Goal: Task Accomplishment & Management: Use online tool/utility

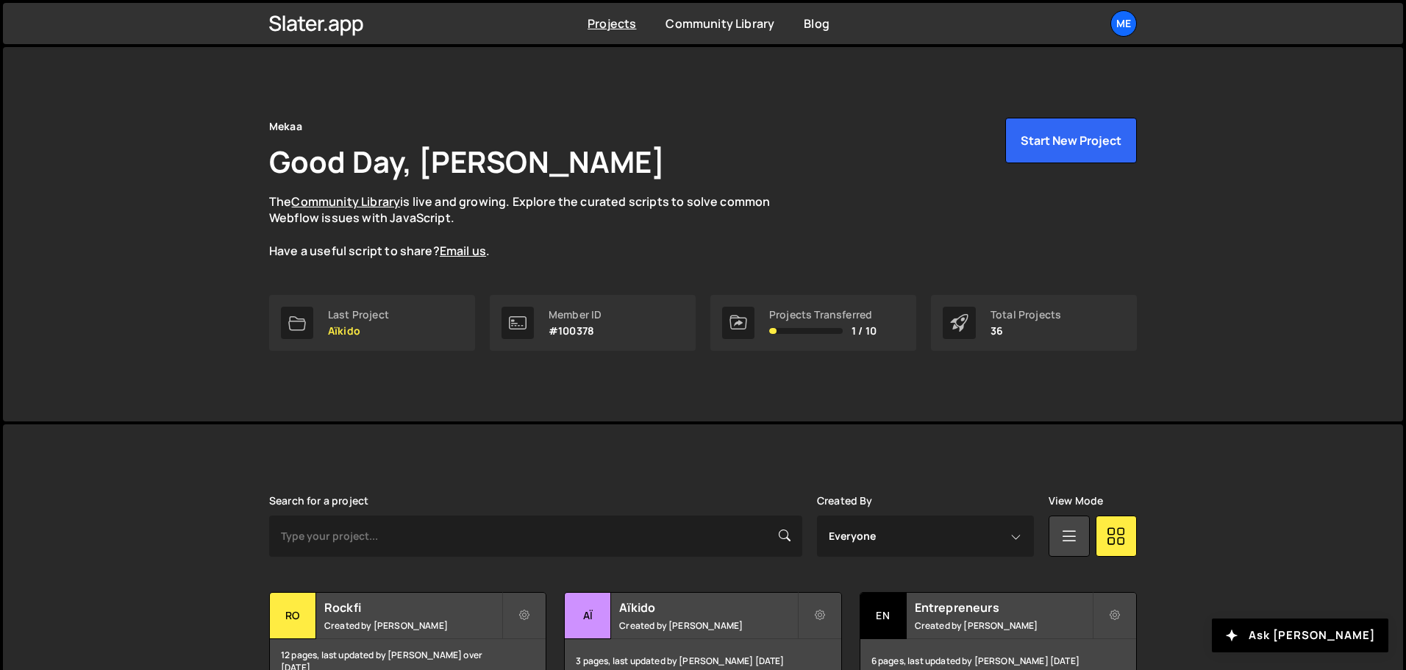
click at [373, 169] on h1 "Good Day, [PERSON_NAME]" at bounding box center [467, 161] width 396 height 40
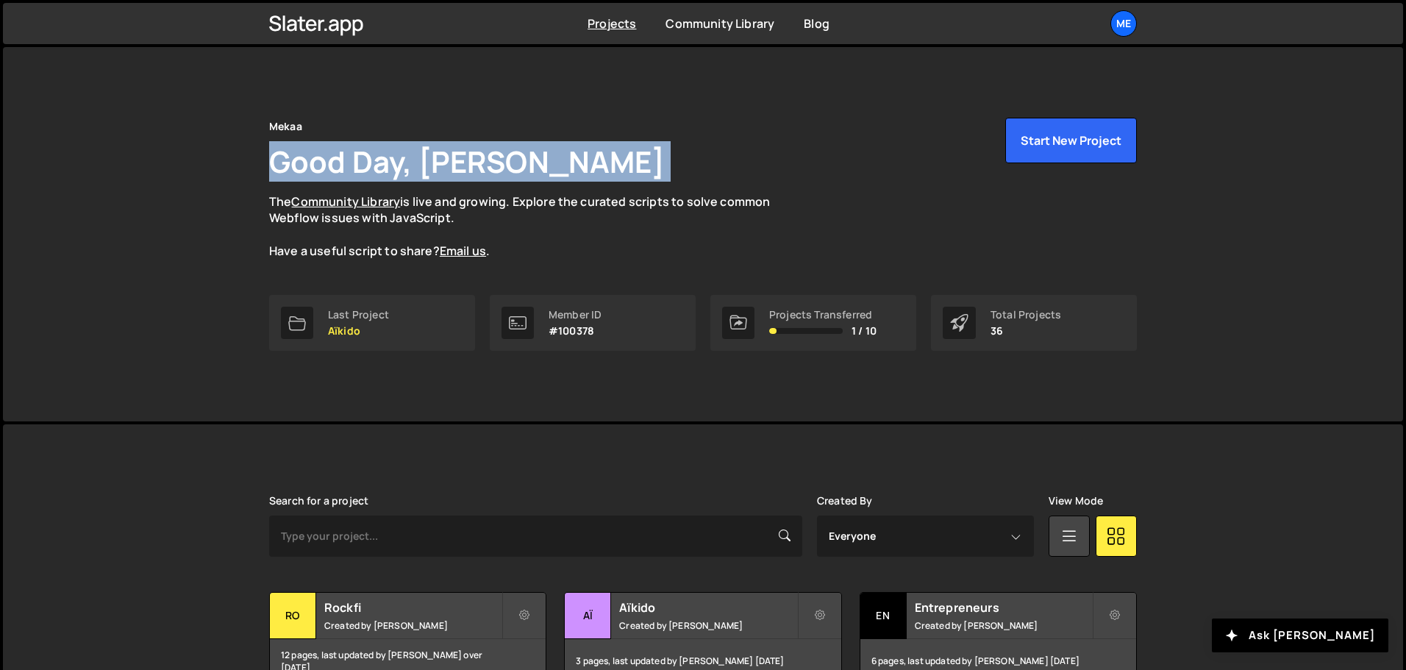
click at [373, 168] on h1 "Good Day, [PERSON_NAME]" at bounding box center [467, 161] width 396 height 40
click at [458, 163] on h1 "Good Day, [PERSON_NAME]" at bounding box center [467, 161] width 396 height 40
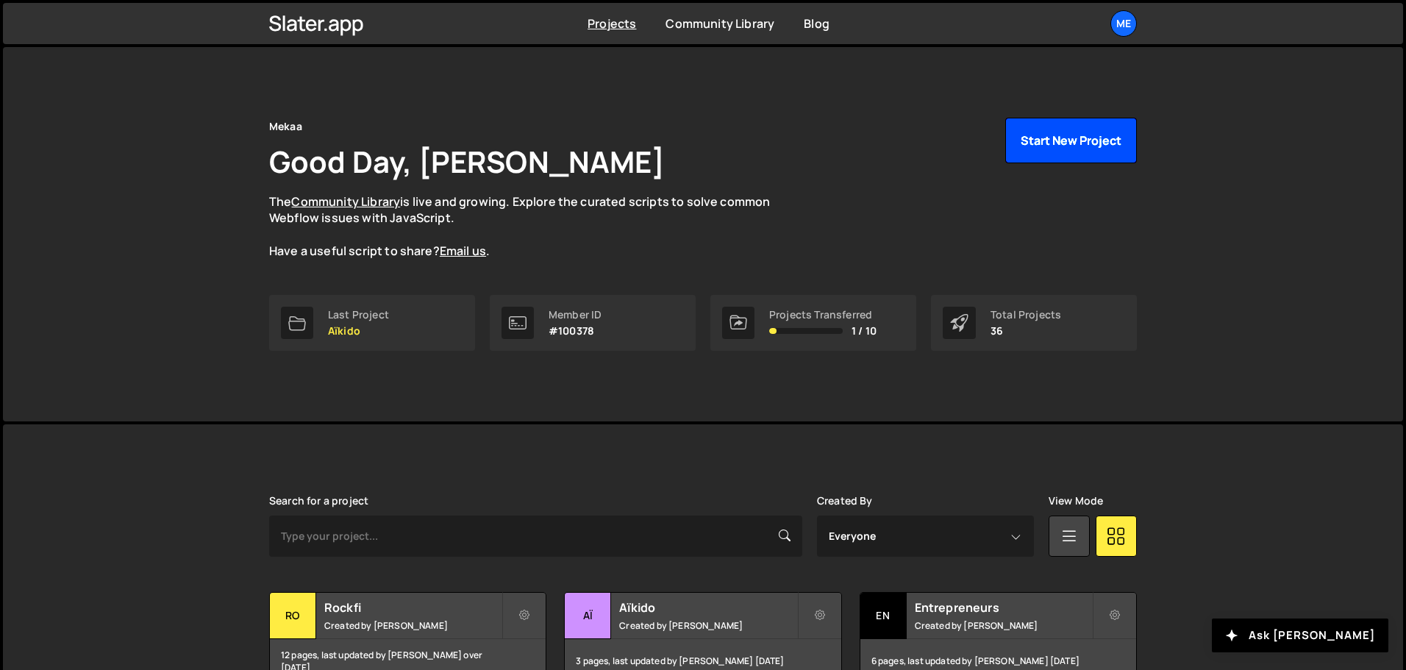
click at [1069, 136] on button "Start New Project" at bounding box center [1071, 141] width 132 height 46
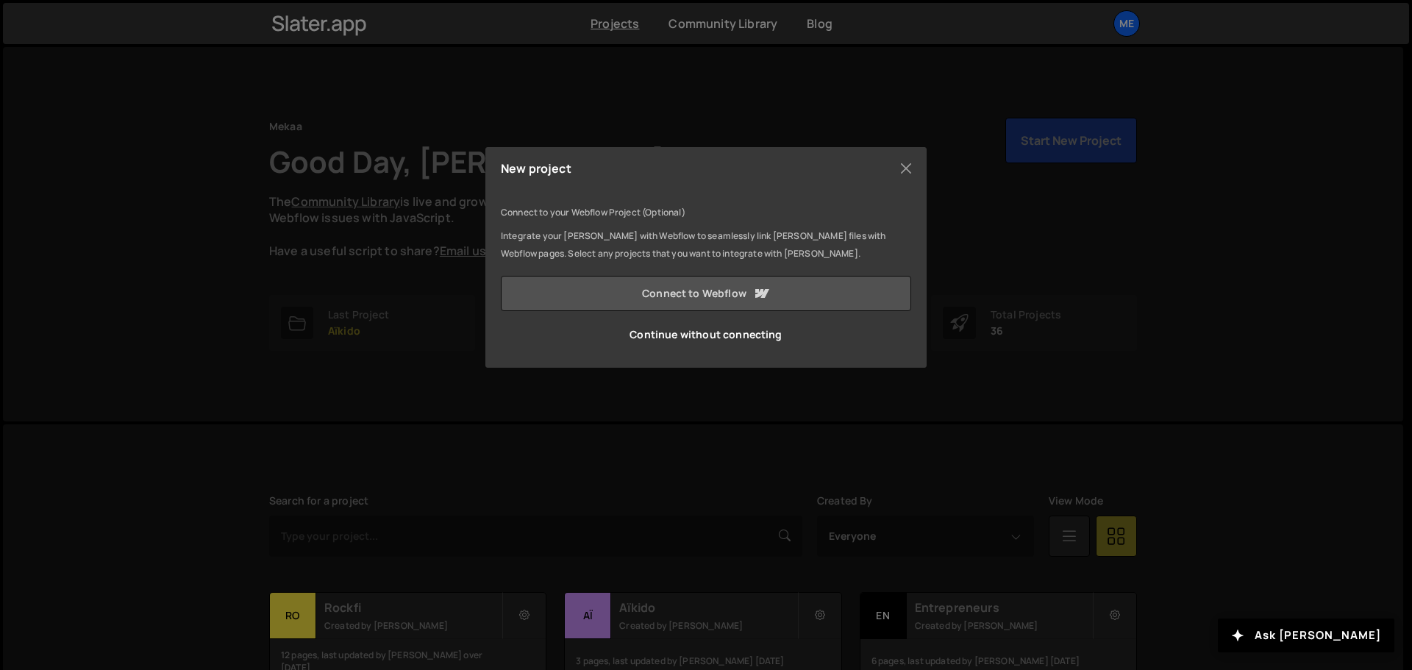
click at [690, 293] on link "Connect to Webflow" at bounding box center [706, 293] width 410 height 35
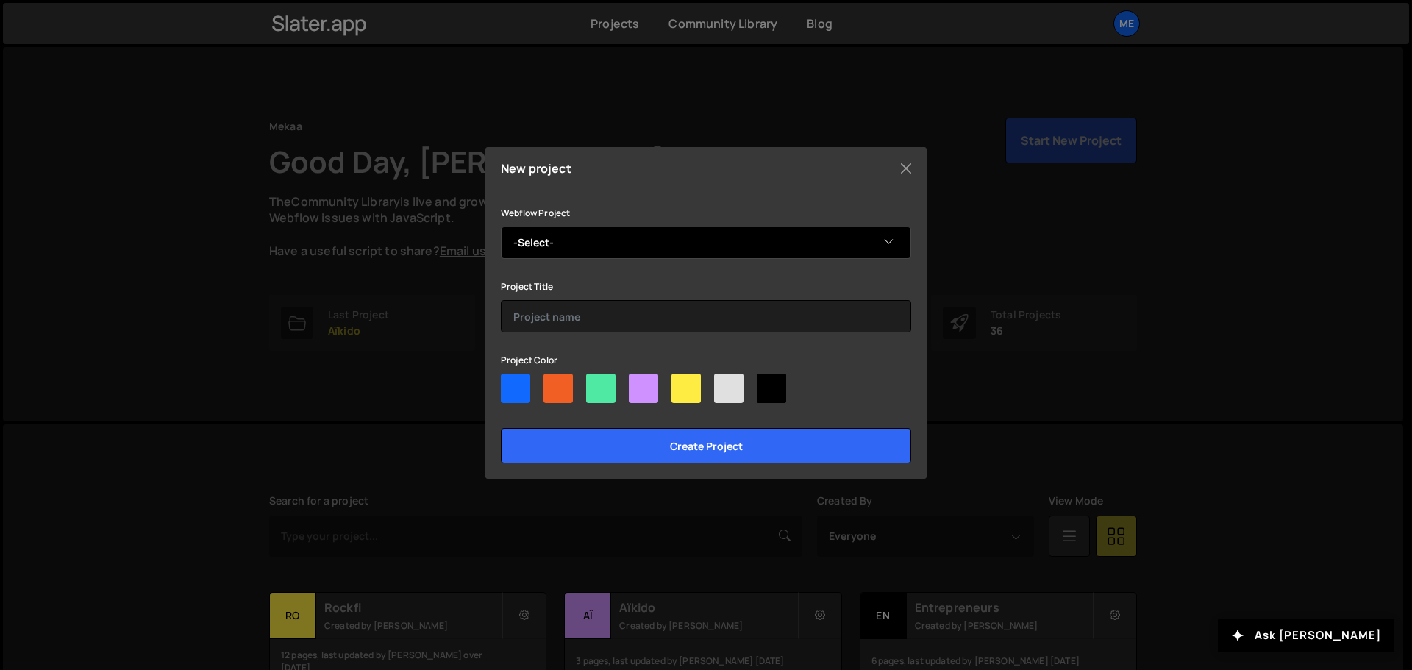
click at [746, 233] on select "-Select- Les Nouveaux Installateurs" at bounding box center [706, 243] width 410 height 32
select select "68d50c46cab034dbabecf020"
click at [501, 227] on select "-Select- Les Nouveaux Installateurs" at bounding box center [706, 243] width 410 height 32
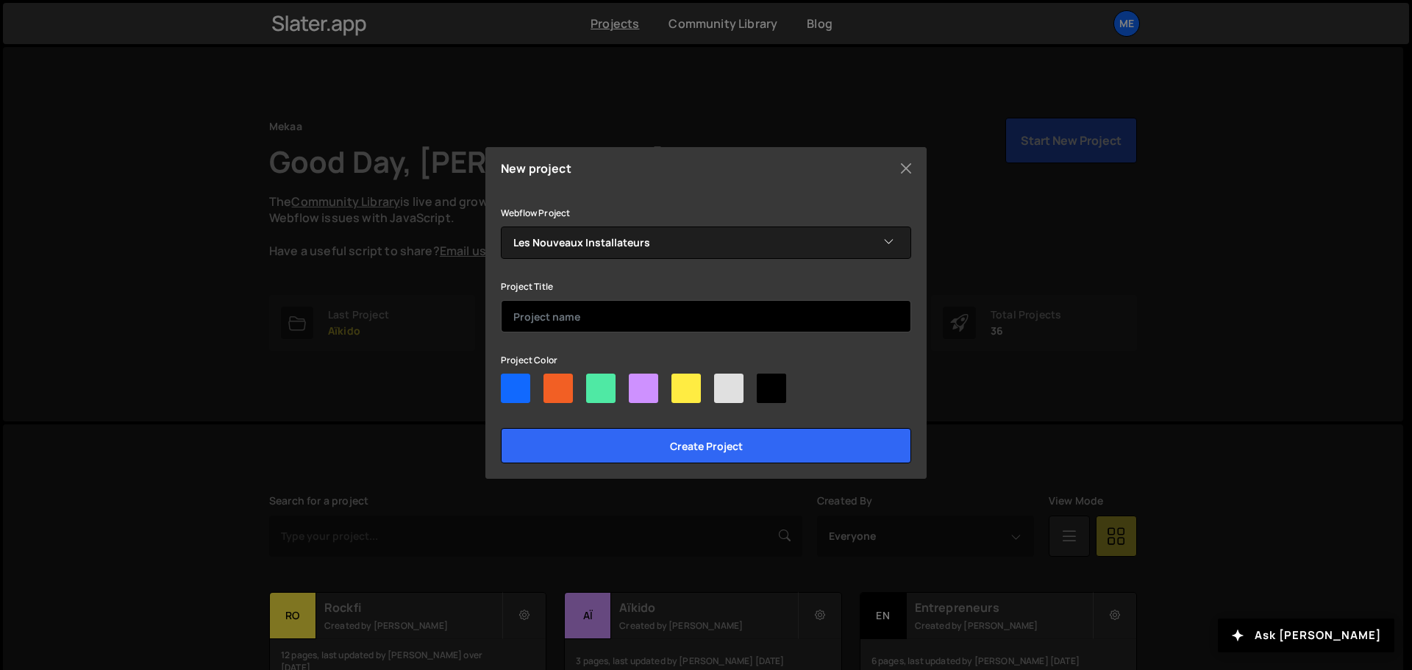
click at [601, 305] on input "text" at bounding box center [706, 316] width 410 height 32
type input "Les Nouveaux Installateurs"
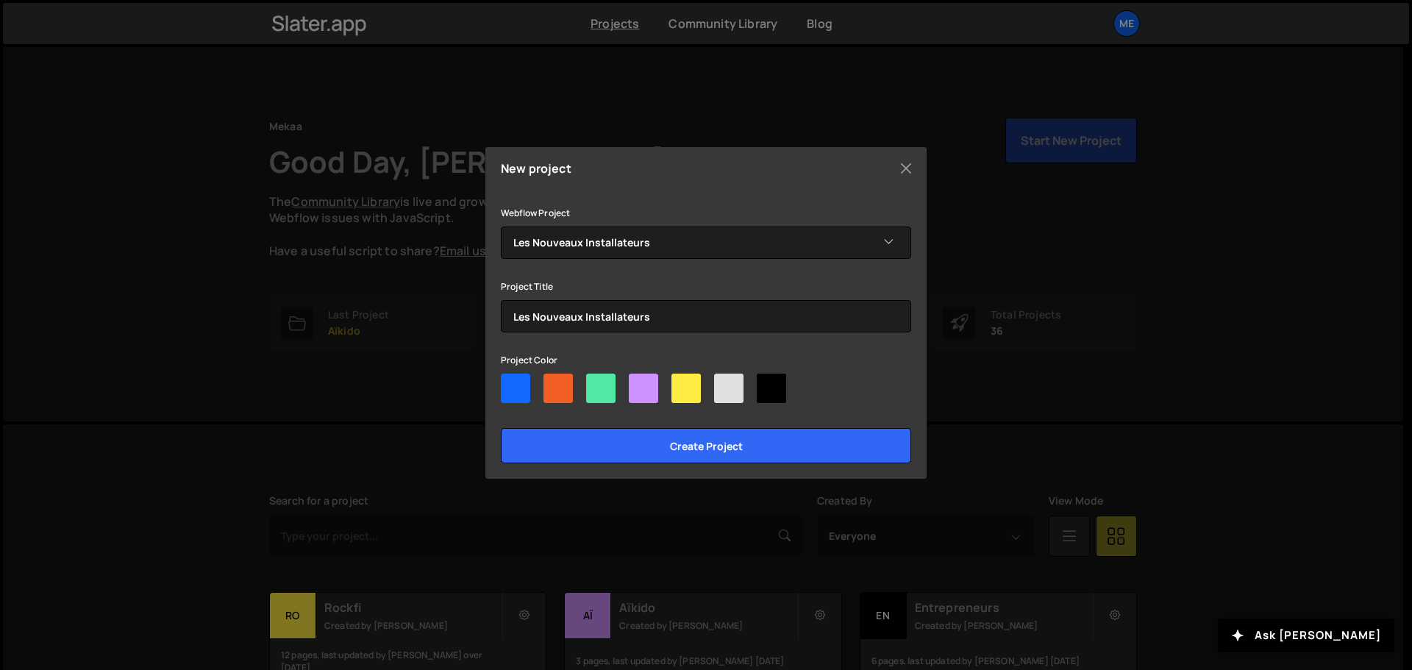
click at [606, 385] on div at bounding box center [600, 388] width 29 height 29
click at [596, 383] on input"] "radio" at bounding box center [591, 379] width 10 height 10
radio input"] "true"
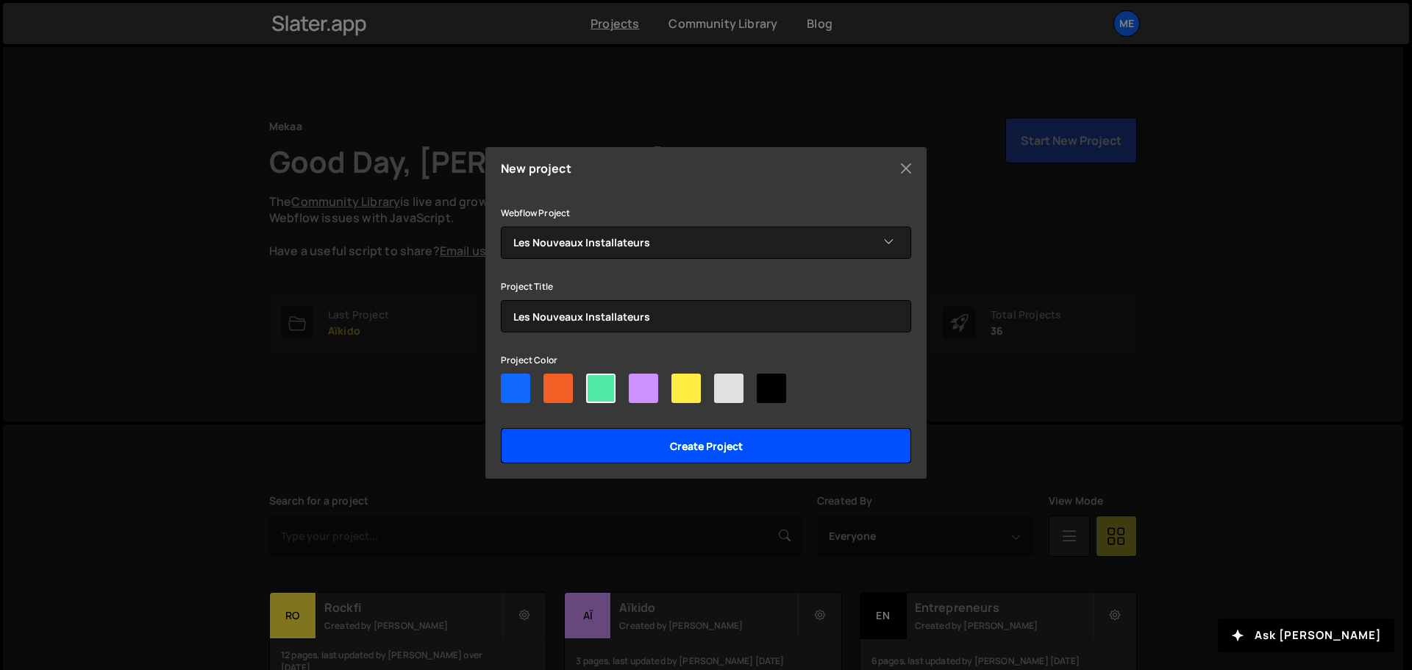
click at [710, 442] on input "Create project" at bounding box center [706, 445] width 410 height 35
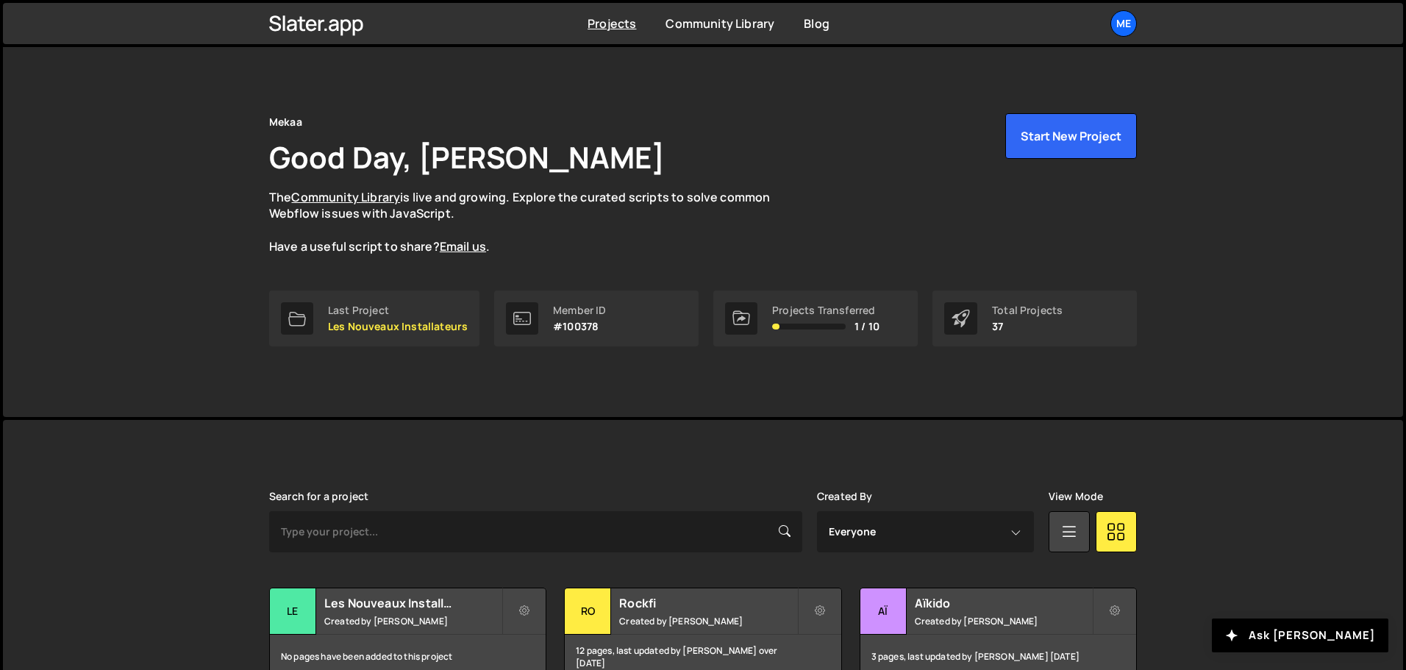
scroll to position [221, 0]
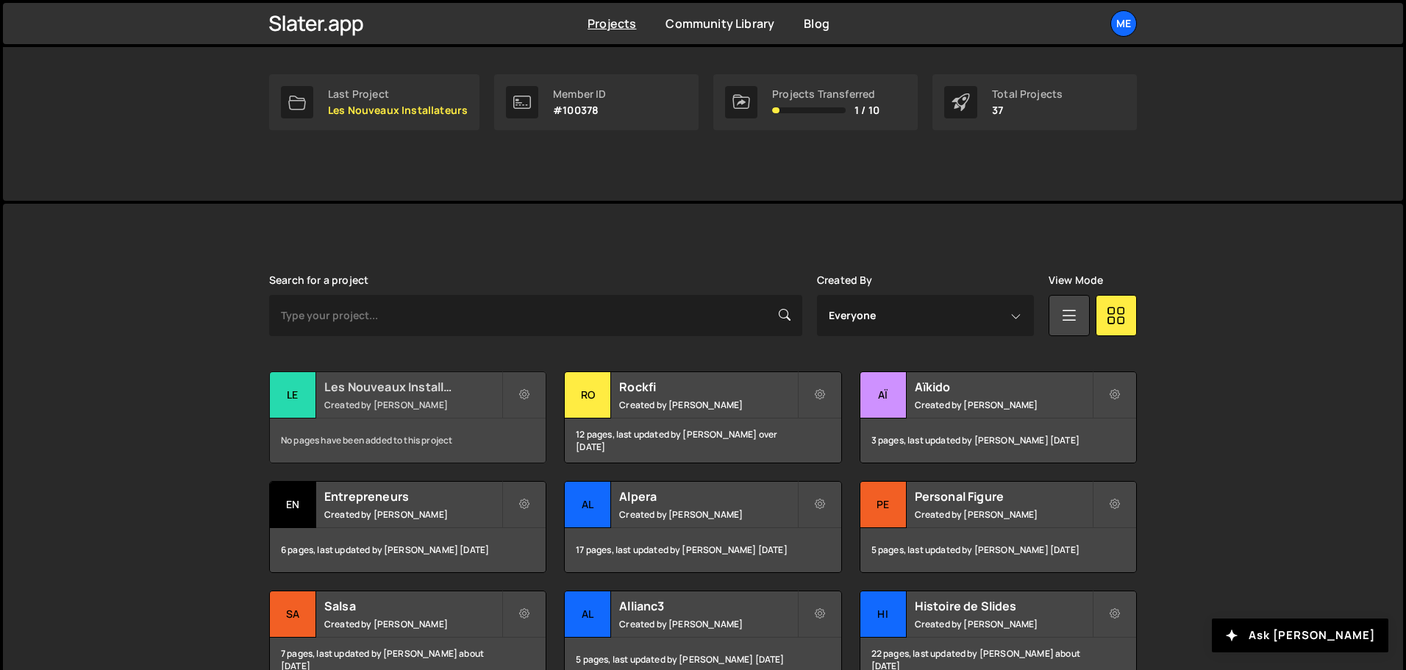
click at [461, 409] on small "Created by [PERSON_NAME]" at bounding box center [412, 405] width 177 height 13
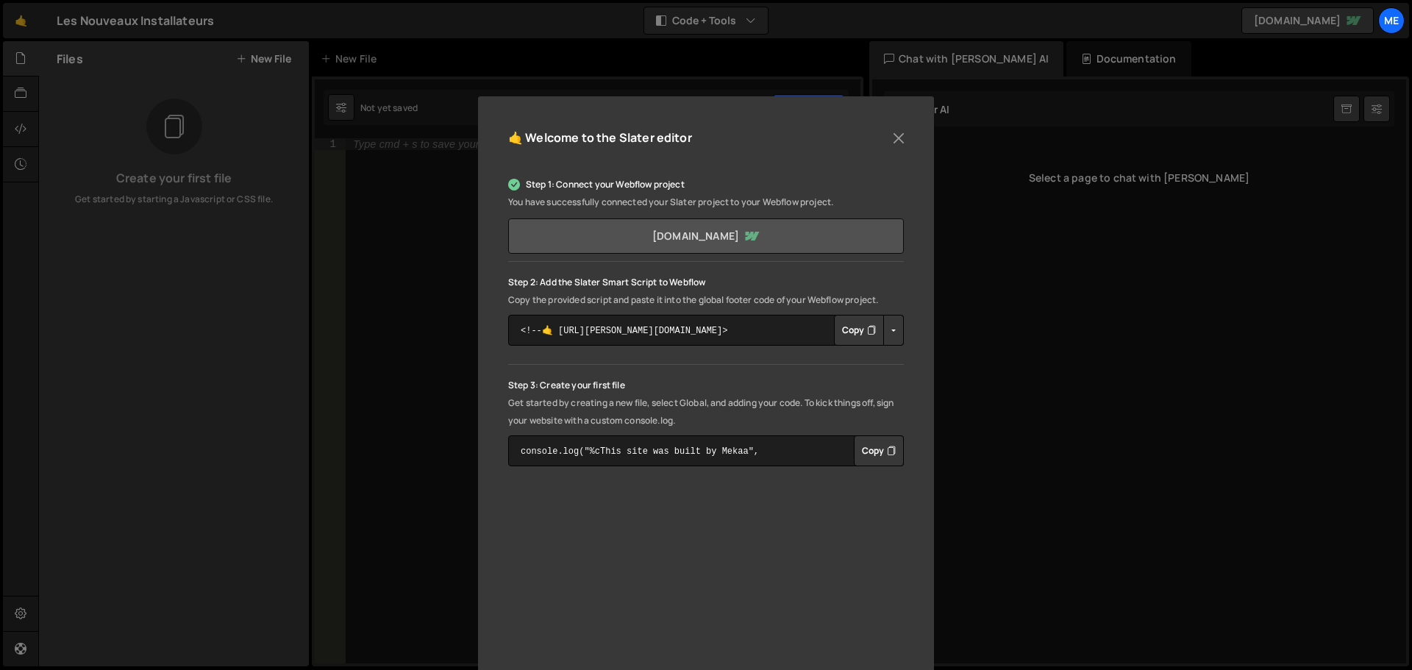
scroll to position [74, 0]
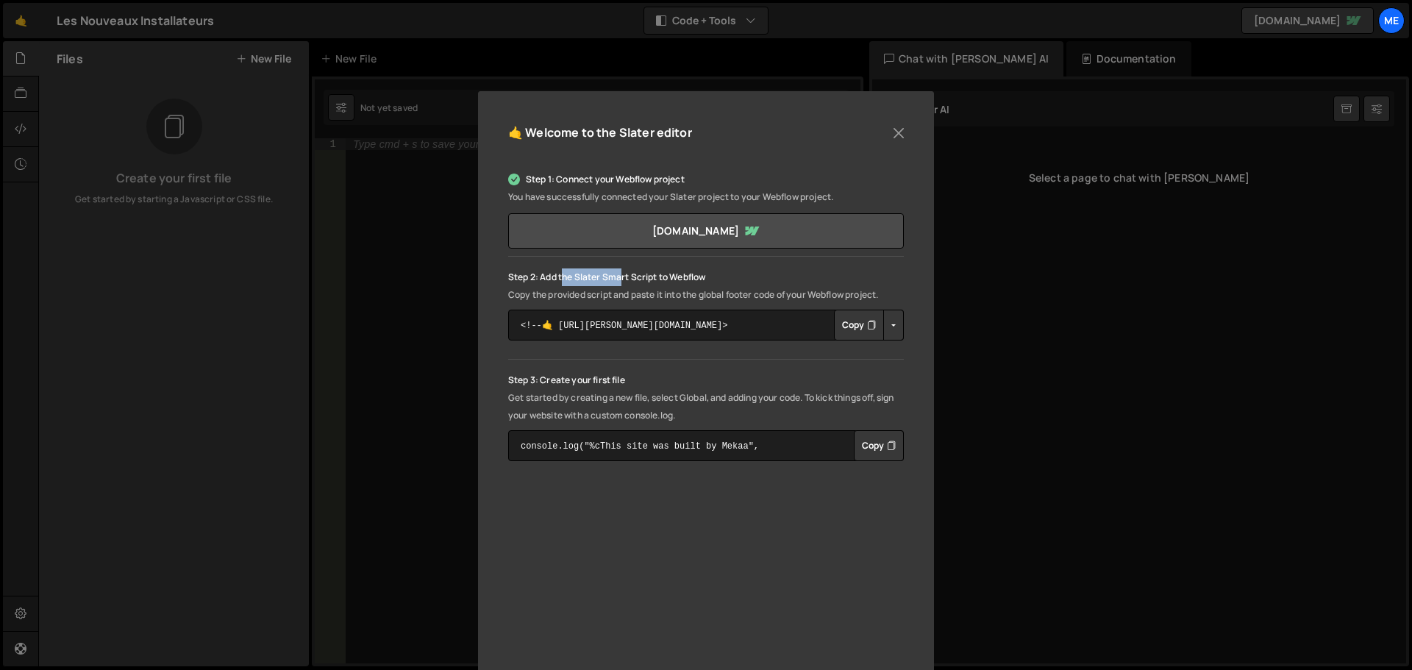
drag, startPoint x: 562, startPoint y: 279, endPoint x: 621, endPoint y: 279, distance: 58.8
click at [621, 279] on p "Step 2: Add the Slater Smart Script to Webflow" at bounding box center [706, 277] width 396 height 18
click at [852, 329] on button "Copy" at bounding box center [859, 325] width 50 height 31
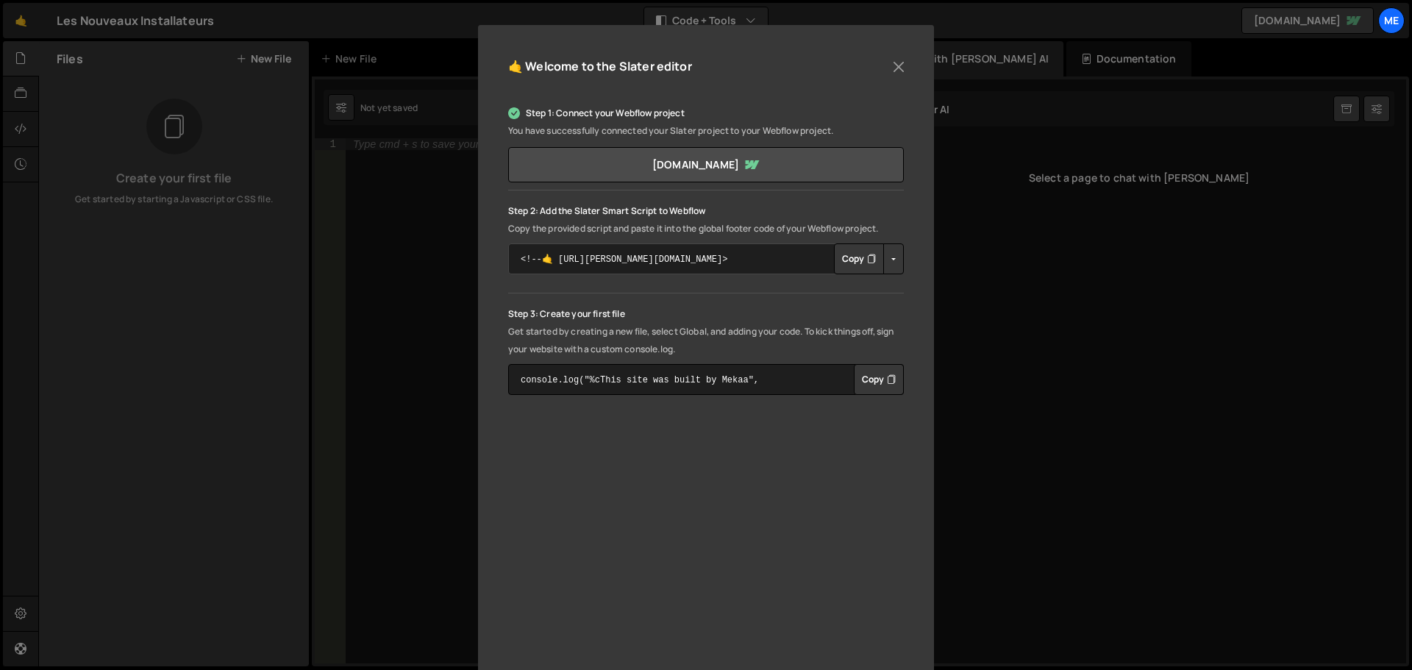
scroll to position [147, 0]
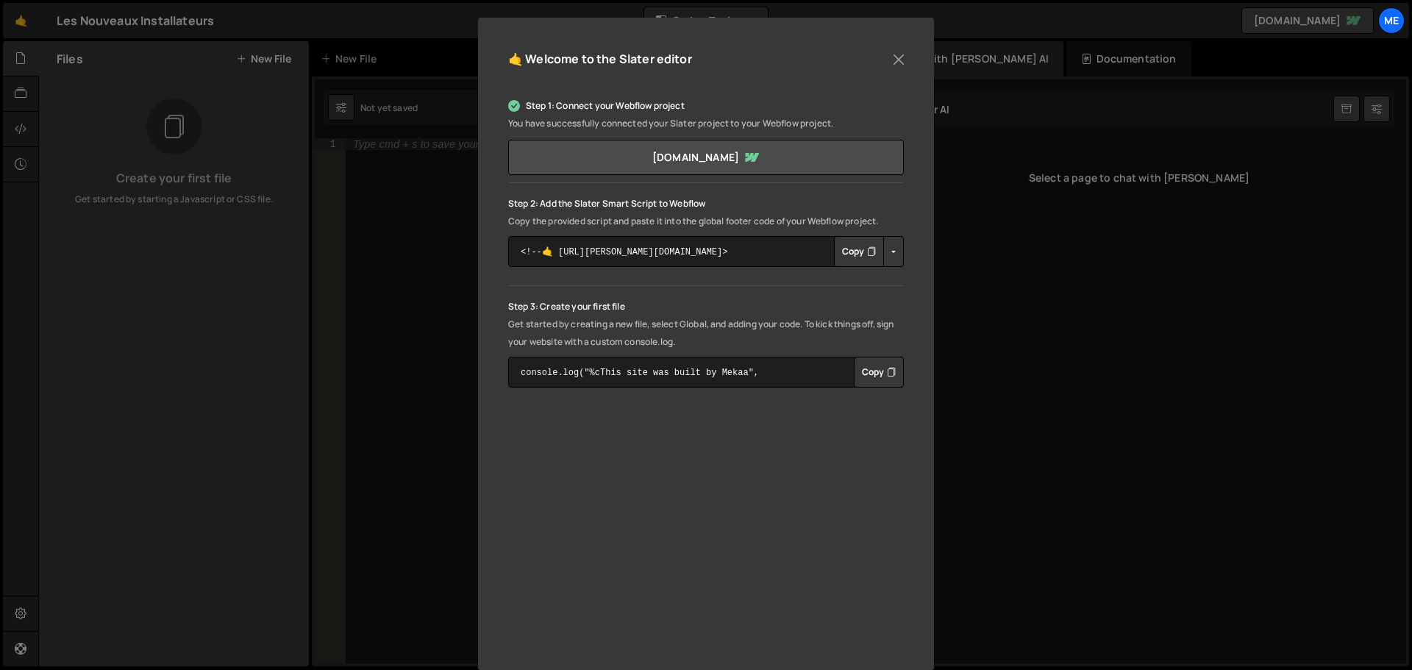
click at [882, 374] on button "Copy" at bounding box center [879, 372] width 50 height 31
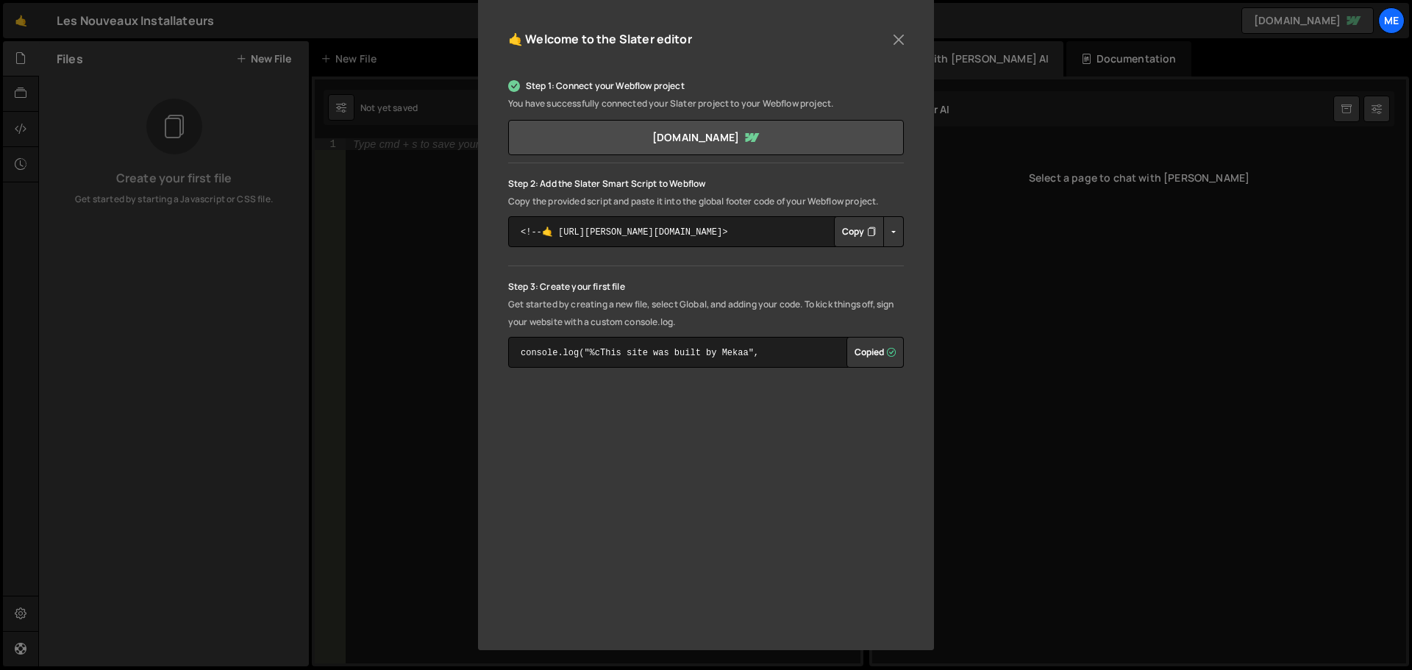
scroll to position [168, 0]
click at [899, 44] on button "Close" at bounding box center [899, 39] width 22 height 22
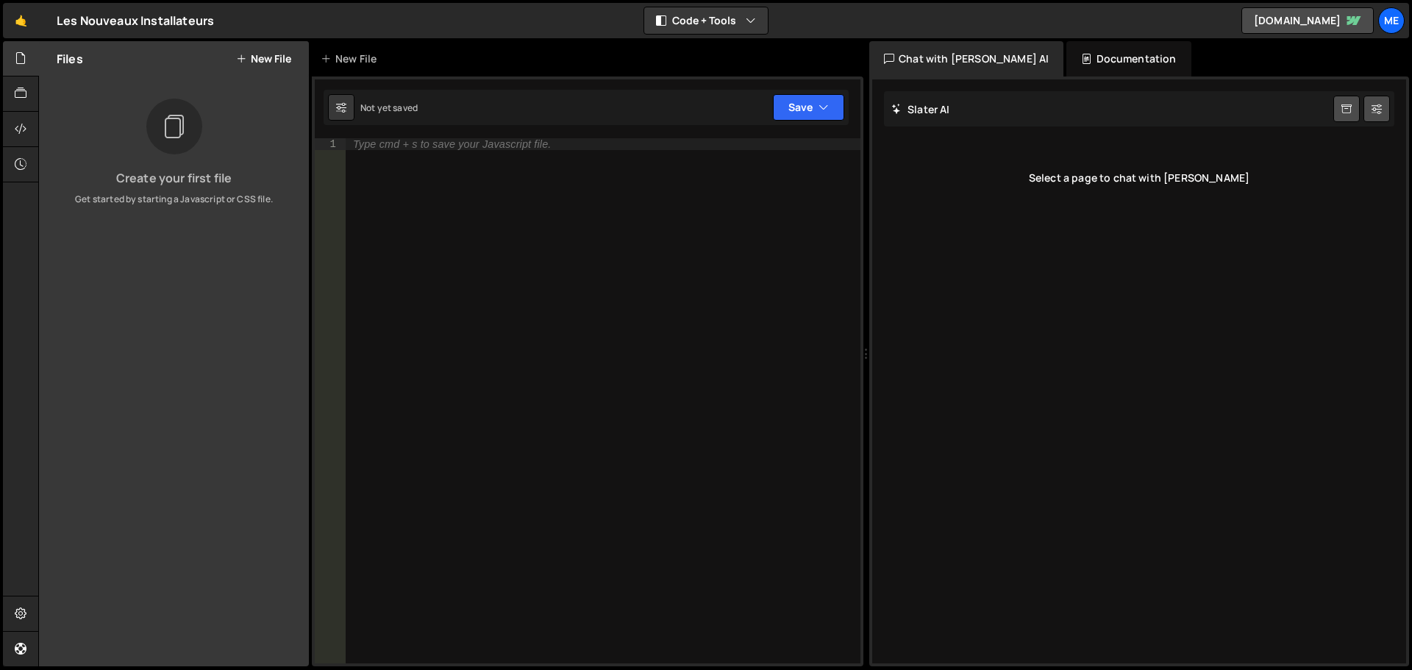
click at [465, 143] on div "Type cmd + s to save your Javascript file." at bounding box center [452, 144] width 198 height 10
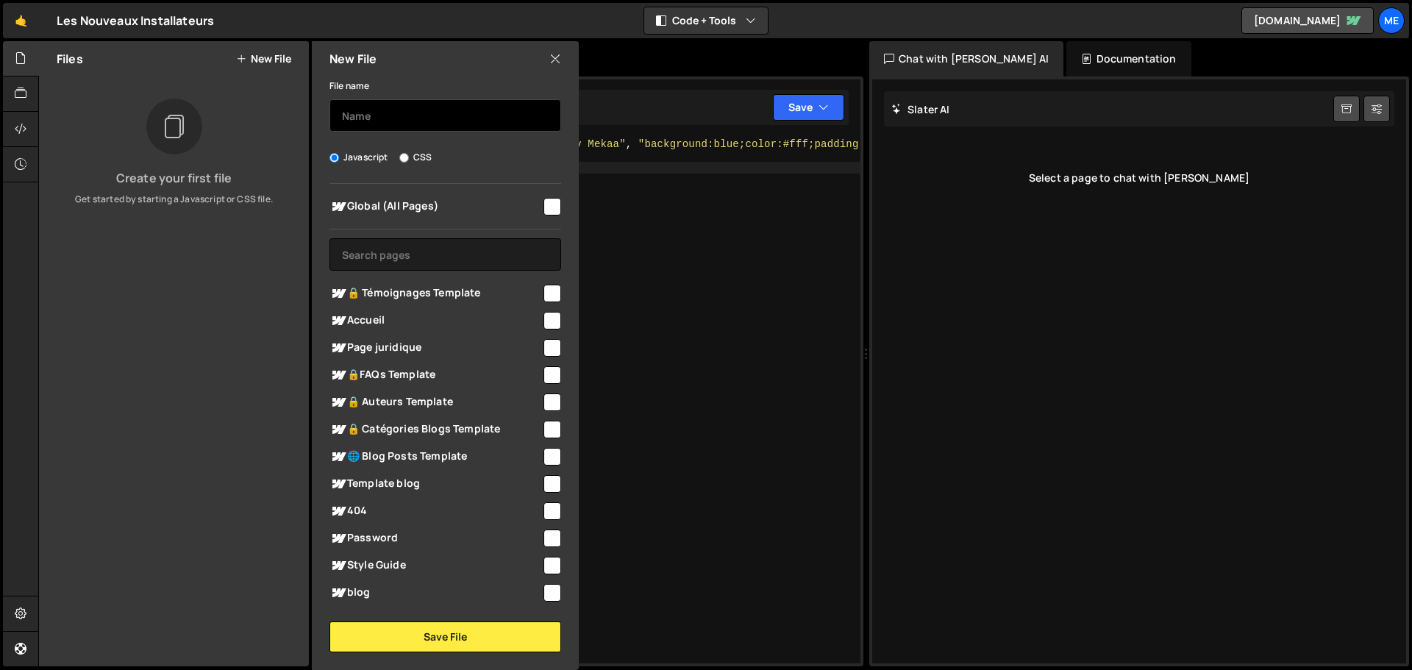
click at [435, 113] on input "text" at bounding box center [445, 115] width 232 height 32
type input "G"
type input "Global JS"
click at [544, 204] on input "checkbox" at bounding box center [553, 207] width 18 height 18
checkbox input "true"
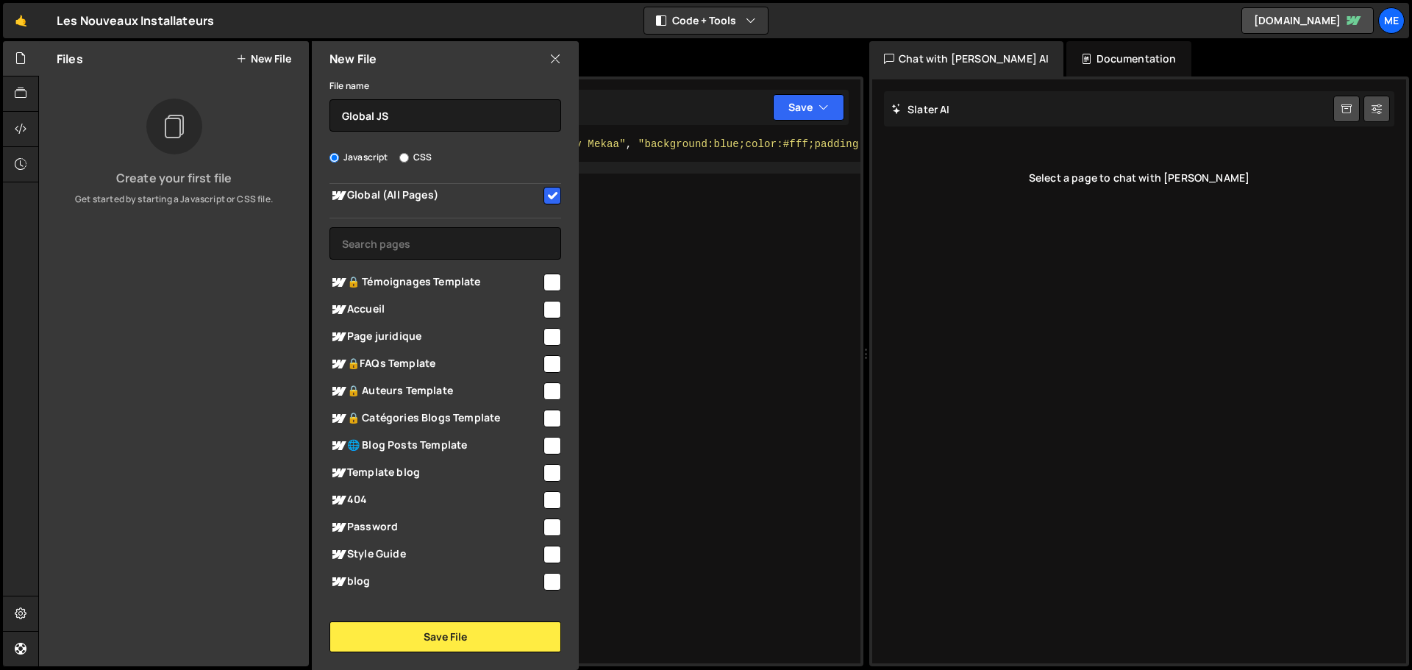
scroll to position [24, 0]
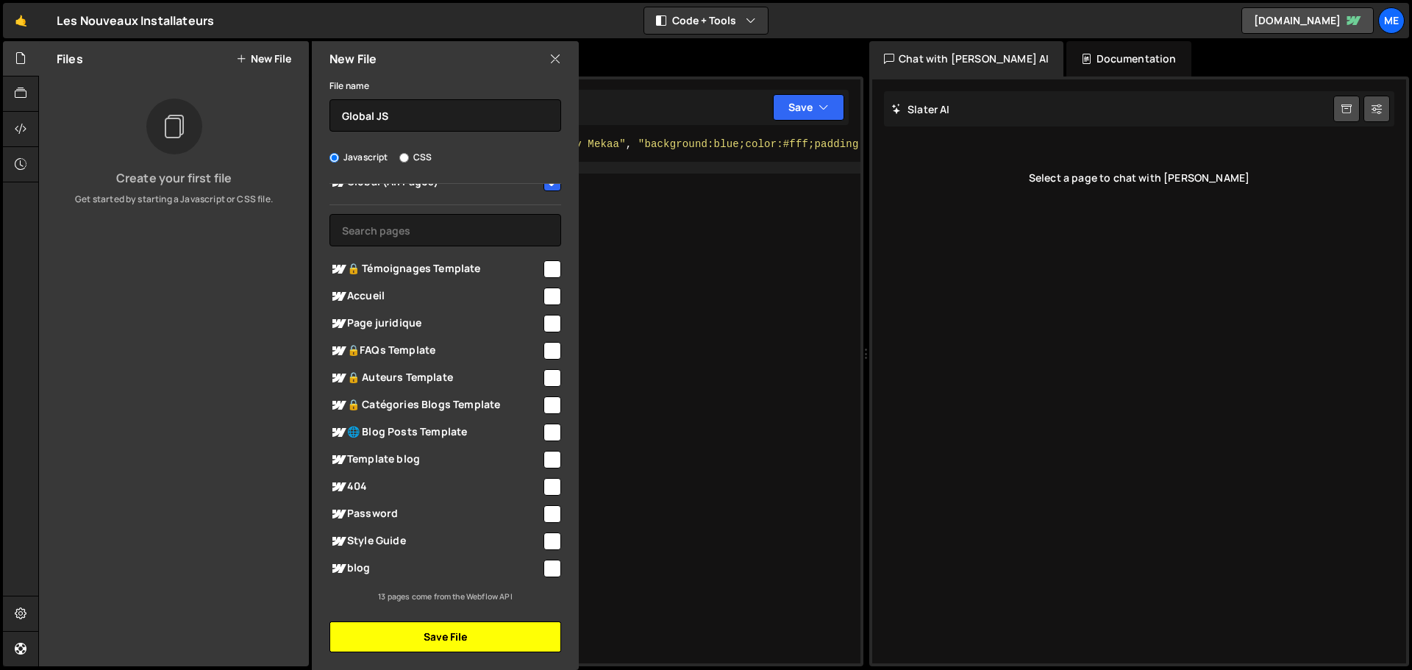
click at [496, 641] on button "Save File" at bounding box center [445, 636] width 232 height 31
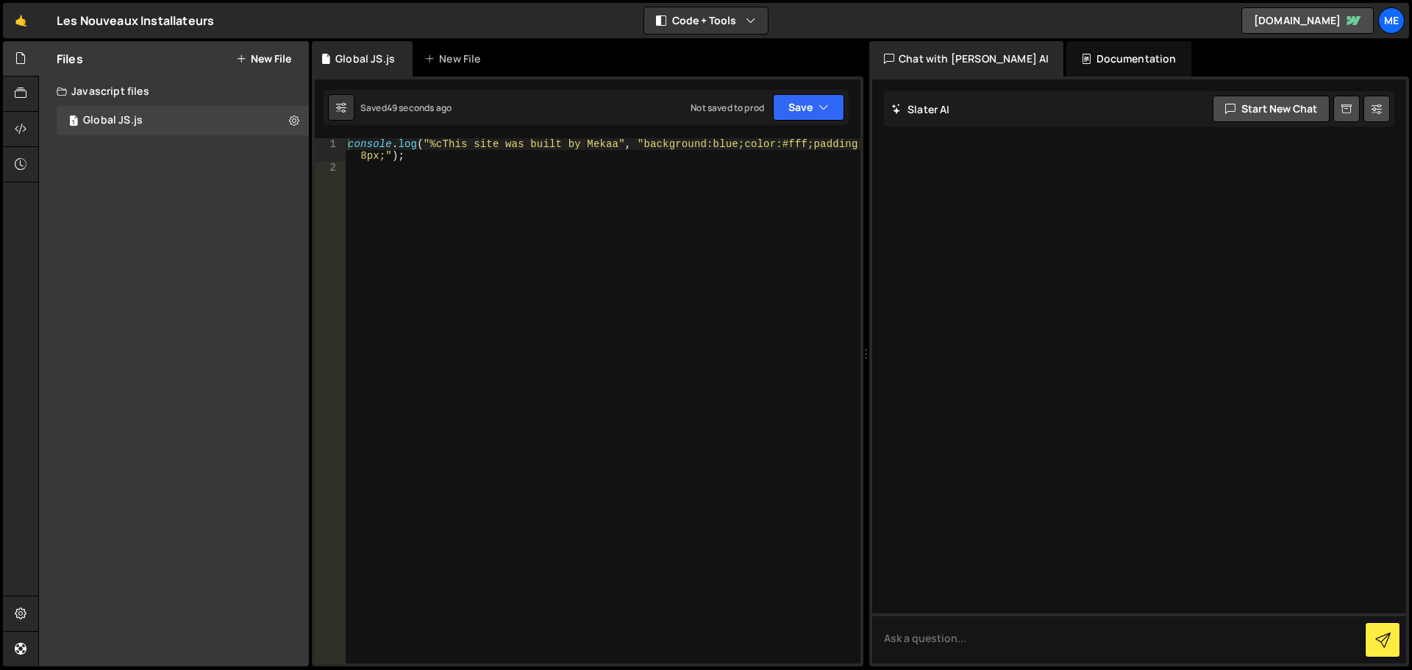
drag, startPoint x: 219, startPoint y: 232, endPoint x: 268, endPoint y: 150, distance: 95.0
click at [219, 232] on div "Files New File Create your first file Get started by starting a Javascript or C…" at bounding box center [174, 353] width 270 height 625
click at [269, 58] on button "New File" at bounding box center [263, 59] width 55 height 12
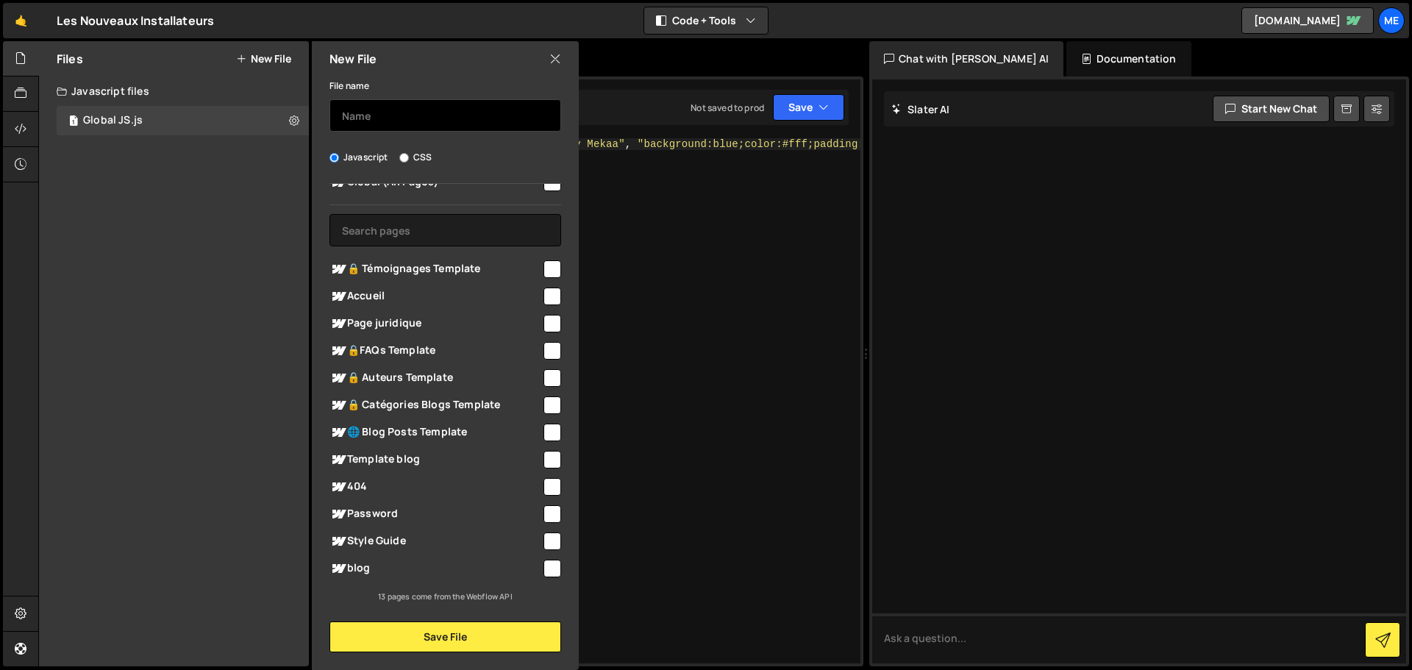
click at [429, 114] on input "text" at bounding box center [445, 115] width 232 height 32
type input "Slider"
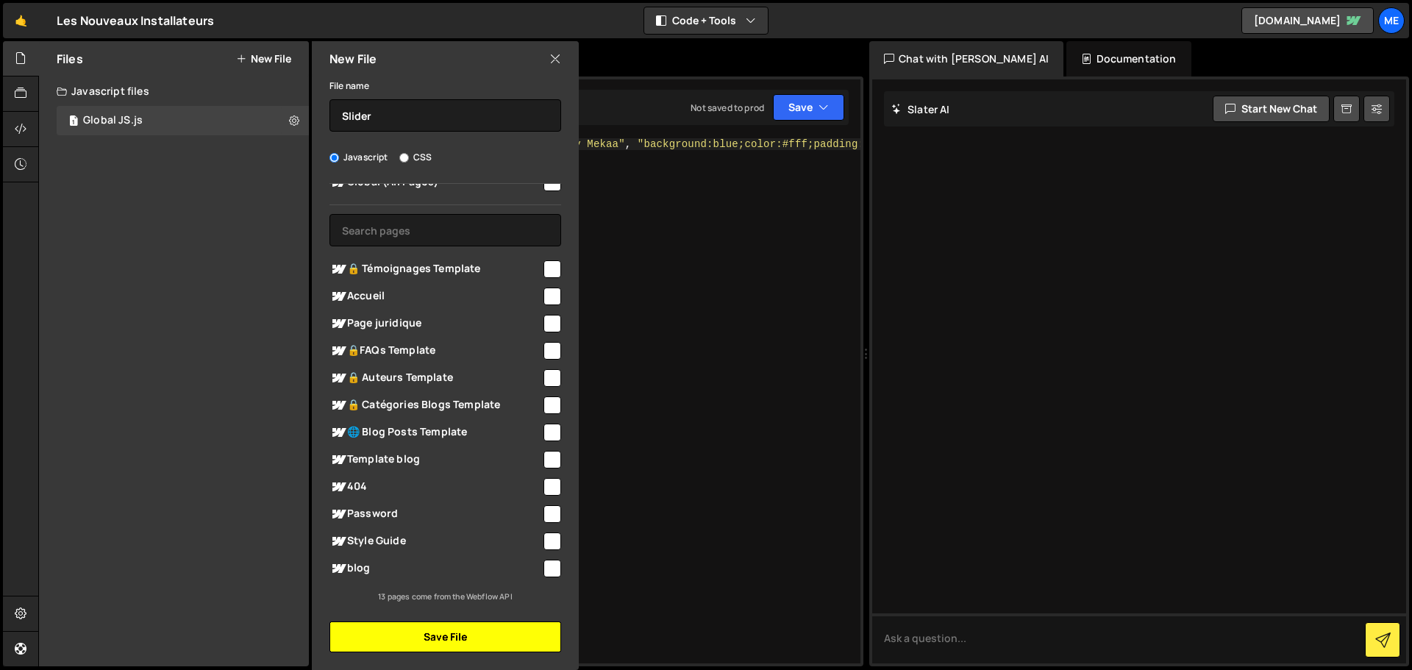
click at [435, 643] on button "Save File" at bounding box center [445, 636] width 232 height 31
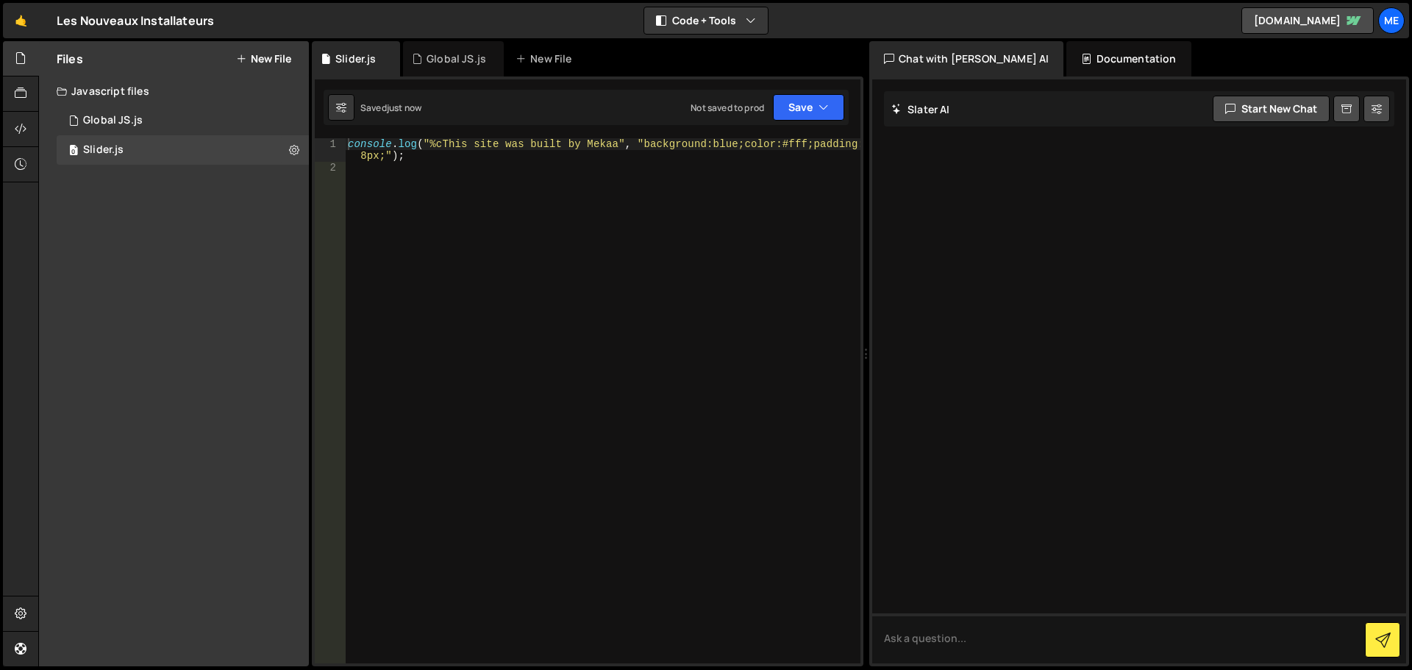
click at [445, 188] on div "console . log ( "%cThis site was built by Mekaa" , "background:blue;color:#fff;…" at bounding box center [603, 418] width 516 height 560
type textarea "console.log("%cThis site was built by Mekaa", "background:blue;color:#fff;paddi…"
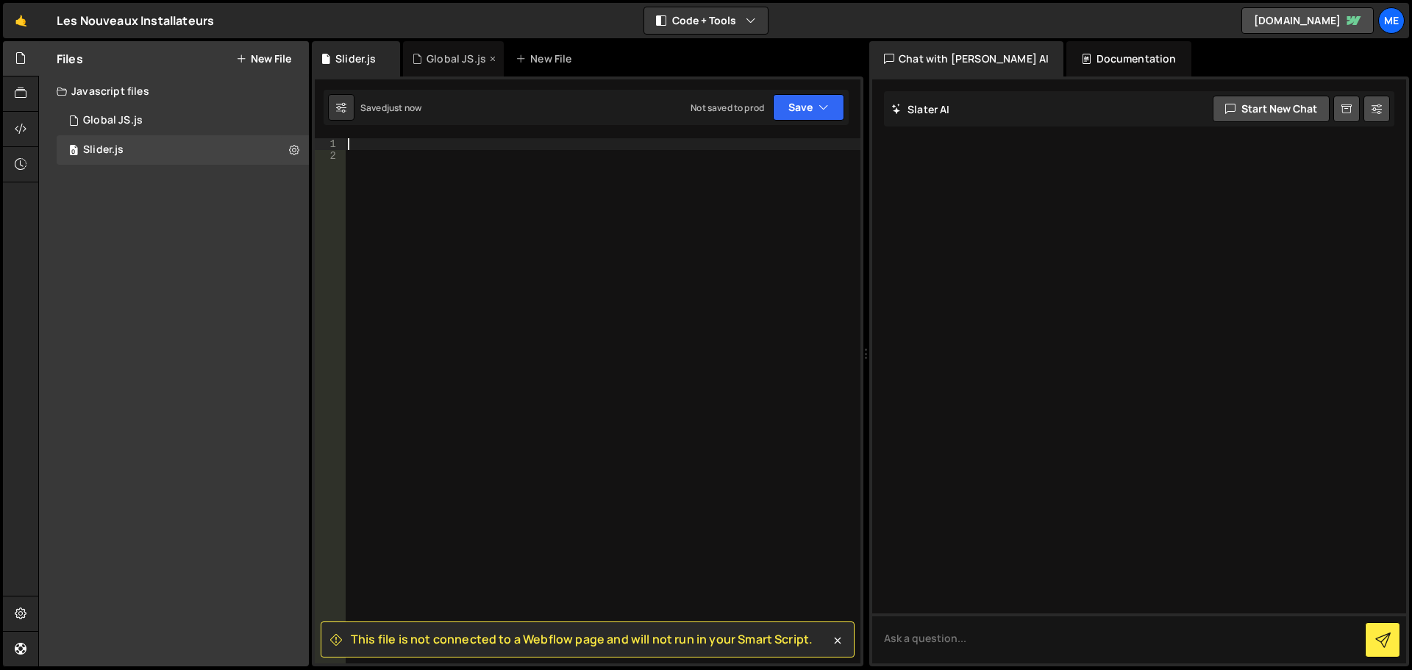
click at [435, 54] on div "Global JS.js" at bounding box center [457, 58] width 60 height 15
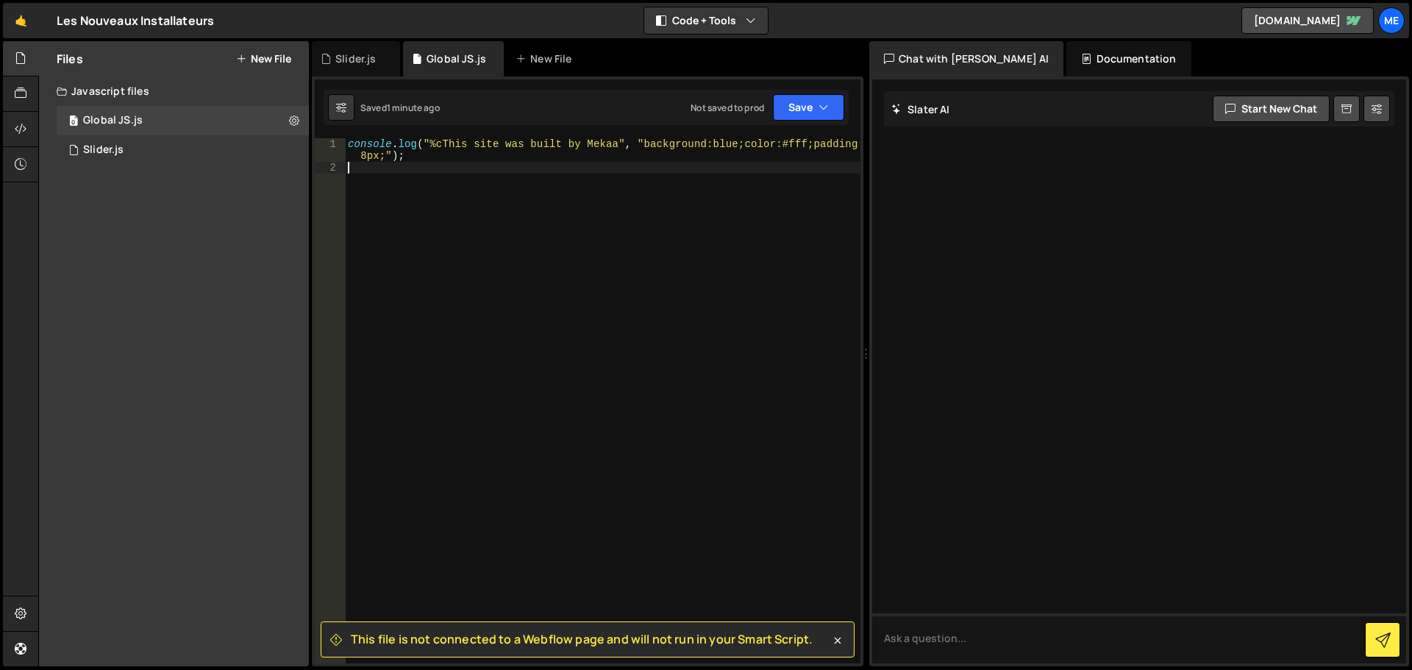
click at [483, 200] on div "console . log ( "%cThis site was built by Mekaa" , "background:blue;color:#fff;…" at bounding box center [603, 418] width 516 height 560
type textarea "console.log("%cThis site was built by Mekaa", "background:blue;color:#fff;paddi…"
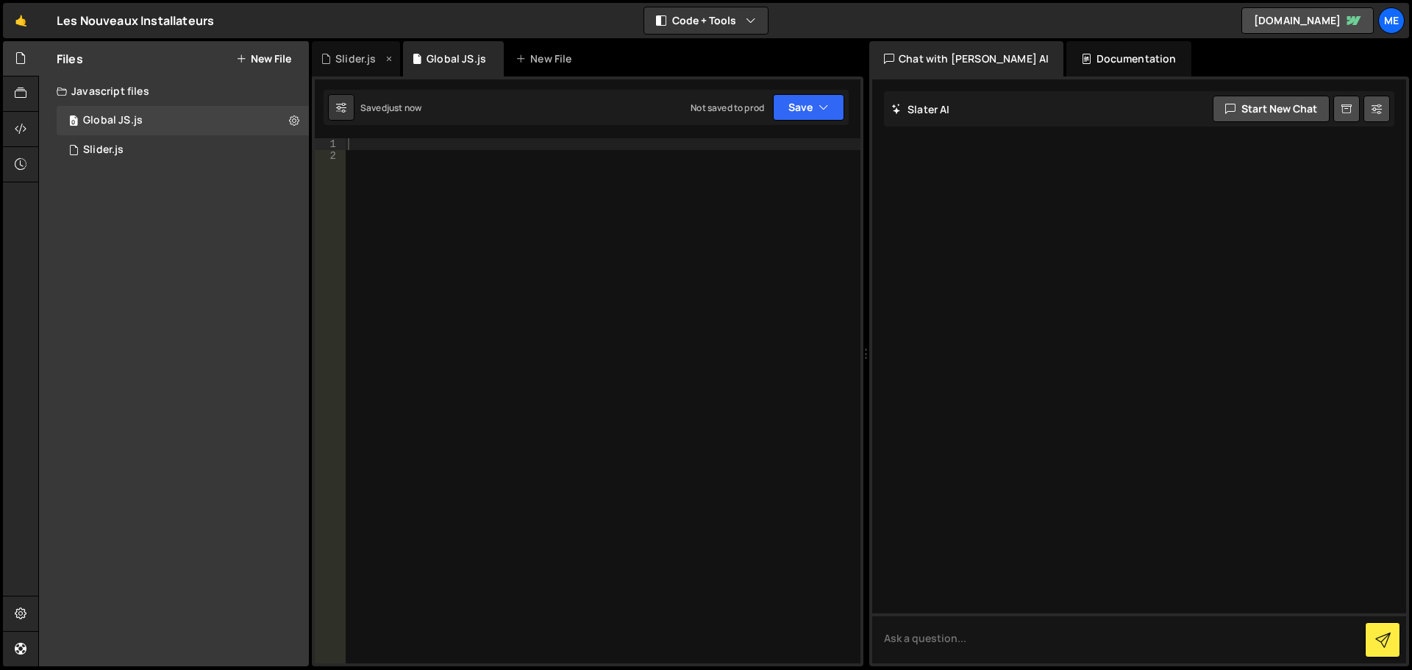
click at [343, 71] on div "Slider.js" at bounding box center [356, 58] width 88 height 35
click at [439, 196] on div at bounding box center [603, 412] width 516 height 549
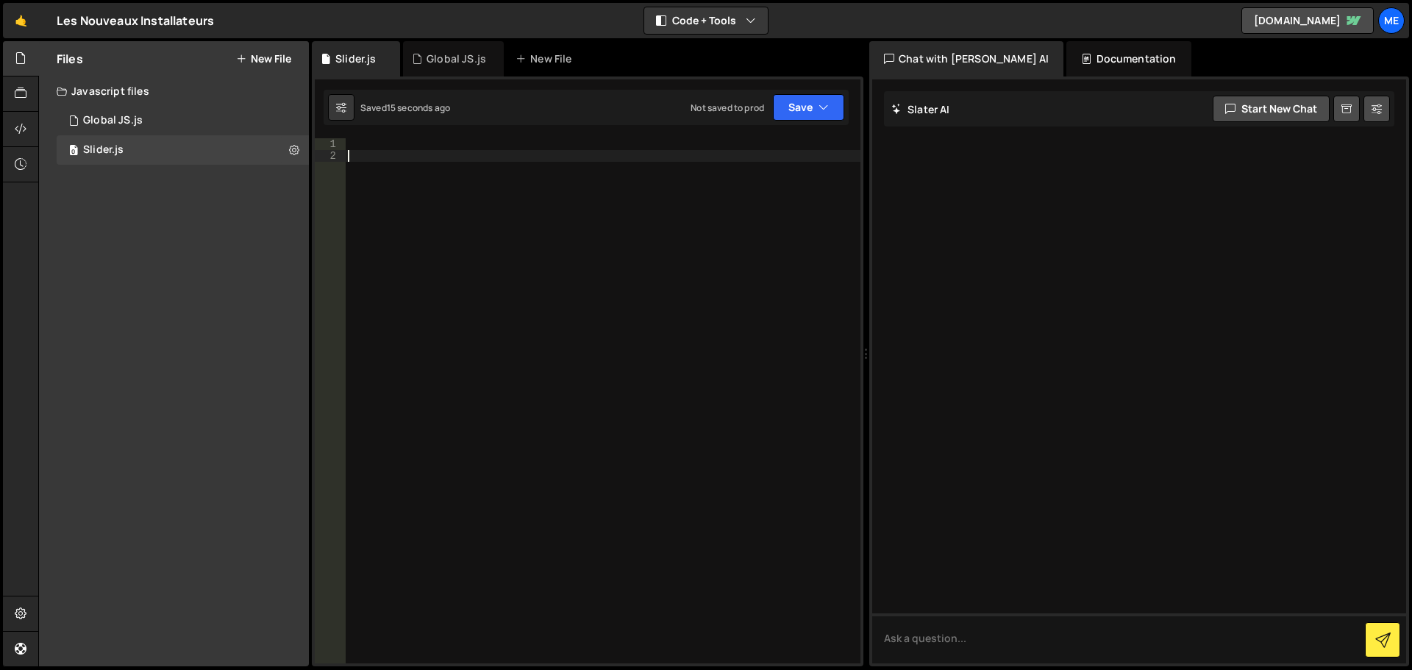
click at [437, 139] on div at bounding box center [603, 412] width 516 height 549
paste textarea "</script>"
type textarea "</script>"
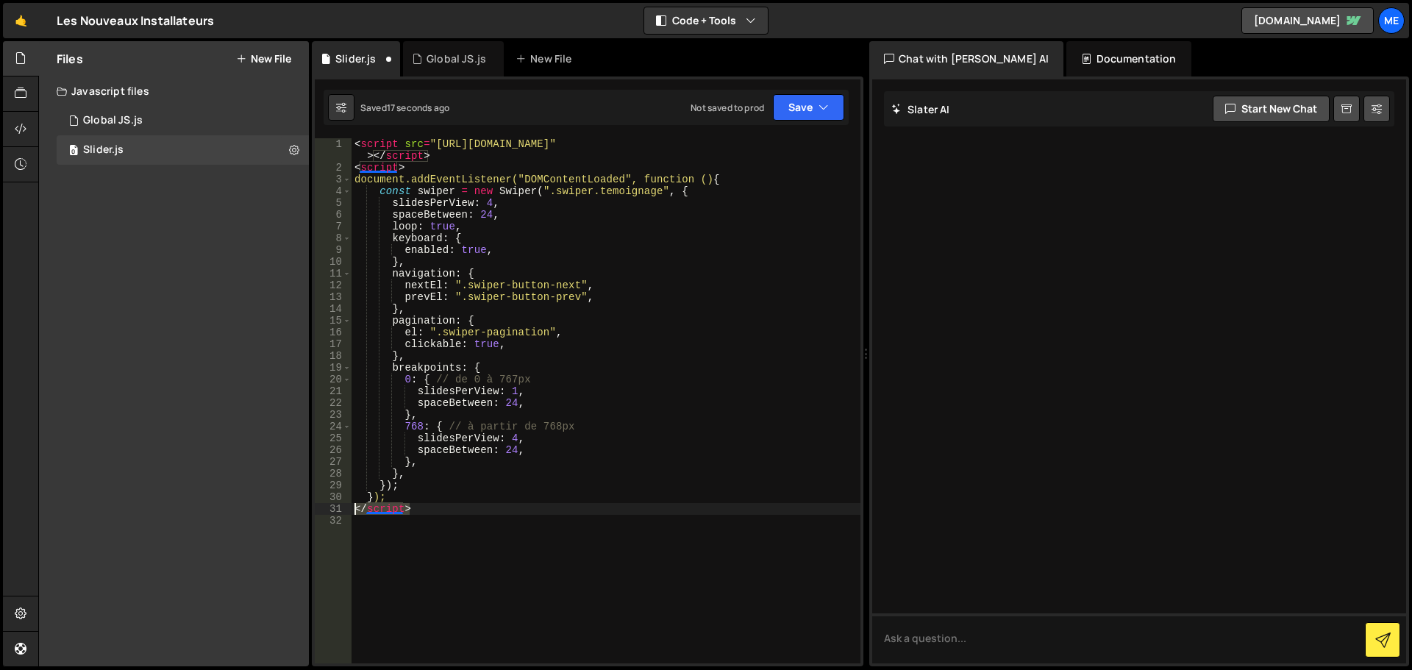
drag, startPoint x: 416, startPoint y: 511, endPoint x: 344, endPoint y: 511, distance: 71.3
click at [344, 511] on div "</script> 1 2 3 4 5 6 7 8 9 10 11 12 13 14 15 16 17 18 19 20 21 22 23 24 25 26 …" at bounding box center [588, 400] width 546 height 525
drag, startPoint x: 411, startPoint y: 169, endPoint x: 349, endPoint y: 165, distance: 61.9
click at [349, 165] on div "1 2 3 4 5 6 7 8 9 10 11 12 13 14 15 16 17 18 19 20 21 22 23 24 25 26 27 28 29 3…" at bounding box center [588, 400] width 546 height 525
type textarea "<script>"
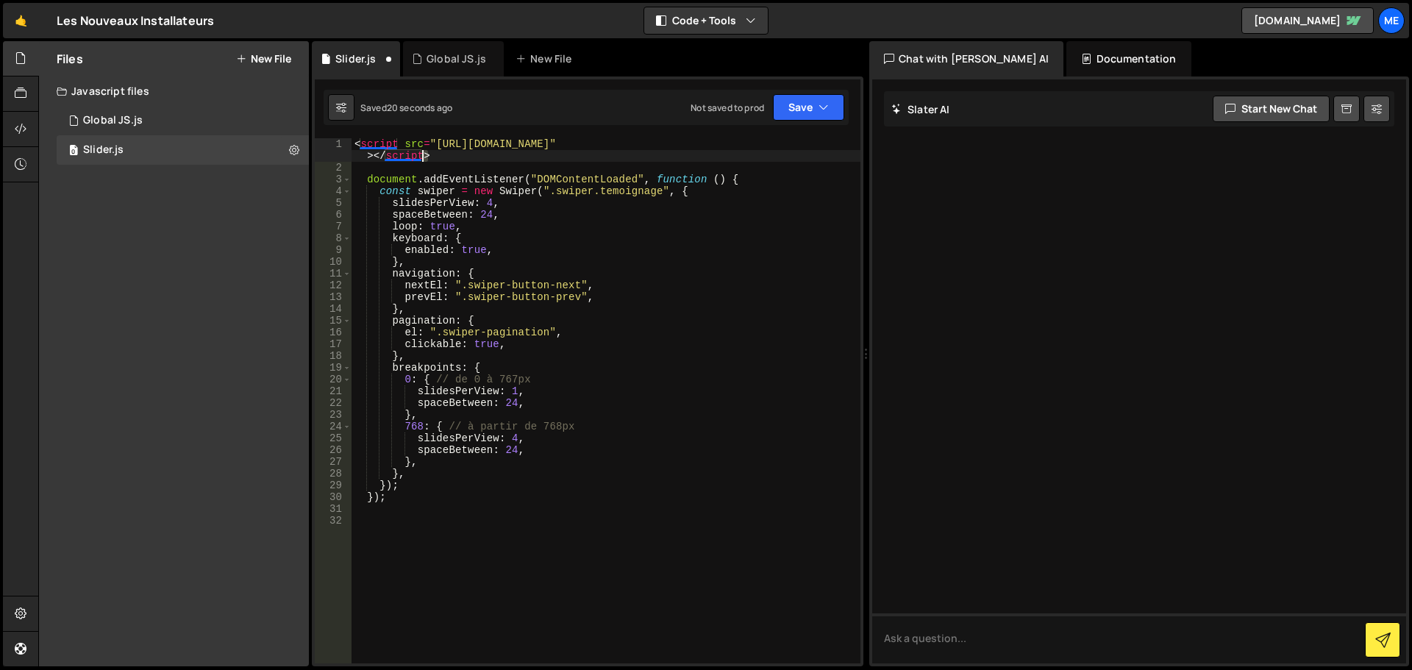
drag, startPoint x: 436, startPoint y: 157, endPoint x: 417, endPoint y: 158, distance: 19.1
click at [417, 158] on div "< script src = "https://cdn.jsdelivr.net/npm/swiper@11/swiper-bundle.min.js" > …" at bounding box center [606, 418] width 509 height 560
click at [461, 161] on div "< script src = "https://cdn.jsdelivr.net/npm/swiper@11/swiper-bundle.min.js" > …" at bounding box center [606, 400] width 509 height 525
type textarea "< script src = "https://cdn.jsdelivr.net/npm/swiper@11/swiper-bundle.min.js" > …"
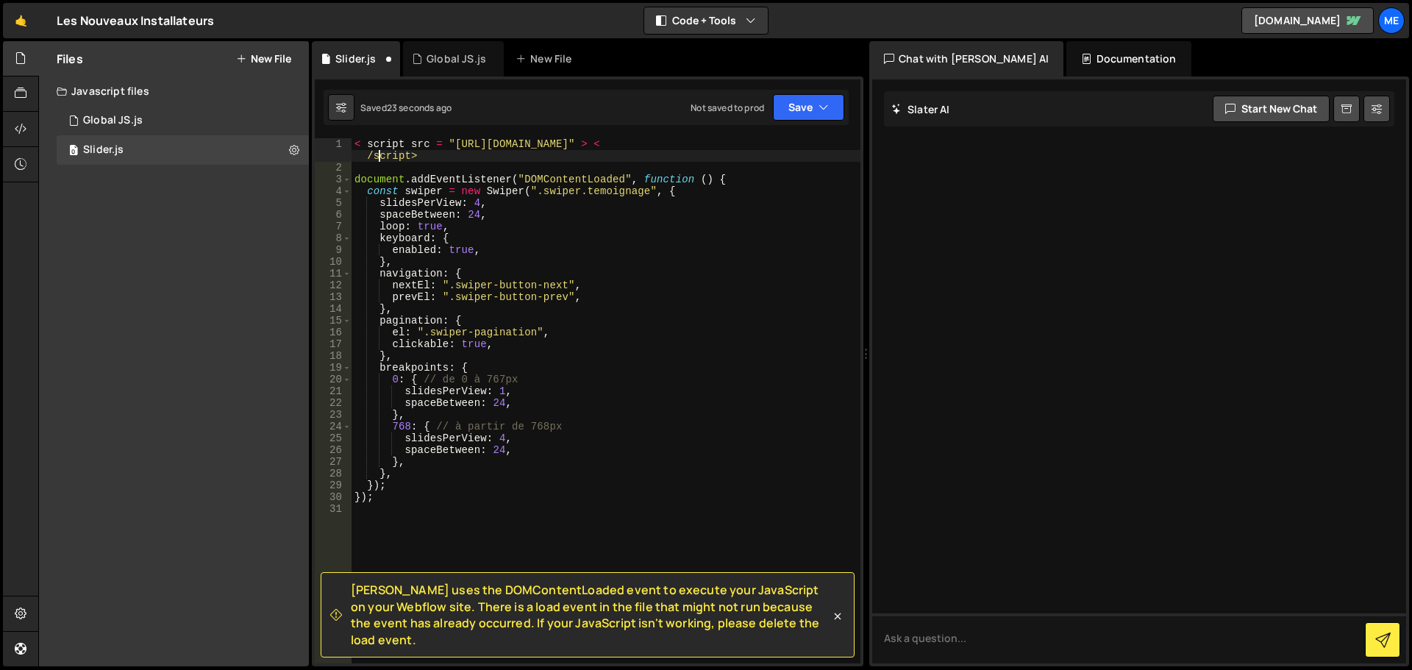
click at [434, 514] on div "< script src = "https://cdn.jsdelivr.net/npm/swiper@11/swiper-bundle.min.js" > …" at bounding box center [606, 418] width 509 height 560
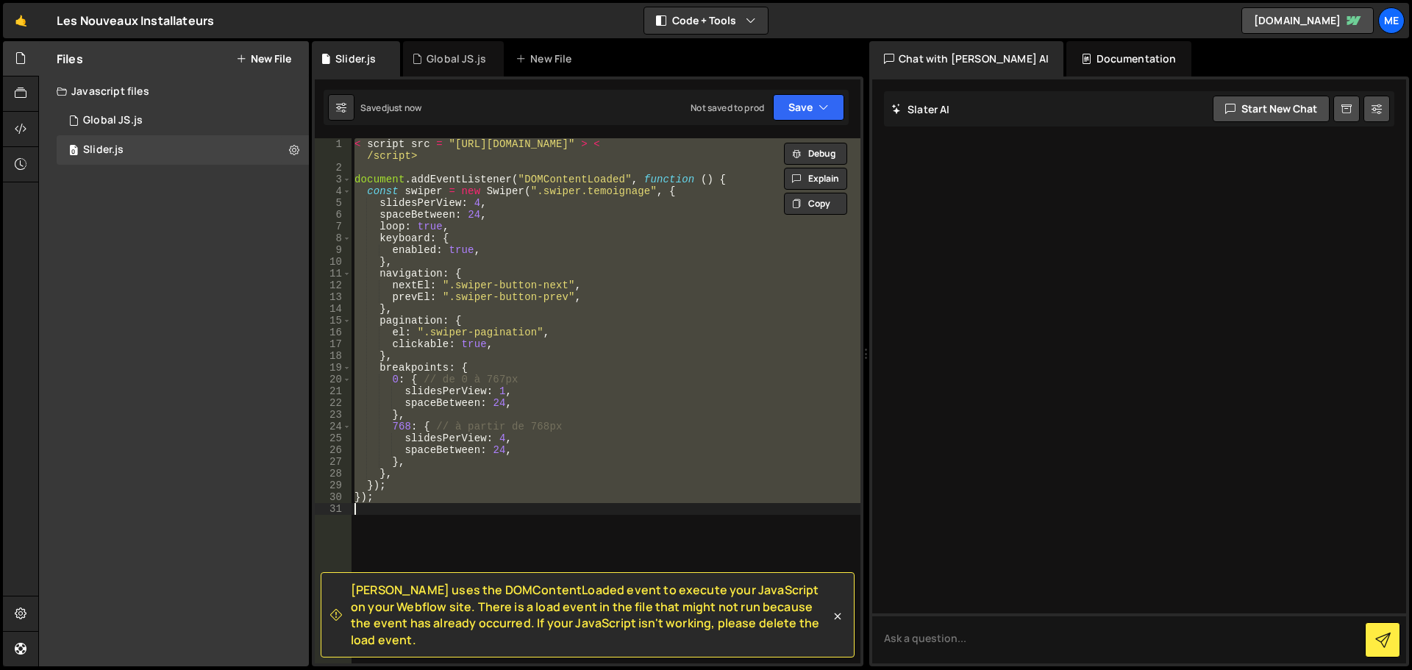
click at [577, 475] on div "< script src = "https://cdn.jsdelivr.net/npm/swiper@11/swiper-bundle.min.js" > …" at bounding box center [606, 400] width 509 height 525
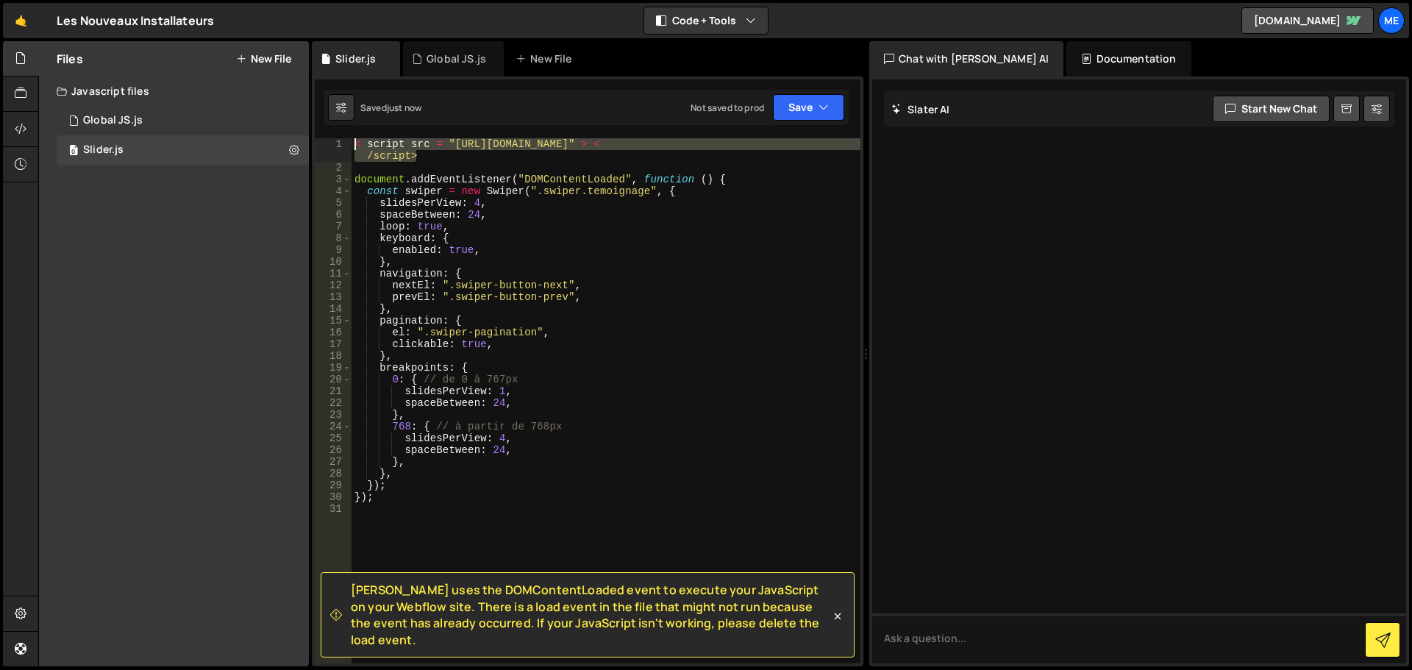
drag, startPoint x: 443, startPoint y: 160, endPoint x: 328, endPoint y: 138, distance: 117.0
click at [328, 138] on div "Slater uses the DOMContentLoaded event to execute your JavaScript on your Webfl…" at bounding box center [588, 371] width 552 height 590
type textarea "< script src = "https://cdn.jsdelivr.net/npm/swiper@11/swiper-bundle.min.js" > …"
click at [441, 160] on div "< script src = "https://cdn.jsdelivr.net/npm/swiper@11/swiper-bundle.min.js" > …" at bounding box center [606, 400] width 509 height 525
drag, startPoint x: 424, startPoint y: 155, endPoint x: 338, endPoint y: 137, distance: 87.3
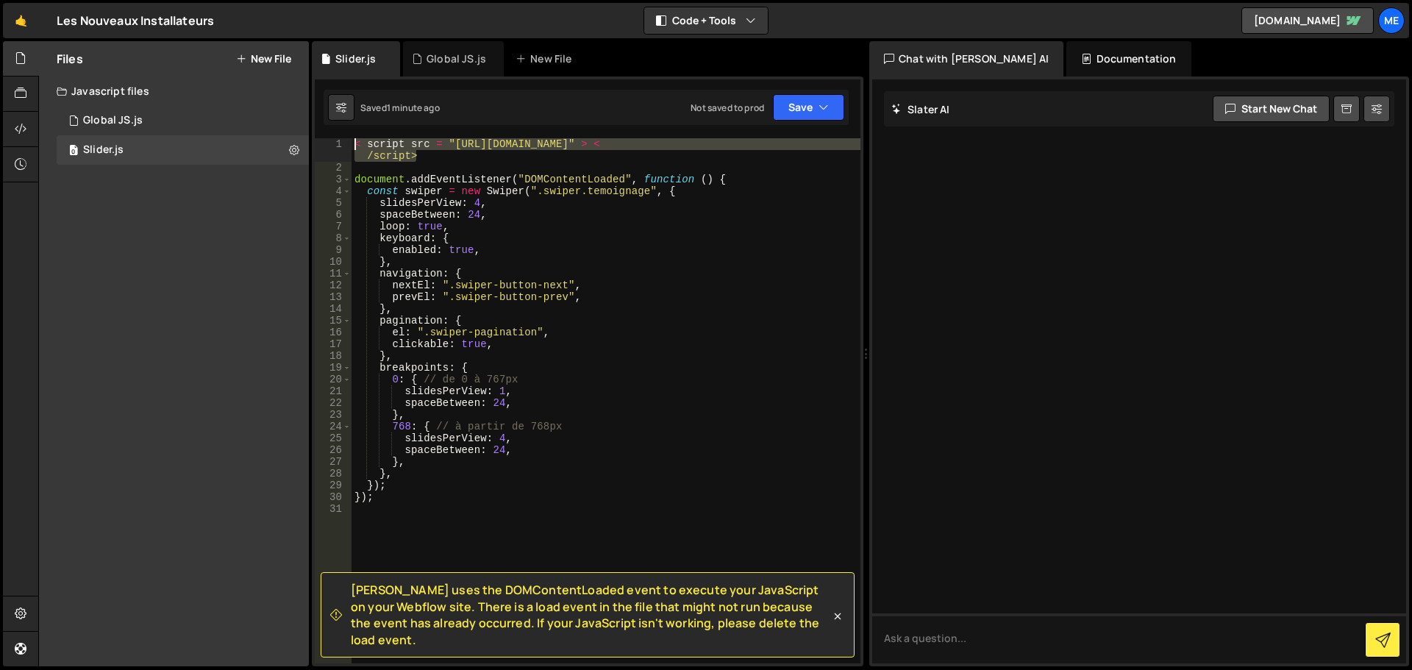
click at [338, 137] on div "Slater uses the DOMContentLoaded event to execute your JavaScript on your Webfl…" at bounding box center [588, 371] width 552 height 590
click at [546, 161] on div "< script src = "https://cdn.jsdelivr.net/npm/swiper@11/swiper-bundle.min.js" > …" at bounding box center [606, 400] width 509 height 525
drag, startPoint x: 436, startPoint y: 158, endPoint x: 338, endPoint y: 133, distance: 101.7
click at [338, 133] on div "Slater uses the DOMContentLoaded event to execute your JavaScript on your Webfl…" at bounding box center [588, 371] width 552 height 590
click at [432, 158] on div "< script src = "https://cdn.jsdelivr.net/npm/swiper@11/swiper-bundle.min.js" > …" at bounding box center [606, 400] width 509 height 525
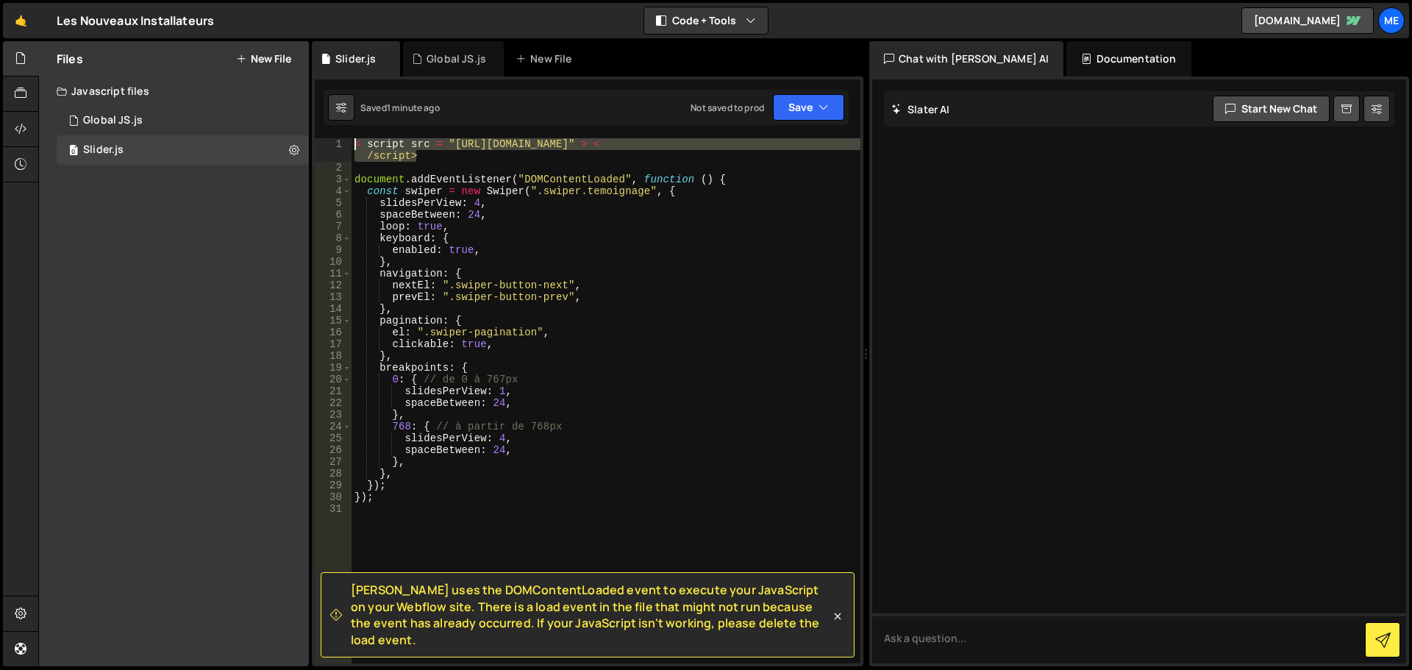
drag, startPoint x: 428, startPoint y: 155, endPoint x: 333, endPoint y: 130, distance: 98.1
click at [333, 130] on div "Slater uses the DOMContentLoaded event to execute your JavaScript on your Webfl…" at bounding box center [588, 371] width 552 height 590
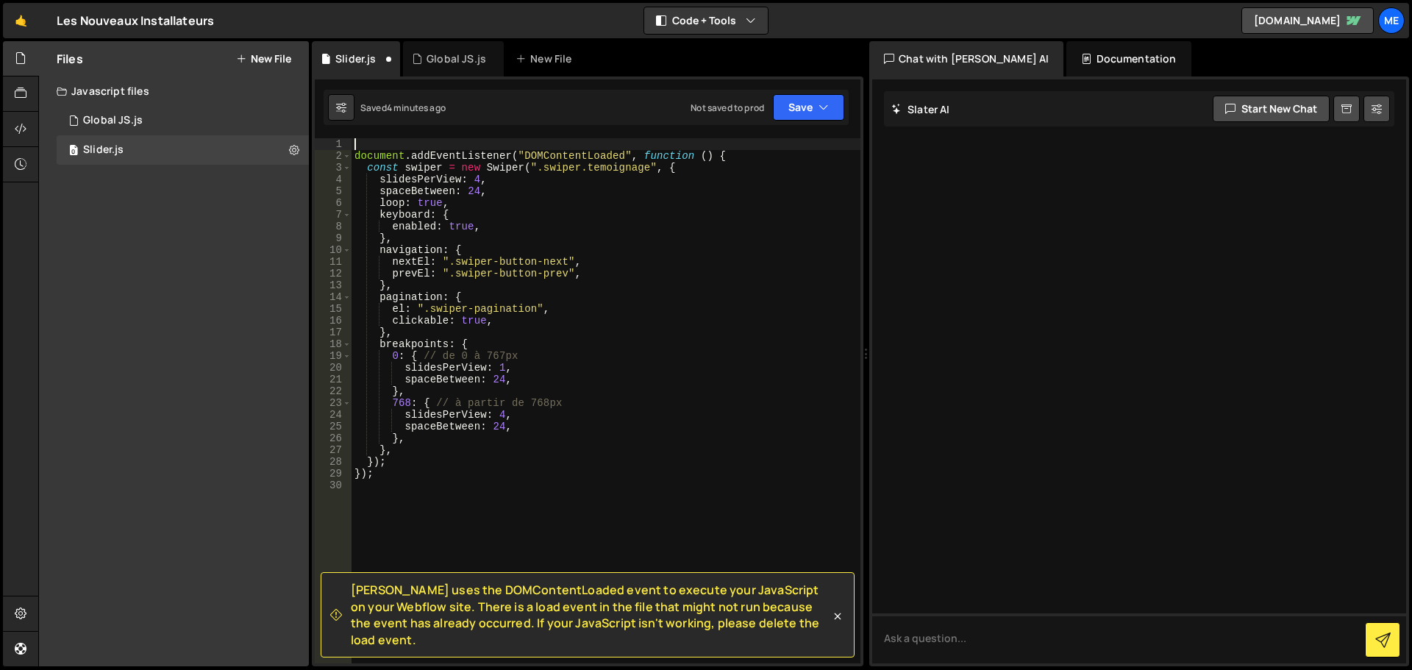
type textarea "document.addEventListener("DOMContentLoaded", function () {"
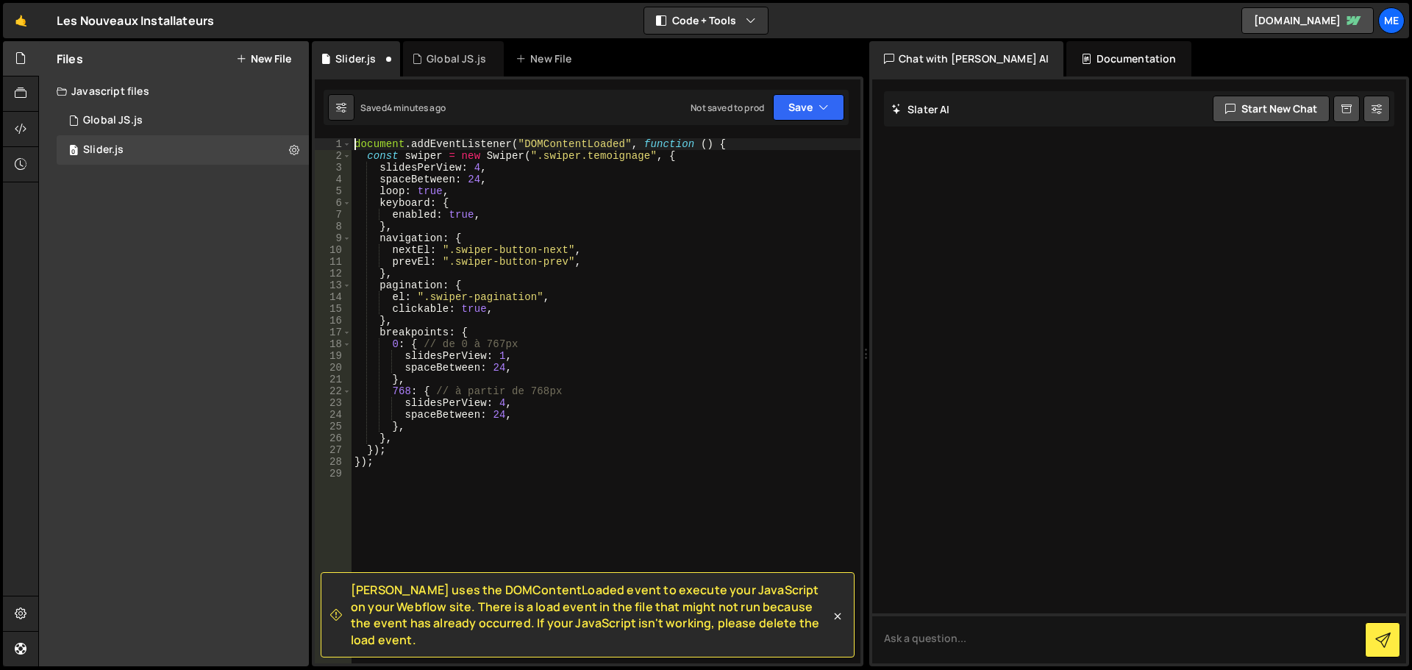
click at [516, 488] on div "document . addEventListener ( "DOMContentLoaded" , function ( ) { const swiper …" at bounding box center [606, 412] width 509 height 549
click at [835, 624] on icon at bounding box center [837, 616] width 15 height 15
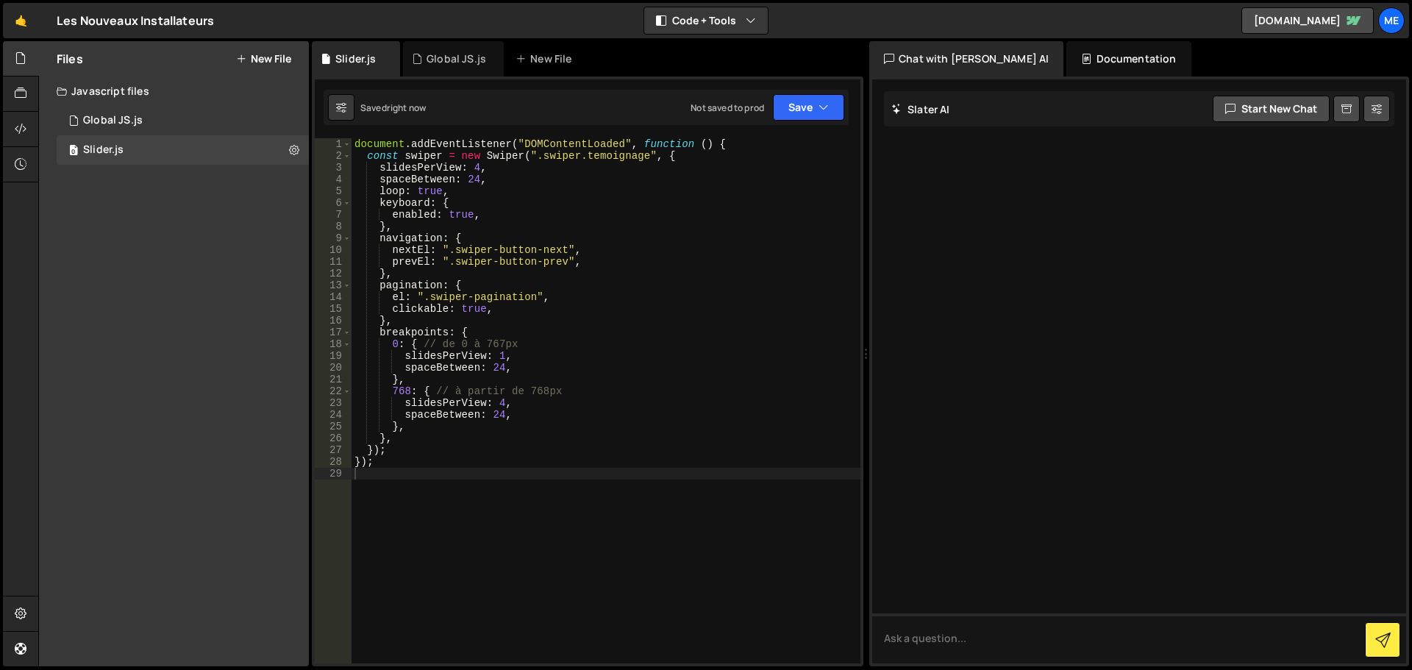
click at [710, 452] on div "document . addEventListener ( "DOMContentLoaded" , function ( ) { const swiper …" at bounding box center [606, 412] width 509 height 549
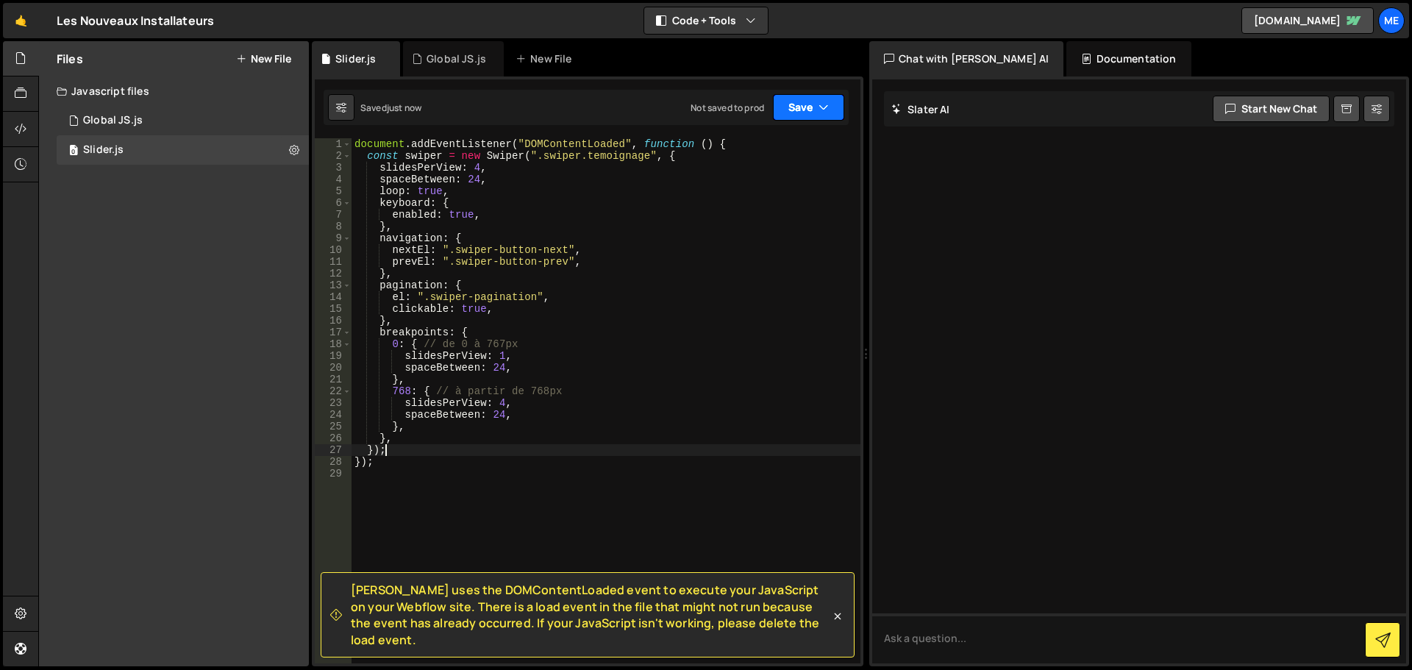
click at [793, 100] on button "Save" at bounding box center [808, 107] width 71 height 26
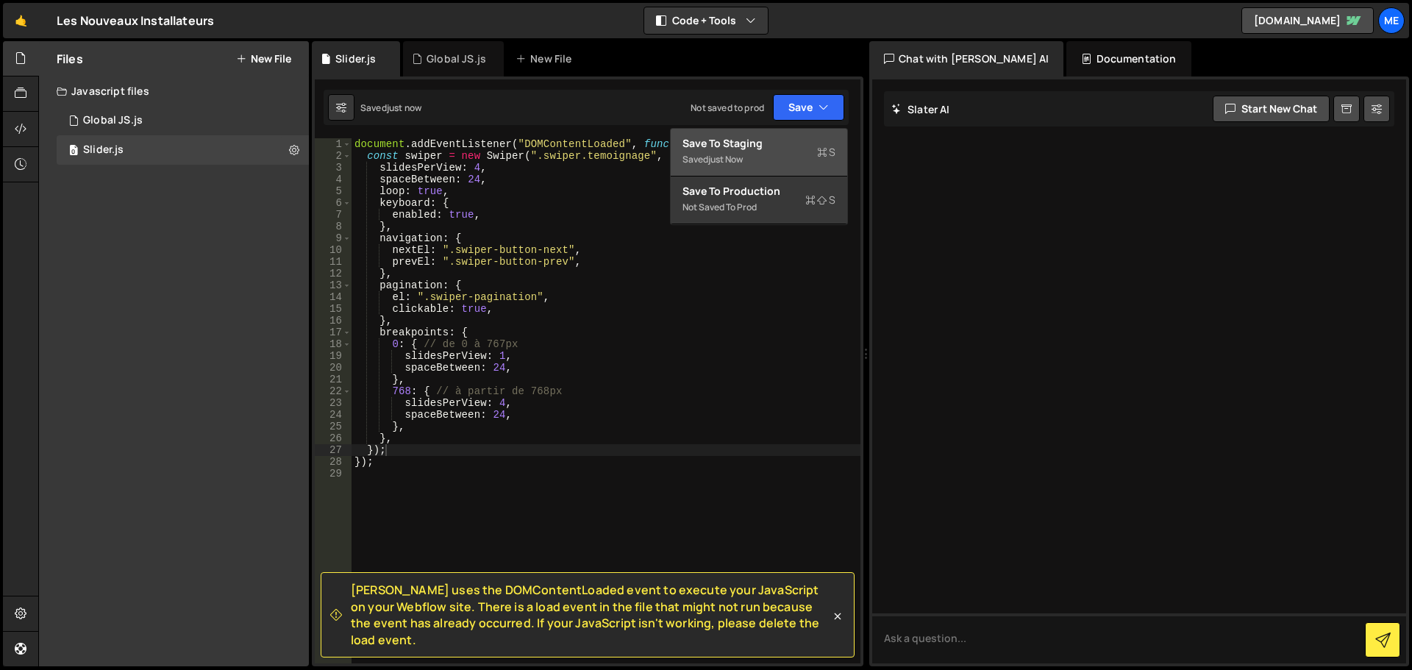
click at [763, 146] on div "Save to Staging S" at bounding box center [759, 143] width 153 height 15
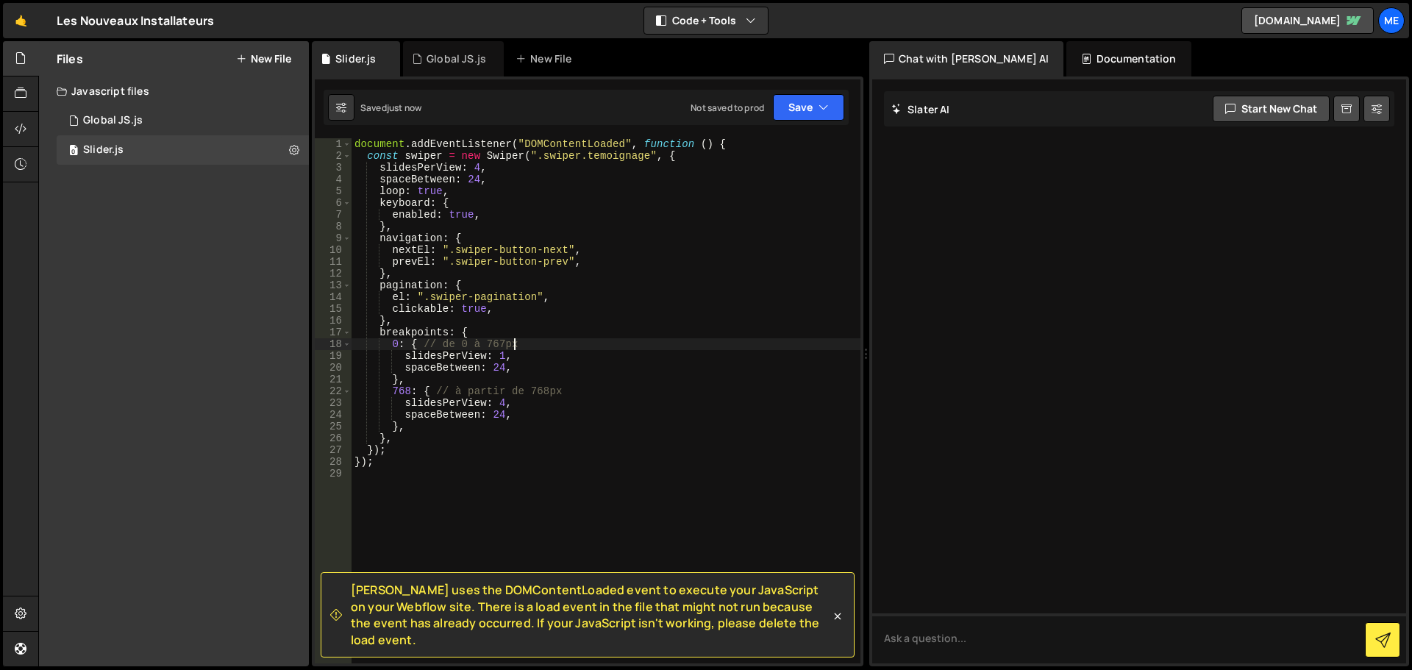
click at [562, 346] on div "document . addEventListener ( "DOMContentLoaded" , function ( ) { const swiper …" at bounding box center [606, 412] width 509 height 549
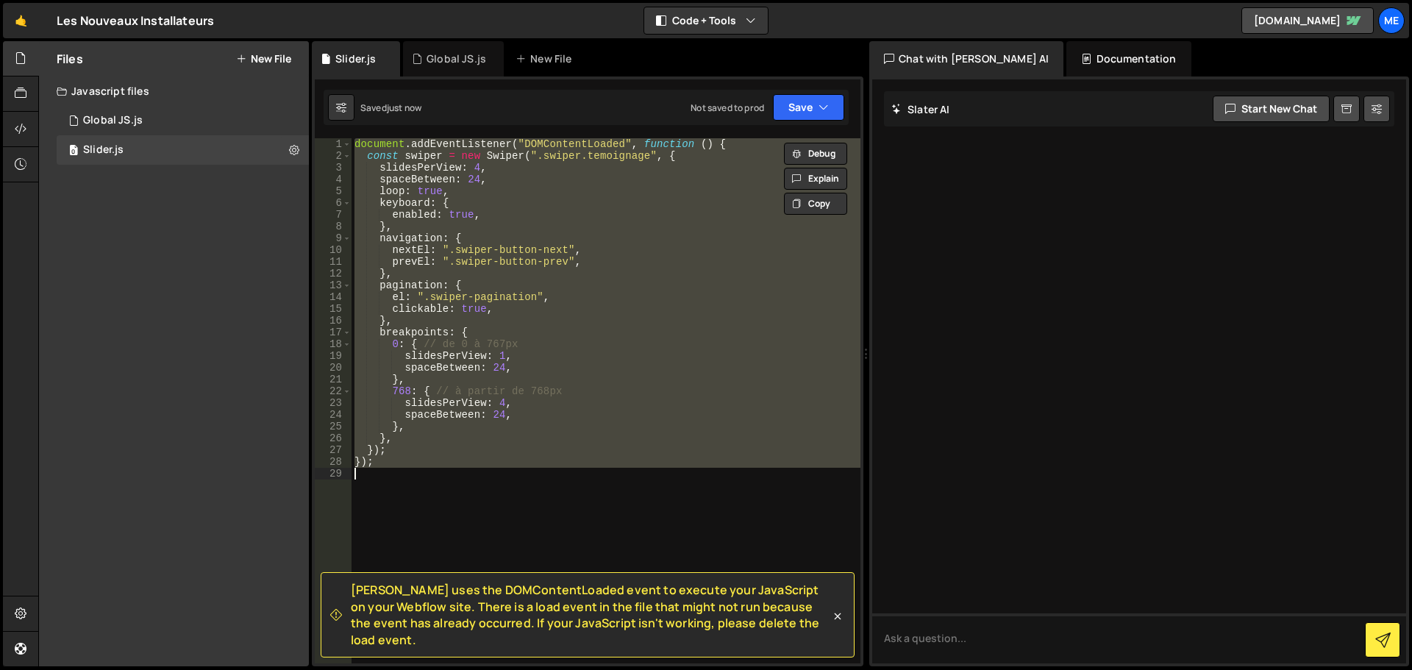
click at [674, 238] on div "document . addEventListener ( "DOMContentLoaded" , function ( ) { const swiper …" at bounding box center [606, 400] width 509 height 525
drag, startPoint x: 439, startPoint y: 606, endPoint x: 555, endPoint y: 600, distance: 115.6
click at [555, 600] on span "Slater uses the DOMContentLoaded event to execute your JavaScript on your Webfl…" at bounding box center [591, 615] width 480 height 66
click at [537, 426] on div "document . addEventListener ( "DOMContentLoaded" , function ( ) { const swiper …" at bounding box center [606, 400] width 509 height 525
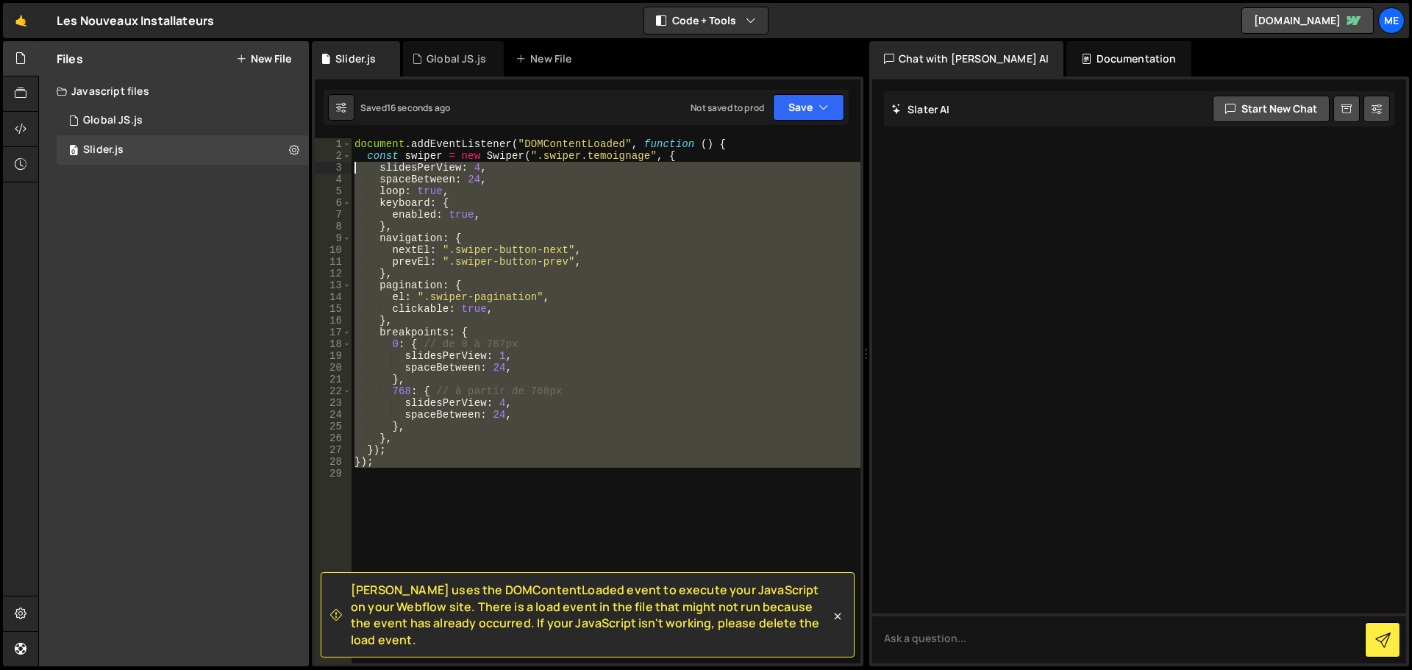
drag, startPoint x: 450, startPoint y: 468, endPoint x: 343, endPoint y: 163, distance: 323.6
click at [343, 163] on div "}, 1 2 3 4 5 6 7 8 9 10 11 12 13 14 15 16 17 18 19 20 21 22 23 24 25 26 27 28 2…" at bounding box center [588, 400] width 546 height 525
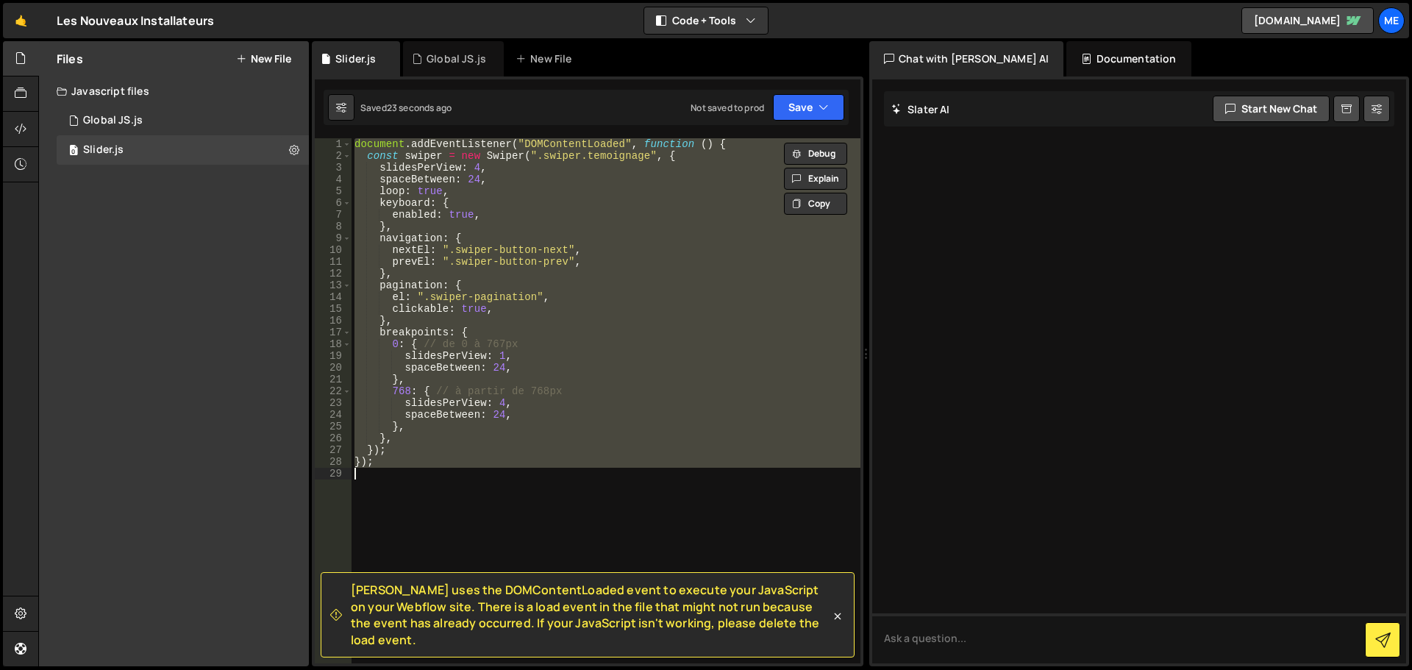
click at [450, 154] on div "document . addEventListener ( "DOMContentLoaded" , function ( ) { const swiper …" at bounding box center [606, 400] width 509 height 525
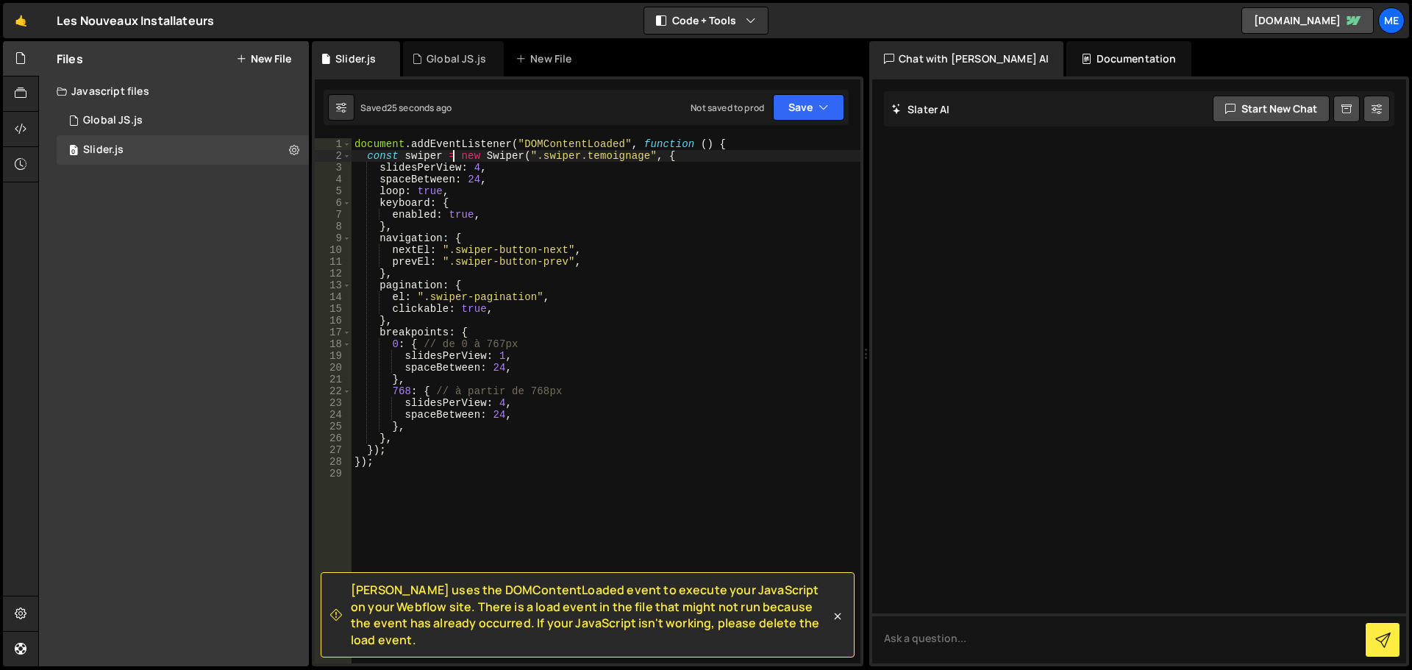
click at [430, 143] on div "document . addEventListener ( "DOMContentLoaded" , function ( ) { const swiper …" at bounding box center [606, 412] width 509 height 549
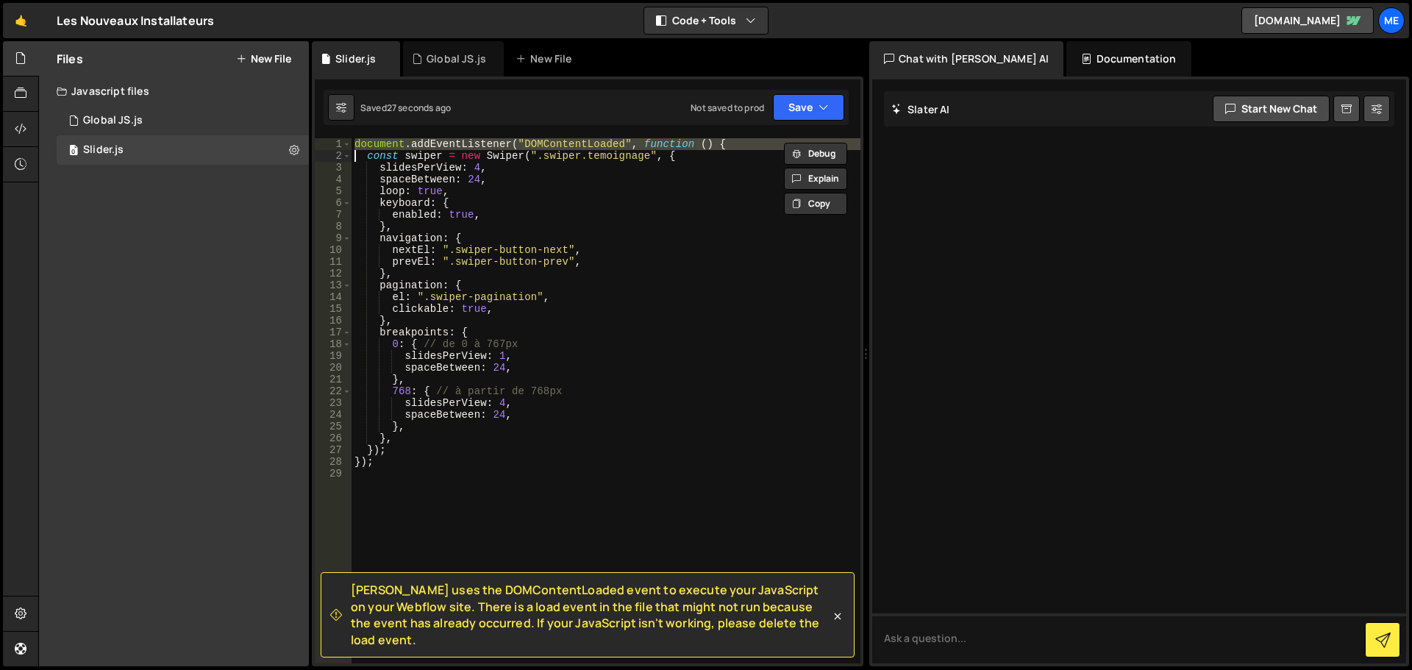
click at [655, 154] on div "document . addEventListener ( "DOMContentLoaded" , function ( ) { const swiper …" at bounding box center [606, 412] width 509 height 549
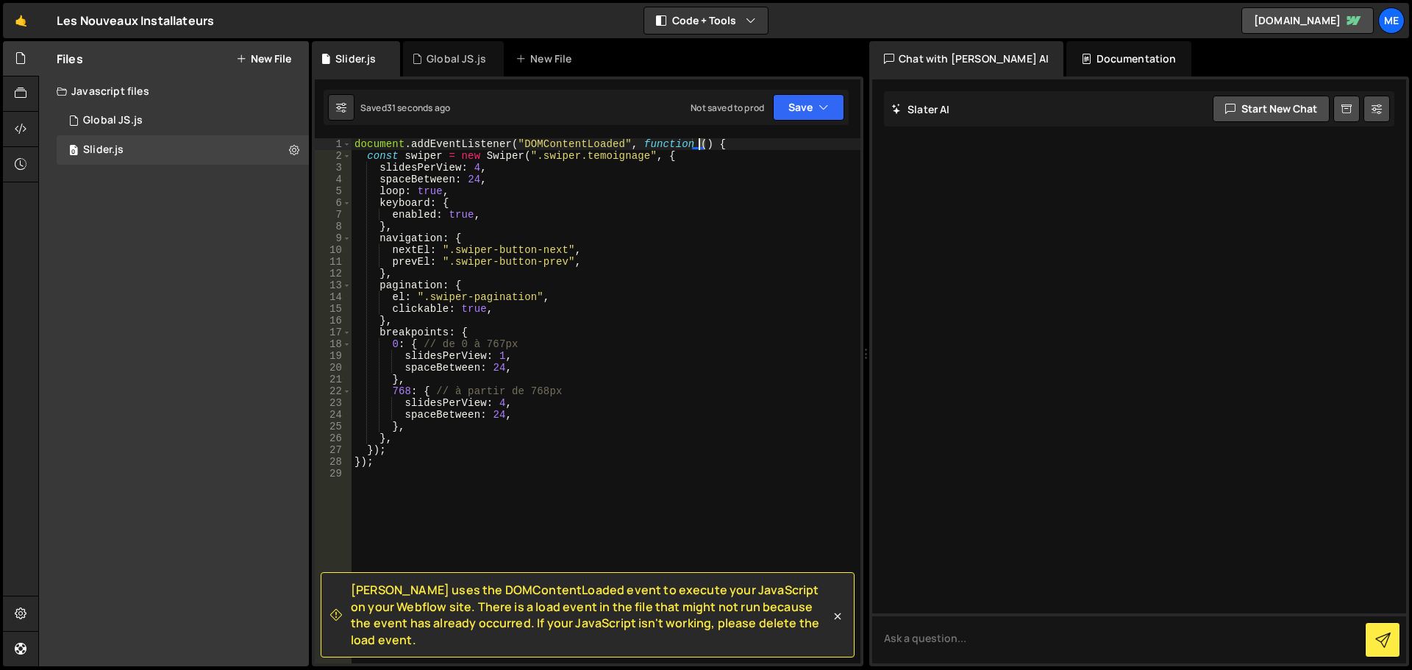
drag, startPoint x: 705, startPoint y: 143, endPoint x: 698, endPoint y: 144, distance: 7.4
click at [698, 144] on div "document . addEventListener ( "DOMContentLoaded" , function ( ) { const swiper …" at bounding box center [606, 412] width 509 height 549
click at [630, 146] on div "document . addEventListener ( "DOMContentLoaded" , function ( ) { const swiper …" at bounding box center [606, 412] width 509 height 549
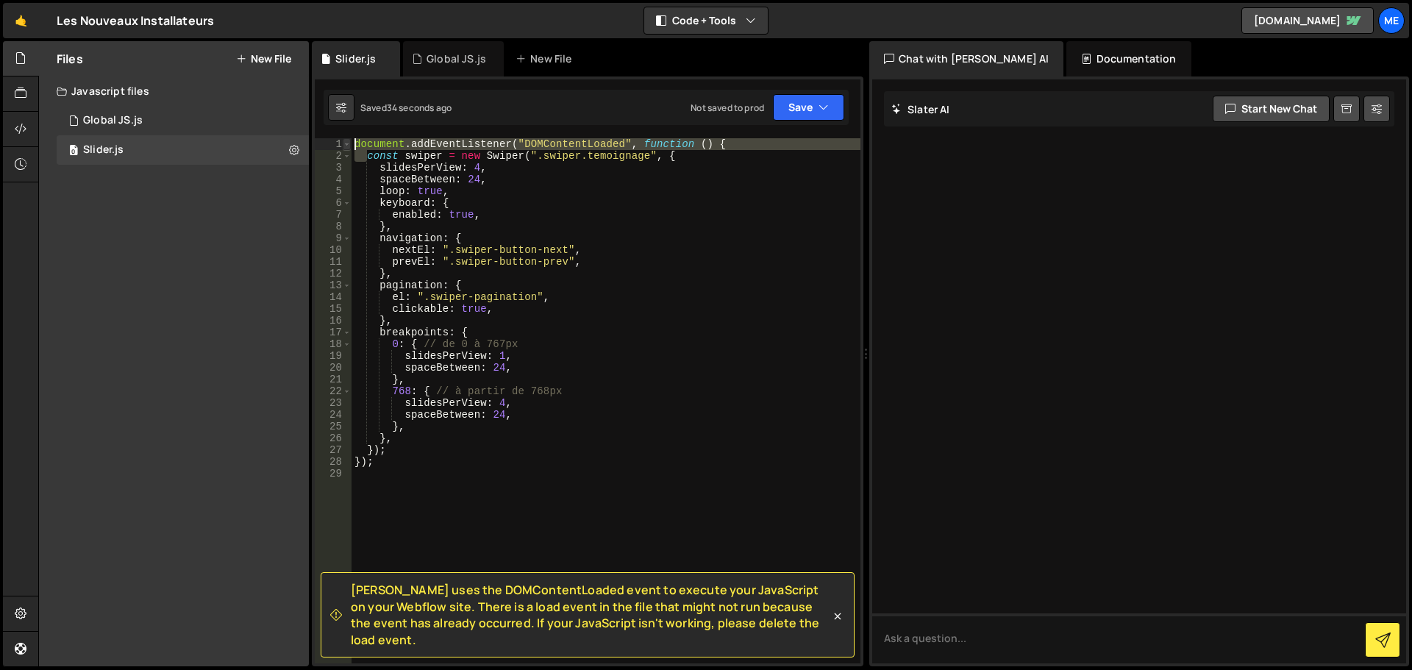
drag, startPoint x: 367, startPoint y: 160, endPoint x: 349, endPoint y: 146, distance: 22.5
click at [349, 146] on div "document.addEventListener("DOMContentLoaded", function () { 1 2 3 4 5 6 7 8 9 1…" at bounding box center [588, 400] width 546 height 525
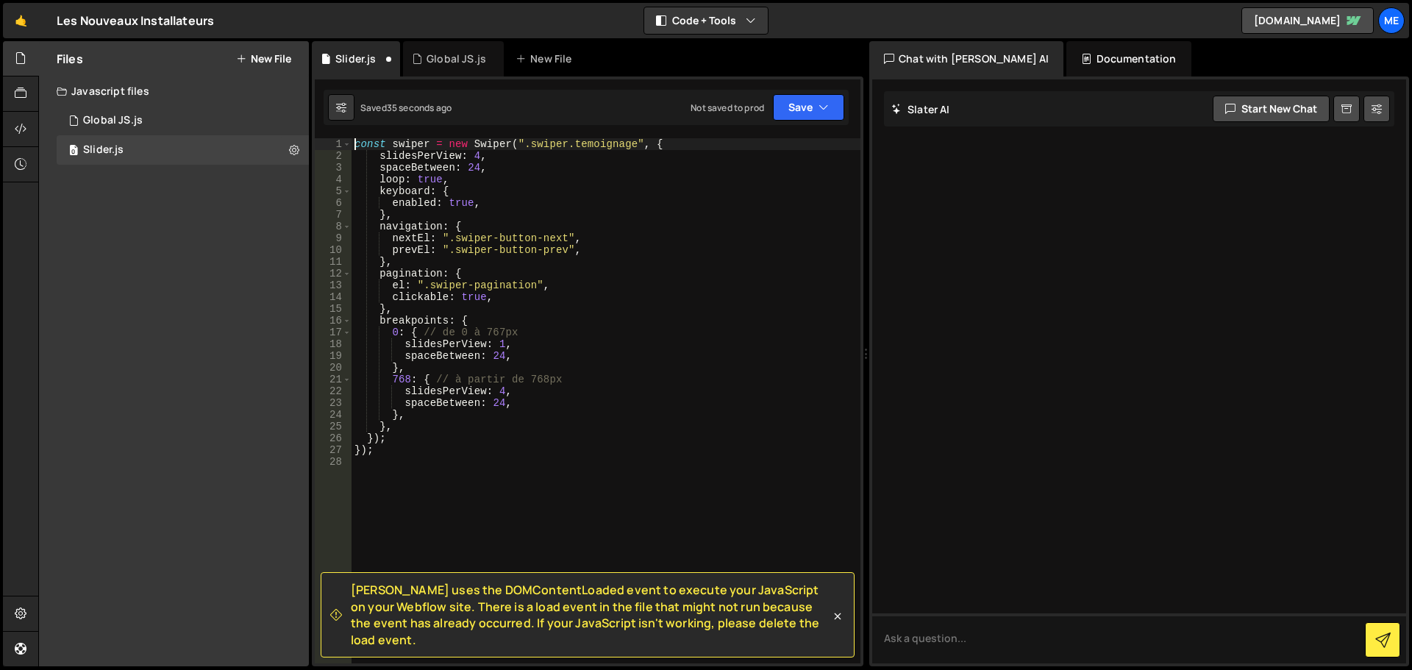
click at [619, 292] on div "const swiper = new Swiper ( ".swiper.temoignage" , { slidesPerView : 4 , spaceB…" at bounding box center [606, 412] width 509 height 549
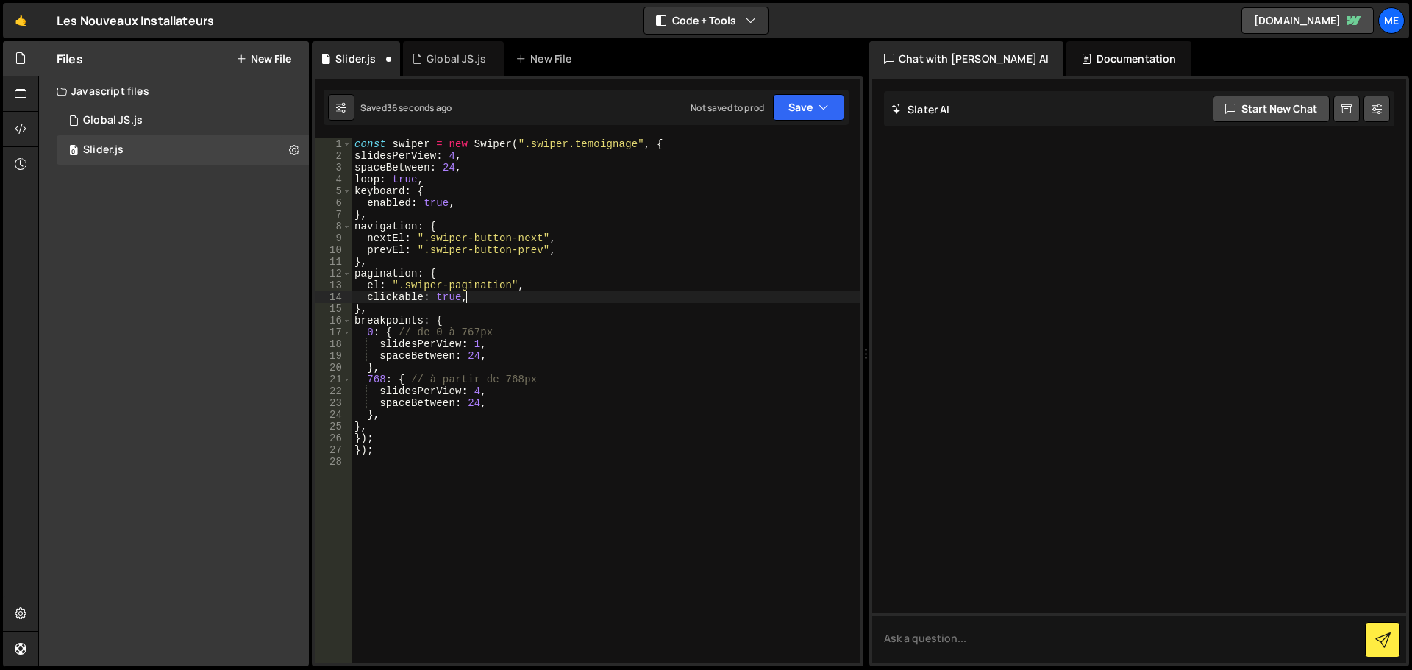
type textarea "clickable: true,"
click at [464, 463] on div "const swiper = new Swiper ( ".swiper.temoignage" , { slidesPerView : 4 , spaceB…" at bounding box center [606, 412] width 509 height 549
drag, startPoint x: 370, startPoint y: 452, endPoint x: 333, endPoint y: 449, distance: 36.9
click at [333, 449] on div "1 2 3 4 5 6 7 8 9 10 11 12 13 14 15 16 17 18 19 20 21 22 23 24 25 26 27 28 cons…" at bounding box center [588, 400] width 546 height 525
type textarea "});"
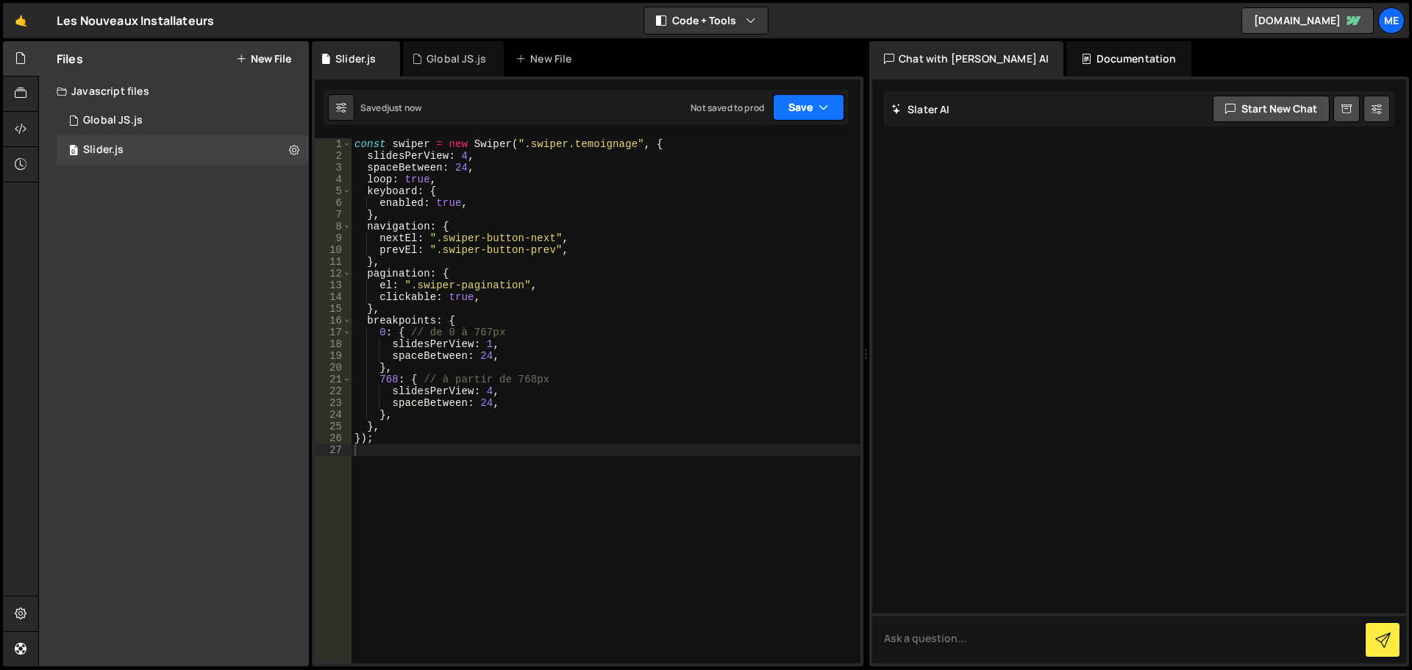
click at [822, 113] on icon "button" at bounding box center [824, 107] width 10 height 15
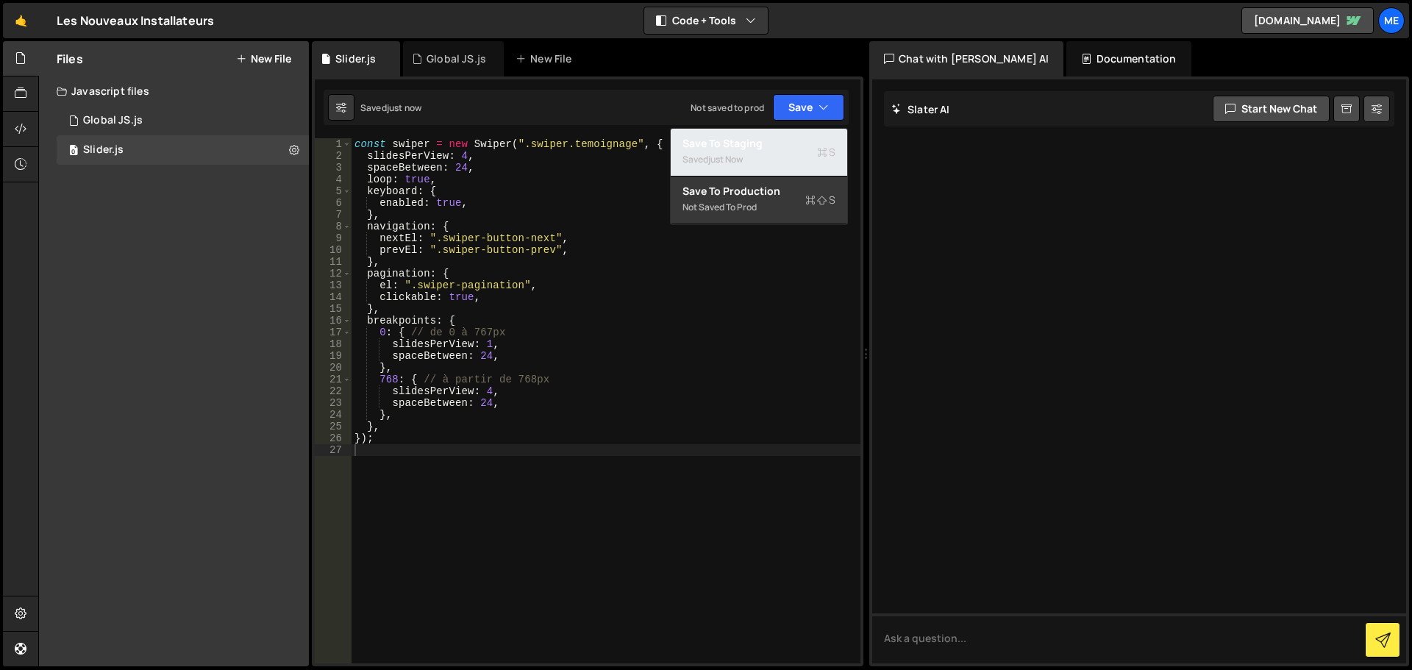
drag, startPoint x: 783, startPoint y: 146, endPoint x: 849, endPoint y: 221, distance: 99.6
click at [783, 146] on div "Save to Staging S" at bounding box center [759, 143] width 153 height 15
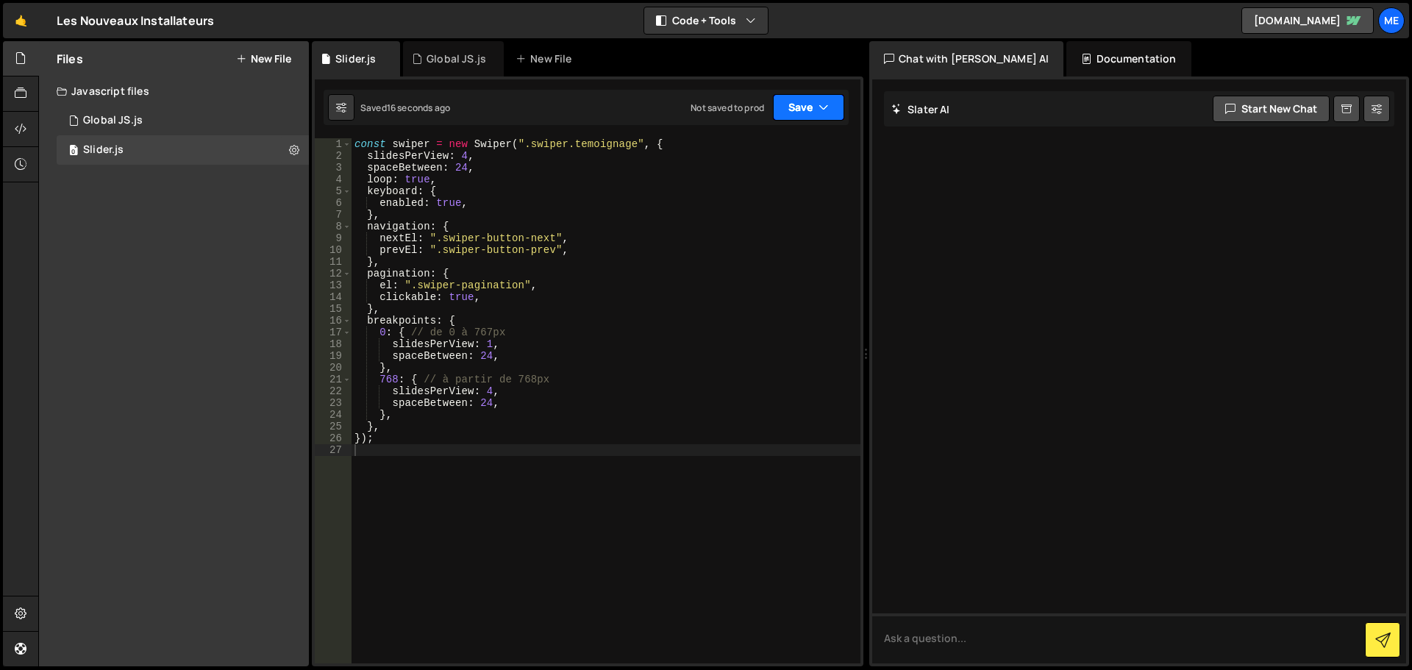
click at [798, 110] on button "Save" at bounding box center [808, 107] width 71 height 26
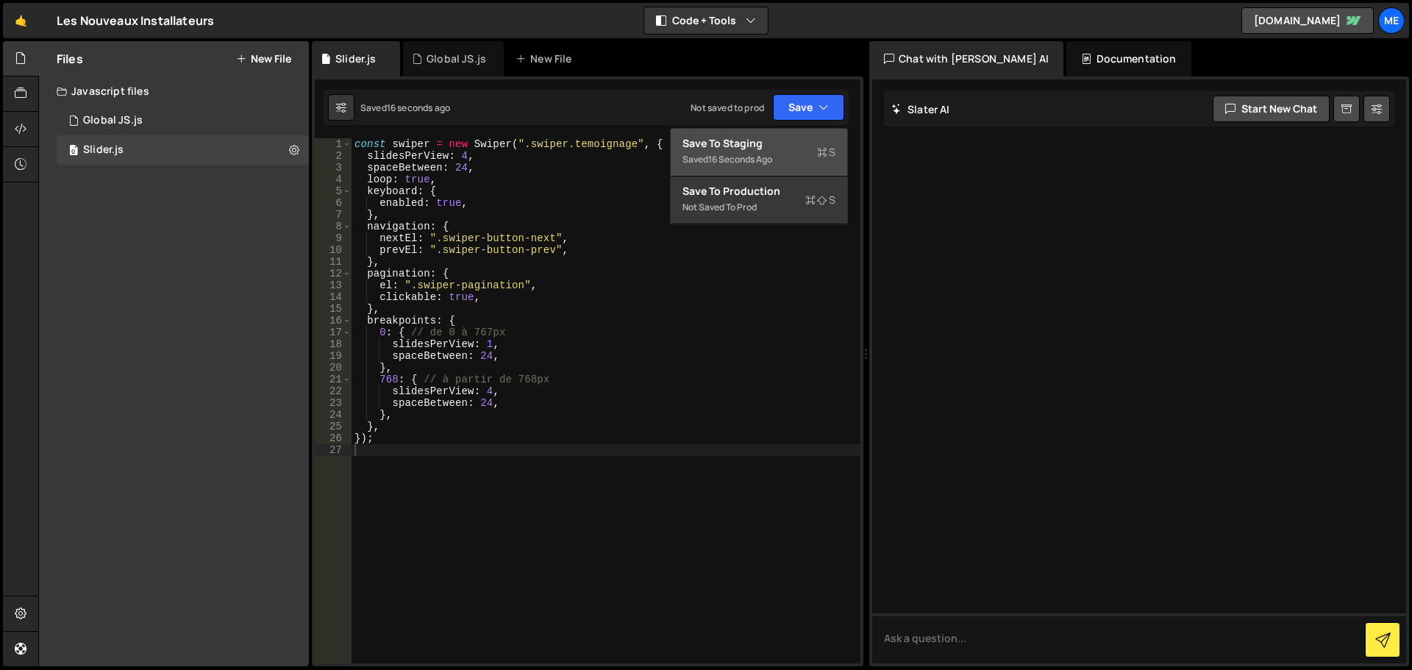
click at [791, 139] on div "Save to Staging S" at bounding box center [759, 143] width 153 height 15
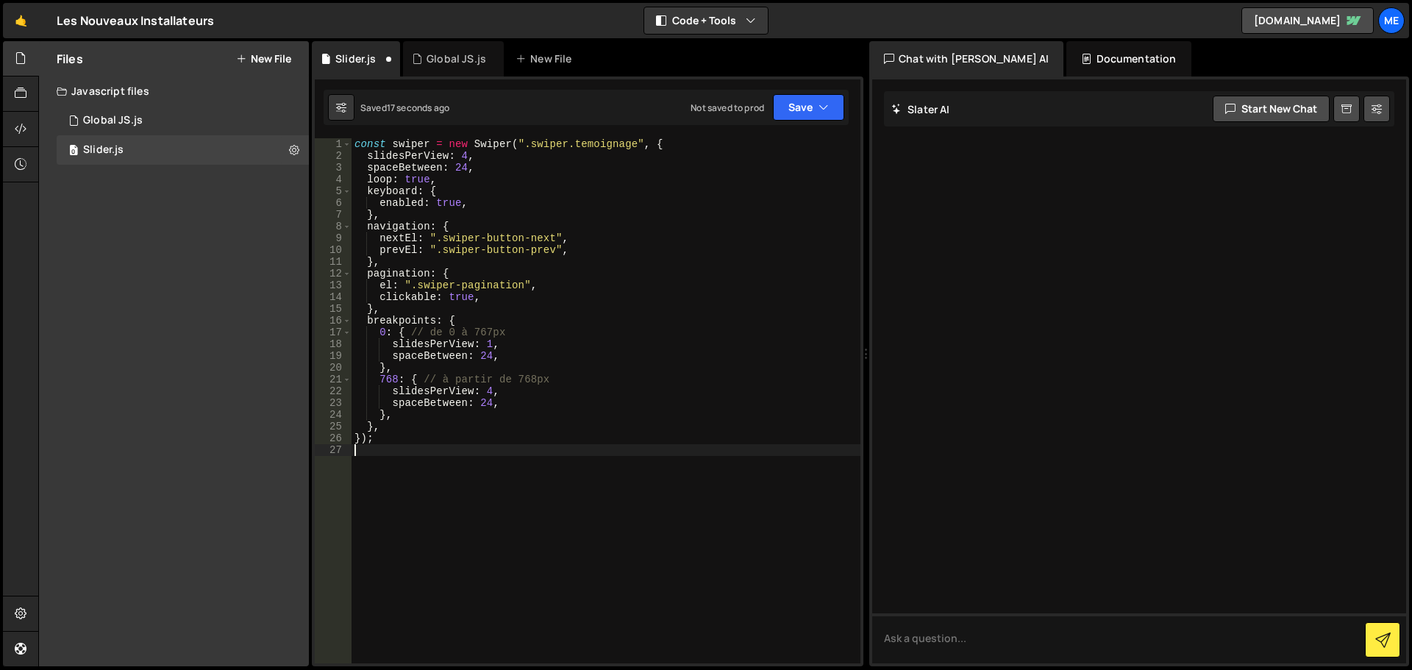
click at [488, 555] on div "const swiper = new Swiper ( ".swiper.temoignage" , { slidesPerView : 4 , spaceB…" at bounding box center [606, 412] width 509 height 549
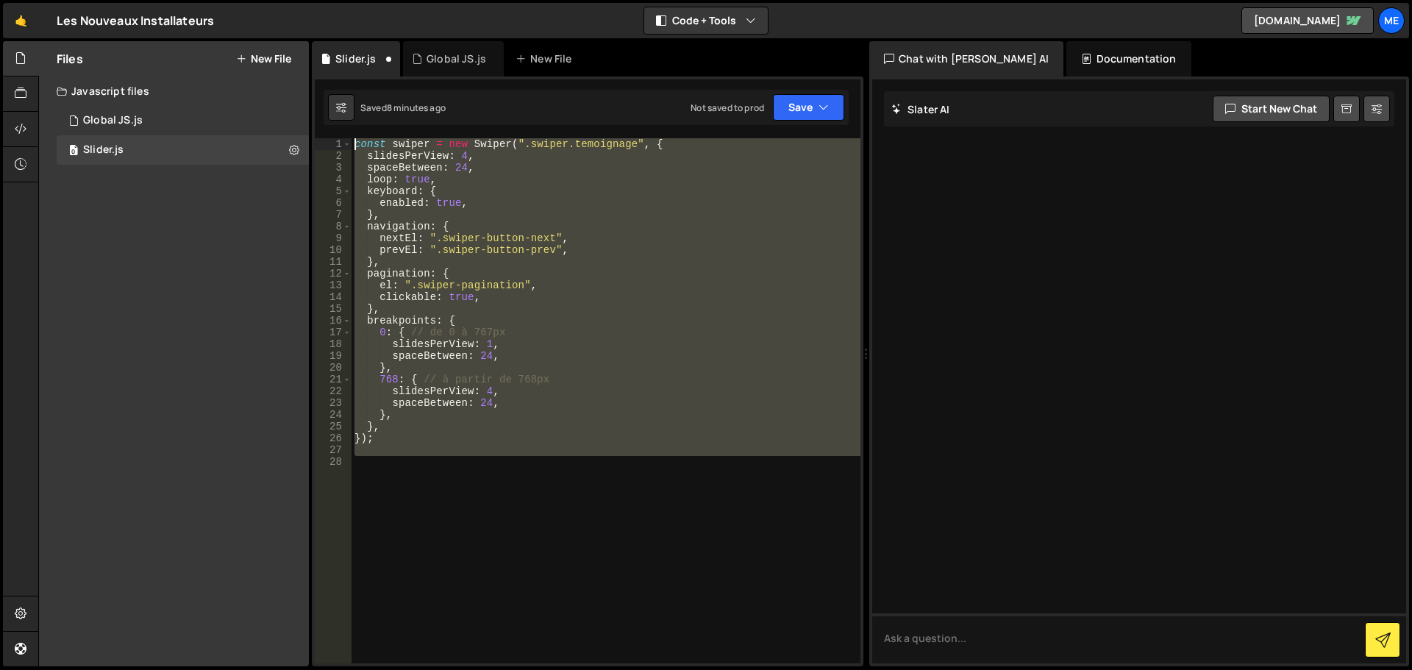
drag, startPoint x: 410, startPoint y: 456, endPoint x: 345, endPoint y: 124, distance: 338.8
click at [345, 124] on div "Debug Explain Copy Slider.js Global JS.js New File Saved 8 minutes ago Not save…" at bounding box center [588, 354] width 552 height 626
click at [507, 440] on div "const swiper = new Swiper ( ".swiper.temoignage" , { slidesPerView : 4 , spaceB…" at bounding box center [606, 400] width 509 height 525
type textarea "});"
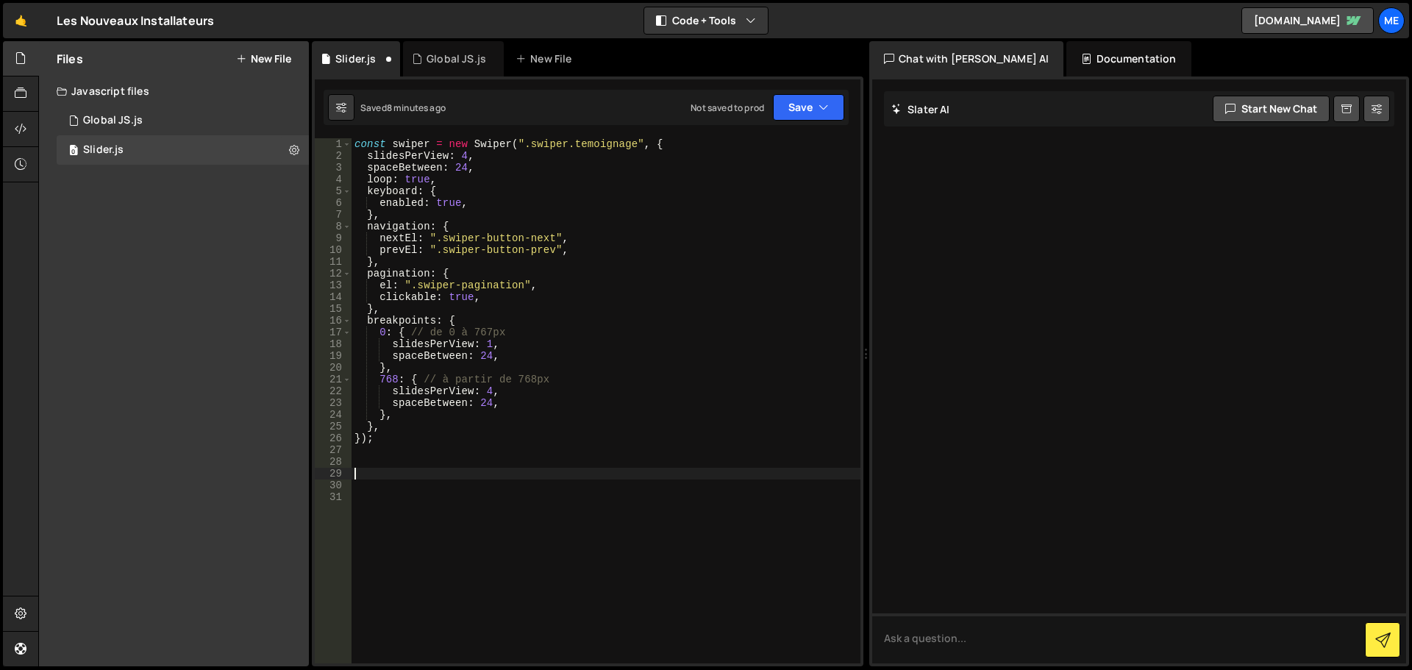
paste textarea
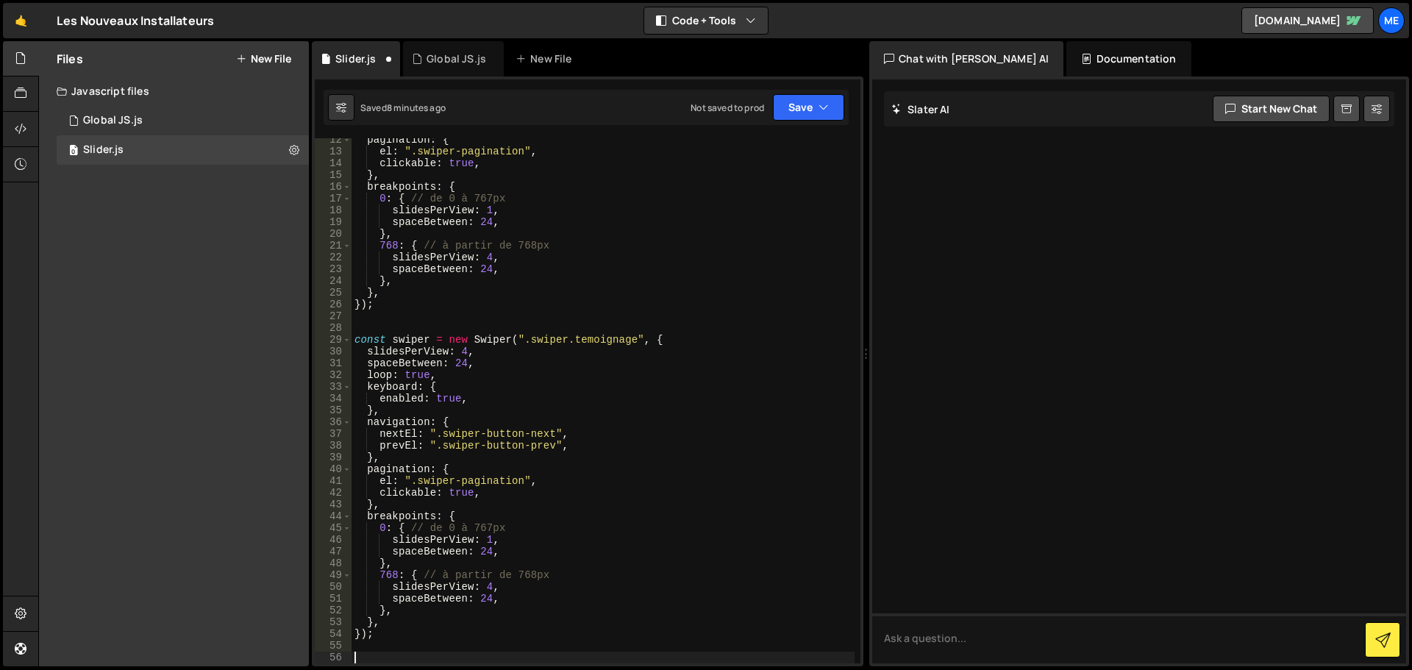
scroll to position [134, 0]
click at [593, 343] on div "pagination : { el : ".swiper-pagination" , clickable : true , } , breakpoints :…" at bounding box center [603, 408] width 503 height 549
paste textarea "installation"
click at [616, 366] on div "pagination : { el : ".swiper-pagination" , clickable : true , } , breakpoints :…" at bounding box center [603, 408] width 503 height 549
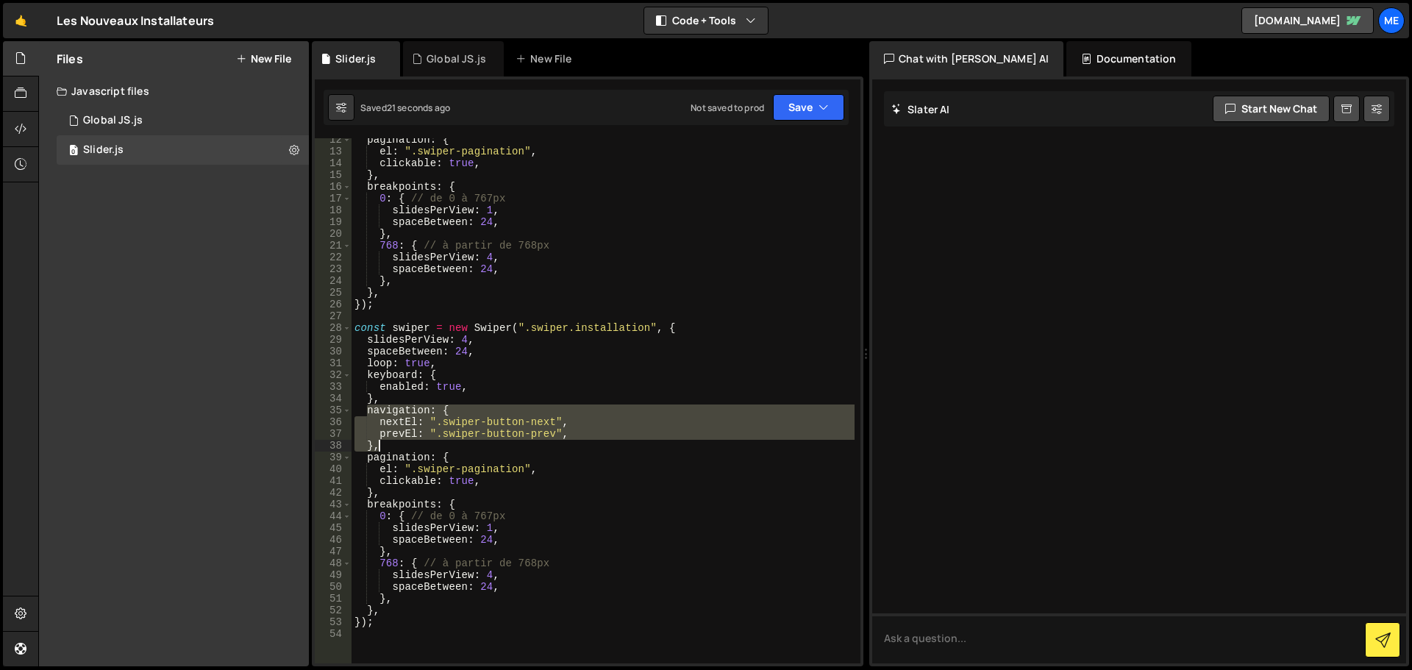
drag, startPoint x: 365, startPoint y: 406, endPoint x: 410, endPoint y: 445, distance: 60.0
click at [410, 445] on div "pagination : { el : ".swiper-pagination" , clickable : true , } , breakpoints :…" at bounding box center [603, 408] width 503 height 549
type textarea "prevEl: ".swiper-button-prev", },"
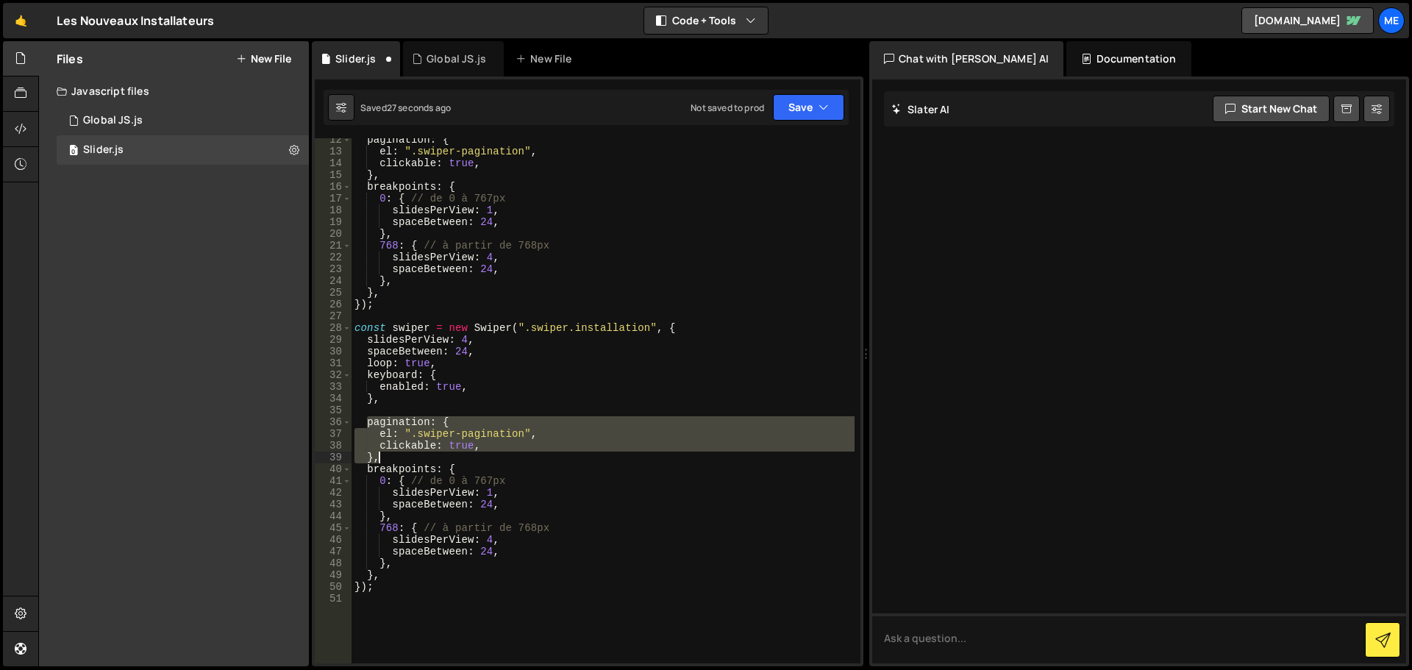
drag, startPoint x: 368, startPoint y: 421, endPoint x: 380, endPoint y: 446, distance: 28.3
click at [388, 452] on div "pagination : { el : ".swiper-pagination" , clickable : true , } , breakpoints :…" at bounding box center [603, 408] width 503 height 549
type textarea "clickable: true, },"
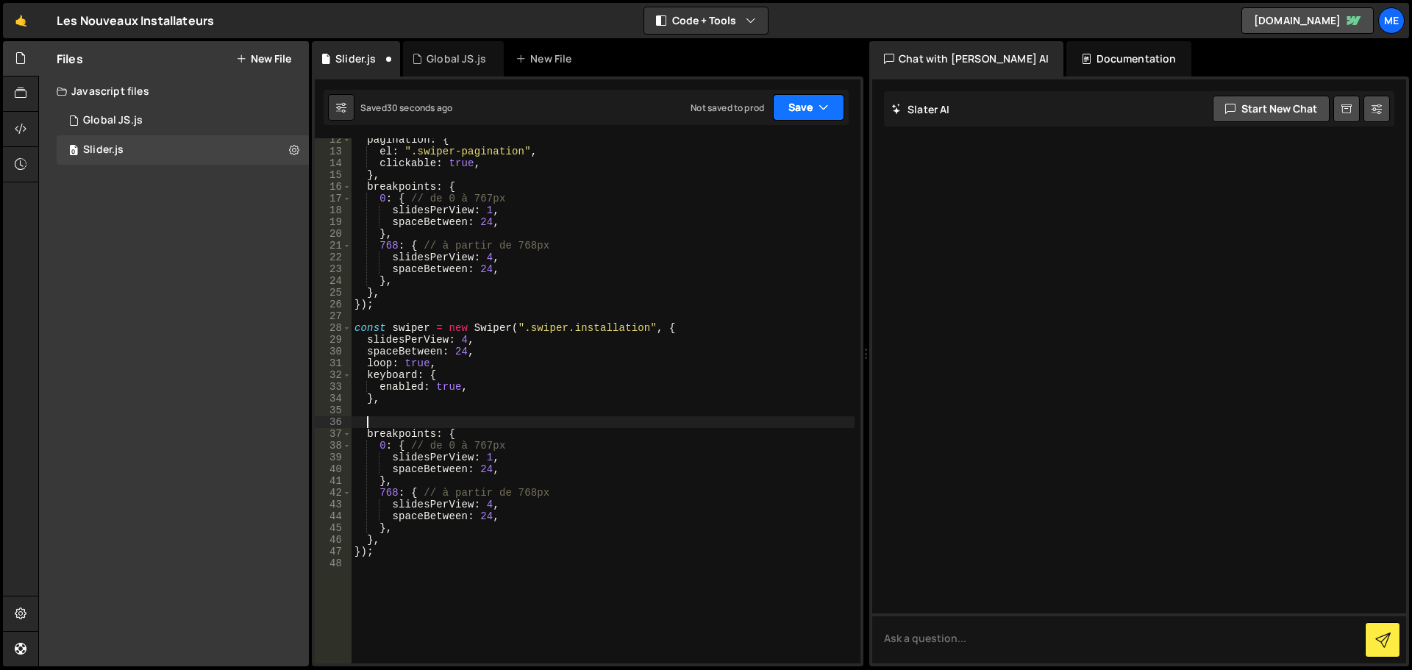
click at [792, 104] on button "Save" at bounding box center [808, 107] width 71 height 26
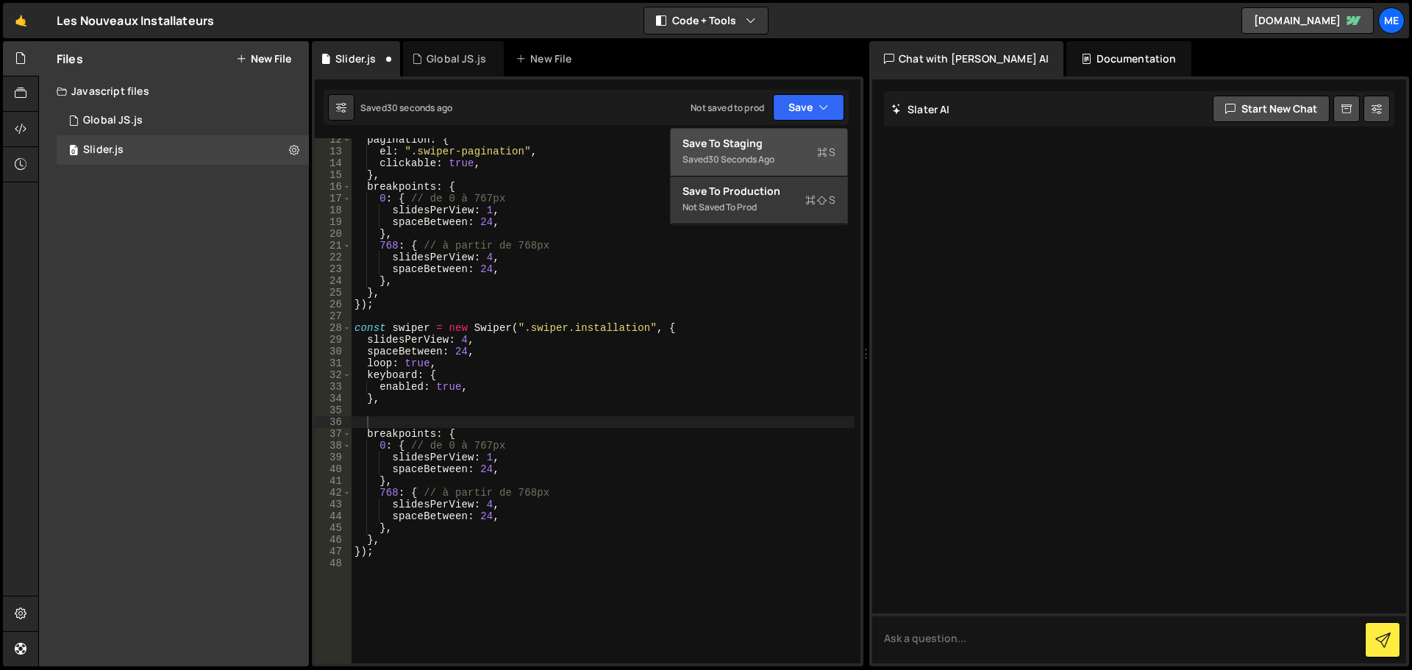
click at [783, 144] on div "Save to Staging S" at bounding box center [759, 143] width 153 height 15
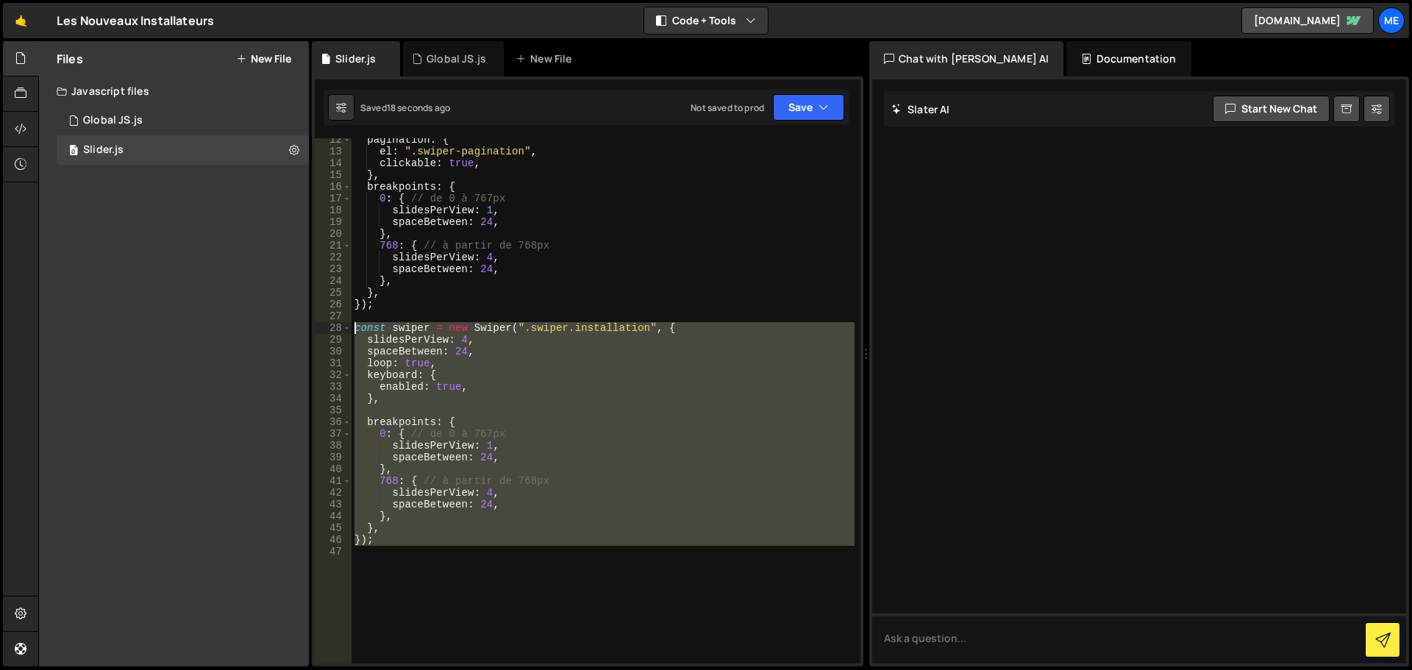
drag, startPoint x: 410, startPoint y: 566, endPoint x: 342, endPoint y: 330, distance: 245.1
click at [342, 330] on div "12 13 14 15 16 17 18 19 20 21 22 23 24 25 26 27 28 29 30 31 32 33 34 35 36 37 3…" at bounding box center [588, 400] width 546 height 525
paste textarea "});"
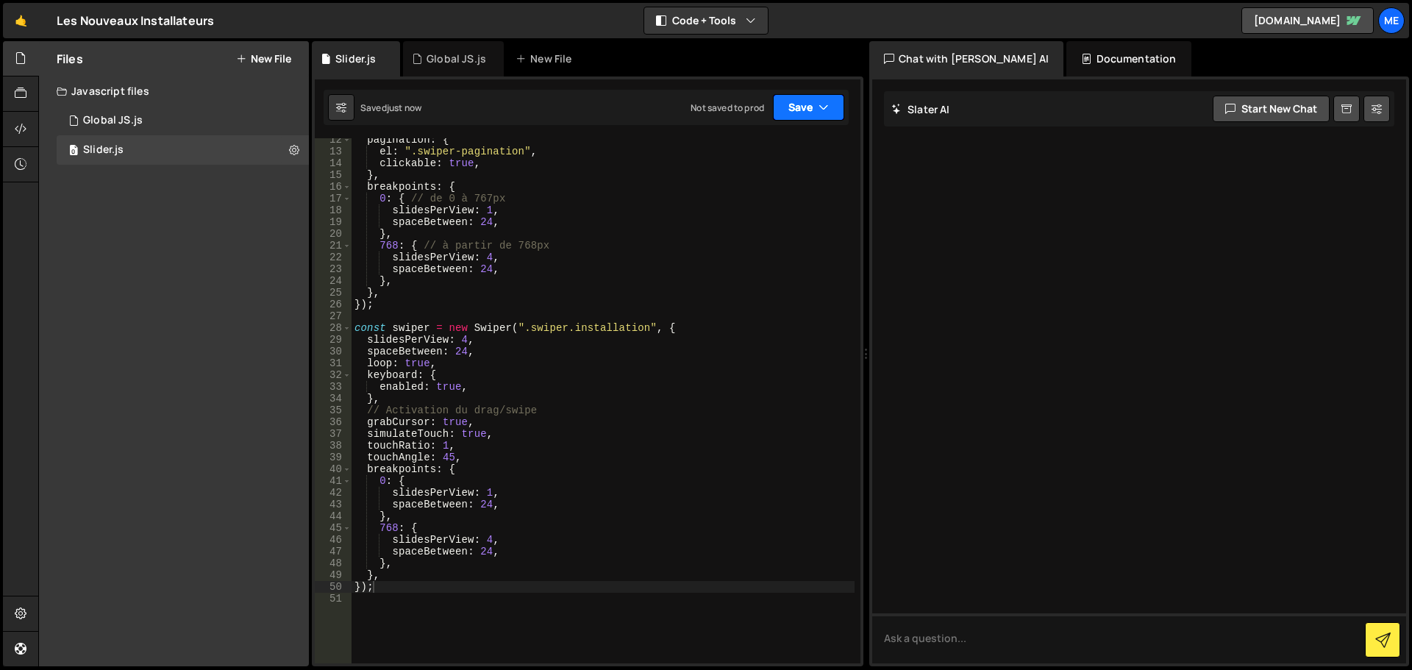
drag, startPoint x: 791, startPoint y: 106, endPoint x: 777, endPoint y: 115, distance: 16.5
click at [791, 107] on button "Save" at bounding box center [808, 107] width 71 height 26
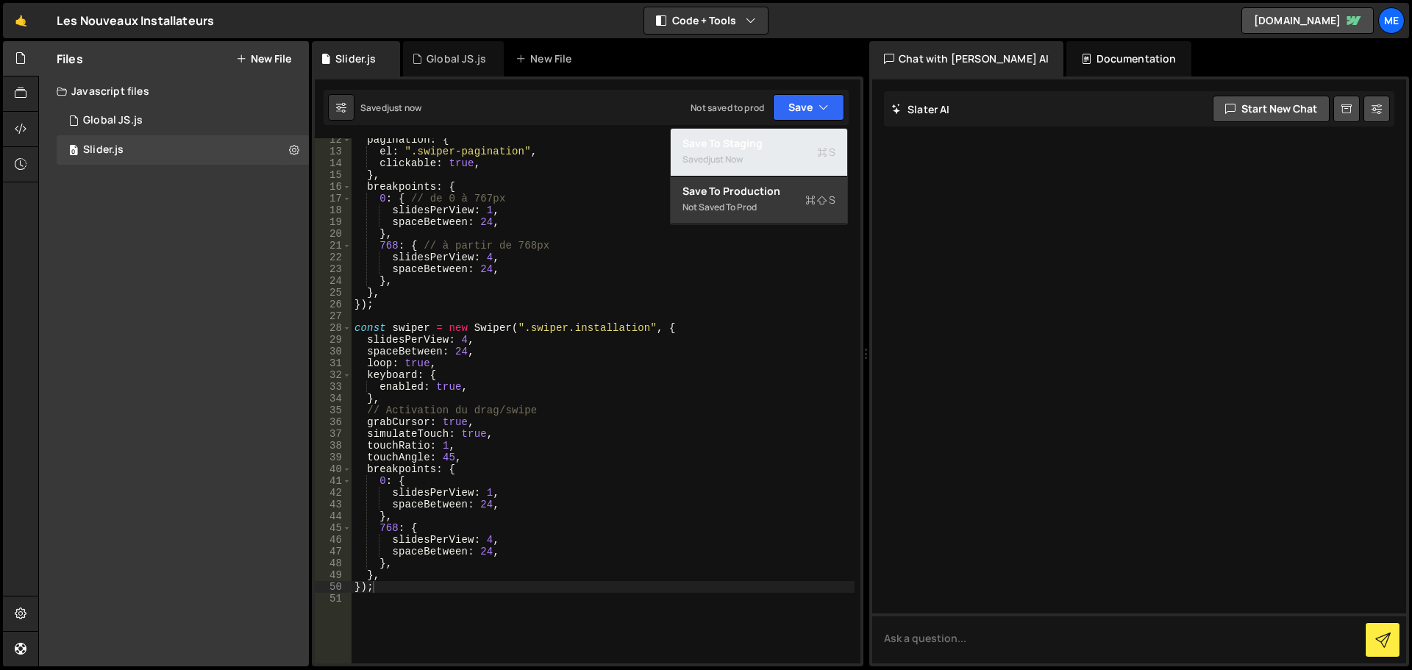
click at [753, 143] on div "Save to Staging S" at bounding box center [759, 143] width 153 height 15
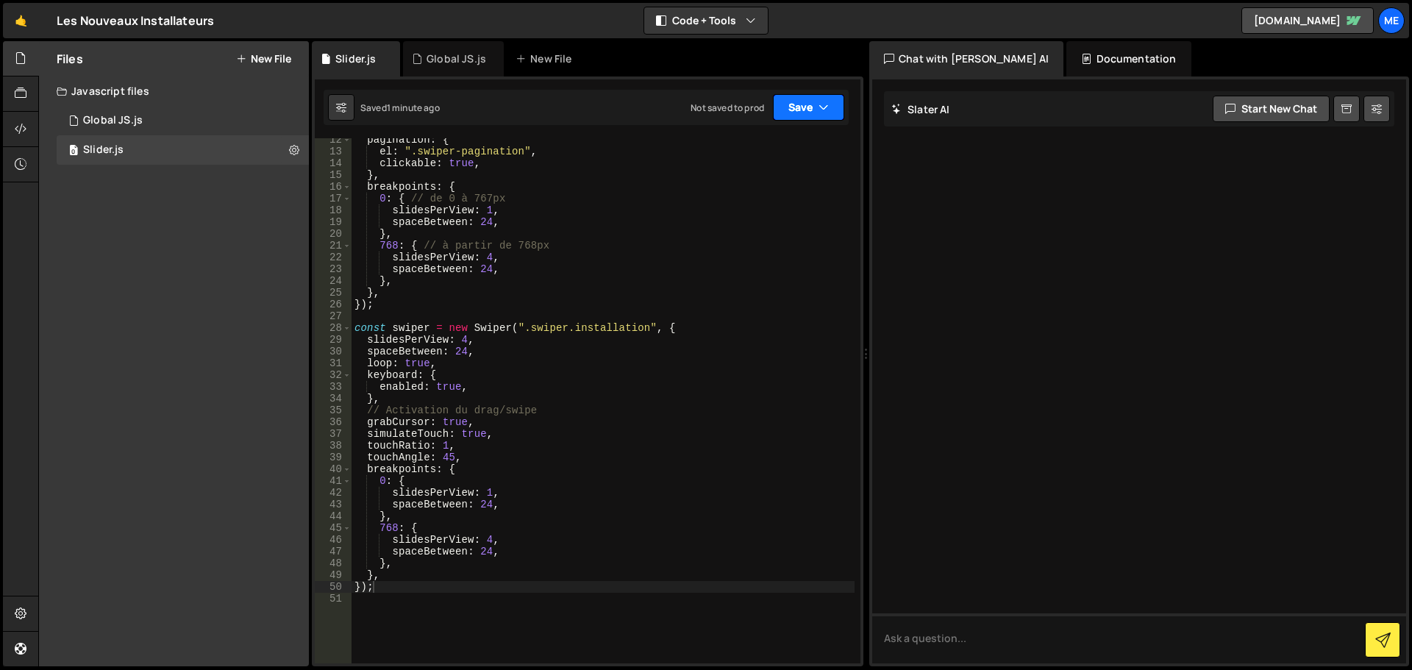
click at [813, 112] on button "Save" at bounding box center [808, 107] width 71 height 26
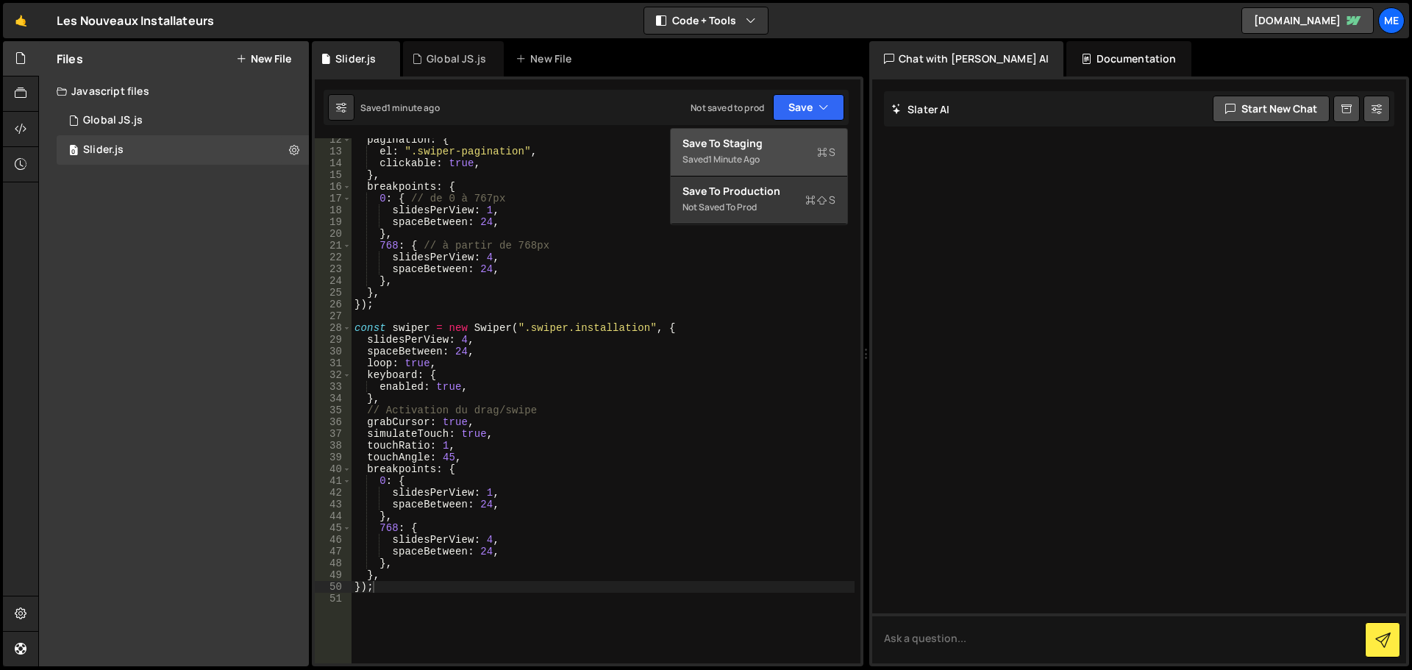
click at [788, 152] on div "Saved 1 minute ago" at bounding box center [759, 160] width 153 height 18
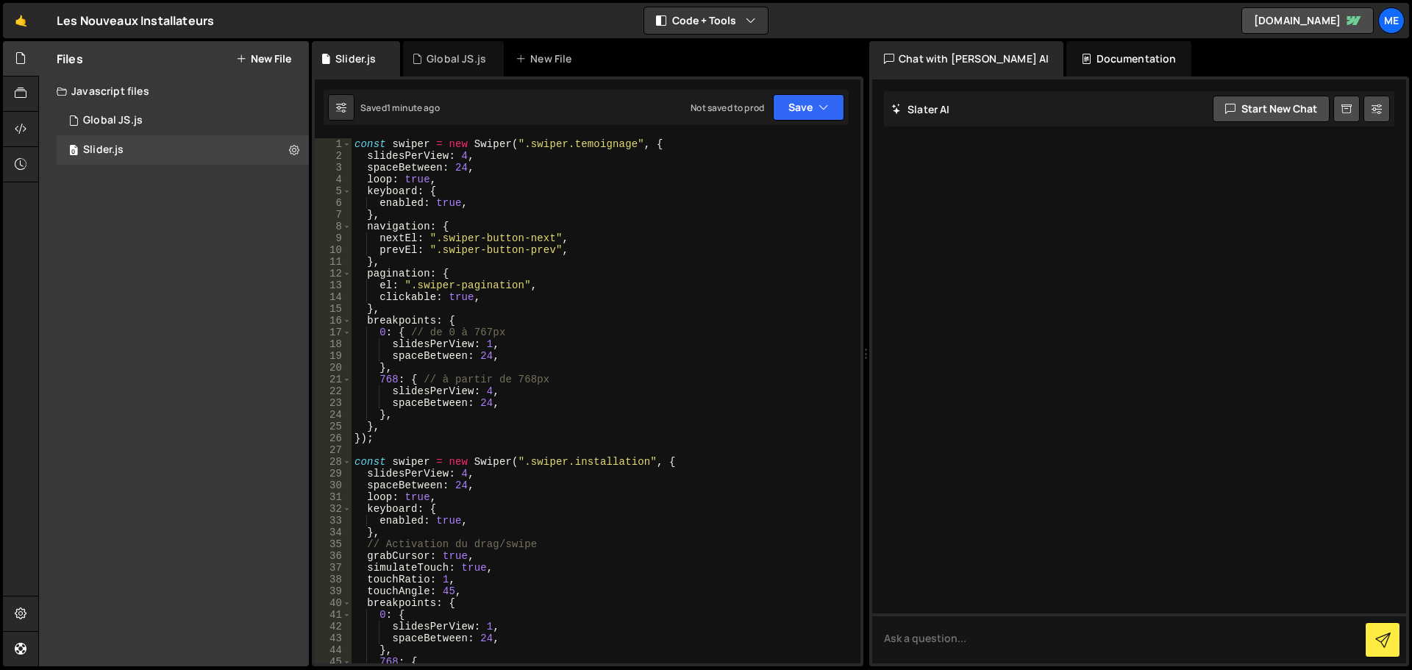
scroll to position [0, 0]
click at [562, 466] on div "const swiper = new Swiper ( ".swiper.temoignage" , { slidesPerView : 4 , spaceB…" at bounding box center [603, 412] width 503 height 549
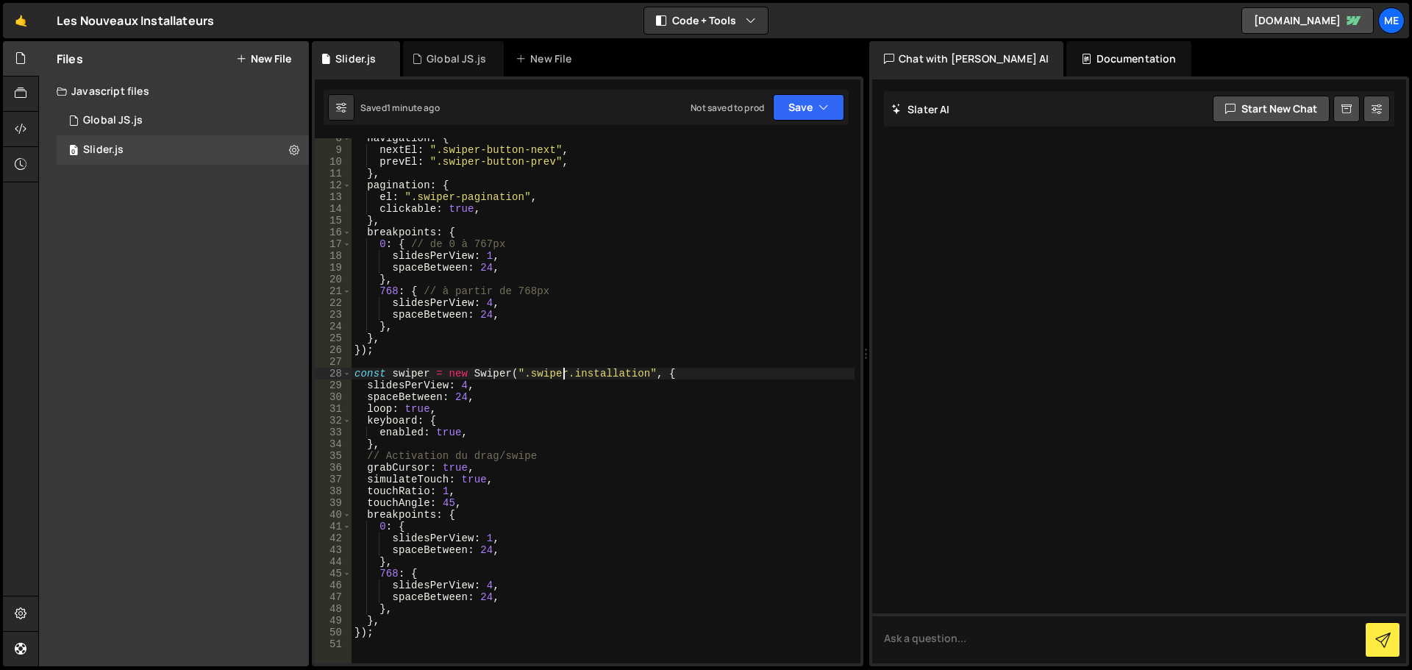
scroll to position [88, 0]
click at [465, 385] on div "navigation : { nextEl : ".swiper-button-next" , prevEl : ".swiper-button-prev" …" at bounding box center [603, 406] width 503 height 549
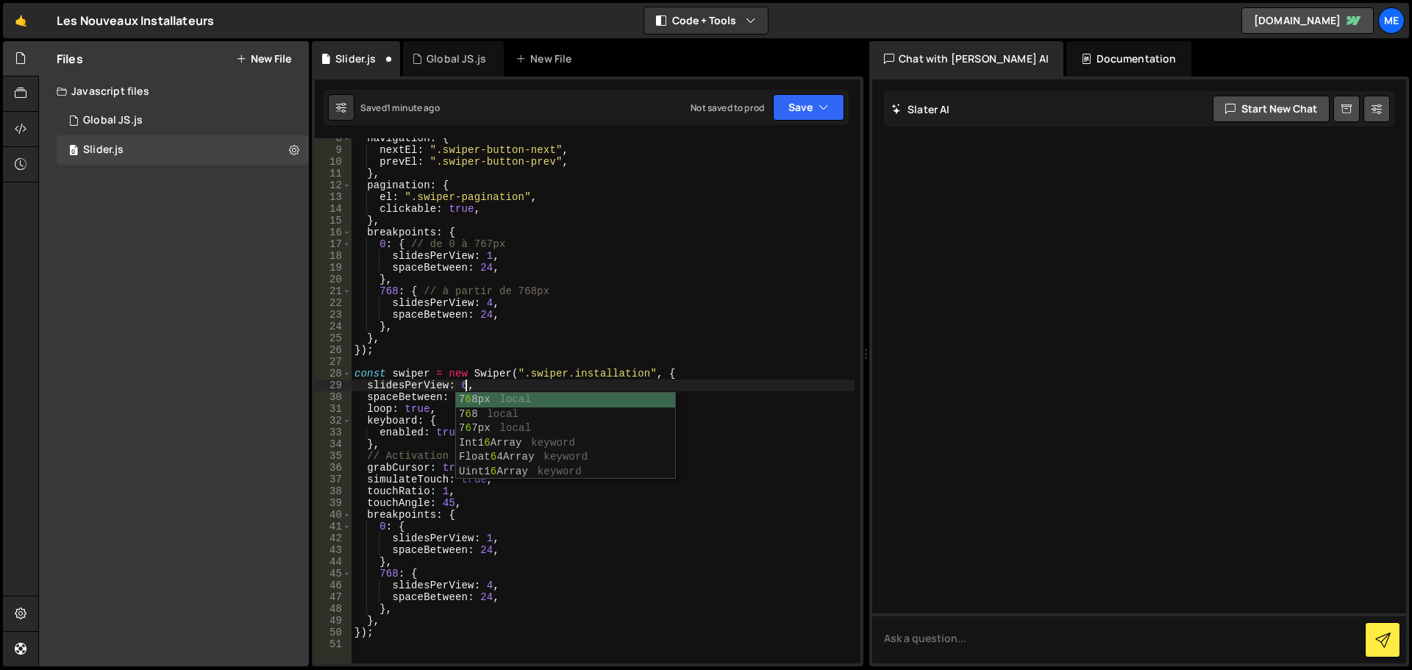
click at [527, 349] on div "navigation : { nextEl : ".swiper-button-next" , prevEl : ".swiper-button-prev" …" at bounding box center [603, 406] width 503 height 549
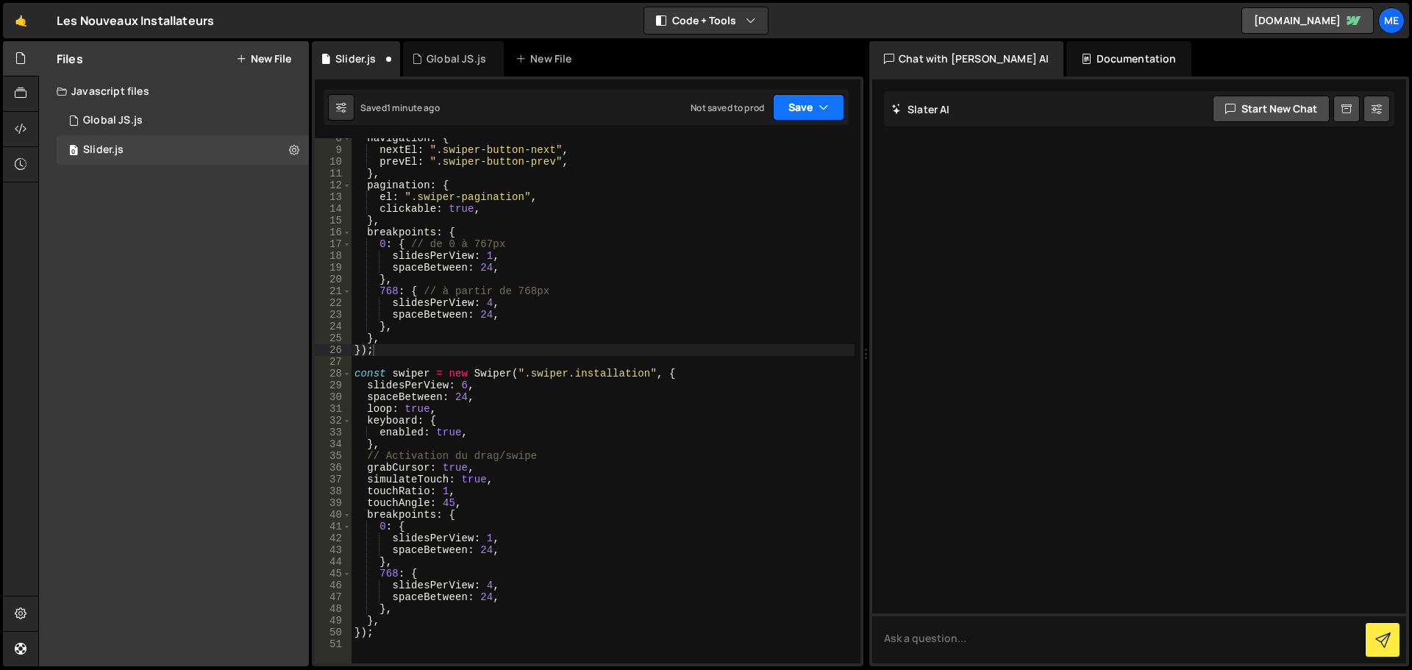
drag, startPoint x: 819, startPoint y: 104, endPoint x: 812, endPoint y: 138, distance: 33.8
click at [819, 105] on icon "button" at bounding box center [824, 107] width 10 height 15
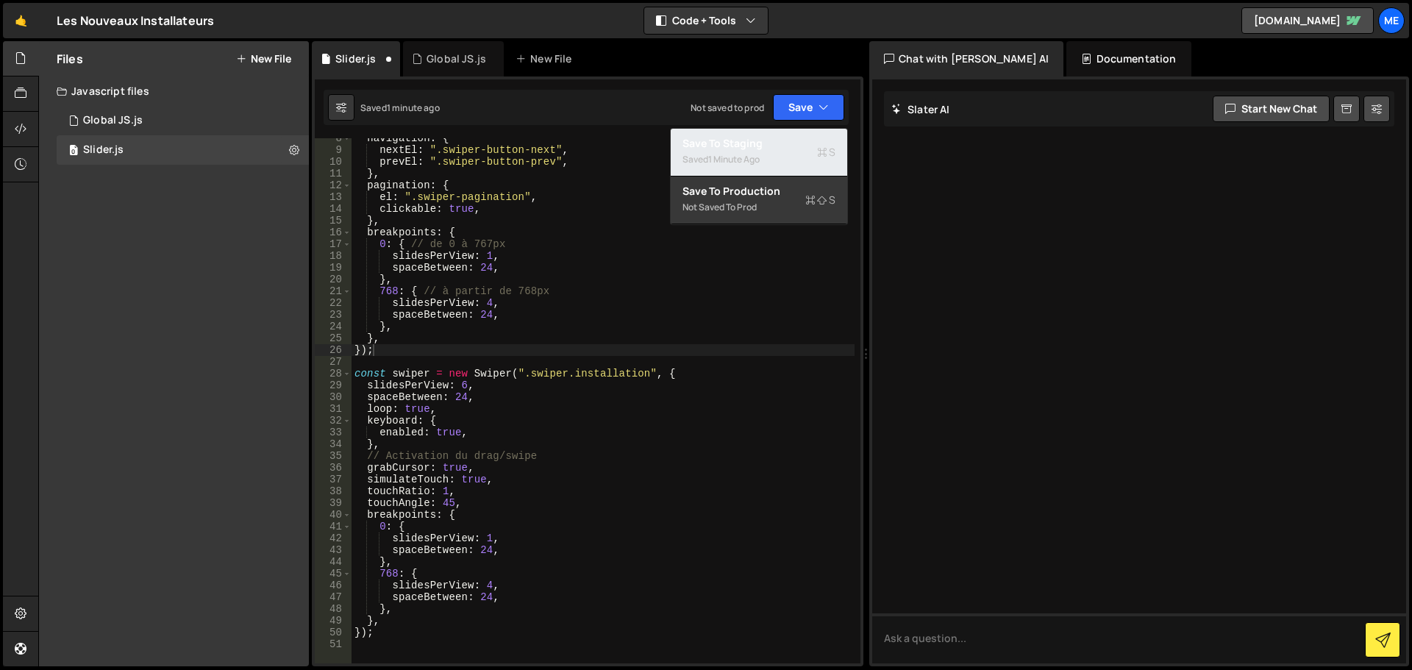
click at [801, 148] on div "Save to Staging S" at bounding box center [759, 143] width 153 height 15
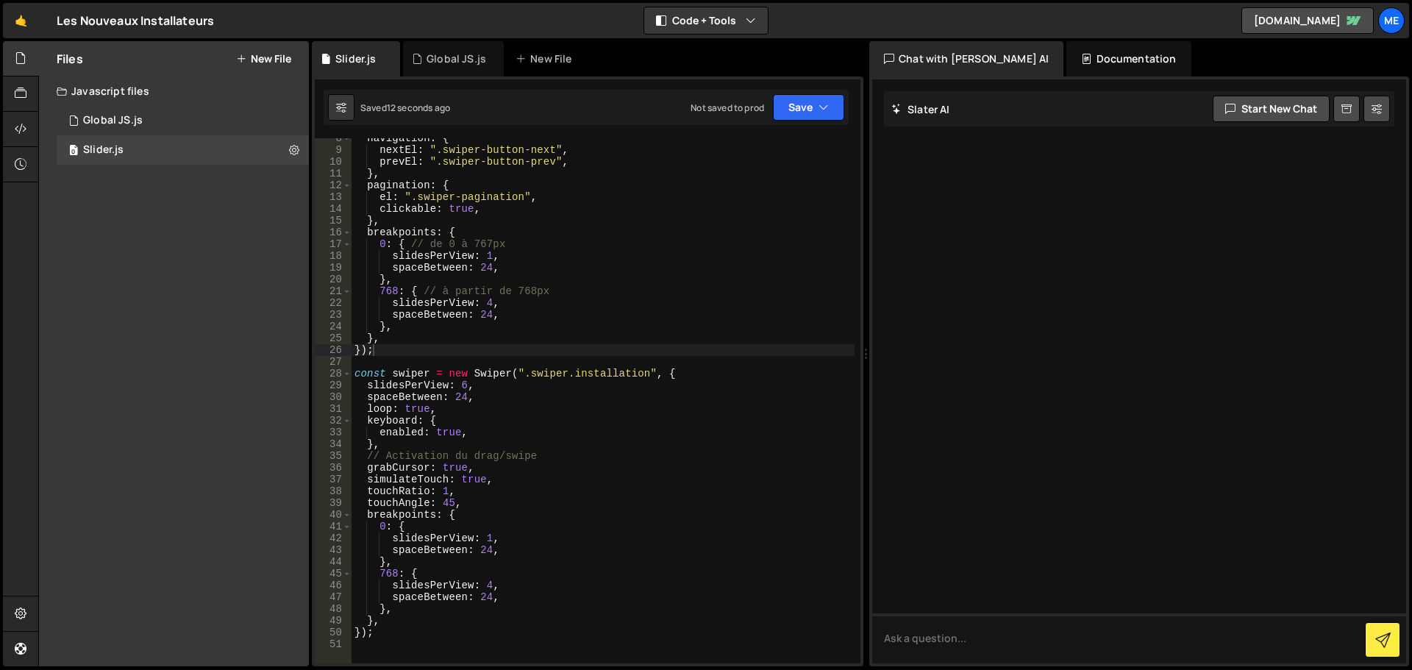
click at [463, 401] on div "navigation : { nextEl : ".swiper-button-next" , prevEl : ".swiper-button-prev" …" at bounding box center [603, 406] width 503 height 549
click at [549, 334] on div "navigation : { nextEl : ".swiper-button-next" , prevEl : ".swiper-button-prev" …" at bounding box center [603, 406] width 503 height 549
click at [815, 101] on button "Save" at bounding box center [808, 107] width 71 height 26
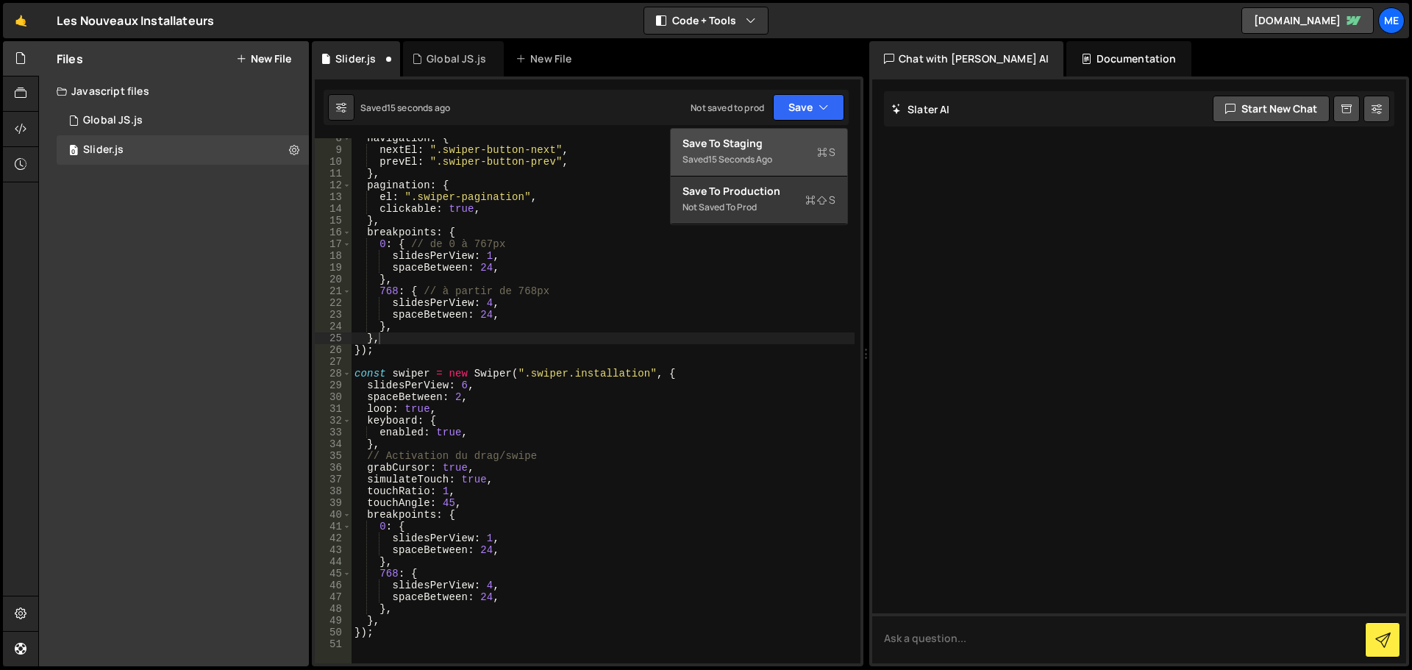
click at [769, 154] on div "15 seconds ago" at bounding box center [740, 159] width 64 height 13
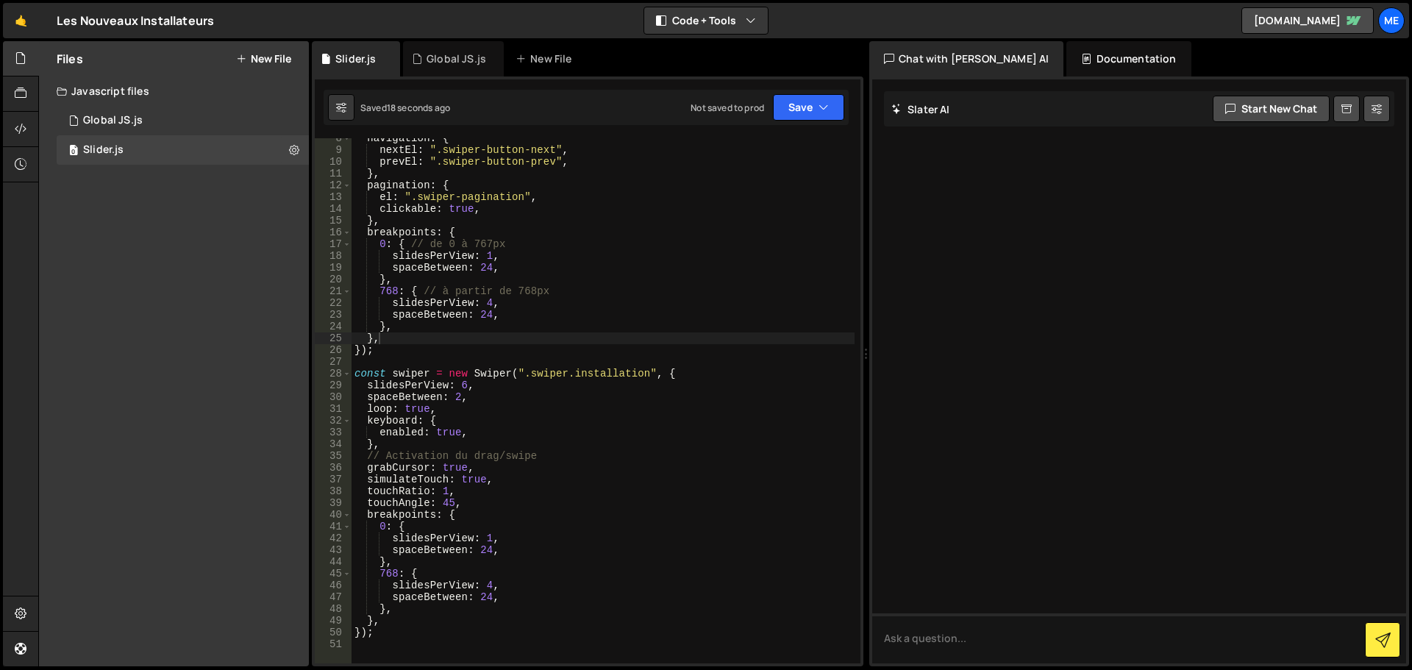
click at [506, 399] on div "navigation : { nextEl : ".swiper-button-next" , prevEl : ".swiper-button-prev" …" at bounding box center [603, 406] width 503 height 549
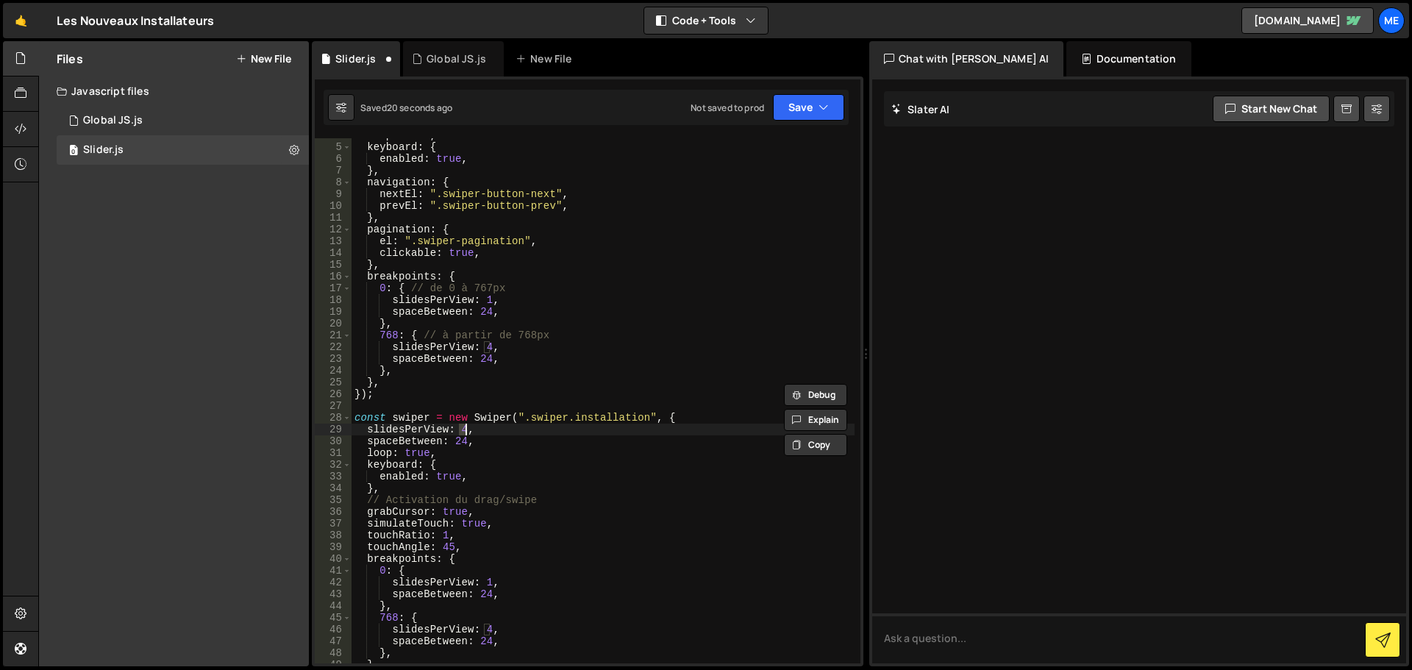
scroll to position [0, 0]
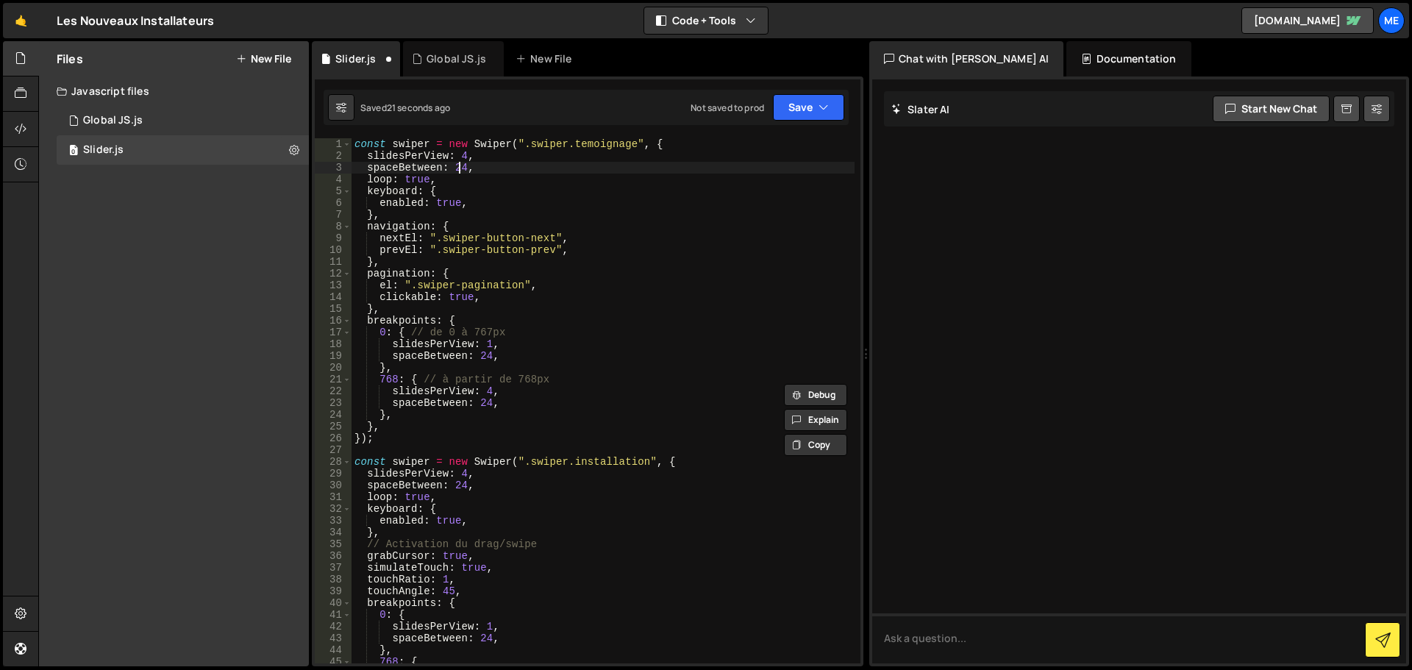
click at [458, 169] on div "const swiper = new Swiper ( ".swiper.temoignage" , { slidesPerView : 4 , spaceB…" at bounding box center [603, 412] width 503 height 549
type textarea "spaceBetween: 214,"
click at [806, 117] on button "Save" at bounding box center [808, 107] width 71 height 26
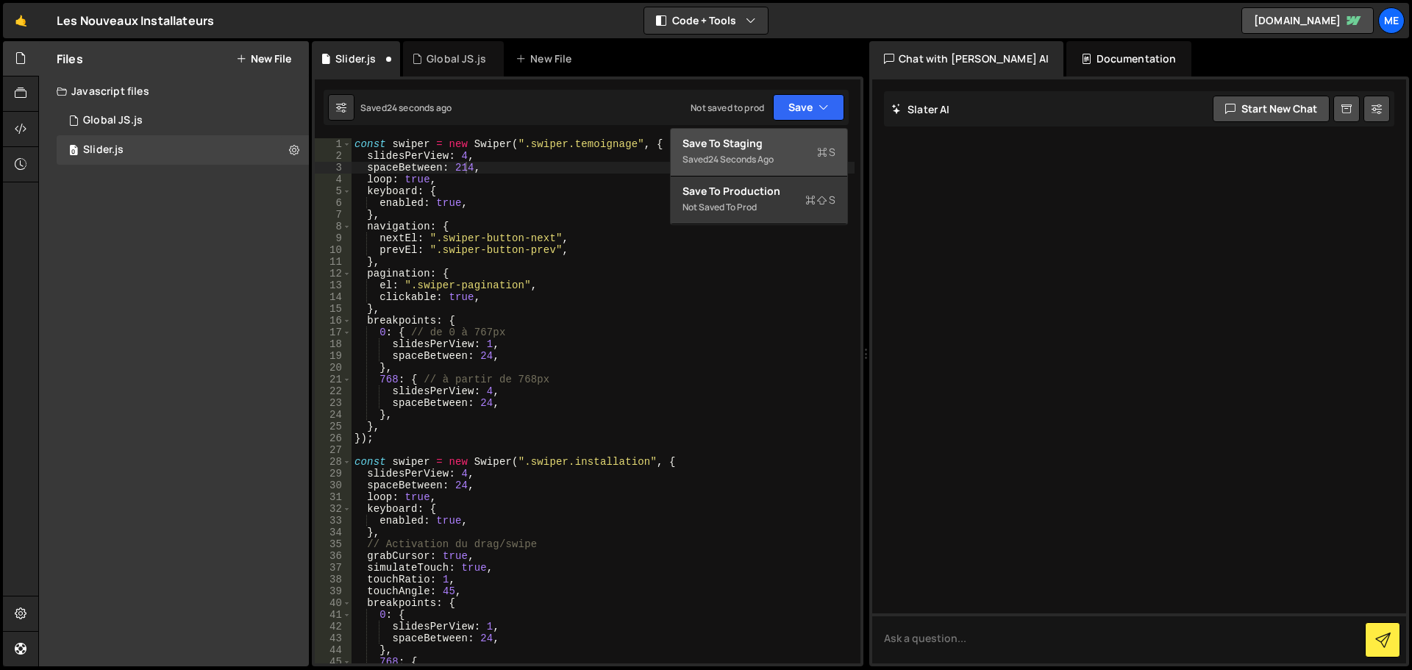
click at [787, 144] on div "Save to Staging S" at bounding box center [759, 143] width 153 height 15
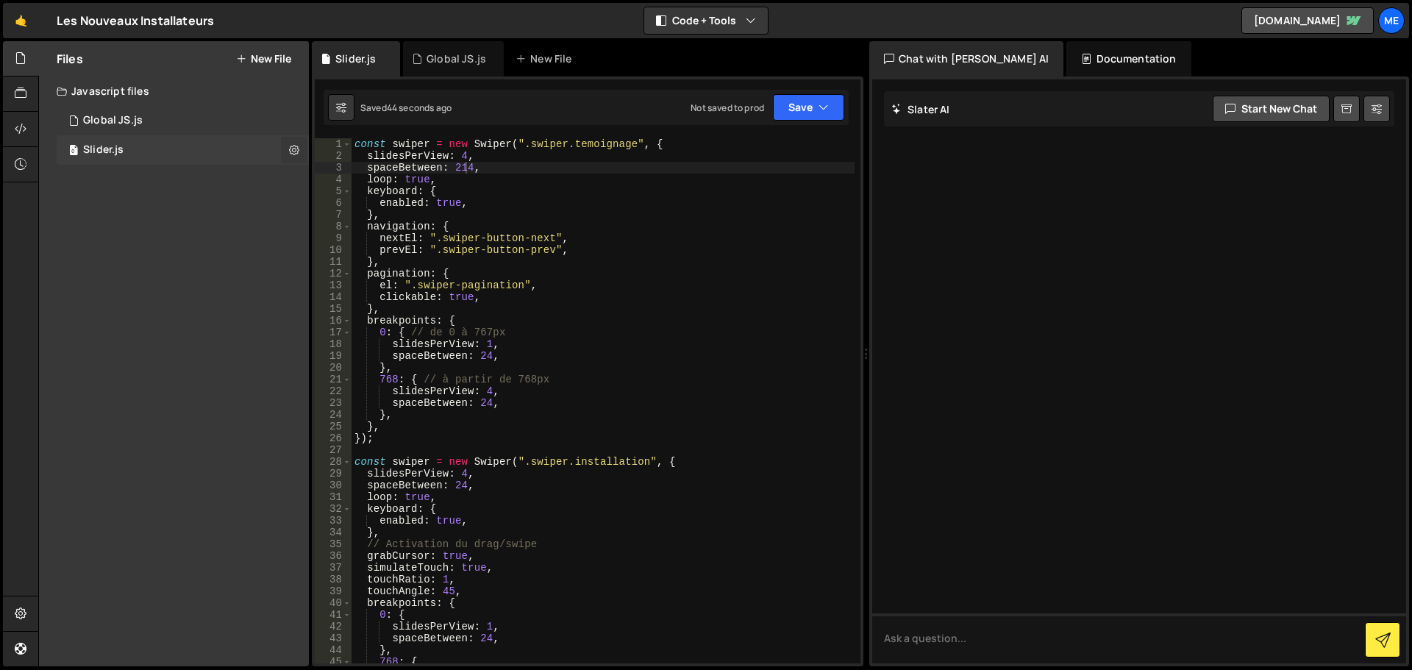
click at [301, 152] on button at bounding box center [294, 150] width 26 height 26
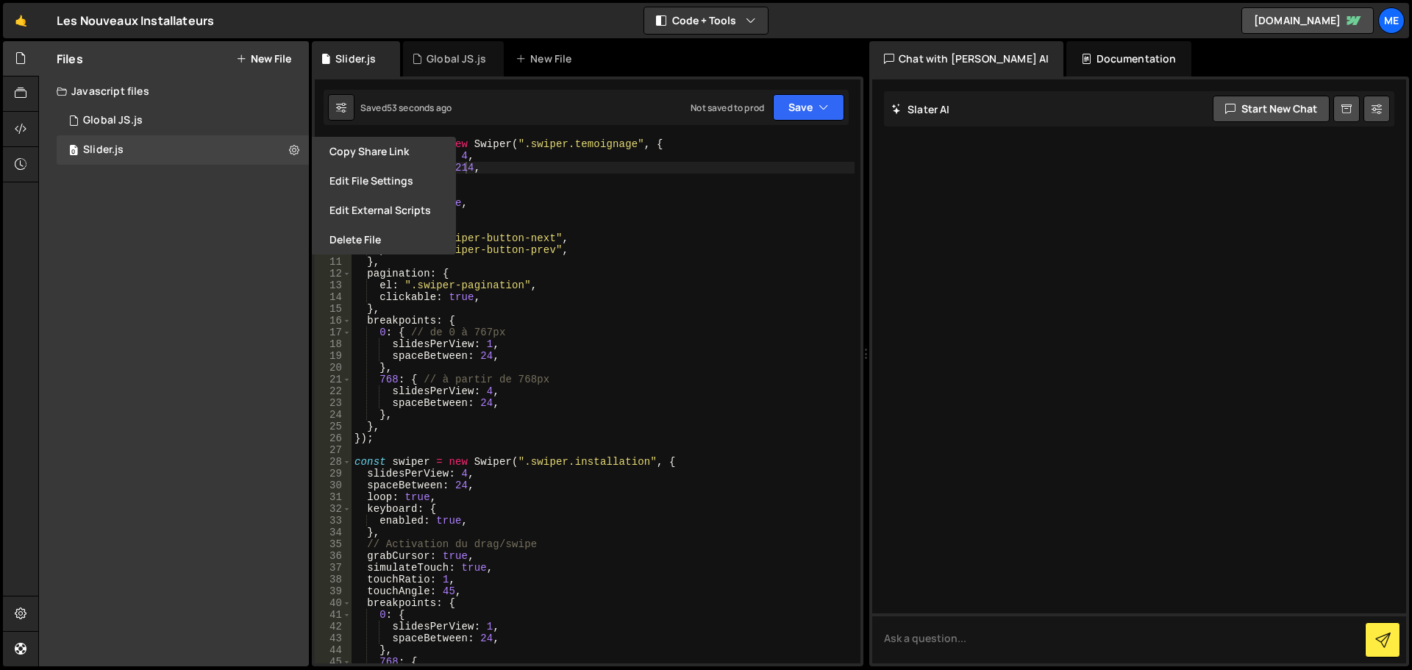
drag, startPoint x: 227, startPoint y: 204, endPoint x: 227, endPoint y: 181, distance: 22.8
click at [228, 204] on div "Files New File Create your first file Get started by starting a Javascript or C…" at bounding box center [174, 353] width 270 height 625
click at [184, 90] on div "Javascript files" at bounding box center [174, 90] width 270 height 29
click at [26, 139] on div at bounding box center [21, 129] width 36 height 35
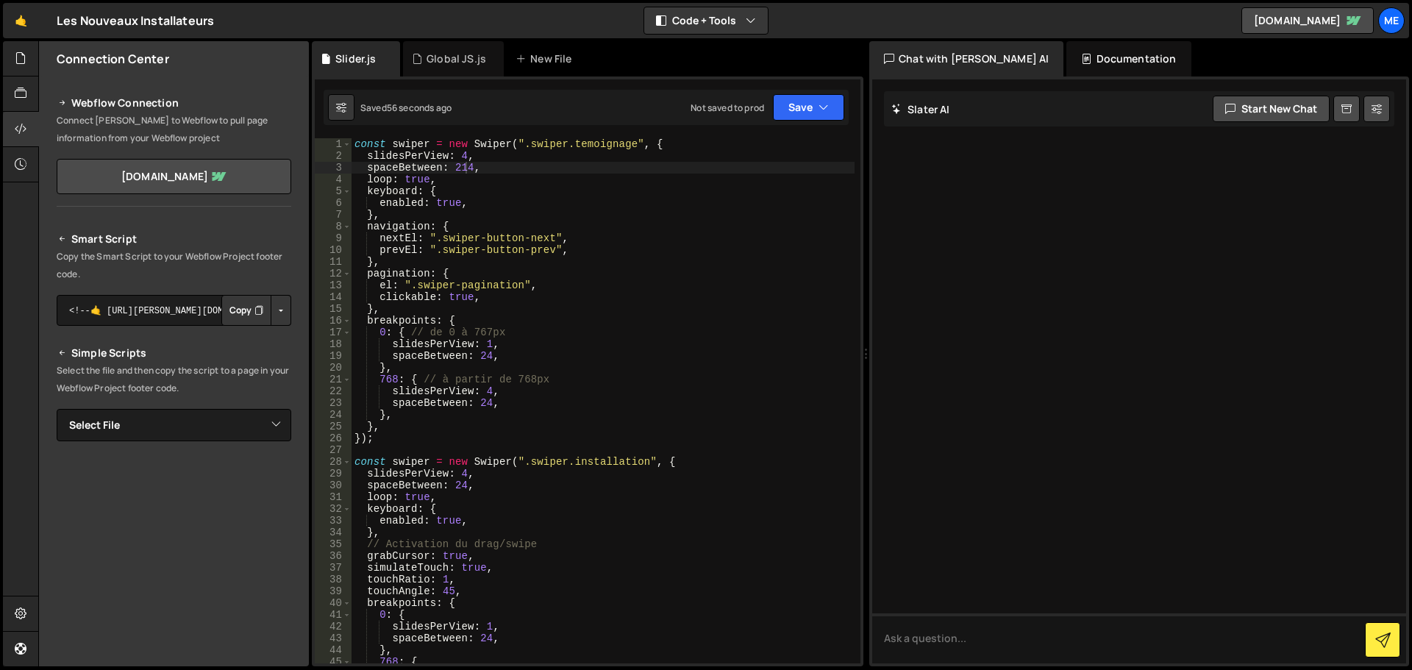
click at [244, 314] on button "Copy" at bounding box center [246, 310] width 50 height 31
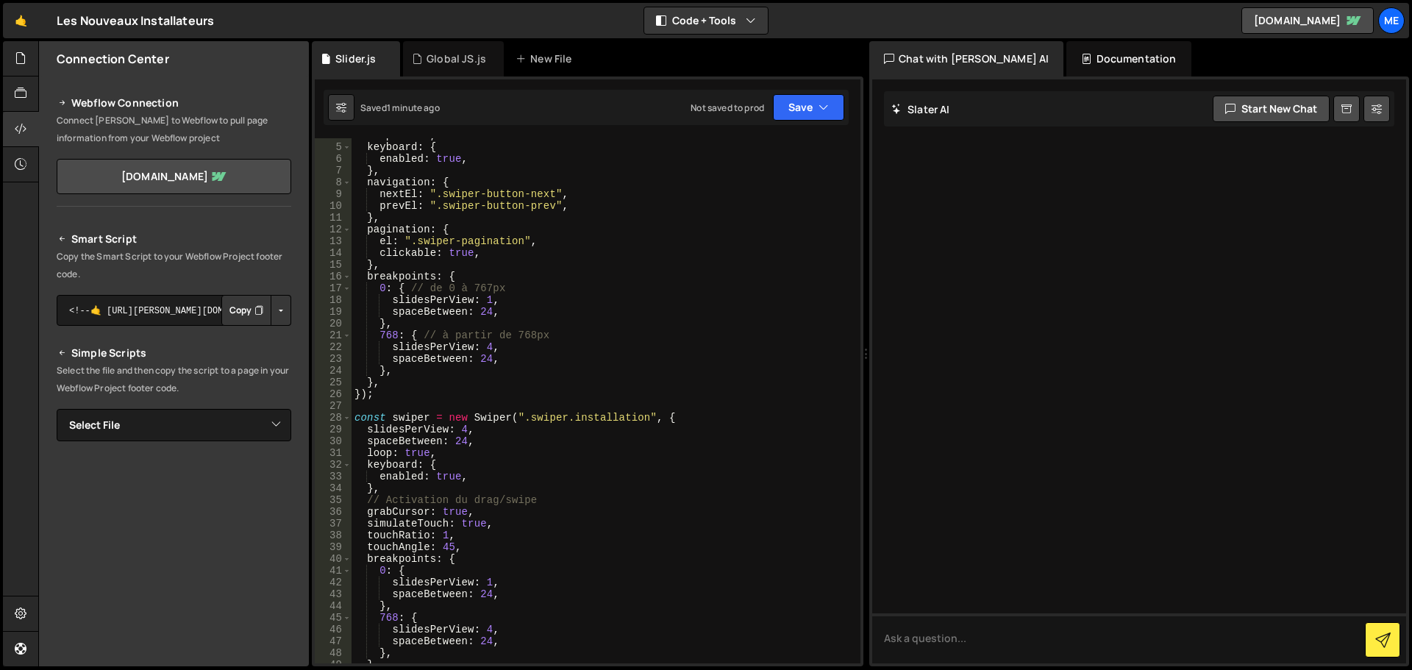
scroll to position [0, 0]
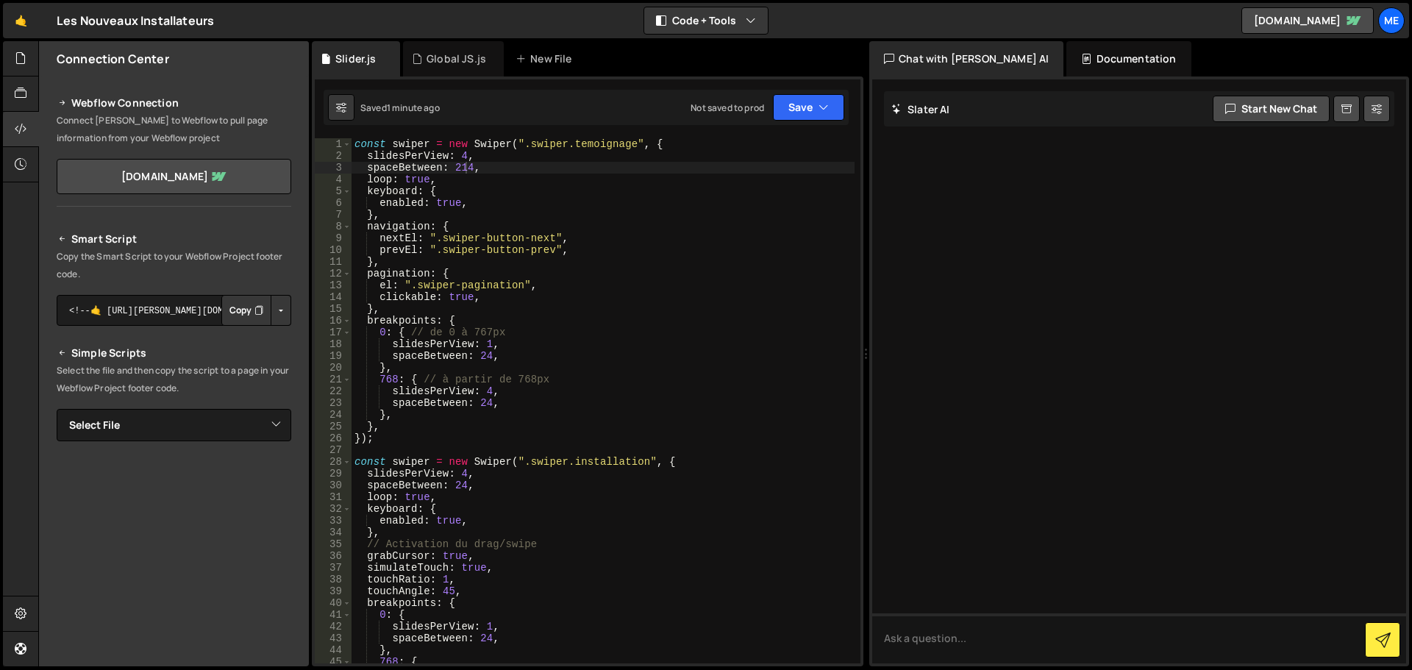
click at [460, 167] on div "const swiper = new Swiper ( ".swiper.temoignage" , { slidesPerView : 4 , spaceB…" at bounding box center [603, 412] width 503 height 549
click at [461, 168] on div "const swiper = new Swiper ( ".swiper.temoignage" , { slidesPerView : 4 , spaceB…" at bounding box center [603, 412] width 503 height 549
click at [465, 168] on div "const swiper = new Swiper ( ".swiper.temoignage" , { slidesPerView : 4 , spaceB…" at bounding box center [603, 412] width 503 height 549
click at [803, 97] on button "Save" at bounding box center [808, 107] width 71 height 26
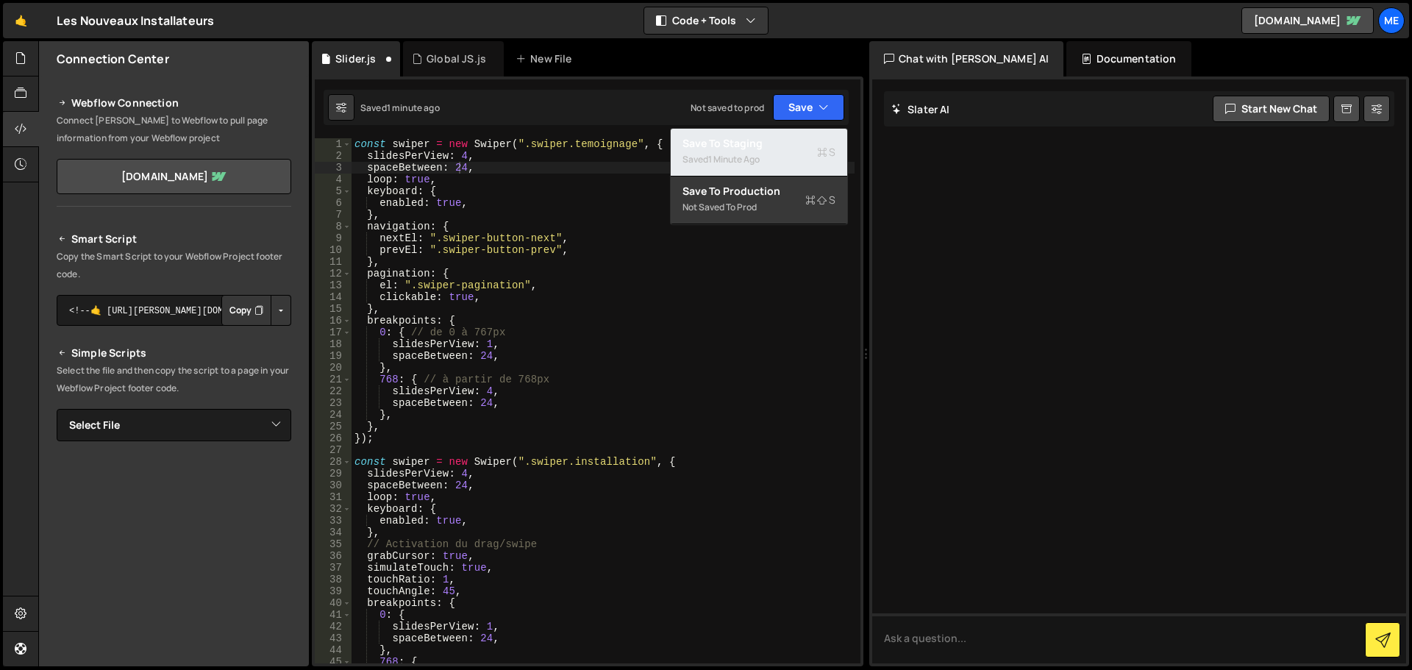
click at [785, 146] on div "Save to Staging S" at bounding box center [759, 143] width 153 height 15
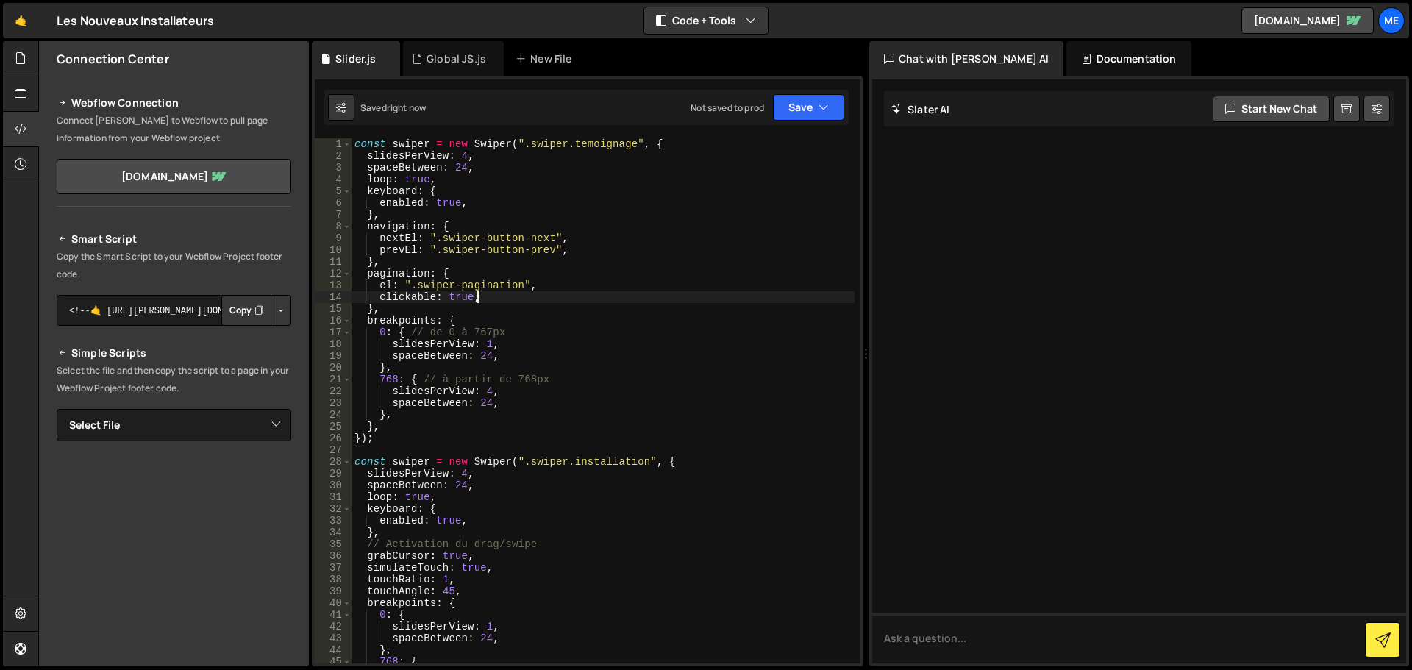
click at [718, 299] on div "const swiper = new Swiper ( ".swiper.temoignage" , { slidesPerView : 4 , spaceB…" at bounding box center [603, 412] width 503 height 549
click at [833, 105] on button "Save" at bounding box center [808, 107] width 71 height 26
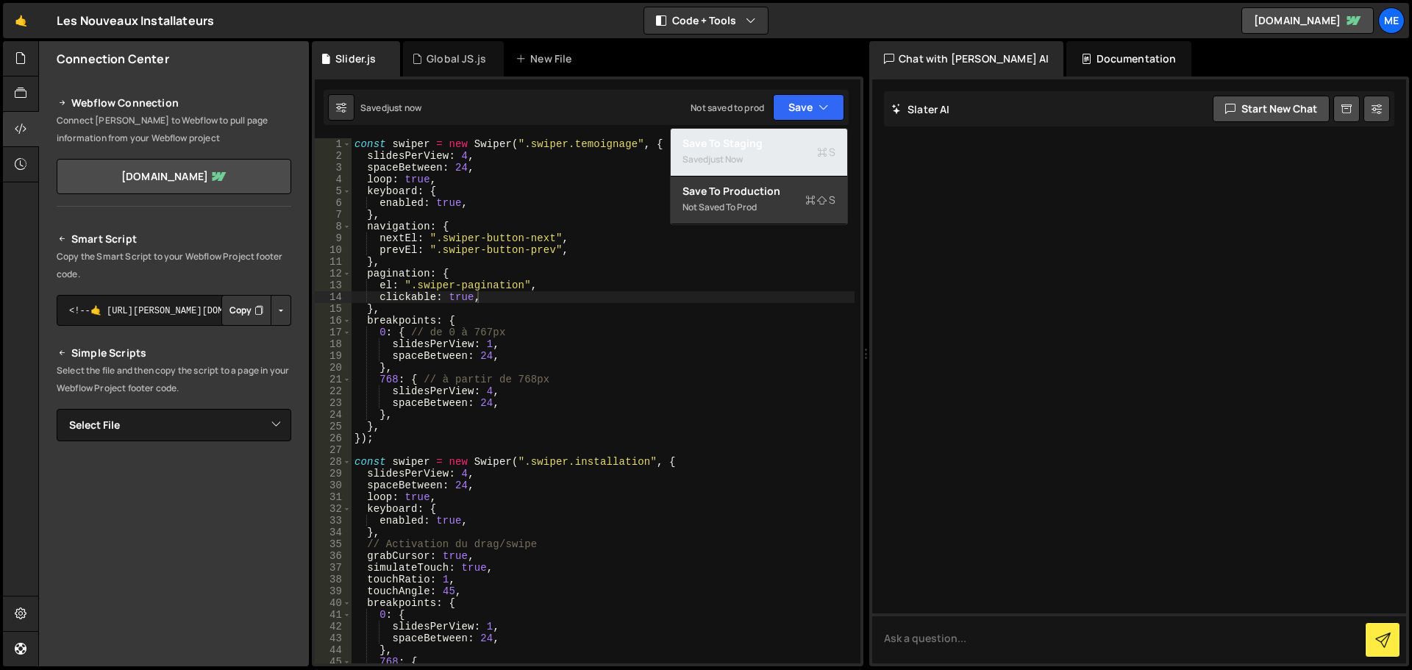
click at [807, 160] on div "Saved just now" at bounding box center [759, 160] width 153 height 18
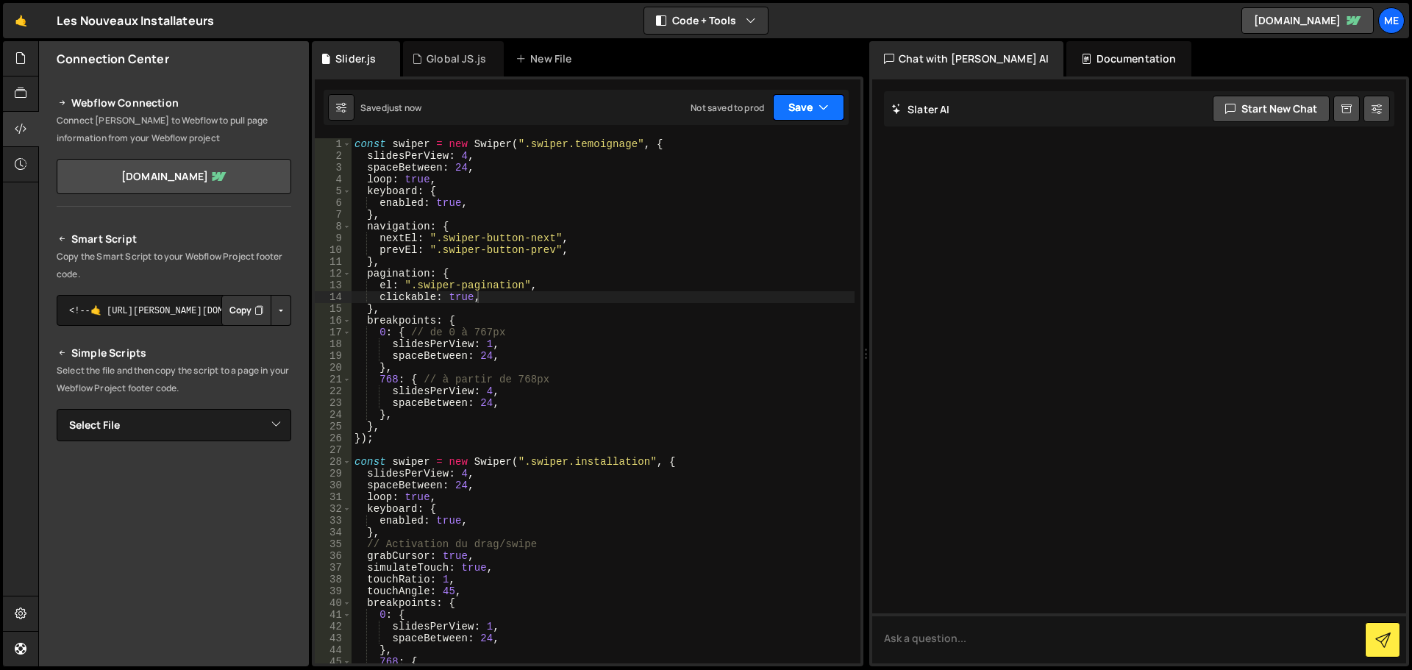
click at [841, 113] on button "Save" at bounding box center [808, 107] width 71 height 26
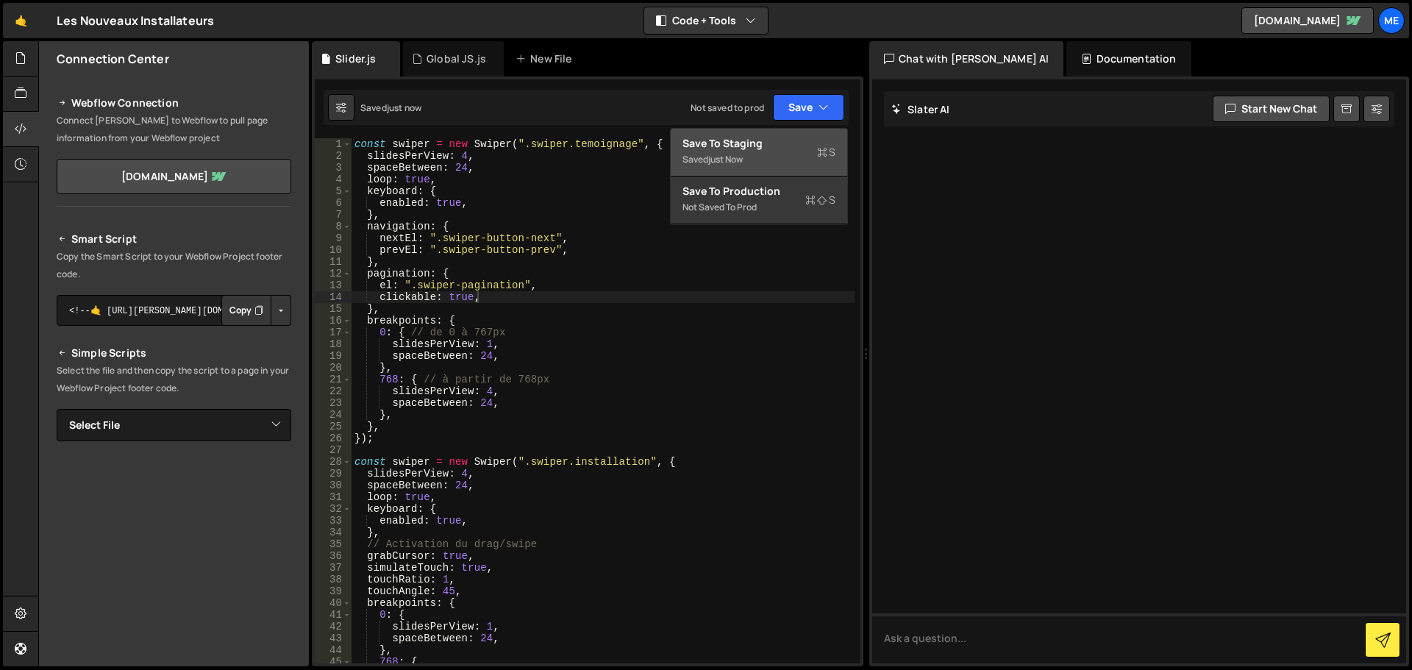
click at [775, 151] on button "Save to Staging S Saved just now" at bounding box center [759, 153] width 177 height 48
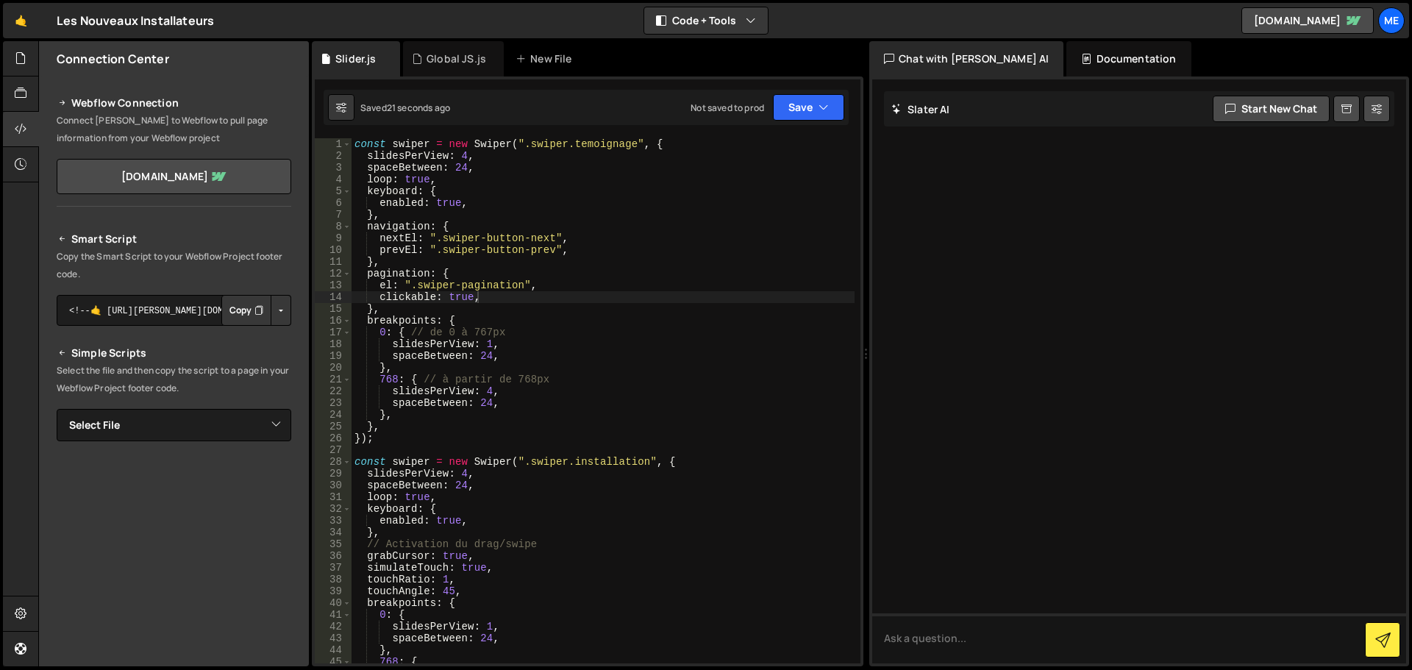
type textarea "prevEl: ".swiper-button-prev","
click at [503, 245] on div "const swiper = new Swiper ( ".swiper.temoignage" , { slidesPerView : 4 , spaceB…" at bounding box center [603, 412] width 503 height 549
click at [180, 431] on select "Select File Global JS.js Slider.js" at bounding box center [174, 425] width 235 height 32
select select "47596"
click at [57, 409] on select "Select File Global JS.js Slider.js" at bounding box center [174, 425] width 235 height 32
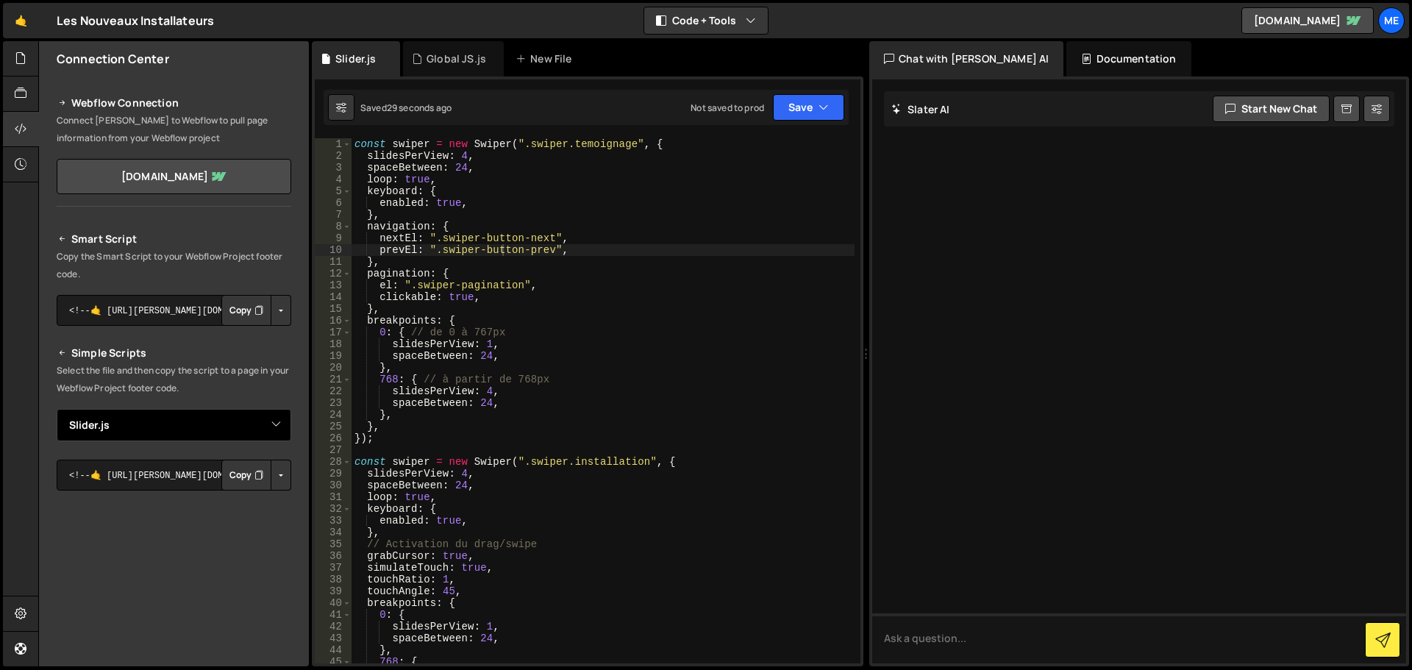
click at [194, 436] on select "Select File Global JS.js Slider.js" at bounding box center [174, 425] width 235 height 32
select select
click at [57, 409] on select "Select File Global JS.js Slider.js" at bounding box center [174, 425] width 235 height 32
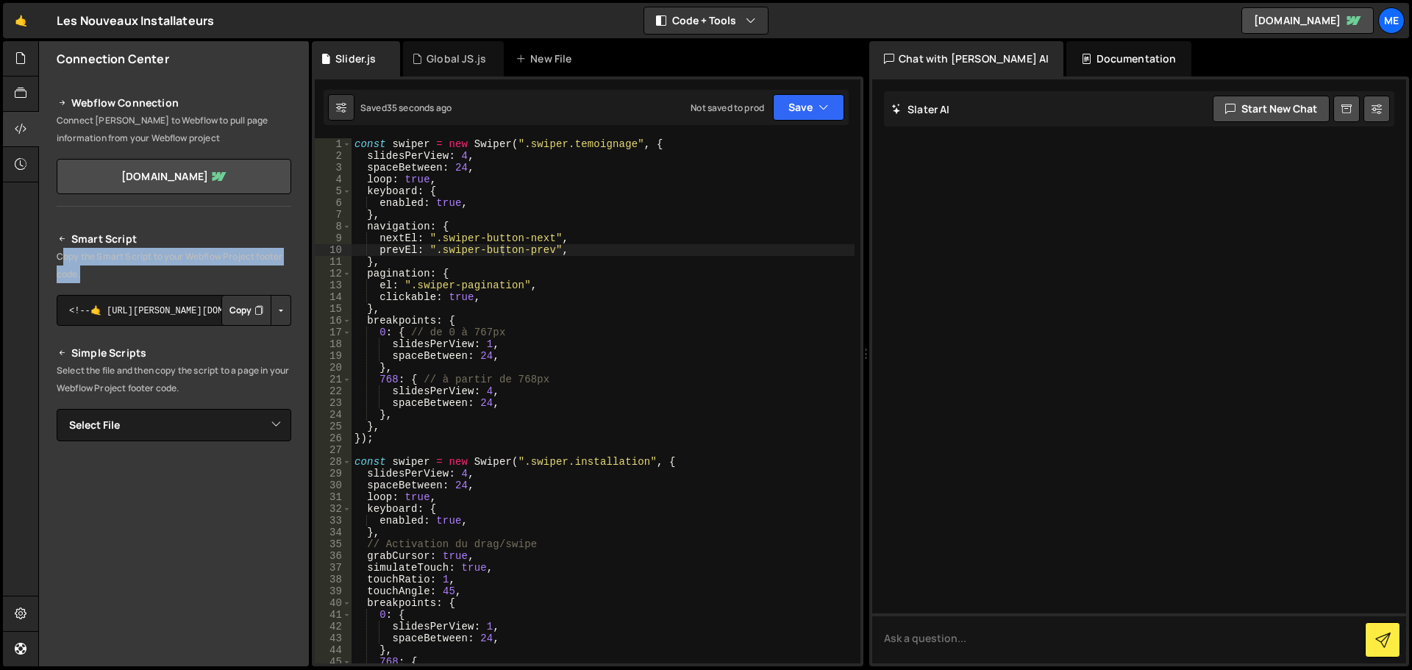
drag, startPoint x: 143, startPoint y: 273, endPoint x: 65, endPoint y: 258, distance: 79.3
click at [65, 258] on p "Copy the Smart Script to your Webflow Project footer code." at bounding box center [174, 265] width 235 height 35
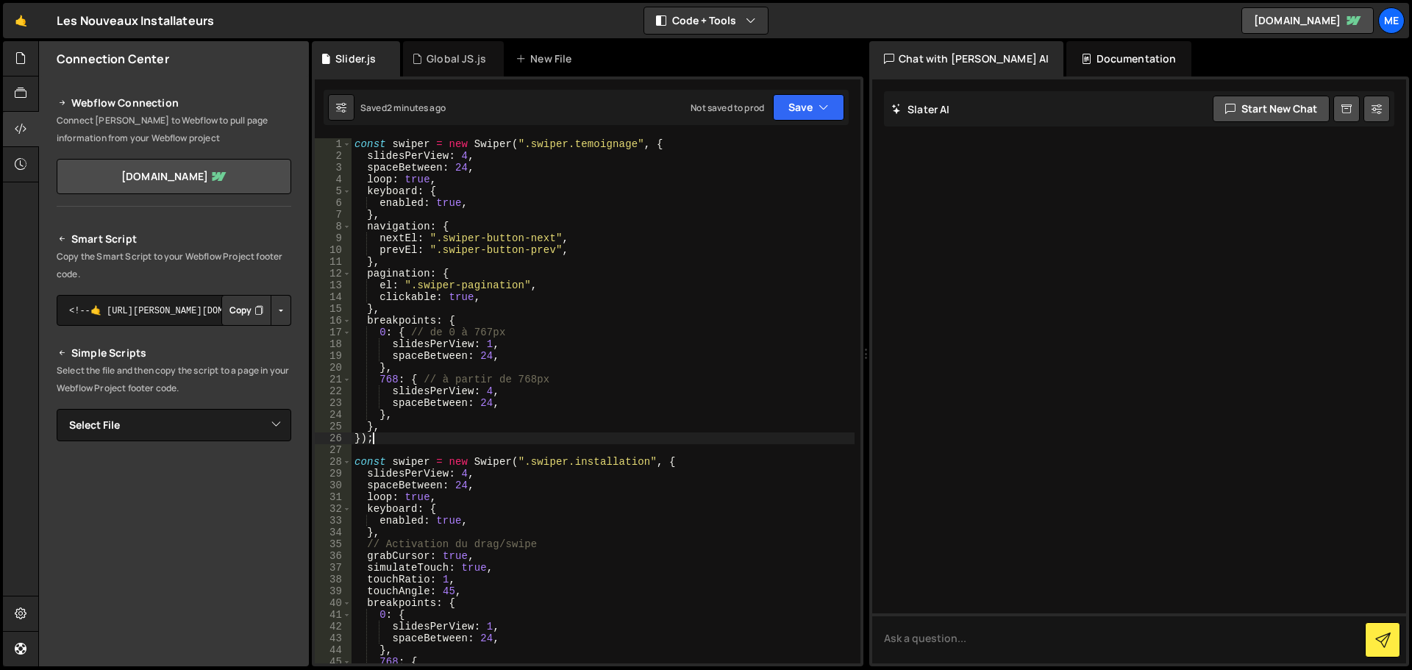
scroll to position [0, 1]
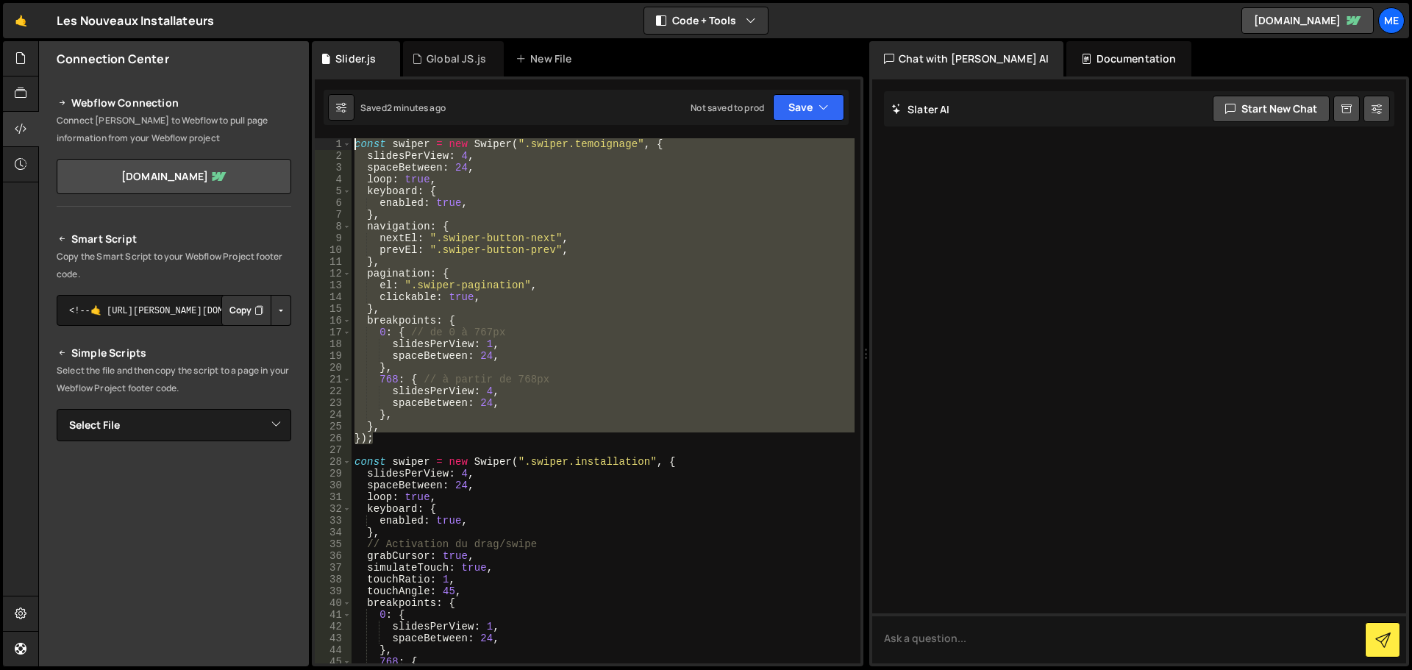
drag, startPoint x: 388, startPoint y: 441, endPoint x: 310, endPoint y: 104, distance: 345.0
click at [310, 104] on div "Files New File Create your first file Get started by starting a Javascript or C…" at bounding box center [725, 354] width 1374 height 626
type textarea "const swiper = new Swiper(".swiper.temoignage", { slidesPerView: 4,"
click at [1269, 107] on button "Start new chat" at bounding box center [1271, 109] width 117 height 26
click at [1041, 638] on textarea at bounding box center [1139, 638] width 534 height 50
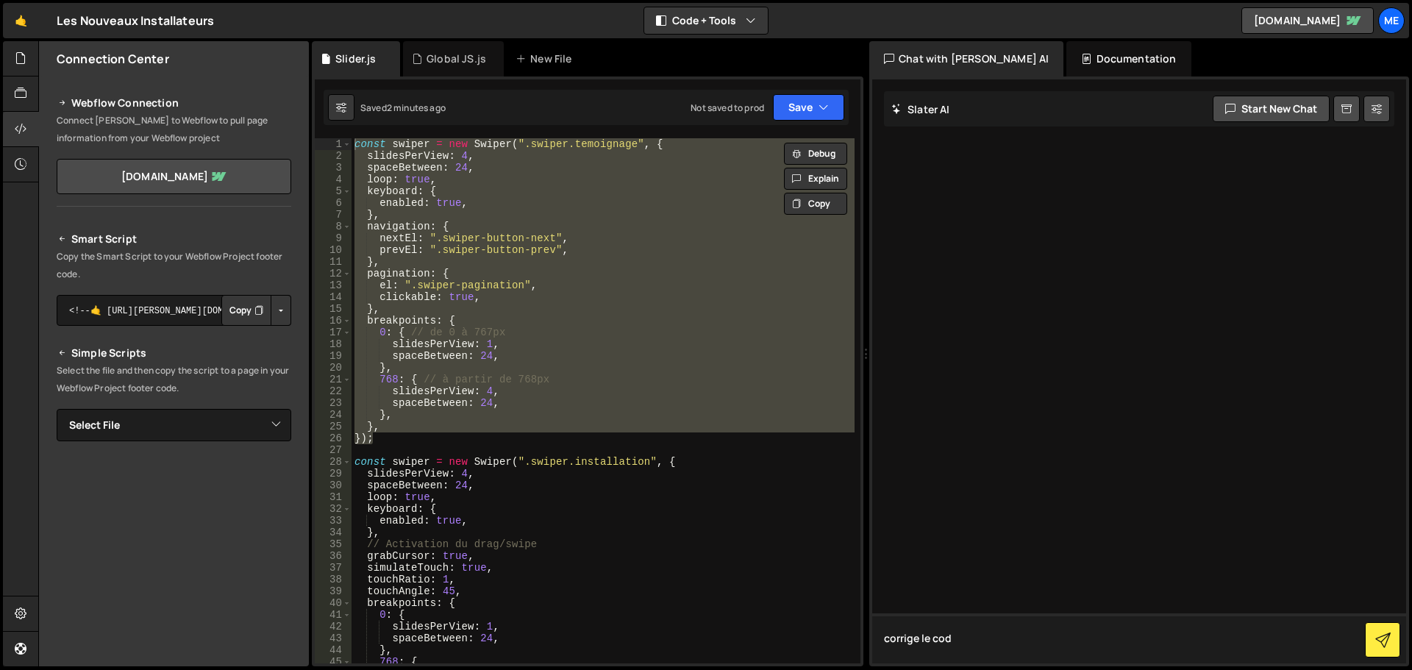
type textarea "corrige le code"
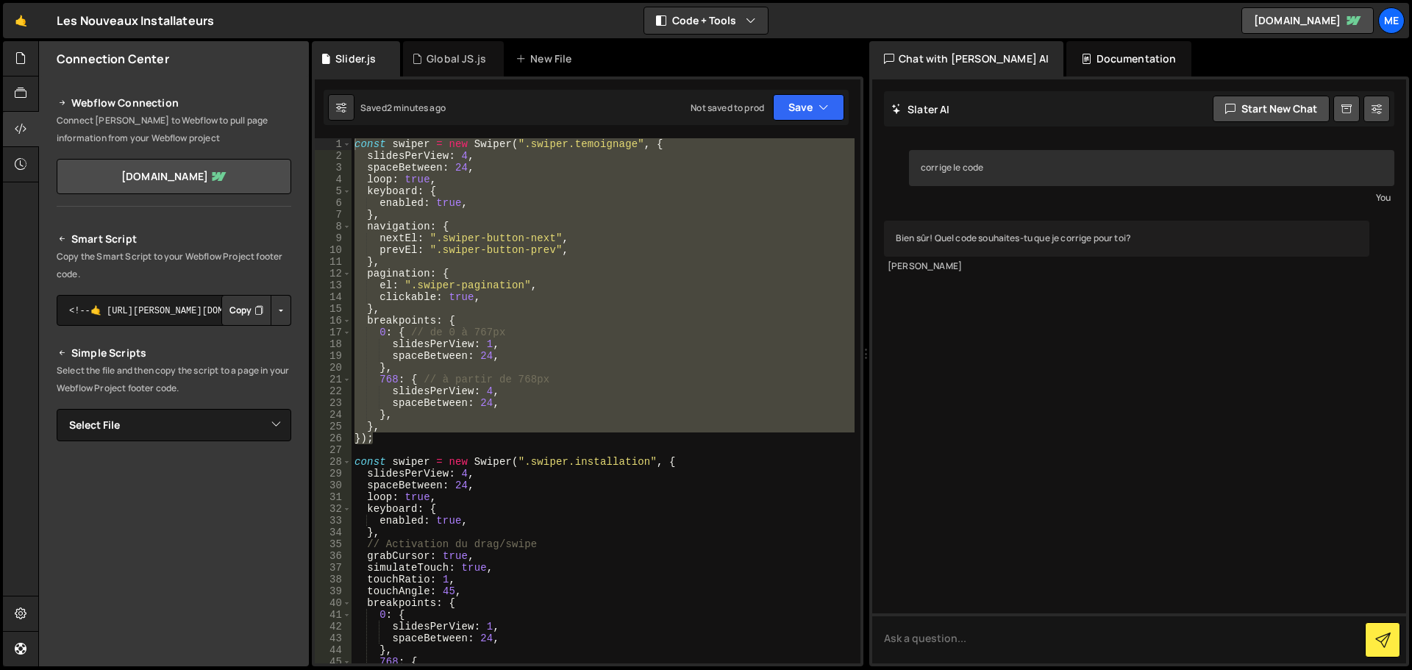
click at [892, 266] on div "Slater" at bounding box center [1127, 266] width 478 height 13
click at [1041, 640] on textarea at bounding box center [1139, 638] width 534 height 50
type textarea "le code dans"
click at [14, 58] on div at bounding box center [21, 58] width 36 height 35
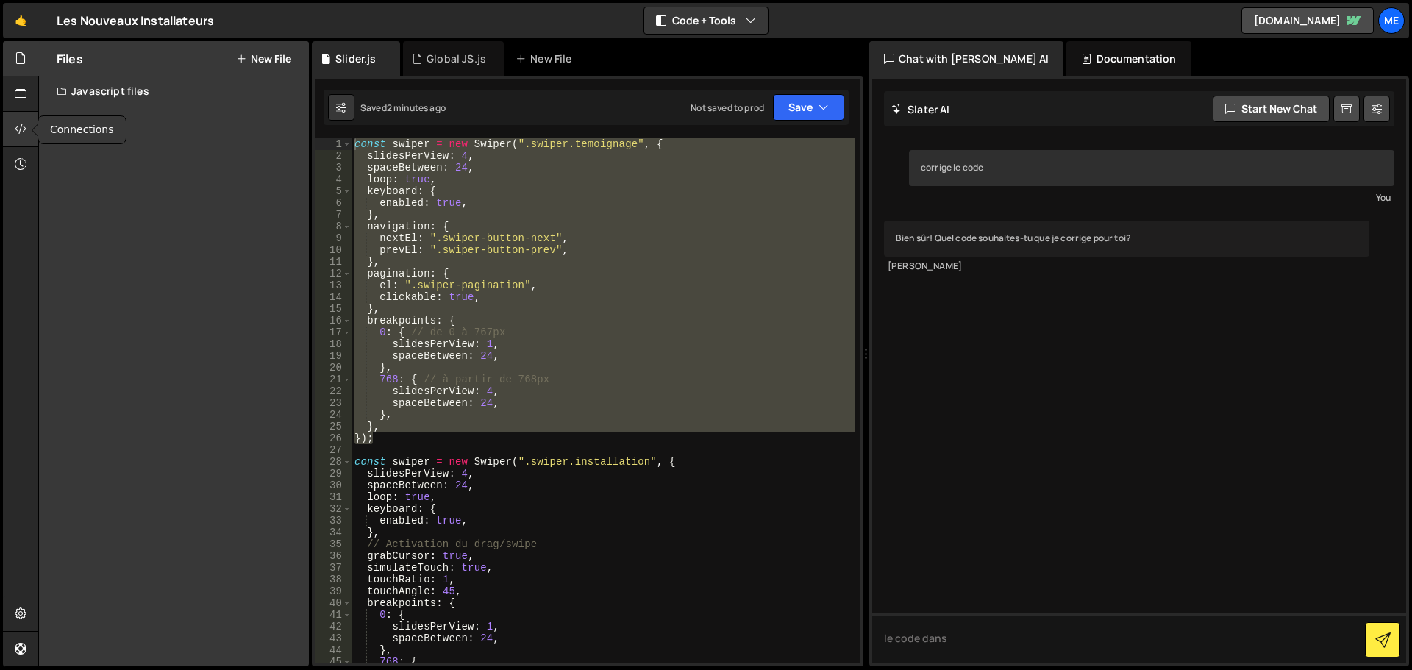
click at [19, 129] on icon at bounding box center [21, 129] width 12 height 16
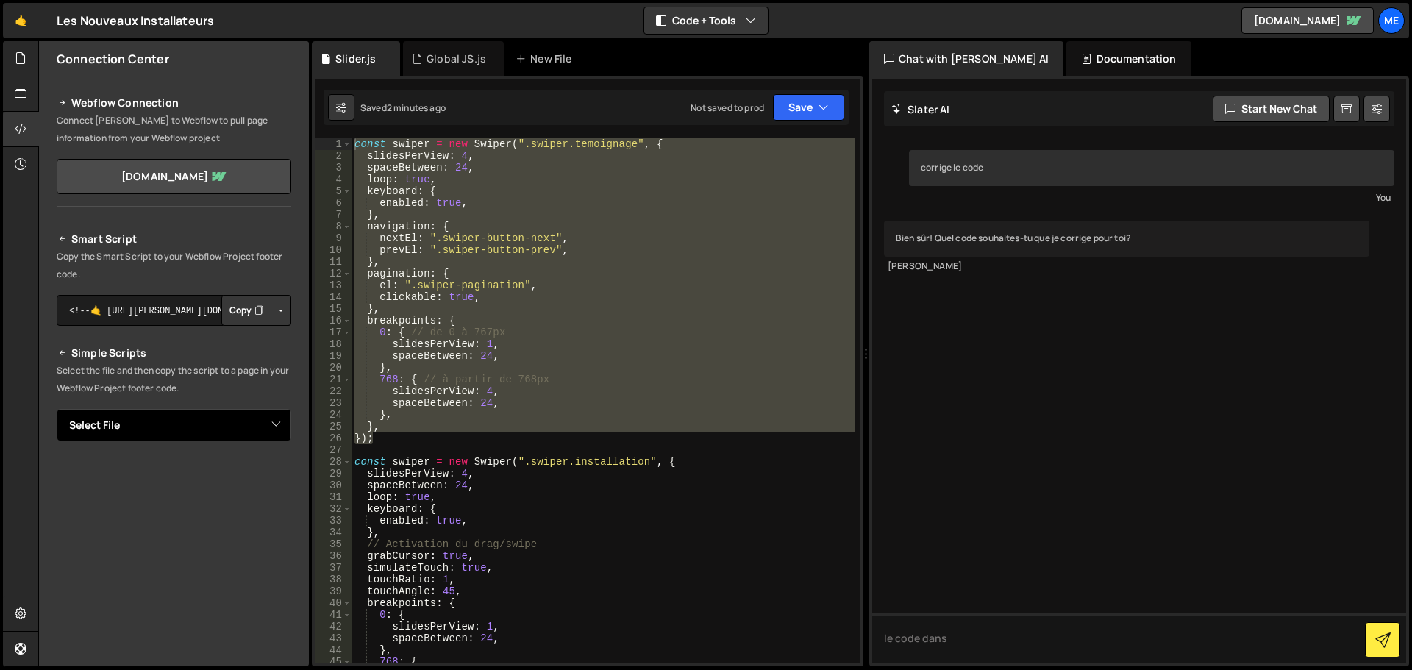
click at [110, 427] on select "Select File Global JS.js Slider.js" at bounding box center [174, 425] width 235 height 32
click at [188, 382] on p "Select the file and then copy the script to a page in your Webflow Project foot…" at bounding box center [174, 379] width 235 height 35
click at [17, 96] on icon at bounding box center [21, 93] width 12 height 16
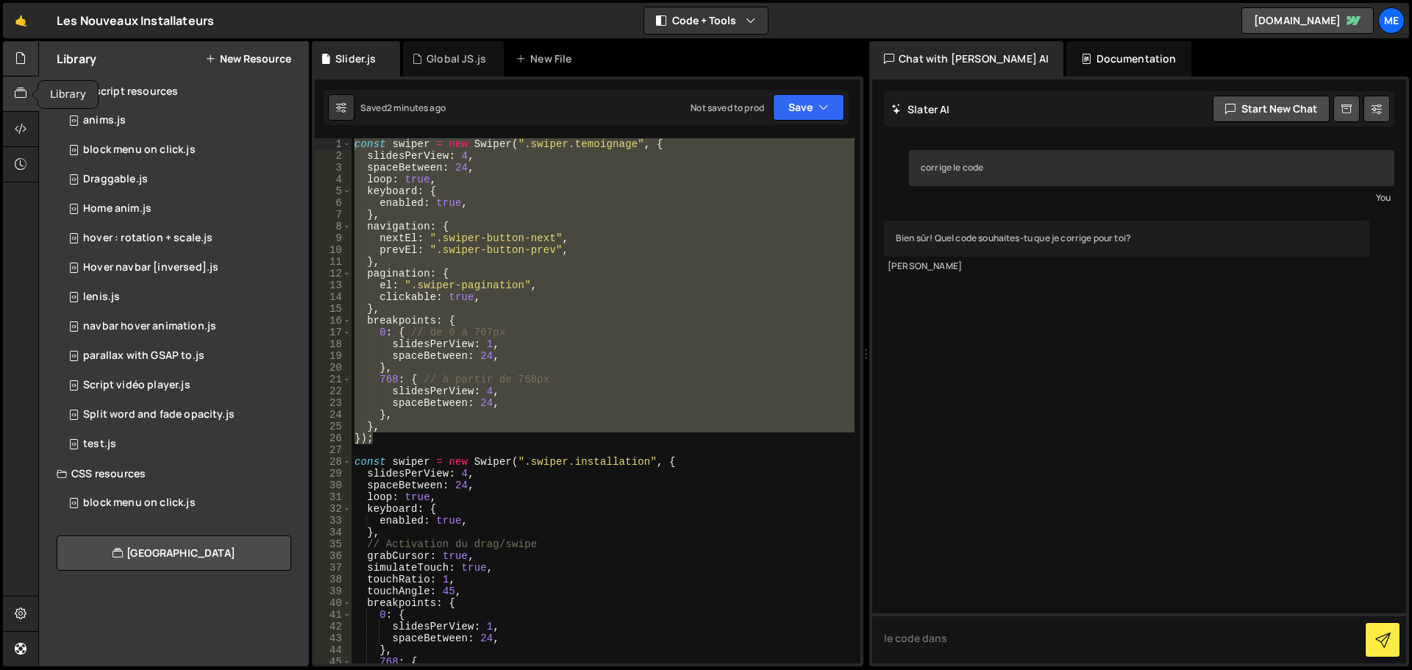
click at [20, 60] on icon at bounding box center [21, 58] width 12 height 16
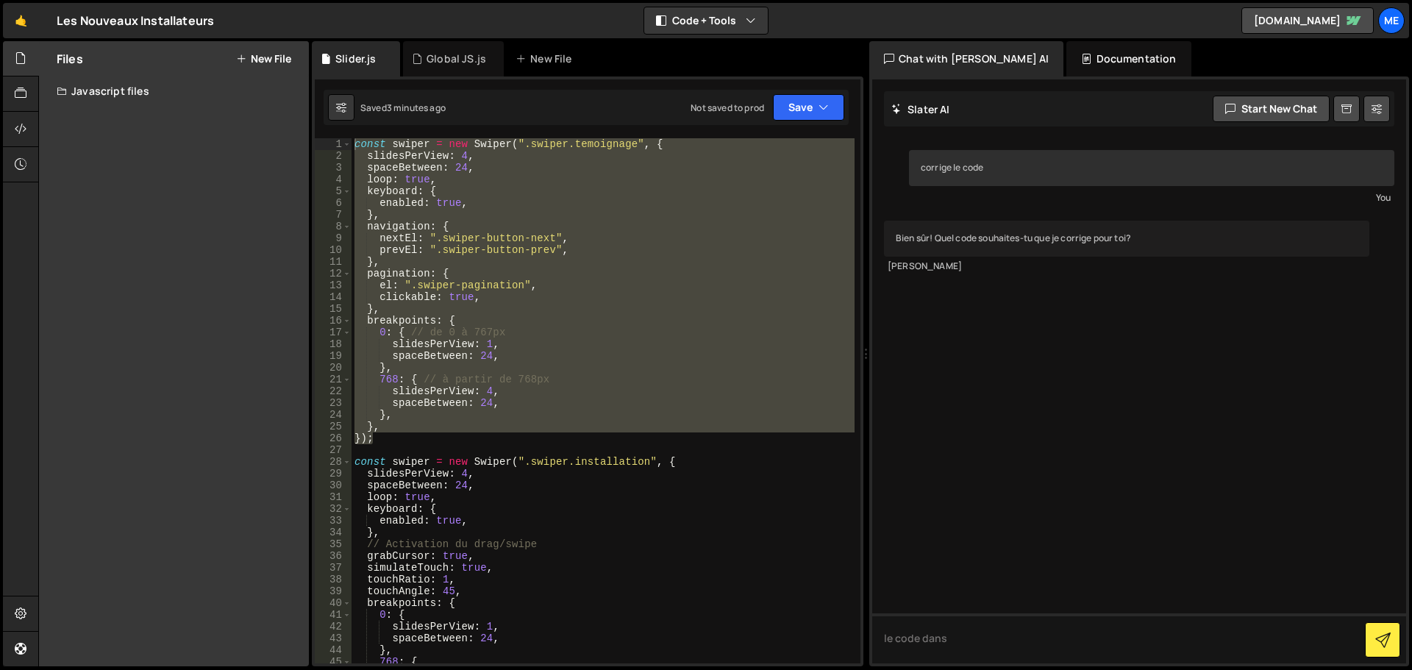
click at [113, 90] on div "Javascript files" at bounding box center [174, 90] width 270 height 29
click at [293, 153] on icon at bounding box center [294, 150] width 10 height 14
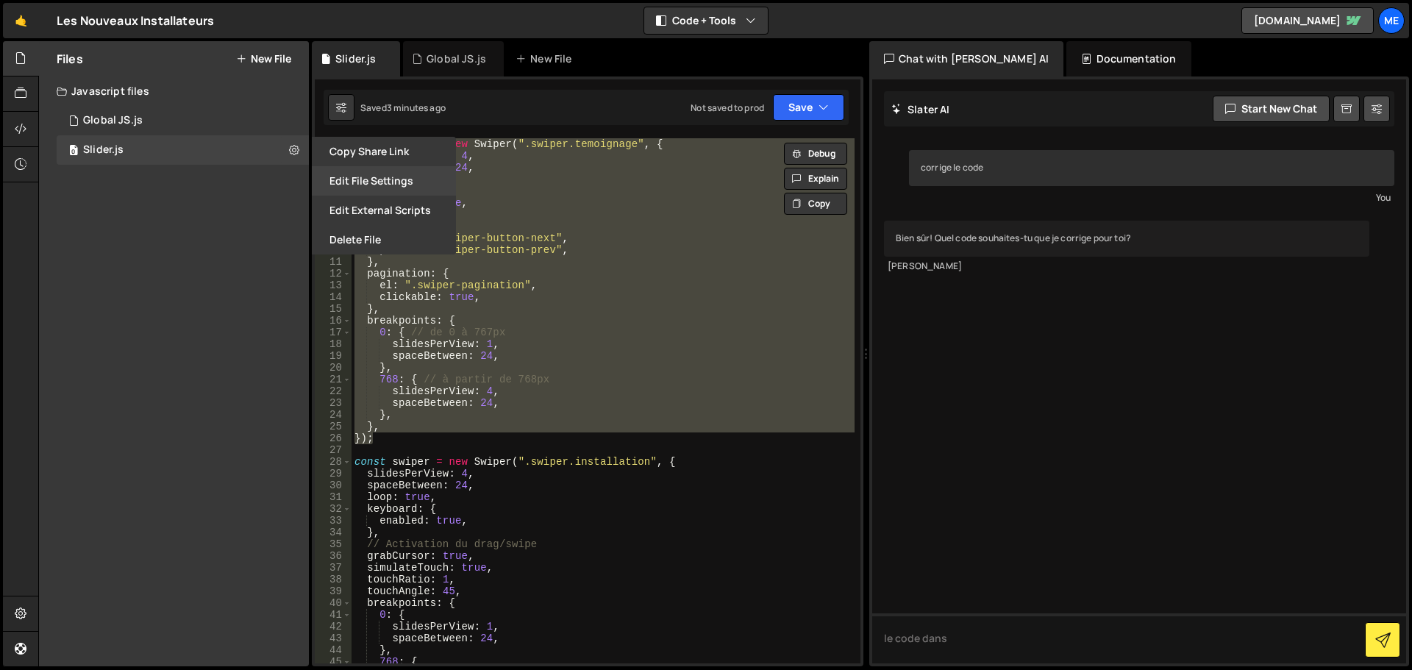
click at [393, 183] on button "Edit File Settings" at bounding box center [384, 180] width 144 height 29
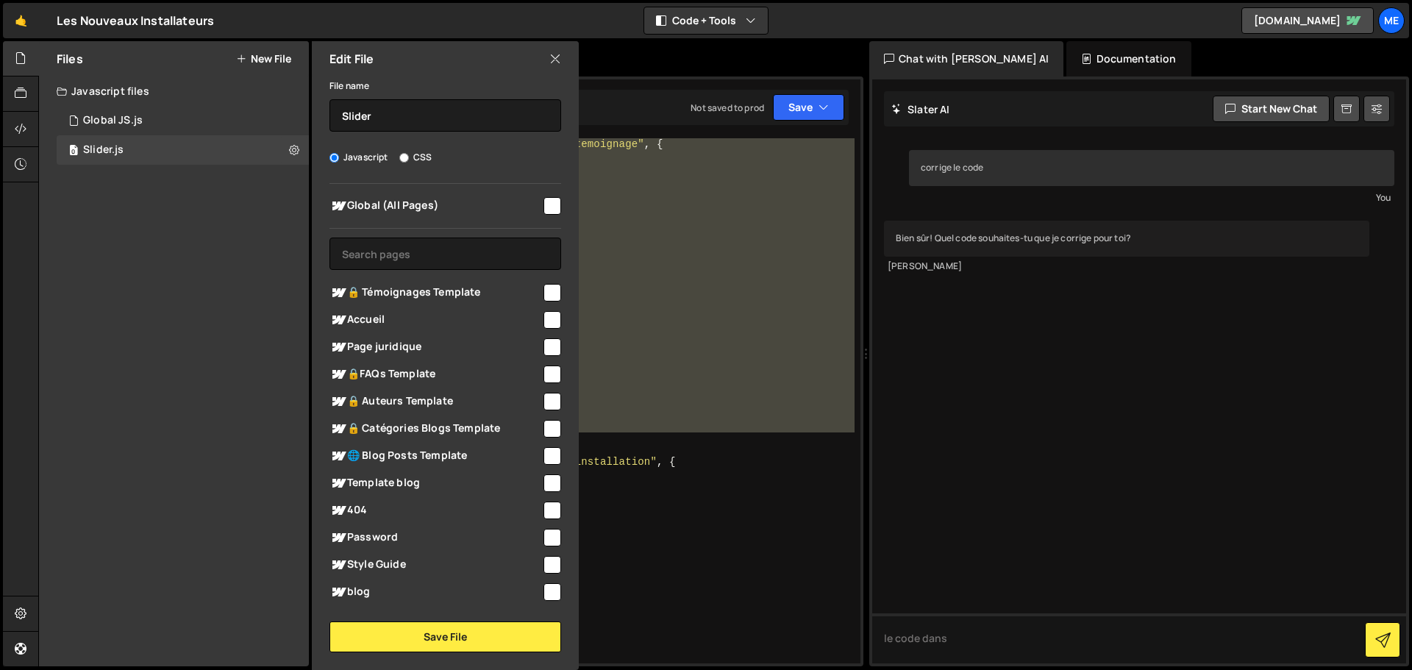
scroll to position [0, 0]
click at [544, 205] on input "checkbox" at bounding box center [553, 207] width 18 height 18
checkbox input "true"
click at [449, 633] on button "Save File" at bounding box center [445, 636] width 232 height 31
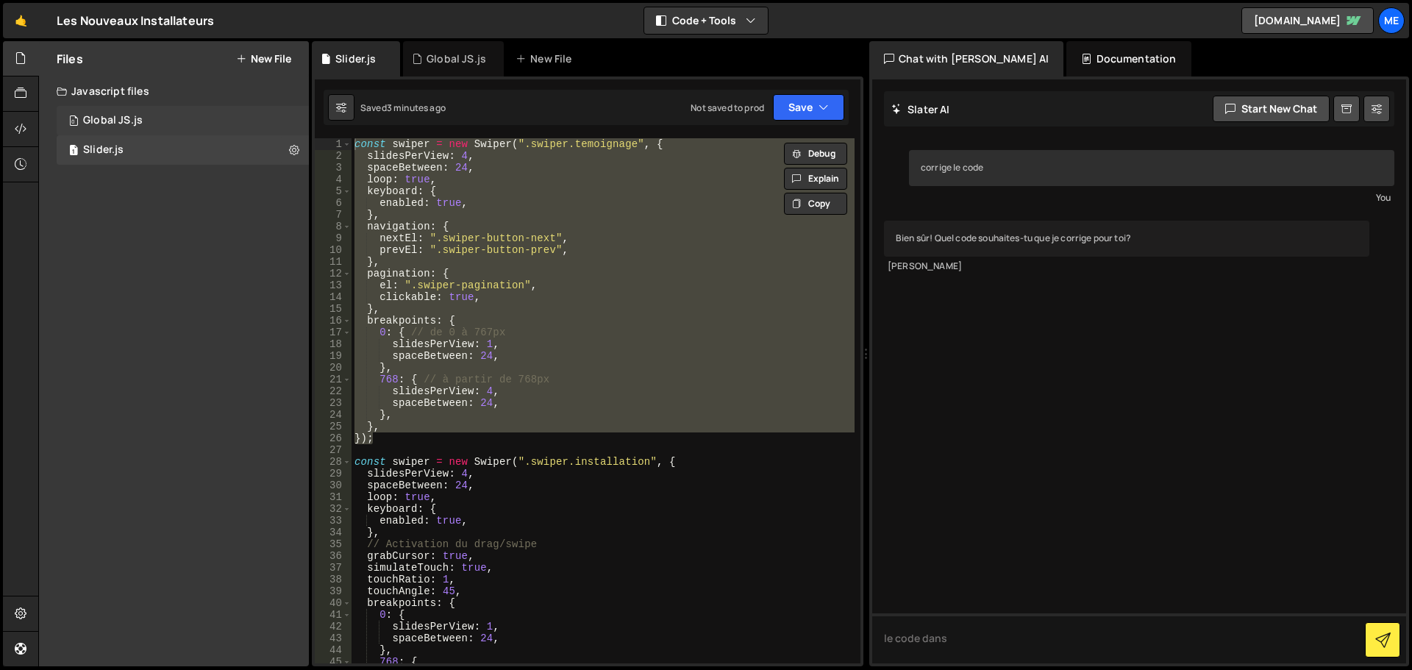
click at [288, 124] on div "0 Global JS.js 0" at bounding box center [185, 120] width 257 height 29
click at [296, 119] on icon at bounding box center [294, 120] width 10 height 14
type input "Global JS"
radio input "true"
checkbox input "true"
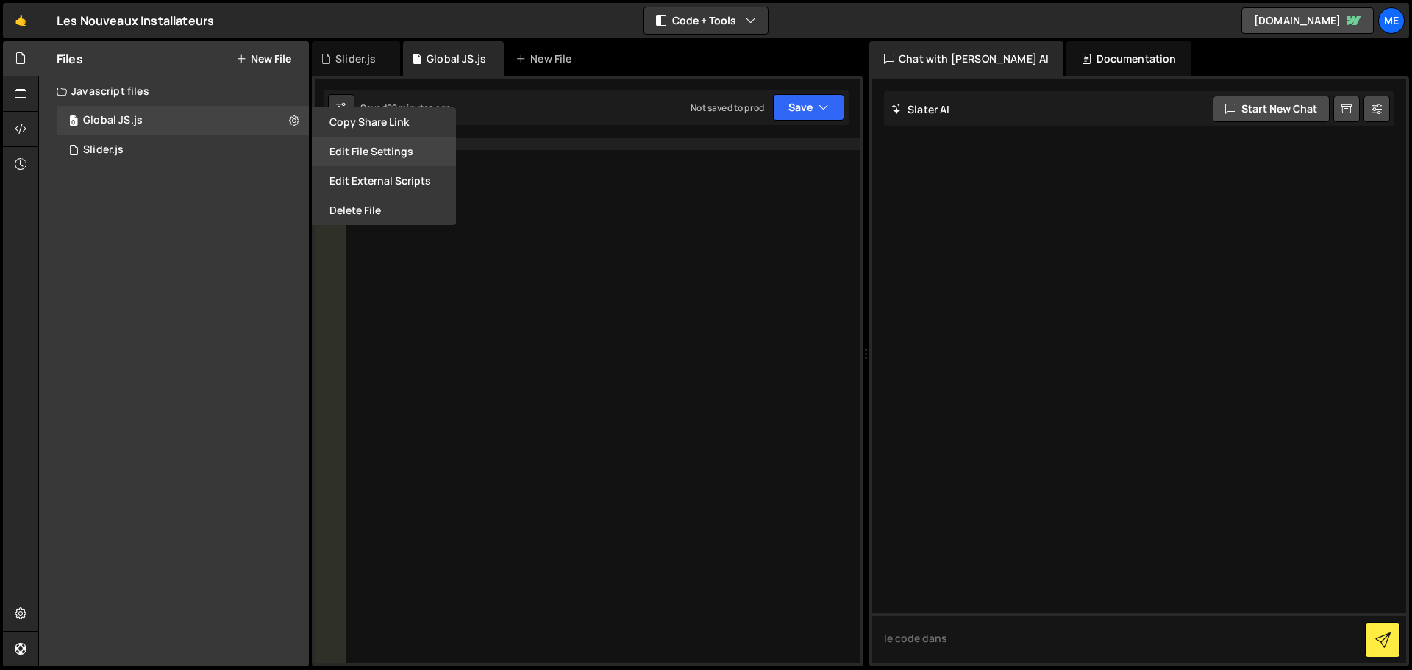
click at [385, 145] on button "Edit File Settings" at bounding box center [384, 151] width 144 height 29
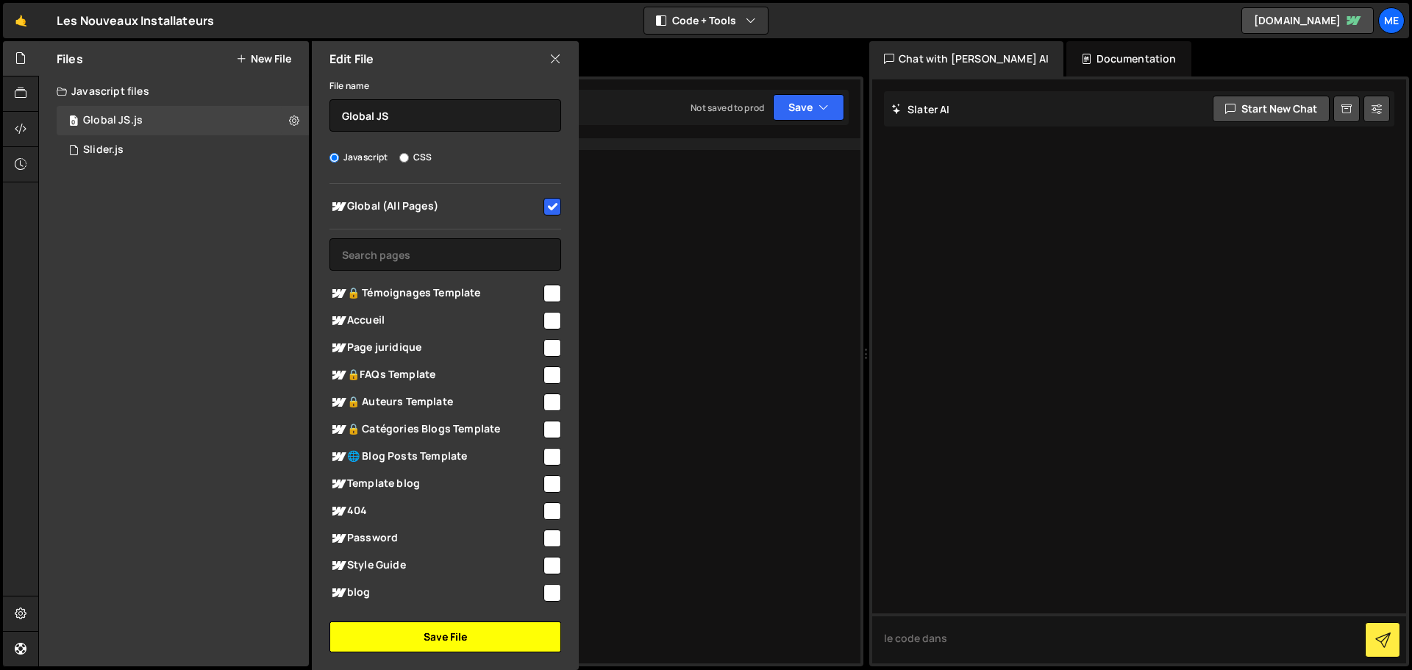
click at [440, 638] on button "Save File" at bounding box center [445, 636] width 232 height 31
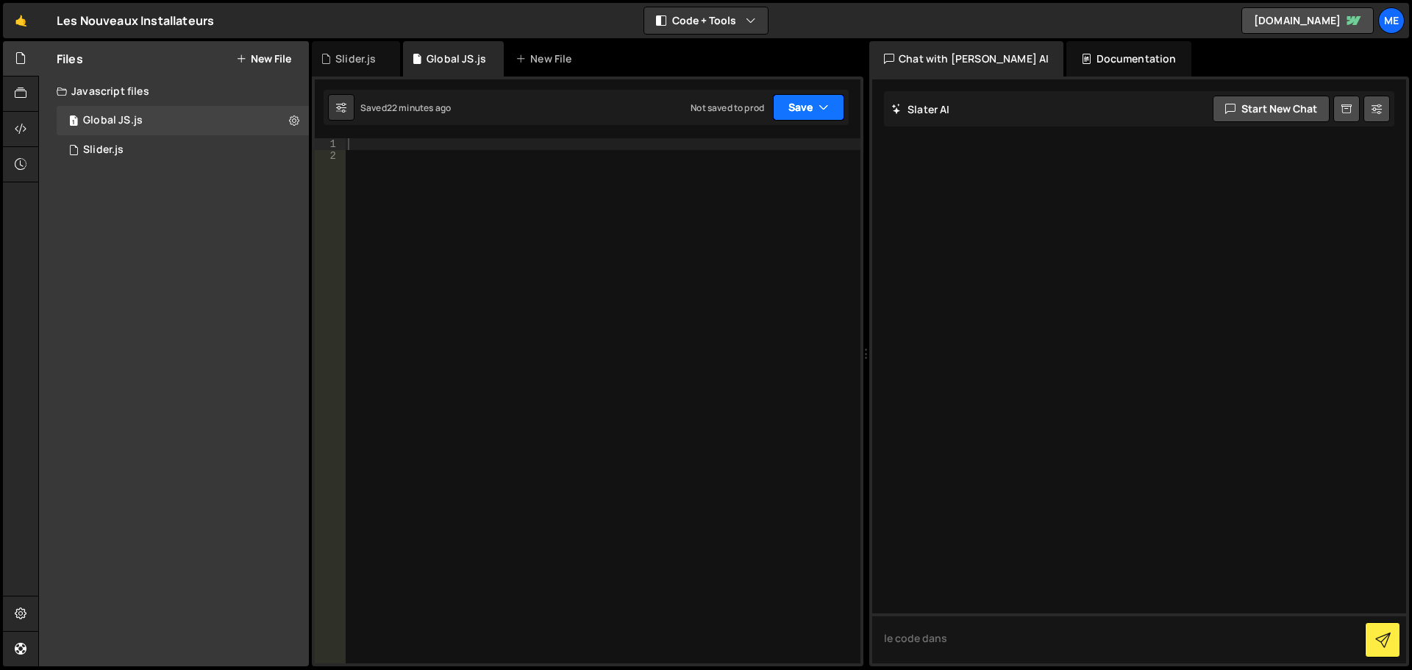
click at [821, 110] on icon "button" at bounding box center [824, 107] width 10 height 15
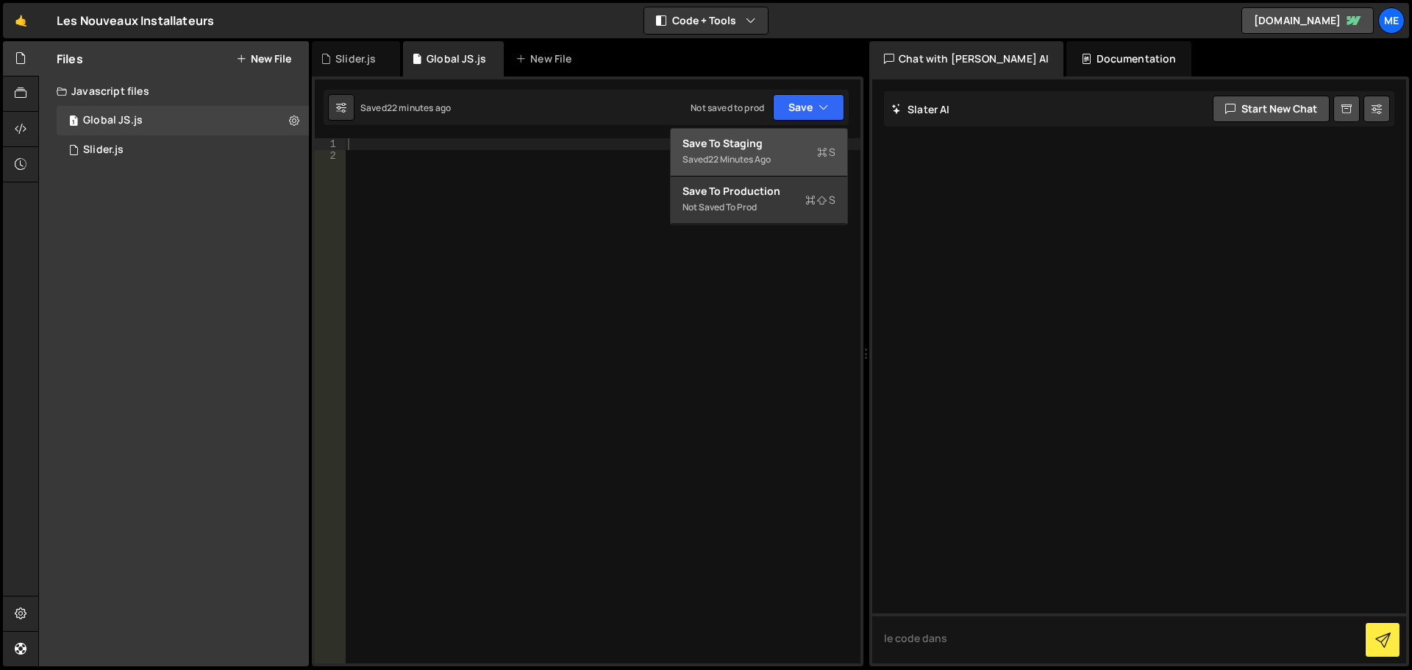
click at [769, 158] on div "22 minutes ago" at bounding box center [739, 159] width 63 height 13
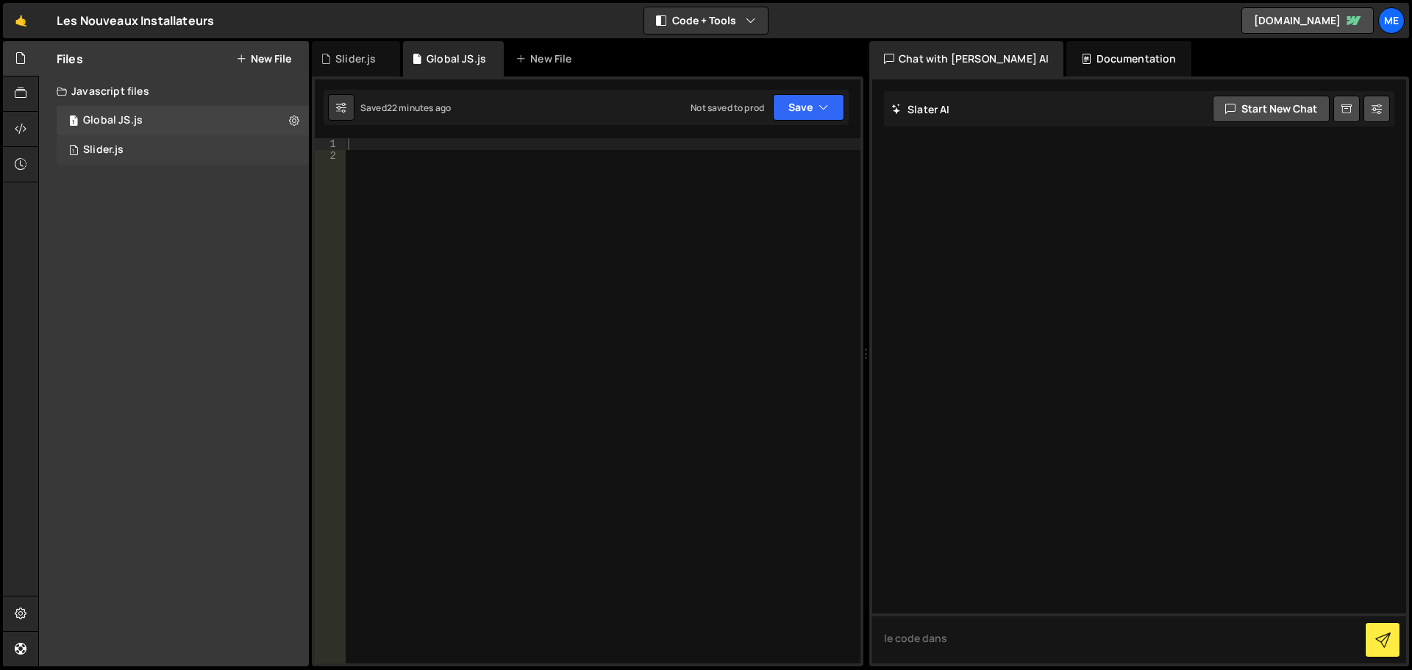
click at [202, 151] on div "1 Slider.js 0" at bounding box center [185, 149] width 257 height 29
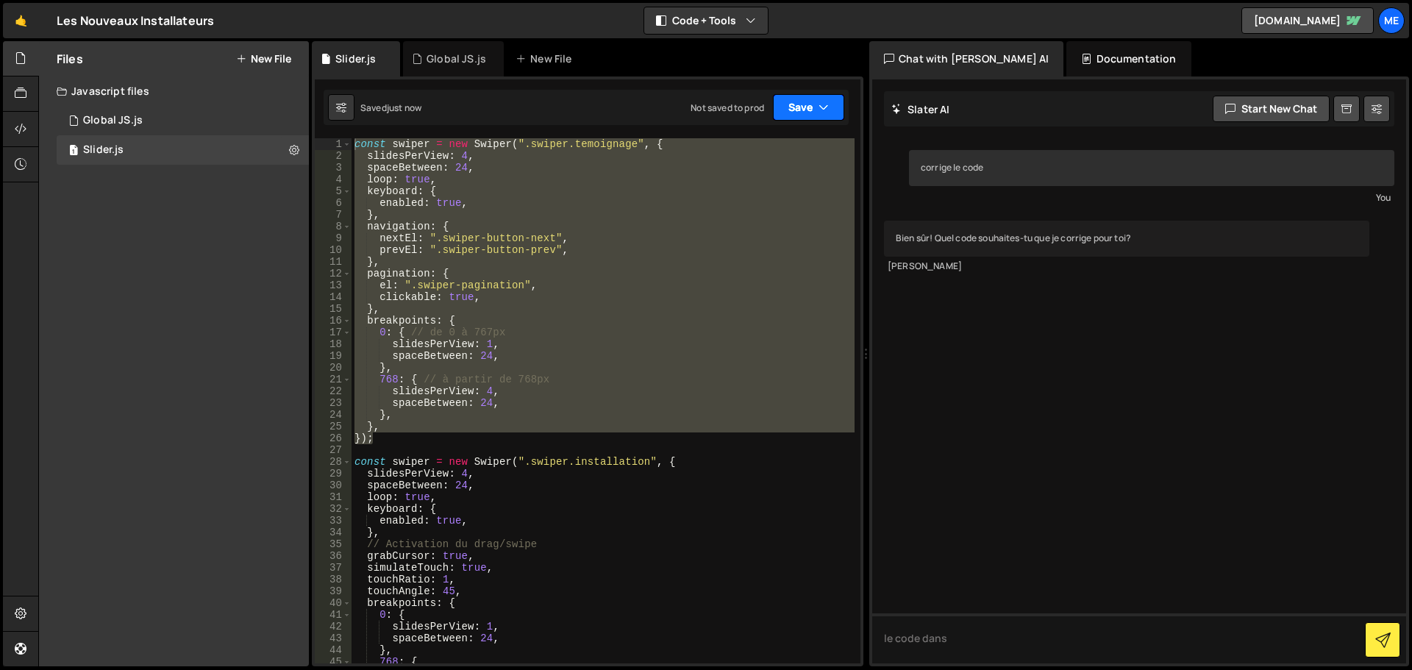
click at [801, 108] on button "Save" at bounding box center [808, 107] width 71 height 26
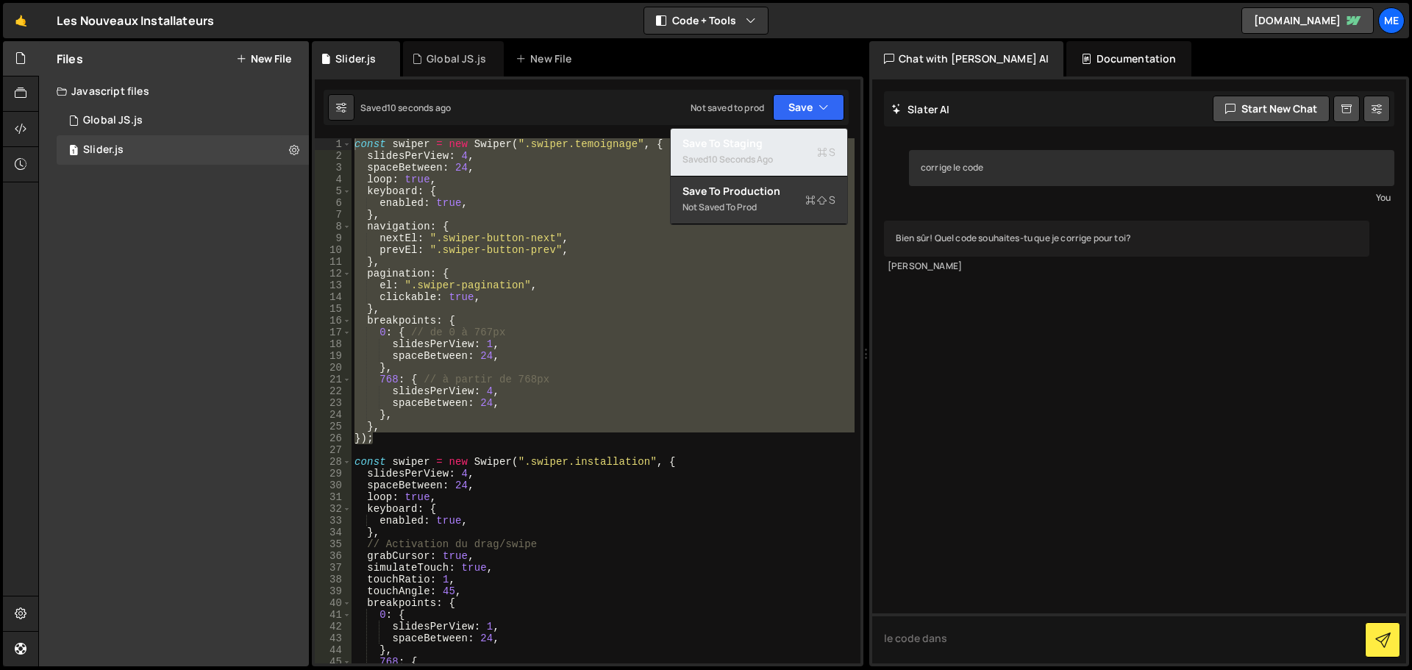
click at [769, 157] on div "10 seconds ago" at bounding box center [740, 159] width 65 height 13
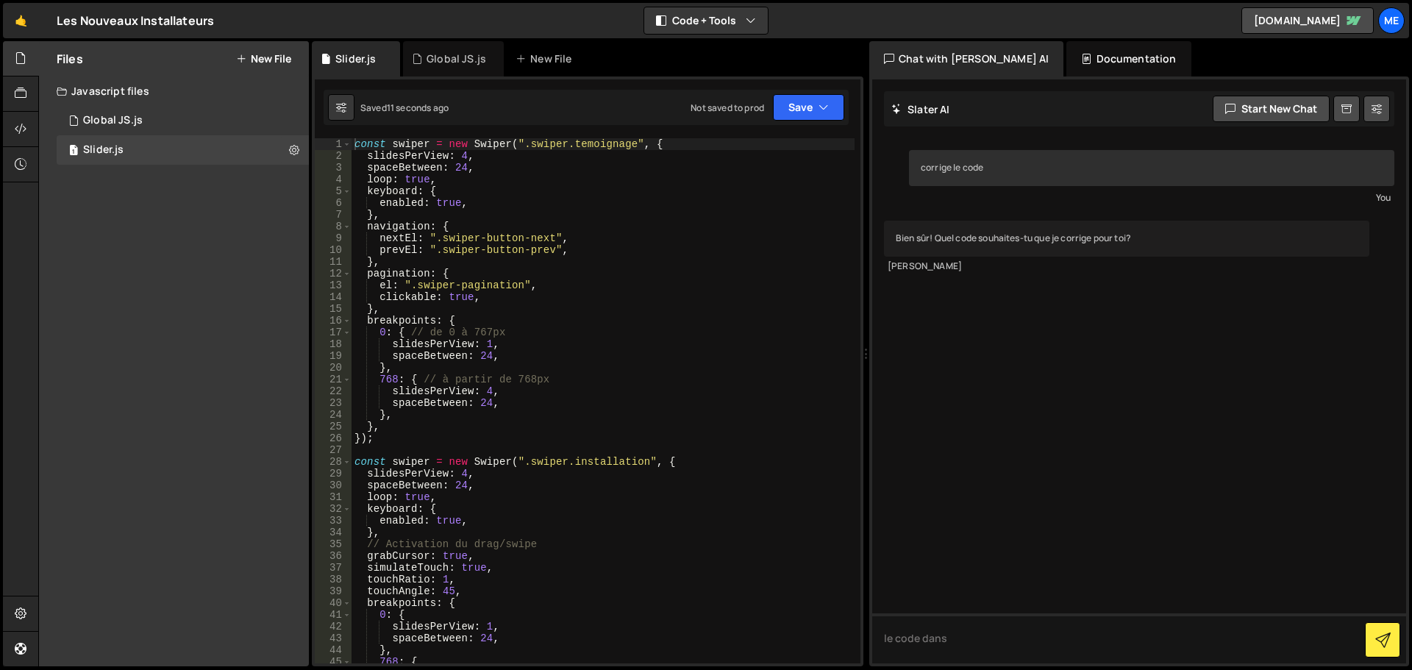
click at [683, 399] on div "const swiper = new Swiper ( ".swiper.temoignage" , { slidesPerView : 4 , spaceB…" at bounding box center [603, 412] width 503 height 549
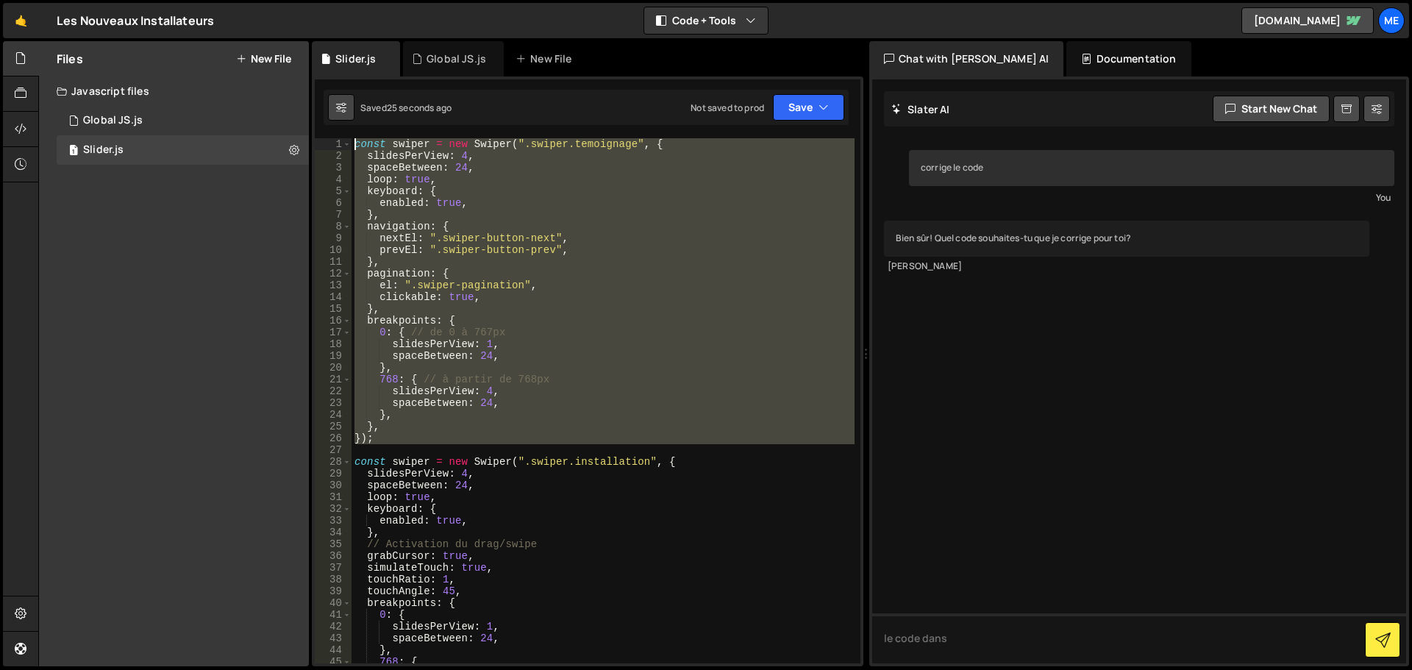
drag, startPoint x: 389, startPoint y: 444, endPoint x: 331, endPoint y: 118, distance: 331.0
click at [331, 119] on div "Debug Explain Copy Slider.js Global JS.js New File Saved 25 seconds ago Not sav…" at bounding box center [588, 354] width 552 height 626
type textarea "const swiper = new Swiper(".swiper.temoignage", { slidesPerView: 4,"
click at [1008, 638] on textarea "le code dans" at bounding box center [1139, 638] width 534 height 50
paste textarea "const swiper = new Swiper(".swiper.temoignage", { slidesPerView: 4, spaceBetwee…"
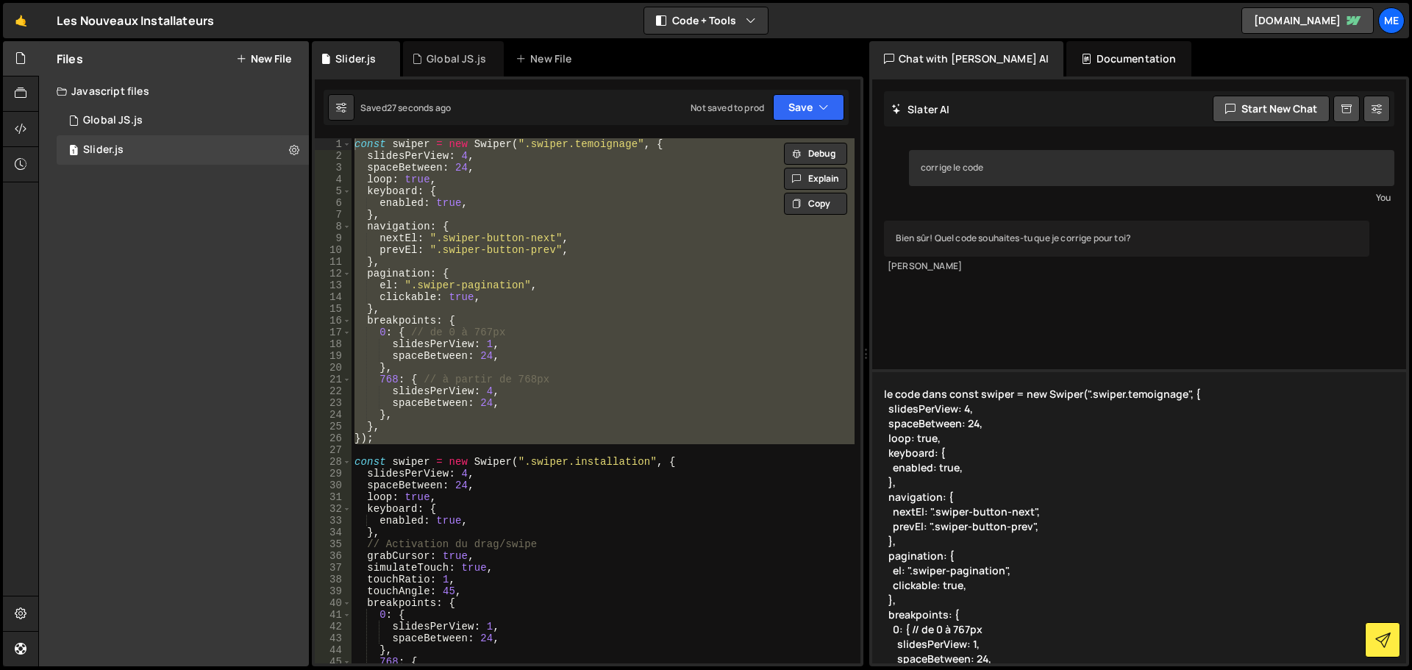
scroll to position [120, 0]
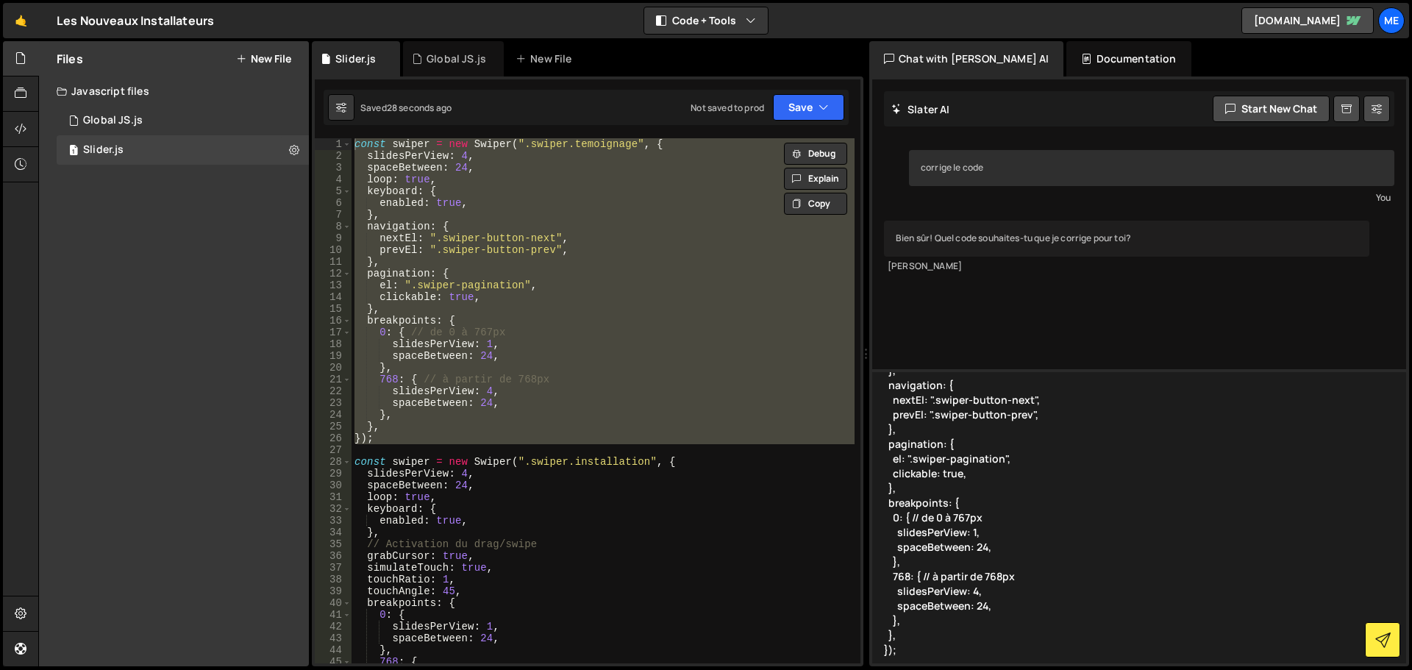
paste textarea
type textarea "const swiper = new Swiper(".swiper.temoignage", { slidesPerView: 4, spaceBetwee…"
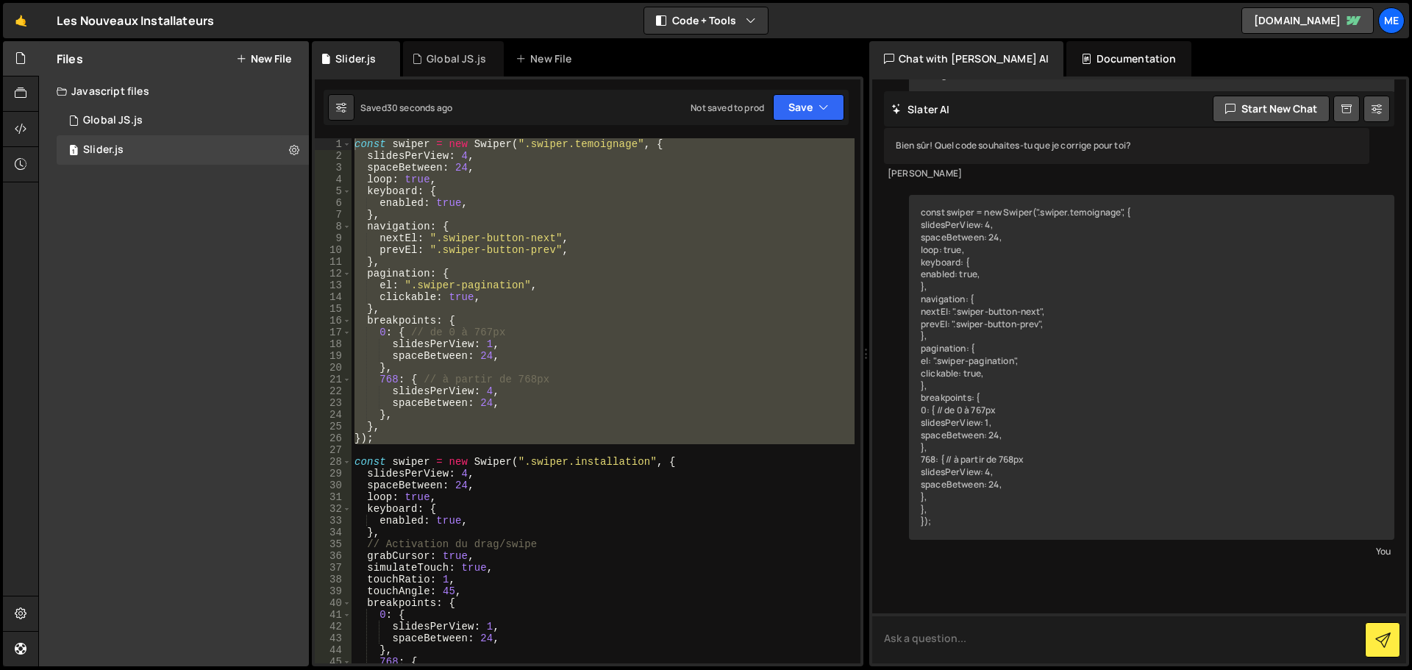
scroll to position [148, 0]
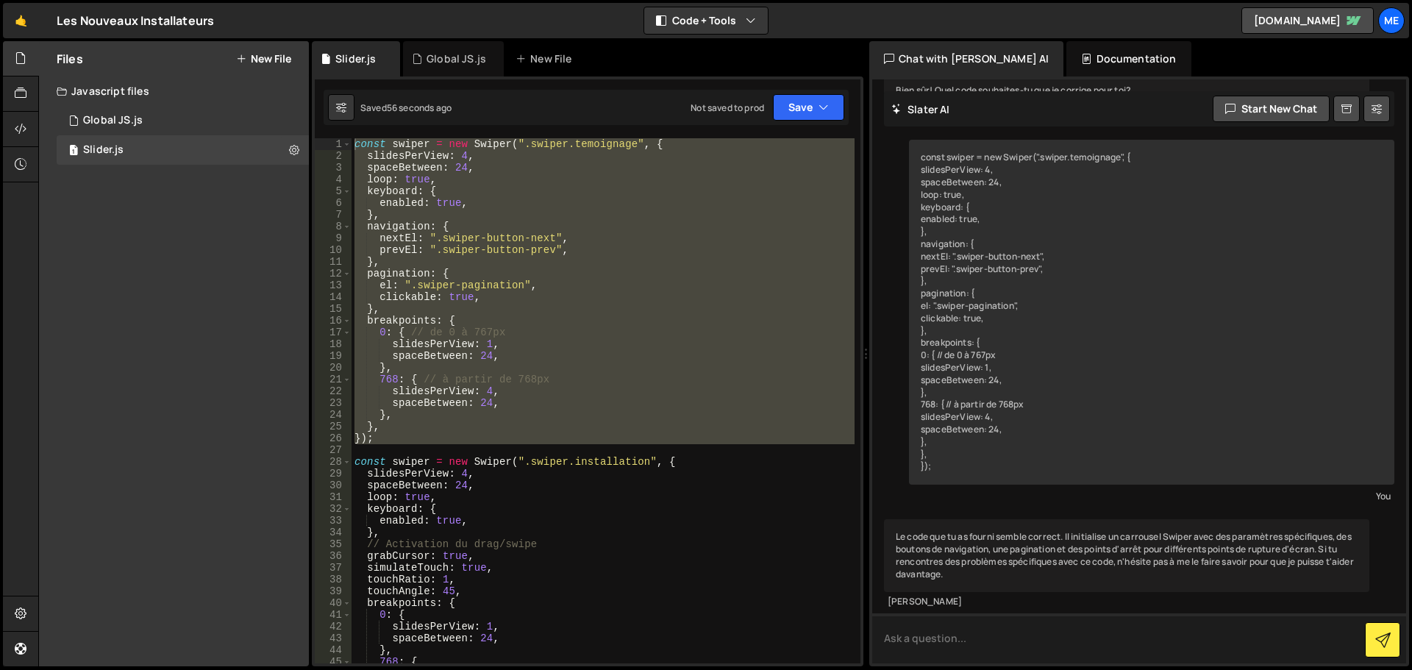
click at [986, 644] on textarea at bounding box center [1139, 638] width 534 height 50
paste textarea "Uncaught (in promise) SyntaxError: Identifier 'swiper' has already been declared"
type textarea "Uncaught (in promise) SyntaxError: Identifier 'swiper' has already been declared"
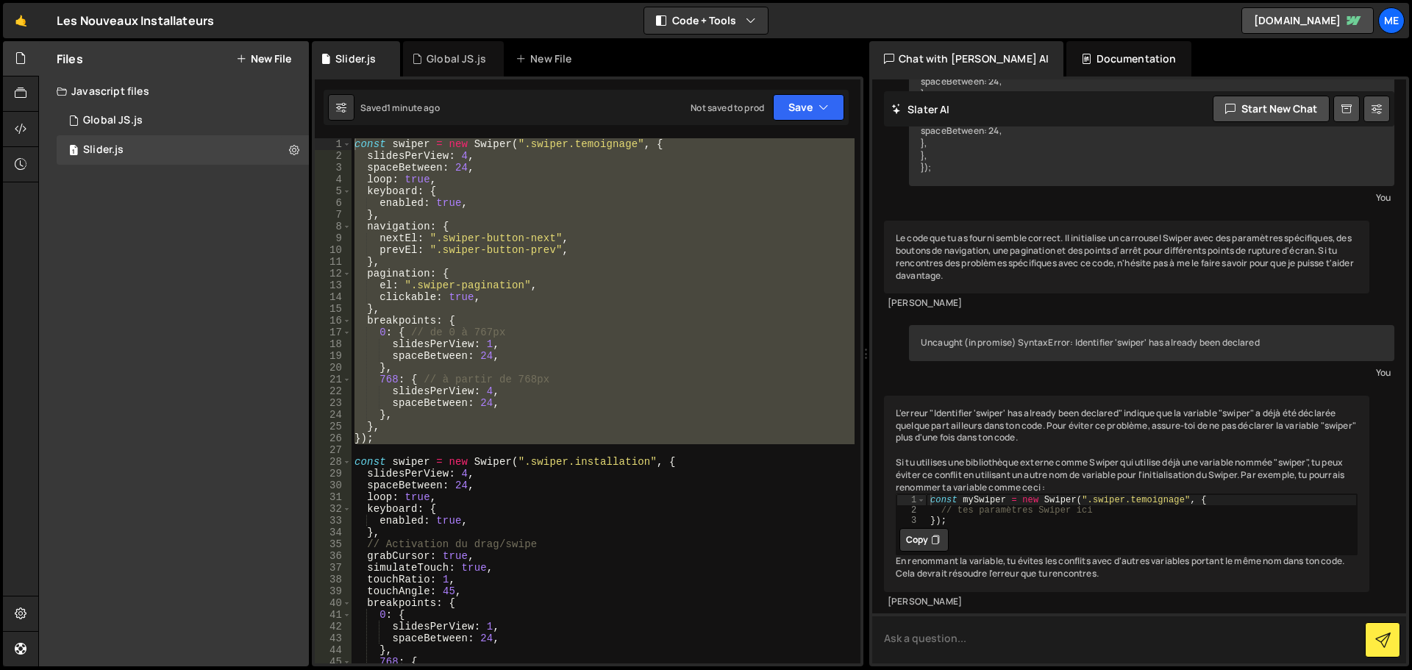
scroll to position [483, 0]
click at [1052, 396] on div "L'erreur "Identifier 'swiper' has already been declared" indique que la variabl…" at bounding box center [1126, 494] width 485 height 196
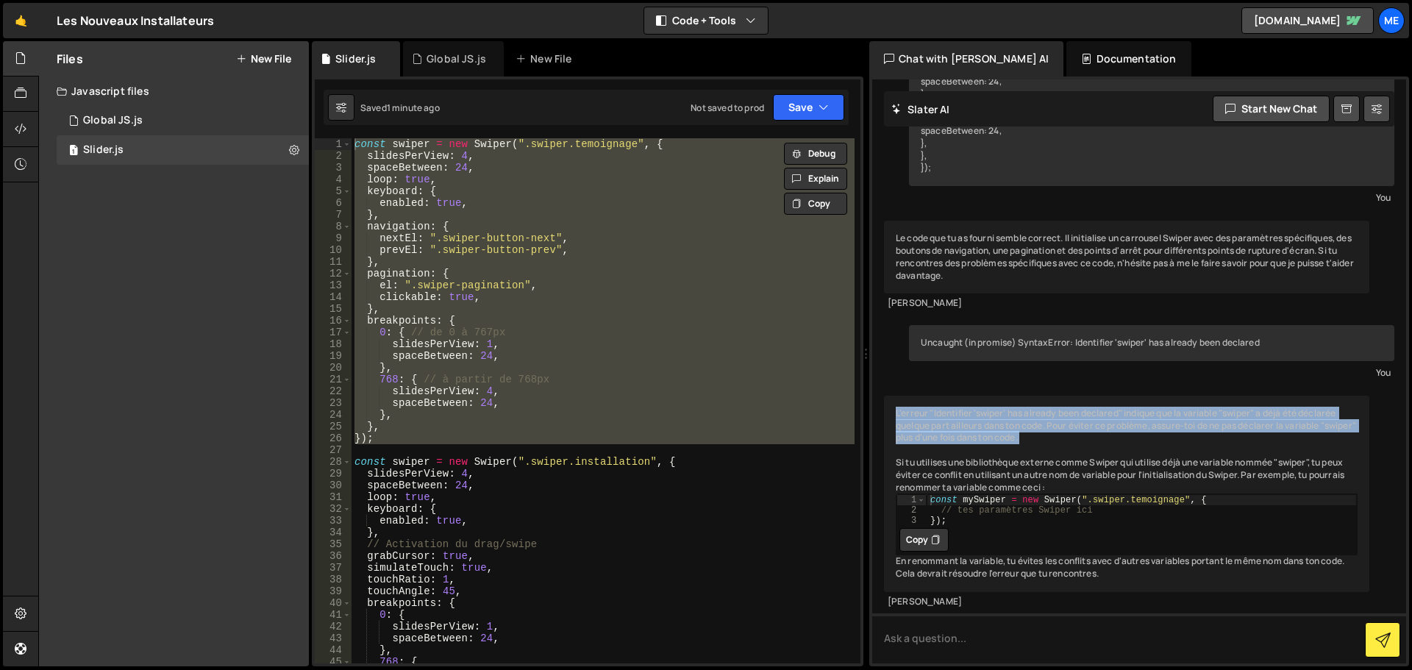
click at [1052, 396] on div "L'erreur "Identifier 'swiper' has already been declared" indique que la variabl…" at bounding box center [1126, 494] width 485 height 196
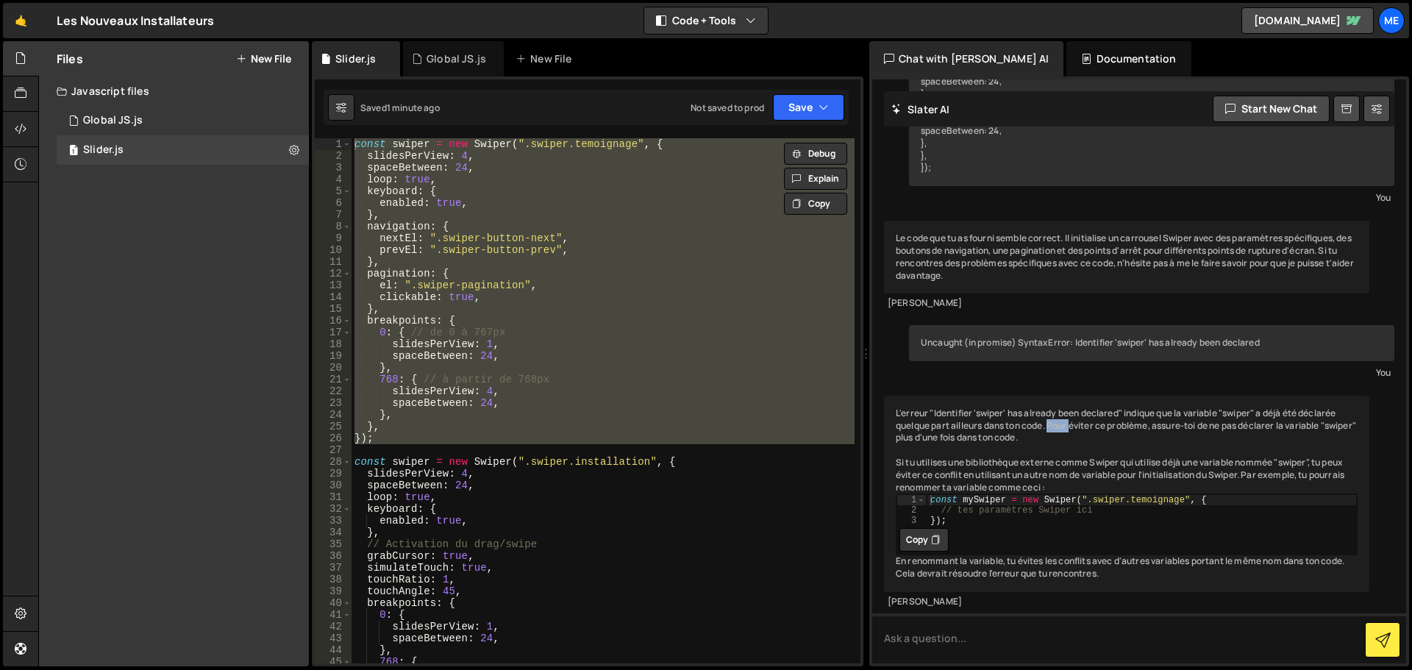
click at [1052, 396] on div "L'erreur "Identifier 'swiper' has already been declared" indique que la variabl…" at bounding box center [1126, 494] width 485 height 196
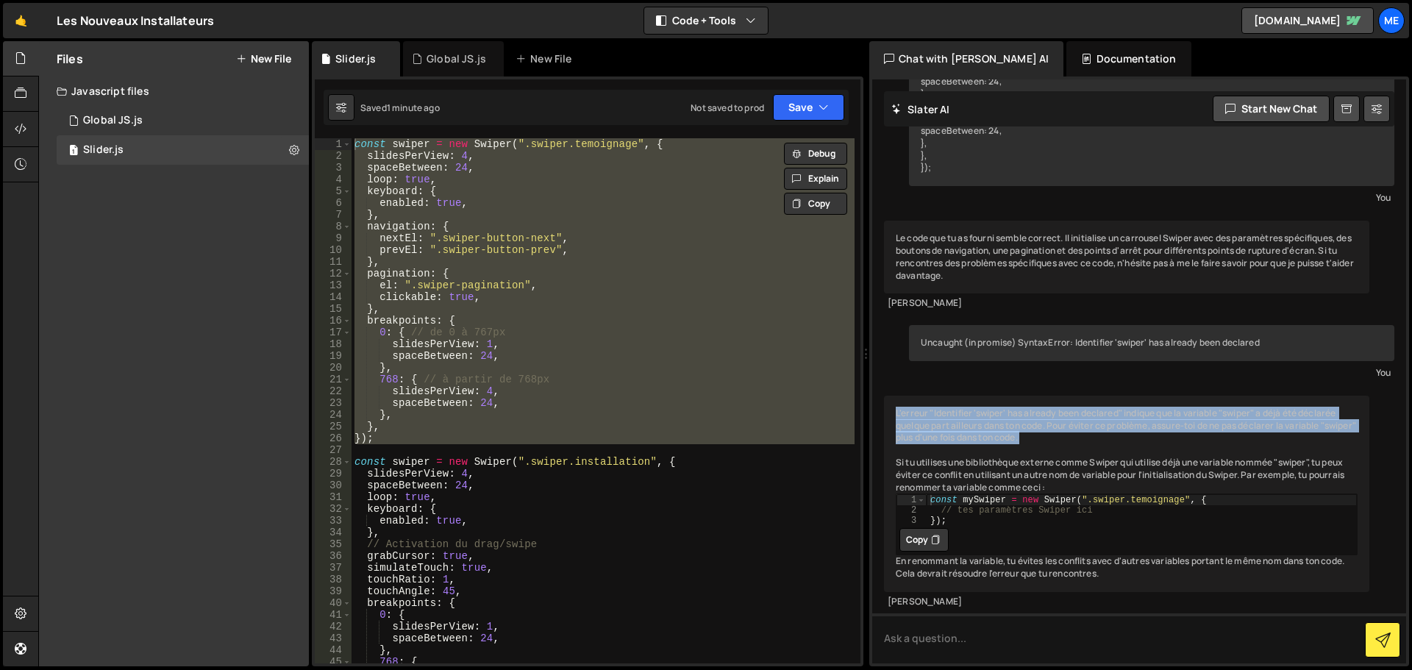
click at [1052, 396] on div "L'erreur "Identifier 'swiper' has already been declared" indique que la variabl…" at bounding box center [1126, 494] width 485 height 196
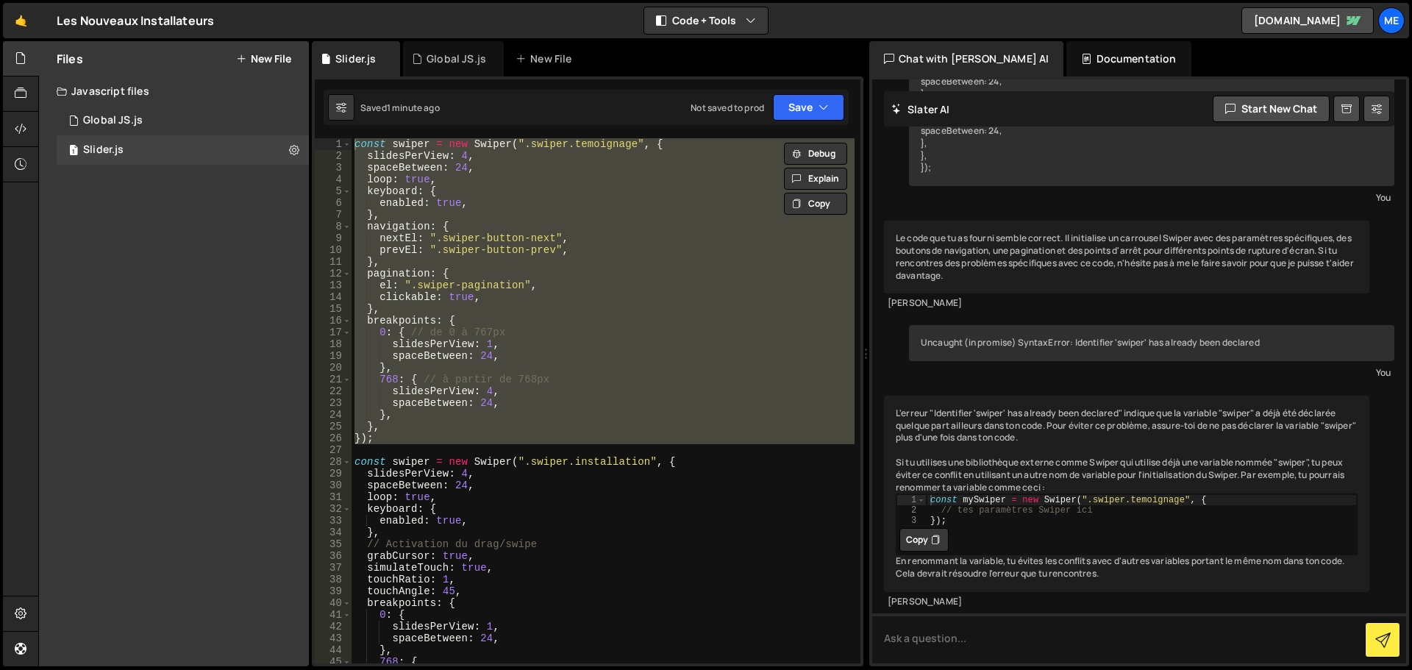
click at [591, 543] on div "const swiper = new Swiper ( ".swiper.temoignage" , { slidesPerView : 4 , spaceB…" at bounding box center [603, 412] width 503 height 549
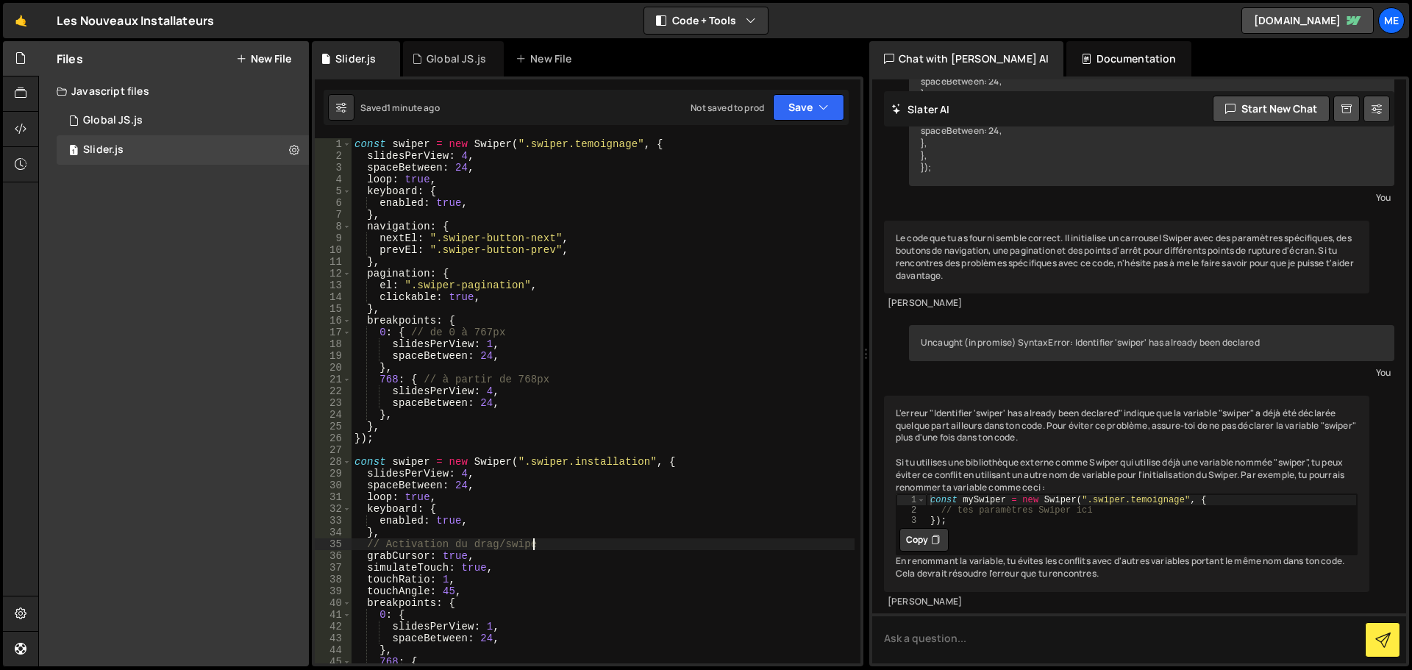
type textarea "});"
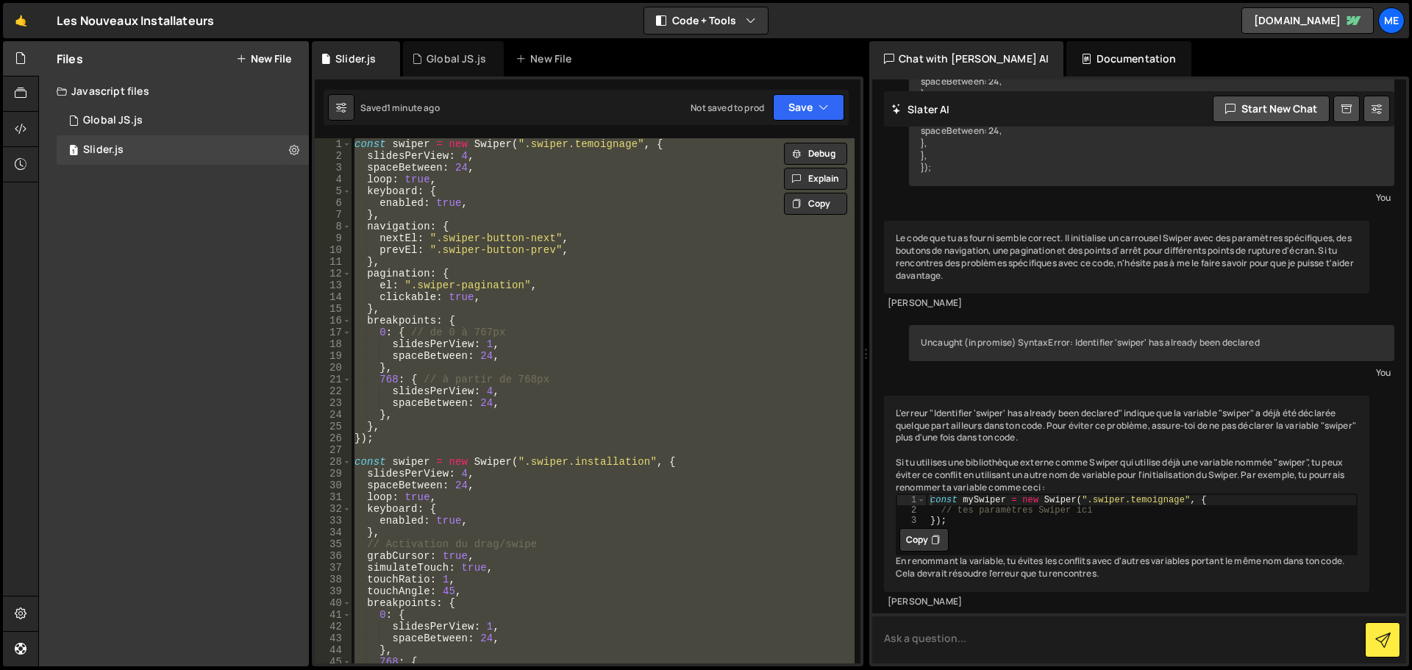
click at [1037, 655] on textarea at bounding box center [1139, 638] width 534 height 50
paste textarea "const swiper = new Swiper(".swiper.temoignage", { slidesPerView: 4, spaceBetwee…"
type textarea "oui effecivemant mais comment les faire coexister car c'est des slider différen…"
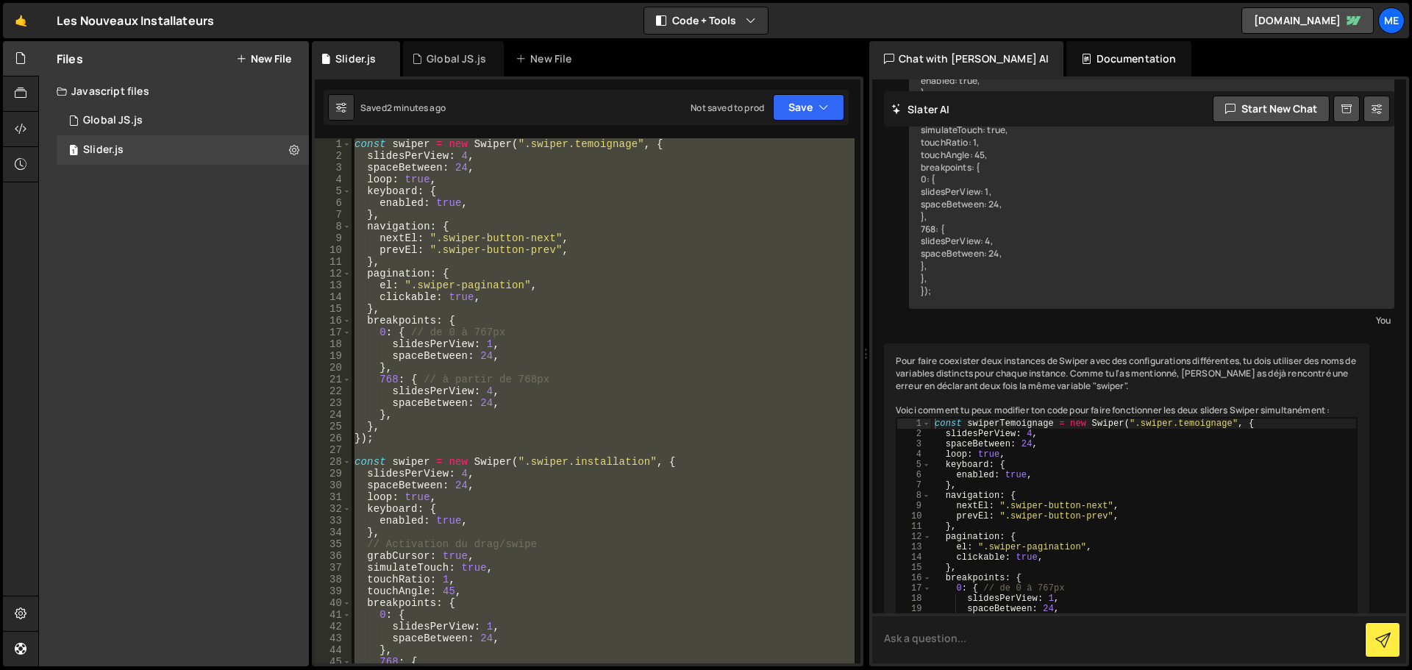
scroll to position [1432, 0]
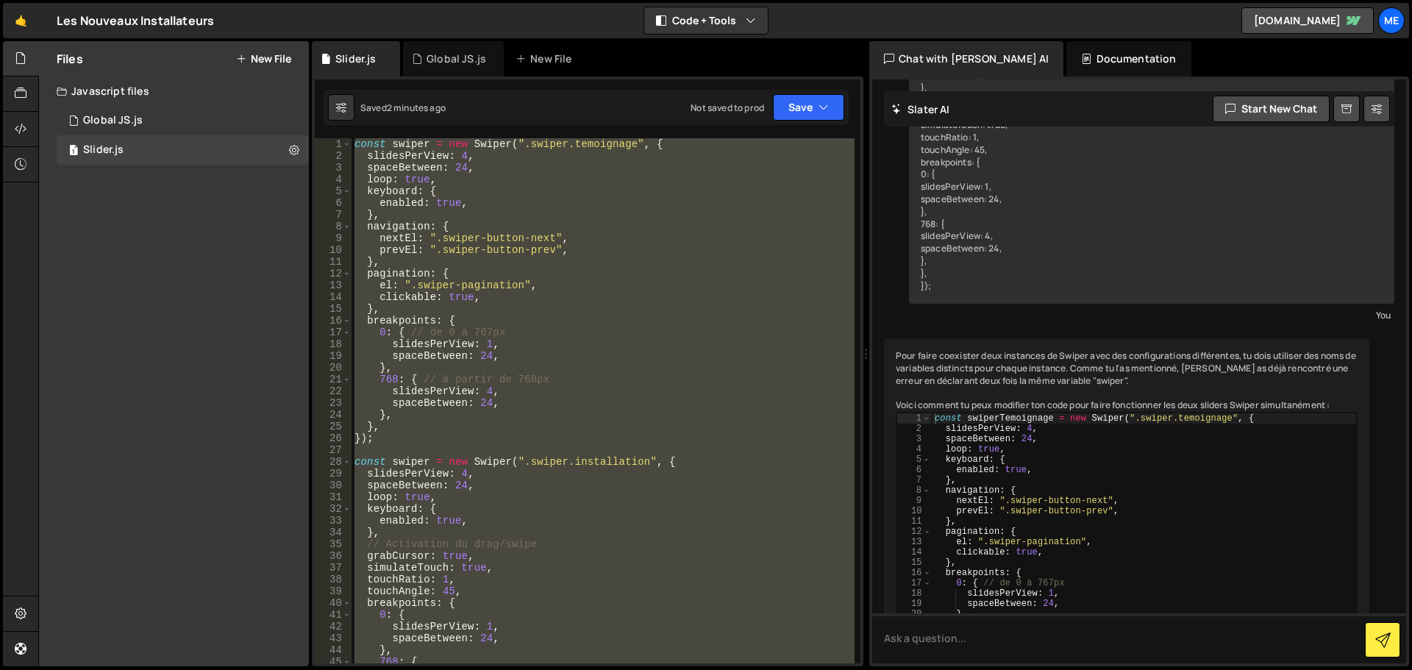
click at [591, 146] on div "const swiper = new Swiper ( ".swiper.temoignage" , { slidesPerView : 4 , spaceB…" at bounding box center [603, 400] width 503 height 525
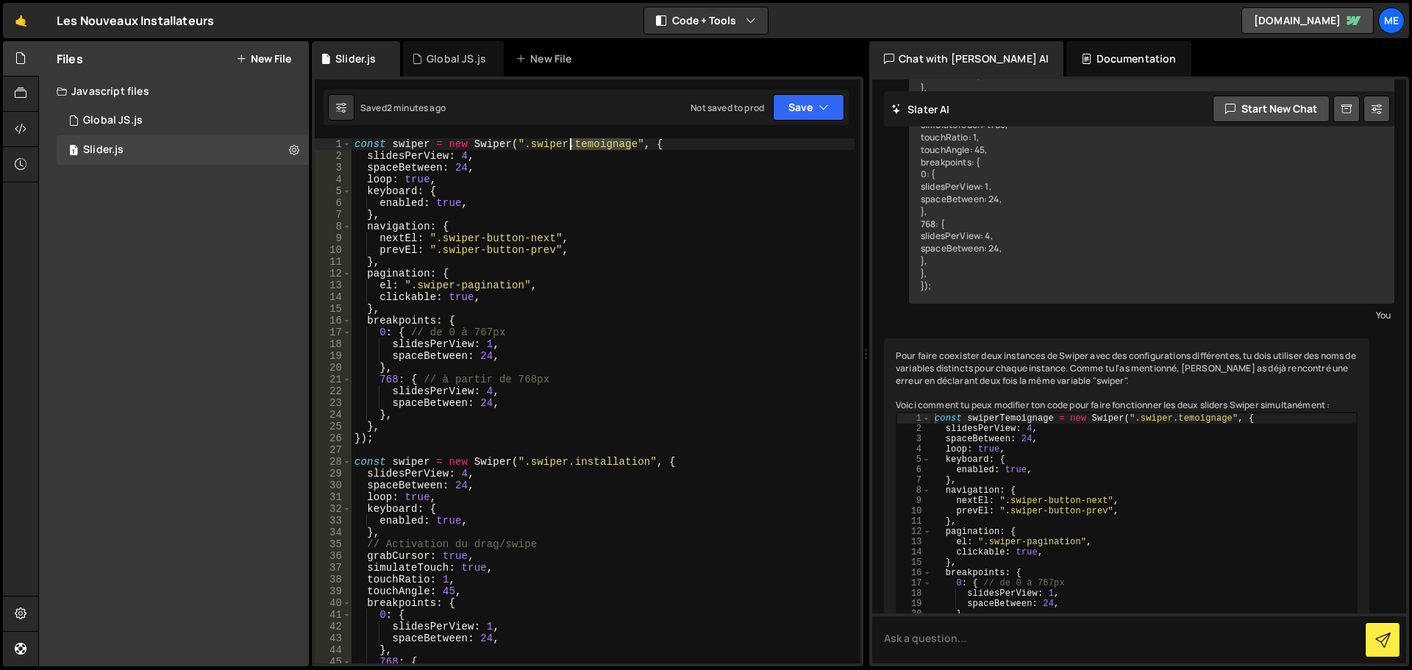
click at [591, 146] on div "const swiper = new Swiper ( ".swiper.temoignage" , { slidesPerView : 4 , spaceB…" at bounding box center [603, 412] width 503 height 549
click at [428, 146] on div "const swiper = new Swiper ( ".swiper.temoignage" , { slidesPerView : 4 , spaceB…" at bounding box center [603, 412] width 503 height 549
paste textarea "temoignage"
click at [437, 149] on div "const swipertemoignage = new Swiper ( ".swiper.temoignage" , { slidesPerView : …" at bounding box center [603, 412] width 503 height 549
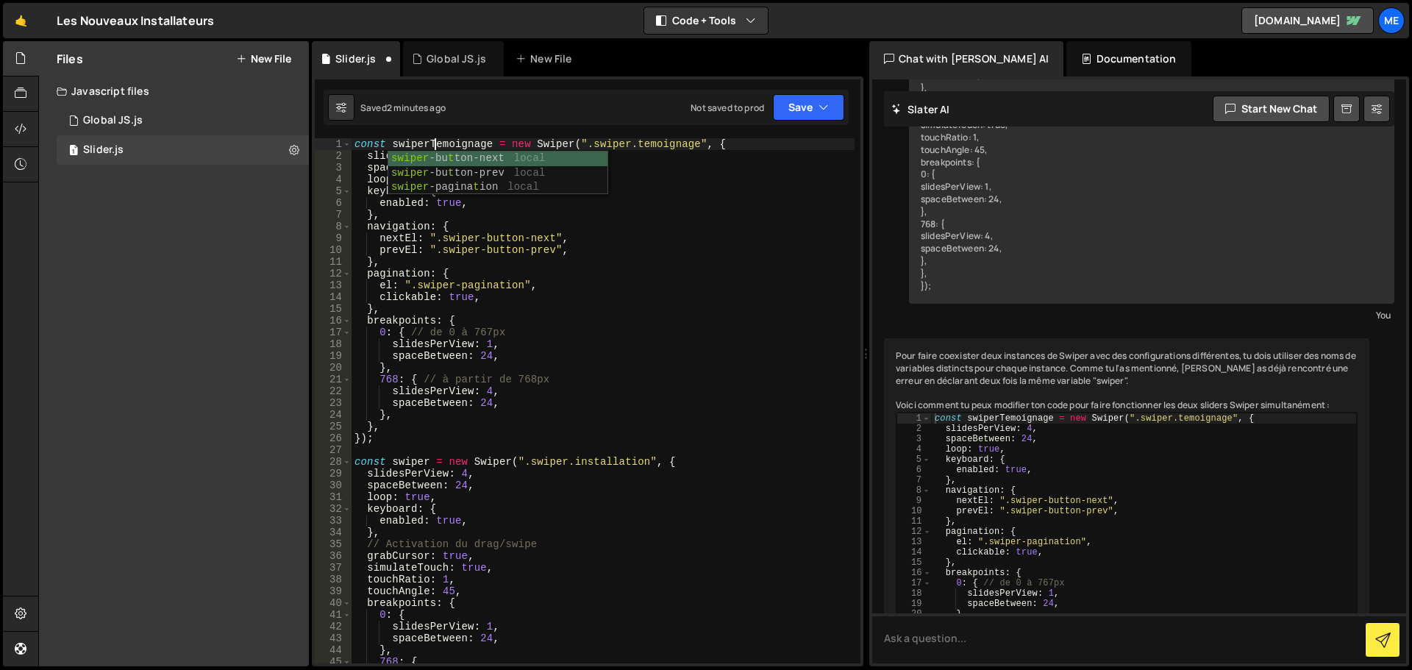
click at [613, 458] on div "const swiperTemoignage = new Swiper ( ".swiper.temoignage" , { slidesPerView : …" at bounding box center [603, 412] width 503 height 549
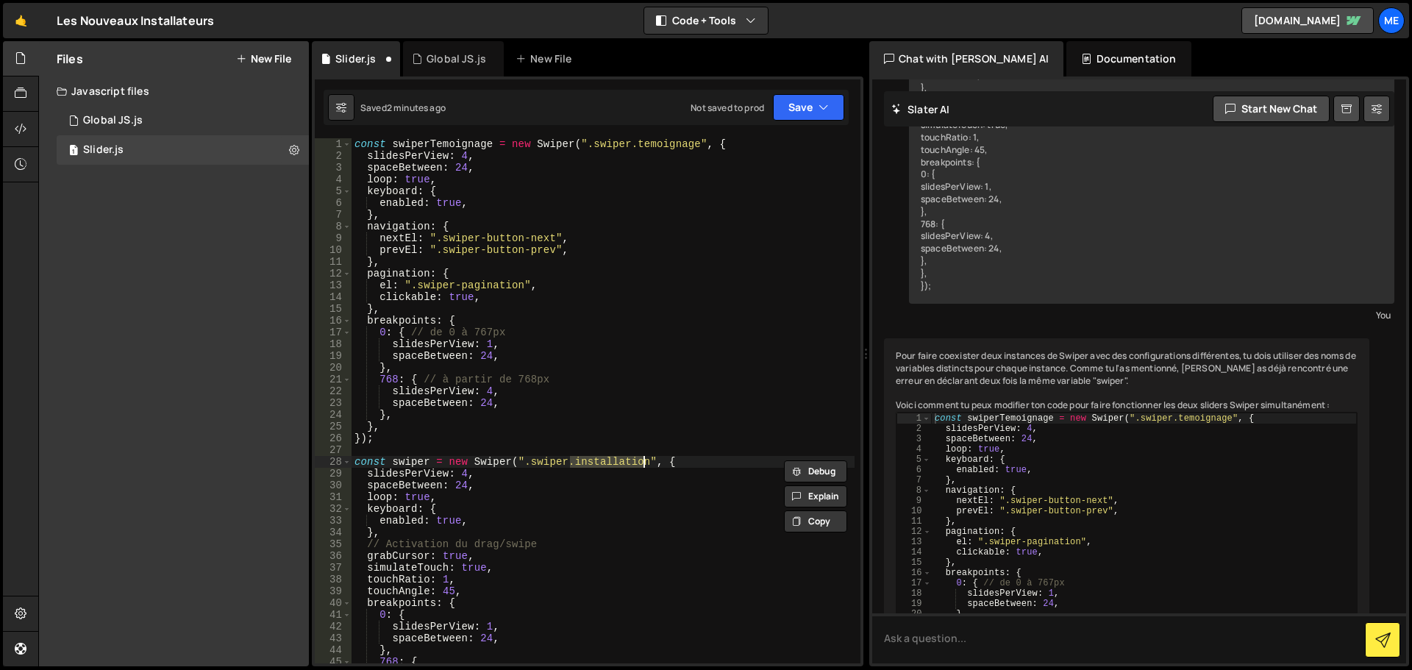
click at [427, 460] on div "const swiperTemoignage = new Swiper ( ".swiper.temoignage" , { slidesPerView : …" at bounding box center [603, 412] width 503 height 549
paste textarea "installation"
click at [438, 464] on div "const swiperTemoignage = new Swiper ( ".swiper.temoignage" , { slidesPerView : …" at bounding box center [603, 412] width 503 height 549
type textarea "const swiperInstallation = new Swiper(".swiper.installation", {"
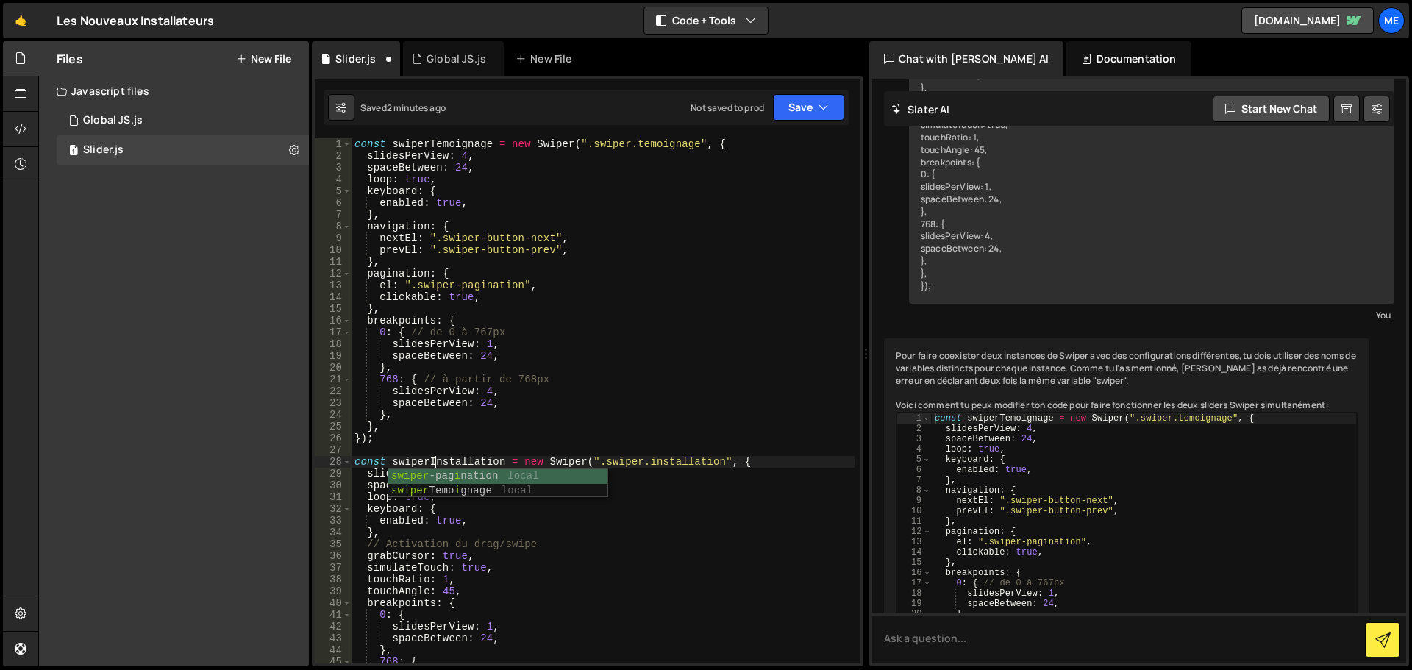
click at [483, 447] on div "const swiperTemoignage = new Swiper ( ".swiper.temoignage" , { slidesPerView : …" at bounding box center [603, 412] width 503 height 549
click at [785, 107] on button "Save" at bounding box center [808, 107] width 71 height 26
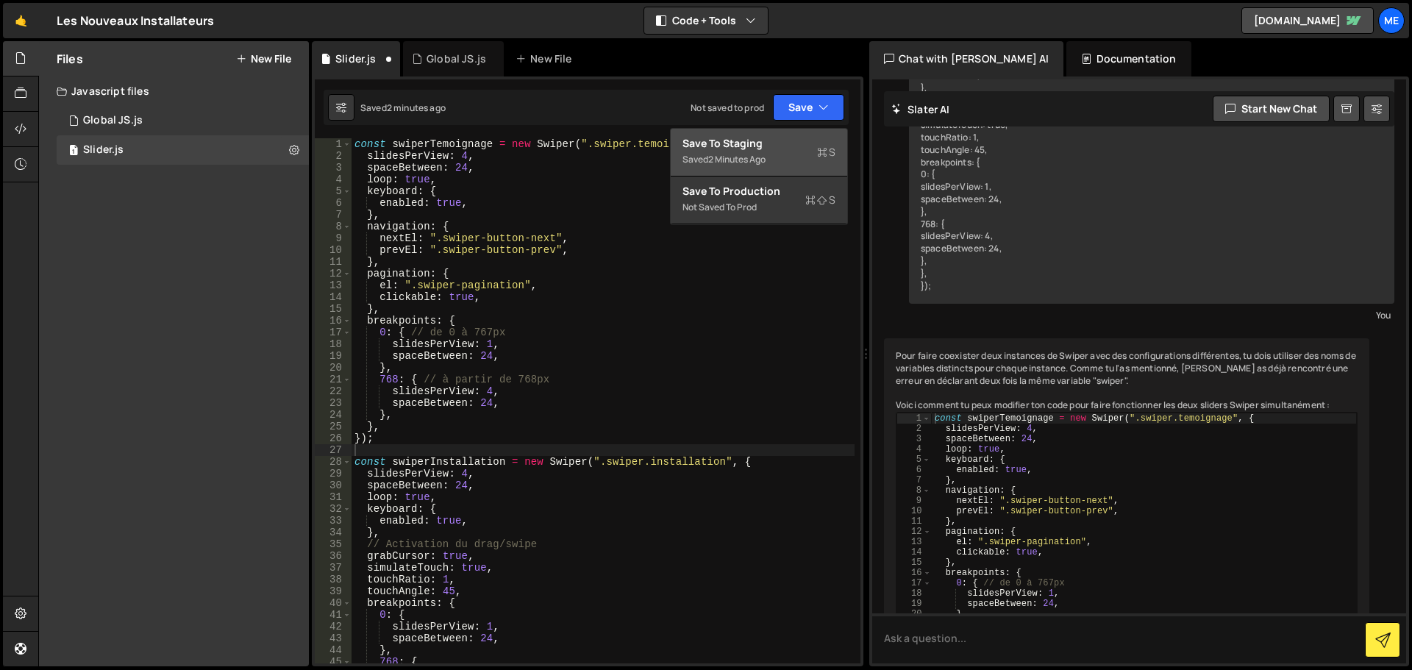
click at [763, 160] on div "2 minutes ago" at bounding box center [736, 159] width 57 height 13
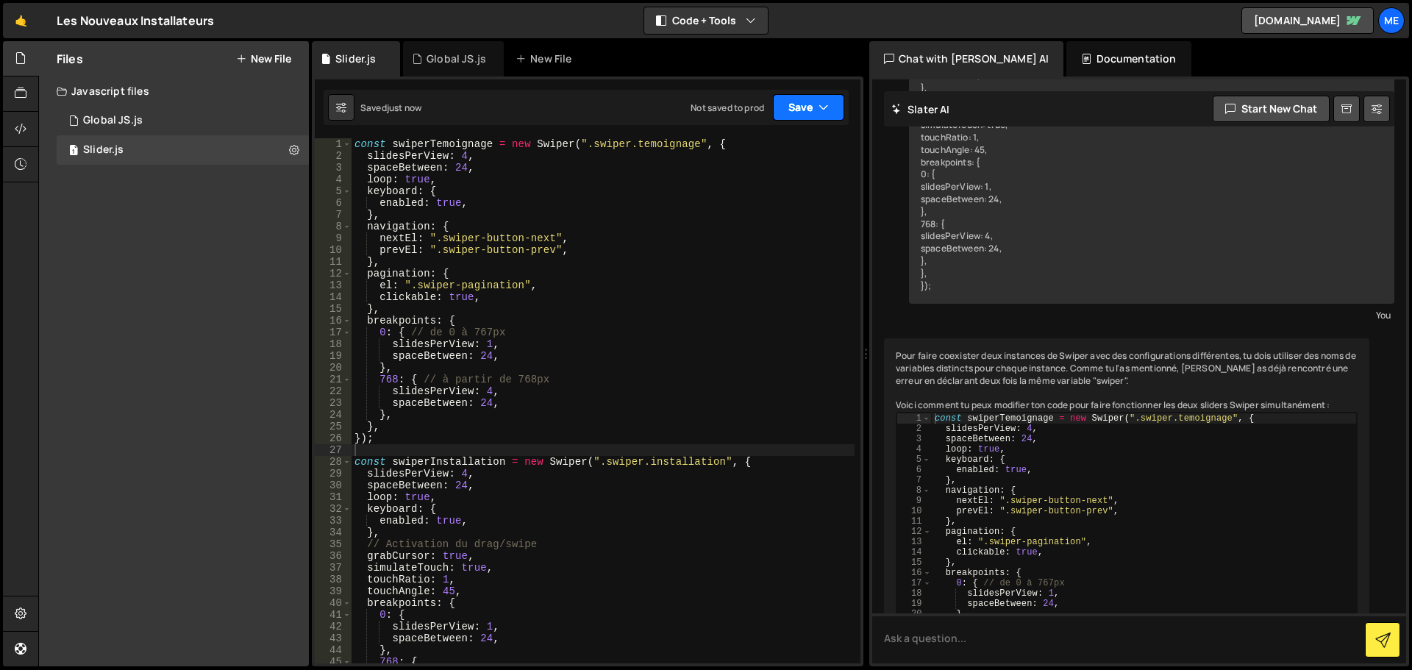
click at [834, 107] on button "Save" at bounding box center [808, 107] width 71 height 26
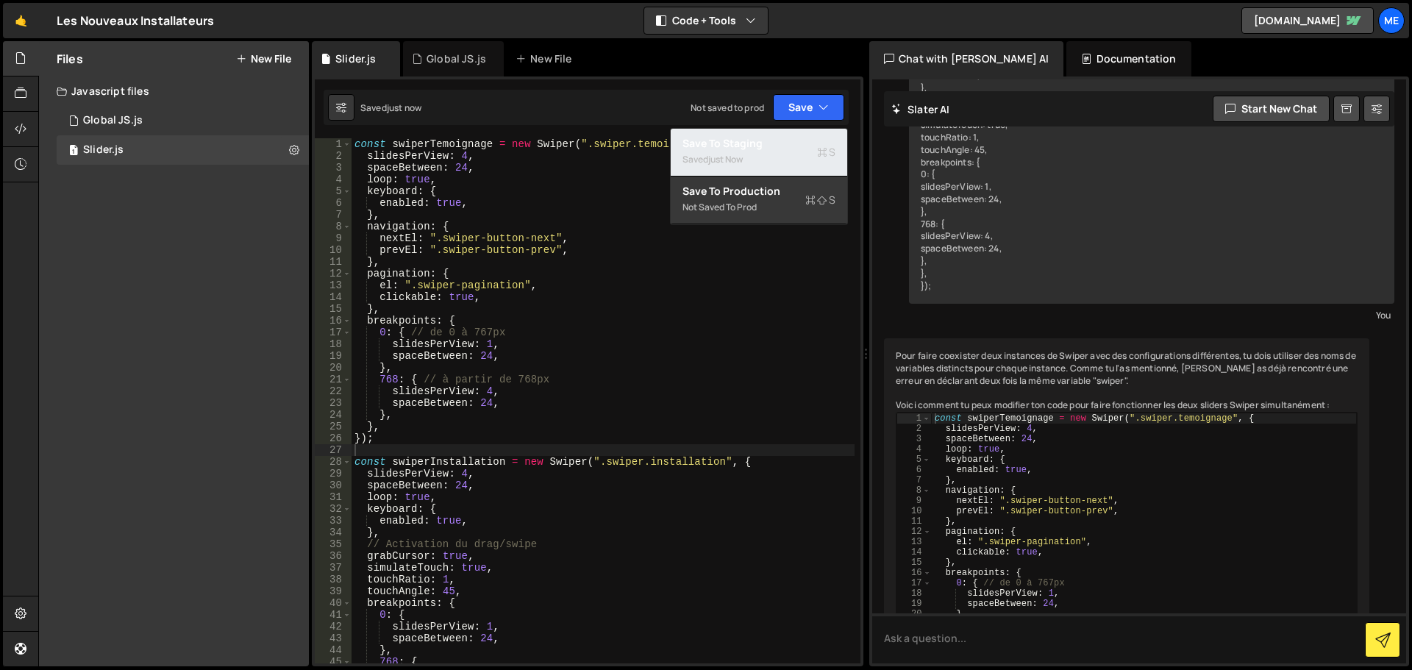
click at [777, 149] on div "Save to Staging S" at bounding box center [759, 143] width 153 height 15
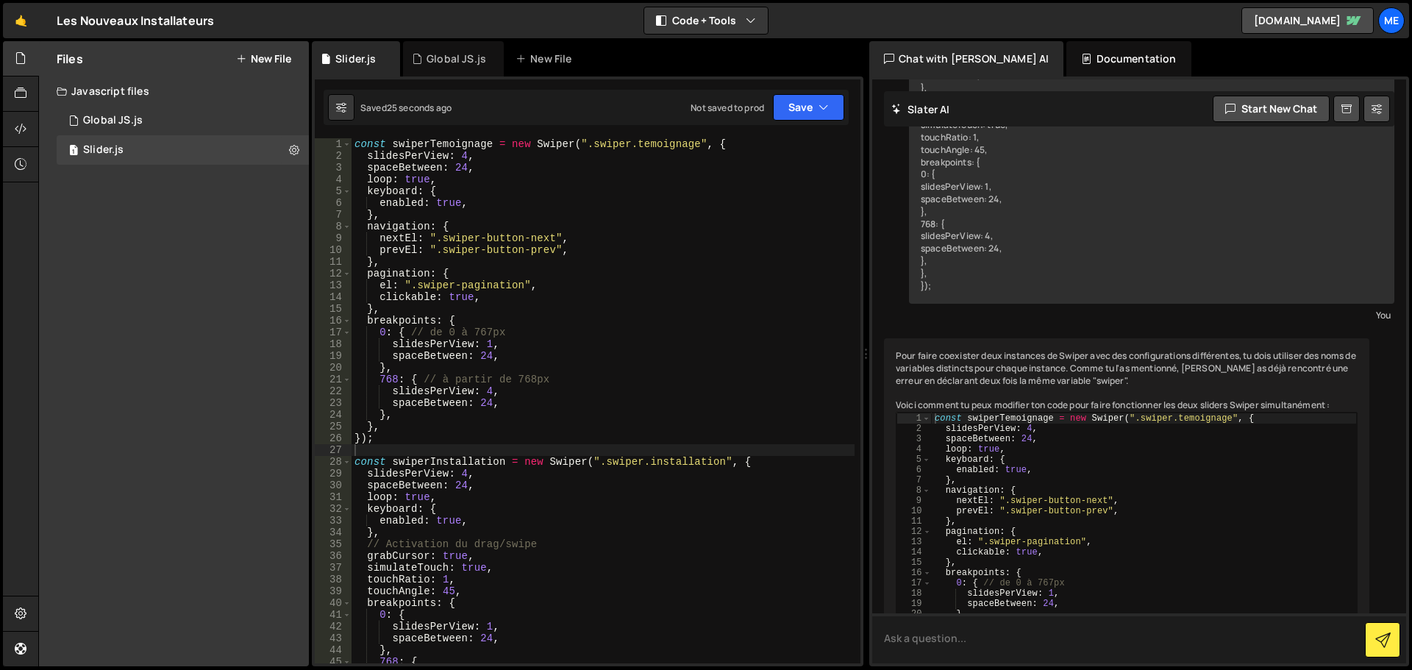
click at [980, 651] on textarea at bounding box center [1139, 638] width 534 height 50
paste textarea "Uncaught (in promise) ReferenceError: Swiper is not defined at 47596.js?v=31853…"
type textarea "Uncaught (in promise) ReferenceError: Swiper is not defined at 47596.js?v=31853…"
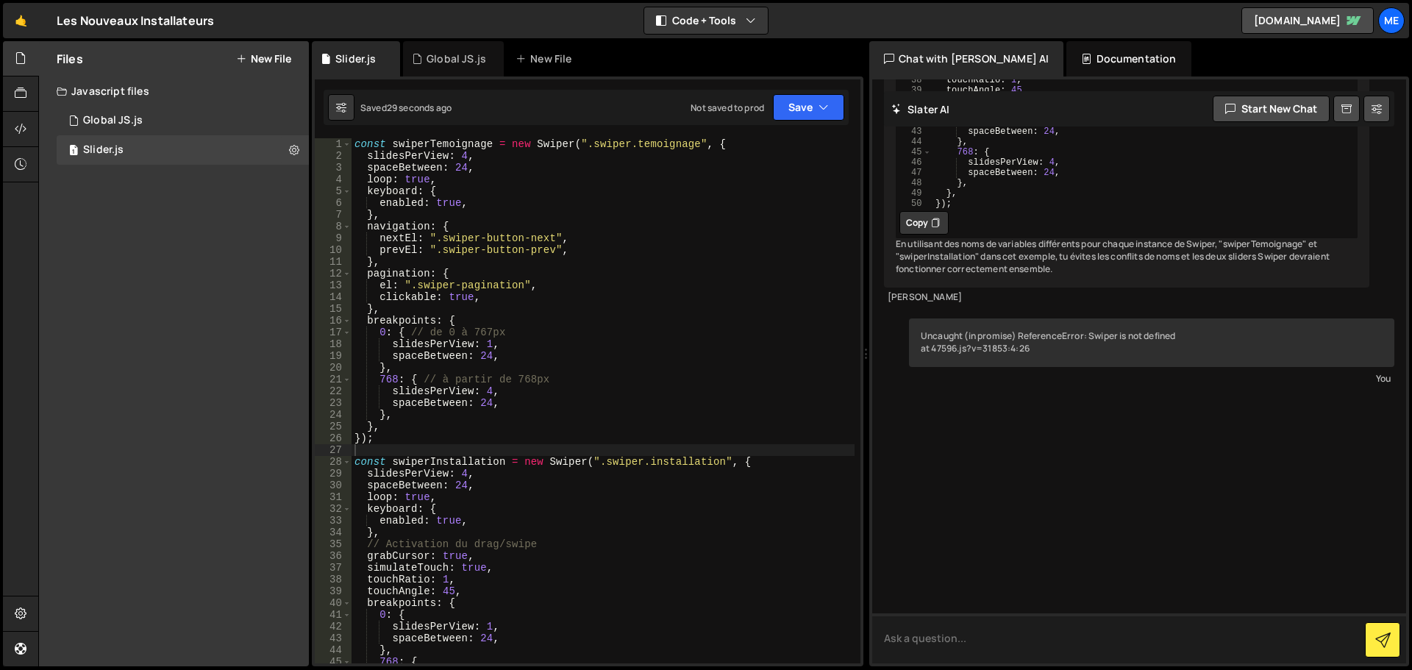
scroll to position [2313, 0]
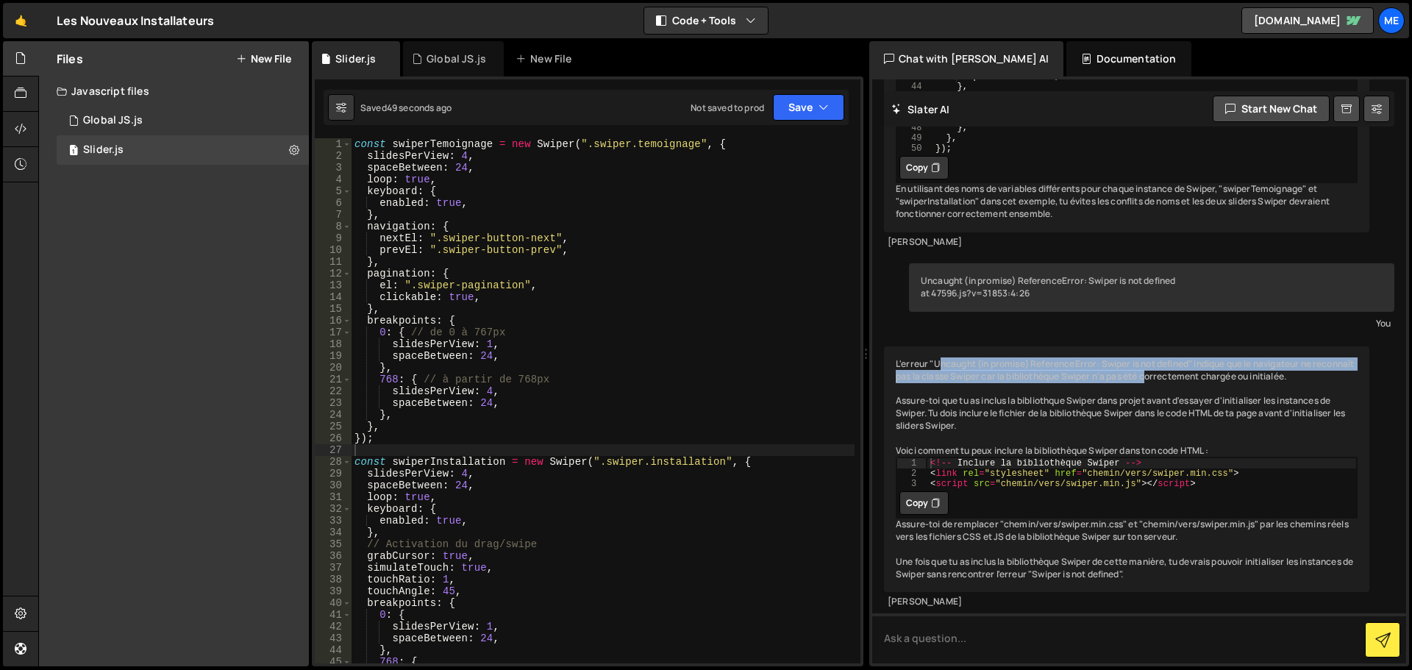
drag, startPoint x: 940, startPoint y: 335, endPoint x: 1197, endPoint y: 343, distance: 256.8
click at [1197, 346] on div "L'erreur "Uncaught (in promise) ReferenceError: Swiper is not defined" indique …" at bounding box center [1126, 469] width 485 height 246
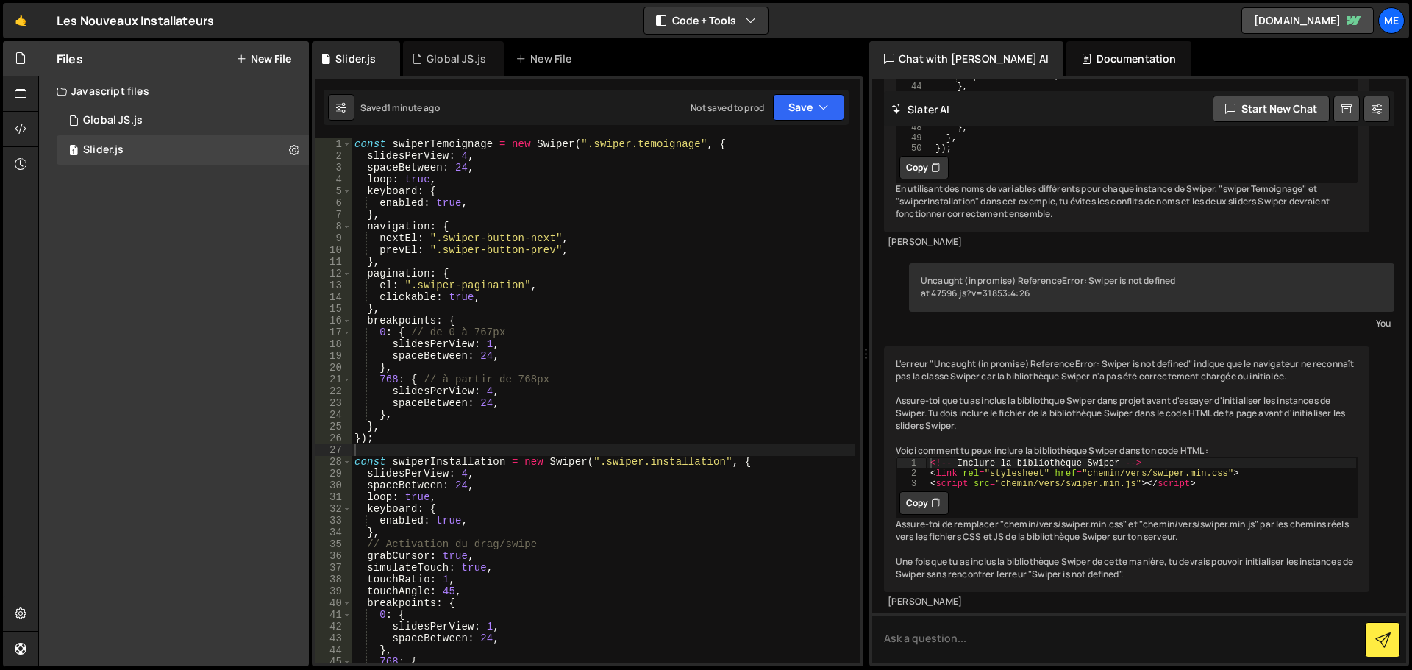
scroll to position [2317, 0]
click at [972, 625] on textarea at bounding box center [1139, 638] width 534 height 50
paste textarea "< script src = "https://cdn.jsdelivr.net/npm/swiper@11/swiper-bundle.min.js" > …"
type textarea "masi pourtant j'ai ben mis < script src = "https://cdn.jsdelivr.net/npm/swiper@…"
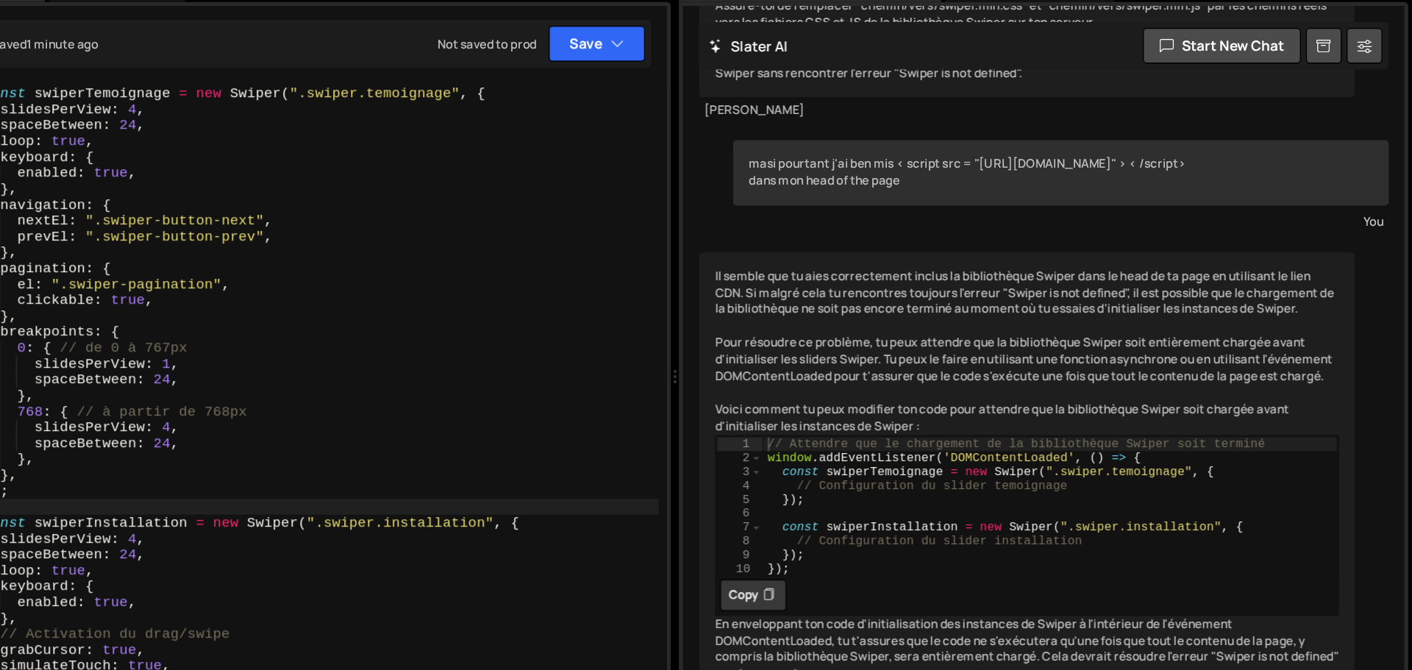
scroll to position [0, 0]
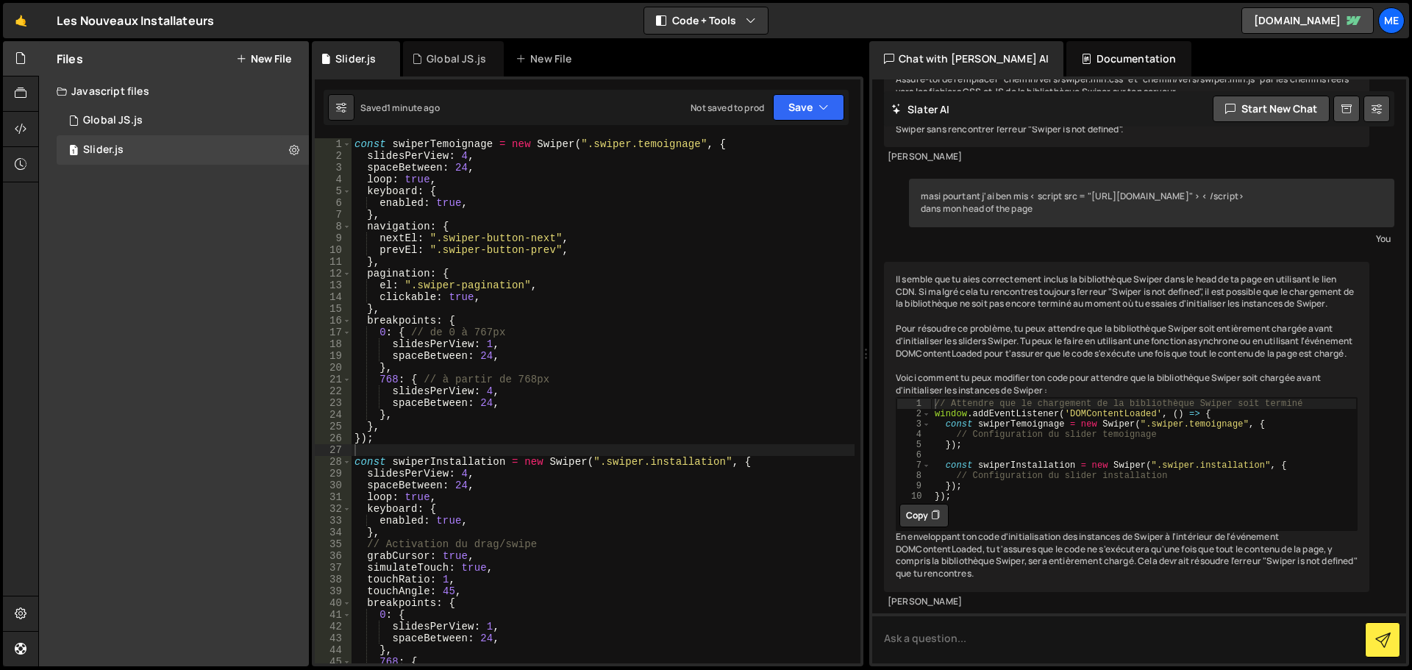
click at [932, 508] on icon at bounding box center [935, 515] width 9 height 15
click at [354, 148] on div "const swiperTemoignage = new Swiper ( ".swiper.temoignage" , { slidesPerView : …" at bounding box center [603, 412] width 503 height 549
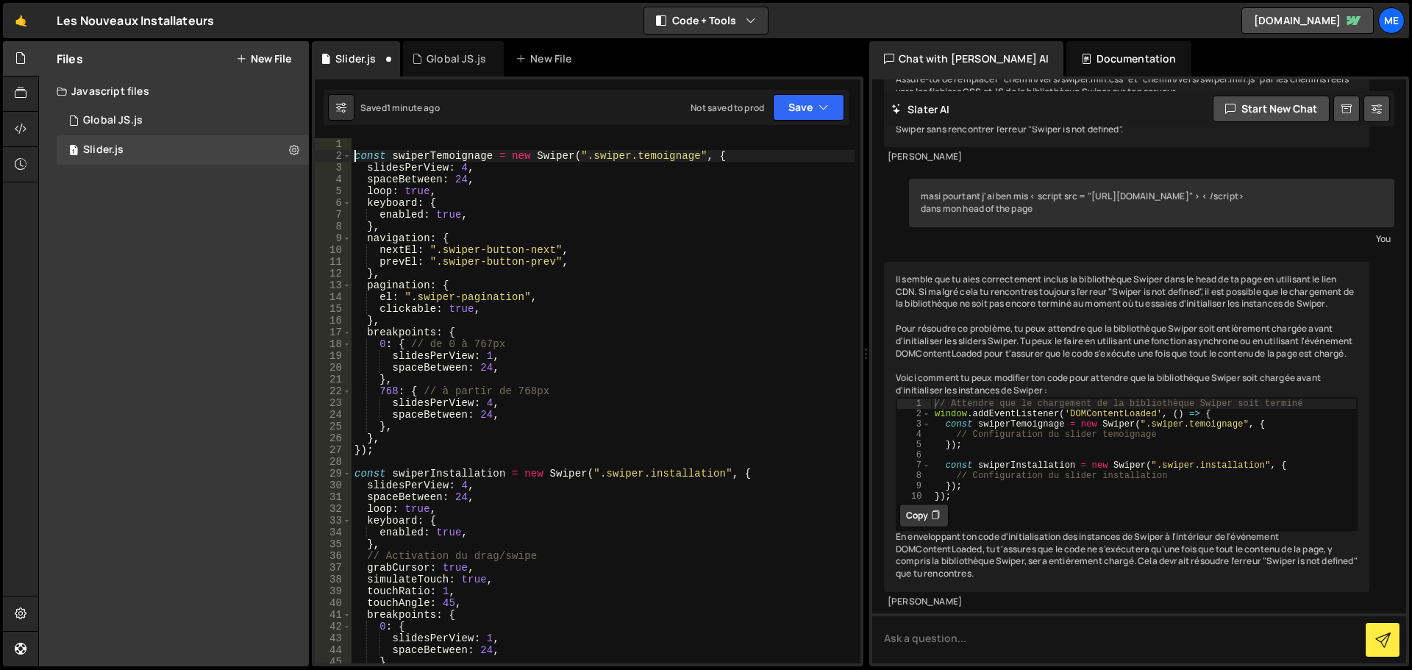
type textarea "const swiperTemoignage = new Swiper(".swiper.temoignage", {"
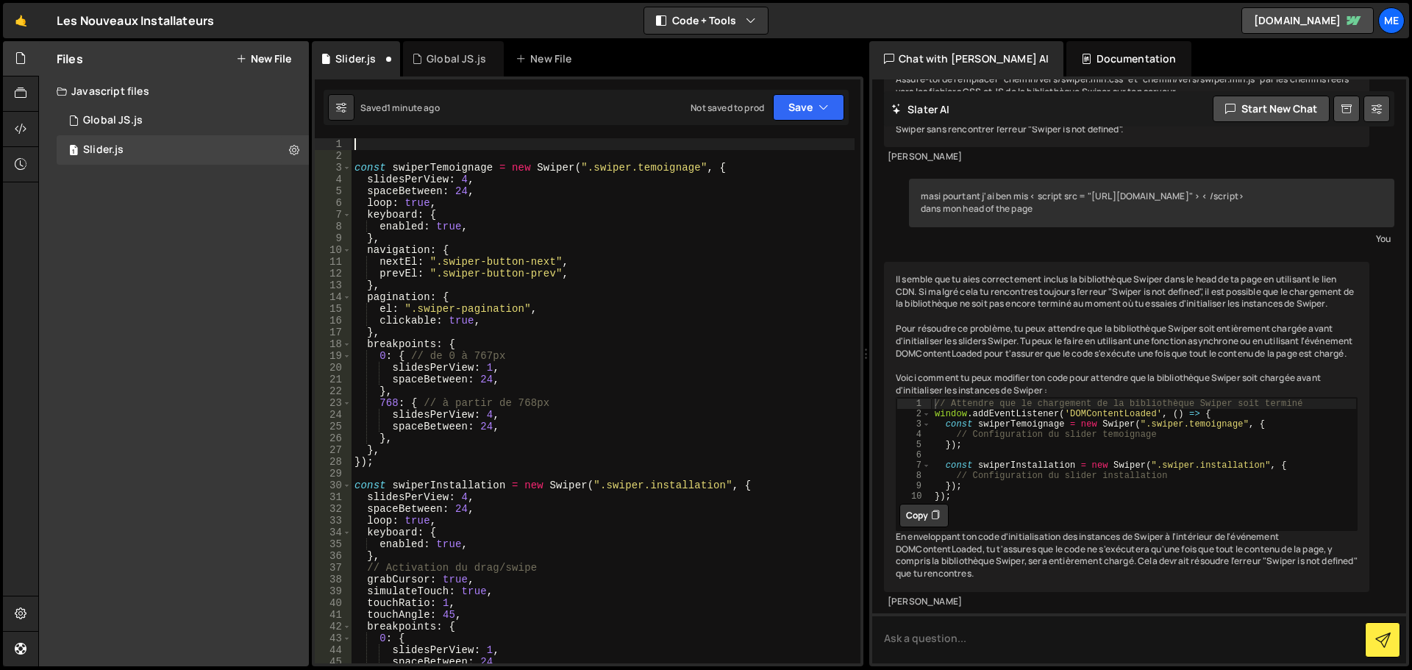
paste textarea "});"
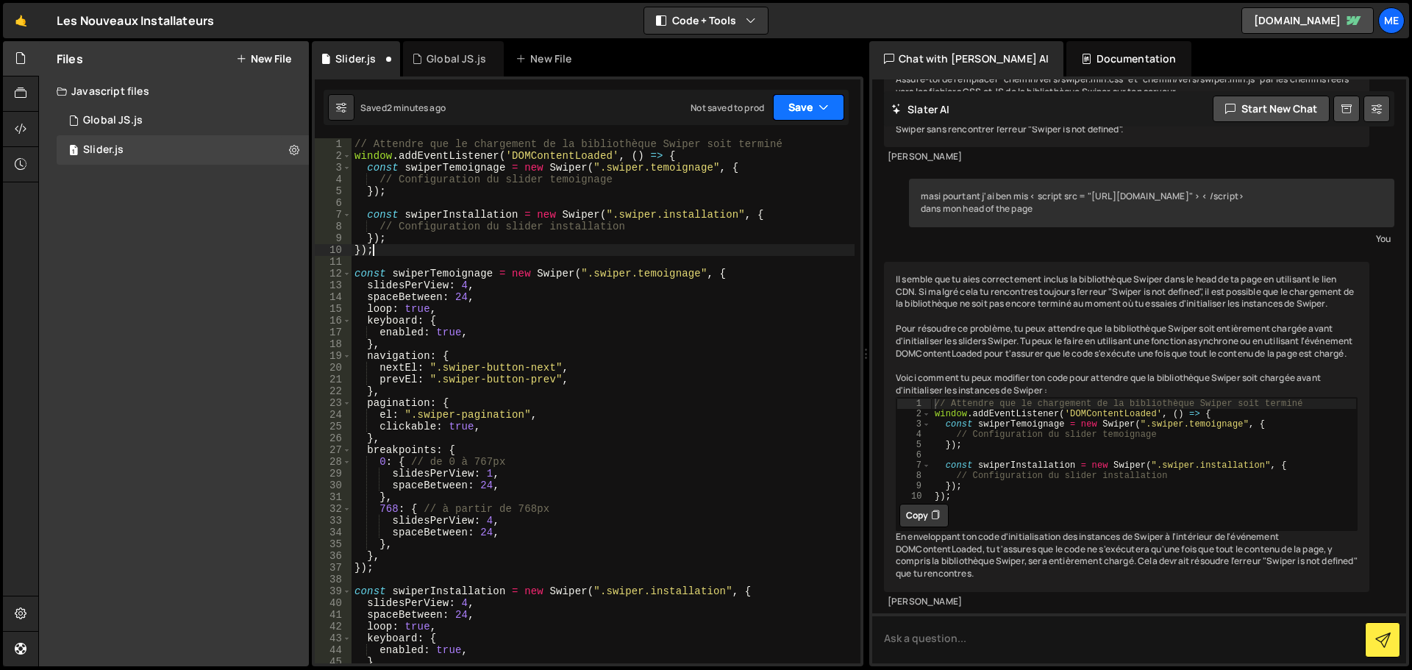
click at [791, 116] on button "Save" at bounding box center [808, 107] width 71 height 26
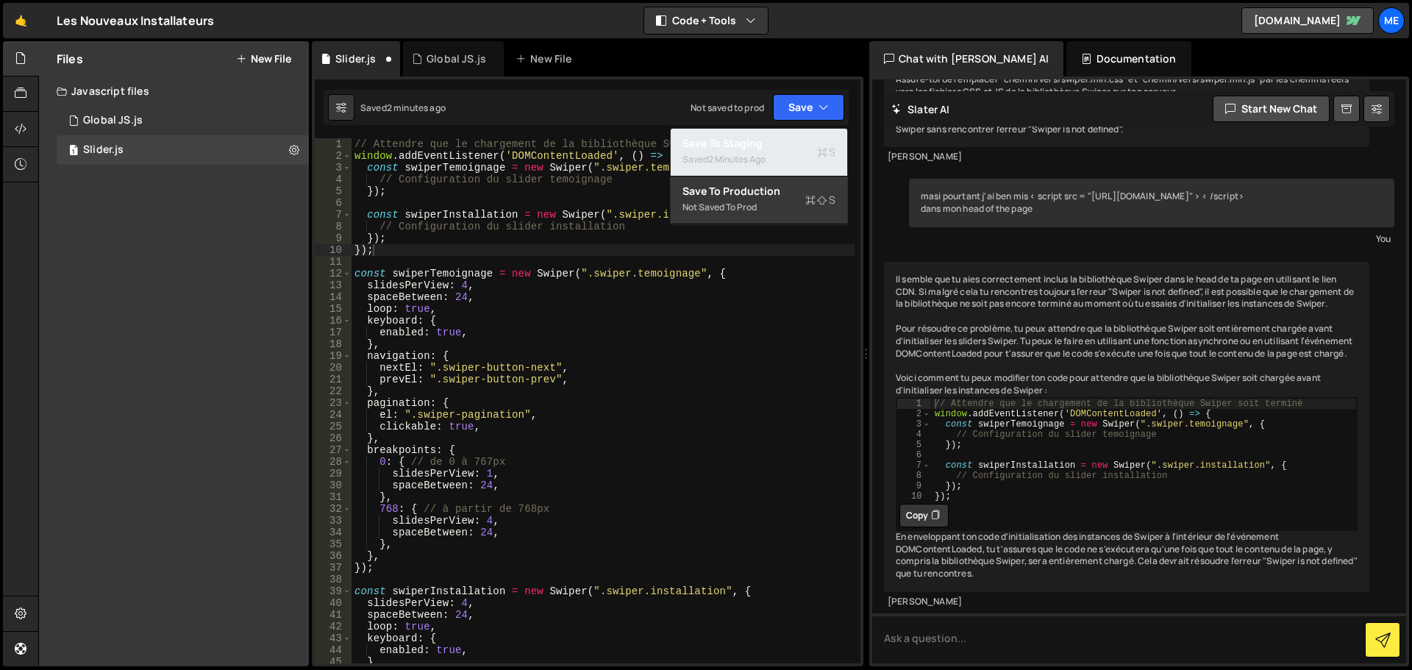
click at [788, 148] on div "Save to Staging S" at bounding box center [759, 143] width 153 height 15
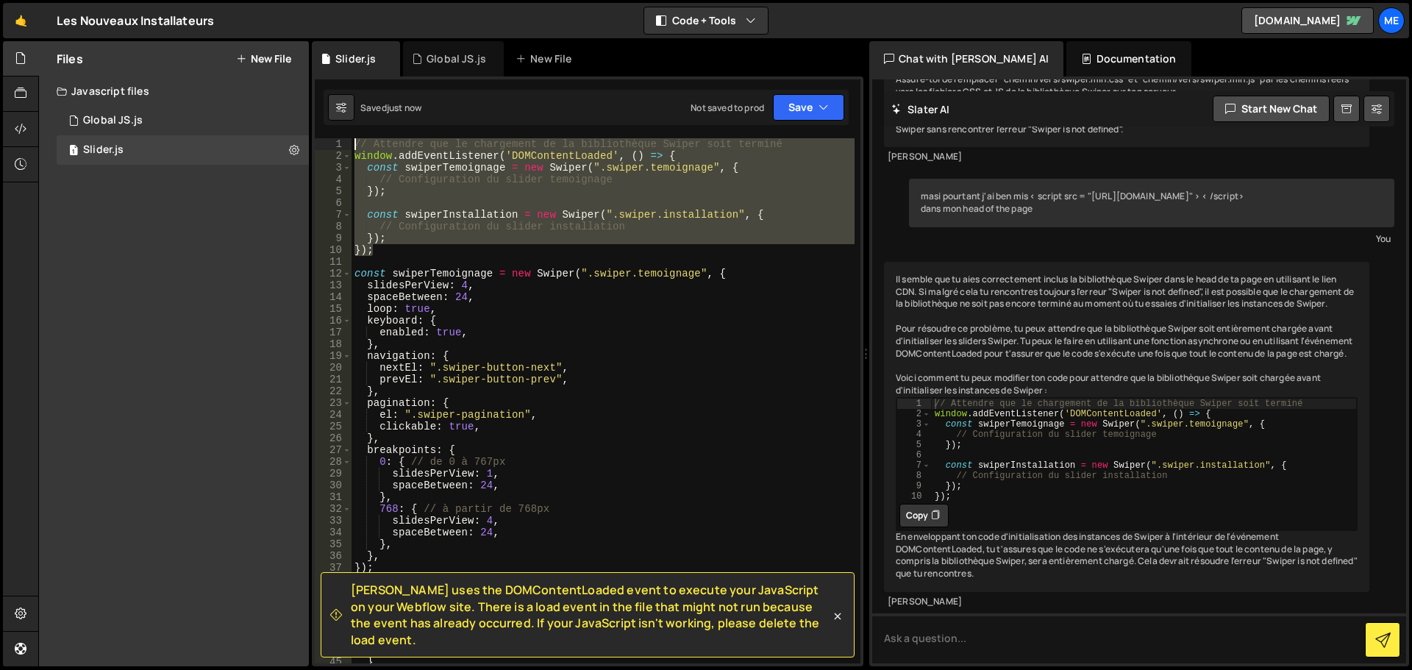
drag, startPoint x: 376, startPoint y: 240, endPoint x: 322, endPoint y: 138, distance: 114.8
click at [322, 138] on div "}); 1 2 3 4 5 6 7 8 9 10 11 12 13 14 15 16 17 18 19 20 21 22 23 24 25 26 27 28 …" at bounding box center [588, 400] width 546 height 525
type textarea "// Attendre que le chargement de la bibliothèque Swiper soit terminé window.add…"
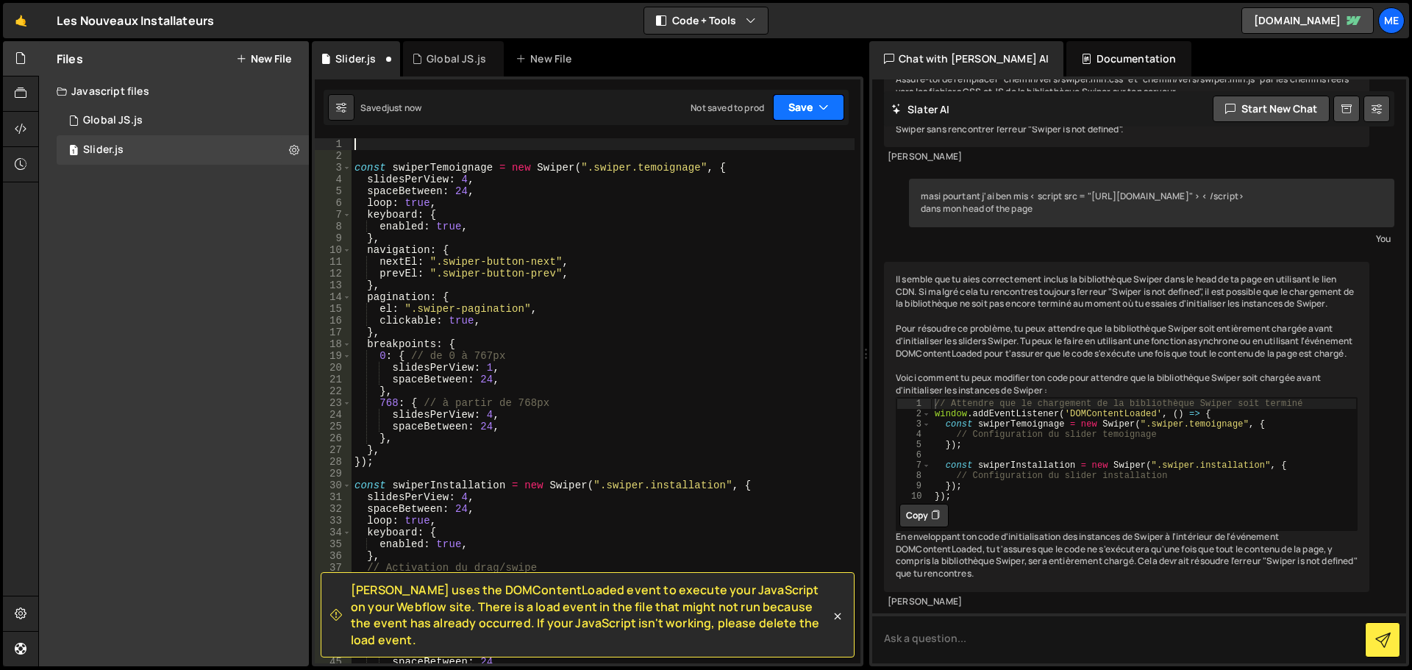
click at [794, 116] on button "Save" at bounding box center [808, 107] width 71 height 26
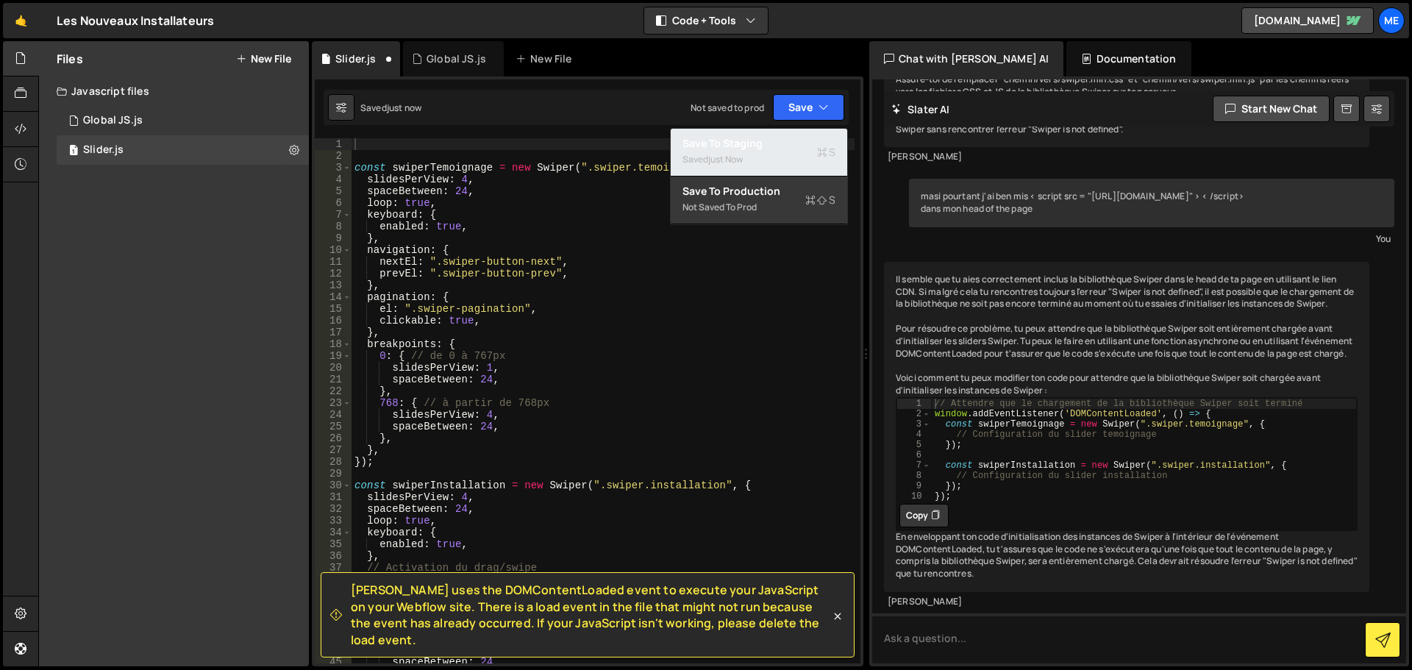
click at [772, 152] on div "Saved just now" at bounding box center [759, 160] width 153 height 18
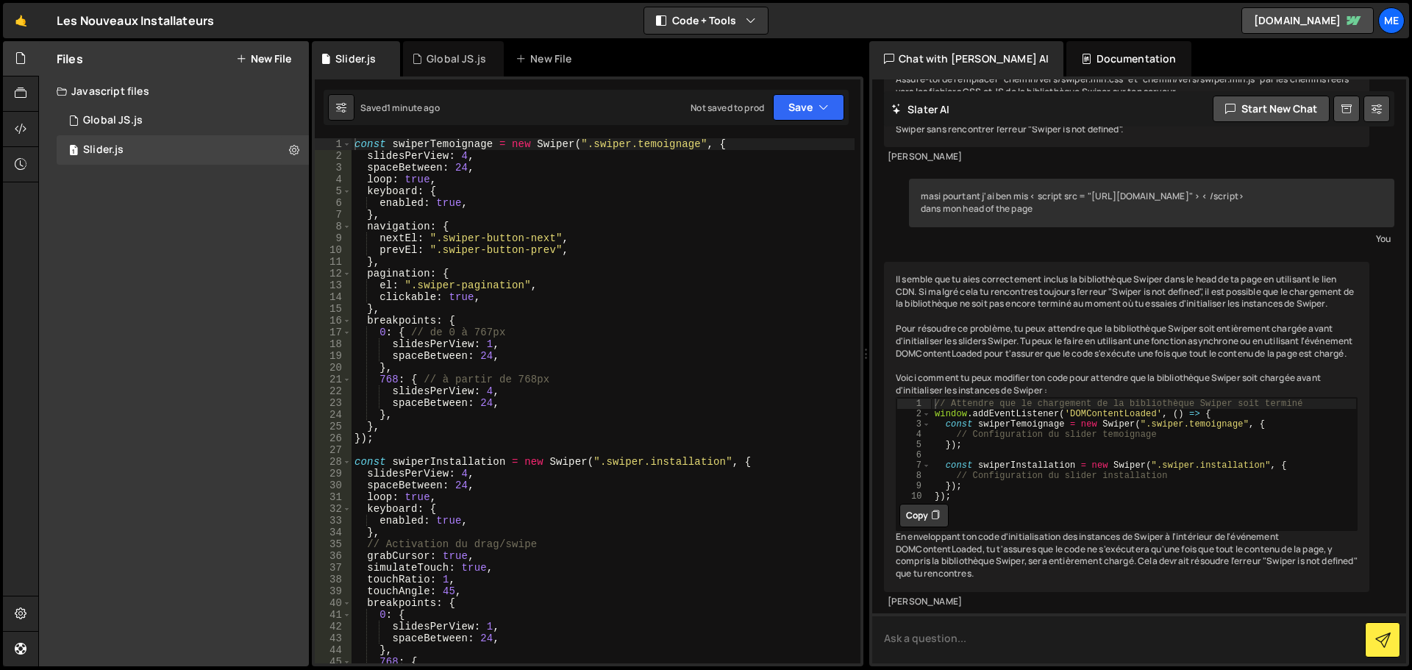
click at [973, 635] on textarea at bounding box center [1139, 638] width 534 height 50
paste textarea "https://cdn.prod.website-files.com/68d50c46cab034dbabecf020/68dbf3af9c3a1ea1f2e…"
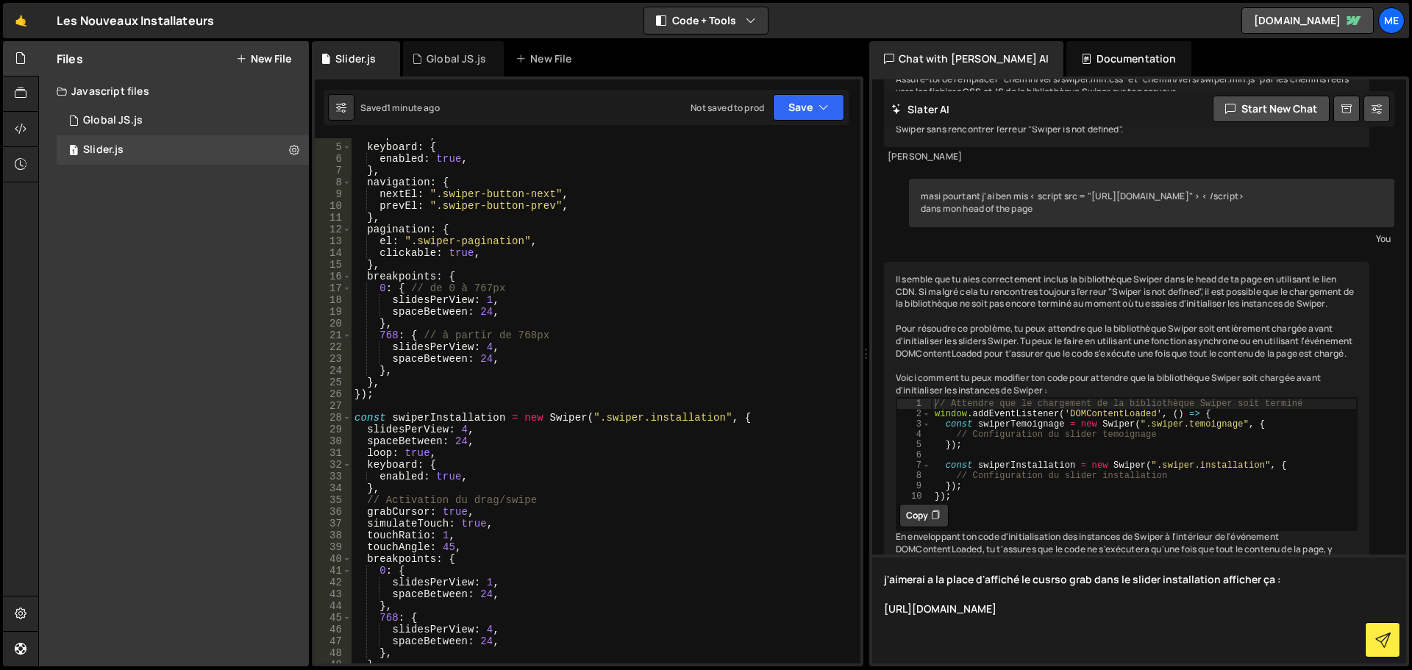
scroll to position [177, 0]
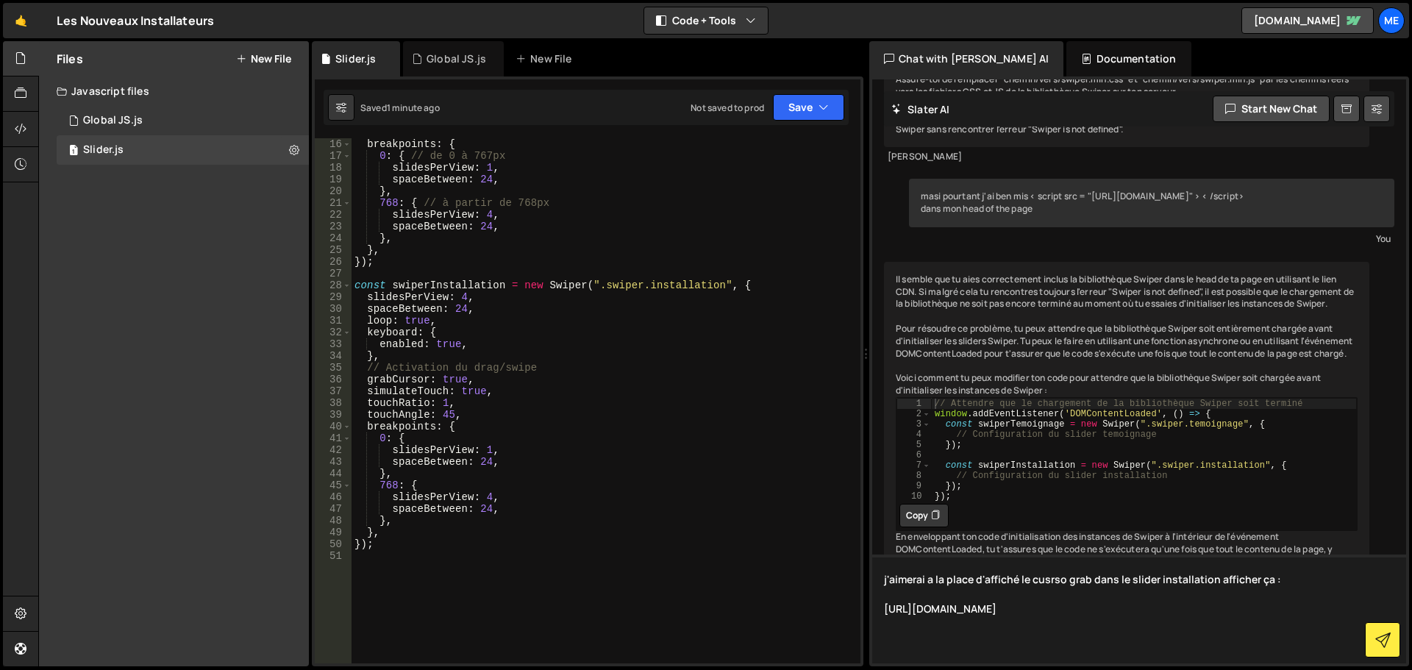
type textarea "j'aimerai a la place d'affiché le cusrso grab dans le slider installation affic…"
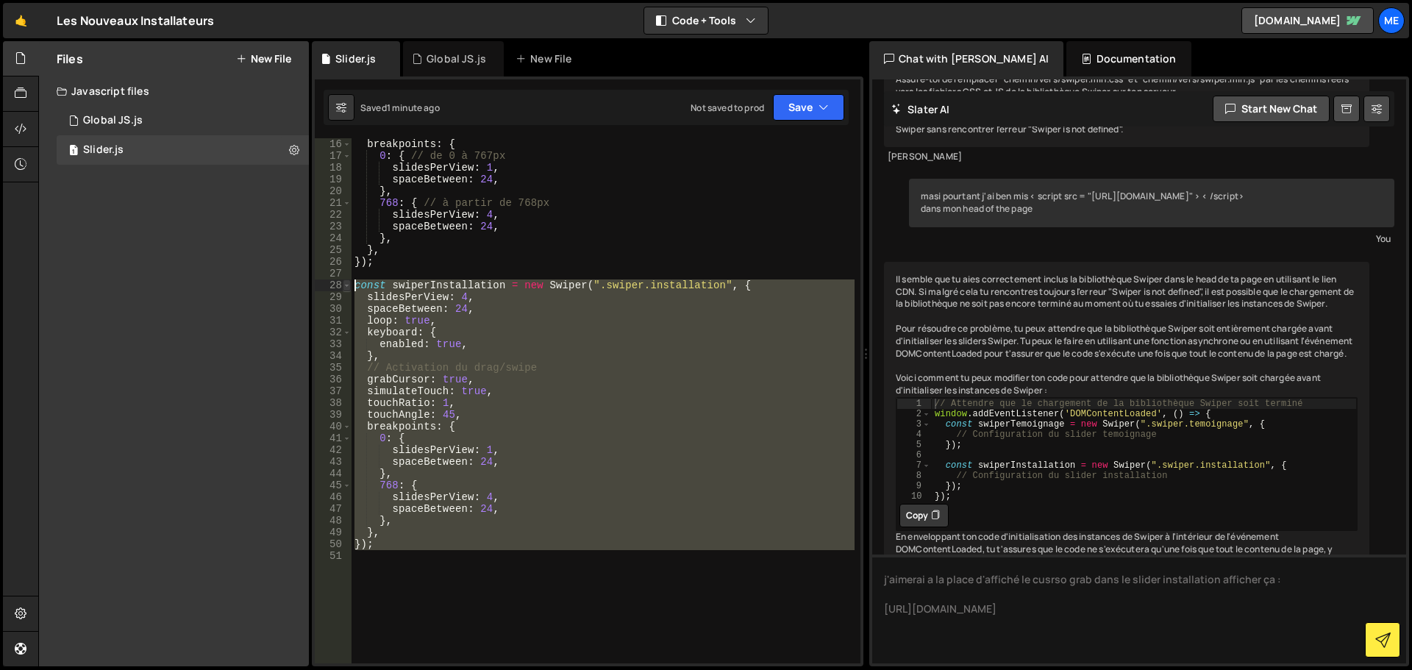
drag, startPoint x: 380, startPoint y: 507, endPoint x: 346, endPoint y: 284, distance: 225.4
click at [346, 284] on div "16 17 18 19 20 21 22 23 24 25 26 27 28 29 30 31 32 33 34 35 36 37 38 39 40 41 4…" at bounding box center [588, 400] width 546 height 525
type textarea "const swiperInstallation = new Swiper(".swiper.installation", { slidesPerView: …"
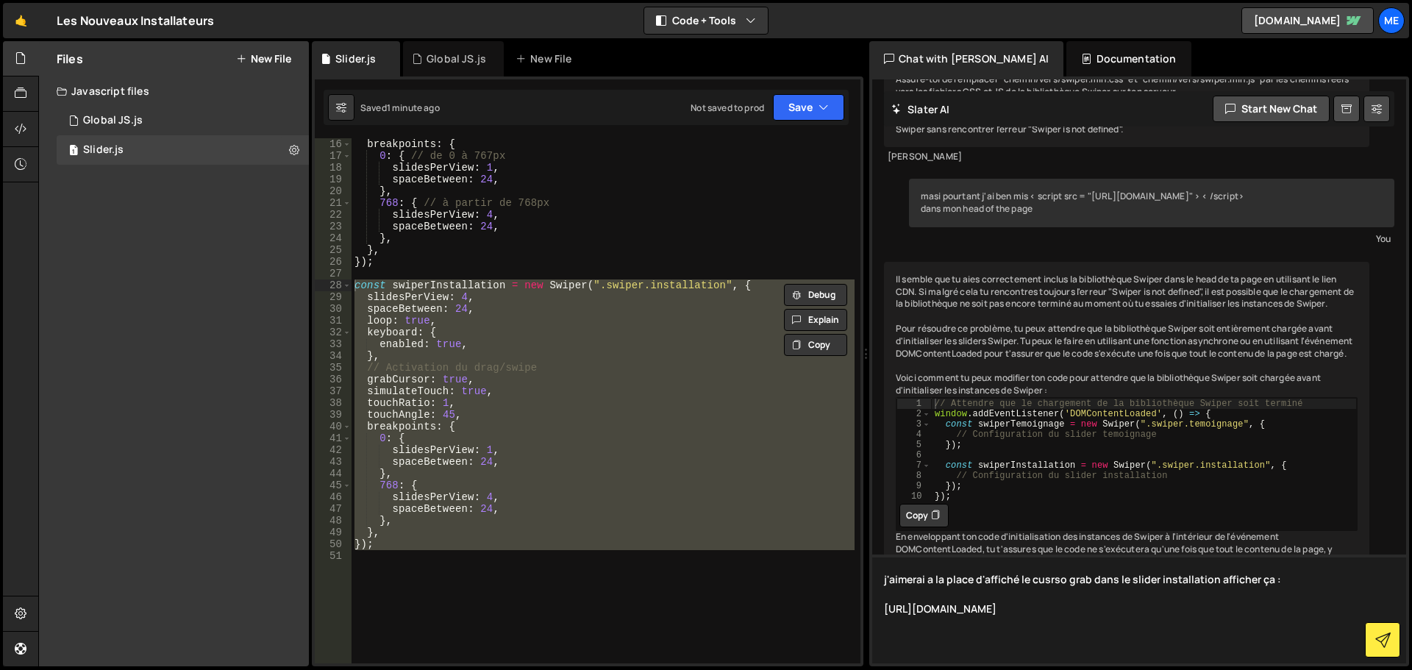
click at [1016, 649] on textarea "j'aimerai a la place d'affiché le cusrso grab dans le slider installation affic…" at bounding box center [1139, 609] width 534 height 109
paste textarea "const swiperInstallation = new Swiper(".swiper.installation", { slidesPerView: …"
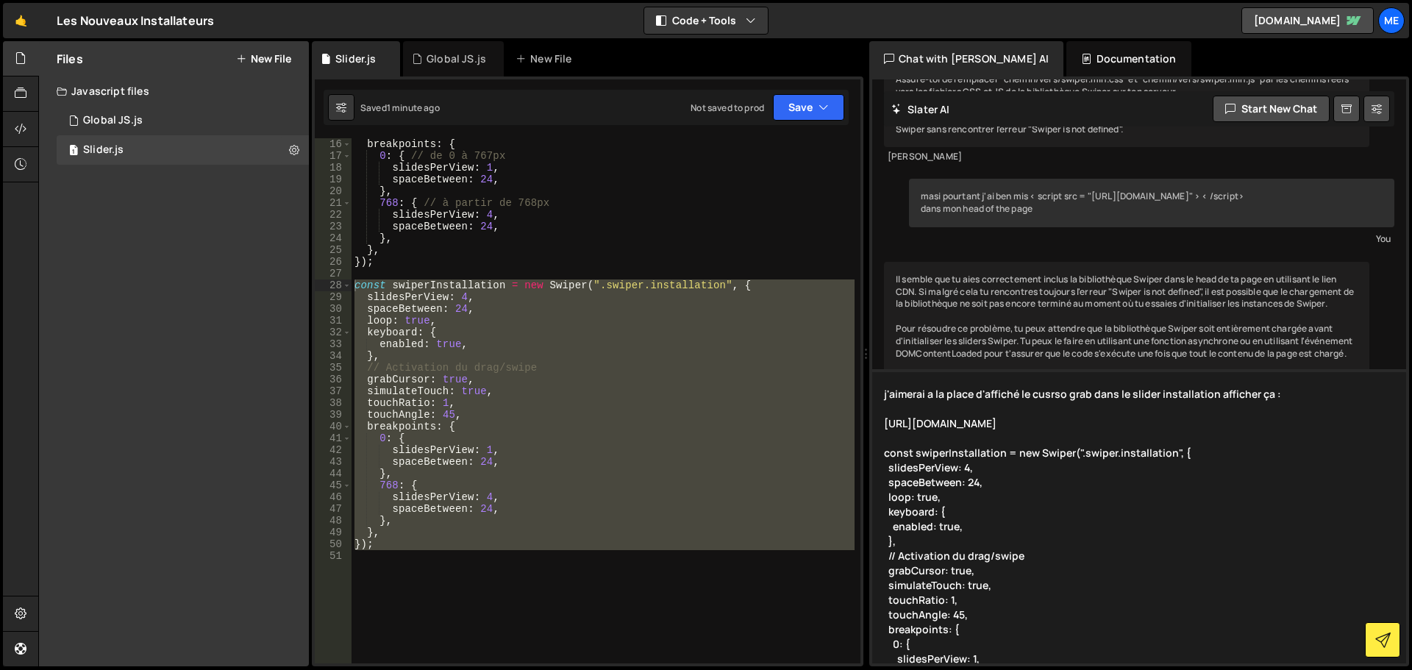
scroll to position [149, 0]
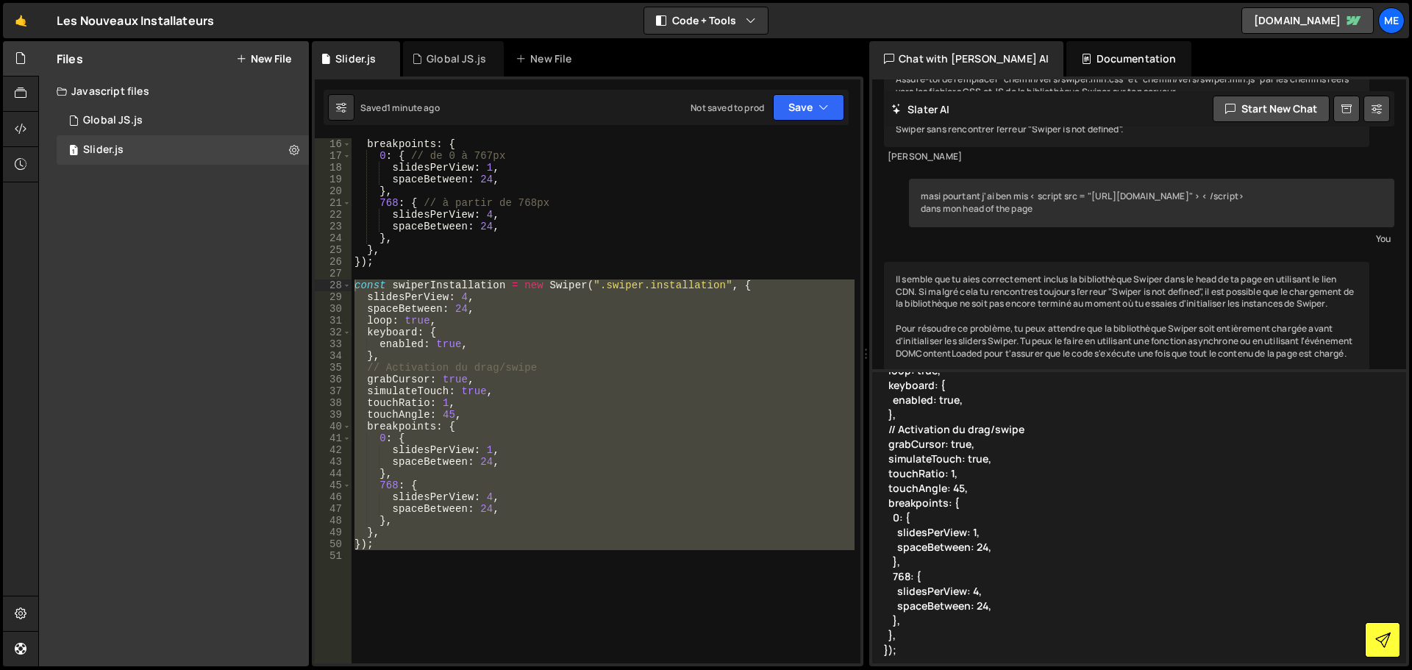
type textarea "j'aimerai a la place d'affiché le cusrso grab dans le slider installation affic…"
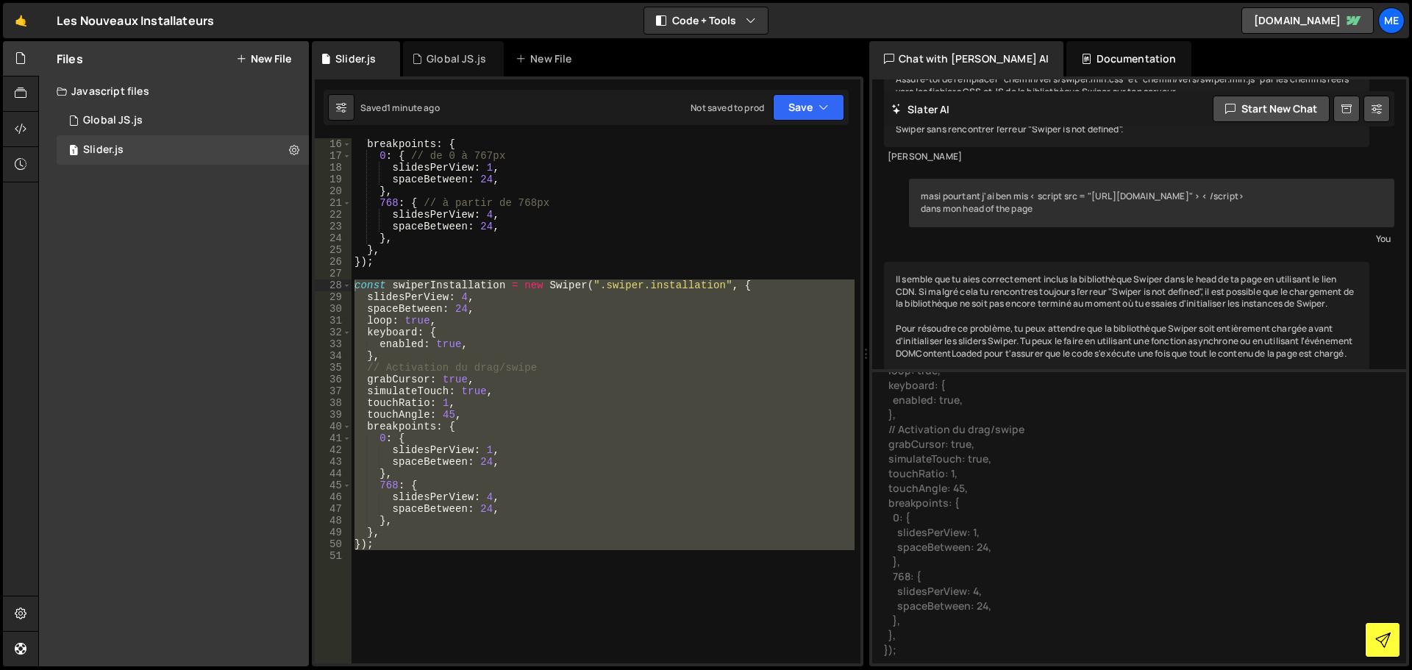
click at [1377, 633] on icon at bounding box center [1382, 640] width 15 height 15
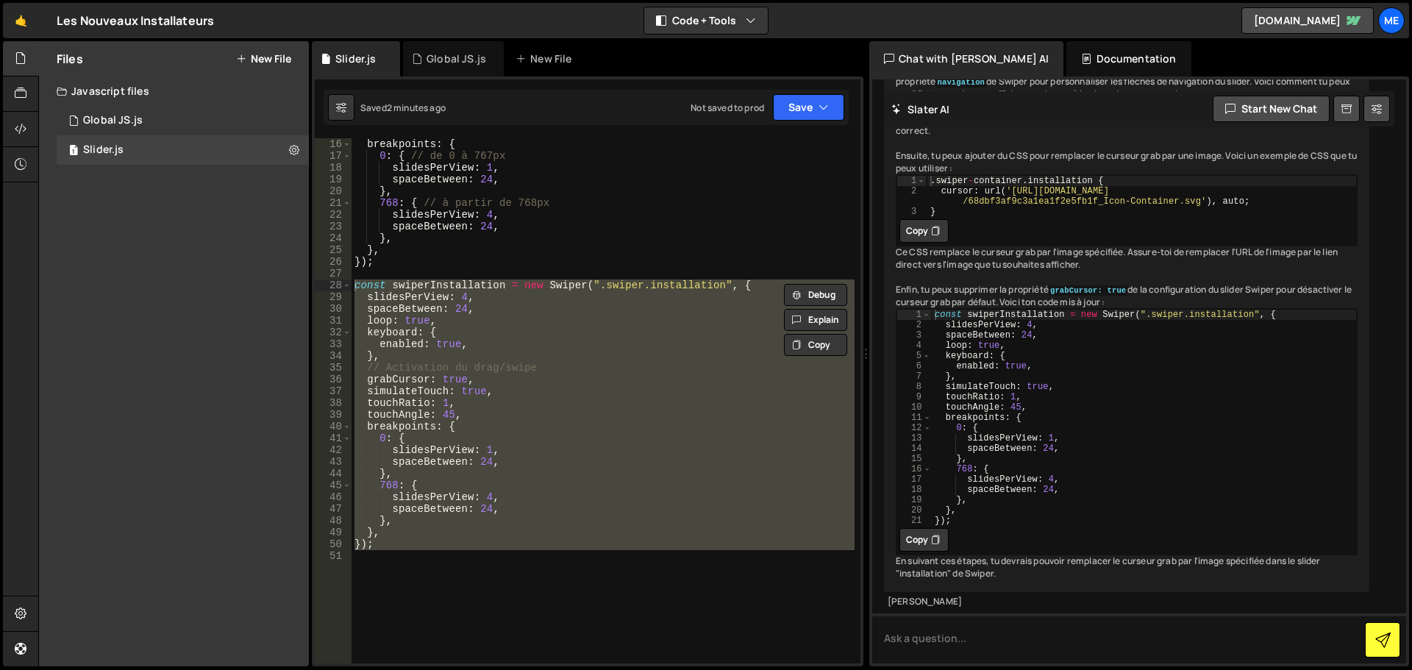
scroll to position [3874, 0]
click at [923, 528] on button "Copy" at bounding box center [923, 540] width 49 height 24
click at [494, 552] on div "breakpoints : { 0 : { // de 0 à 767px slidesPerView : 1 , spaceBetween : 24 , }…" at bounding box center [603, 400] width 503 height 525
drag, startPoint x: 394, startPoint y: 556, endPoint x: 316, endPoint y: 280, distance: 286.6
click at [316, 280] on div "16 17 18 19 20 21 22 23 24 25 26 27 28 29 30 31 32 33 34 35 36 37 38 39 40 41 4…" at bounding box center [588, 400] width 546 height 525
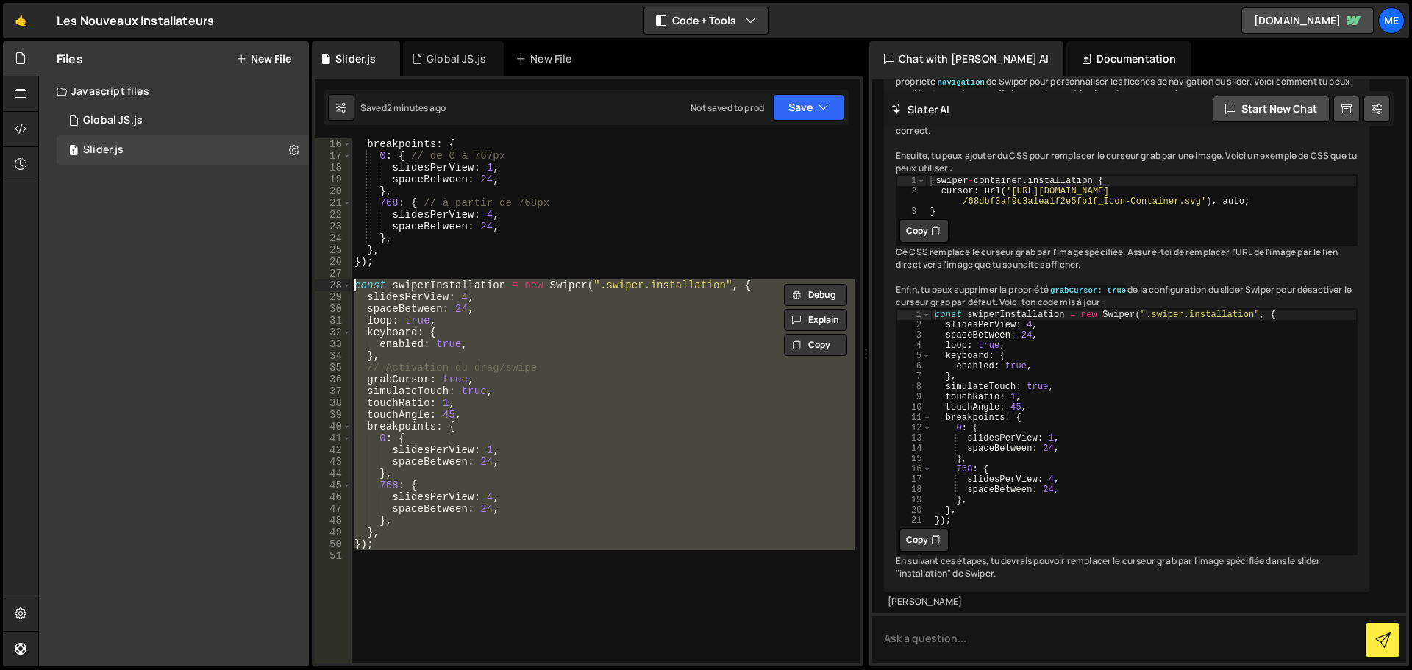
paste textarea "});"
type textarea "});"
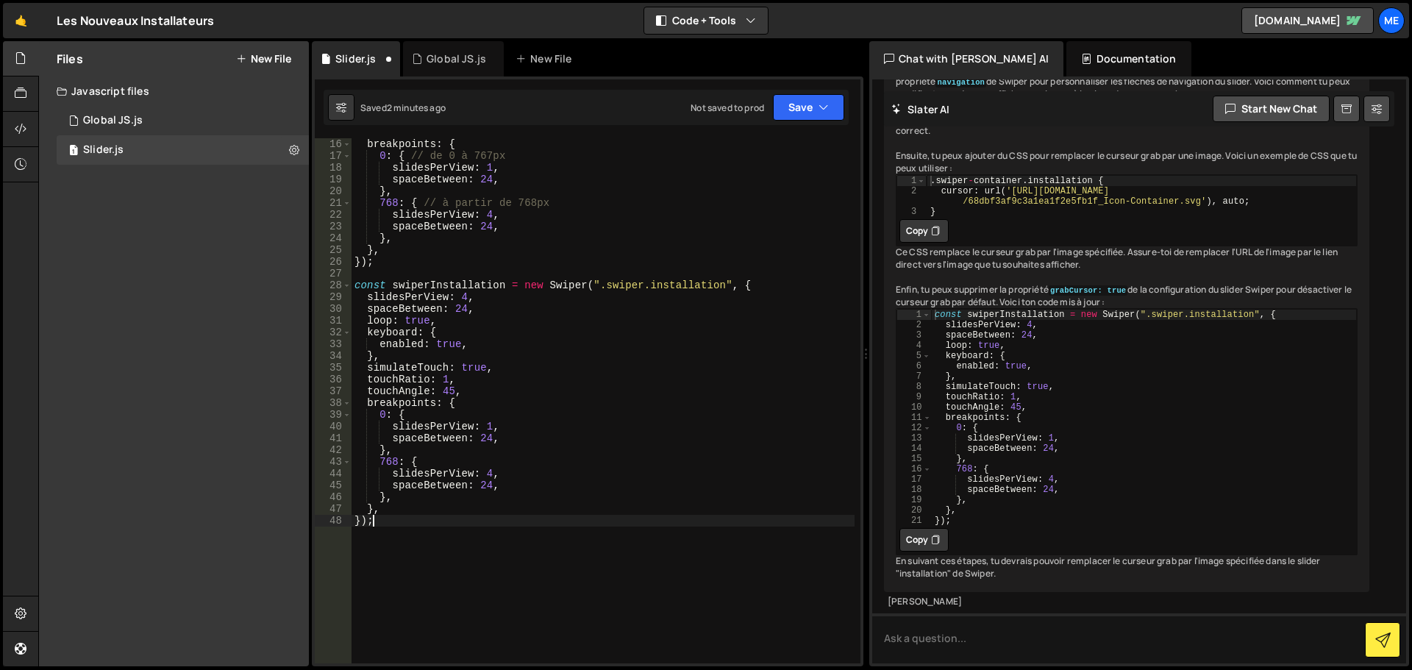
scroll to position [3654, 0]
click at [920, 243] on button "Copy" at bounding box center [923, 231] width 49 height 24
click at [811, 119] on button "Save" at bounding box center [808, 107] width 71 height 26
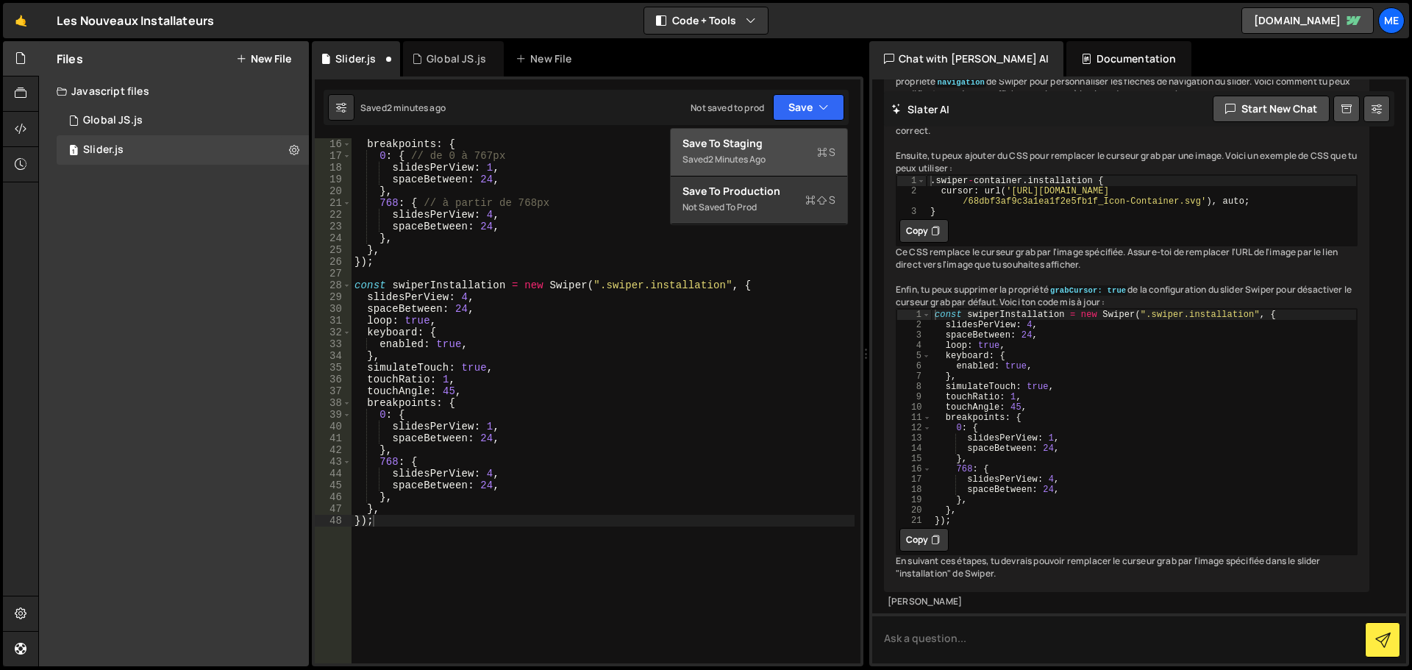
click at [765, 154] on div "2 minutes ago" at bounding box center [736, 159] width 57 height 13
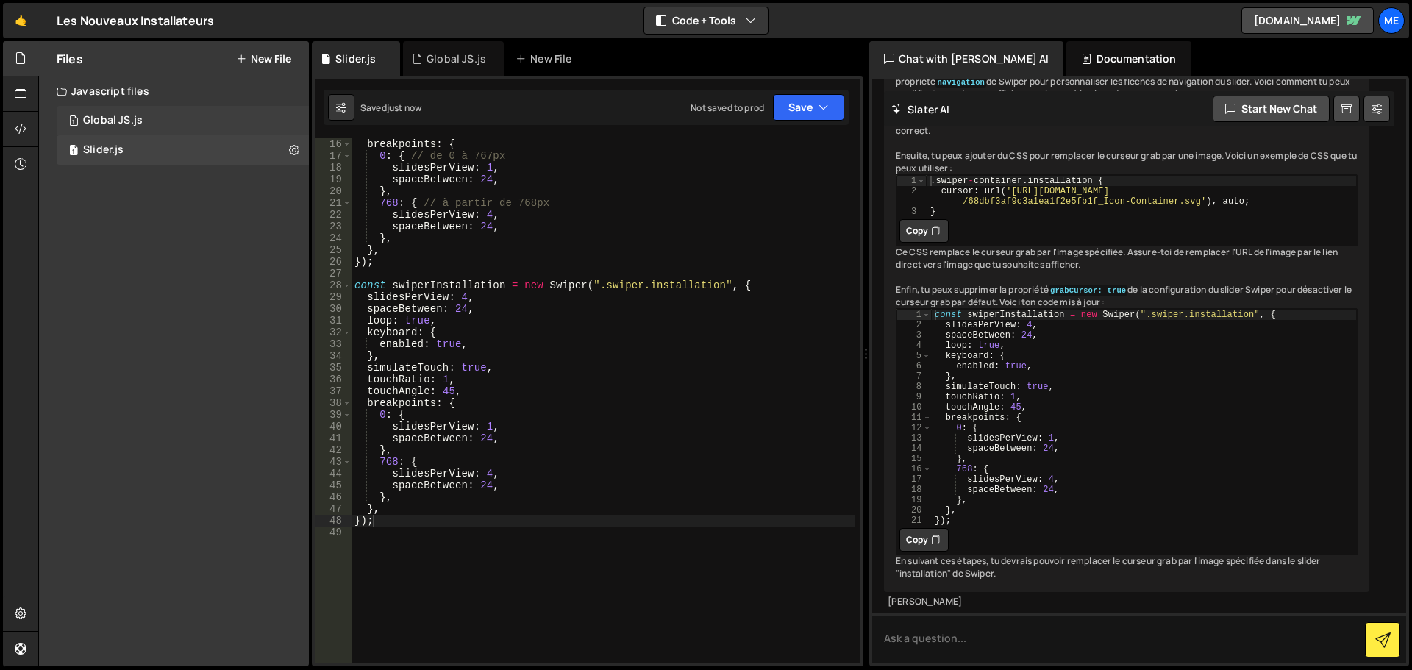
click at [171, 128] on div "1 Global JS.js 0" at bounding box center [185, 120] width 257 height 29
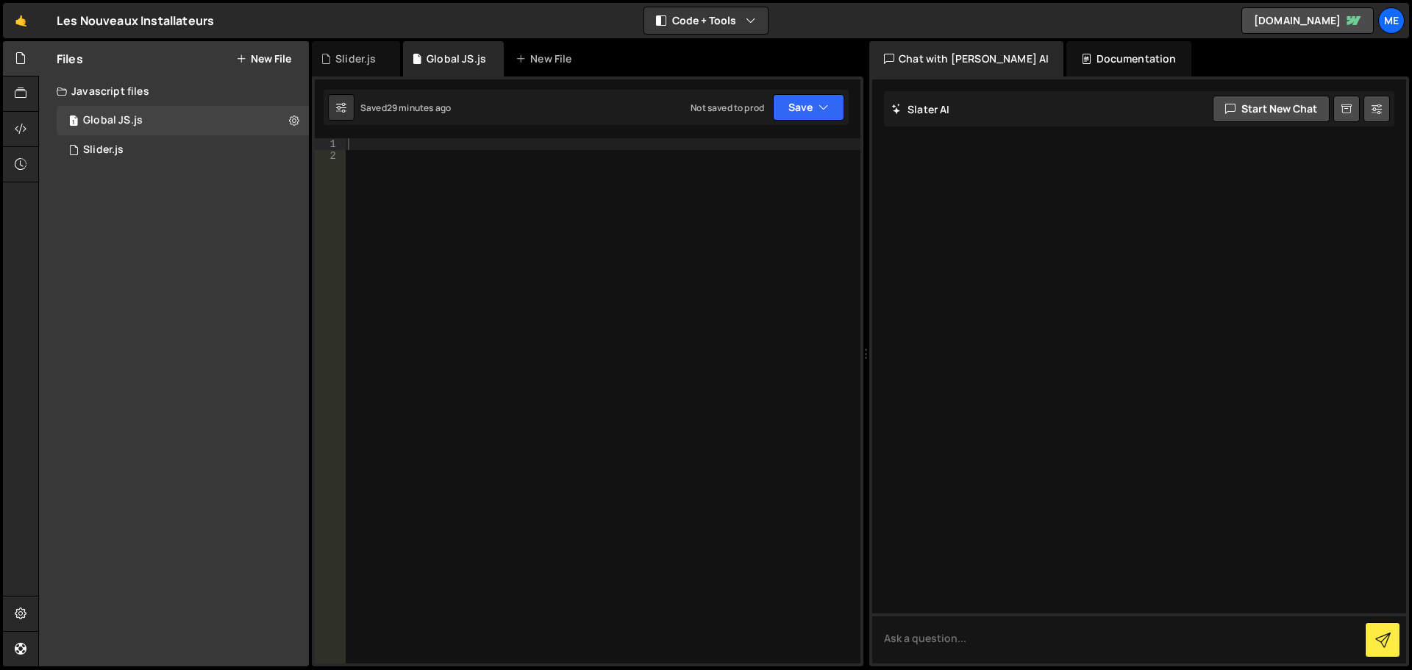
click at [276, 59] on button "New File" at bounding box center [263, 59] width 55 height 12
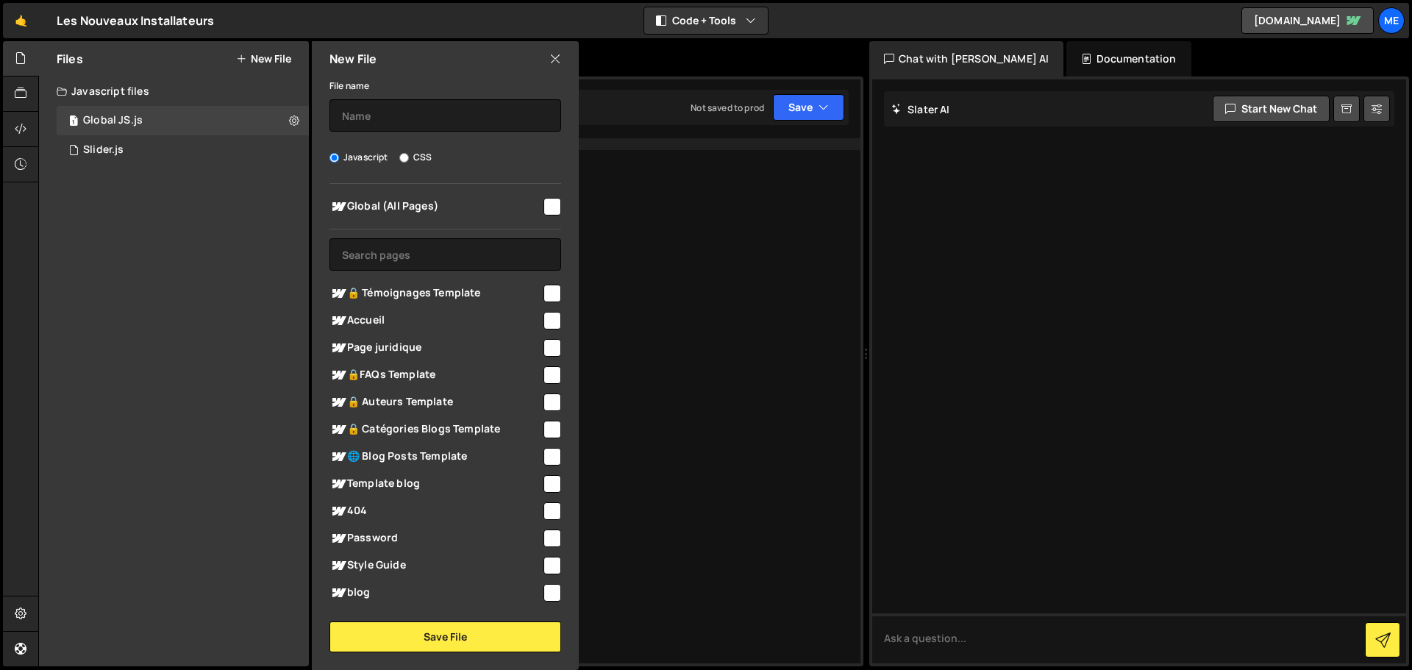
click at [417, 157] on label "CSS" at bounding box center [415, 157] width 32 height 15
click at [409, 157] on input "CSS" at bounding box center [404, 158] width 10 height 10
radio input "true"
click at [410, 115] on input "text" at bounding box center [445, 115] width 232 height 32
type input "Global CSS"
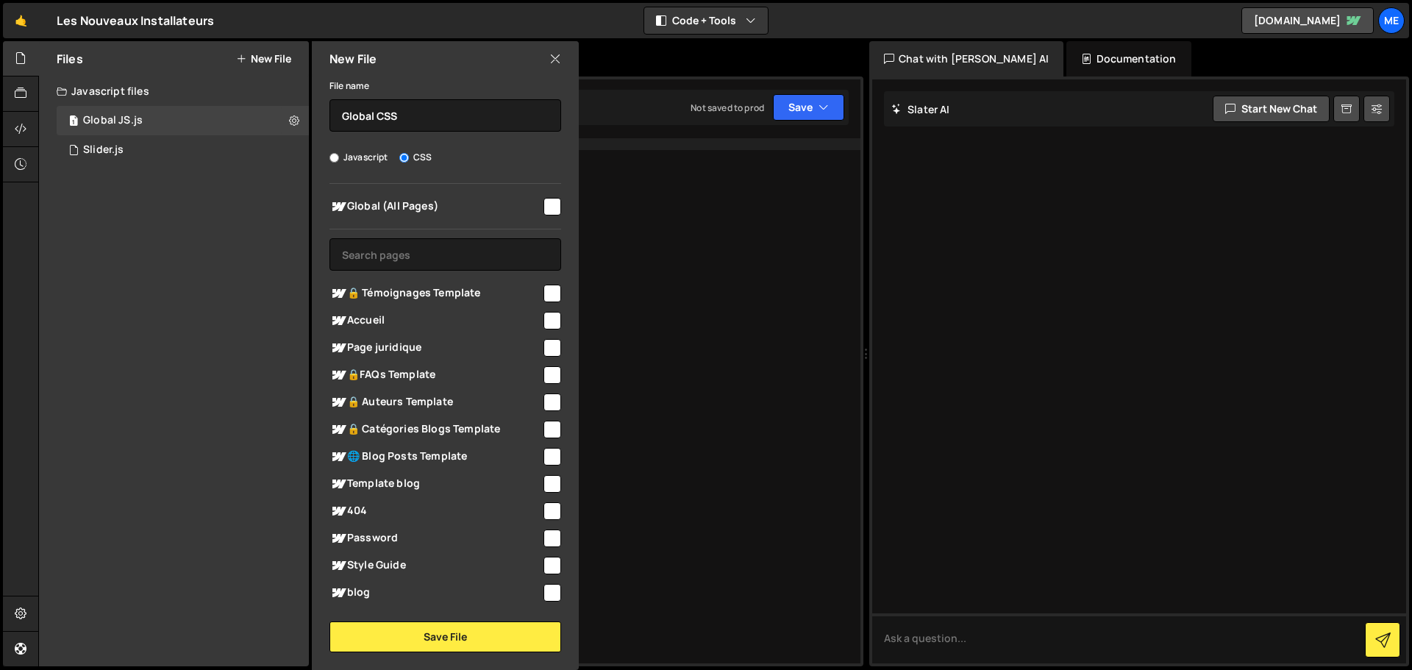
click at [496, 175] on div "File name Global CSS Javascript CSS Global (All Pages)" at bounding box center [445, 364] width 267 height 576
click at [546, 207] on input "checkbox" at bounding box center [553, 207] width 18 height 18
checkbox input "true"
click at [494, 635] on button "Save File" at bounding box center [445, 636] width 232 height 31
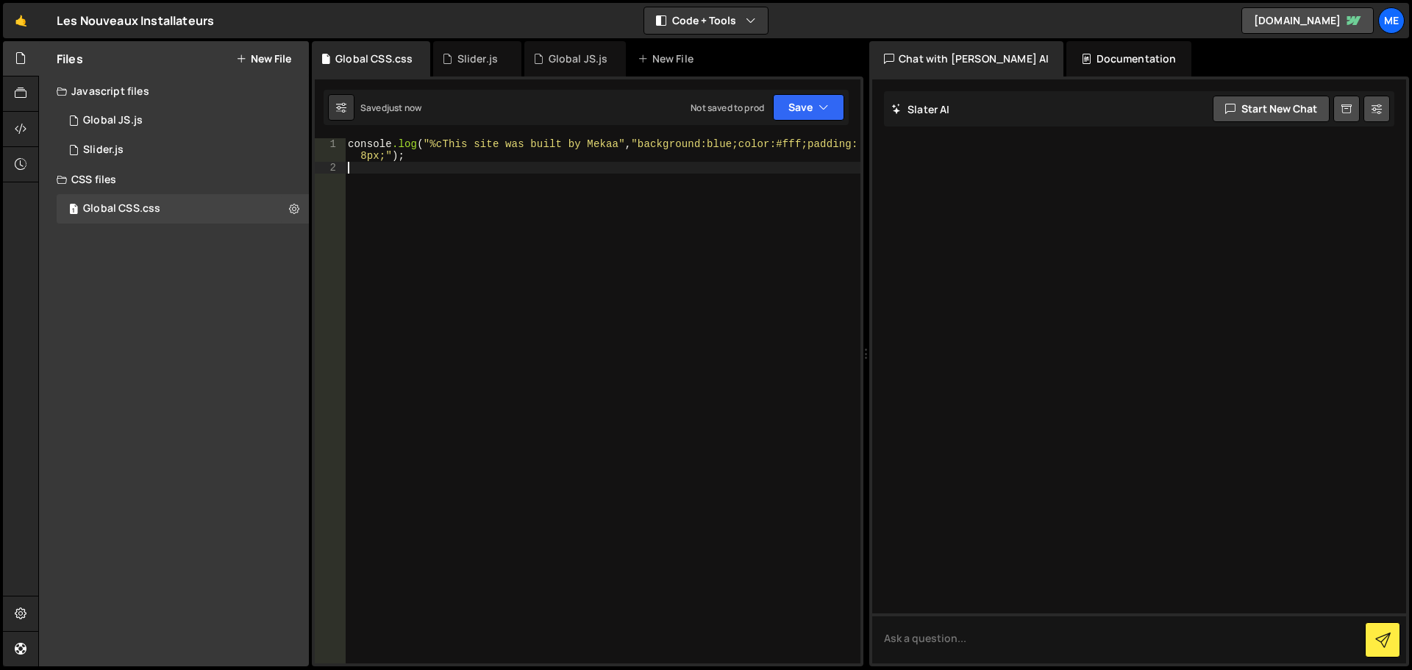
click at [455, 202] on div "console .log ( " %cThis site was built by Mekaa " , " background:blue;color:#ff…" at bounding box center [603, 418] width 516 height 560
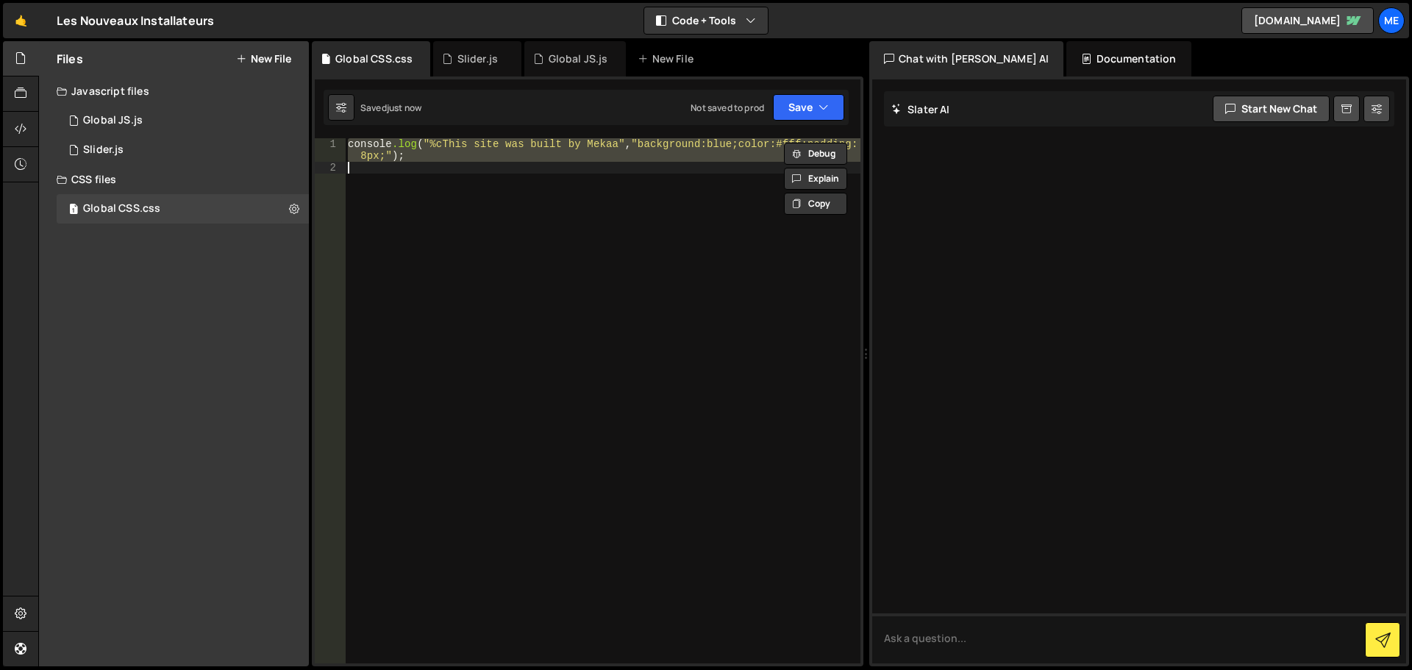
paste textarea "}"
type textarea "}"
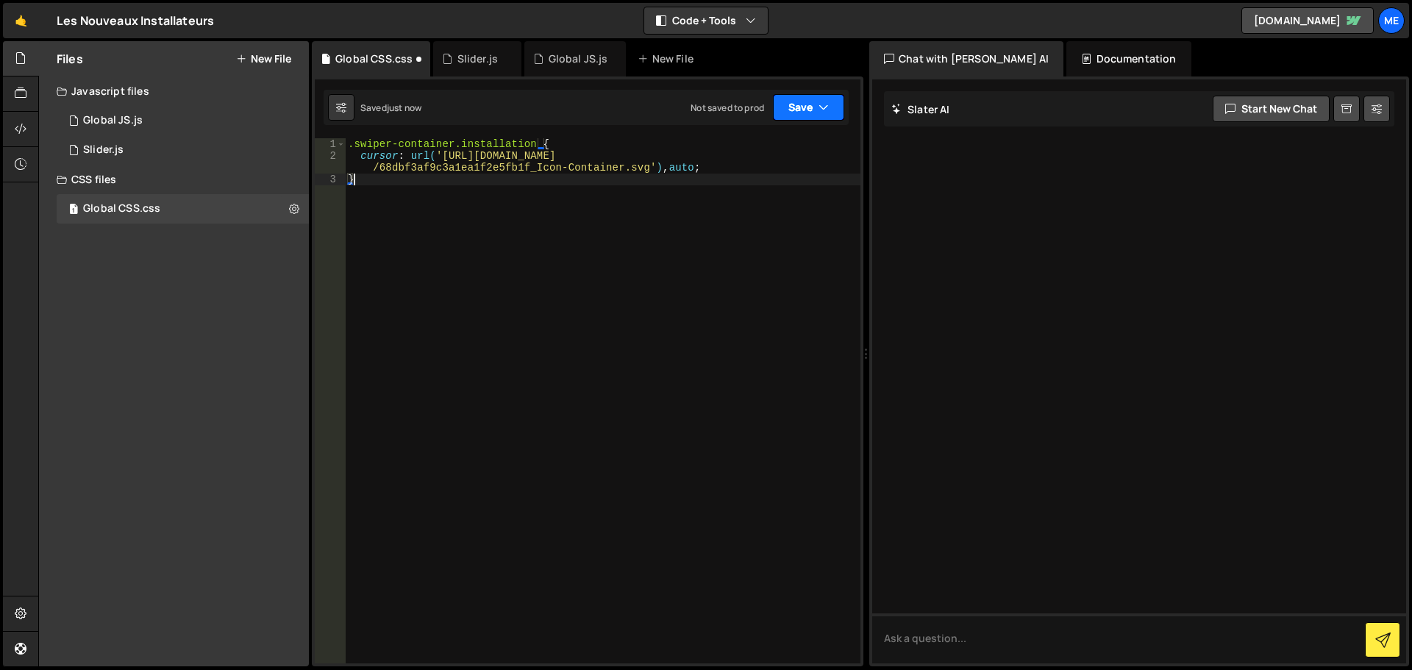
click at [784, 103] on button "Save" at bounding box center [808, 107] width 71 height 26
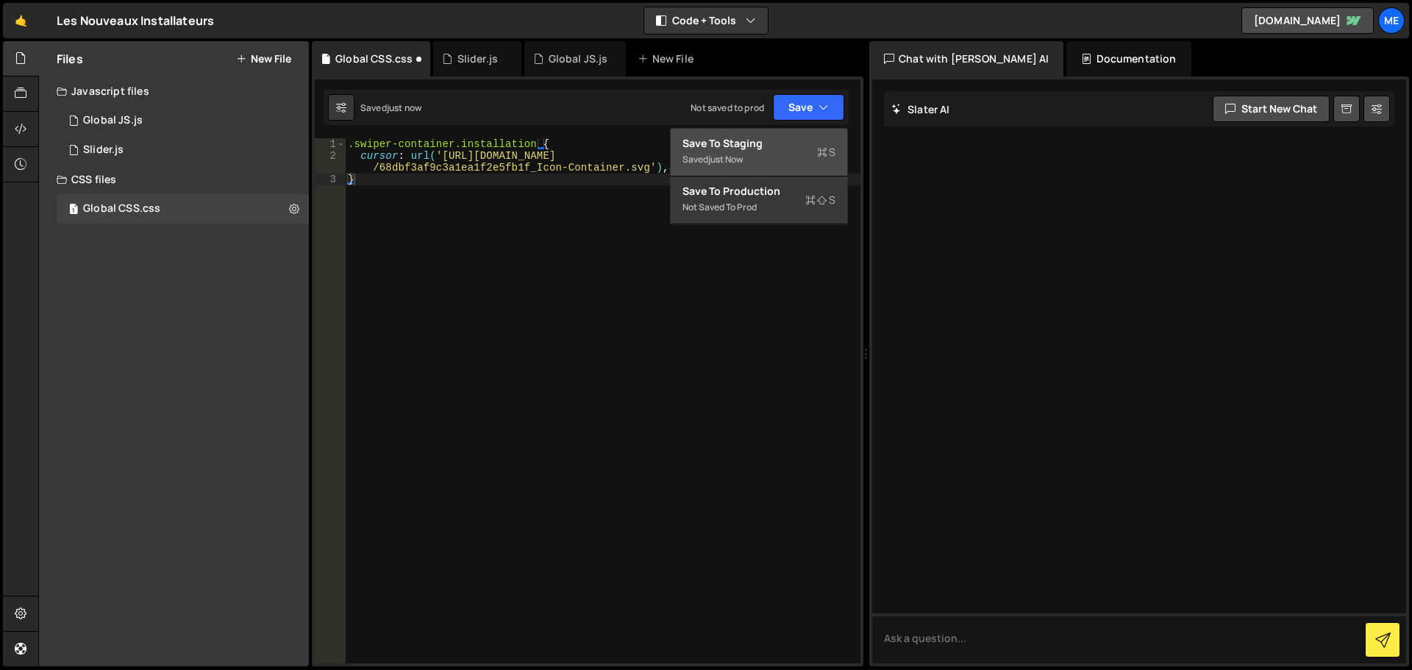
click at [800, 168] on div "Saved just now" at bounding box center [759, 160] width 153 height 18
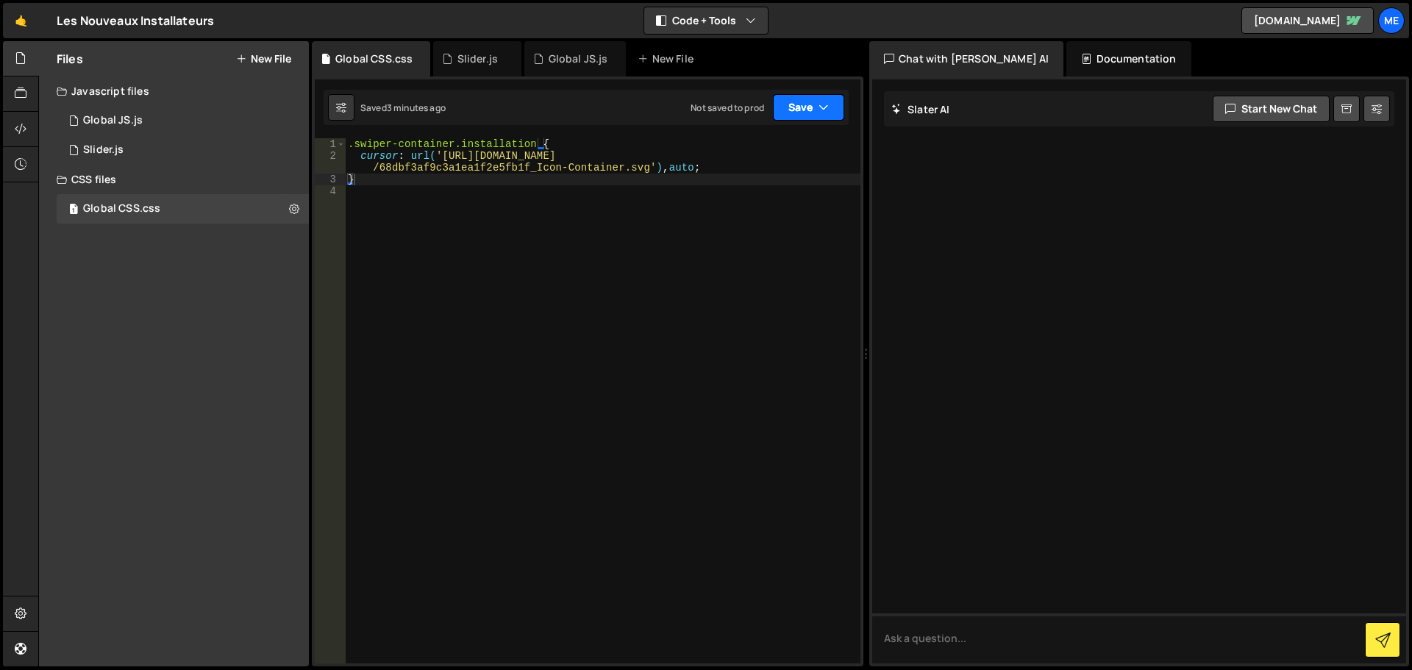
click at [813, 107] on button "Save" at bounding box center [808, 107] width 71 height 26
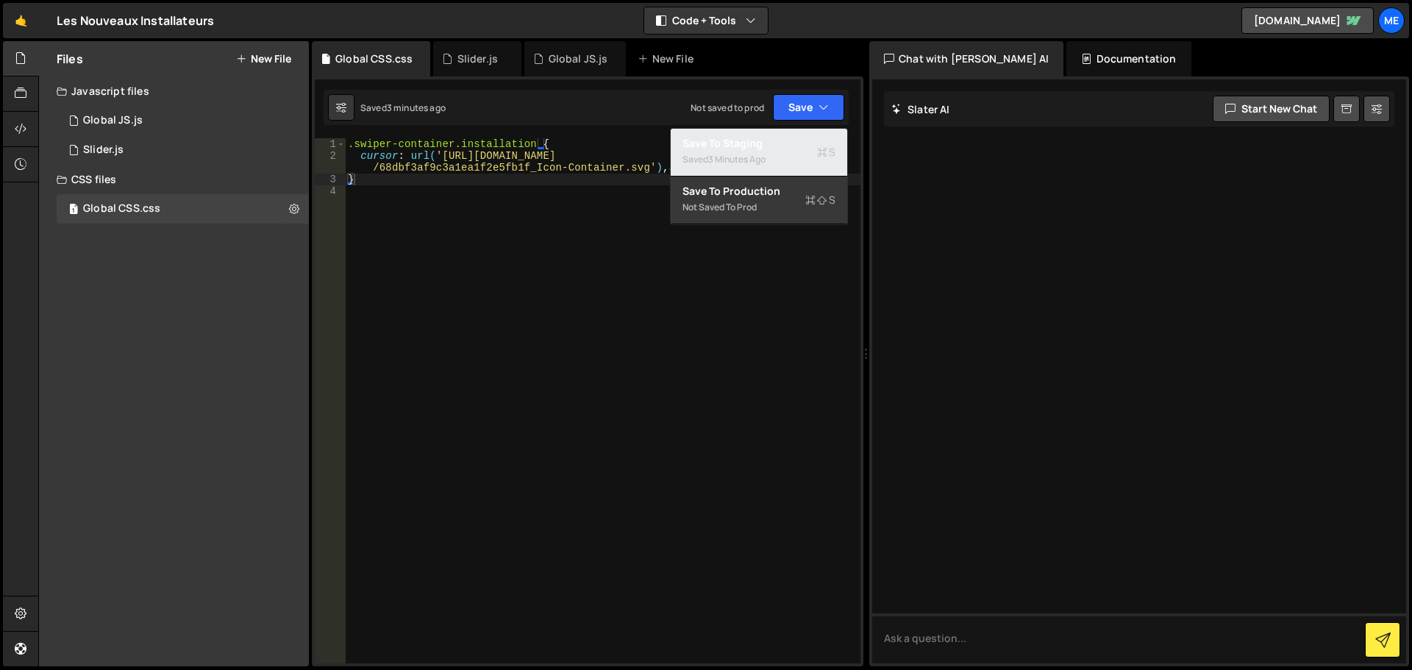
click at [766, 152] on div "Saved 3 minutes ago" at bounding box center [759, 160] width 153 height 18
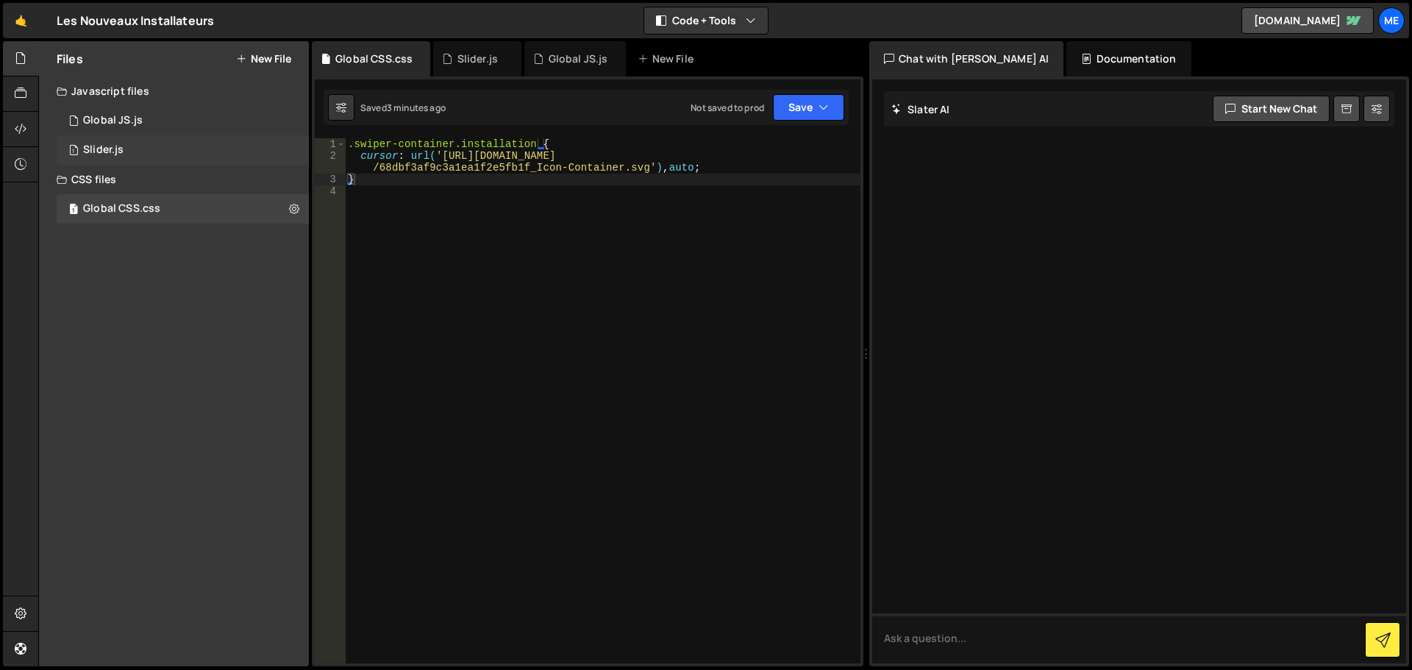
click at [153, 146] on div "1 Slider.js 0" at bounding box center [185, 149] width 257 height 29
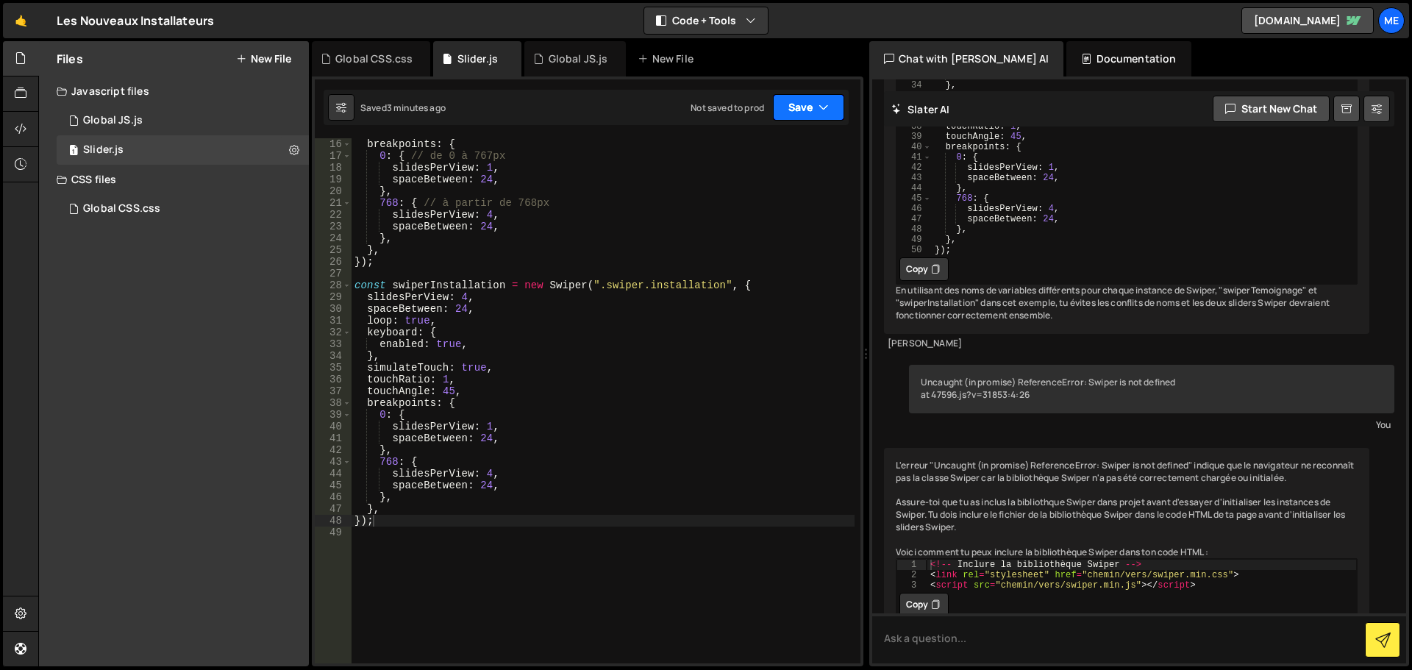
click at [799, 103] on button "Save" at bounding box center [808, 107] width 71 height 26
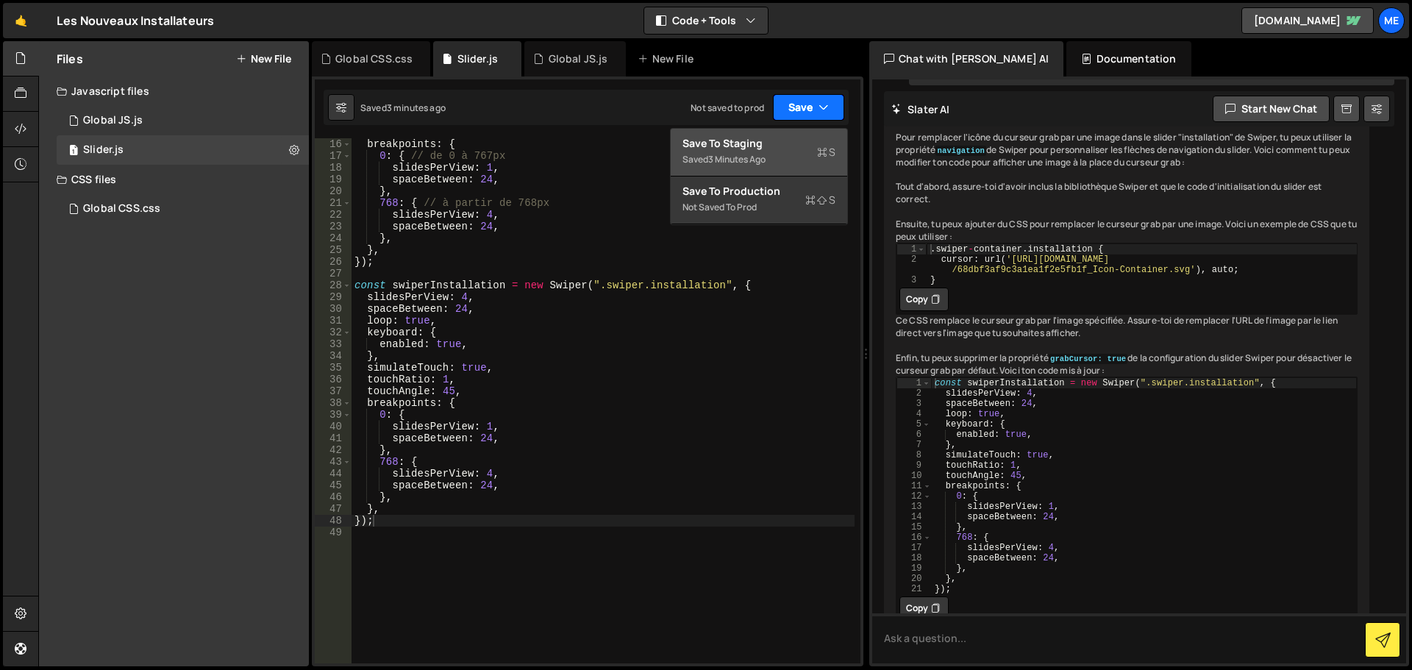
scroll to position [3680, 0]
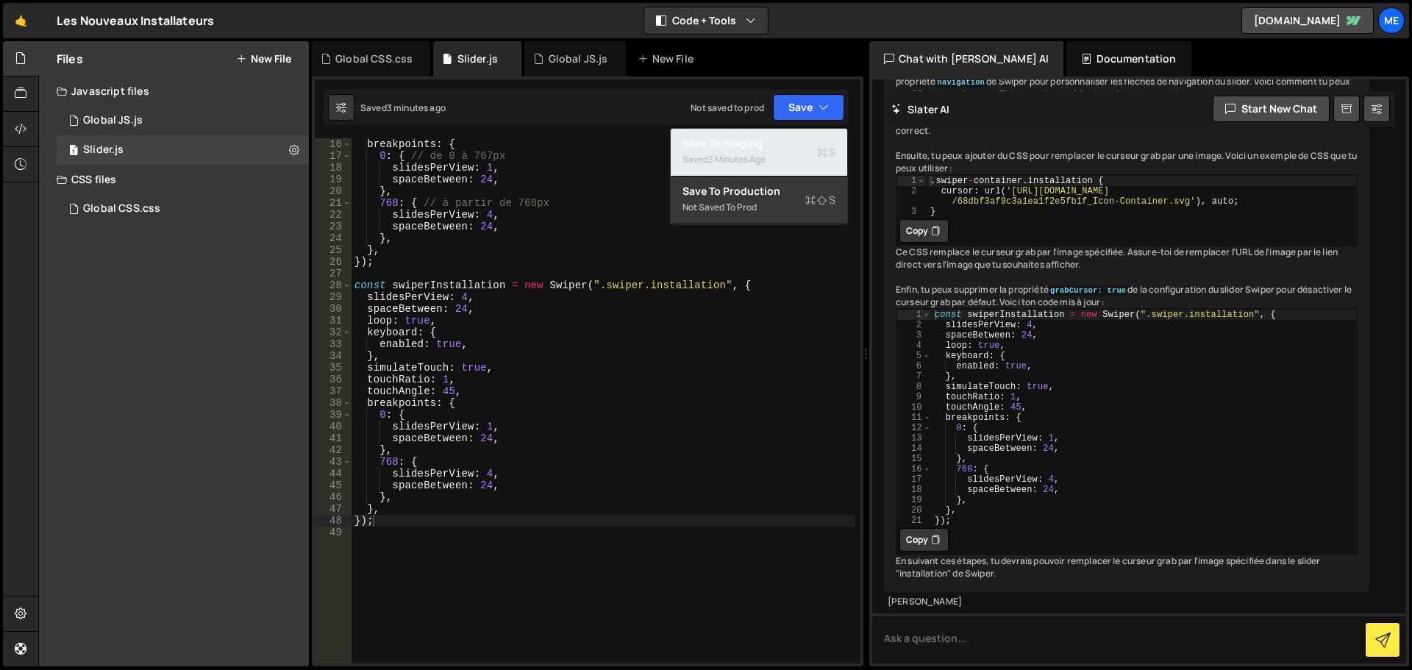
drag, startPoint x: 773, startPoint y: 146, endPoint x: 519, endPoint y: 142, distance: 254.5
click at [773, 146] on div "Save to Staging S" at bounding box center [759, 143] width 153 height 15
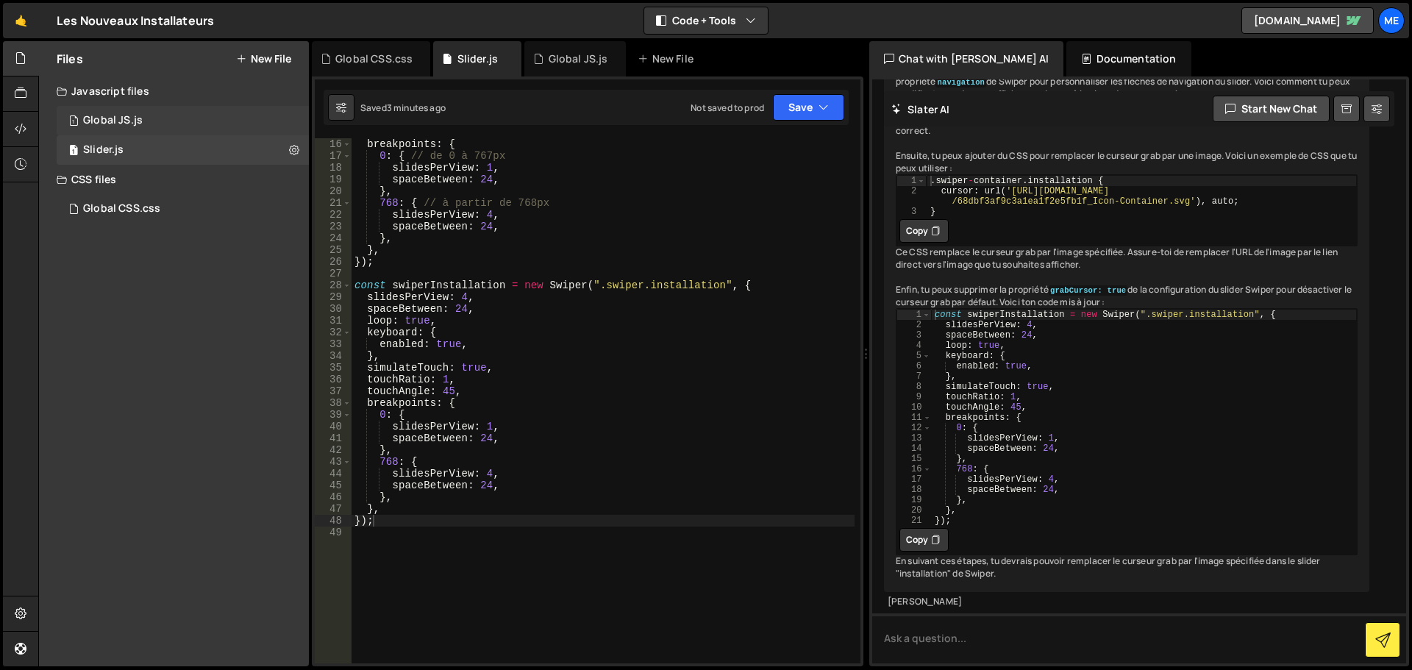
click at [134, 115] on div "Global JS.js" at bounding box center [113, 120] width 60 height 13
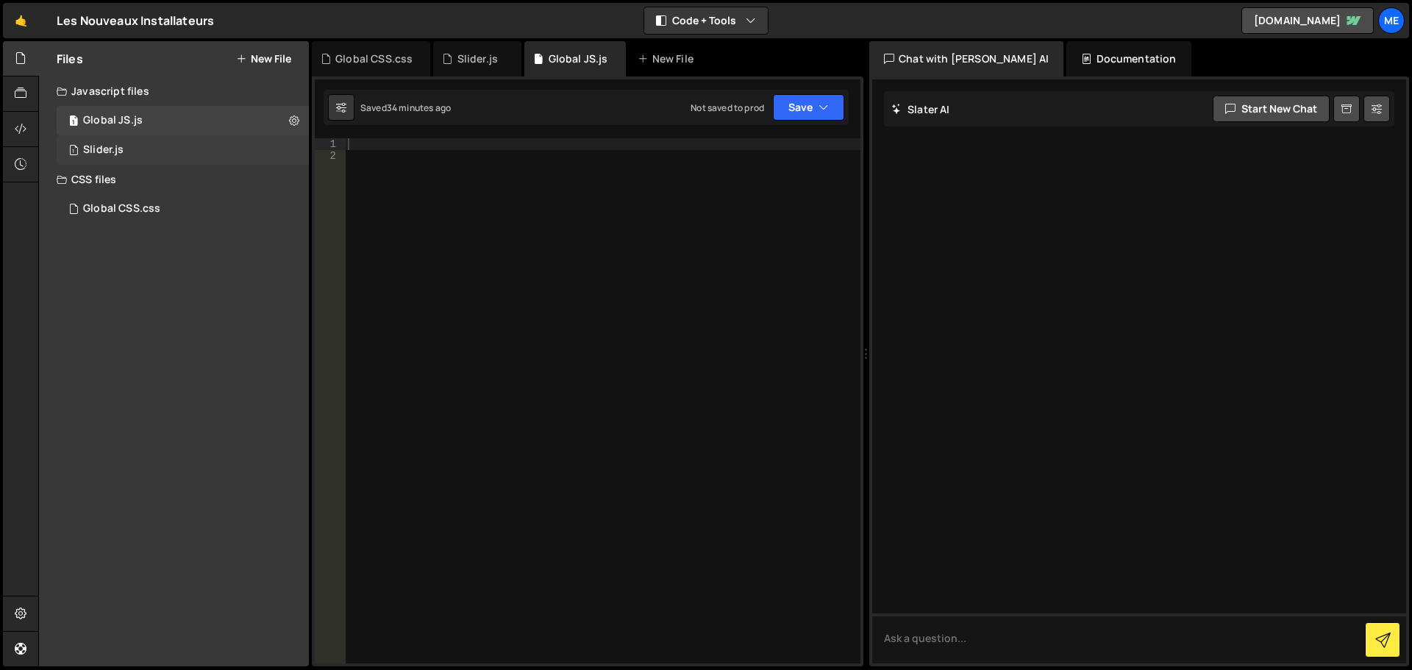
click at [190, 146] on div "1 Slider.js 0" at bounding box center [185, 149] width 257 height 29
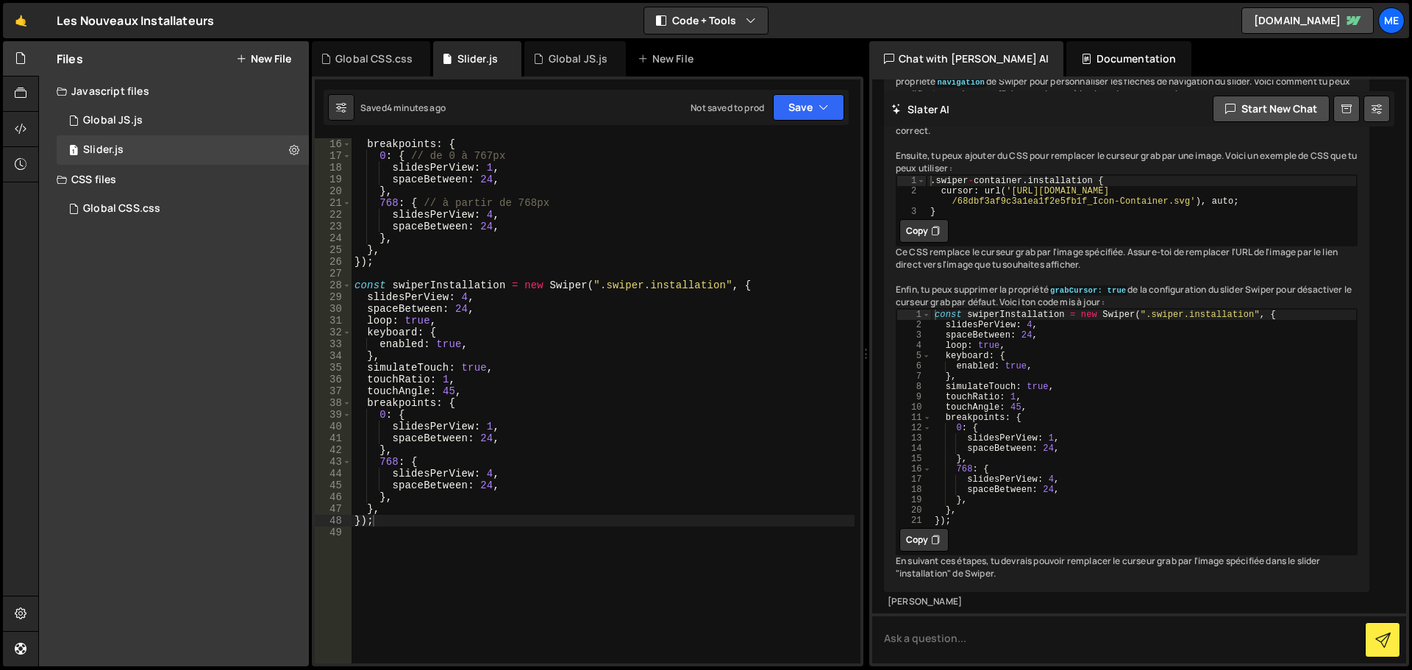
scroll to position [3827, 0]
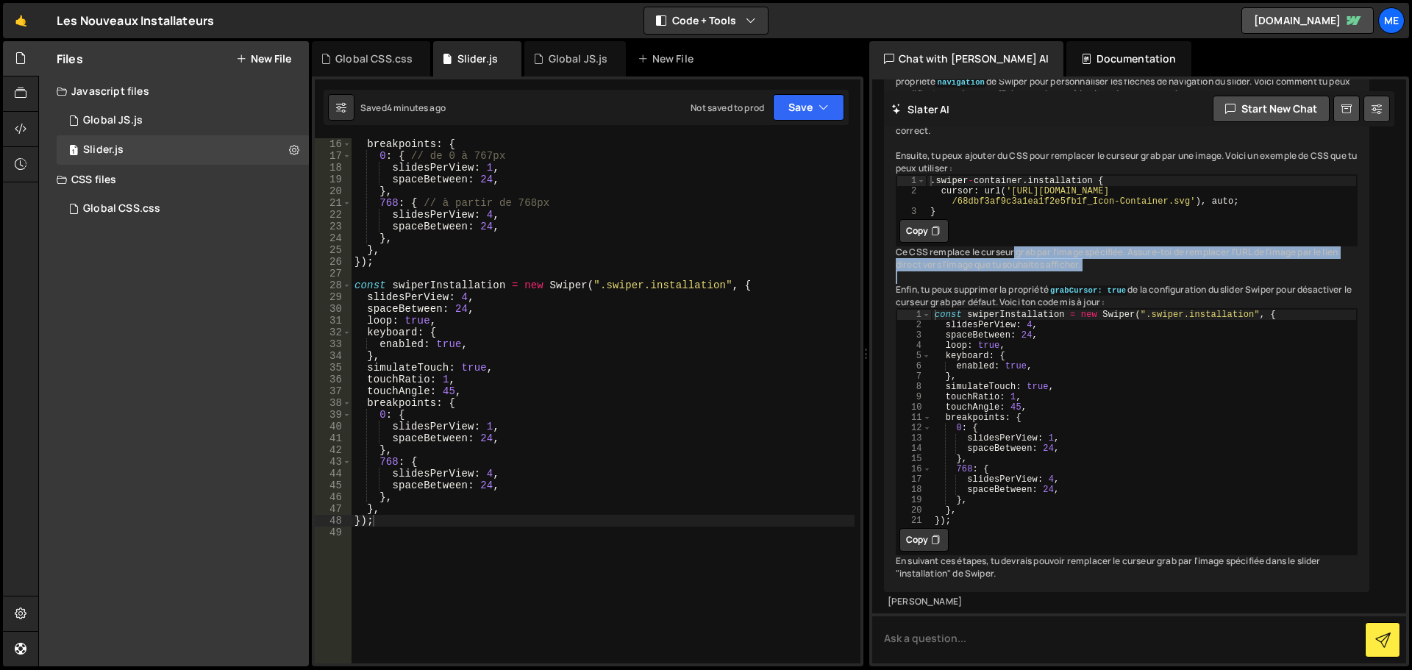
drag, startPoint x: 1005, startPoint y: 263, endPoint x: 1150, endPoint y: 274, distance: 145.4
click at [1150, 274] on div "Pour remplacer l'icône du curseur grab par une image dans le slider "installati…" at bounding box center [1126, 321] width 485 height 541
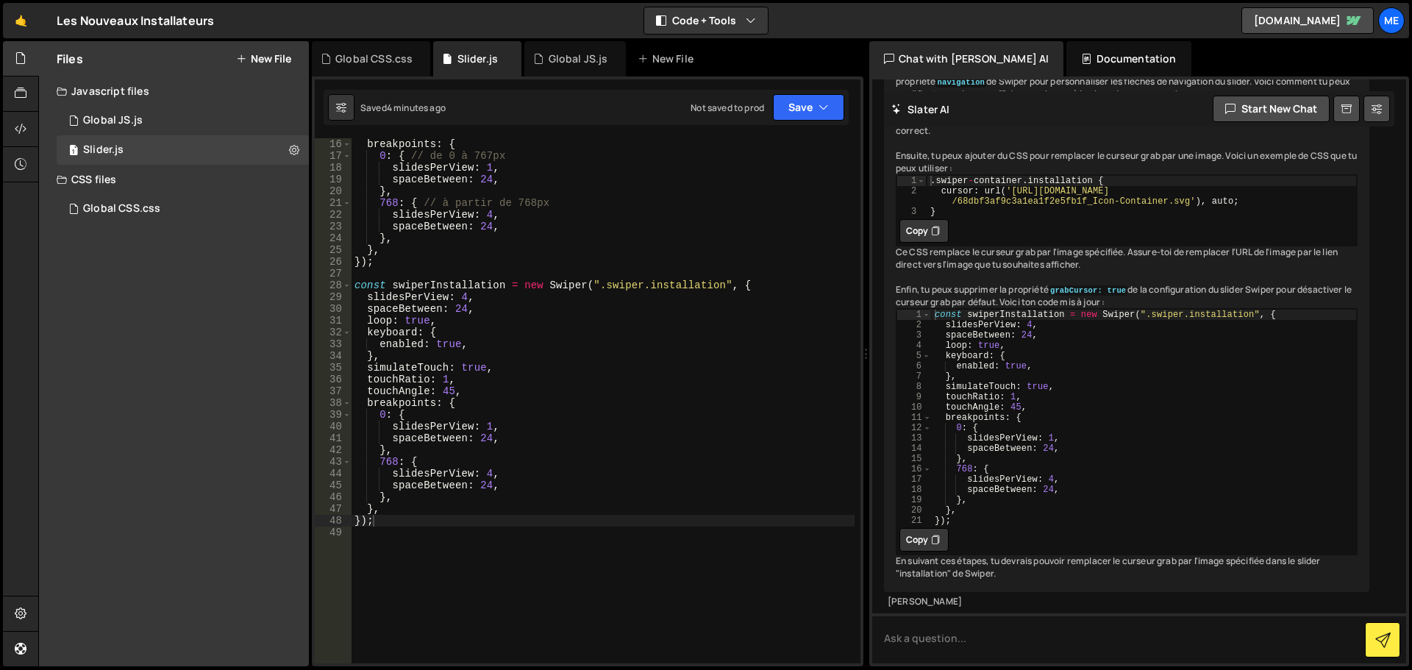
scroll to position [3874, 0]
click at [21, 136] on icon at bounding box center [21, 129] width 12 height 16
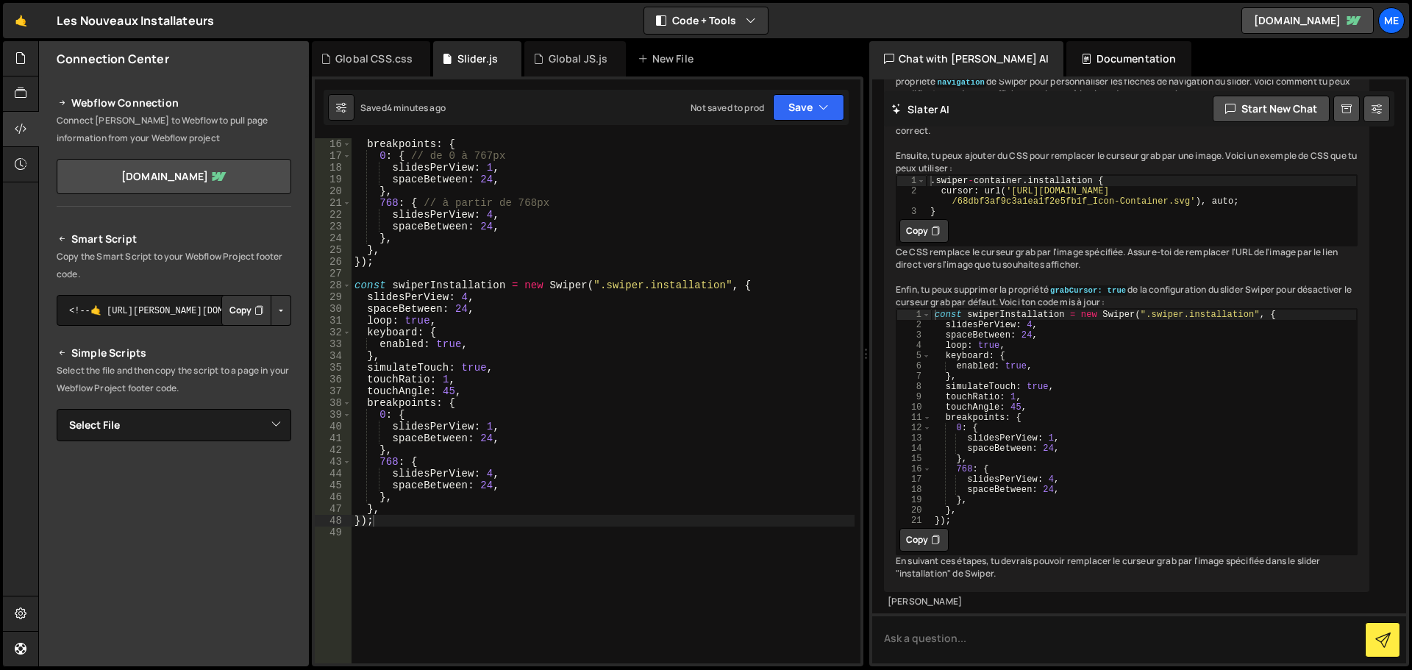
click at [237, 310] on button "Copy" at bounding box center [246, 310] width 50 height 31
click at [261, 232] on h2 "Smart Script" at bounding box center [174, 239] width 235 height 18
type textarea "slidesPerView: 4,"
click at [405, 215] on div "breakpoints : { 0 : { // de 0 à 767px slidesPerView : 1 , spaceBetween : 24 , }…" at bounding box center [603, 412] width 503 height 549
click at [22, 89] on icon at bounding box center [21, 93] width 12 height 16
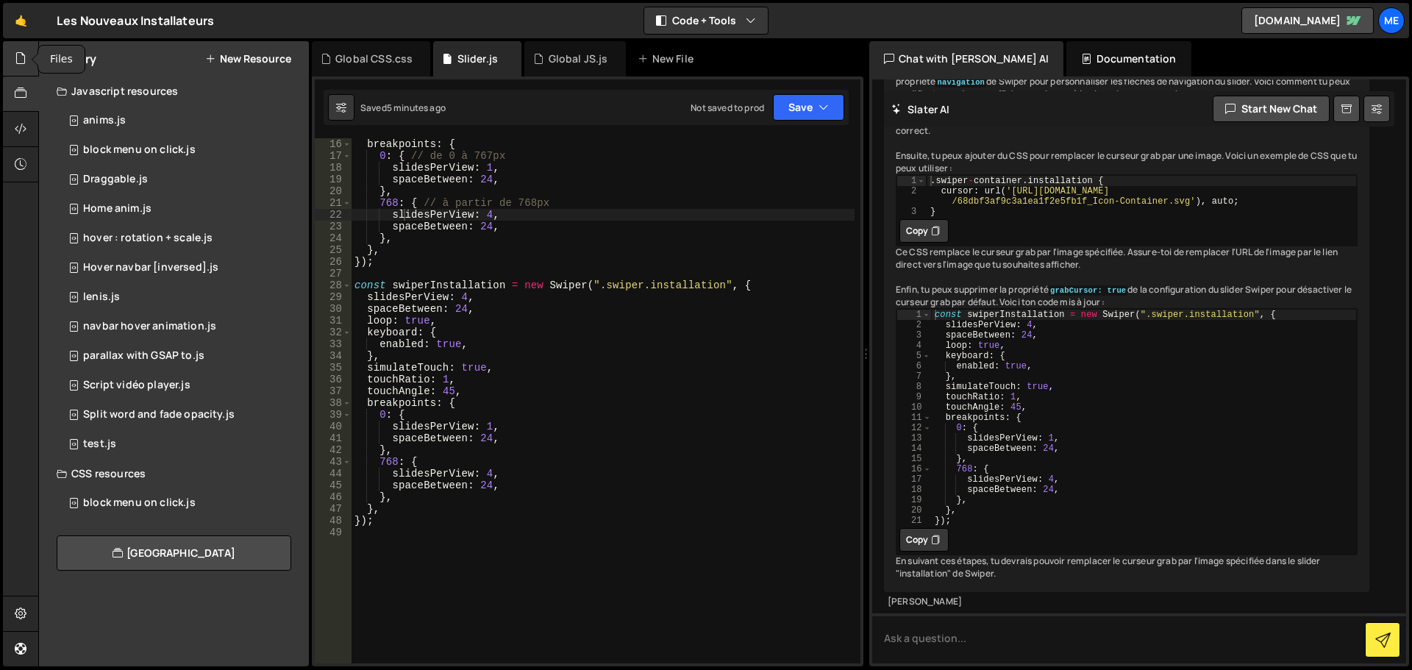
click at [10, 50] on div at bounding box center [21, 58] width 36 height 35
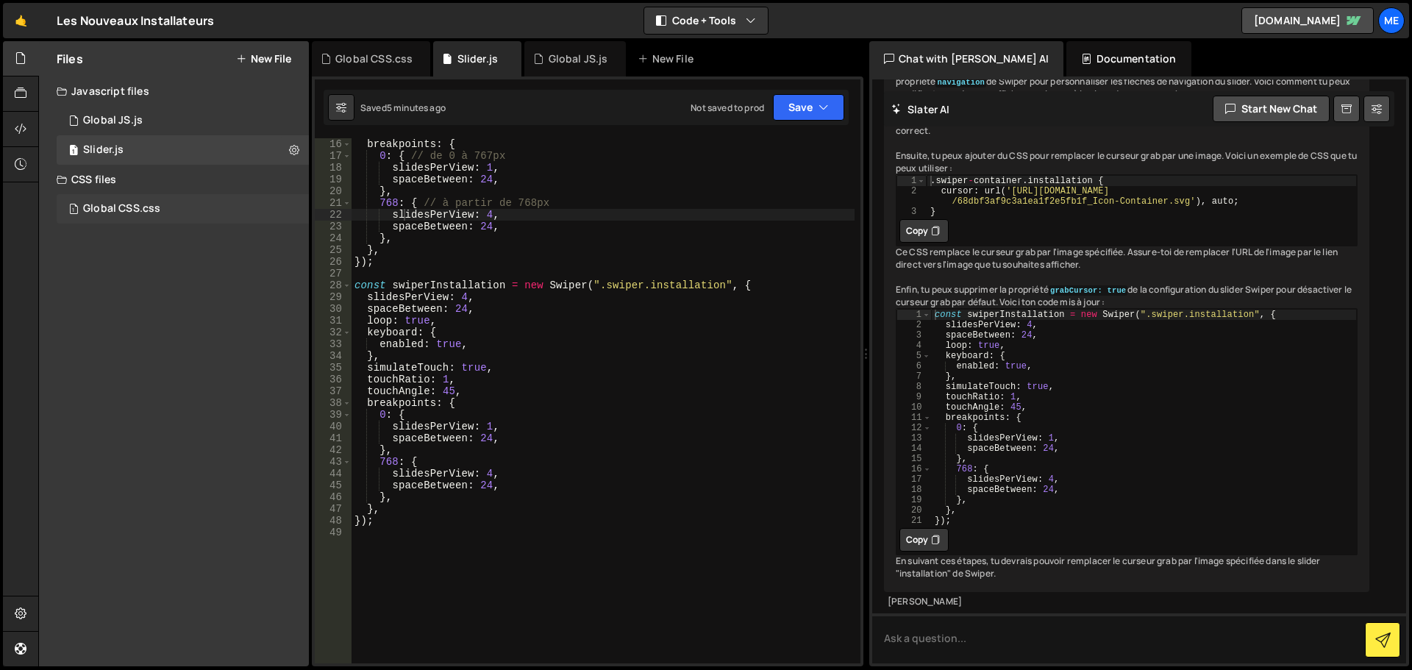
drag, startPoint x: 119, startPoint y: 204, endPoint x: 171, endPoint y: 205, distance: 51.5
click at [120, 204] on div "Global CSS.css" at bounding box center [121, 208] width 77 height 13
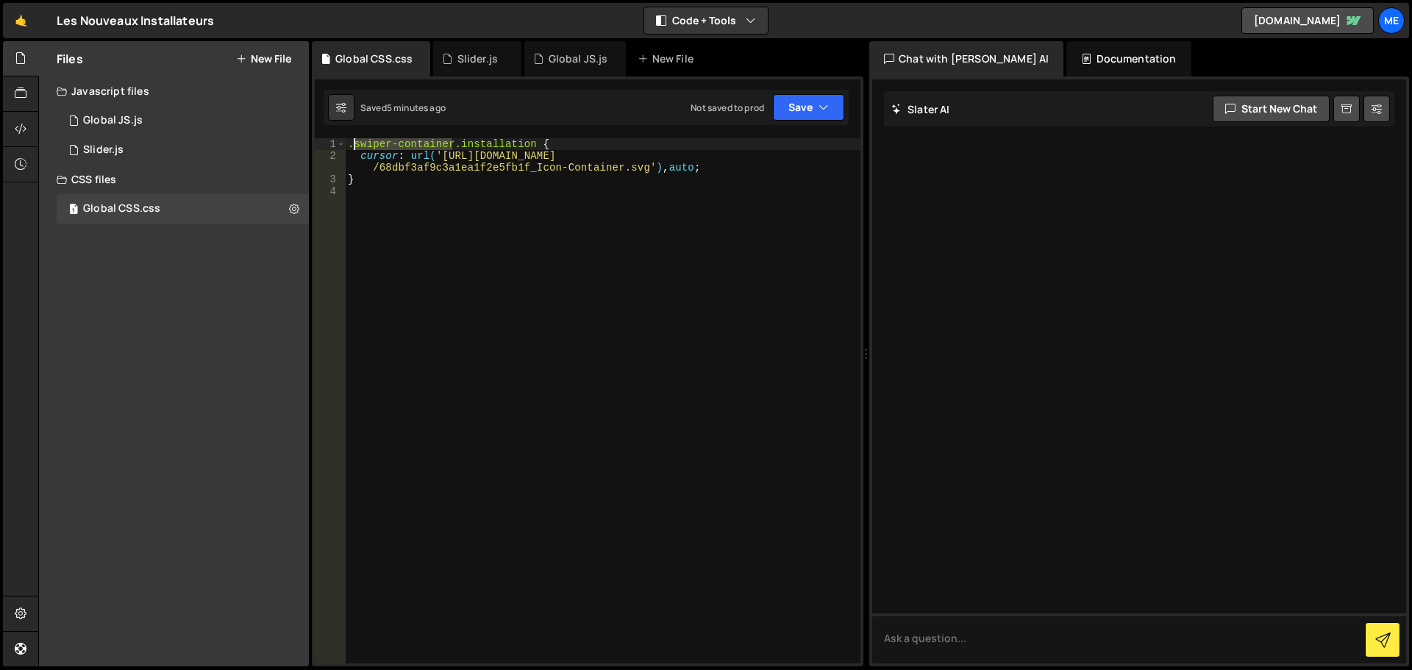
drag, startPoint x: 452, startPoint y: 145, endPoint x: 353, endPoint y: 143, distance: 99.3
click at [353, 143] on div ".swiper-container.installation { cursor : url( 'https://cdn.prod.website-files.…" at bounding box center [603, 412] width 516 height 549
paste textarea
type textarea ".swiper.installation {"
click at [789, 108] on button "Save" at bounding box center [808, 107] width 71 height 26
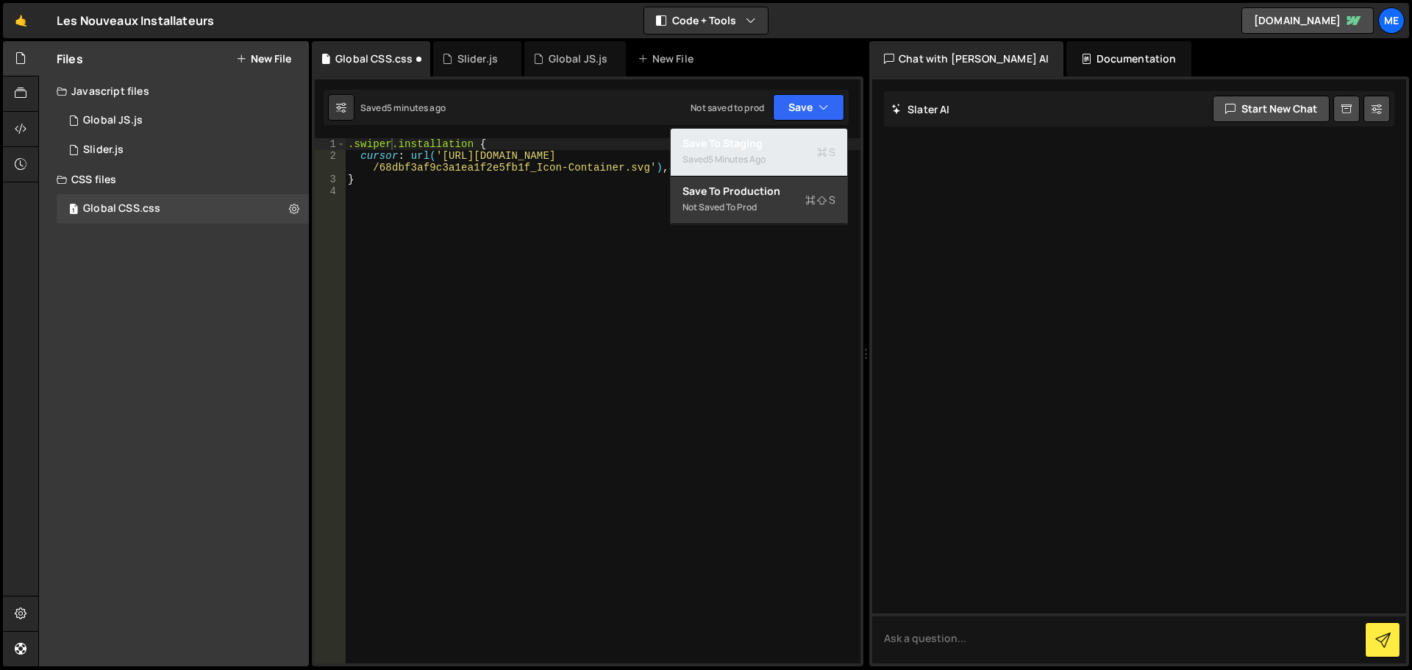
click at [766, 146] on div "Save to Staging S" at bounding box center [759, 143] width 153 height 15
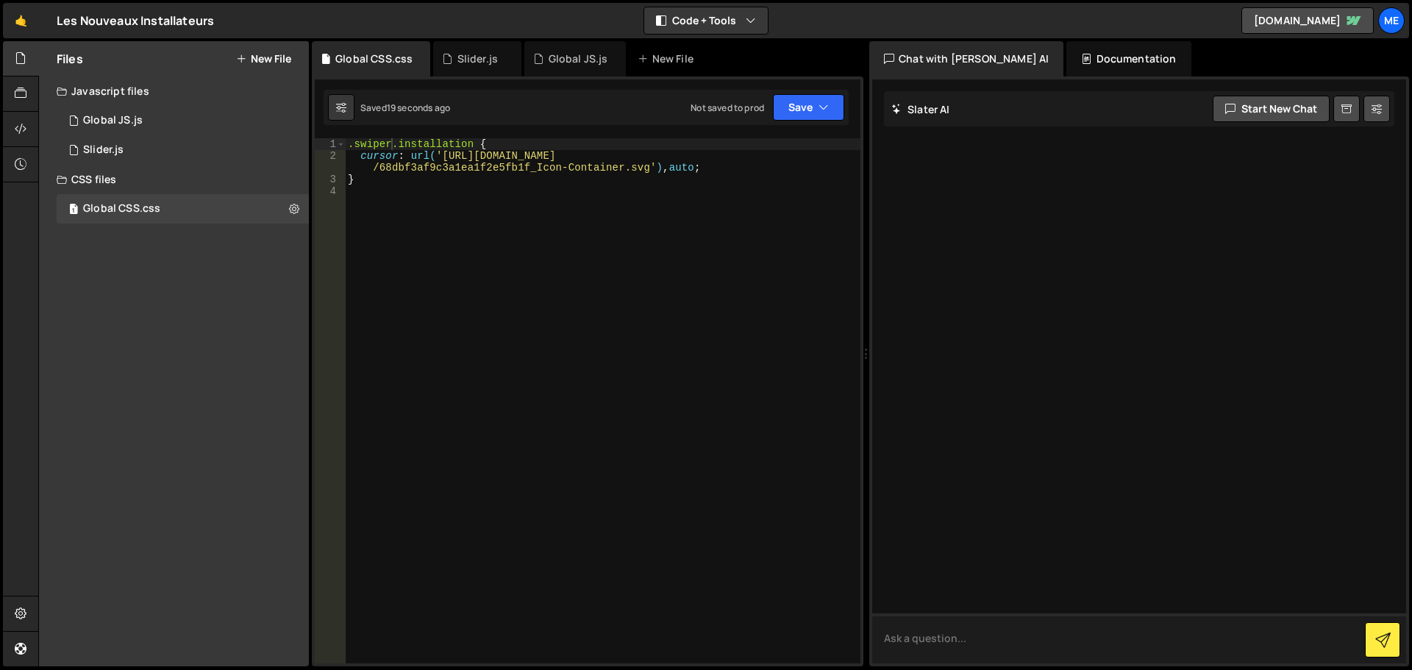
drag, startPoint x: 1037, startPoint y: 638, endPoint x: 1048, endPoint y: 572, distance: 66.4
click at [1037, 638] on textarea at bounding box center [1139, 638] width 534 height 50
click at [184, 137] on div "1 Slider.js 0" at bounding box center [185, 149] width 257 height 29
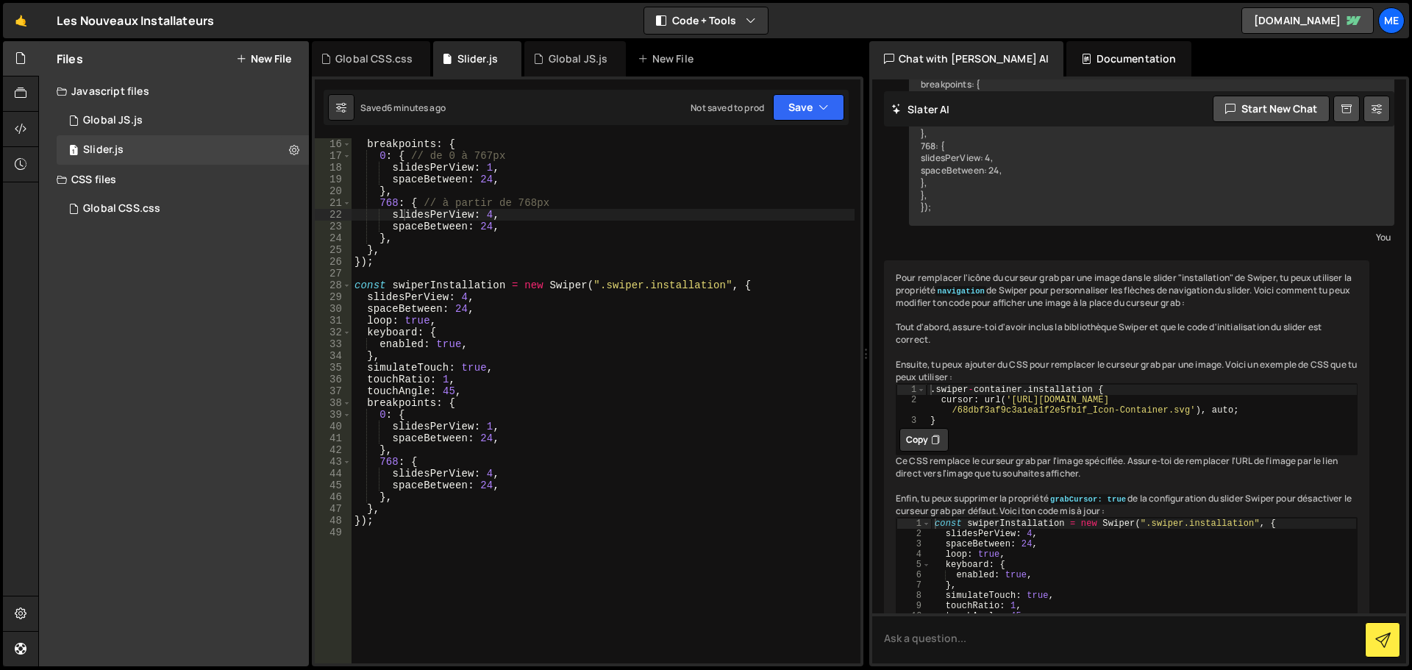
scroll to position [3680, 0]
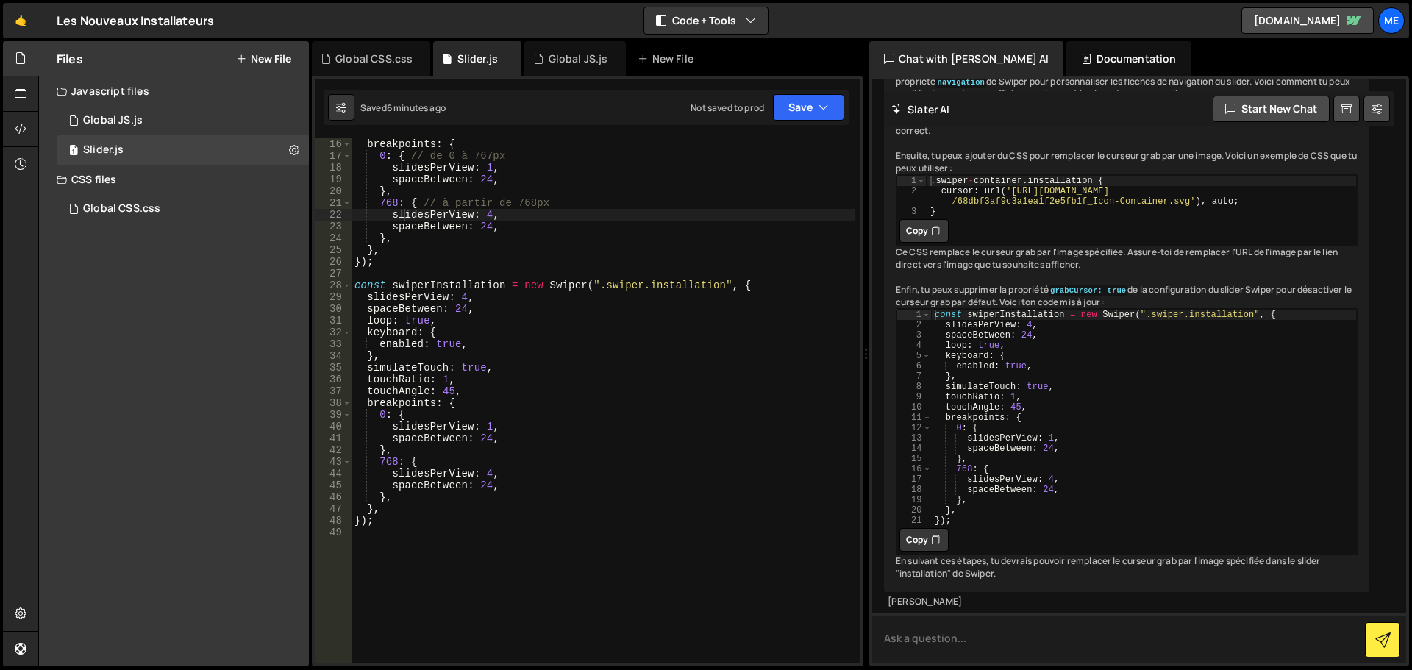
click at [1057, 641] on textarea at bounding box center [1139, 638] width 534 height 50
paste textarea "class="swiper-wrapper installation""
type textarea "c'est ça mon selecteur css : class="swiper-wrapper installation""
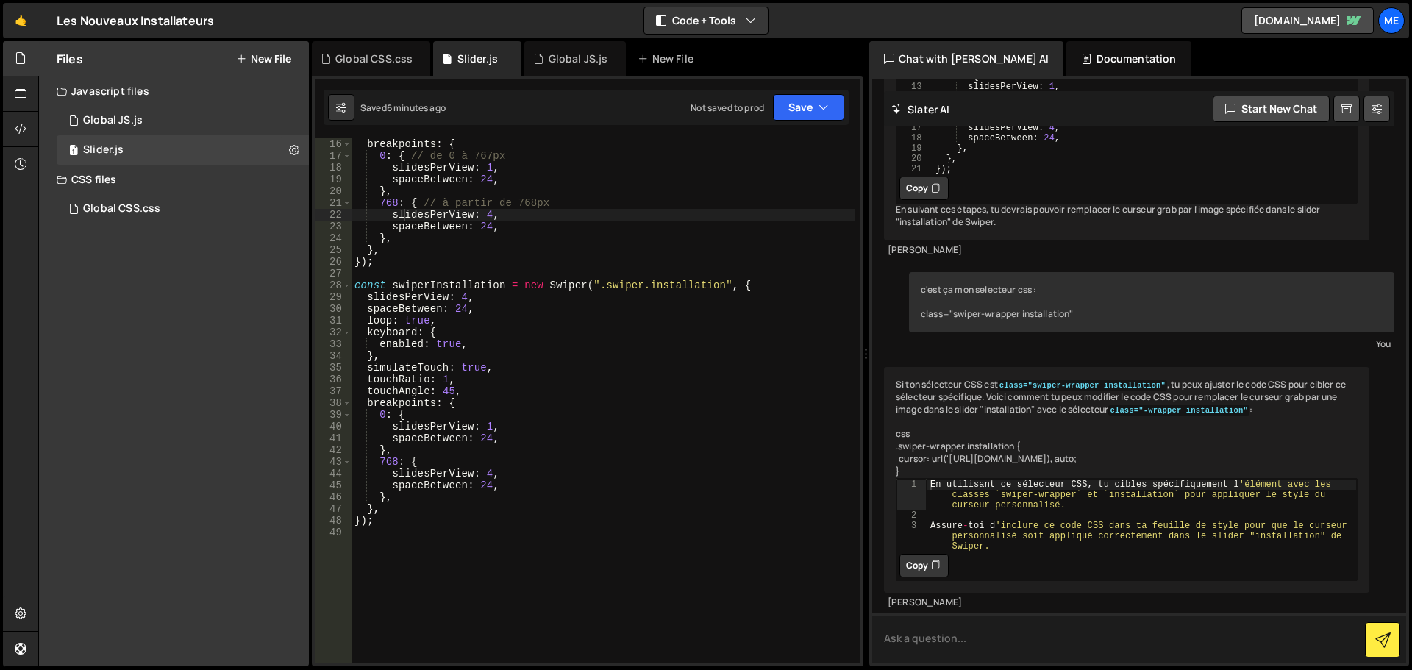
scroll to position [4239, 0]
drag, startPoint x: 1170, startPoint y: 372, endPoint x: 1247, endPoint y: 371, distance: 76.5
click at [1247, 371] on div "Si ton sélecteur CSS est class="swiper-wrapper installation" , tu peux ajuster …" at bounding box center [1126, 479] width 485 height 225
click at [164, 140] on div "1 Slider.js 0" at bounding box center [185, 149] width 257 height 29
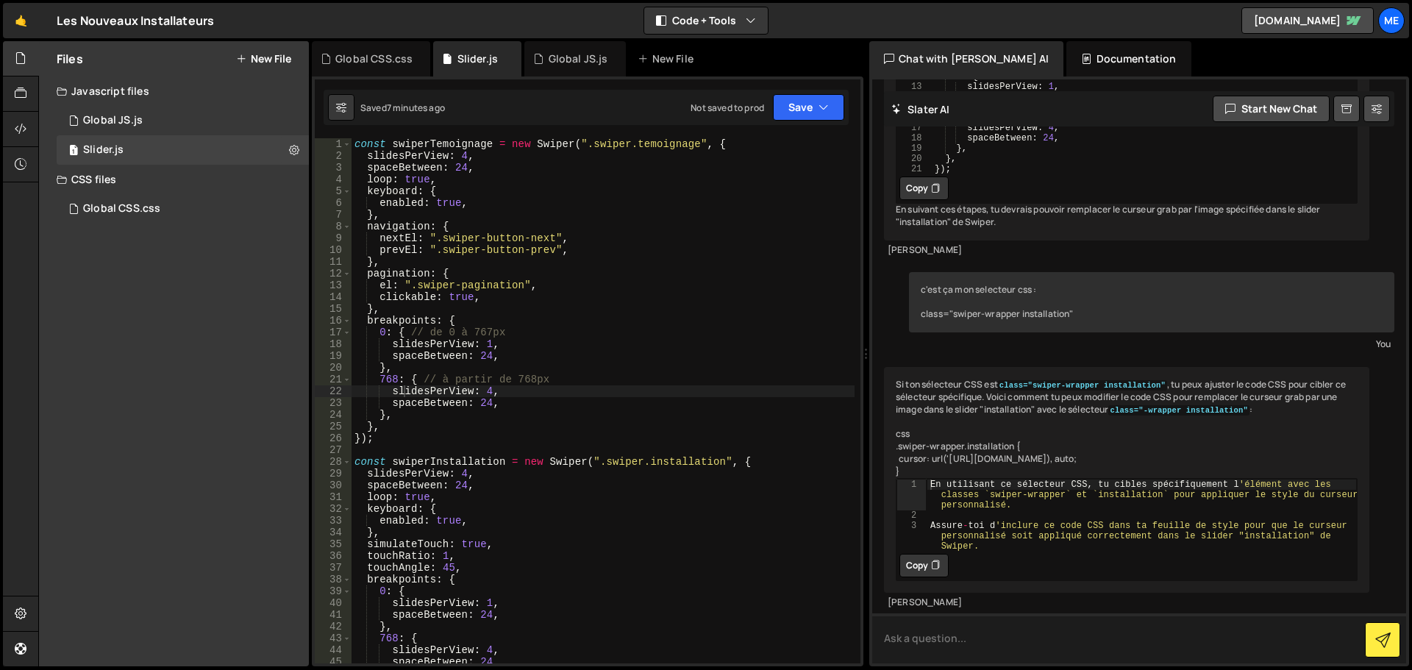
click at [988, 644] on textarea at bounding box center [1139, 638] width 534 height 50
paste textarea "class="swiper installation"
click at [947, 645] on textarea "non c'est ça .class="swiper installation" at bounding box center [1139, 638] width 534 height 50
click at [1124, 647] on textarea "non c'est ça class="swiper installation" at bounding box center [1139, 638] width 534 height 50
type textarea "non c'est ça class="swiper installation" donne moi le selection css"
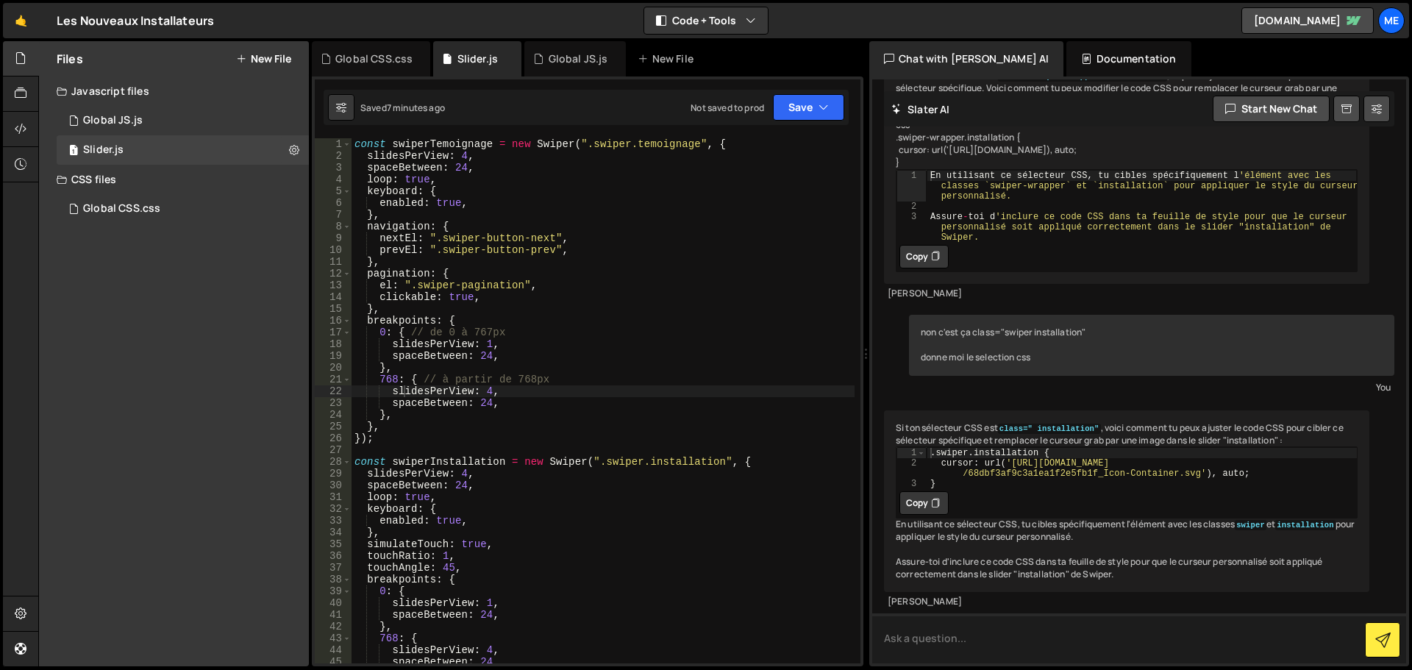
scroll to position [4584, 0]
click at [933, 496] on icon at bounding box center [935, 503] width 9 height 15
click at [87, 199] on div "1 Global CSS.css 0" at bounding box center [183, 208] width 252 height 29
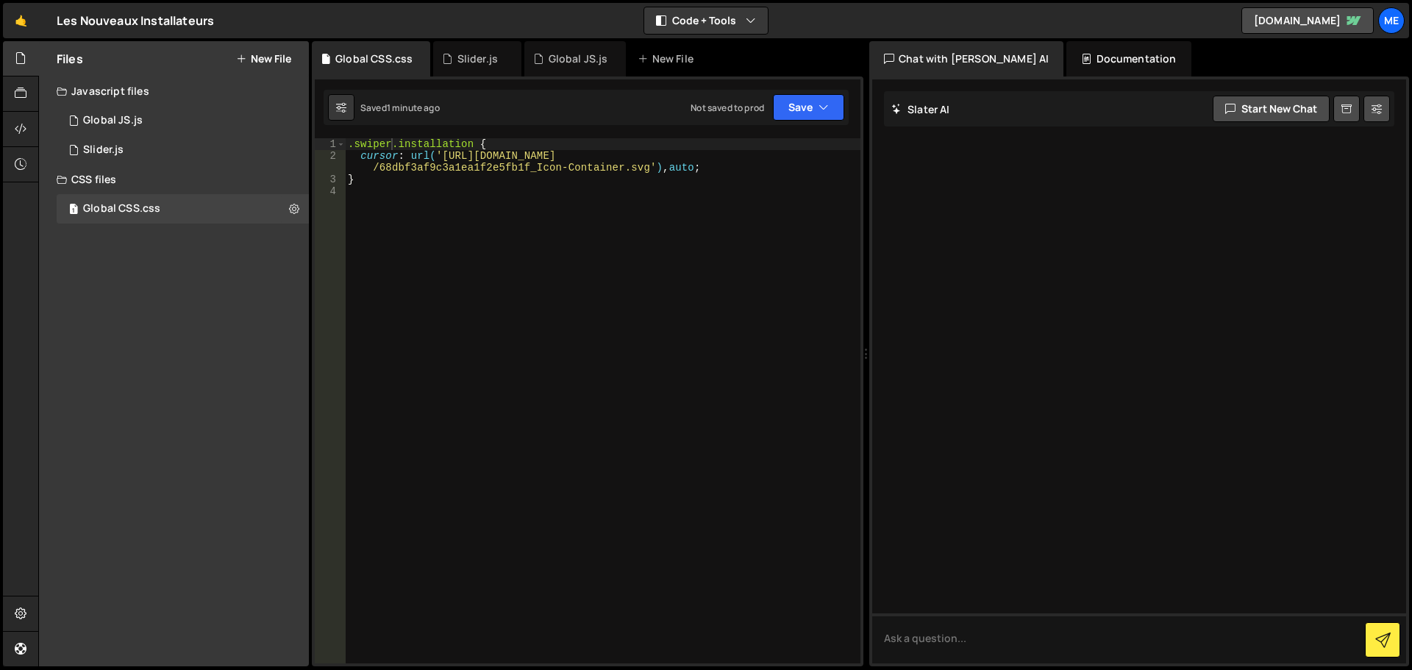
click at [543, 180] on div ".swiper.installation { cursor : url( 'https://cdn.prod.website-files.com/68d50c…" at bounding box center [603, 412] width 516 height 549
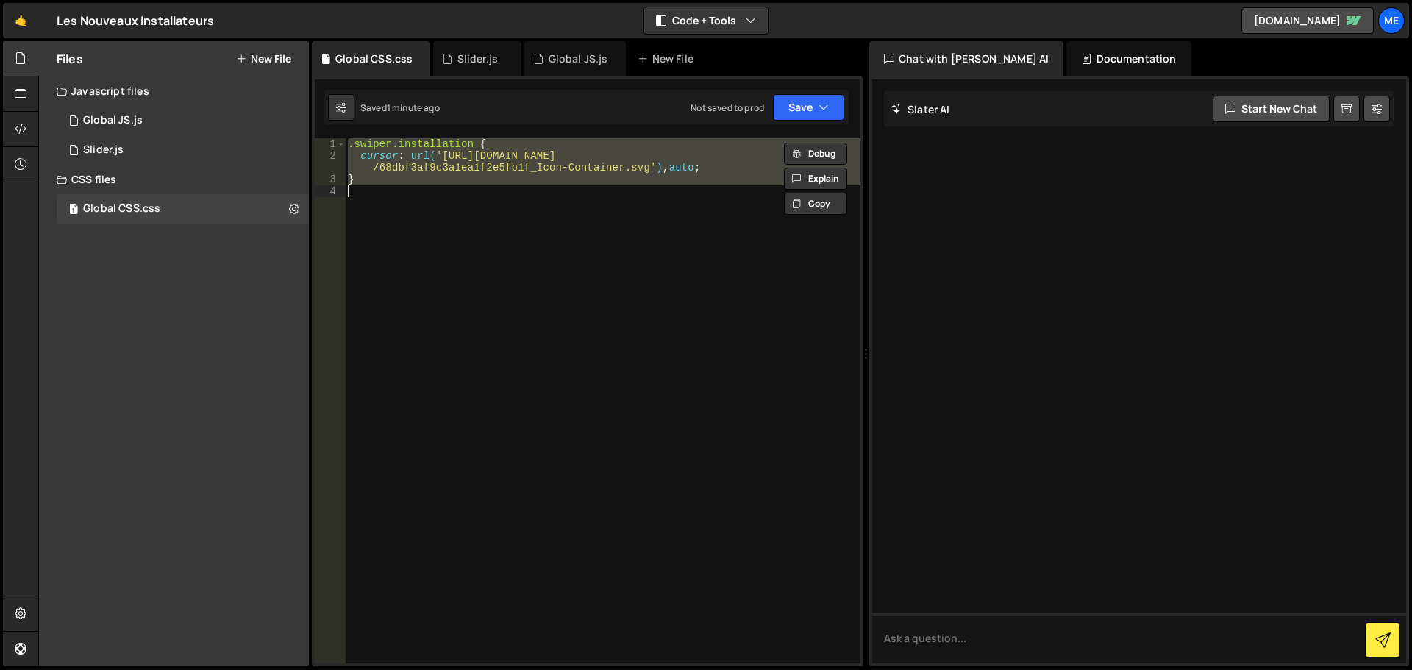
paste textarea
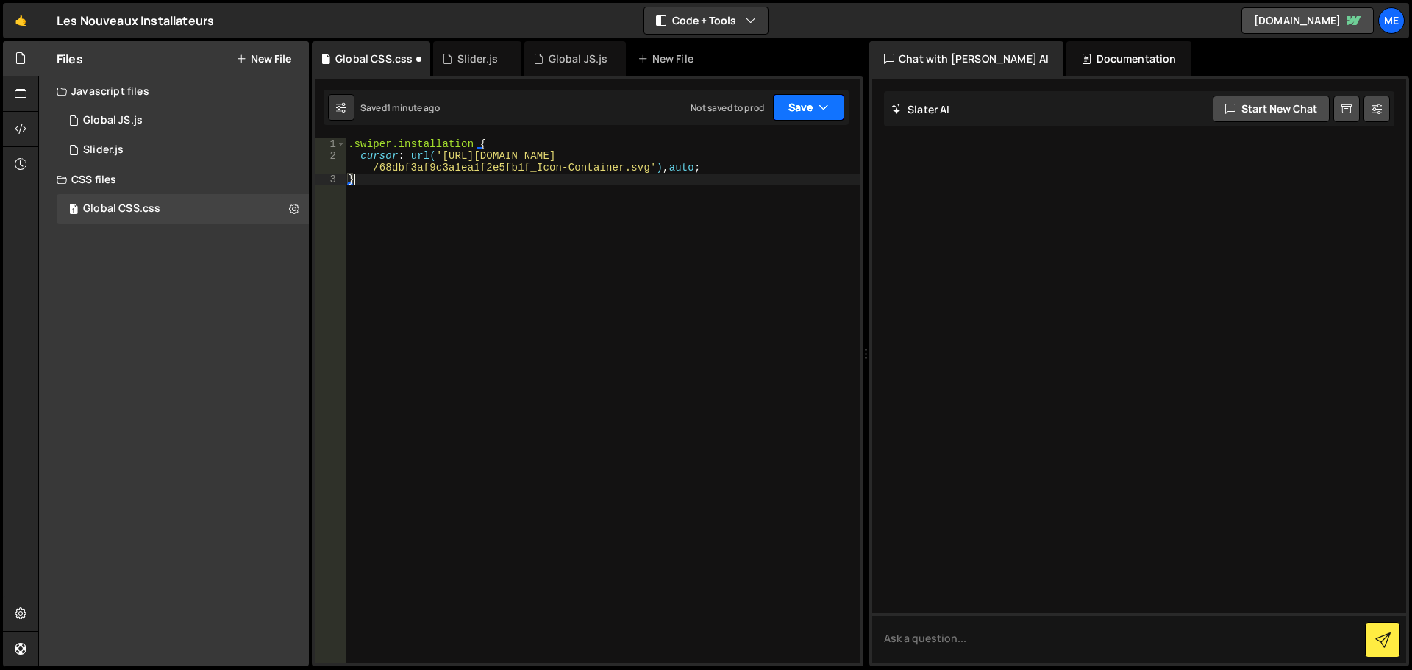
click at [797, 110] on button "Save" at bounding box center [808, 107] width 71 height 26
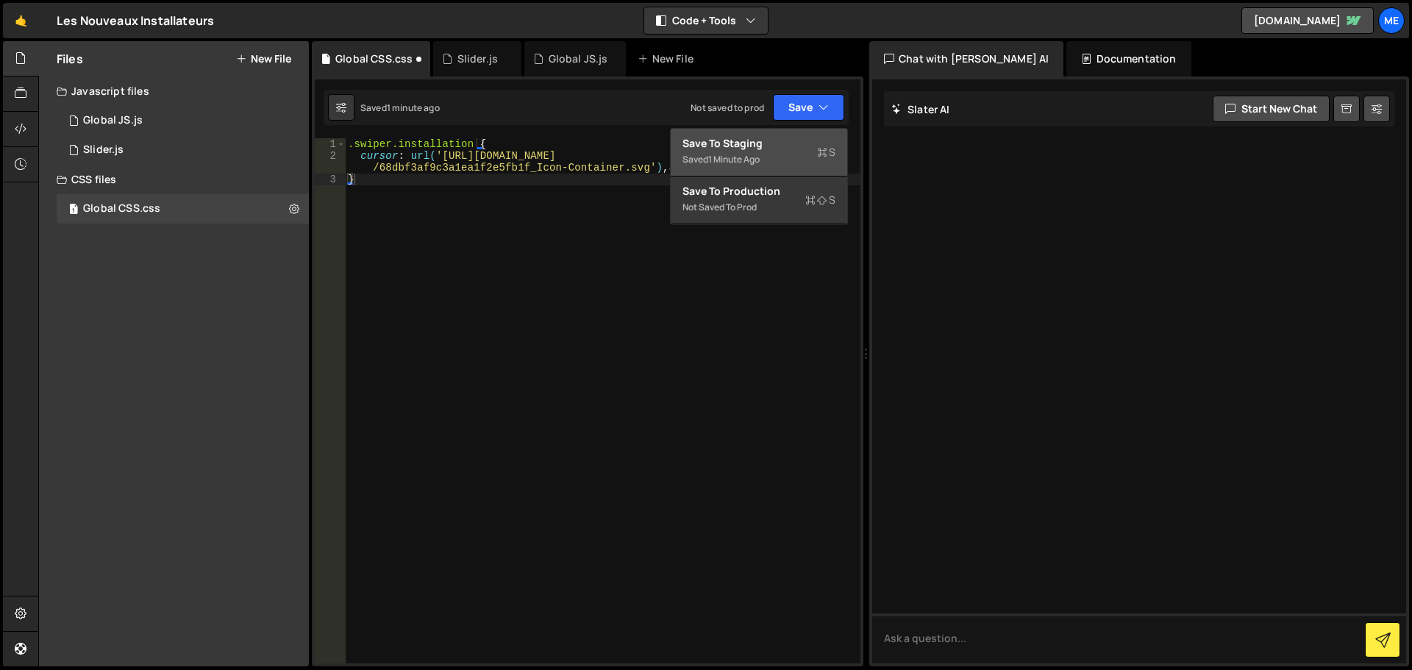
click at [760, 153] on div "1 minute ago" at bounding box center [733, 159] width 51 height 13
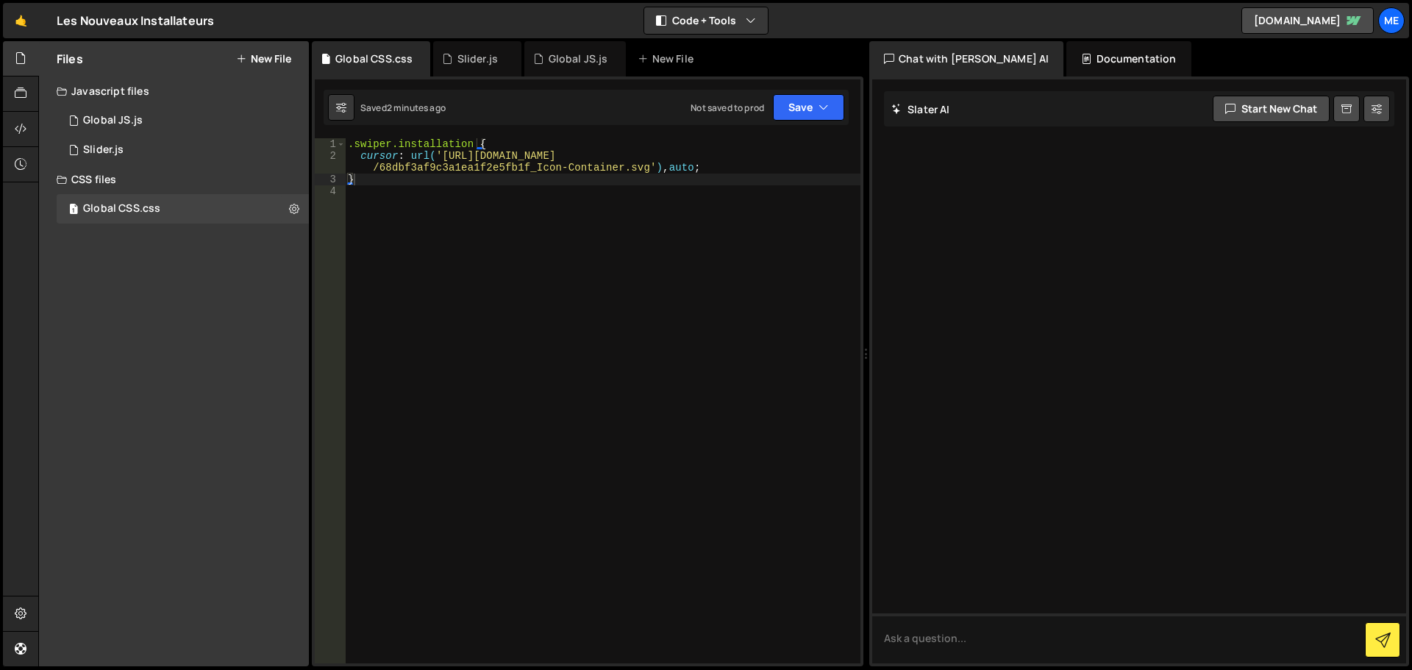
click at [376, 132] on div "1 2 console . log ( "%cThis site was built by Mekaa" , "background:blue;color:#…" at bounding box center [588, 371] width 552 height 590
click at [390, 148] on div ".swiper.installation { cursor : url( 'https://cdn.prod.website-files.com/68d50c…" at bounding box center [603, 412] width 516 height 549
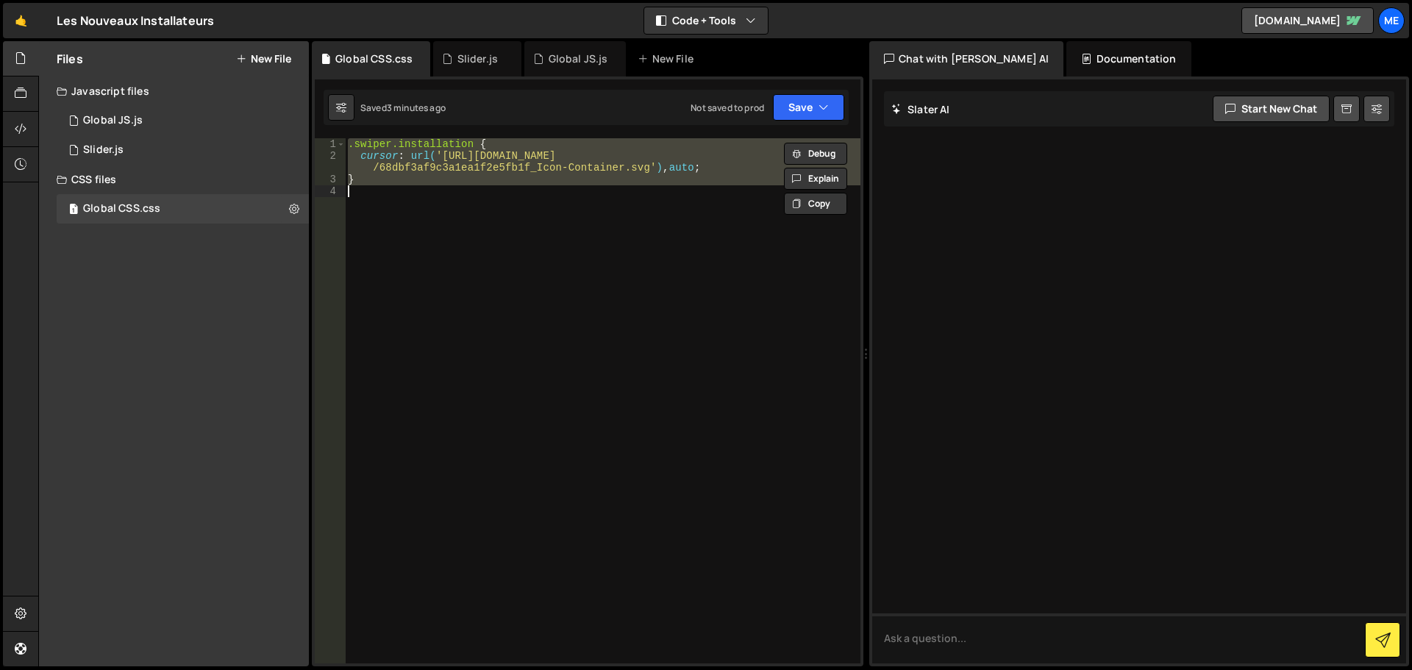
click at [582, 177] on div ".swiper.installation { cursor : url( 'https://cdn.prod.website-files.com/68d50c…" at bounding box center [603, 400] width 516 height 525
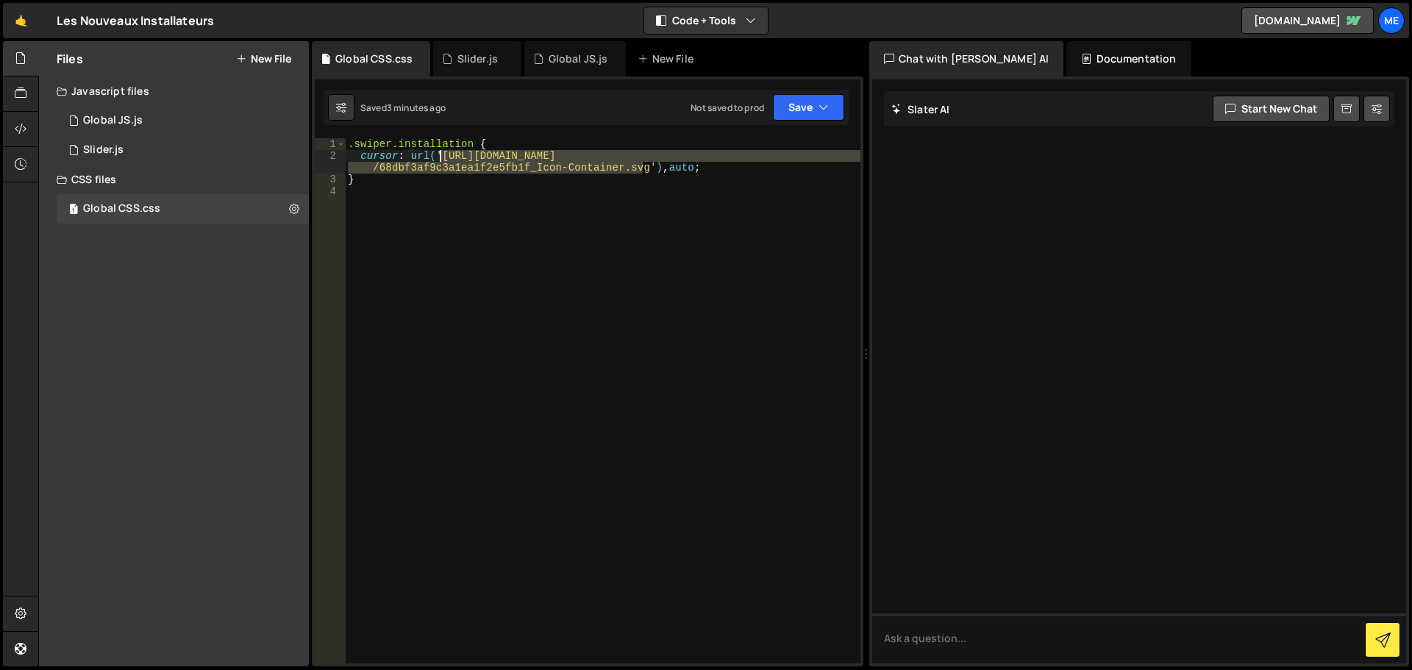
drag, startPoint x: 644, startPoint y: 171, endPoint x: 441, endPoint y: 157, distance: 202.7
click at [441, 157] on div ".swiper.installation { cursor : url( 'https://cdn.prod.website-files.com/68d50c…" at bounding box center [603, 412] width 516 height 549
type textarea "cursor: url('https://cdn.prod.website-files.com/68d50c46cab034dbabecf020/68dbf3…"
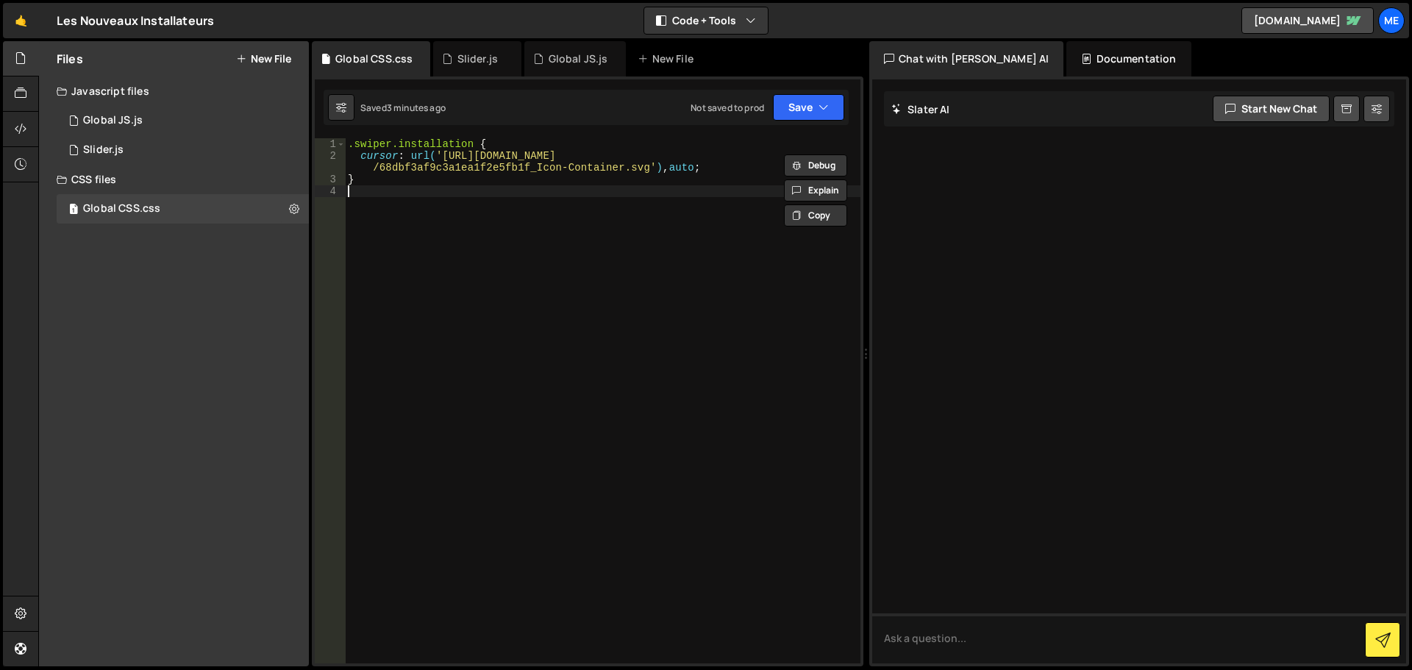
click at [719, 214] on div ".swiper.installation { cursor : url( 'https://cdn.prod.website-files.com/68d50c…" at bounding box center [603, 412] width 516 height 549
type textarea "}"
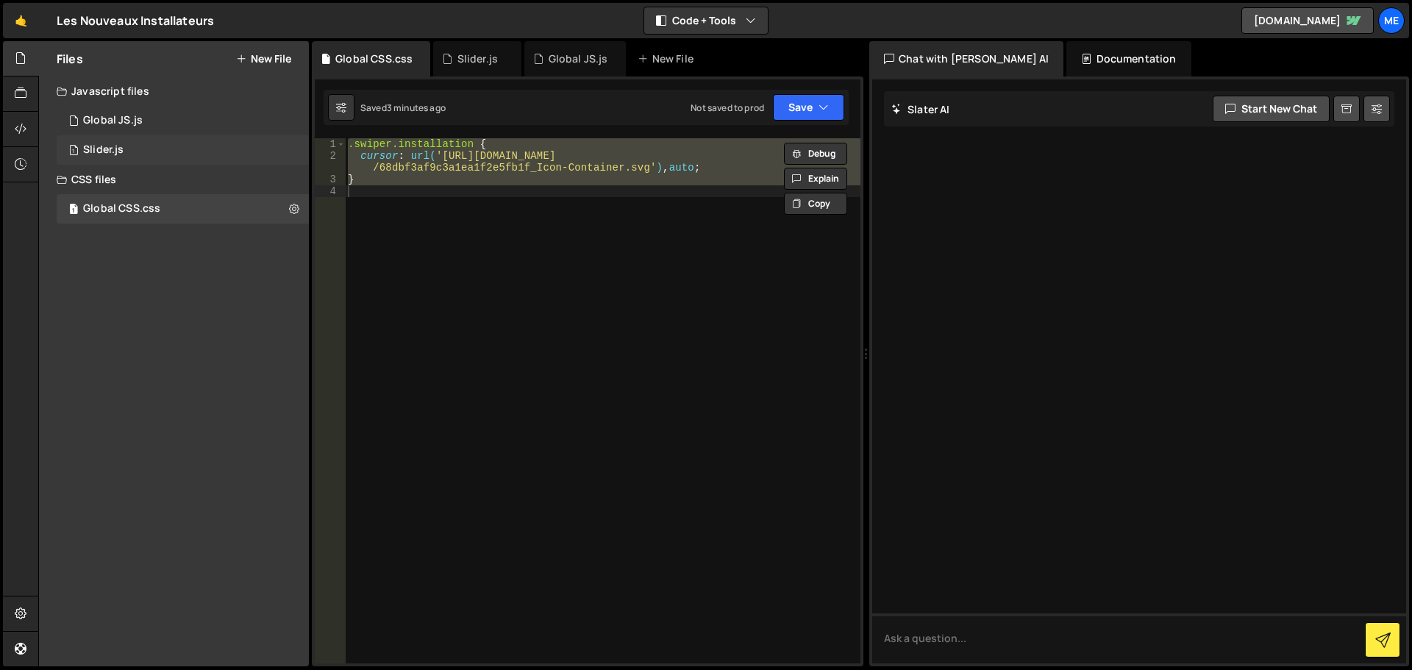
click at [188, 154] on div "1 Slider.js 0" at bounding box center [185, 149] width 257 height 29
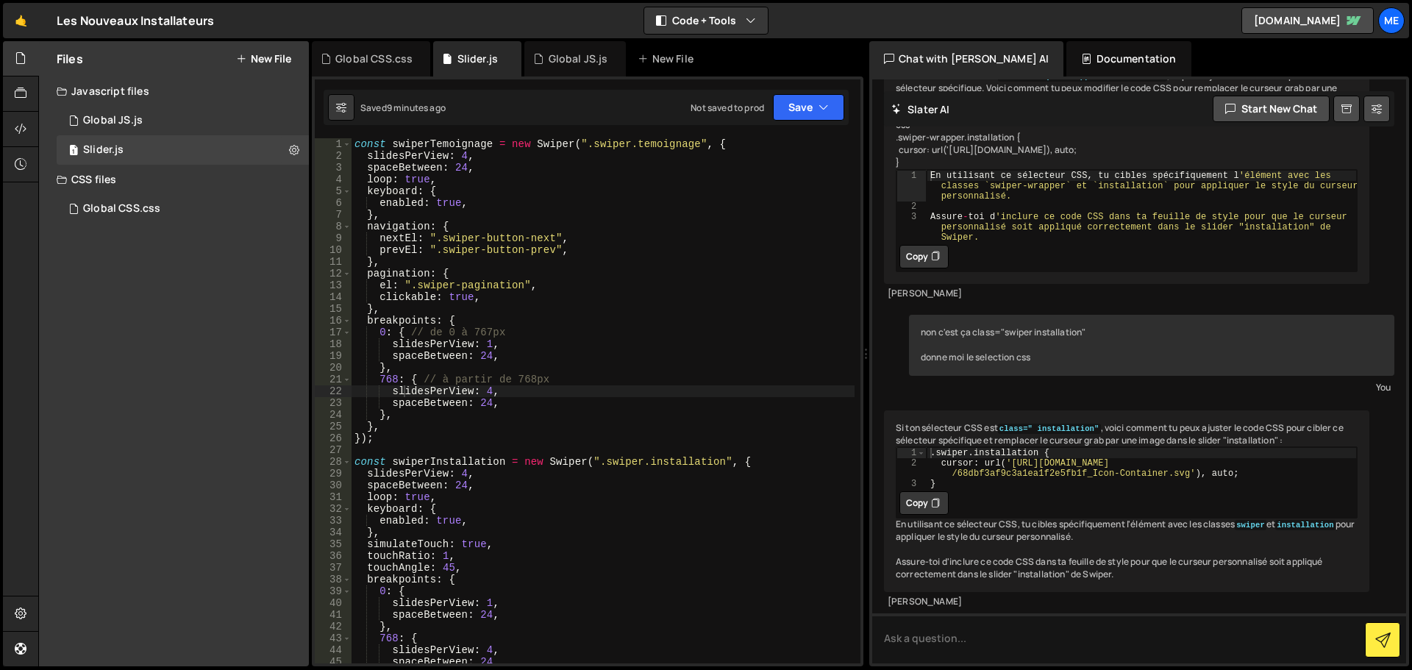
scroll to position [4584, 0]
click at [141, 200] on div "1 Global CSS.css 0" at bounding box center [183, 208] width 252 height 29
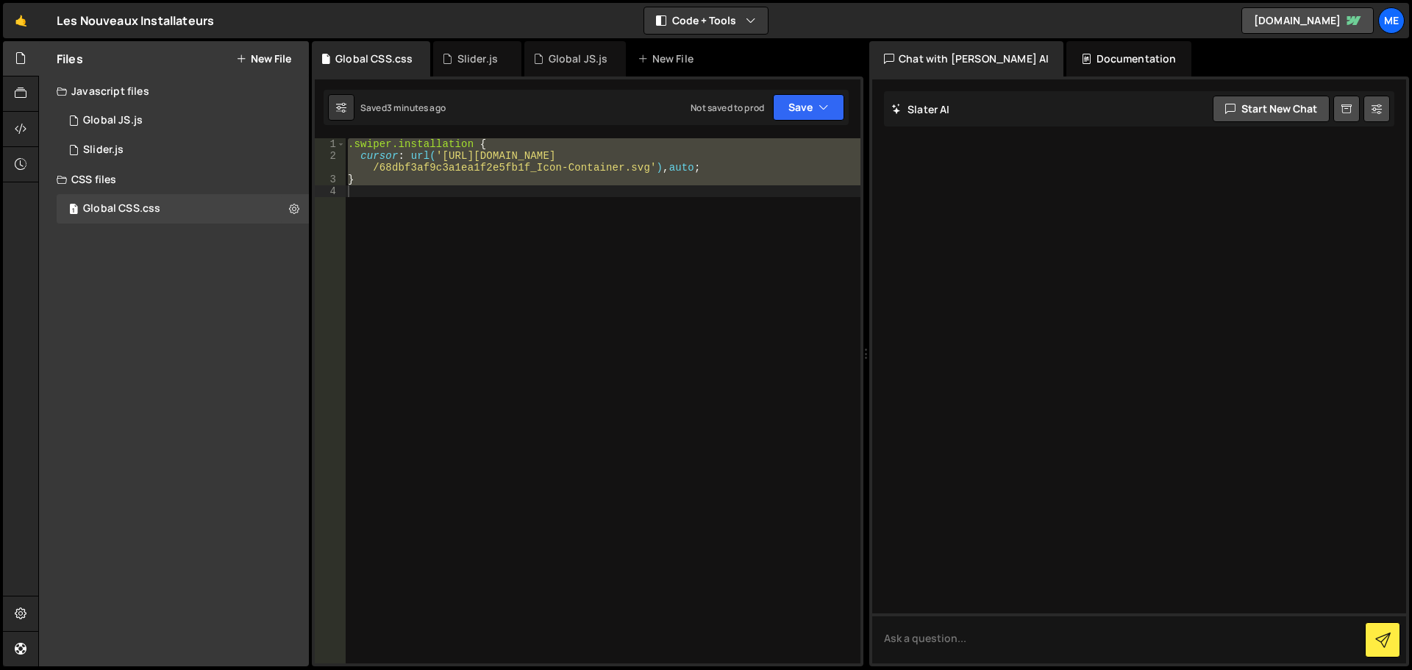
scroll to position [0, 0]
click at [612, 194] on div ".swiper.installation { cursor : url( 'https://cdn.prod.website-files.com/68d50c…" at bounding box center [603, 400] width 516 height 525
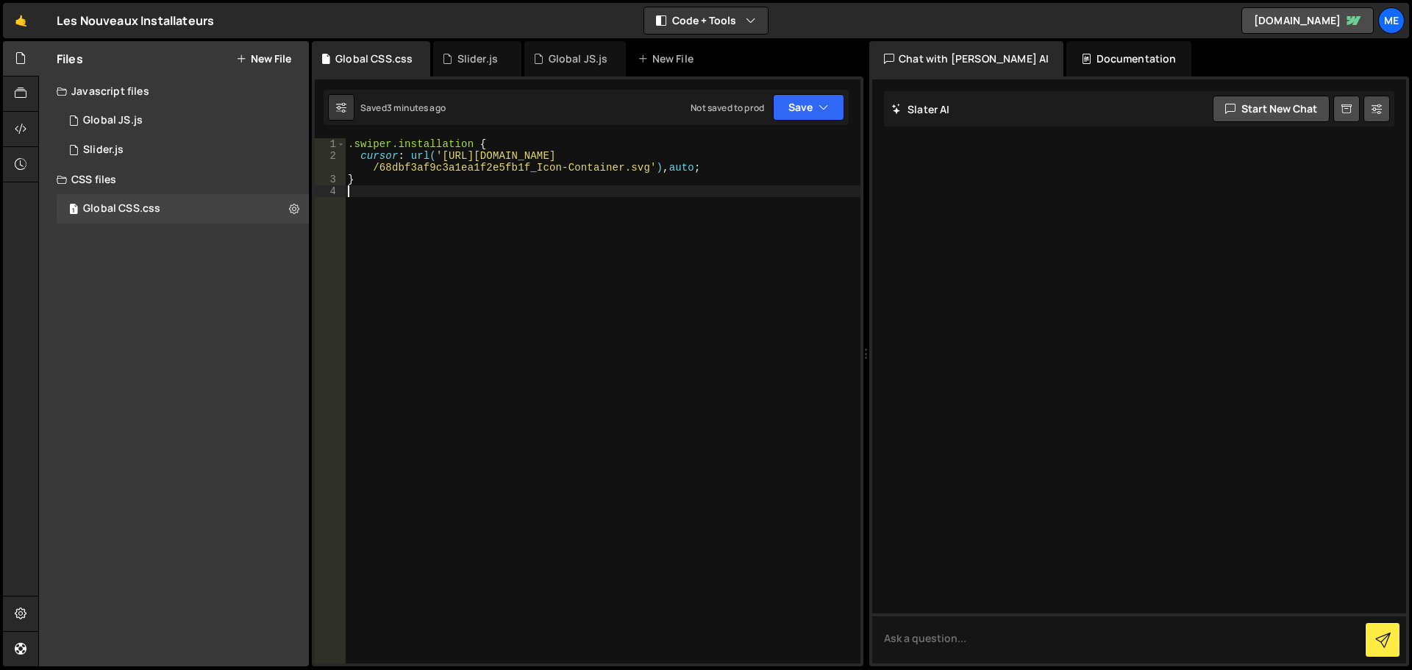
type textarea "}"
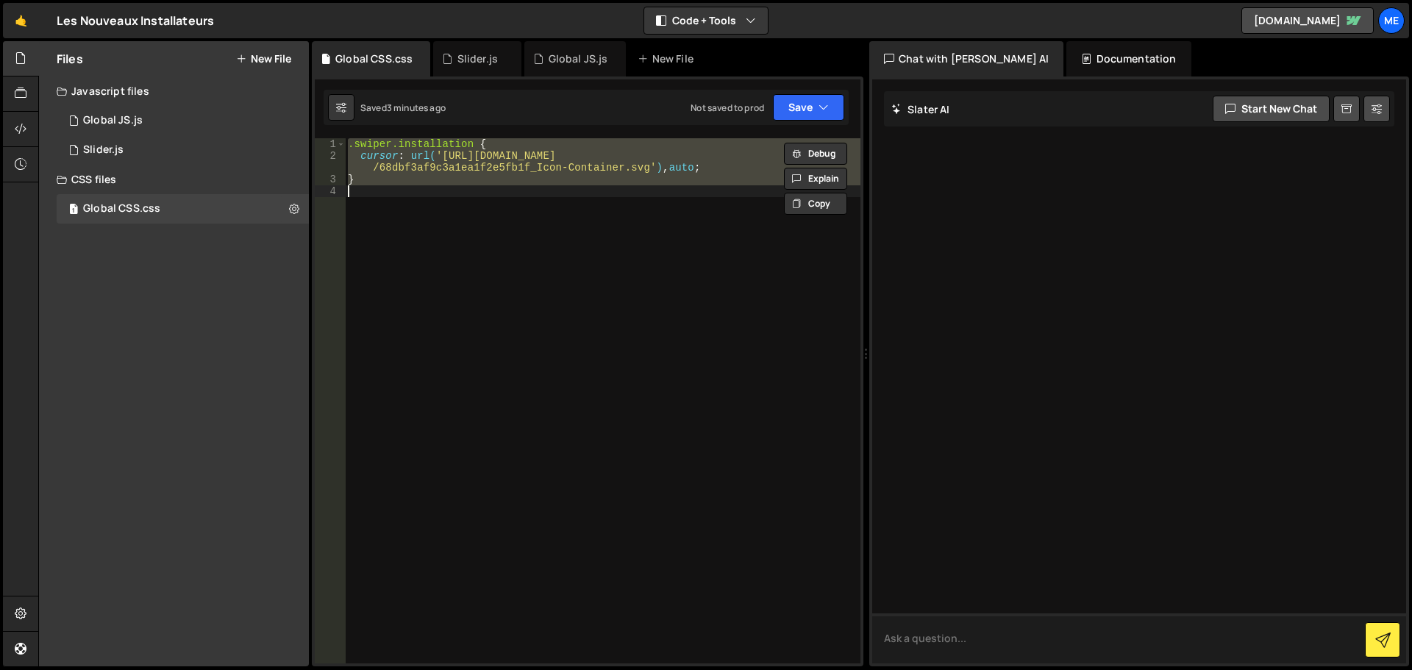
click at [1015, 630] on textarea at bounding box center [1139, 638] width 534 height 50
paste textarea ".swiper.installation { cursor: url('https://cdn.prod.website-files.com/68d50c46…"
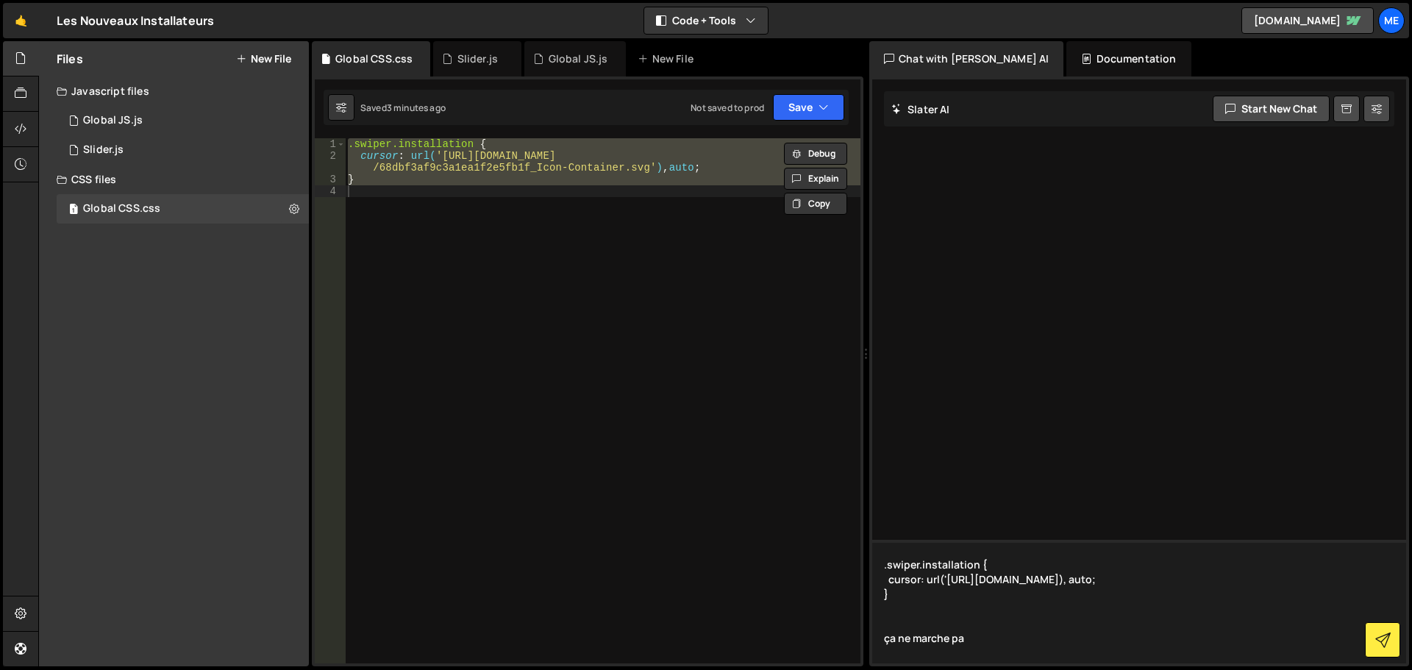
type textarea ".swiper.installation { cursor: url('https://cdn.prod.website-files.com/68d50c46…"
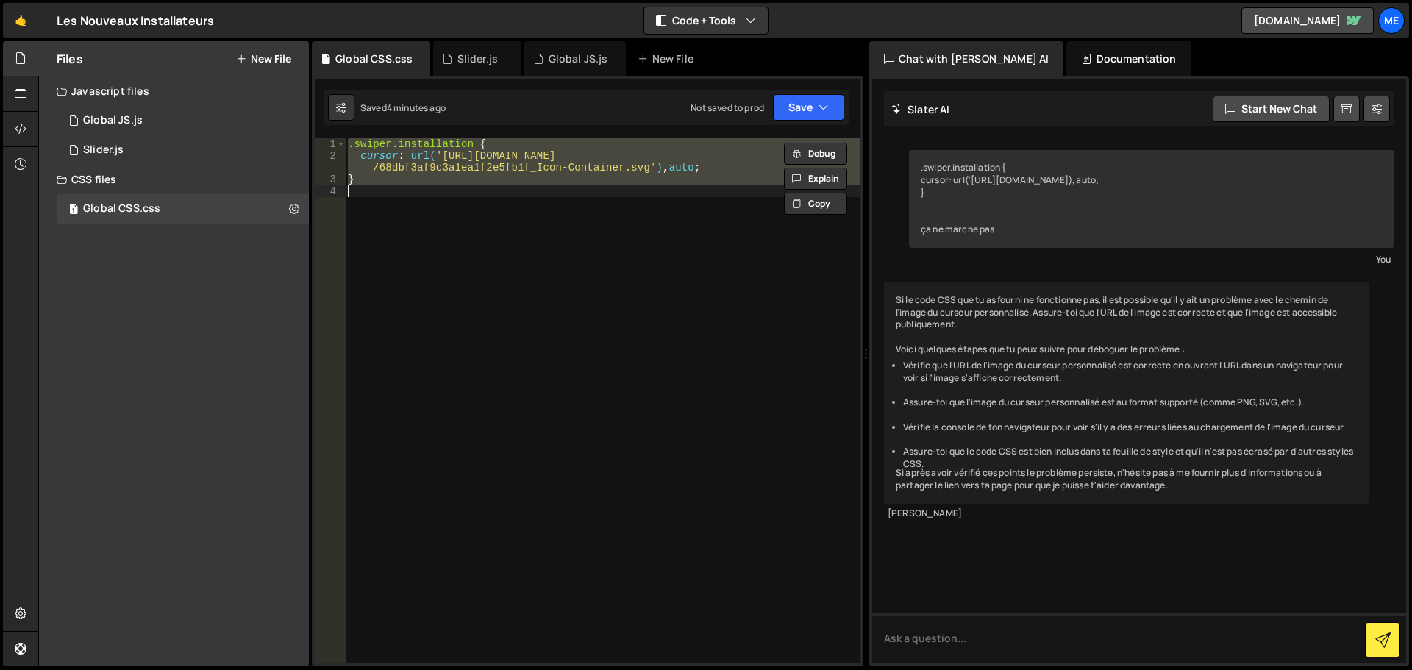
click at [397, 177] on div ".swiper.installation { cursor : url( 'https://cdn.prod.website-files.com/68d50c…" at bounding box center [603, 400] width 516 height 525
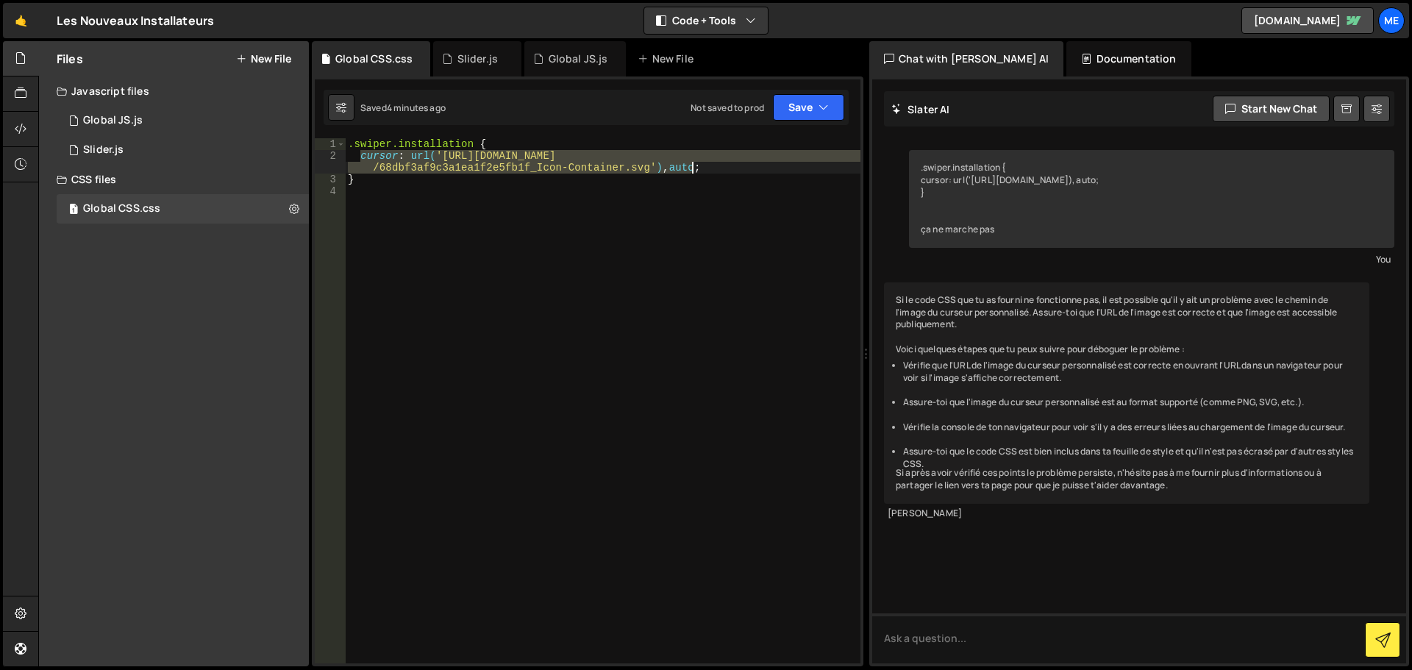
drag, startPoint x: 360, startPoint y: 159, endPoint x: 693, endPoint y: 171, distance: 332.6
click at [693, 171] on div ".swiper.installation { cursor : url( 'https://cdn.prod.website-files.com/68d50c…" at bounding box center [603, 412] width 516 height 549
paste textarea ""https://cdn.prod.website-files.com/6493377f1a80e7fd23cf1812/6510a5c28db4b6bcf7…"
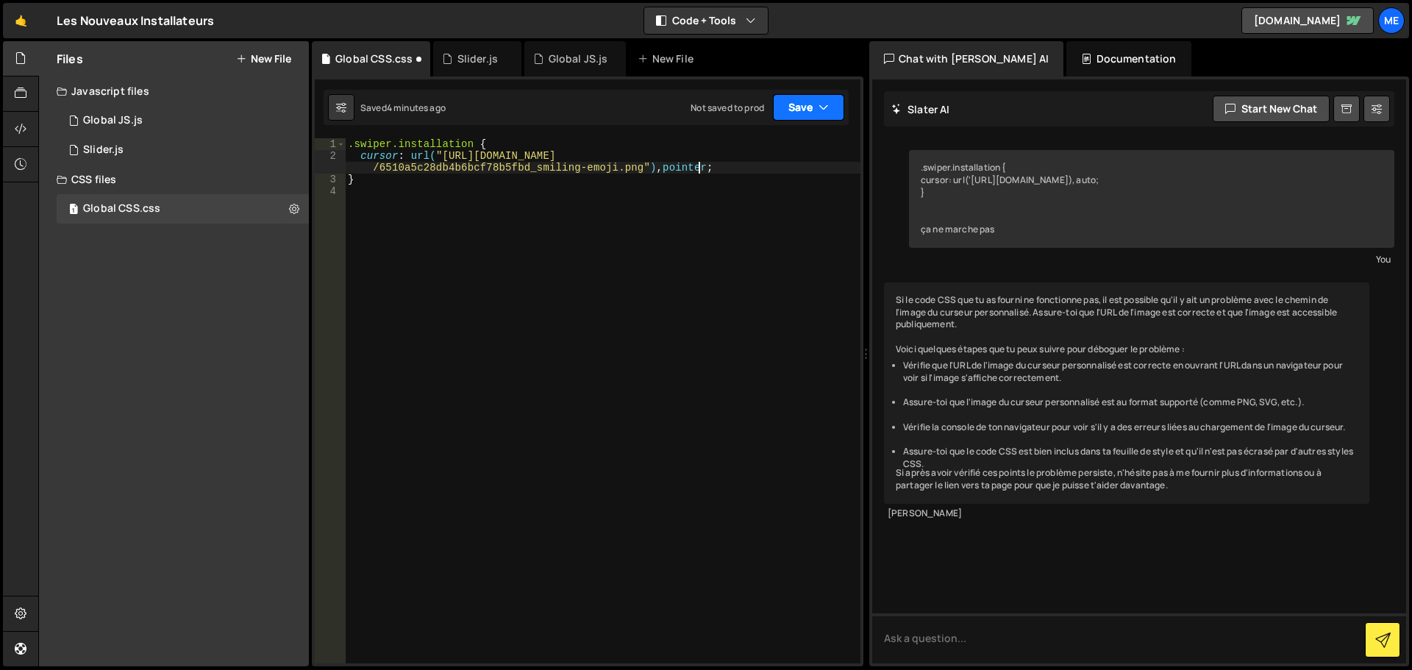
click at [797, 109] on button "Save" at bounding box center [808, 107] width 71 height 26
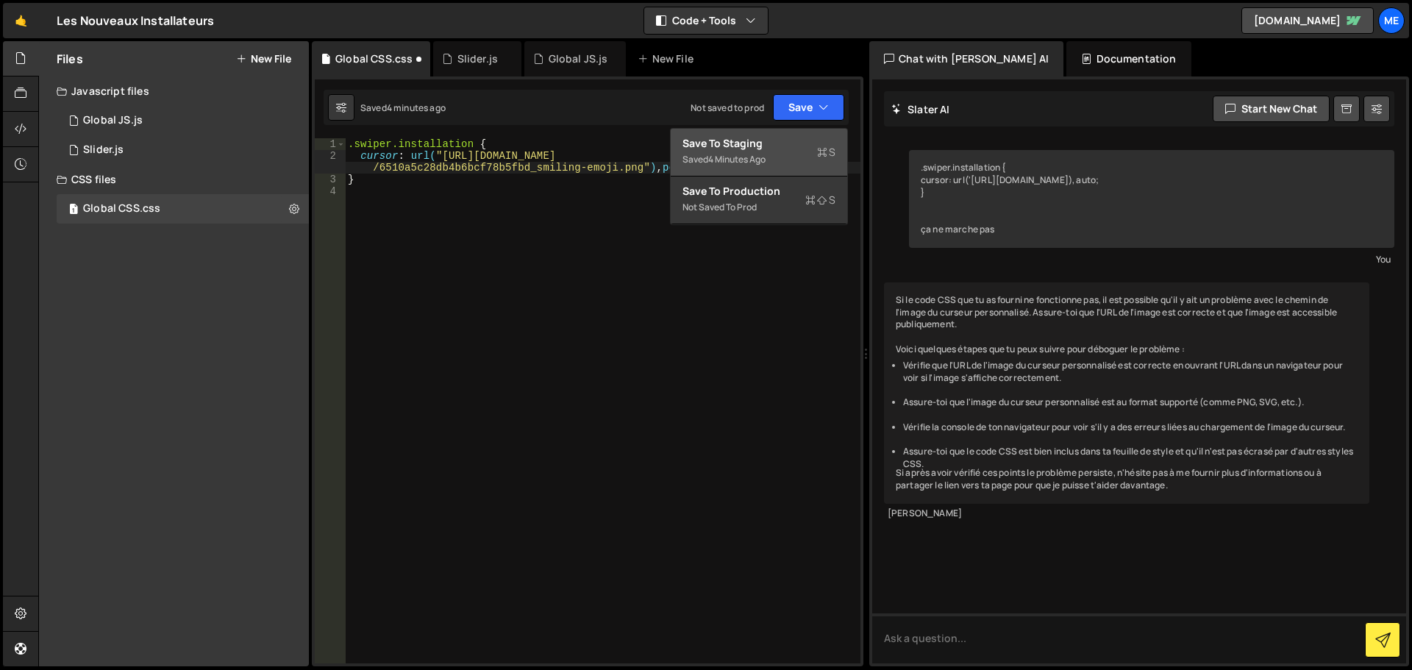
click at [786, 149] on div "Save to Staging S" at bounding box center [759, 143] width 153 height 15
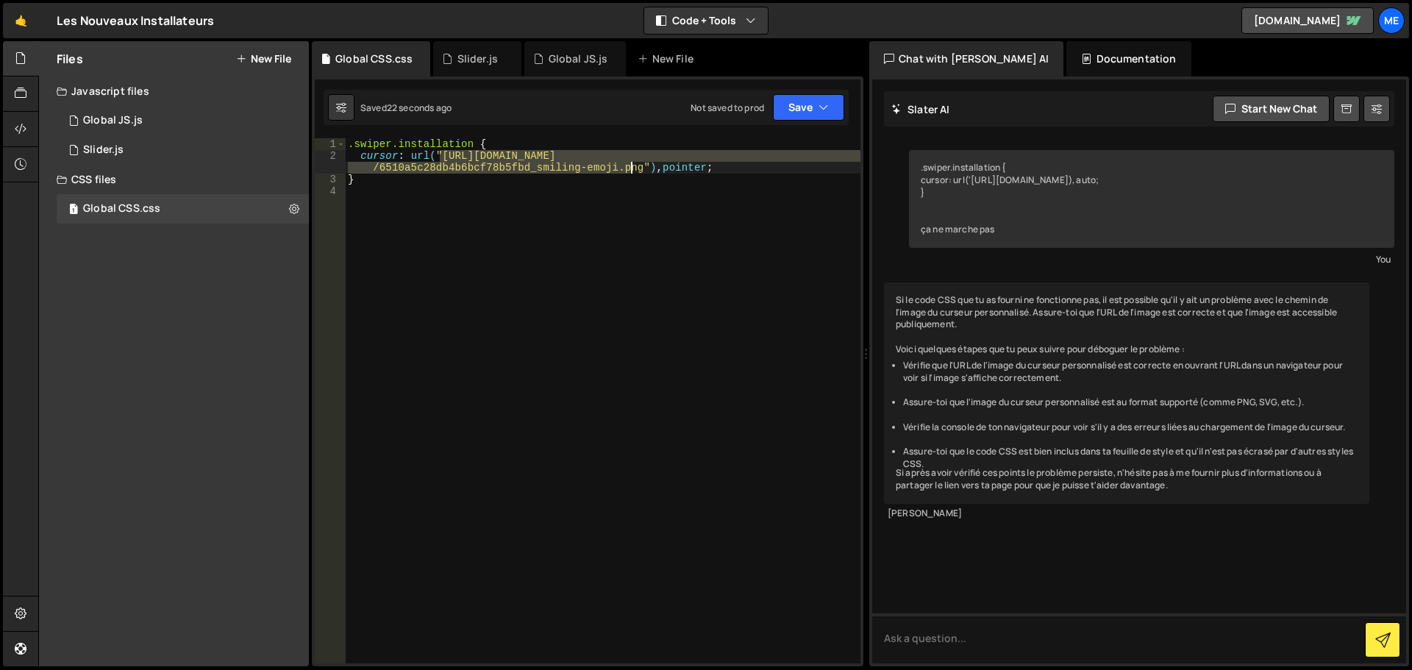
drag, startPoint x: 440, startPoint y: 157, endPoint x: 636, endPoint y: 165, distance: 196.6
click at [636, 165] on div ".swiper.installation { cursor : url( "https://cdn.prod.website-files.com/649337…" at bounding box center [603, 412] width 516 height 549
paste textarea "8d50c46cab034dbabecf020/68dbf3af9c3a1ea1f2e5fb1f_Icon-Container.sv"
type textarea "cursor: url("https://cdn.prod.website-files.com/68d50c46cab034dbabecf020/68dbf3…"
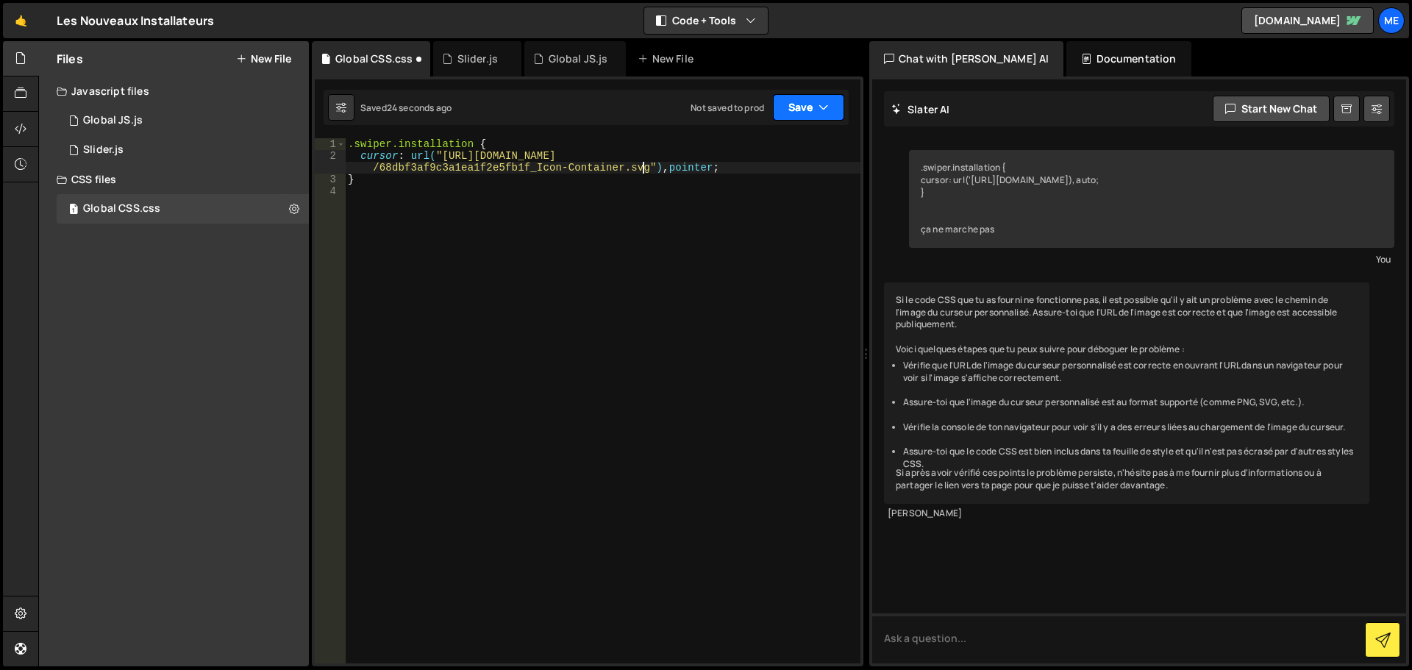
click at [813, 105] on button "Save" at bounding box center [808, 107] width 71 height 26
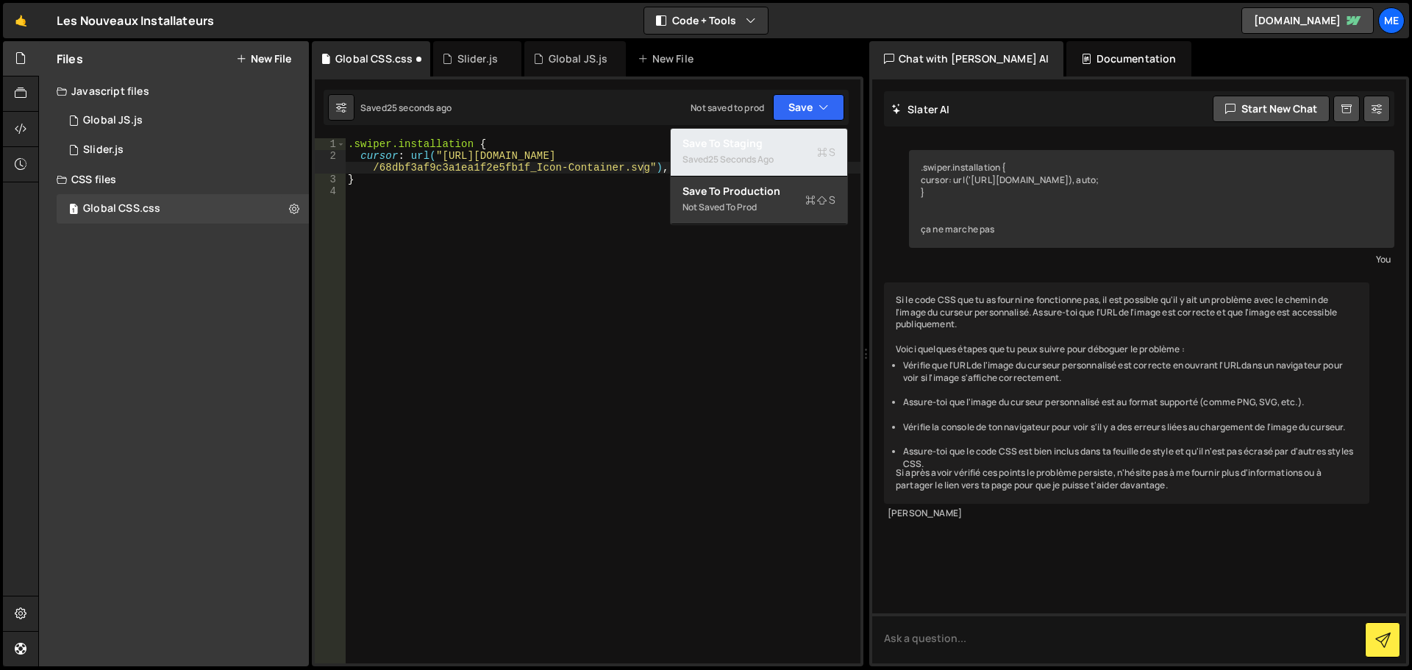
click at [783, 156] on div "Saved 25 seconds ago" at bounding box center [759, 160] width 153 height 18
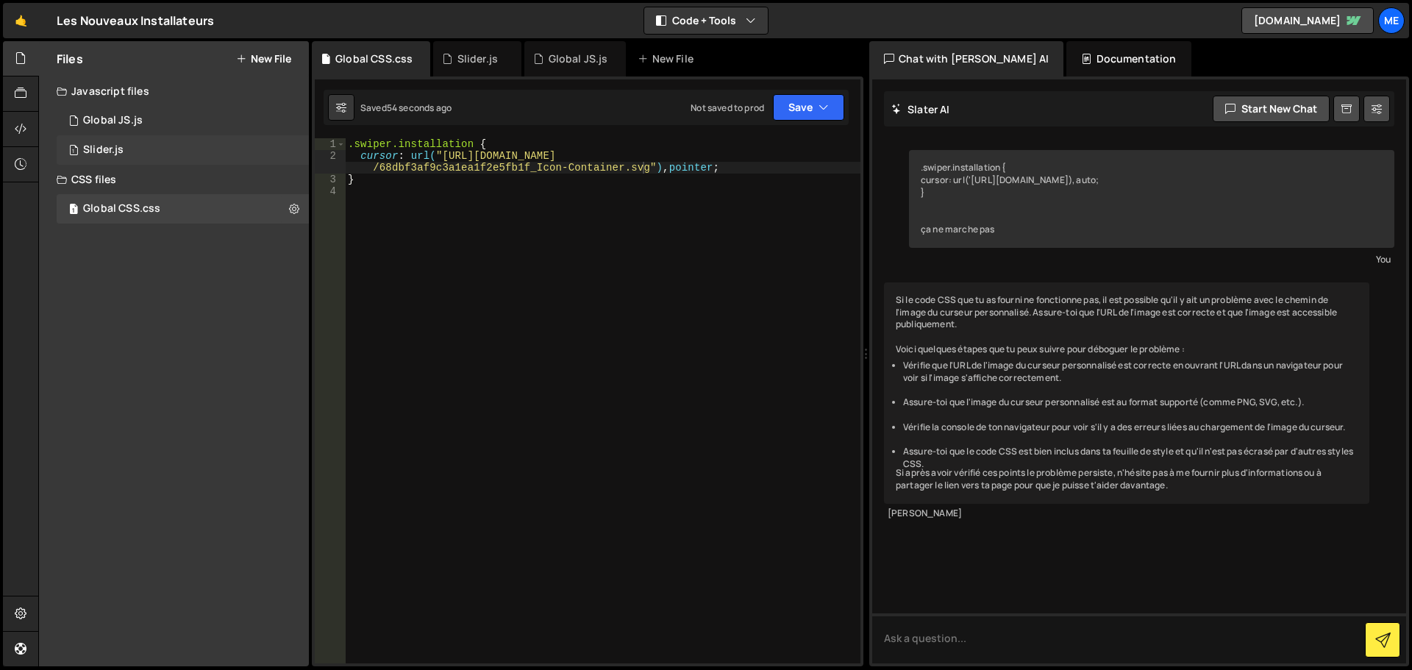
click at [162, 145] on div "1 Slider.js 0" at bounding box center [185, 149] width 257 height 29
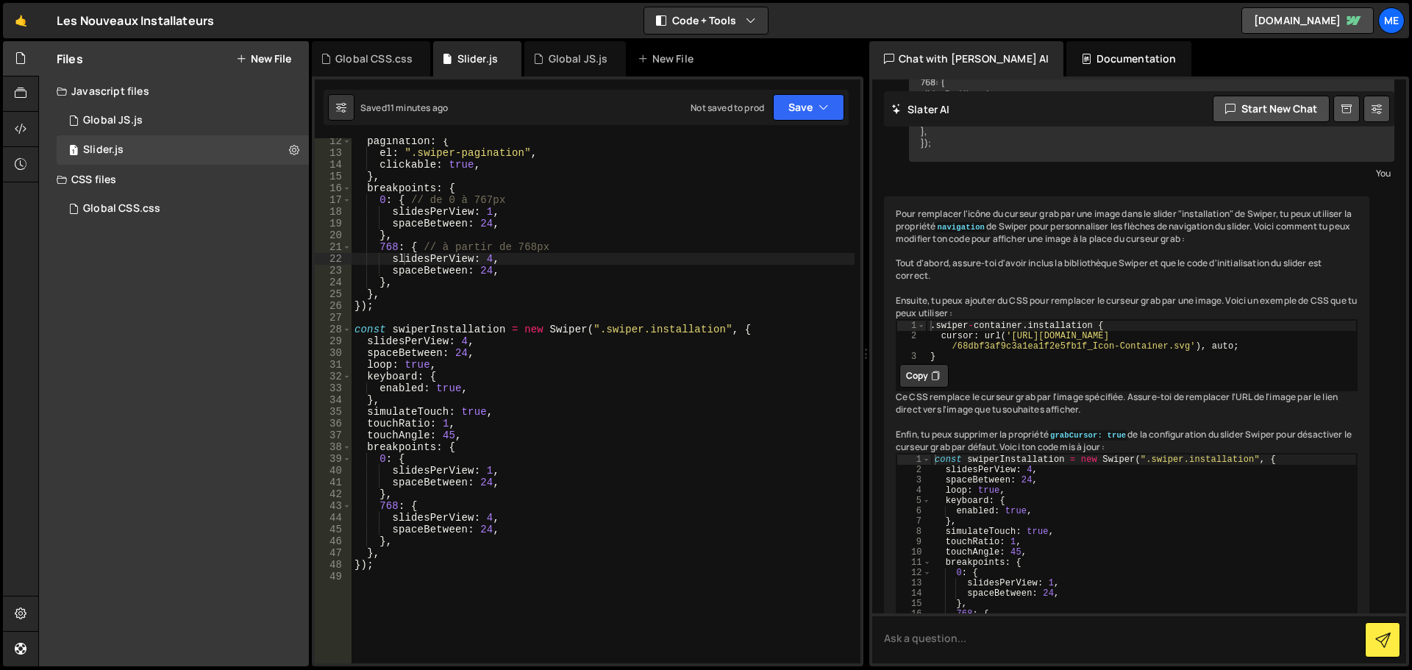
scroll to position [177, 0]
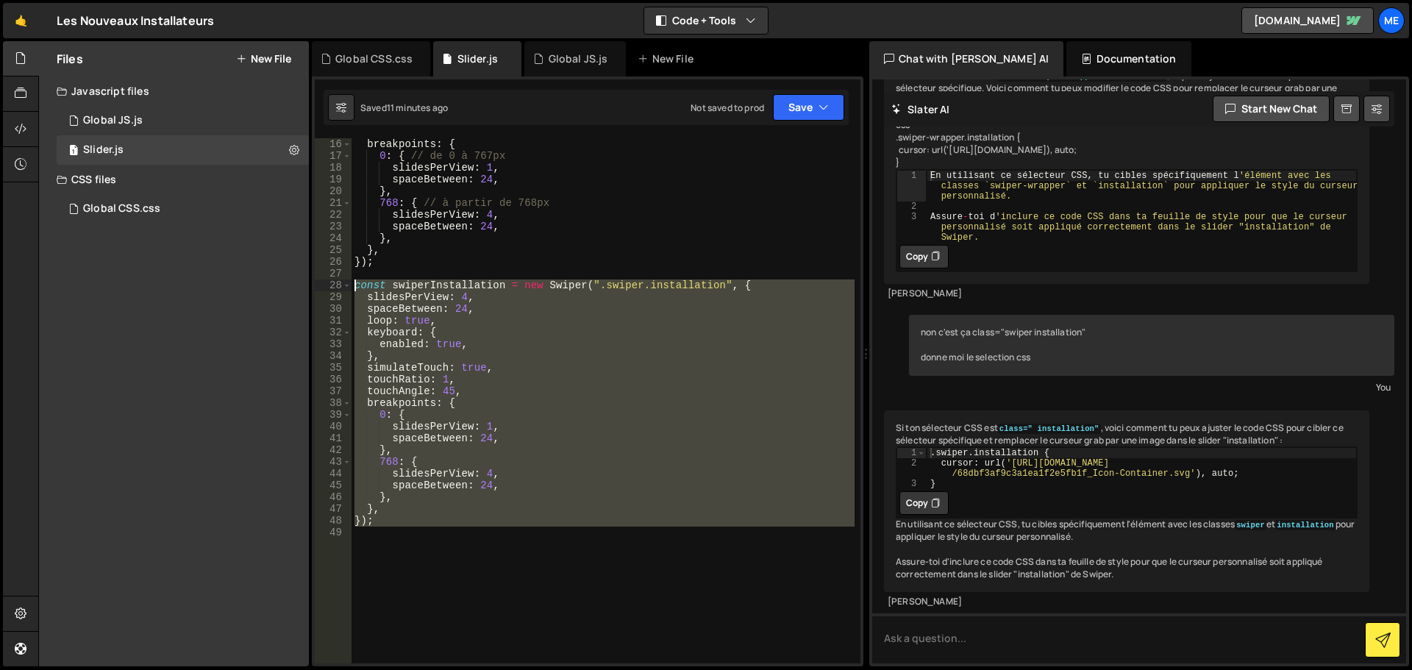
drag, startPoint x: 365, startPoint y: 472, endPoint x: 464, endPoint y: 394, distance: 126.2
click at [327, 282] on div "16 17 18 19 20 21 22 23 24 25 26 27 28 29 30 31 32 33 34 35 36 37 38 39 40 41 4…" at bounding box center [588, 400] width 546 height 525
type textarea "const swiperInstallation = new Swiper(".swiper.installation", { slidesPerView: …"
click at [964, 640] on textarea at bounding box center [1139, 638] width 534 height 50
paste textarea "const swiperInstallation = new Swiper(".swiper.installation", { slidesPerView: …"
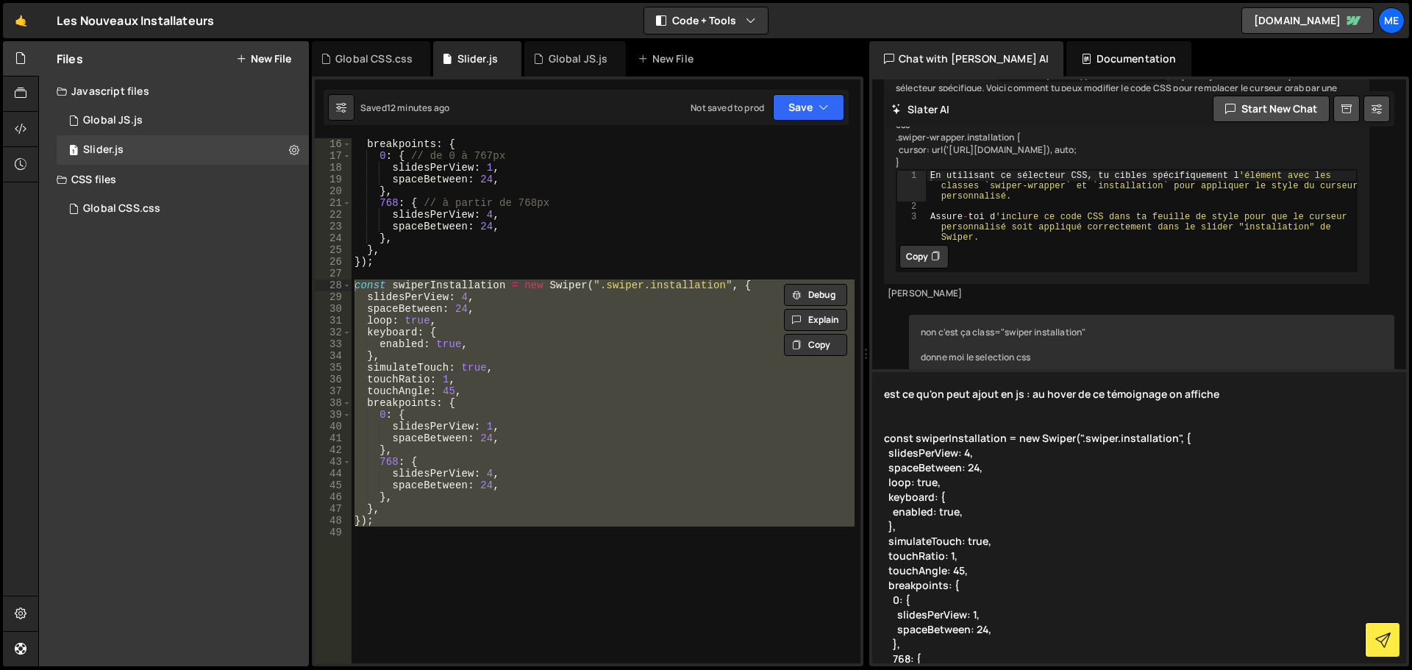
click at [1251, 391] on textarea "est ce qu'on peut ajout en js : au hover de ce témoignage on affiche const swip…" at bounding box center [1139, 516] width 534 height 294
paste textarea "https://cdn.prod.website-files.com/68d50c46cab034dbabecf020/68dbf3af9c3a1ea1f2e…"
type textarea "est ce qu'on peut ajout en js : au hover de ce témoignage on affiche https://cd…"
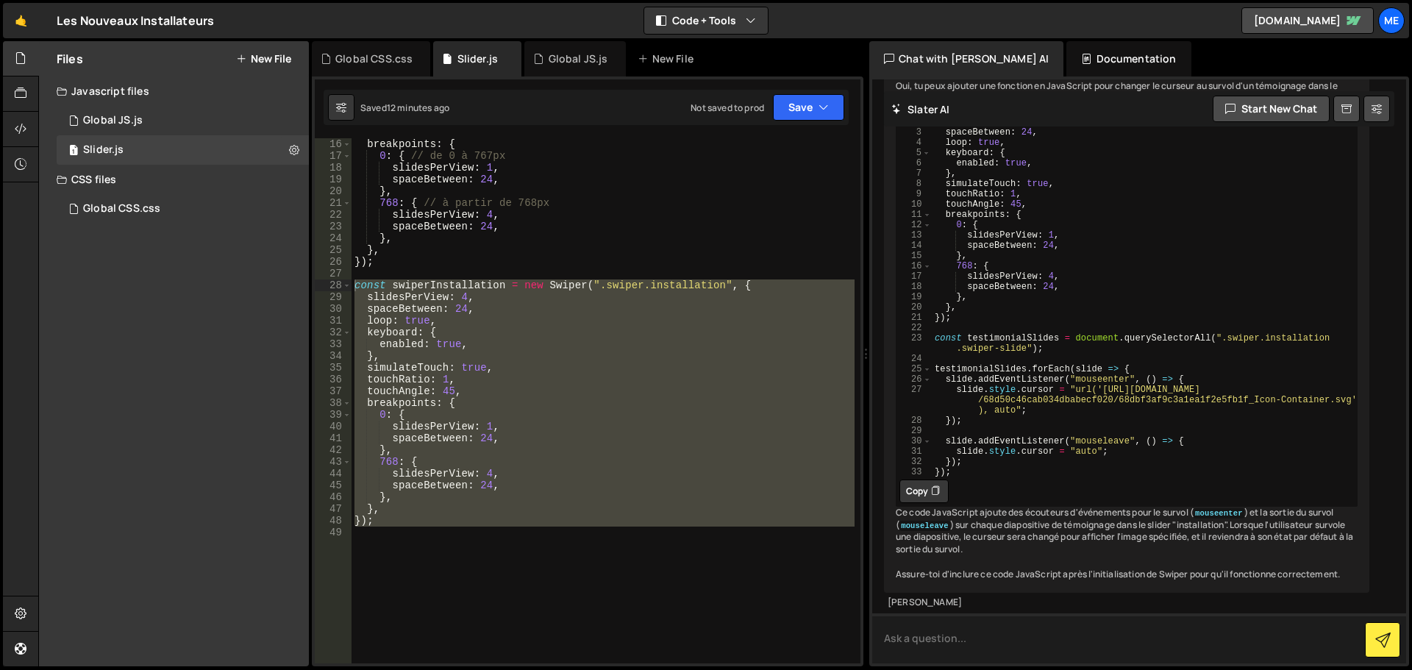
scroll to position [5494, 0]
click at [935, 499] on icon at bounding box center [935, 491] width 9 height 15
click at [548, 528] on div "breakpoints : { 0 : { // de 0 à 767px slidesPerView : 1 , spaceBetween : 24 , }…" at bounding box center [603, 400] width 503 height 525
drag, startPoint x: 408, startPoint y: 534, endPoint x: 317, endPoint y: 287, distance: 263.4
click at [317, 287] on div "16 17 18 19 20 21 22 23 24 25 26 27 28 29 30 31 32 33 34 35 36 37 38 39 40 41 4…" at bounding box center [588, 400] width 546 height 525
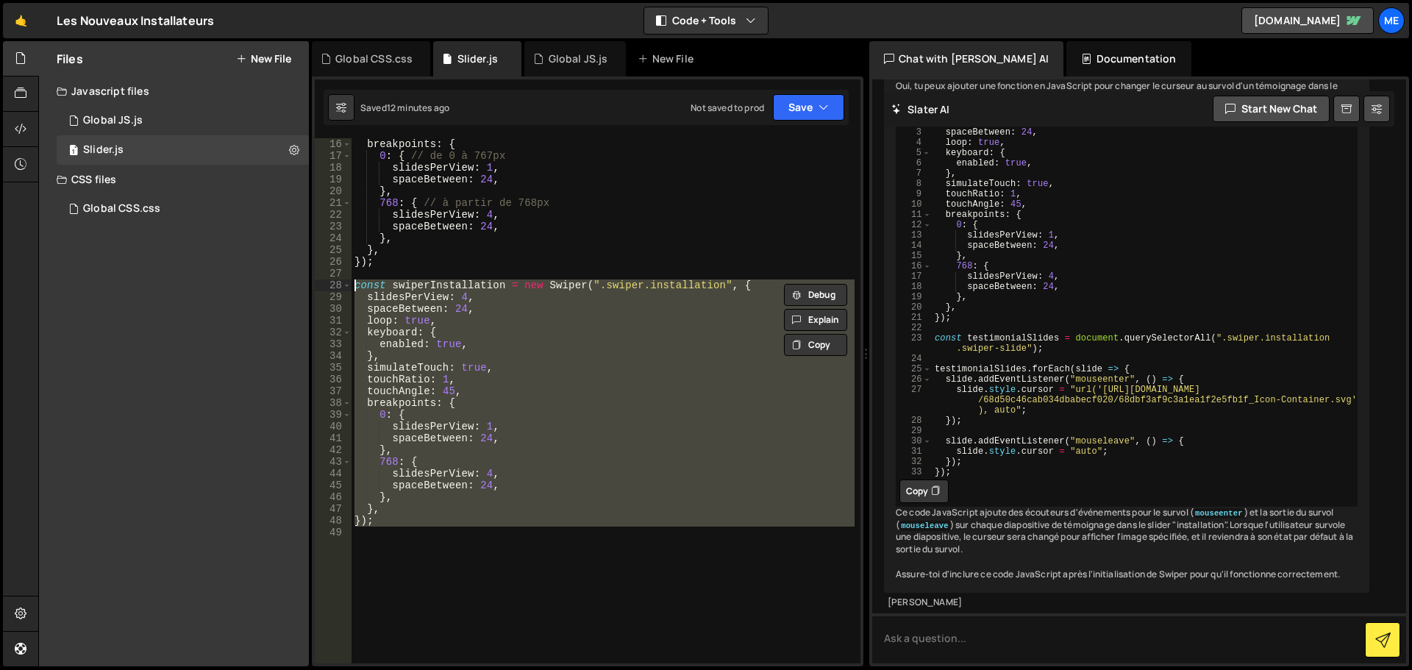
paste textarea "});"
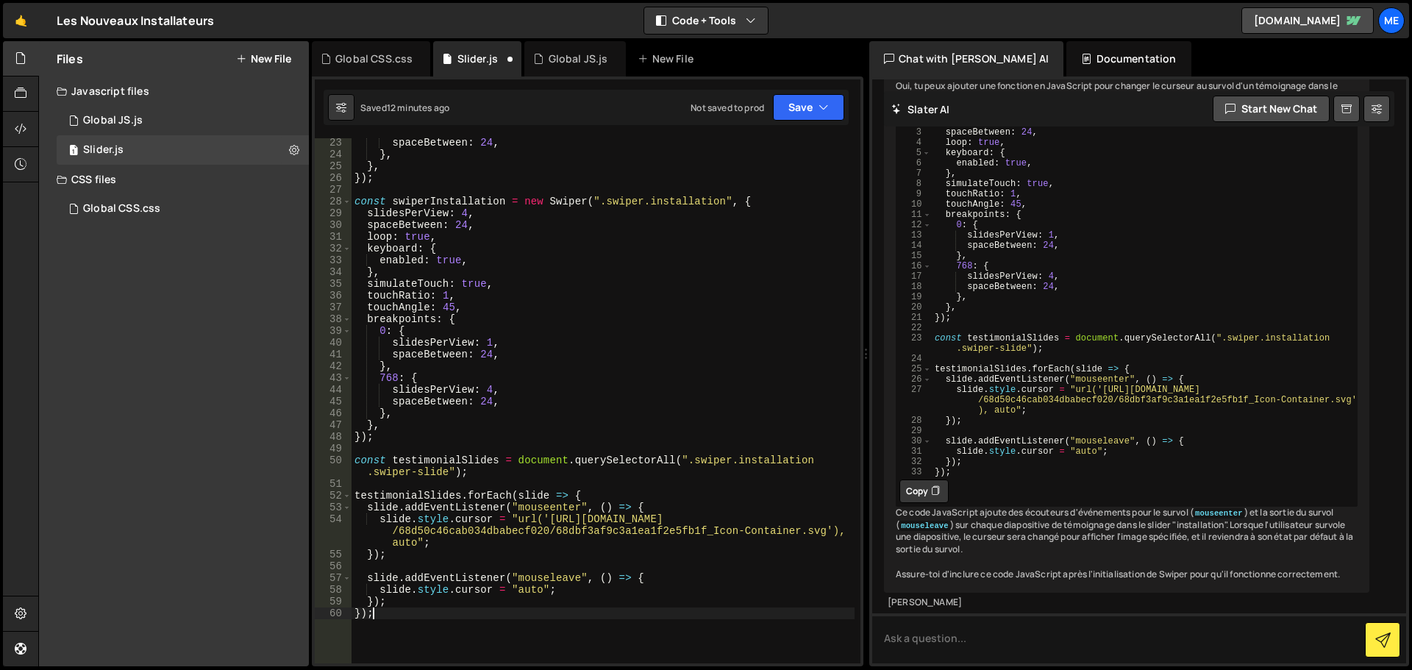
scroll to position [260, 0]
click at [823, 110] on icon "button" at bounding box center [824, 107] width 10 height 15
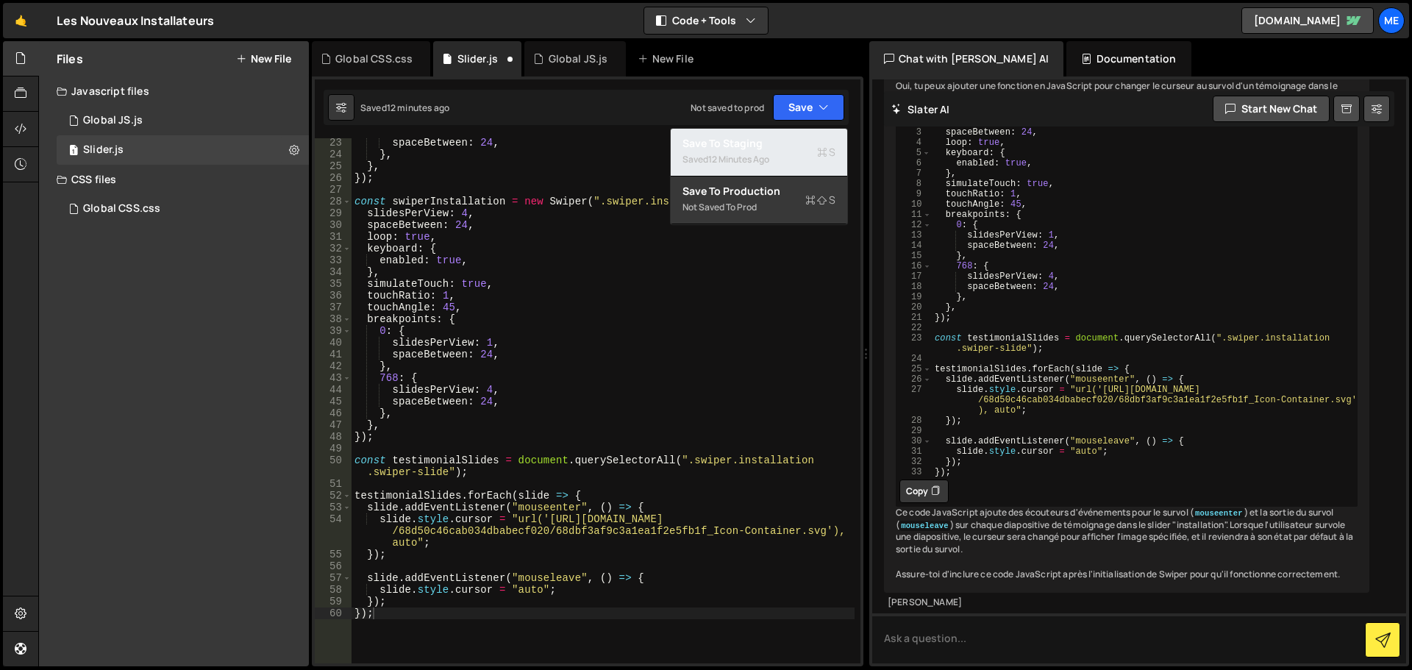
click at [773, 145] on div "Save to Staging S" at bounding box center [759, 143] width 153 height 15
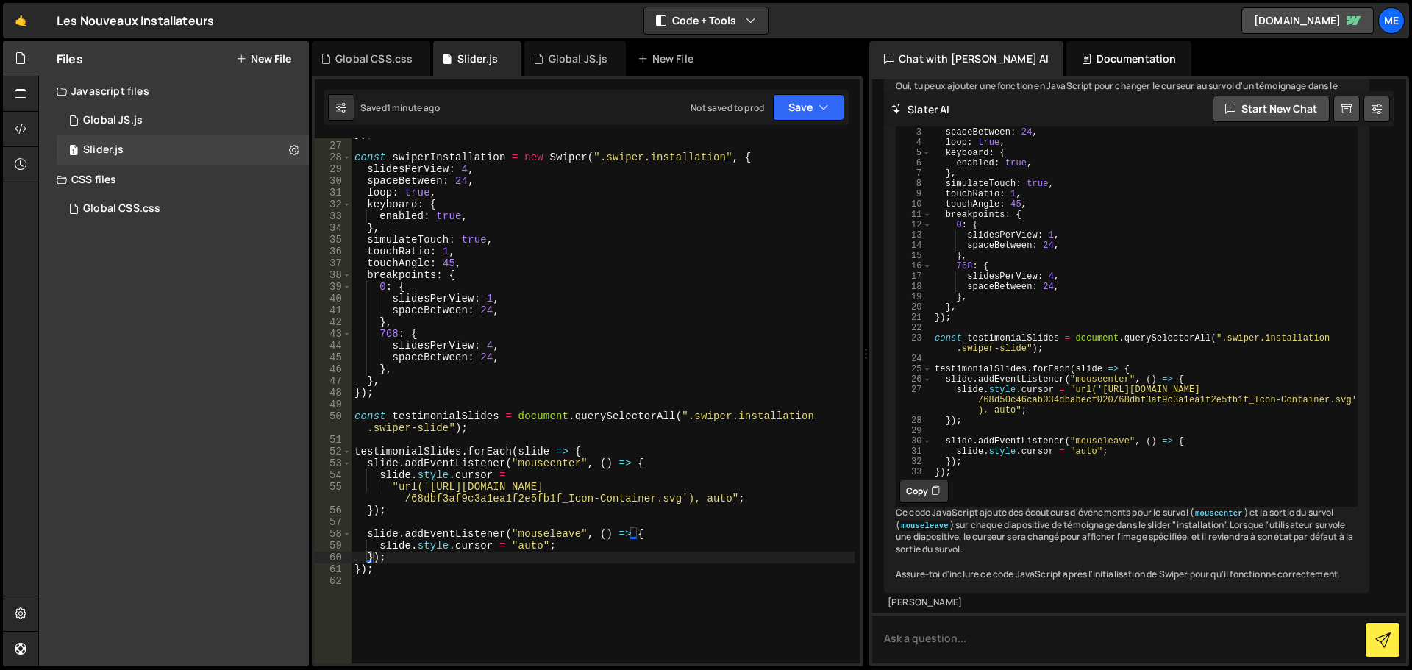
scroll to position [304, 0]
drag, startPoint x: 675, startPoint y: 500, endPoint x: 430, endPoint y: 488, distance: 245.9
click at [430, 488] on div "}) ; const swiperInstallation = new Swiper ( ".swiper.installation" , { slidesP…" at bounding box center [603, 402] width 503 height 549
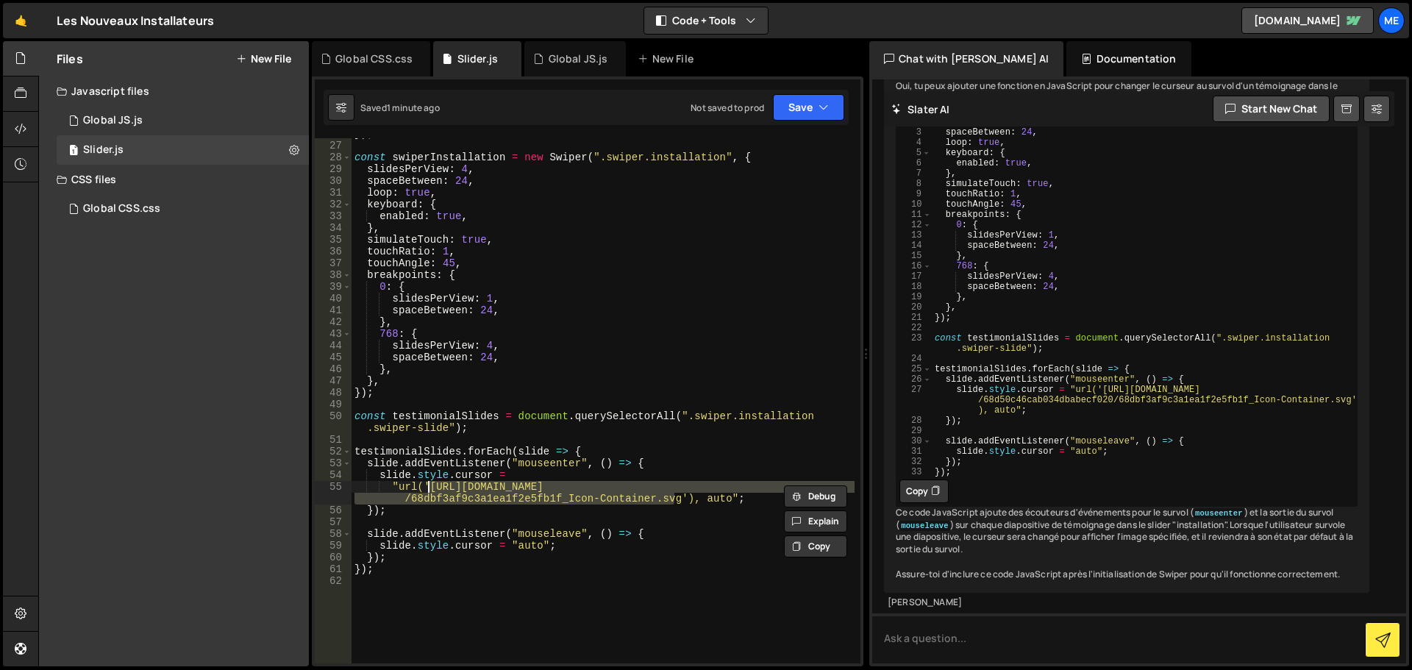
paste textarea "72a034355c80d6df0f8_Icon-drag.pn"
type textarea ""url('https://cdn.prod.website-files.com/68d50c46cab034dbabecf020/68dbf72a03435…"
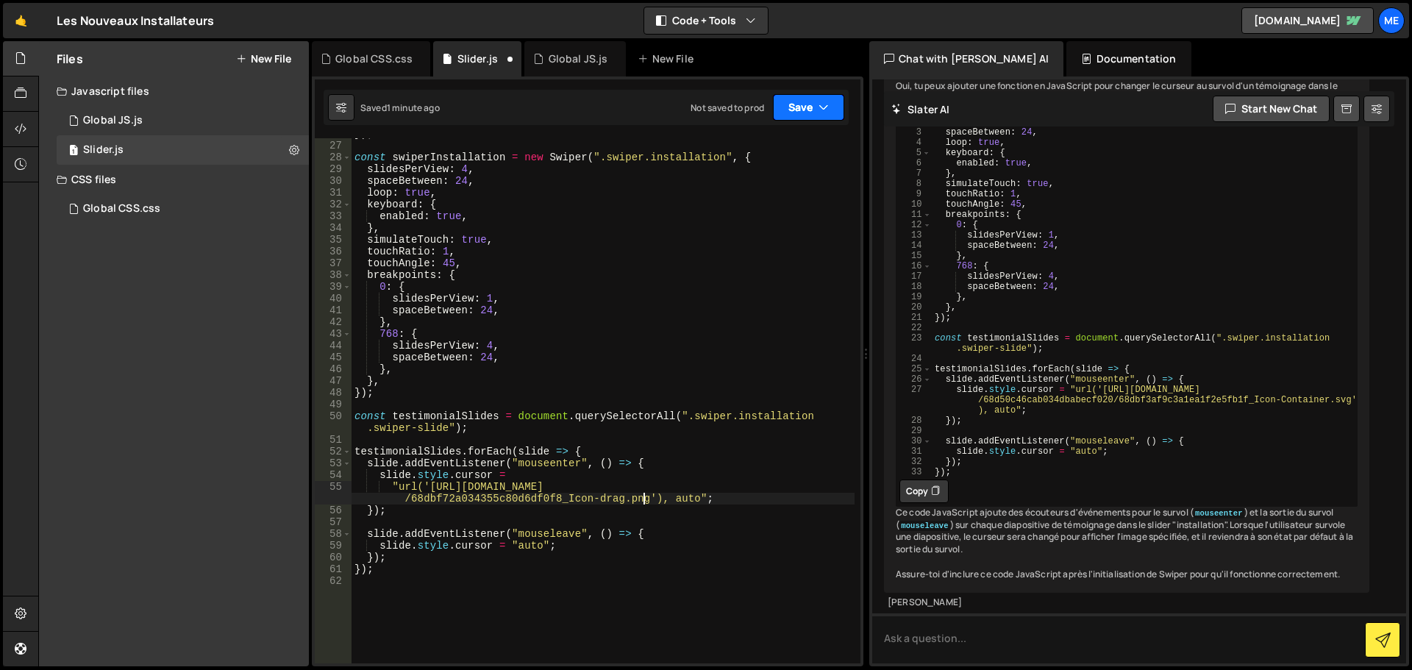
click at [808, 112] on button "Save" at bounding box center [808, 107] width 71 height 26
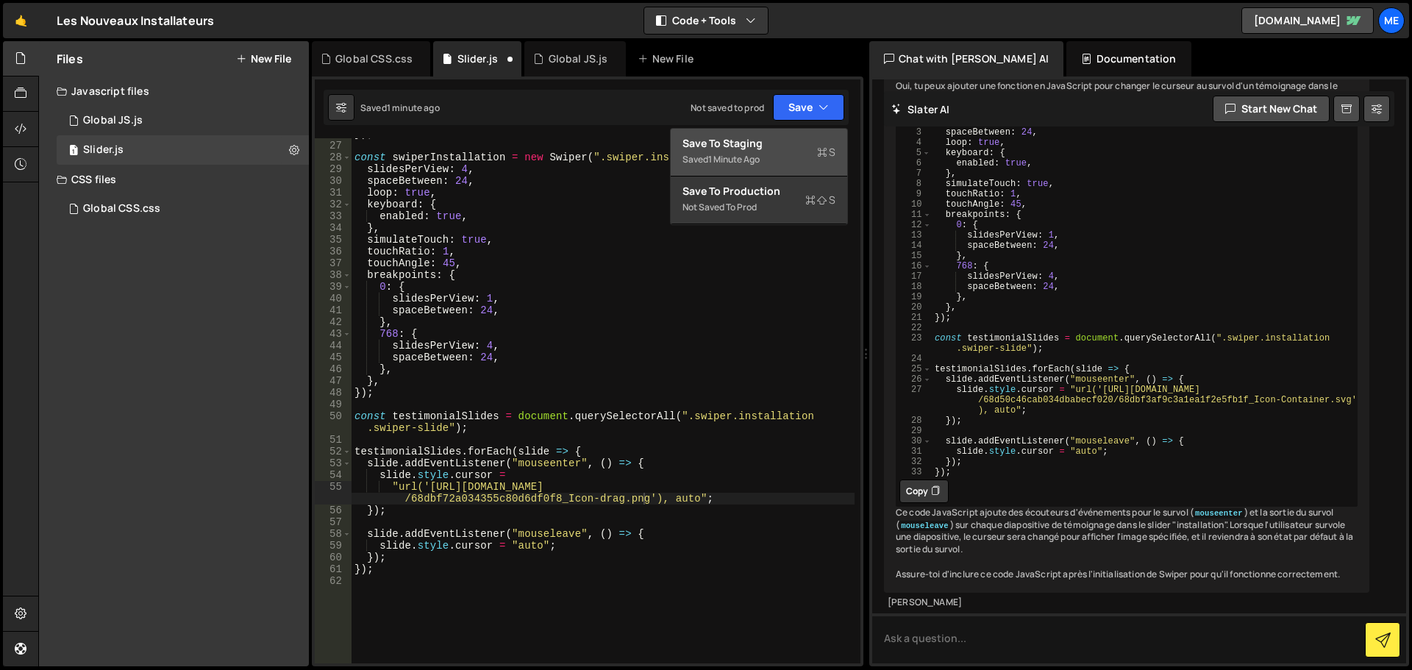
click at [767, 145] on div "Save to Staging S" at bounding box center [759, 143] width 153 height 15
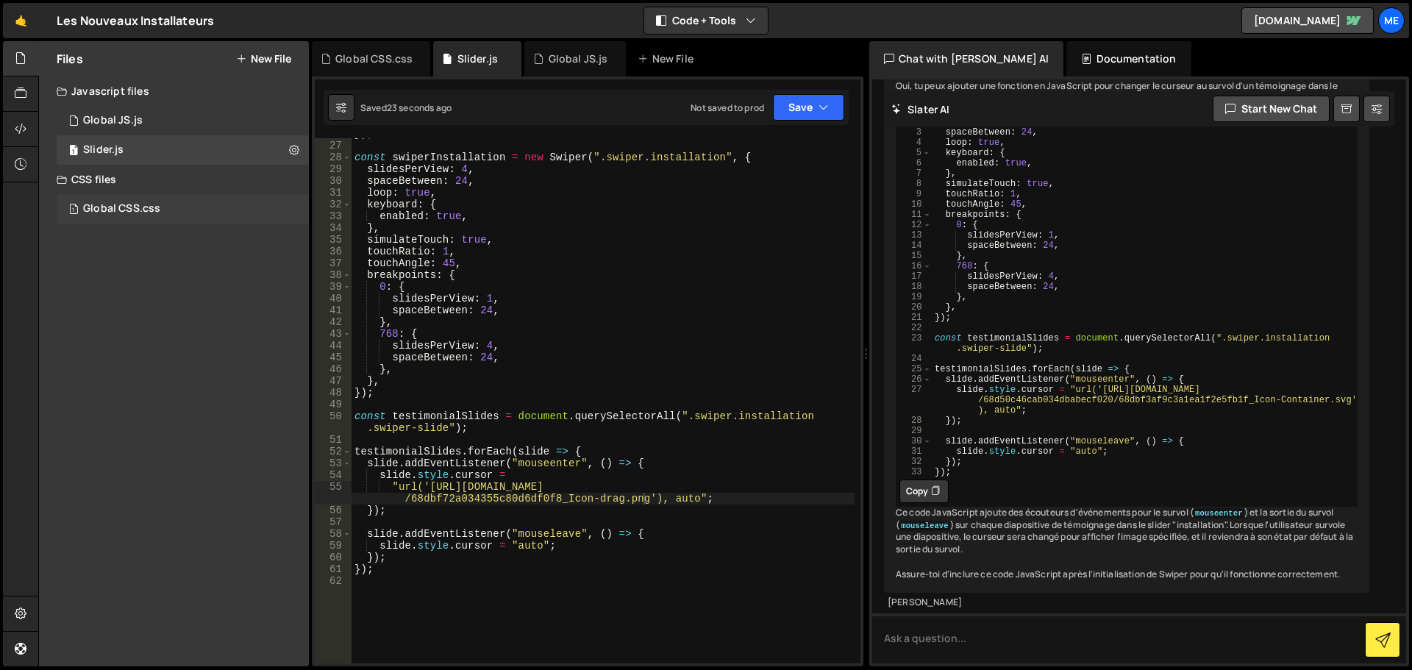
click at [148, 199] on div "1 Global CSS.css 0" at bounding box center [183, 208] width 252 height 29
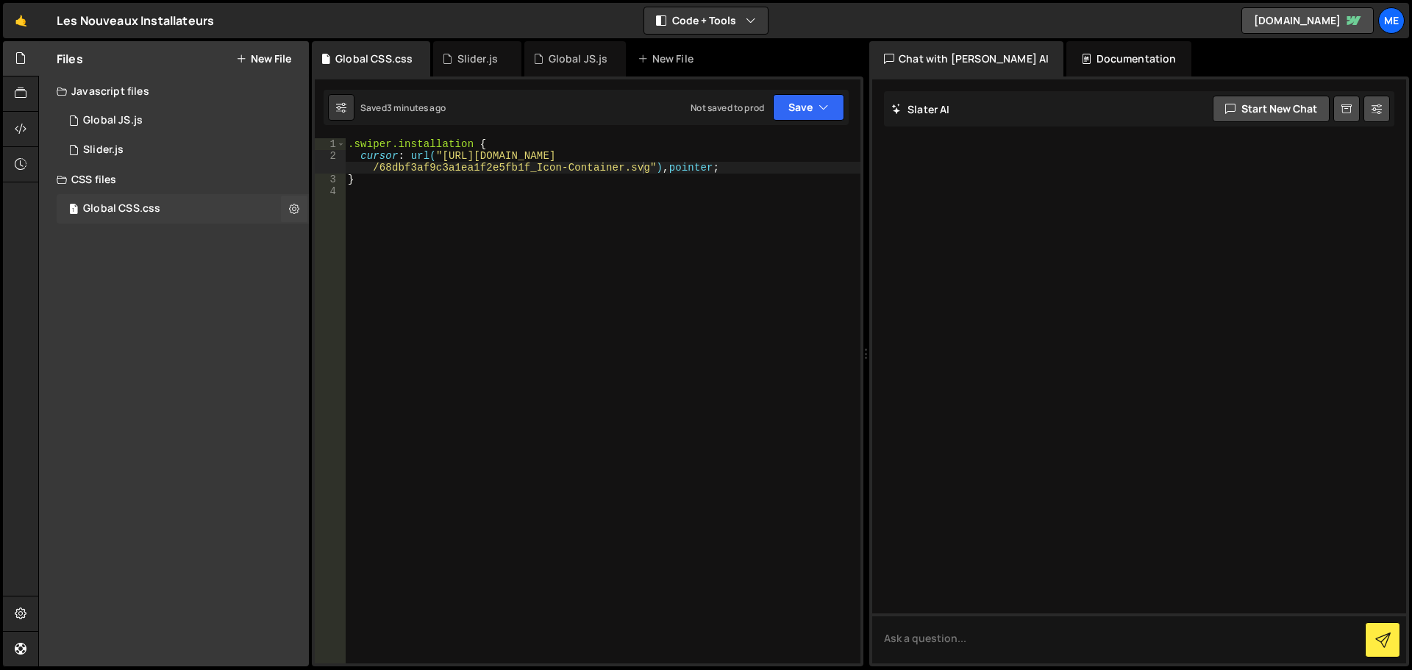
scroll to position [0, 0]
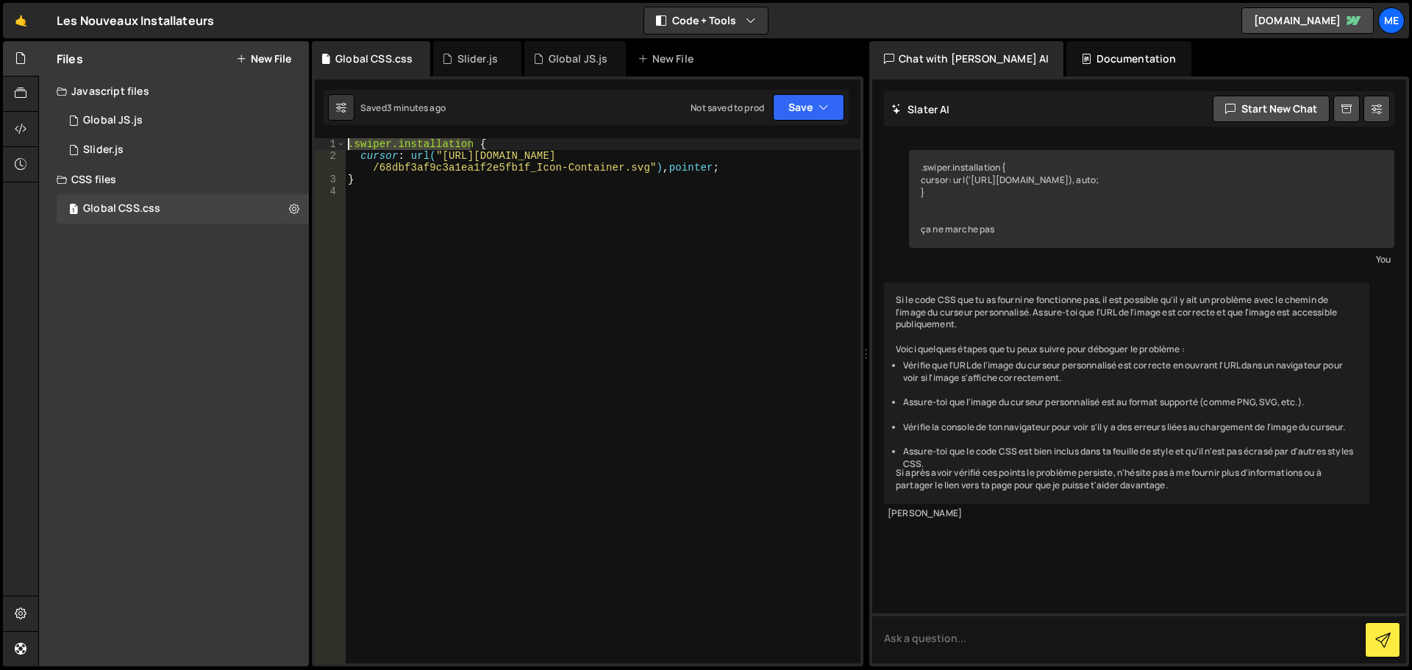
drag, startPoint x: 471, startPoint y: 143, endPoint x: 351, endPoint y: 142, distance: 119.9
click at [351, 142] on div ".swiper.installation { cursor : url( "https://cdn.prod.website-files.com/68d50c…" at bounding box center [603, 412] width 516 height 549
click at [142, 143] on div "1 Slider.js 0" at bounding box center [185, 149] width 257 height 29
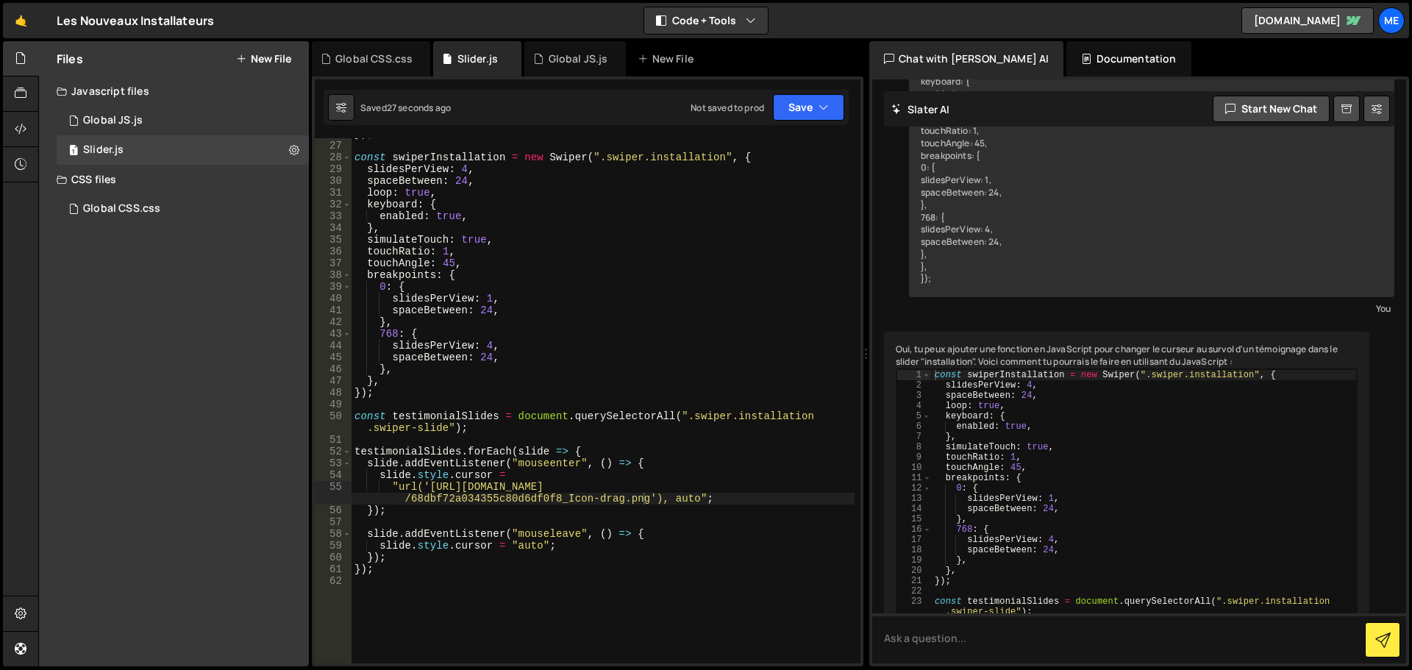
scroll to position [4945, 0]
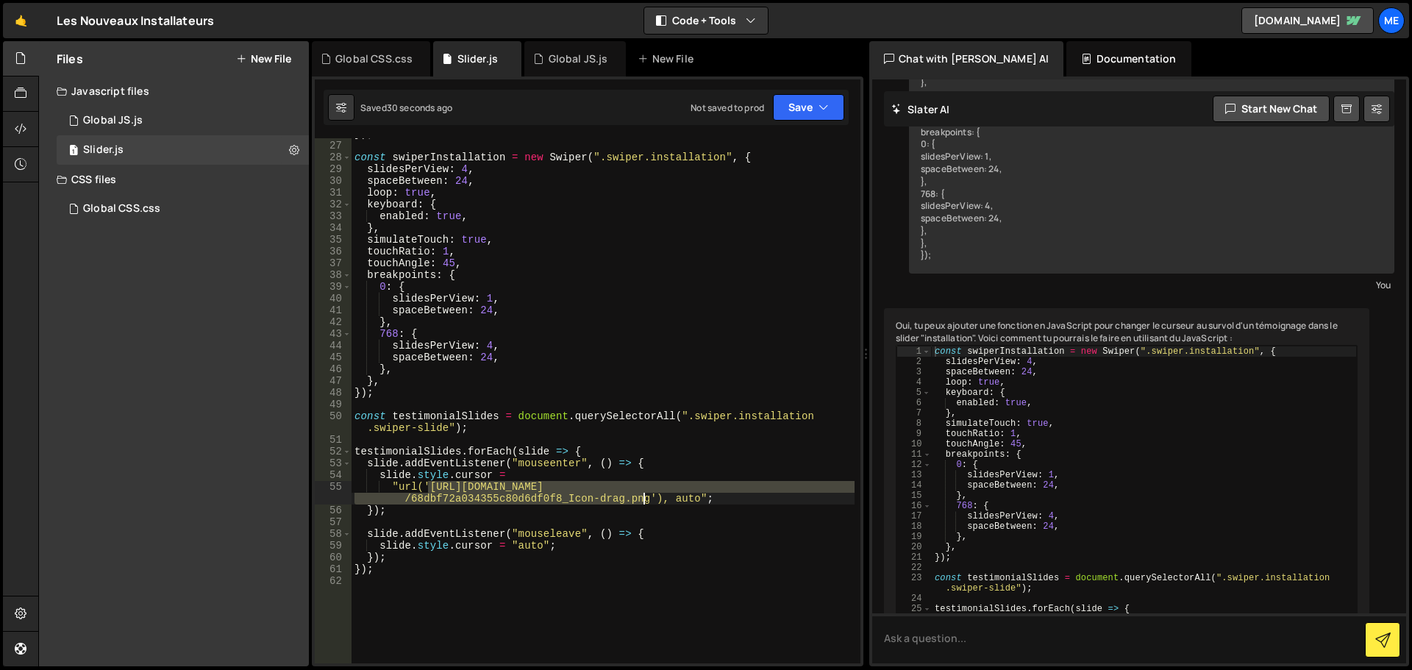
drag, startPoint x: 430, startPoint y: 487, endPoint x: 644, endPoint y: 496, distance: 214.9
click at [644, 496] on div "}) ; const swiperInstallation = new Swiper ( ".swiper.installation" , { slidesP…" at bounding box center [603, 402] width 503 height 549
click at [202, 207] on div "1 Global CSS.css 0" at bounding box center [183, 208] width 252 height 29
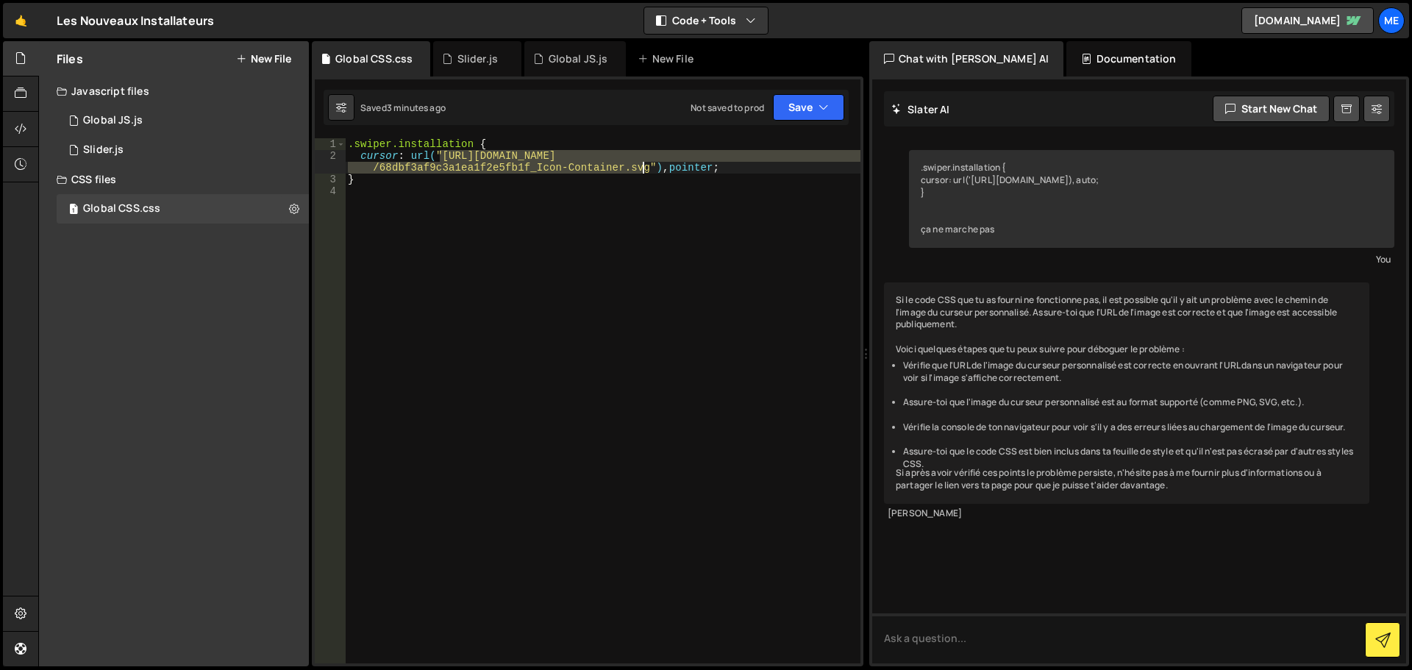
drag, startPoint x: 441, startPoint y: 157, endPoint x: 644, endPoint y: 169, distance: 203.3
click at [644, 169] on div ".swiper.installation { cursor : url( "https://cdn.prod.website-files.com/68d50c…" at bounding box center [603, 412] width 516 height 549
paste textarea "72a034355c80d6df0f8_Icon-drag.pn"
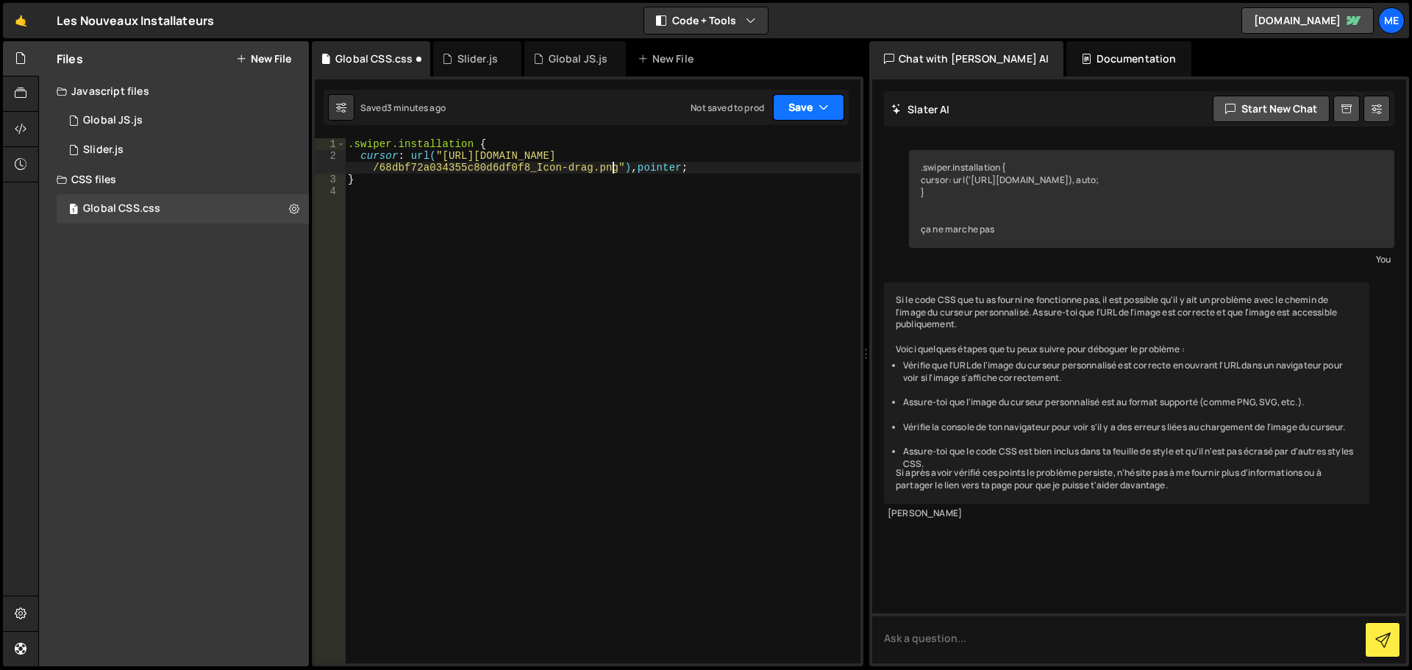
click at [816, 105] on button "Save" at bounding box center [808, 107] width 71 height 26
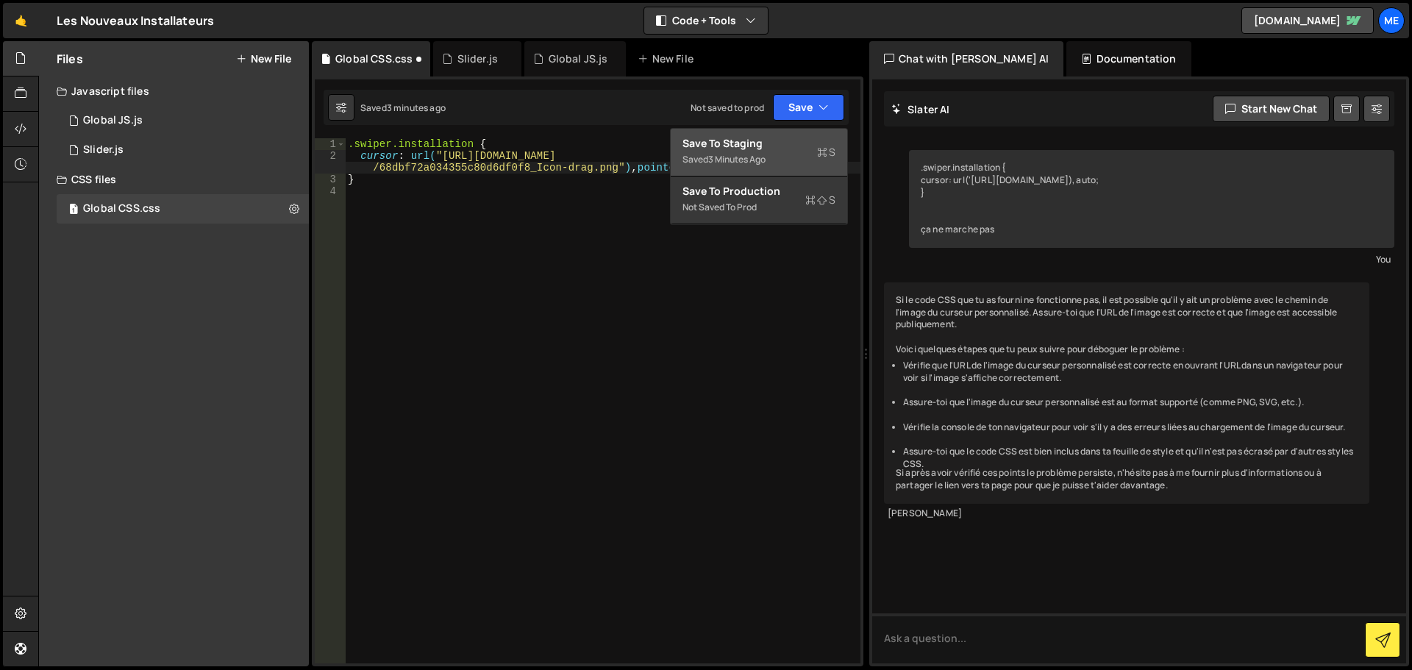
click at [798, 146] on div "Save to Staging S" at bounding box center [759, 143] width 153 height 15
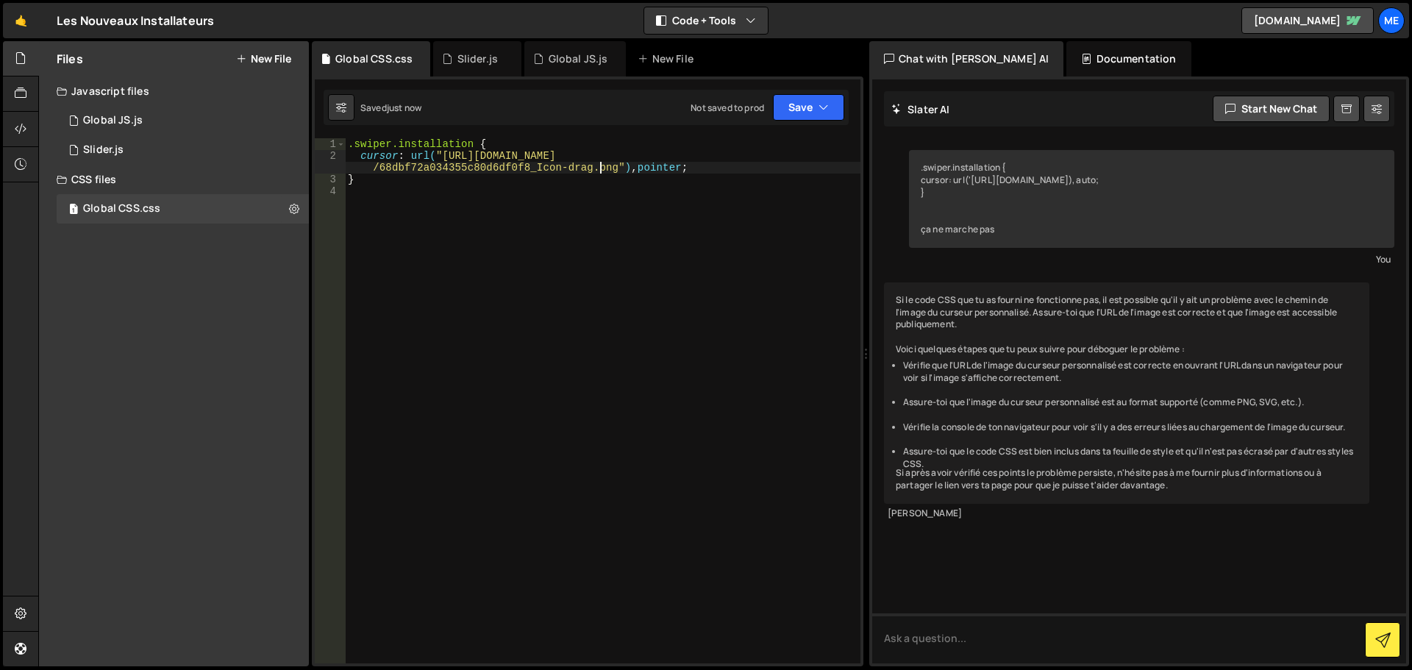
click at [599, 173] on div ".swiper.installation { cursor : url( "https://cdn.prod.website-files.com/68d50c…" at bounding box center [603, 412] width 516 height 549
click at [402, 161] on div ".swiper.installation { cursor : url( "https://cdn.prod.website-files.com/68d50c…" at bounding box center [603, 412] width 516 height 549
click at [437, 174] on div ".swiper.installation { cursor : url( "https://cdn.prod.website-files.com/68d50c…" at bounding box center [603, 412] width 516 height 549
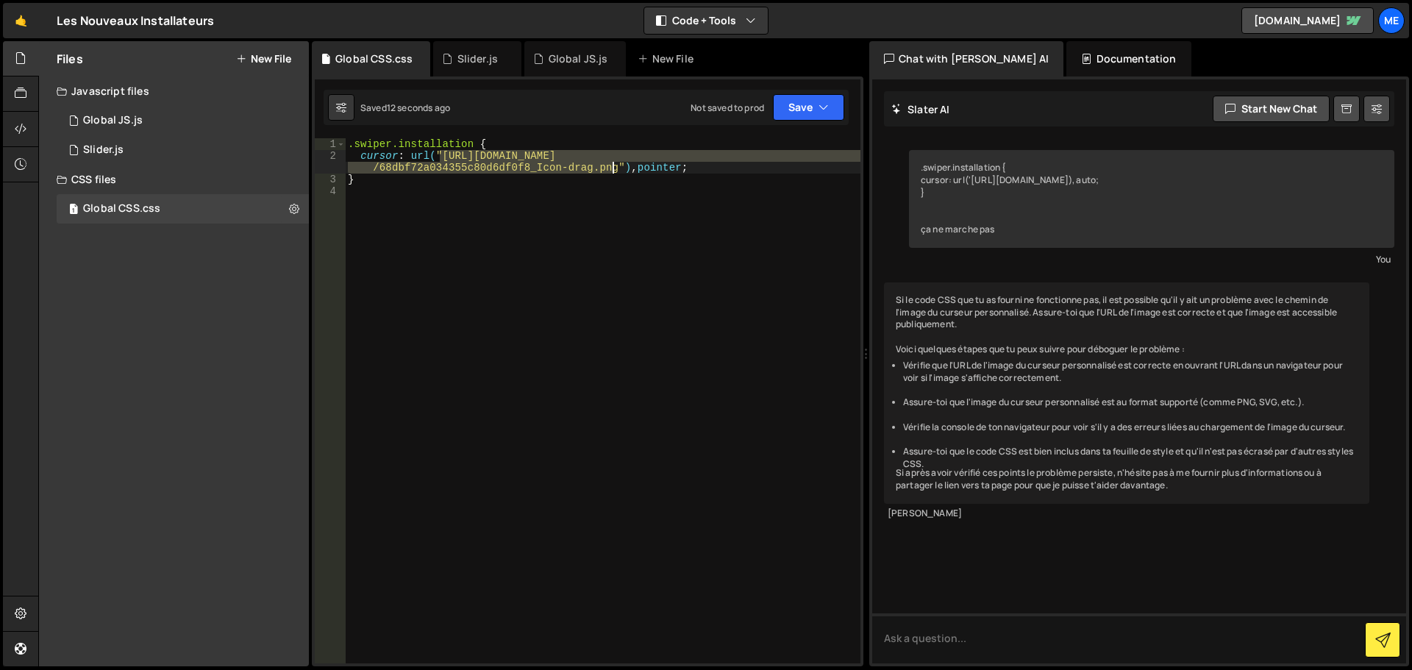
drag, startPoint x: 440, startPoint y: 157, endPoint x: 611, endPoint y: 165, distance: 171.6
click at [611, 165] on div ".swiper.installation { cursor : url( "https://cdn.prod.website-files.com/68d50c…" at bounding box center [603, 412] width 516 height 549
click at [693, 174] on div ".swiper.installation { cursor : url( "https://cdn.prod.website-files.com/68d50c…" at bounding box center [603, 412] width 516 height 549
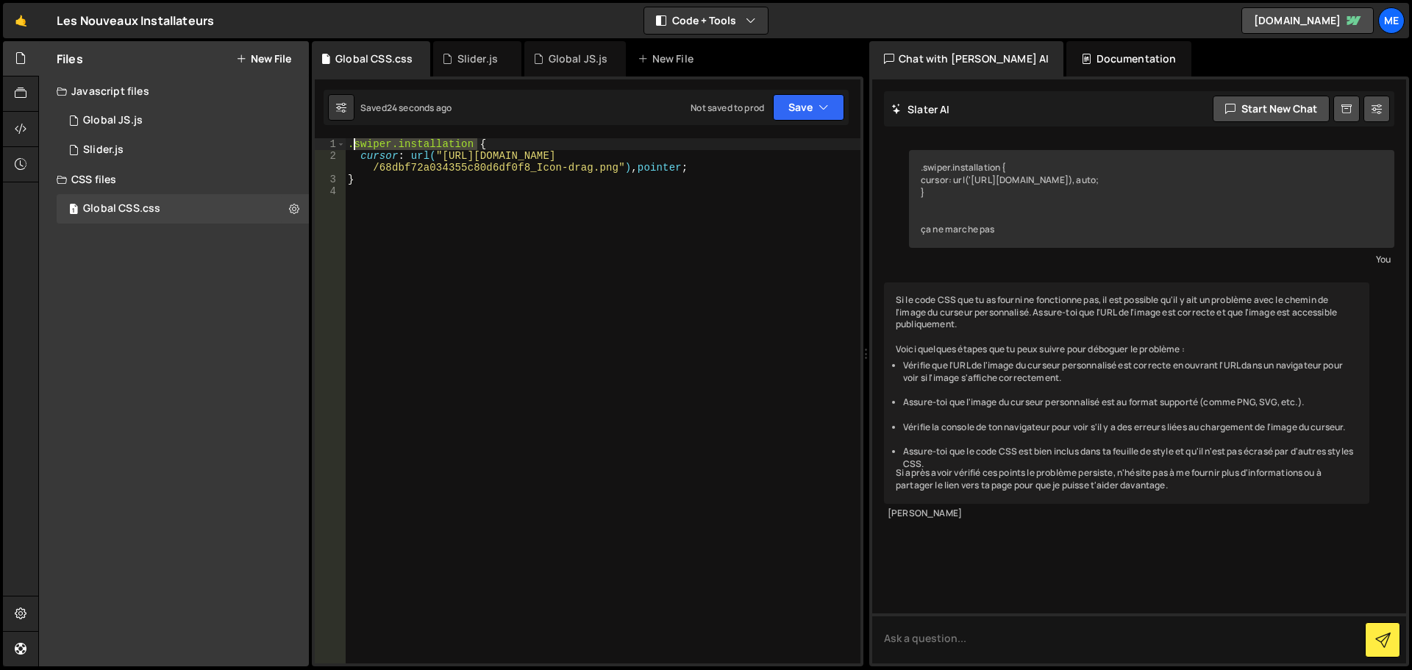
drag, startPoint x: 474, startPoint y: 145, endPoint x: 352, endPoint y: 141, distance: 122.1
click at [352, 141] on div ".swiper.installation { cursor : url( "https://cdn.prod.website-files.com/68d50c…" at bounding box center [603, 412] width 516 height 549
type textarea ".button {"
click at [505, 208] on div ".button { cursor : url( "https://cdn.prod.website-files.com/68d50c46cab034dbabe…" at bounding box center [603, 412] width 516 height 549
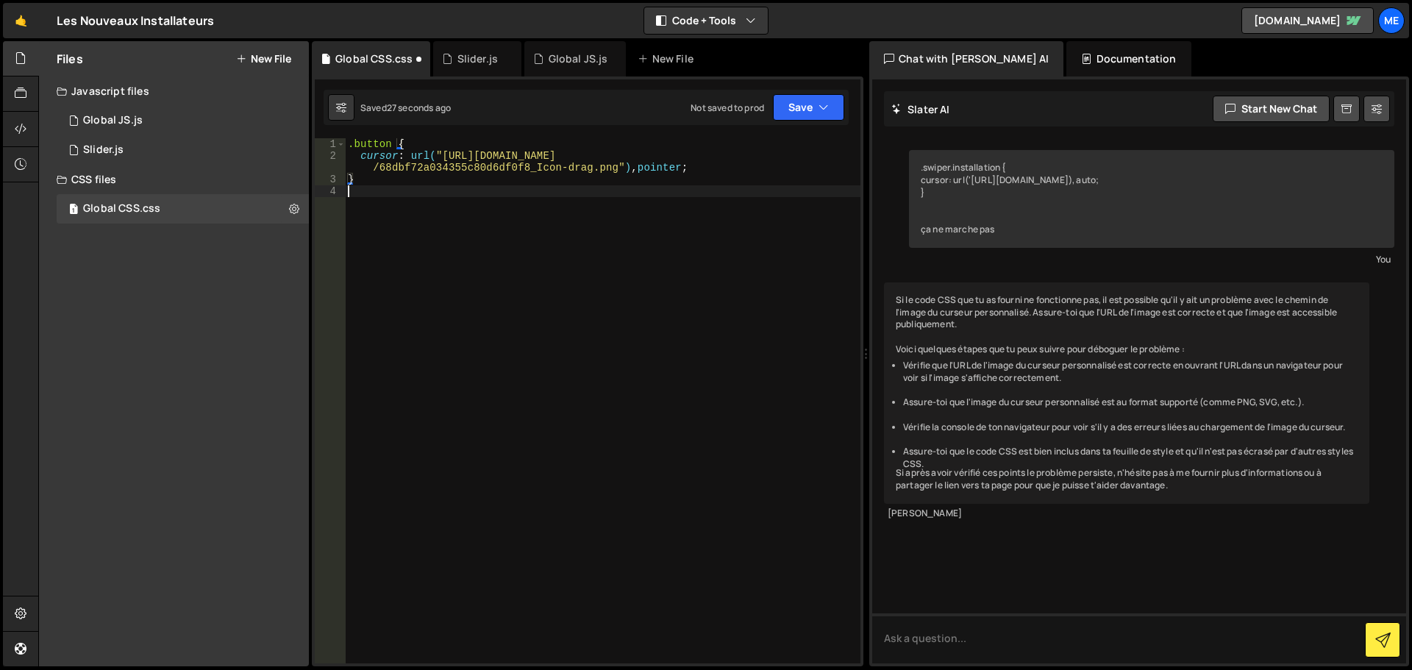
scroll to position [0, 0]
click at [814, 115] on button "Save" at bounding box center [808, 107] width 71 height 26
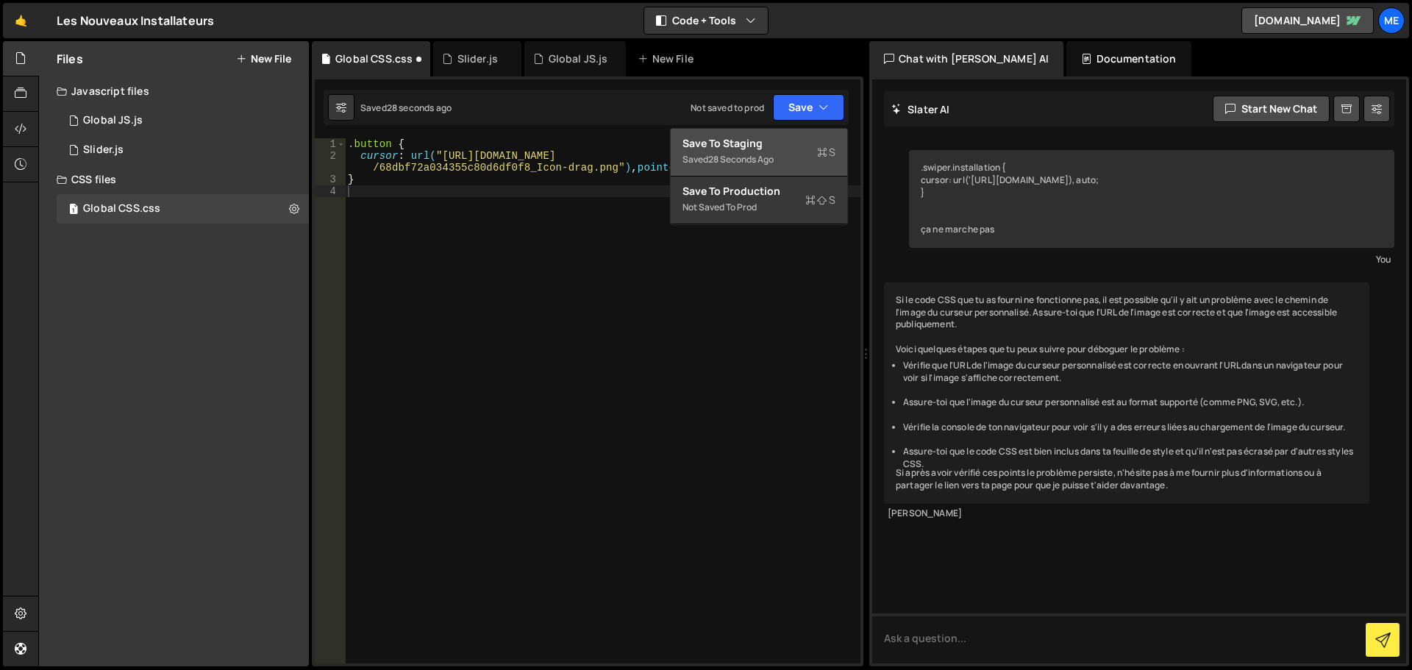
click at [791, 152] on div "Saved 28 seconds ago" at bounding box center [759, 160] width 153 height 18
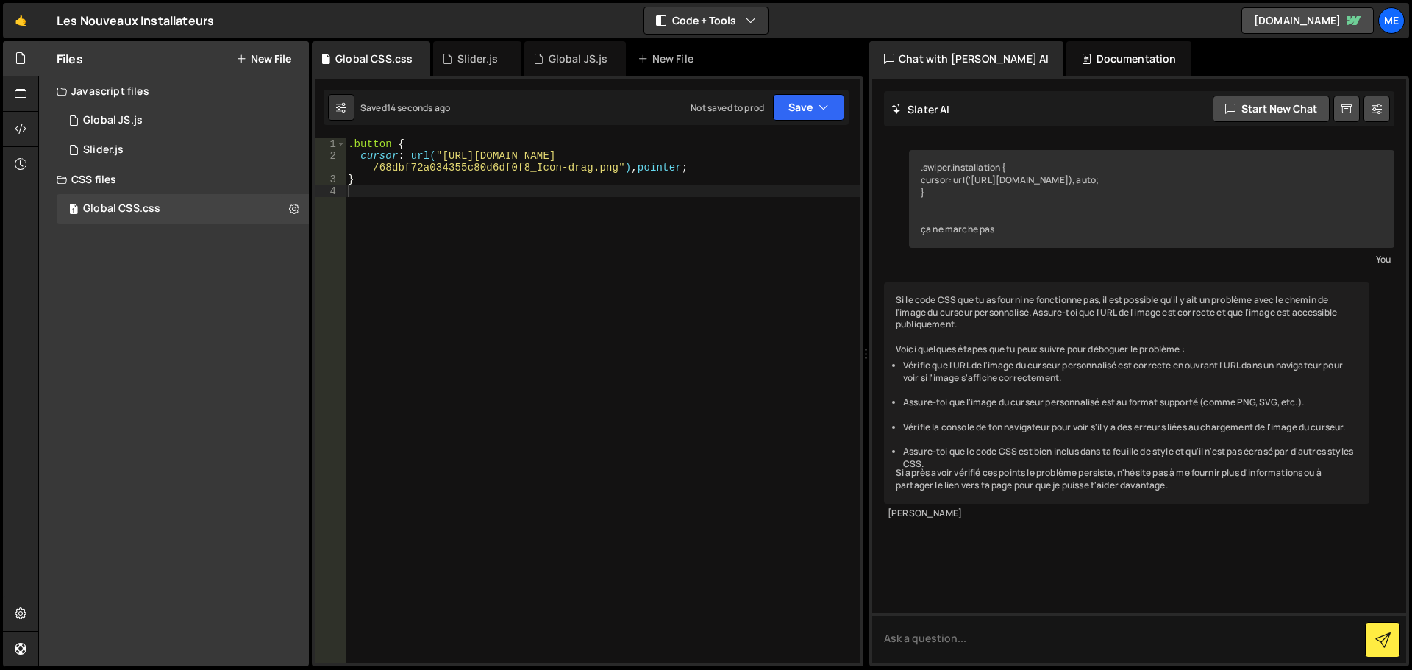
click at [380, 142] on div ".button { cursor : url( "https://cdn.prod.website-files.com/68d50c46cab034dbabe…" at bounding box center [603, 412] width 516 height 549
type textarea "}"
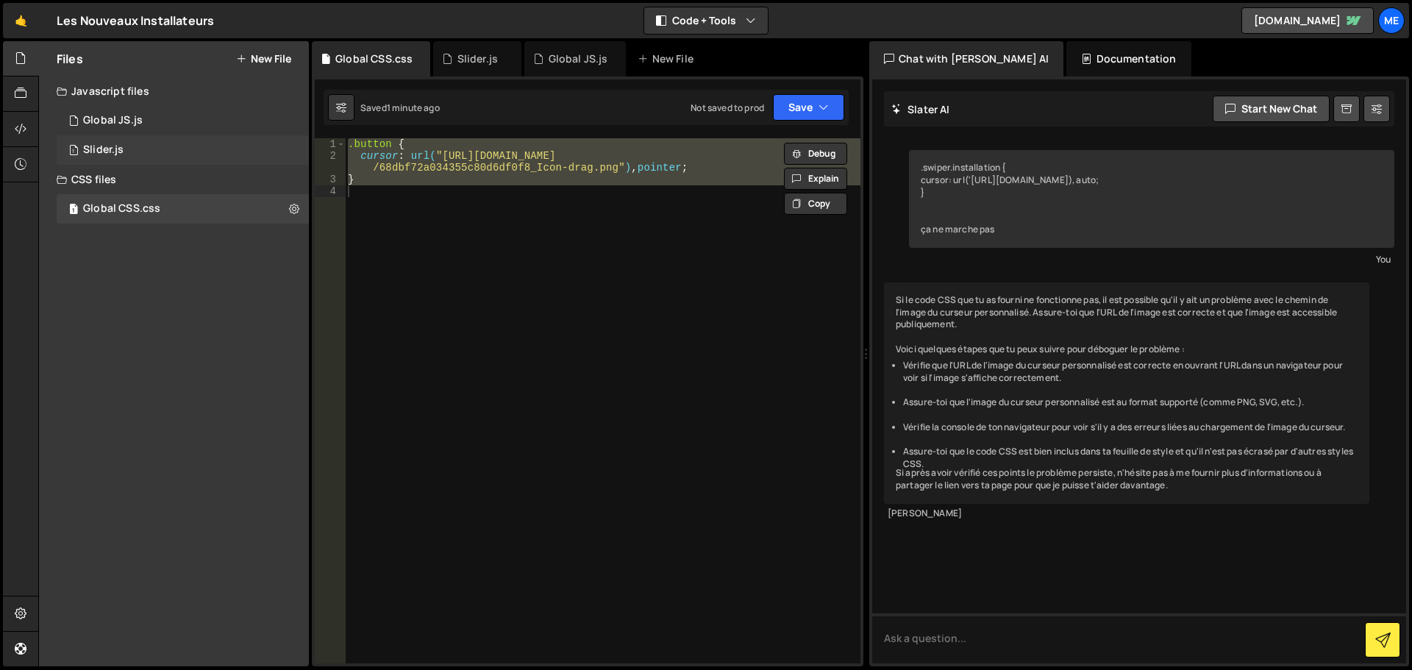
click at [171, 150] on div "1 Slider.js 0" at bounding box center [185, 149] width 257 height 29
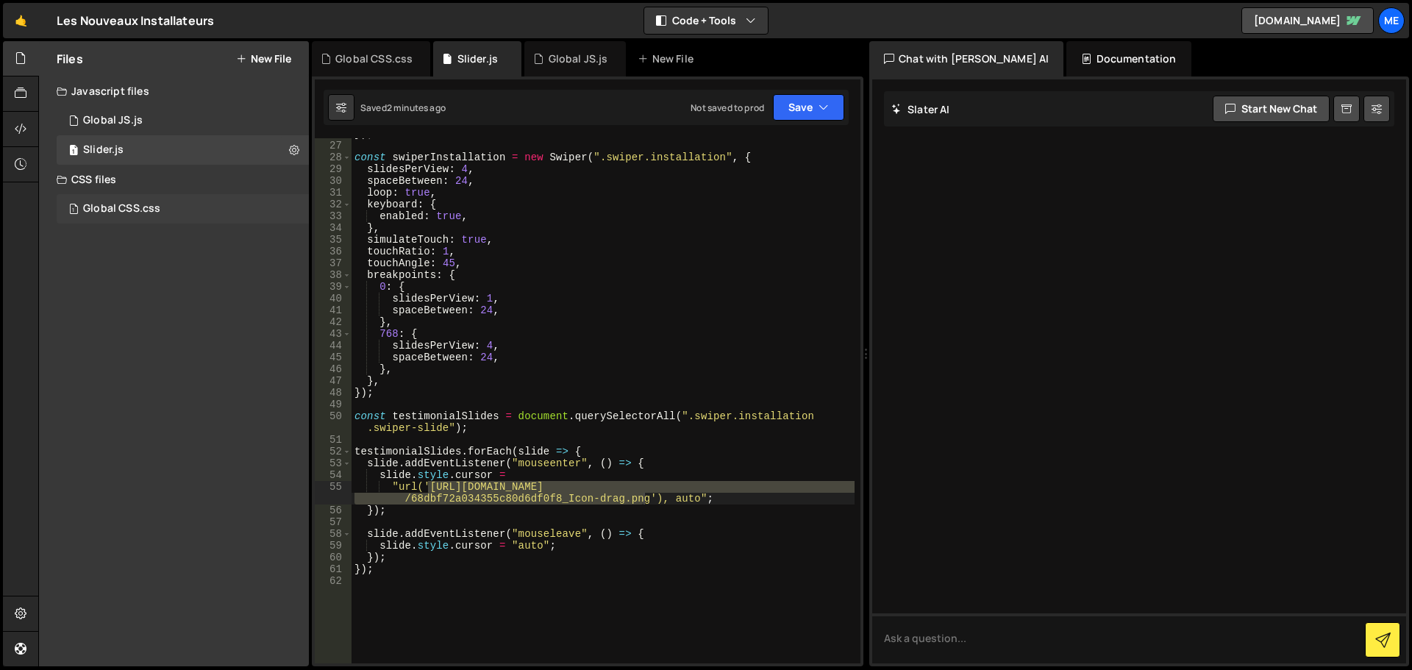
click at [160, 213] on div "1 Global CSS.css 0" at bounding box center [183, 208] width 252 height 29
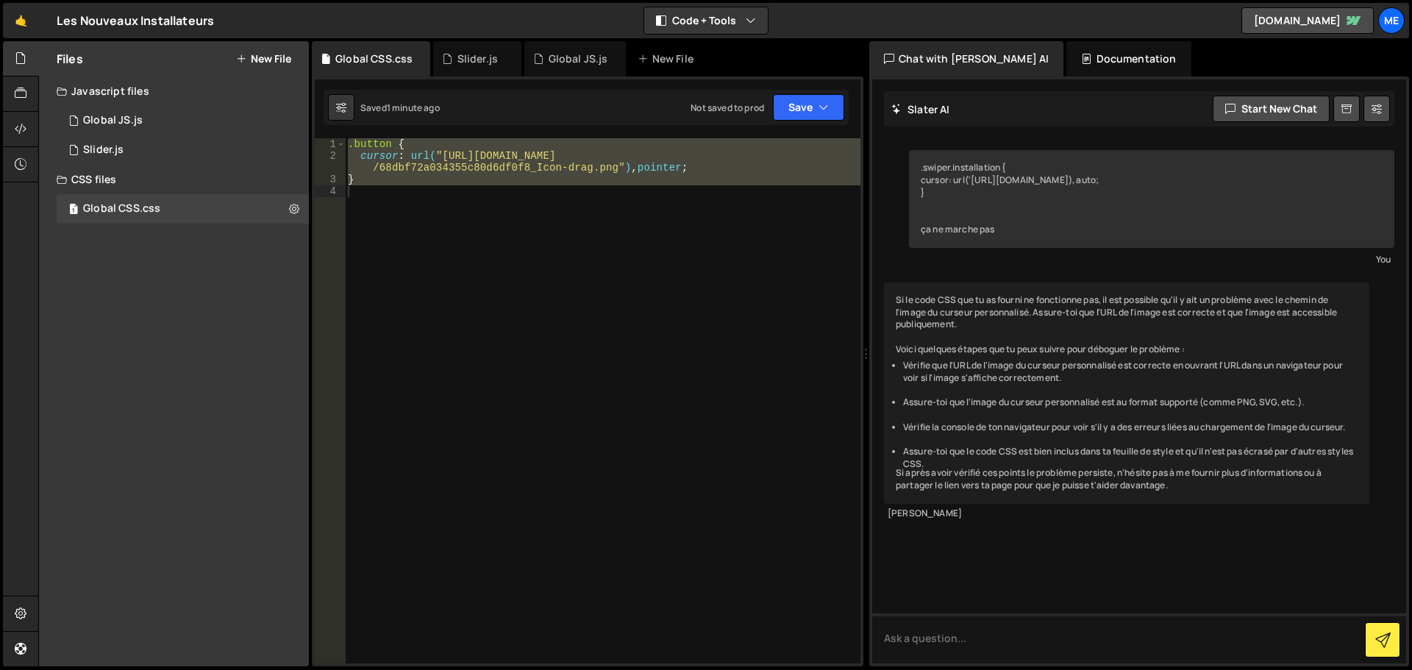
click at [594, 244] on div ".button { cursor : url( "https://cdn.prod.website-files.com/68d50c46cab034dbabe…" at bounding box center [603, 400] width 516 height 525
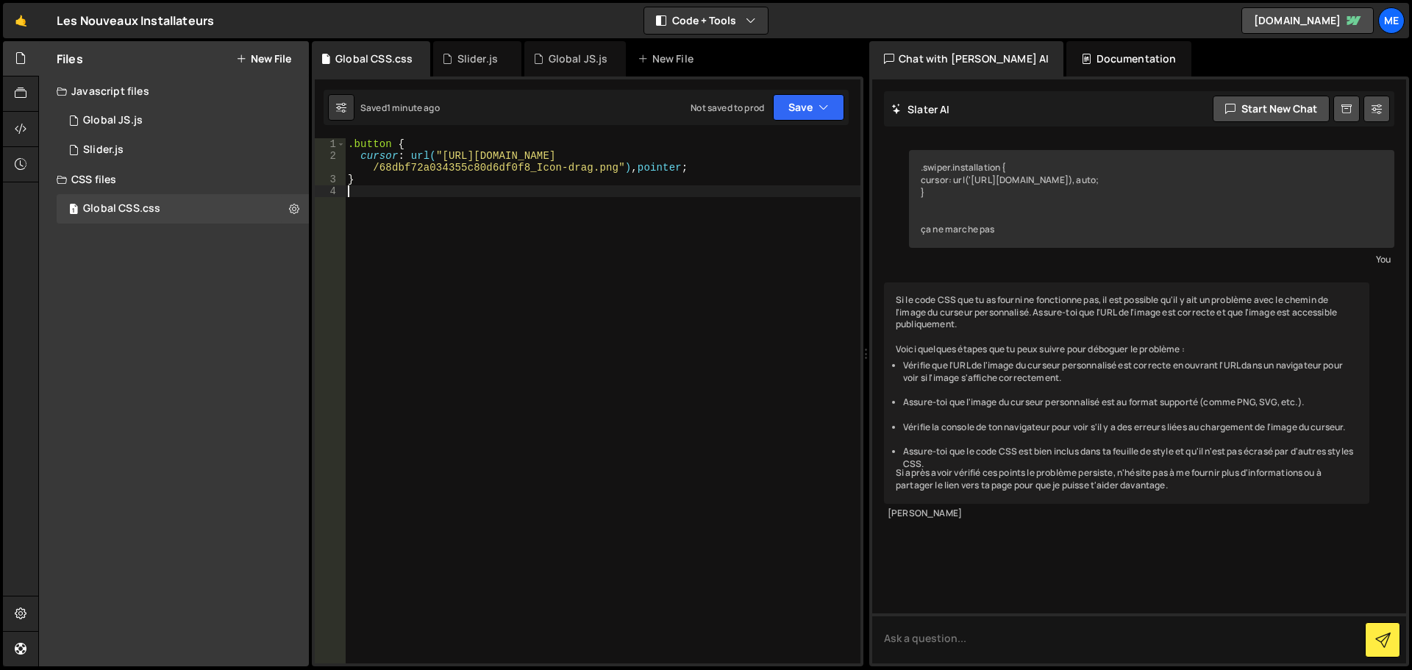
type textarea "}"
click at [785, 121] on div "Saved 1 minute ago Not saved to prod Upgrade to Edit Save Save to Staging S Sav…" at bounding box center [586, 107] width 525 height 35
click at [822, 110] on icon "button" at bounding box center [824, 107] width 10 height 15
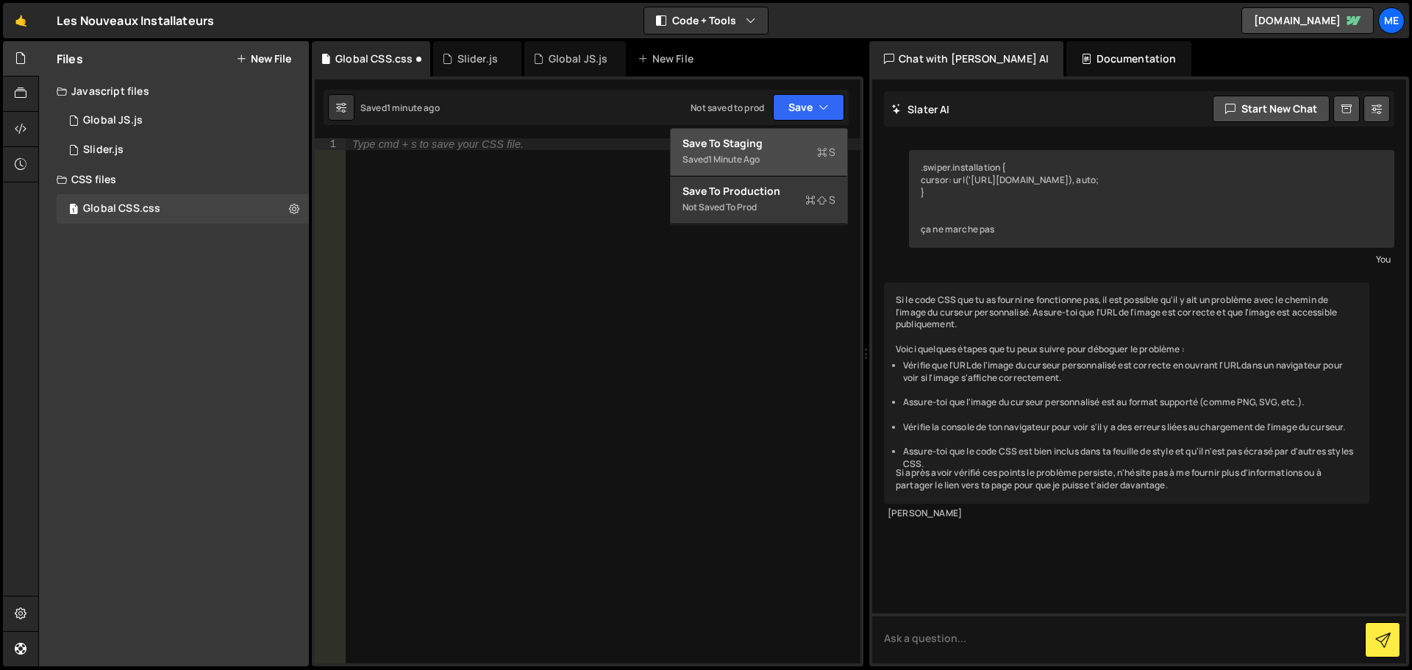
click at [794, 156] on div "Saved 1 minute ago" at bounding box center [759, 160] width 153 height 18
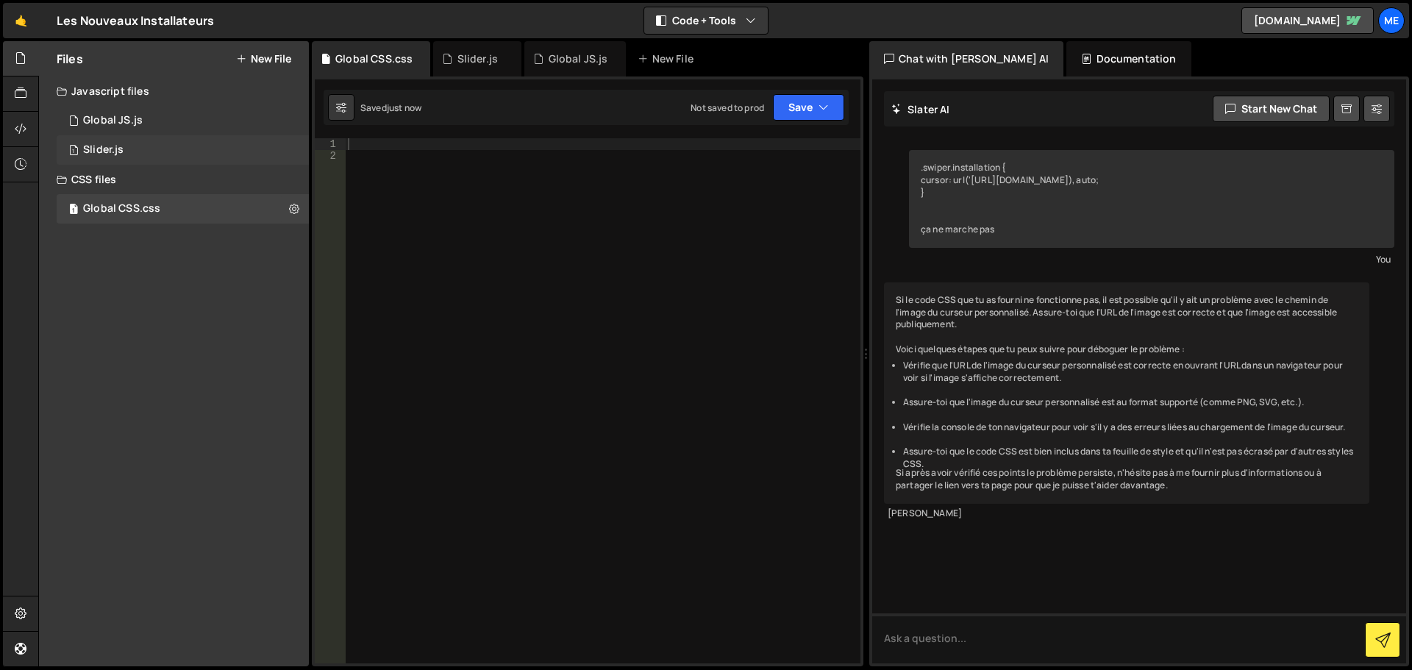
click at [129, 147] on div "1 Slider.js 0" at bounding box center [185, 149] width 257 height 29
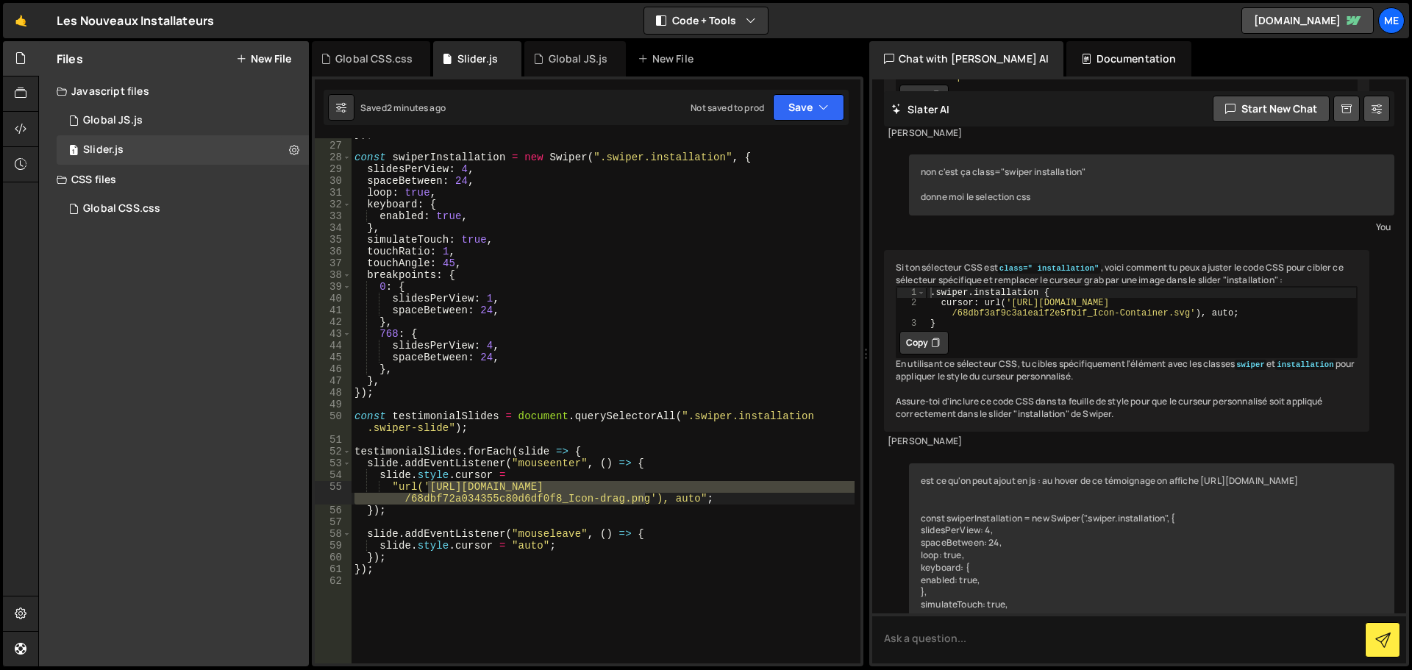
scroll to position [4945, 0]
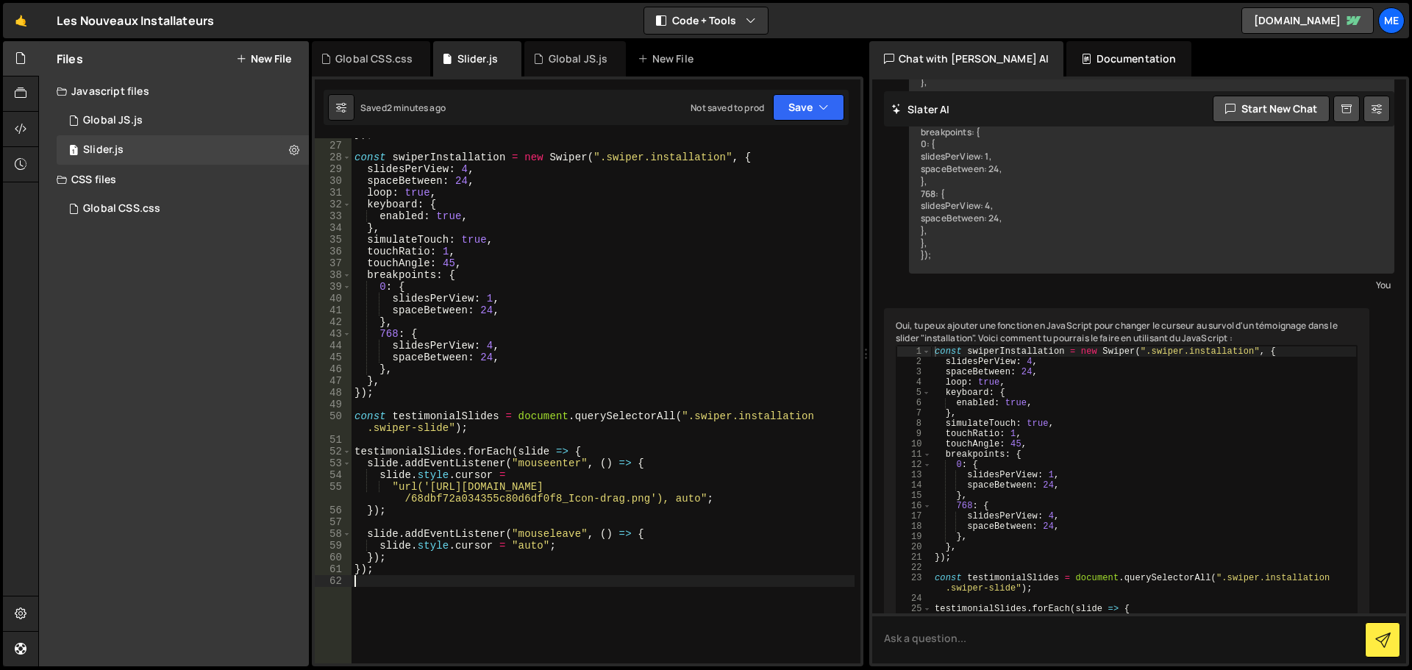
click at [445, 575] on div "}) ; const swiperInstallation = new Swiper ( ".swiper.installation" , { slidesP…" at bounding box center [603, 402] width 503 height 549
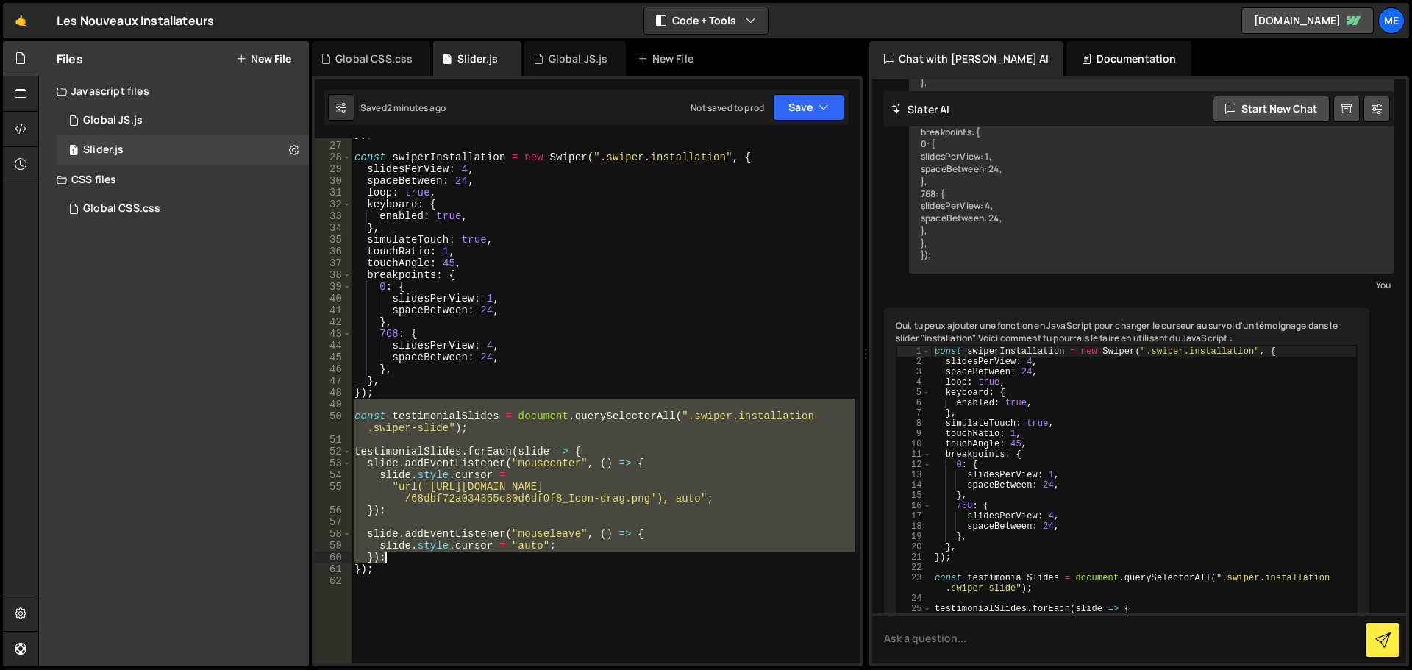
scroll to position [304, 0]
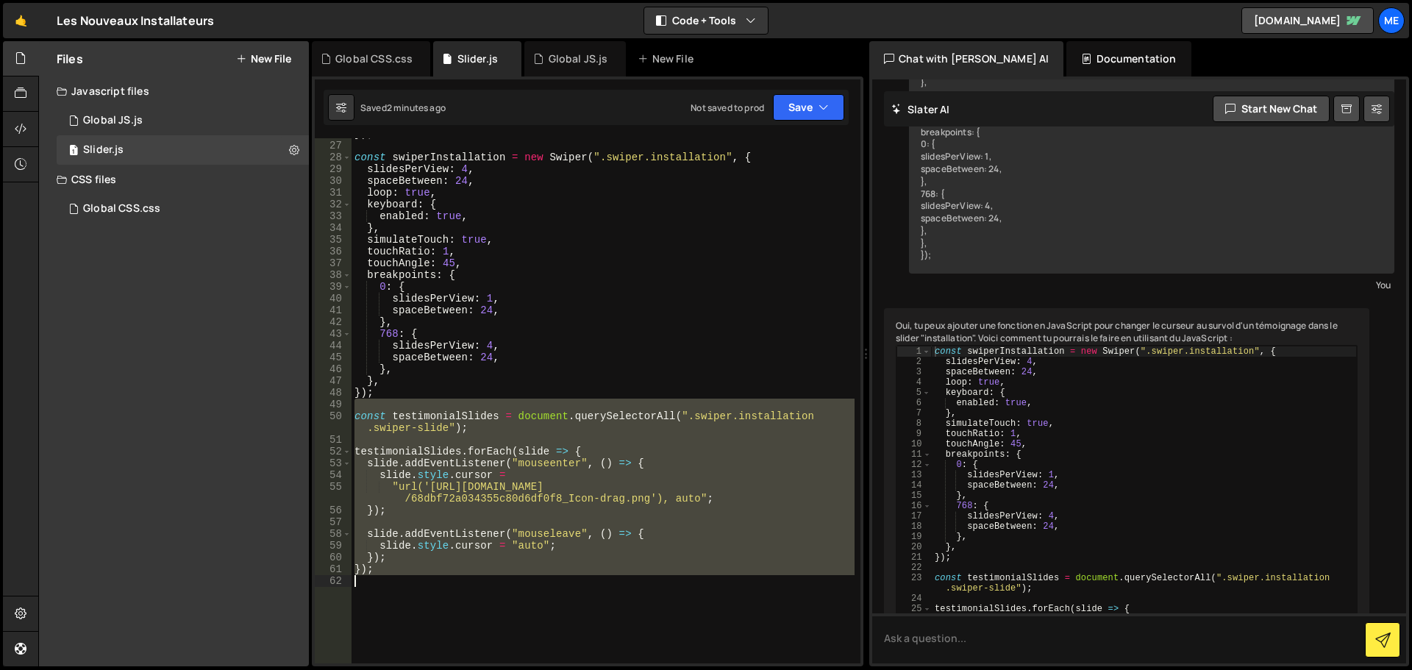
drag, startPoint x: 419, startPoint y: 443, endPoint x: 498, endPoint y: 579, distance: 157.2
click at [498, 579] on div "}) ; const swiperInstallation = new Swiper ( ".swiper.installation" , { slidesP…" at bounding box center [603, 402] width 503 height 549
type textarea "});"
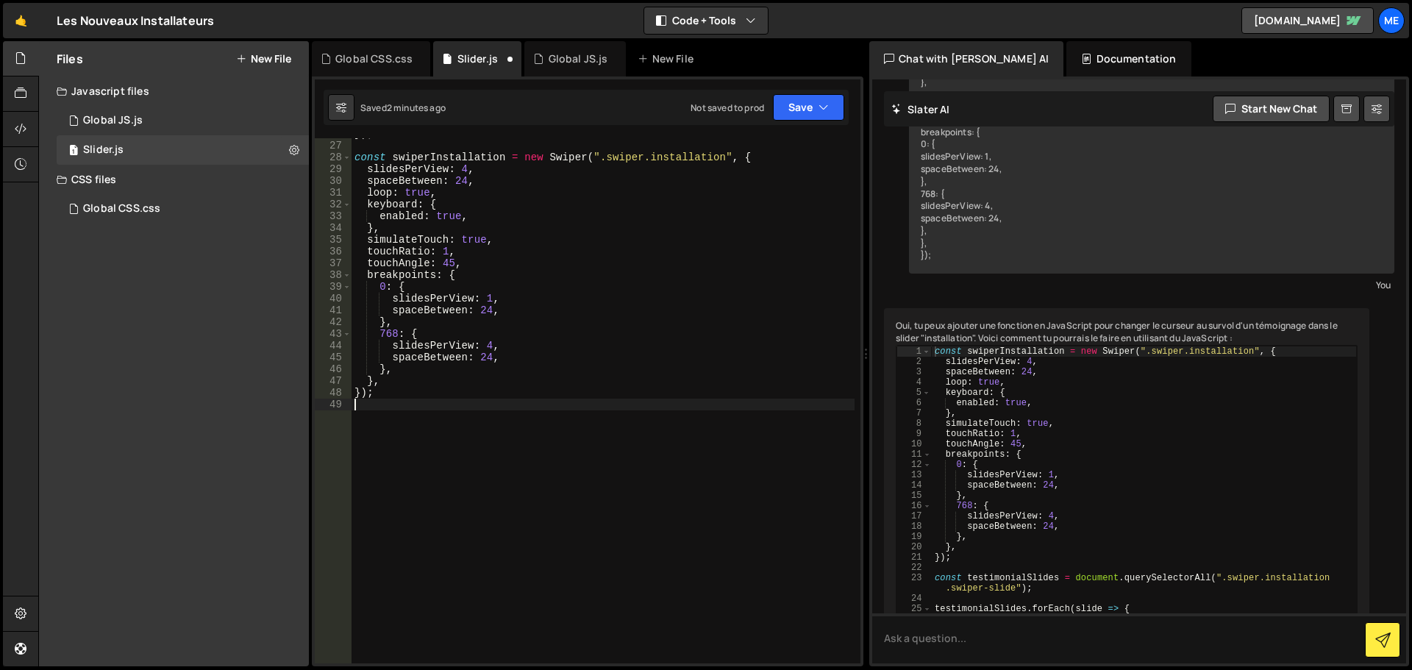
scroll to position [260, 0]
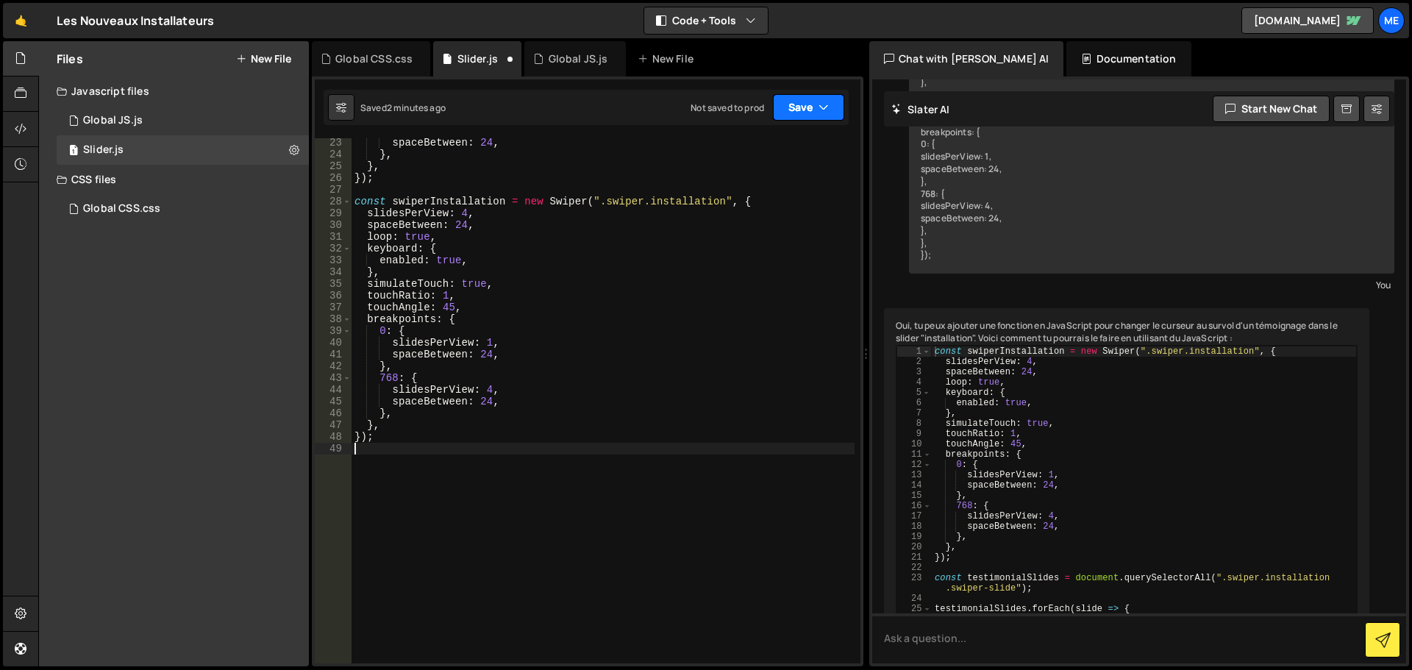
click at [808, 104] on button "Save" at bounding box center [808, 107] width 71 height 26
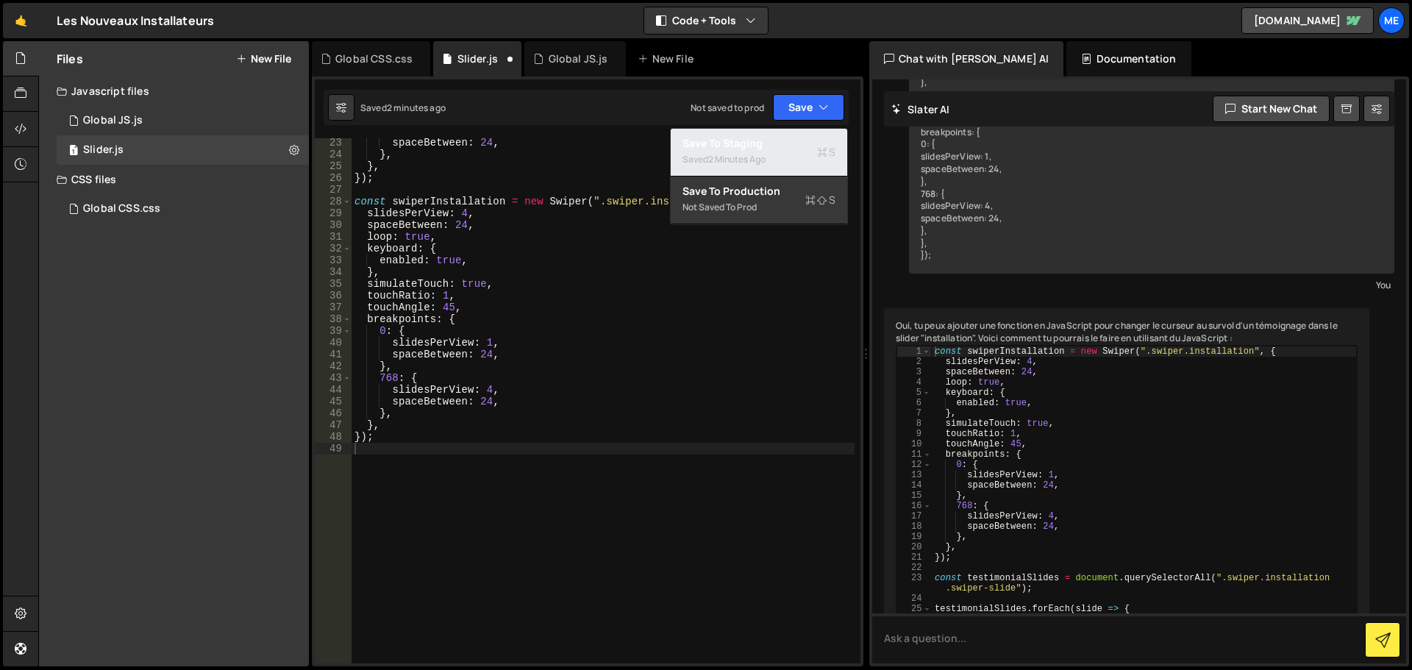
click at [781, 149] on div "Save to Staging S" at bounding box center [759, 143] width 153 height 15
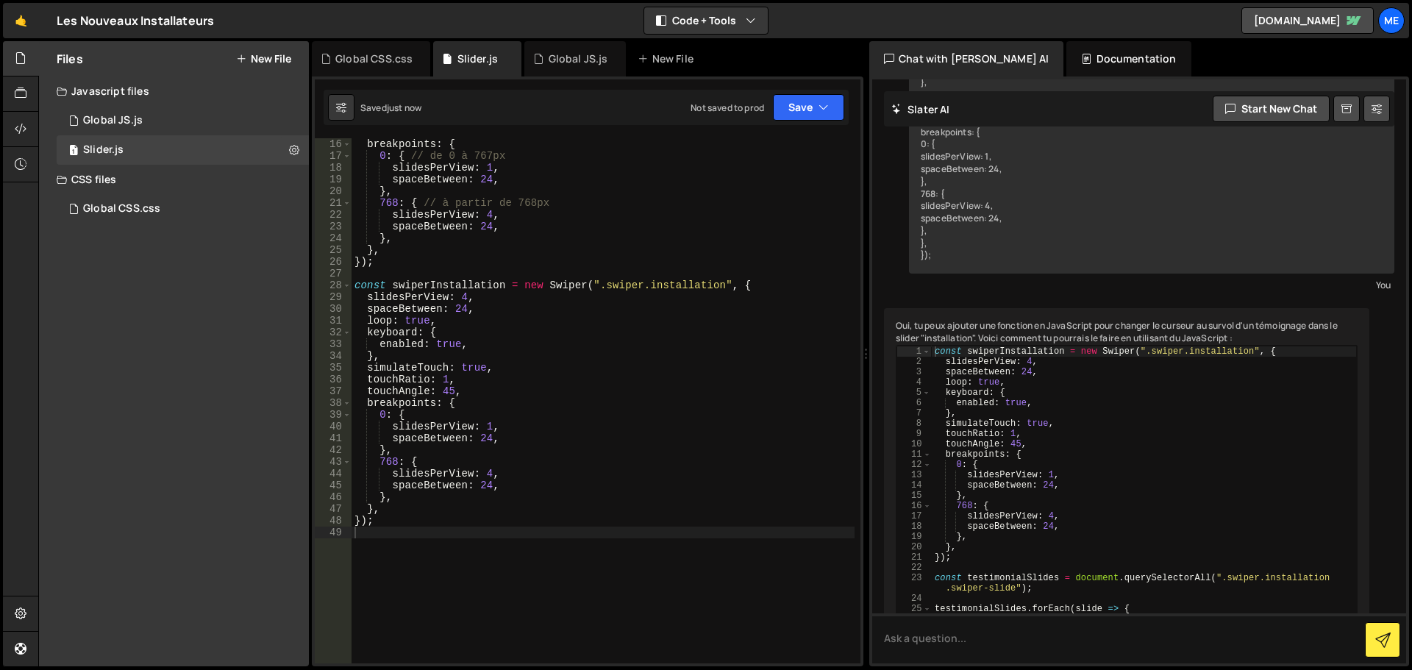
scroll to position [177, 0]
click at [481, 446] on div "breakpoints : { 0 : { // de 0 à 767px slidesPerView : 1 , spaceBetween : 24 , }…" at bounding box center [603, 412] width 503 height 549
type textarea "});"
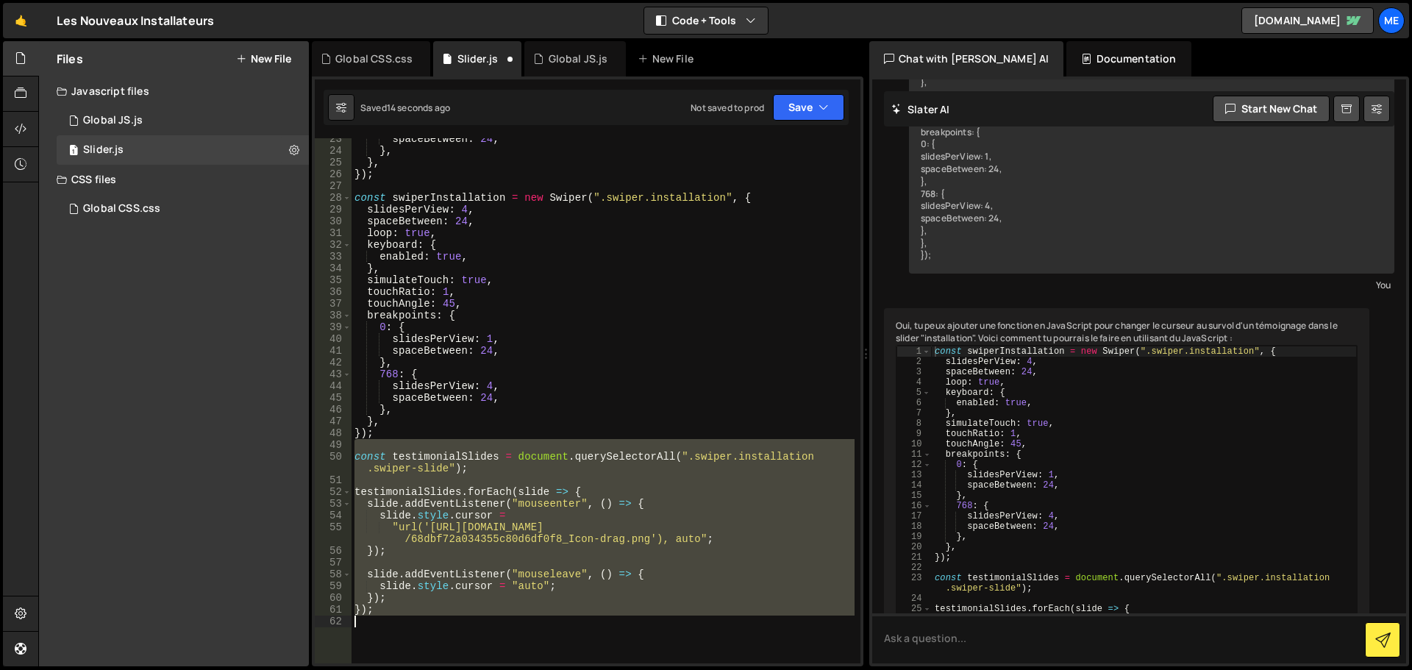
scroll to position [220, 0]
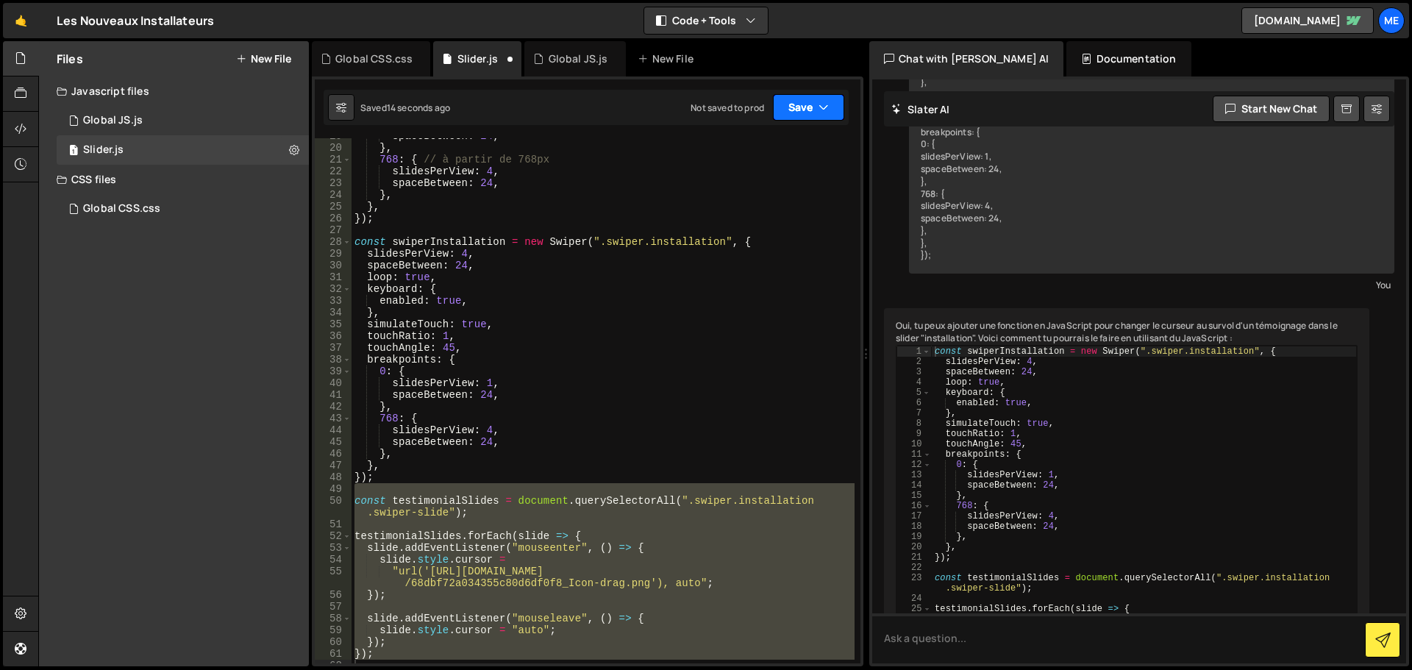
drag, startPoint x: 800, startPoint y: 104, endPoint x: 783, endPoint y: 137, distance: 36.5
click at [800, 105] on button "Save" at bounding box center [808, 107] width 71 height 26
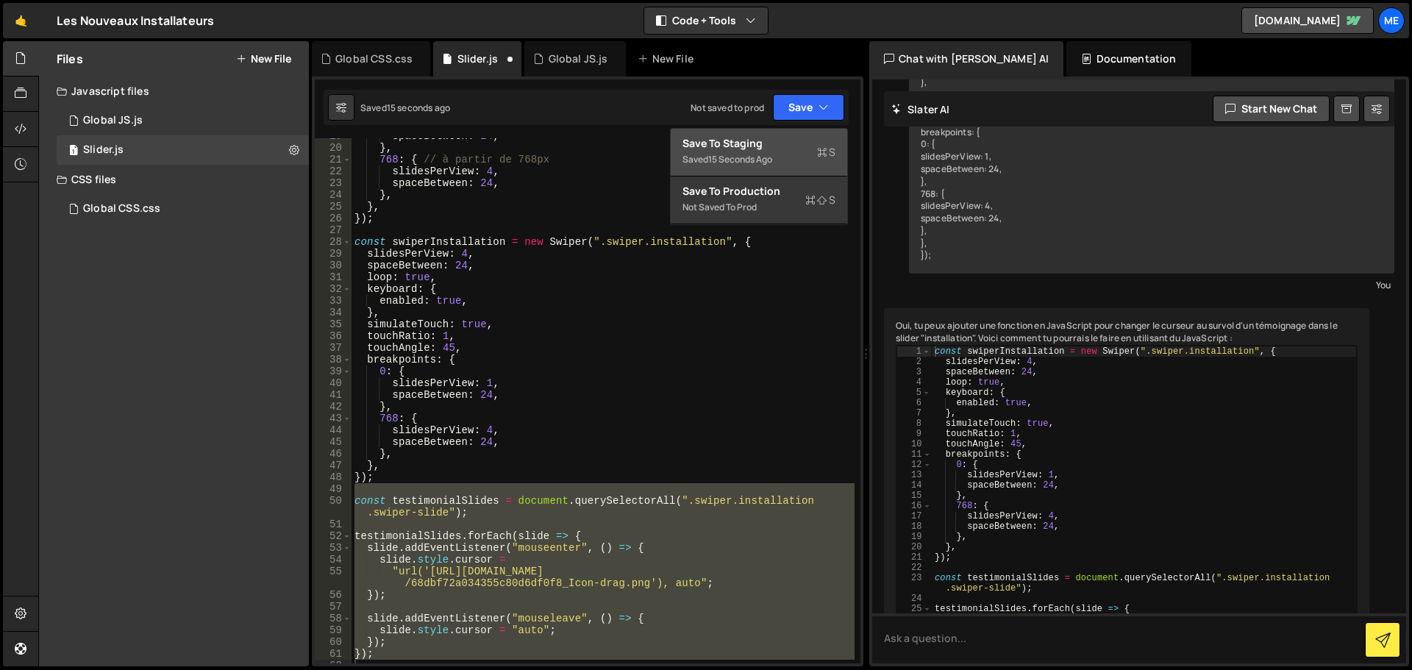
click at [772, 165] on div "15 seconds ago" at bounding box center [740, 159] width 64 height 13
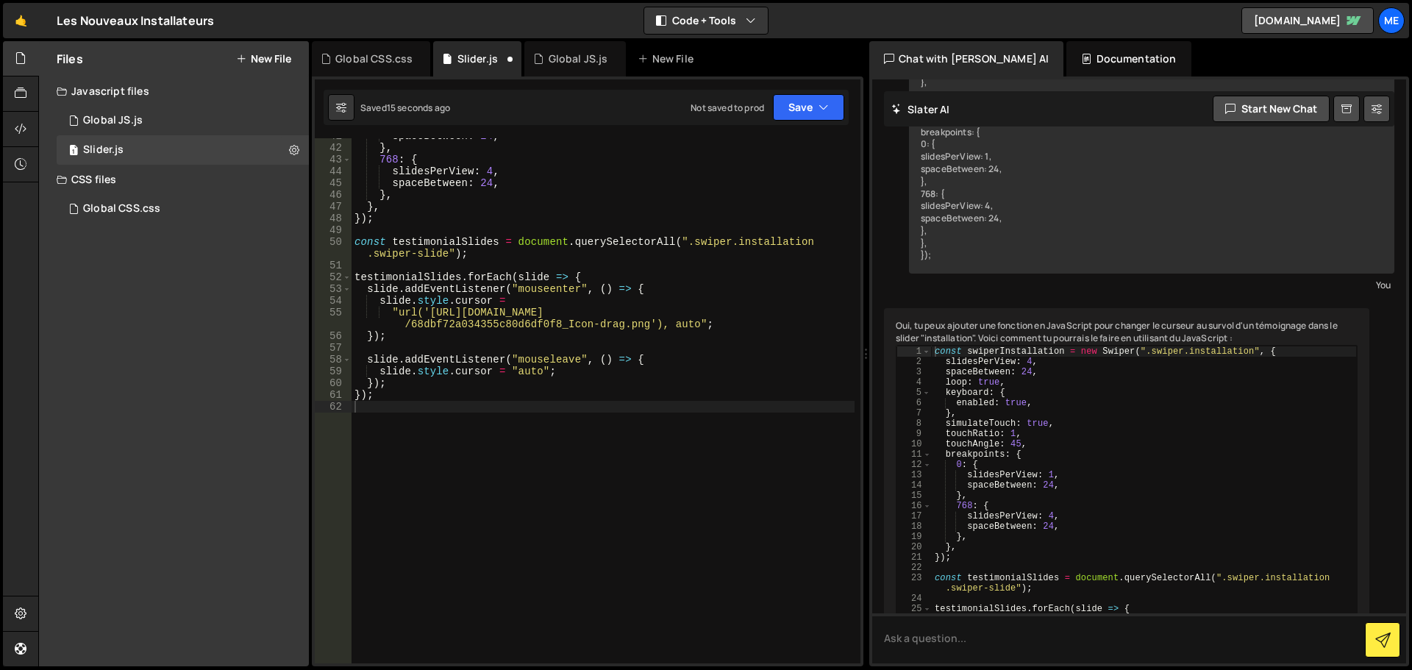
scroll to position [479, 0]
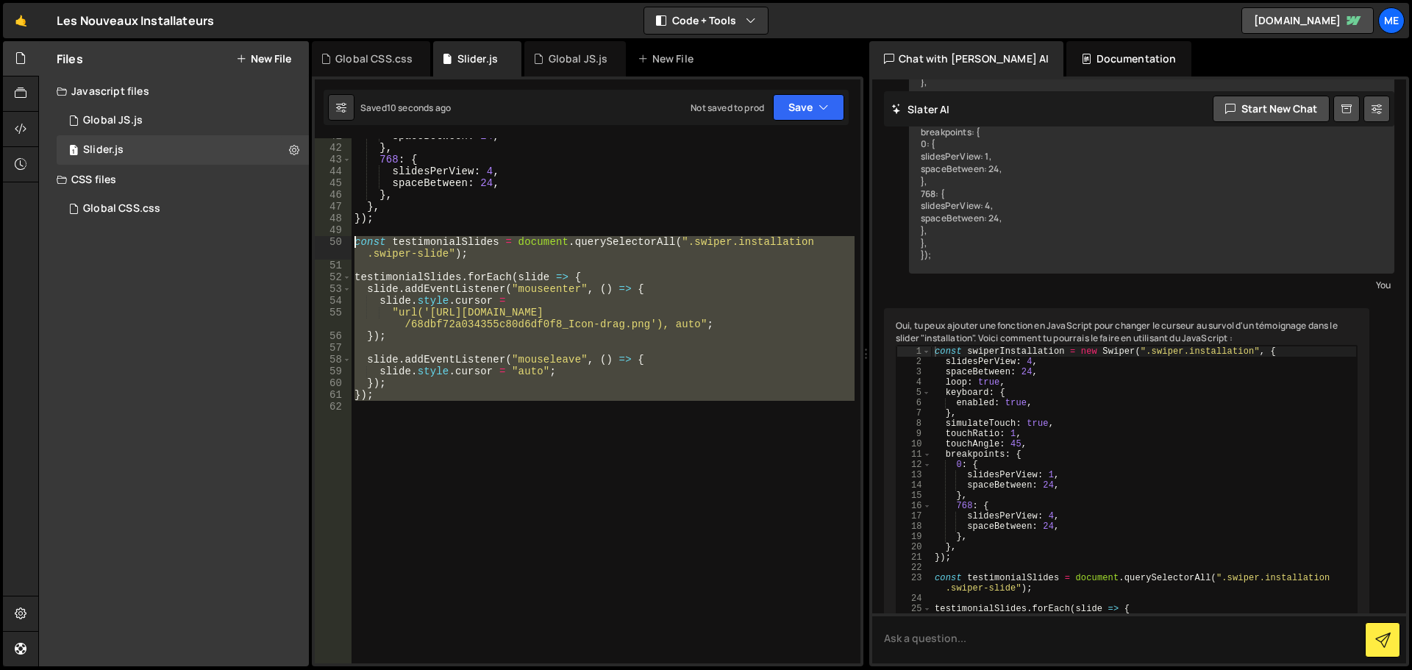
drag, startPoint x: 450, startPoint y: 416, endPoint x: 331, endPoint y: 242, distance: 210.5
click at [331, 242] on div "41 42 43 44 45 46 47 48 49 50 51 52 53 54 55 56 57 58 59 60 61 62 spaceBetween …" at bounding box center [588, 400] width 546 height 525
type textarea "const testimonialSlides = document.querySelectorAll(".swiper.installation .swip…"
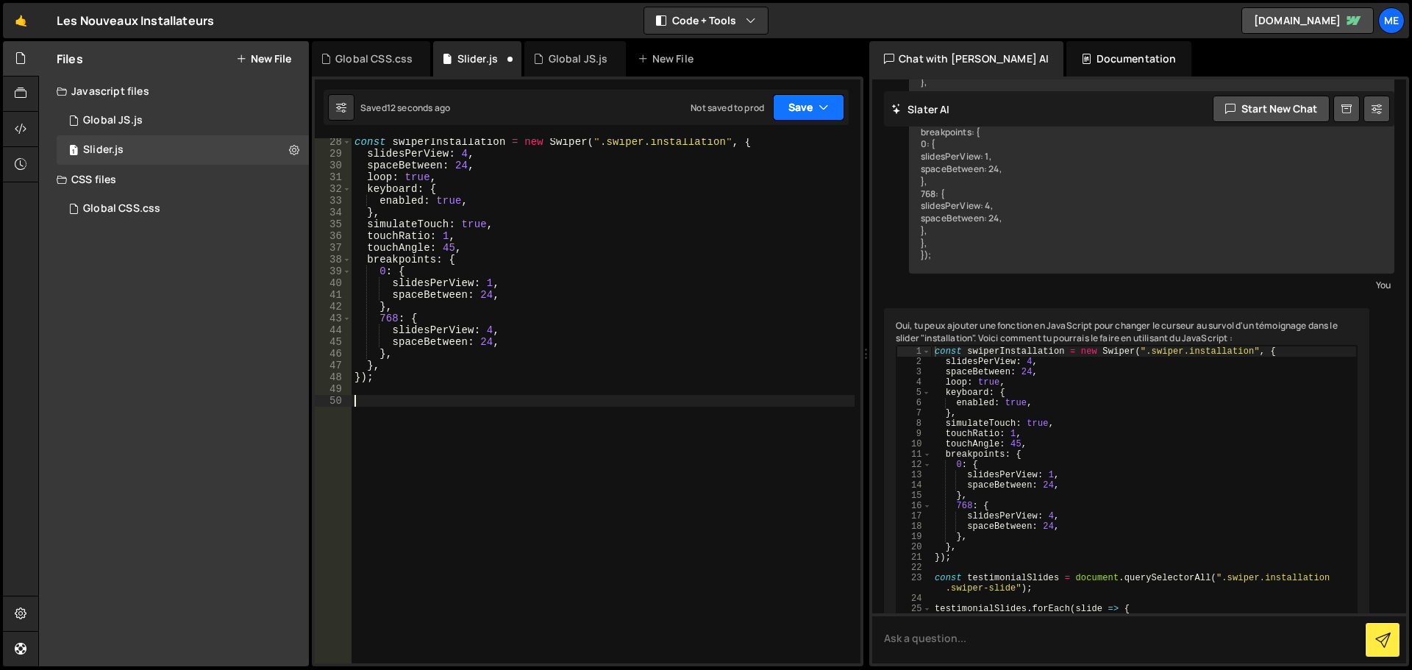
click at [825, 118] on button "Save" at bounding box center [808, 107] width 71 height 26
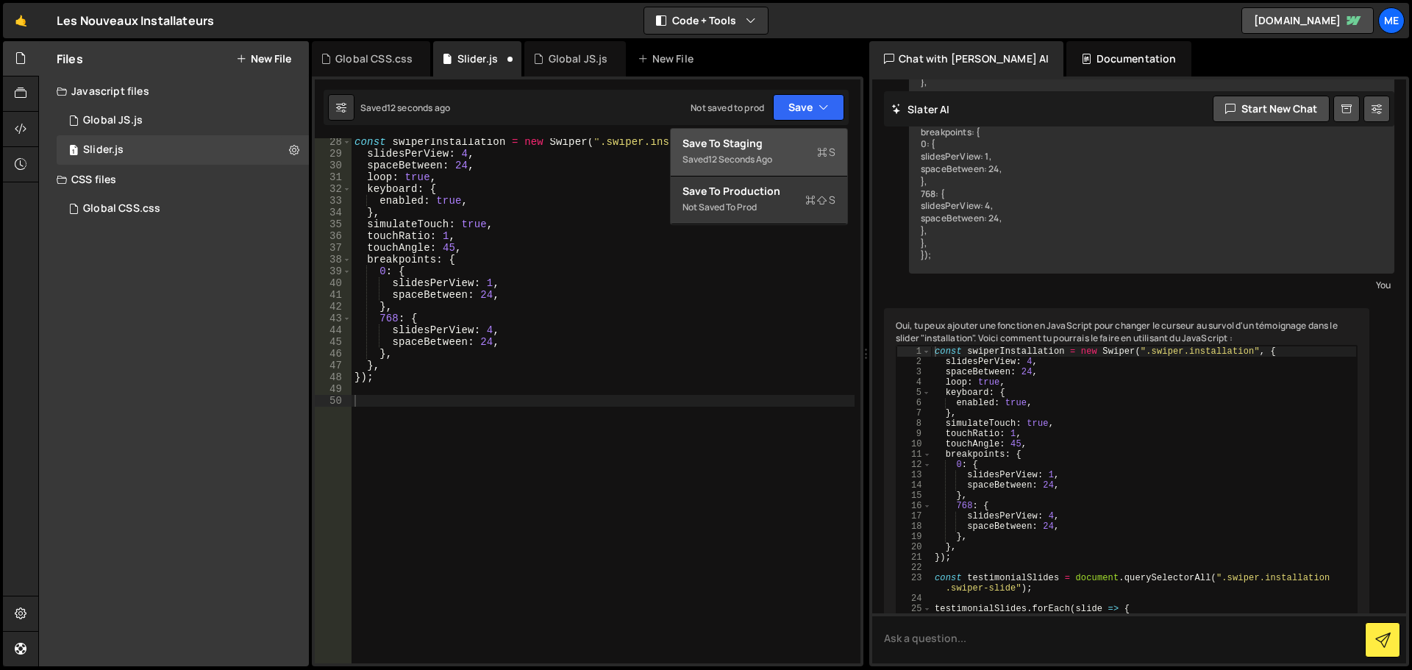
click at [805, 157] on div "Saved 12 seconds ago" at bounding box center [759, 160] width 153 height 18
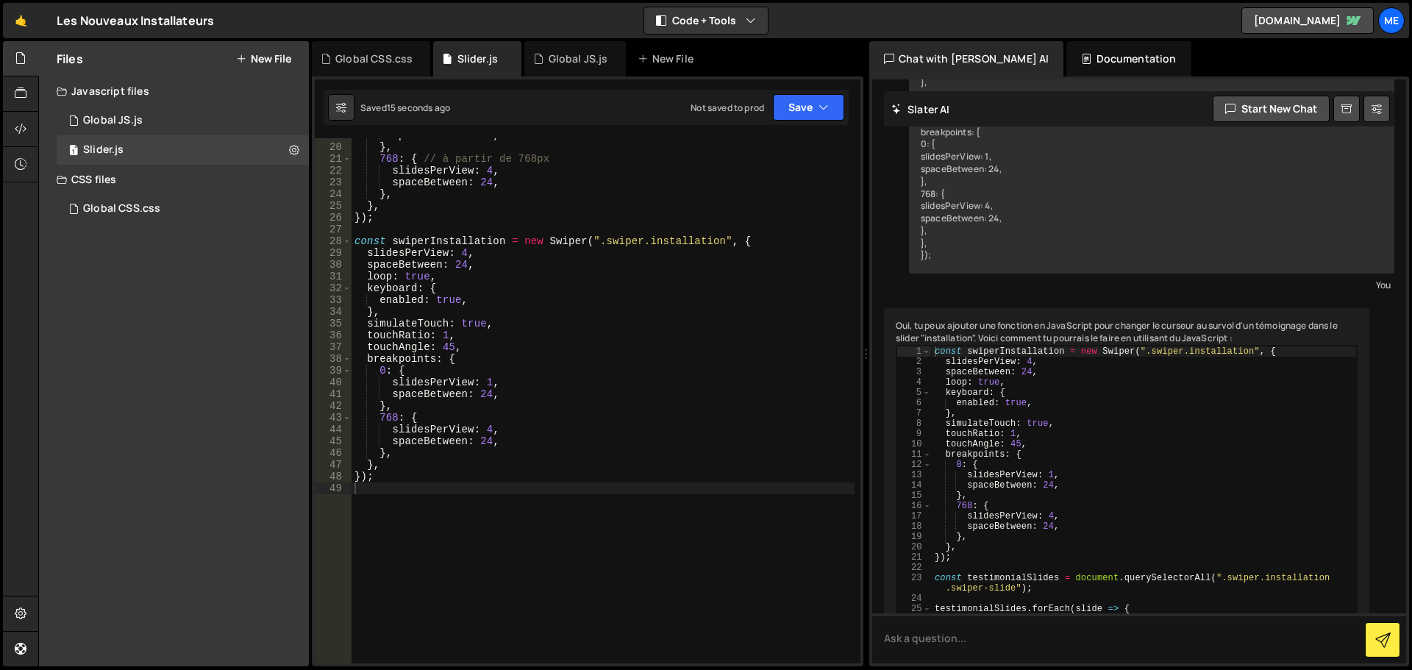
scroll to position [221, 0]
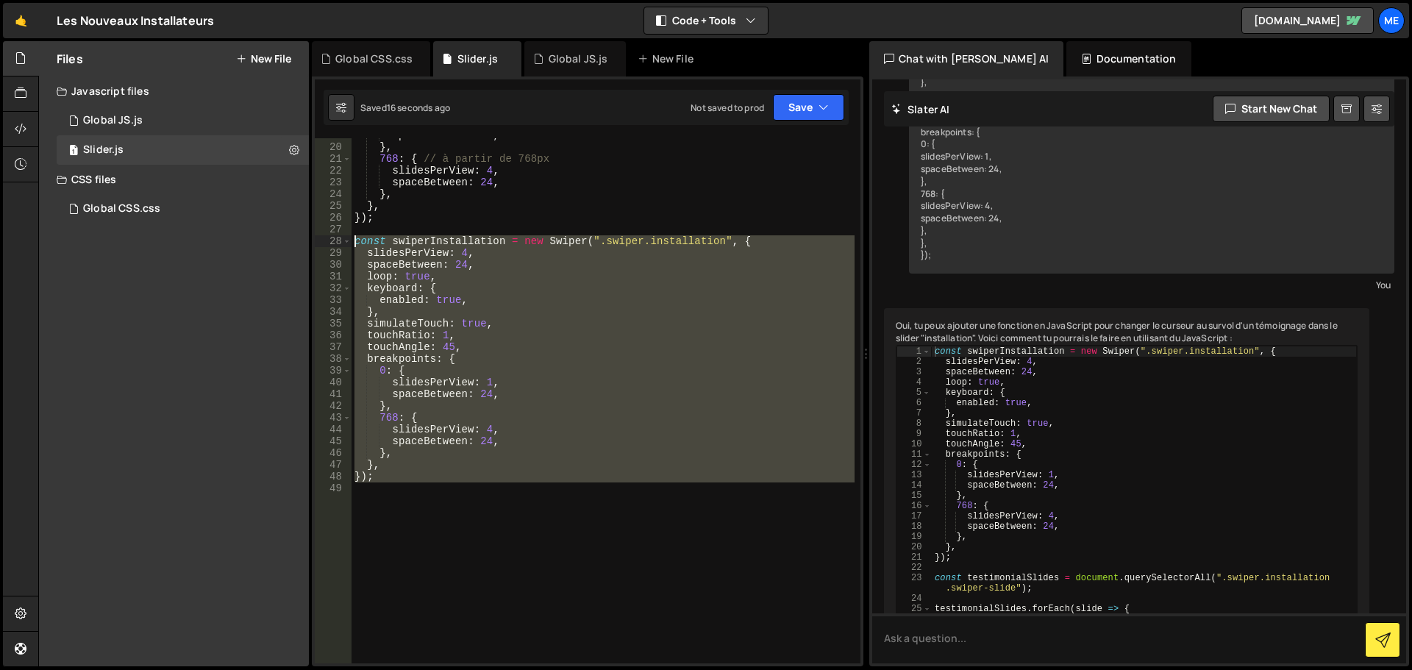
drag, startPoint x: 392, startPoint y: 520, endPoint x: 329, endPoint y: 240, distance: 287.1
click at [329, 240] on div "19 20 21 22 23 24 25 26 27 28 29 30 31 32 33 34 35 36 37 38 39 40 41 42 43 44 4…" at bounding box center [588, 400] width 546 height 525
click at [430, 476] on div "spaceBetween : 24 , } , 768 : { // à partir de 768px slidesPerView : 4 , spaceB…" at bounding box center [603, 400] width 503 height 525
type textarea "});"
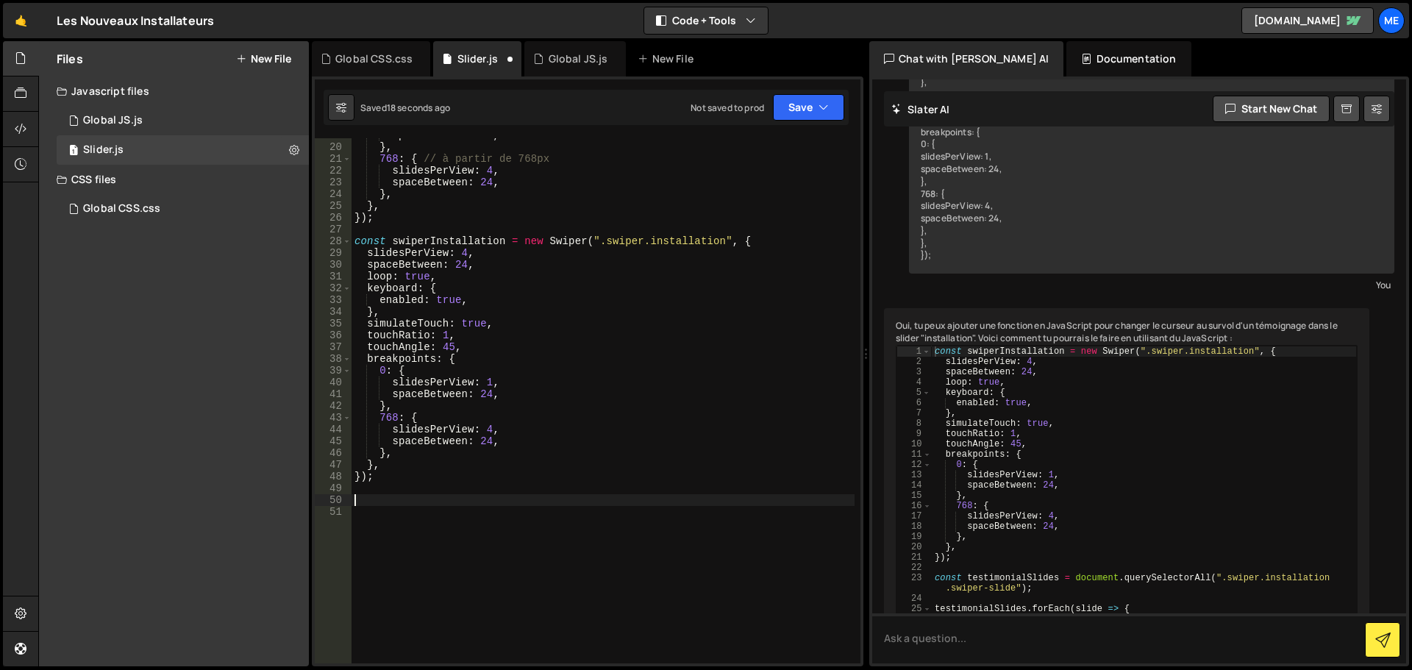
paste textarea
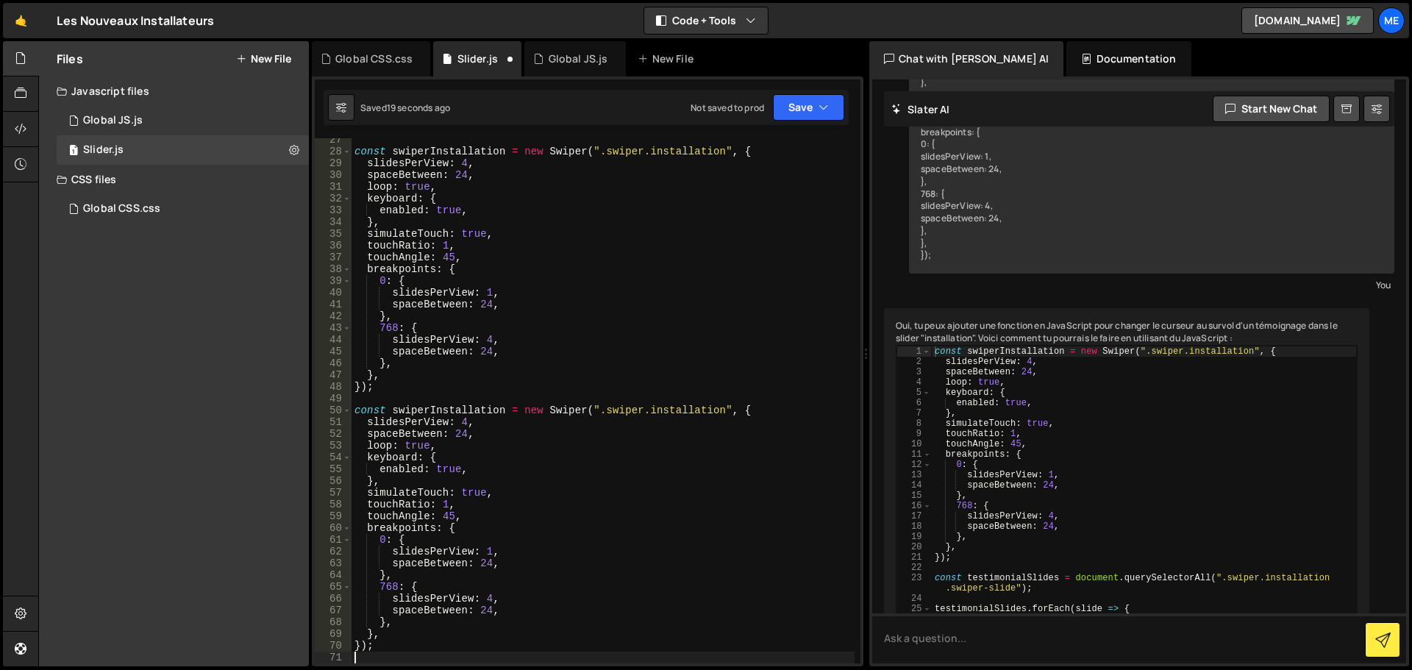
scroll to position [399, 0]
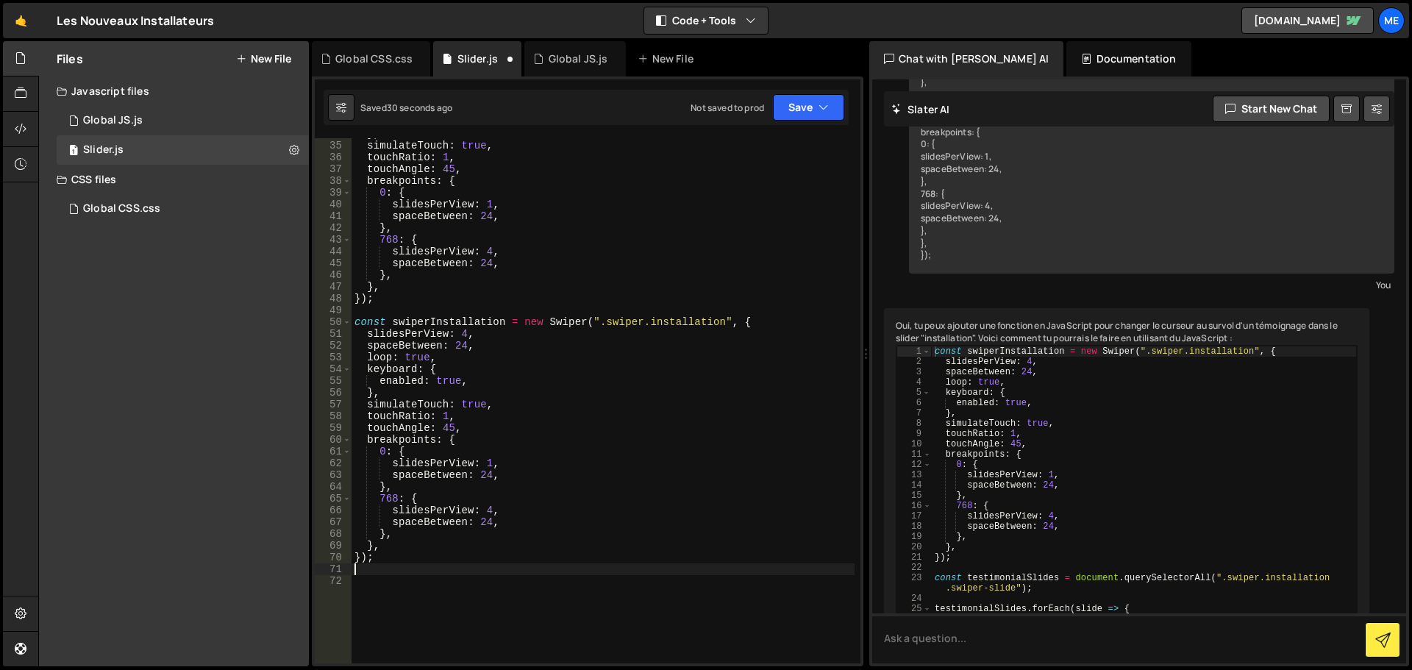
click at [674, 320] on div "} , simulateTouch : true , touchRatio : 1 , touchAngle : 45 , breakpoints : { 0…" at bounding box center [603, 402] width 503 height 549
paste textarea "-drag"
click at [465, 322] on div "} , simulateTouch : true , touchRatio : 1 , touchAngle : 45 , breakpoints : { 0…" at bounding box center [603, 402] width 503 height 549
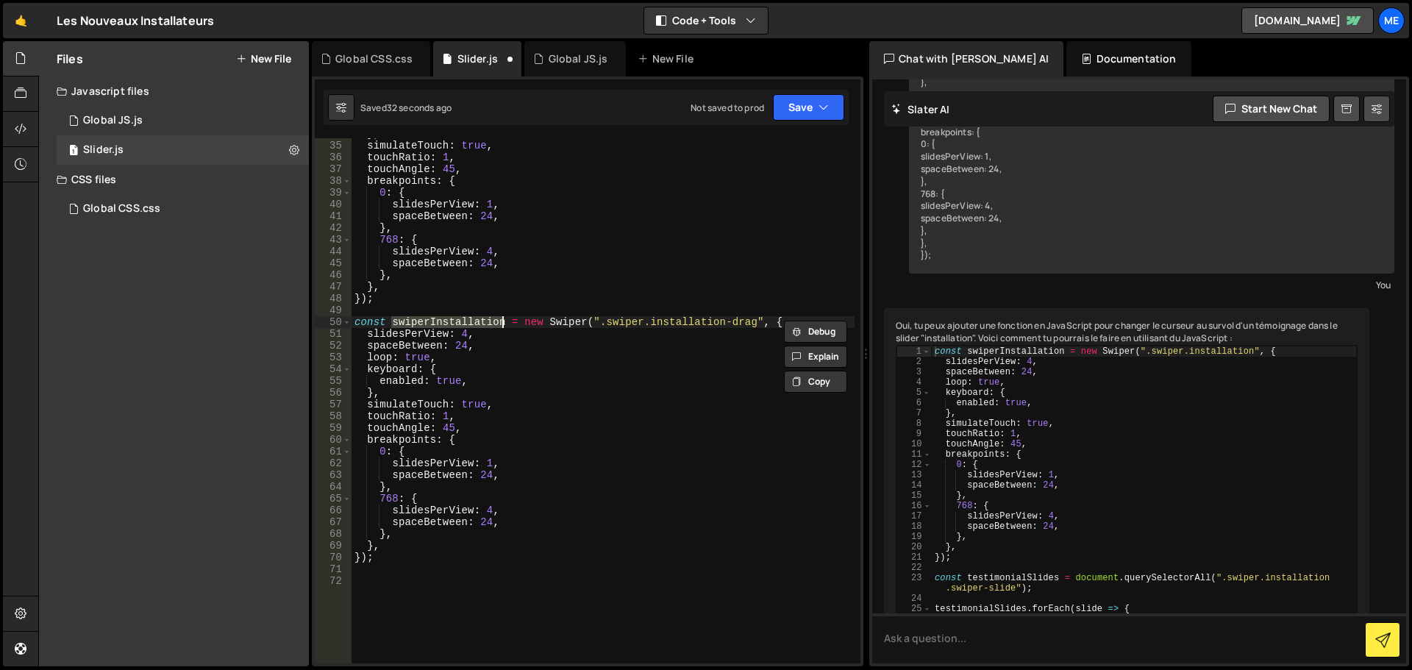
click at [479, 320] on div "} , simulateTouch : true , touchRatio : 1 , touchAngle : 45 , breakpoints : { 0…" at bounding box center [603, 400] width 503 height 525
click at [502, 322] on div "} , simulateTouch : true , touchRatio : 1 , touchAngle : 45 , breakpoints : { 0…" at bounding box center [603, 402] width 503 height 549
type textarea "const swiperInstallationDrag = new Swiper(".swiper.installation-drag", {"
click at [811, 114] on button "Save" at bounding box center [808, 107] width 71 height 26
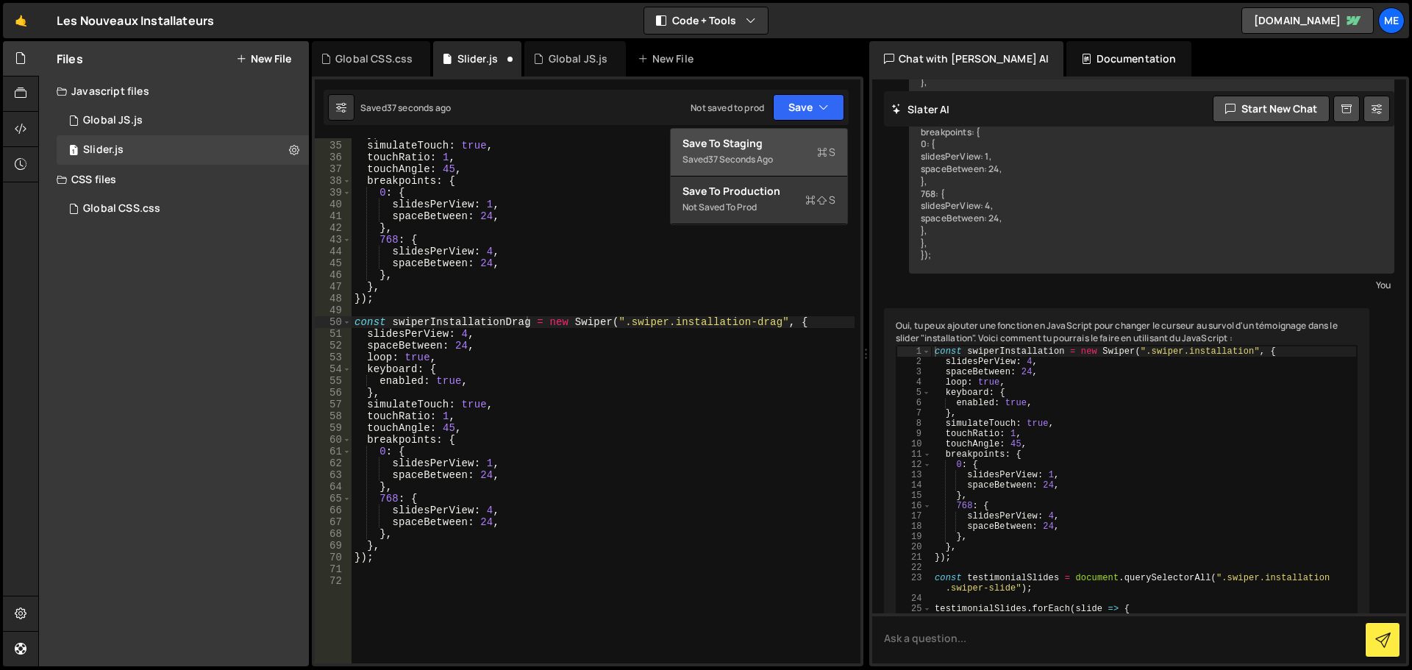
click at [790, 149] on div "Save to Staging S" at bounding box center [759, 143] width 153 height 15
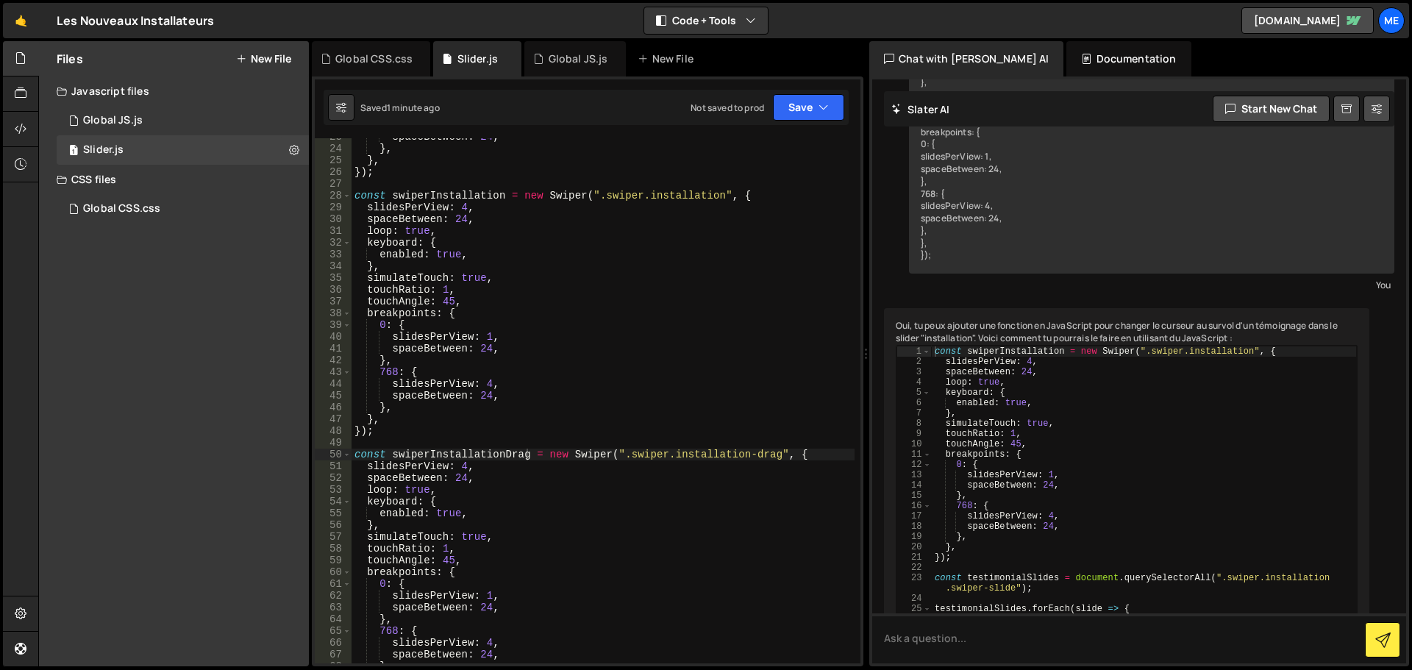
scroll to position [310, 0]
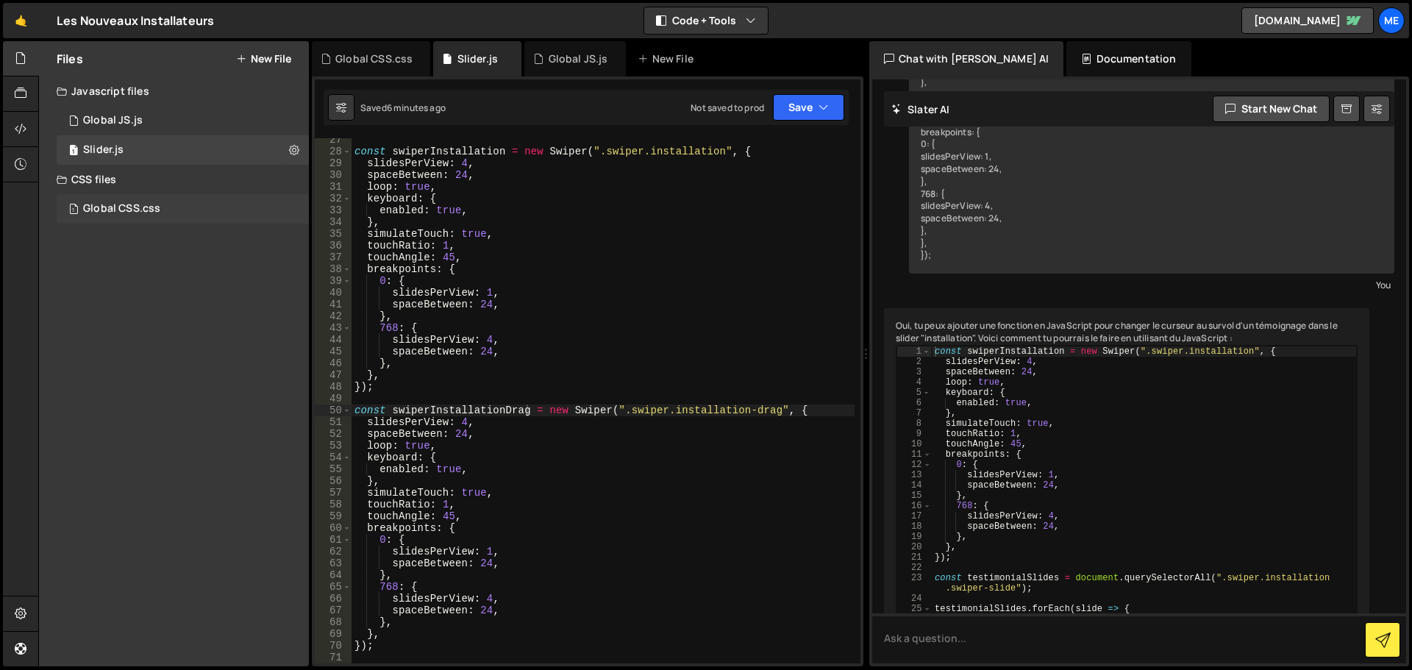
click at [157, 199] on div "1 Global CSS.css 0" at bounding box center [183, 208] width 252 height 29
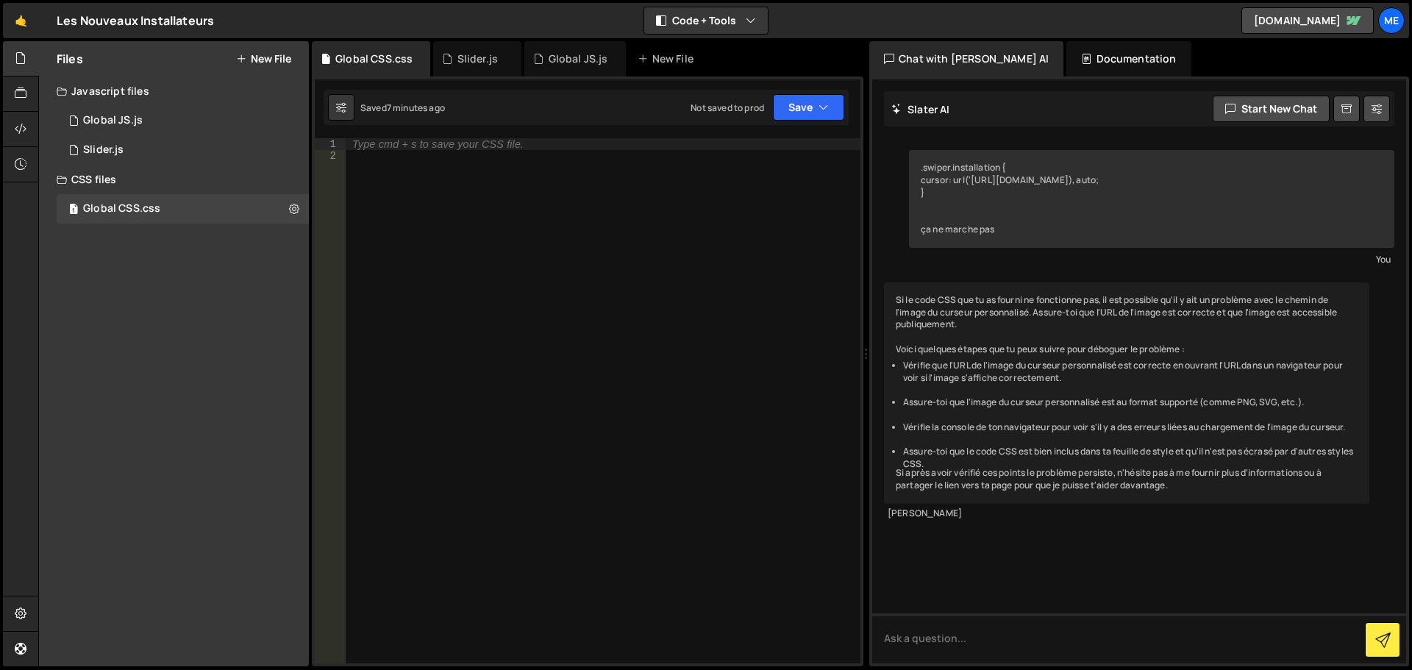
click at [483, 203] on div "Type cmd + s to save your CSS file." at bounding box center [603, 412] width 516 height 549
paste textarea "}"
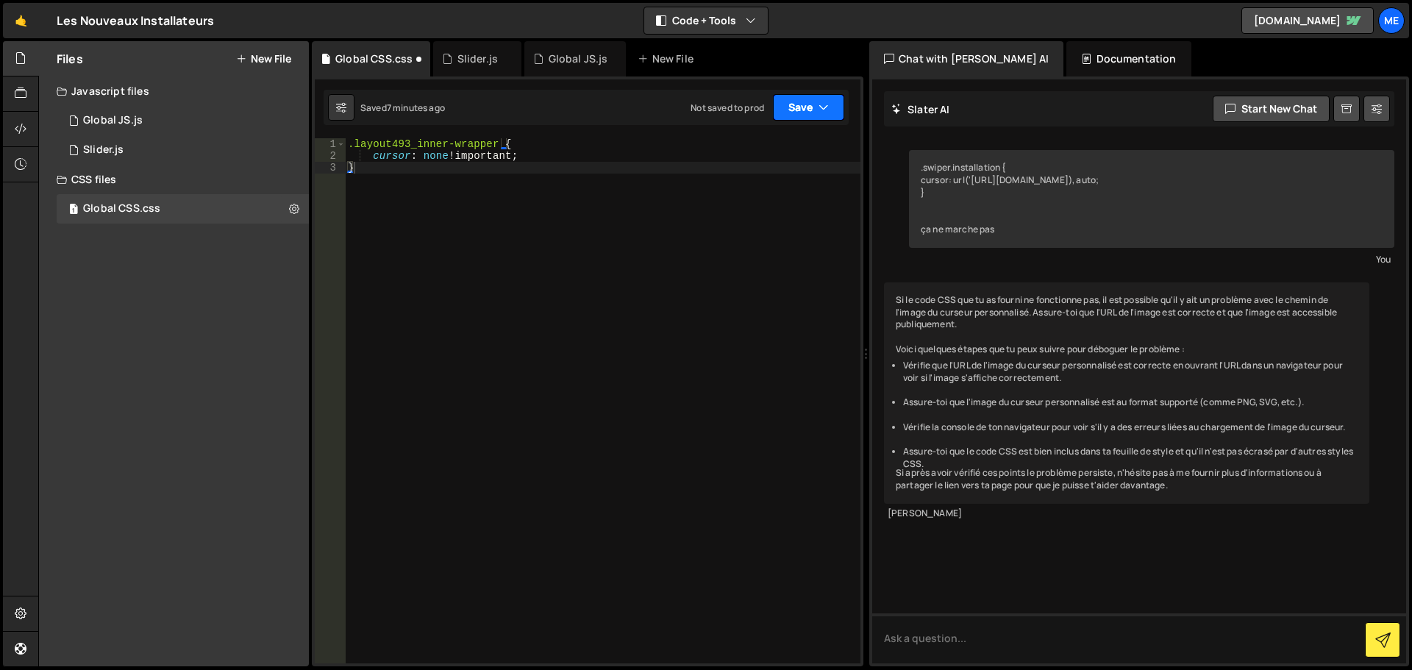
click at [804, 102] on button "Save" at bounding box center [808, 107] width 71 height 26
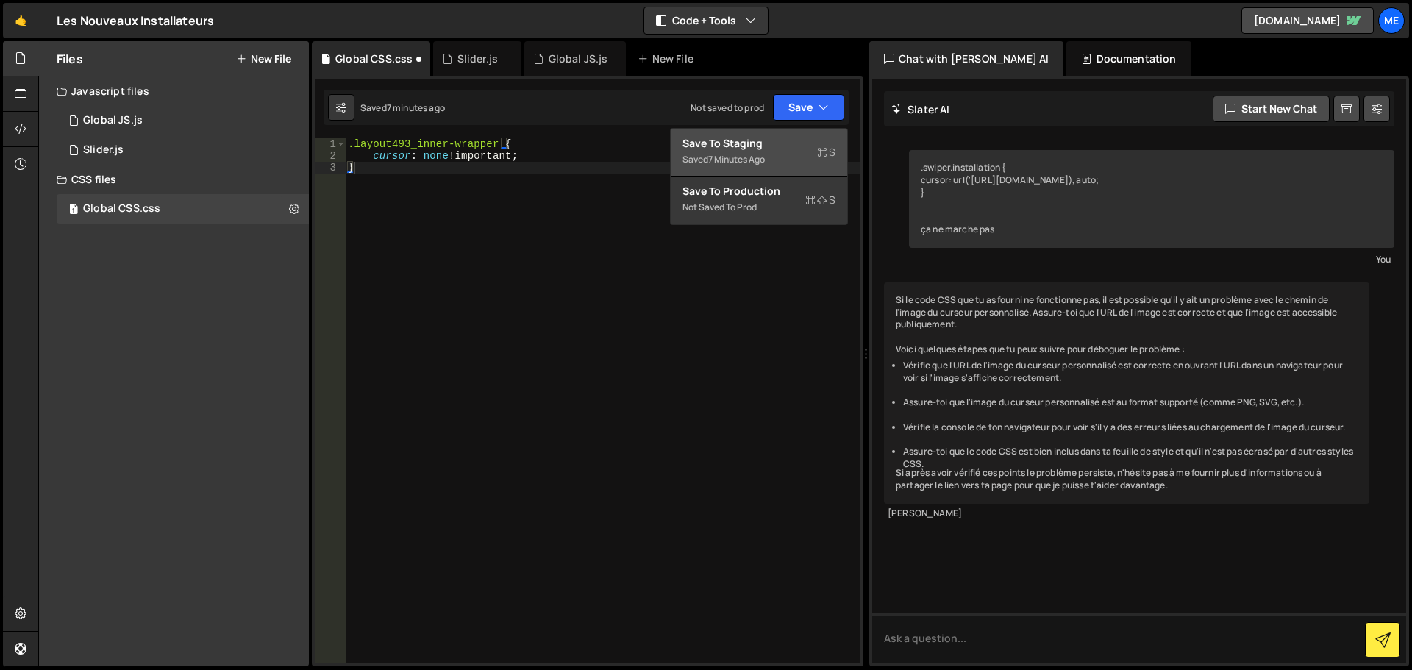
click at [744, 159] on div "7 minutes ago" at bounding box center [736, 159] width 57 height 13
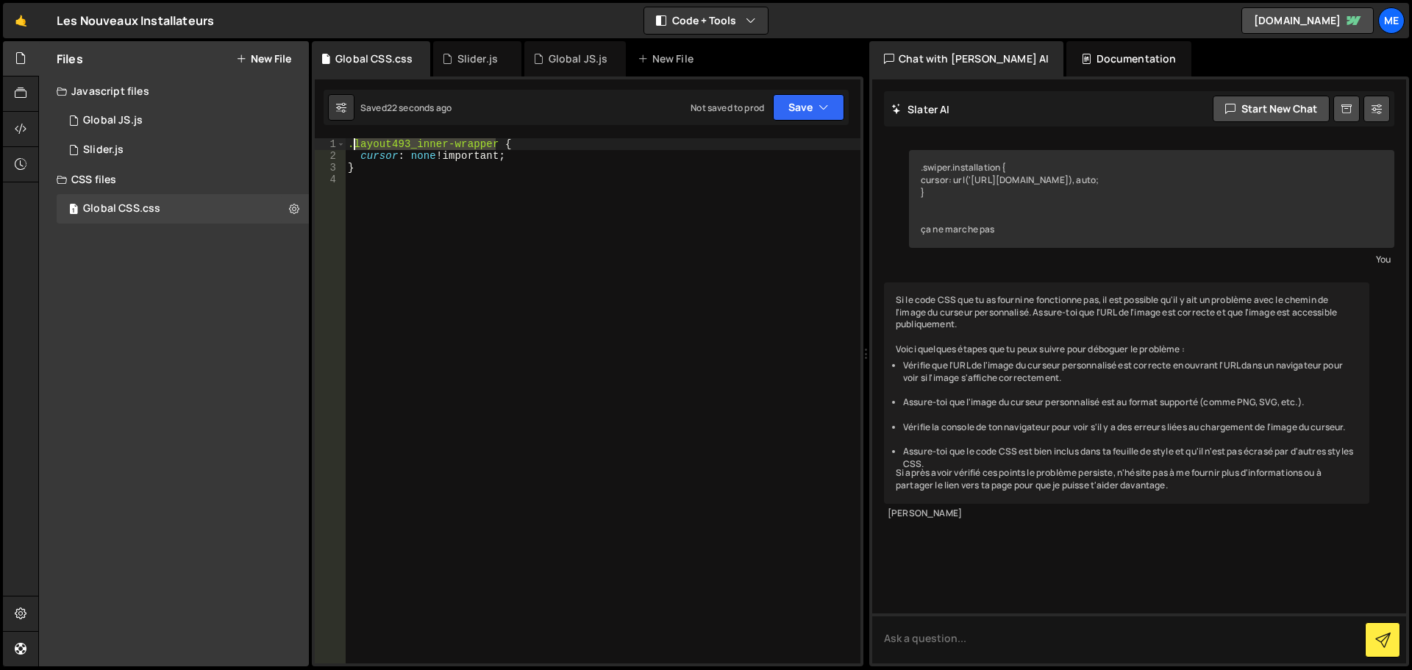
drag, startPoint x: 493, startPoint y: 144, endPoint x: 357, endPoint y: 141, distance: 136.1
click at [357, 141] on div ".layout493_inner-wrapper { cursor : none !important ; }" at bounding box center [603, 412] width 516 height 549
paste textarea "tab-link"
paste textarea "layout493_tab-link"
drag, startPoint x: 579, startPoint y: 143, endPoint x: 355, endPoint y: 143, distance: 223.6
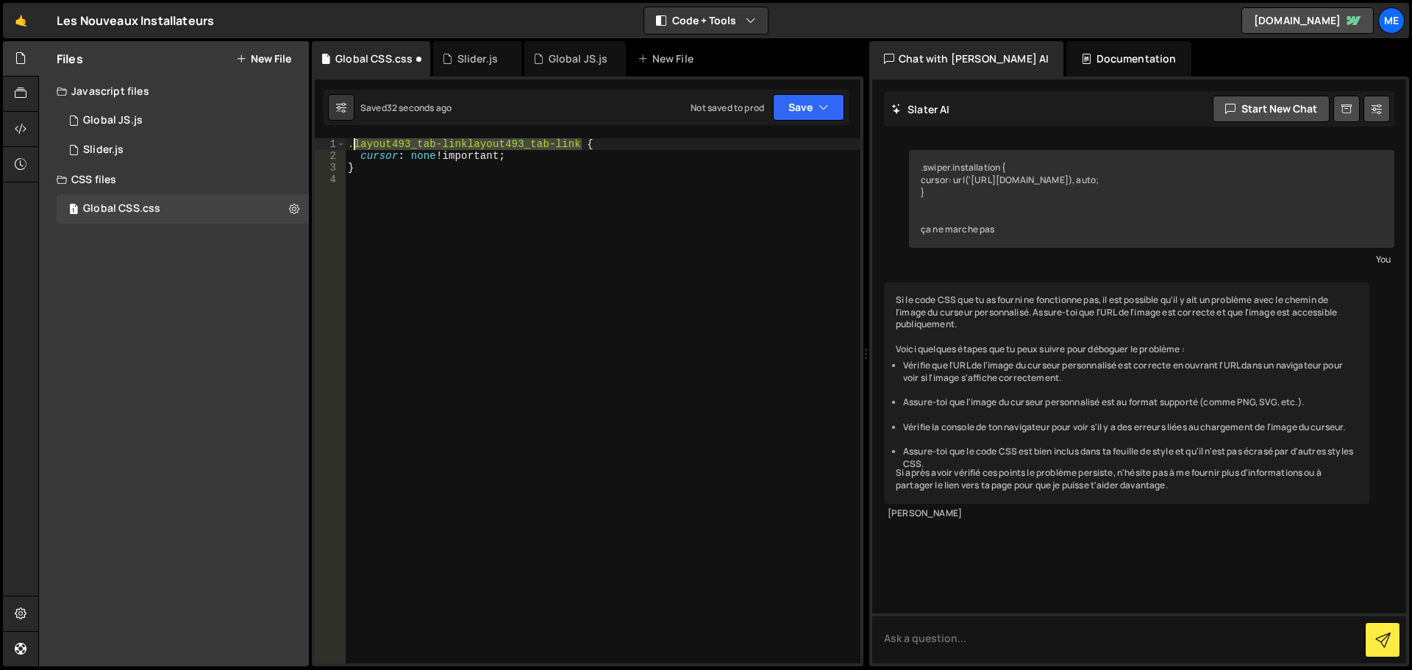
click at [355, 143] on div ".layout493_tab-linklayout493_tab-link { cursor : none !important ; }" at bounding box center [603, 412] width 516 height 549
paste textarea
click at [802, 106] on button "Save" at bounding box center [808, 107] width 71 height 26
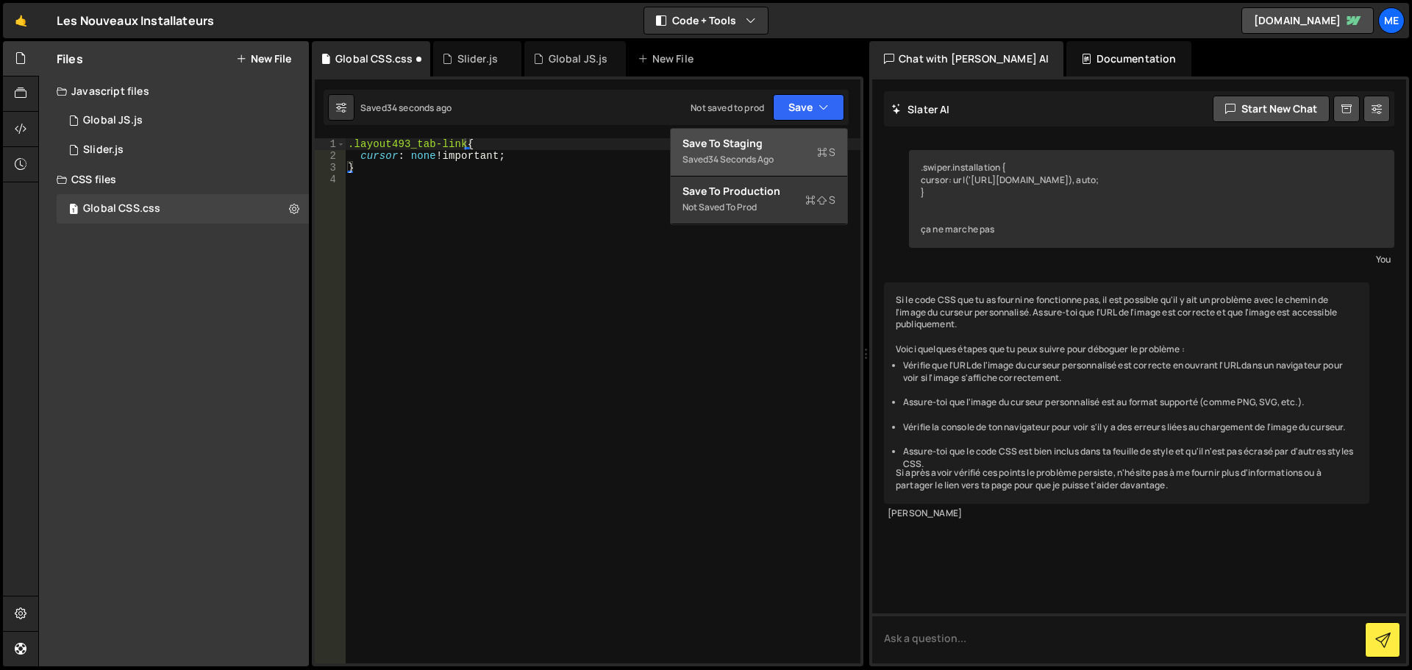
click at [770, 160] on div "34 seconds ago" at bounding box center [740, 159] width 65 height 13
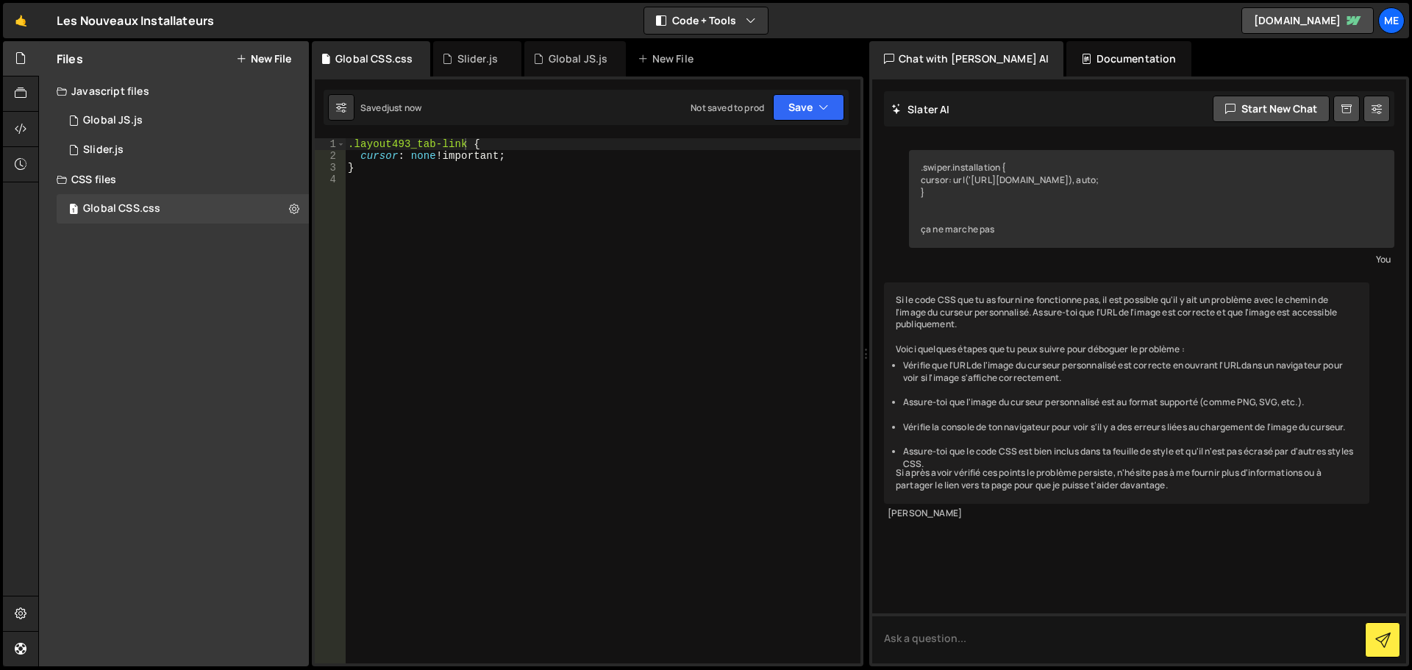
type textarea ".layout493_tab-link {"
drag, startPoint x: 467, startPoint y: 144, endPoint x: 354, endPoint y: 145, distance: 113.3
click at [354, 145] on div ".layout493_tab-link { cursor : none !important ; }" at bounding box center [603, 412] width 516 height 549
click at [188, 157] on div "1 Slider.js 0" at bounding box center [185, 149] width 257 height 29
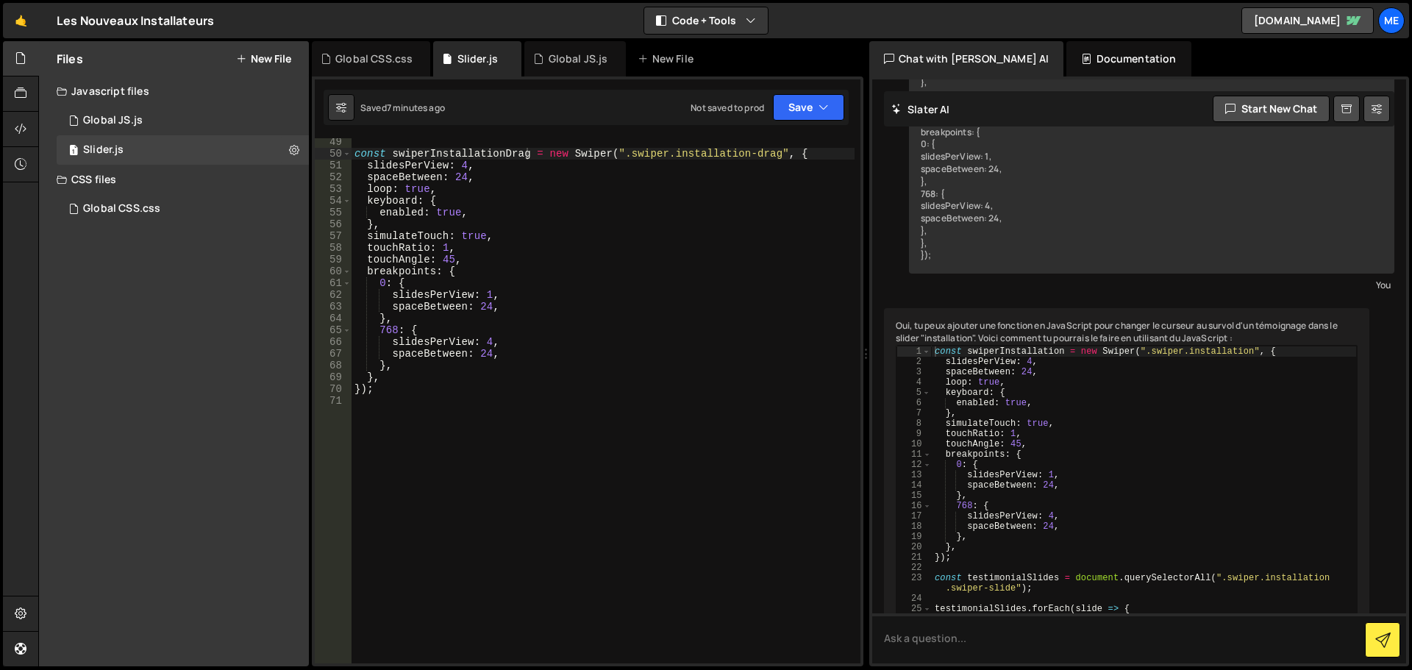
click at [410, 404] on div "const swiperInstallationDrag = new Swiper ( ".swiper.installation-drag" , { sli…" at bounding box center [603, 410] width 503 height 549
paste textarea "});"
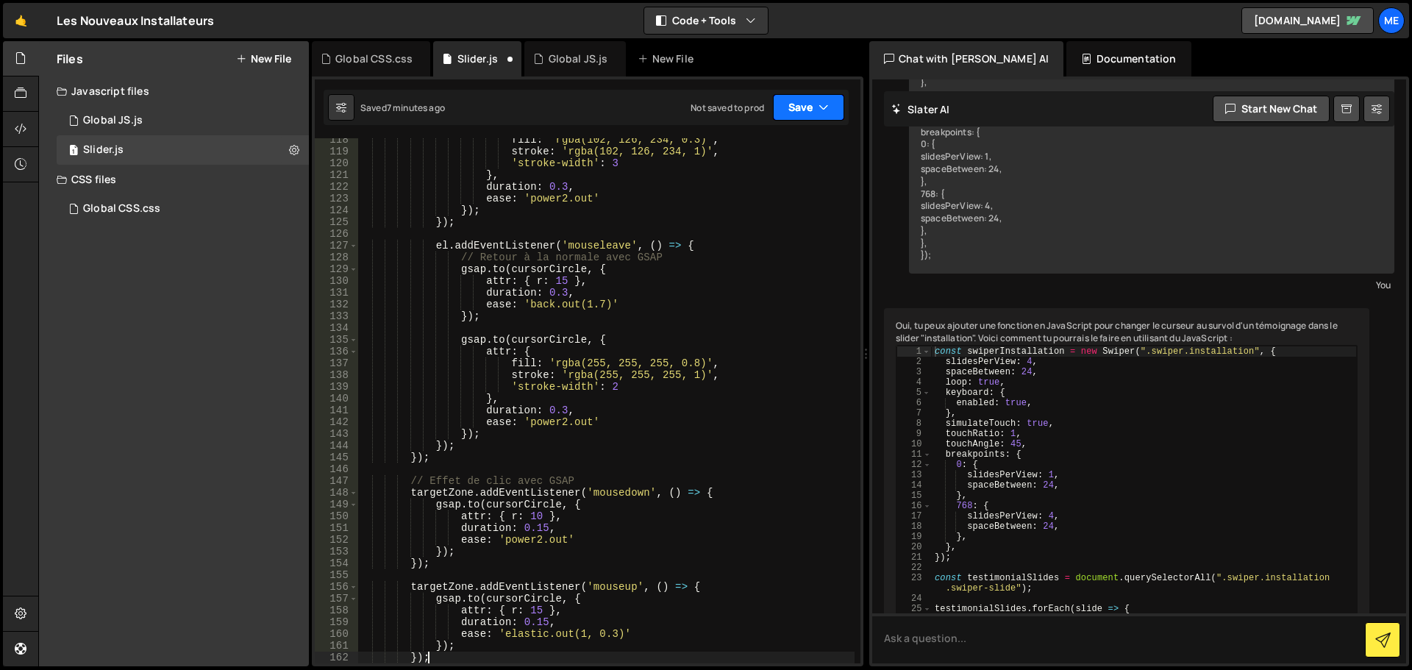
type textarea "});"
click at [828, 110] on icon "button" at bounding box center [824, 107] width 10 height 15
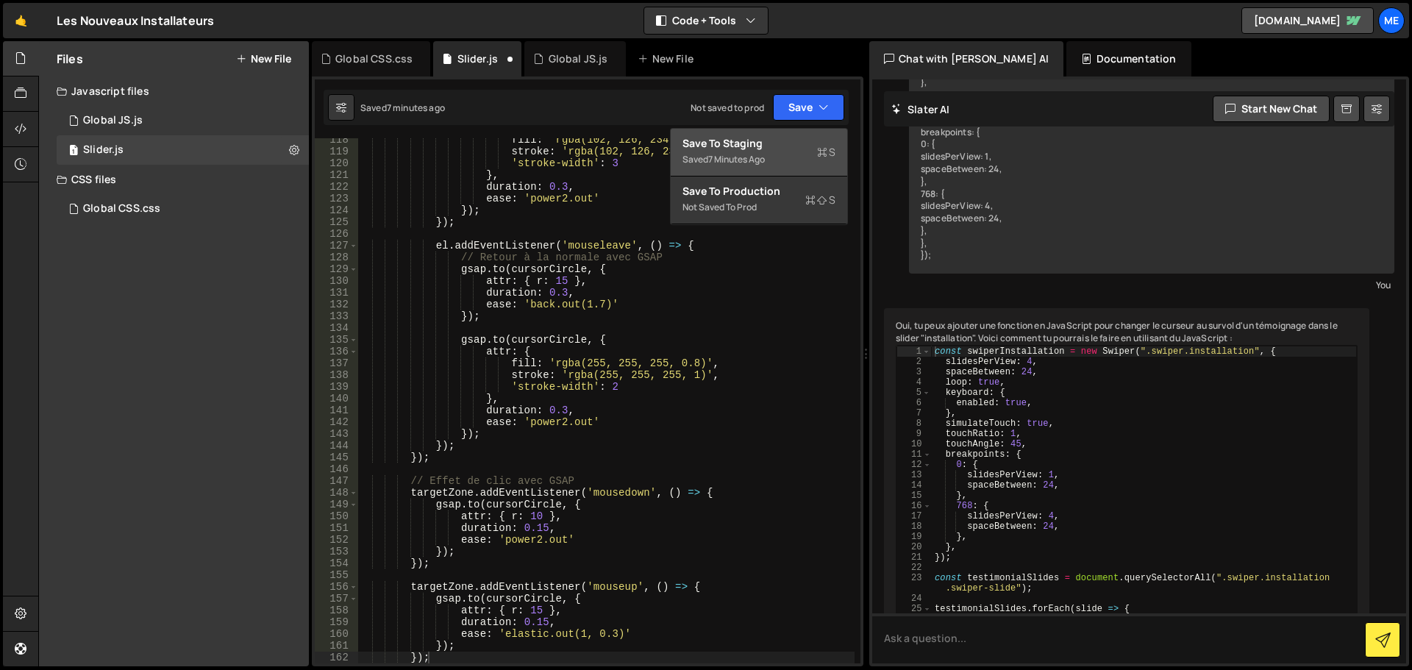
click at [781, 149] on div "Save to Staging S" at bounding box center [759, 143] width 153 height 15
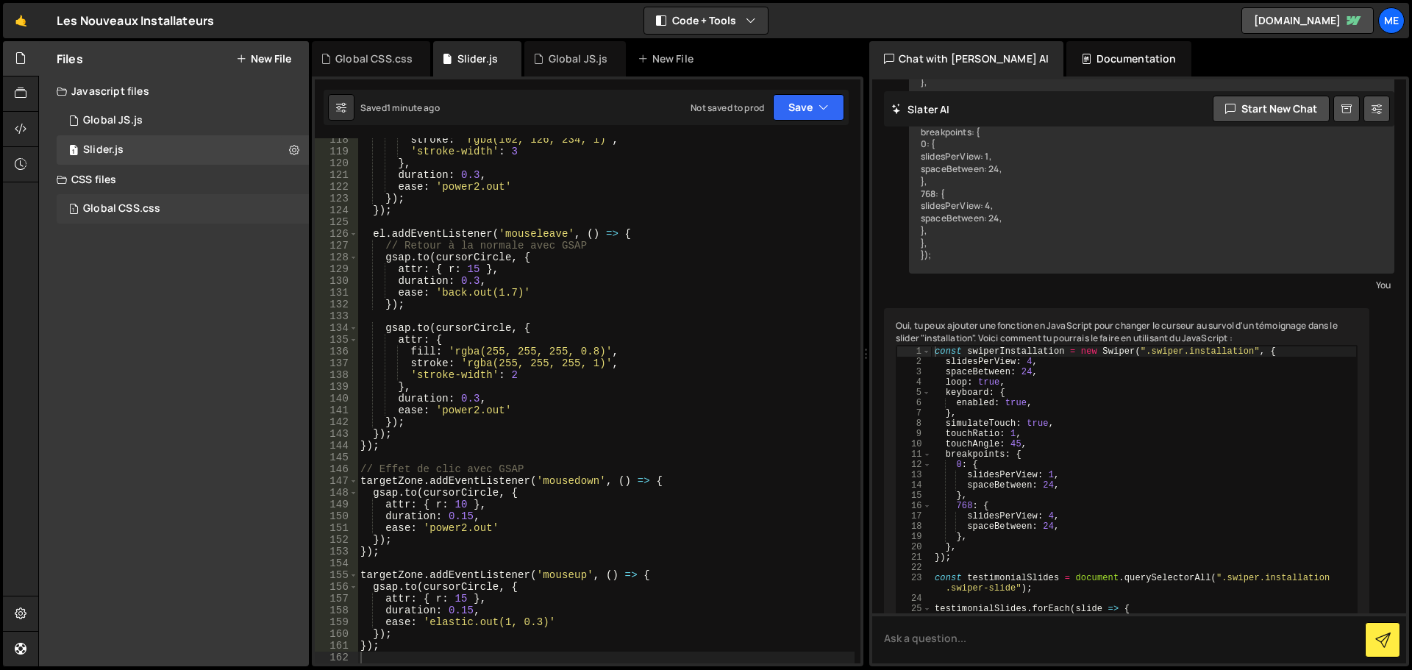
click at [142, 203] on div "Global CSS.css" at bounding box center [121, 208] width 77 height 13
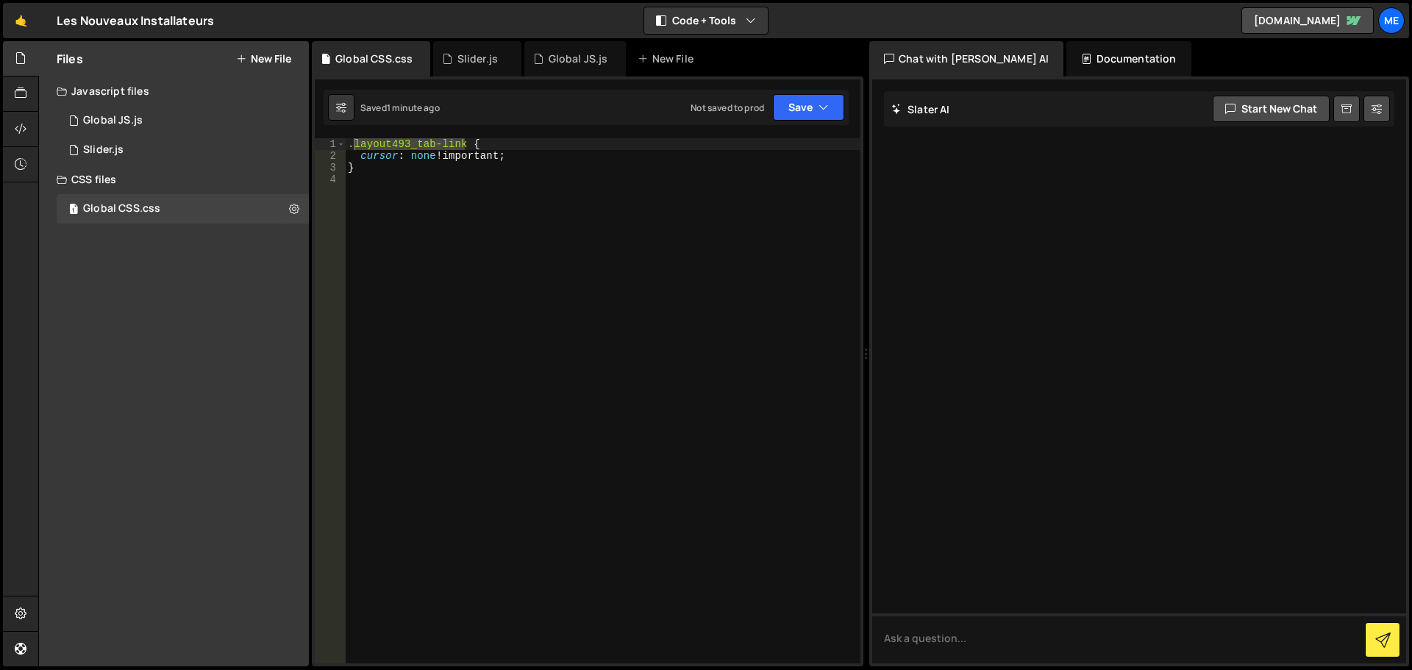
scroll to position [0, 0]
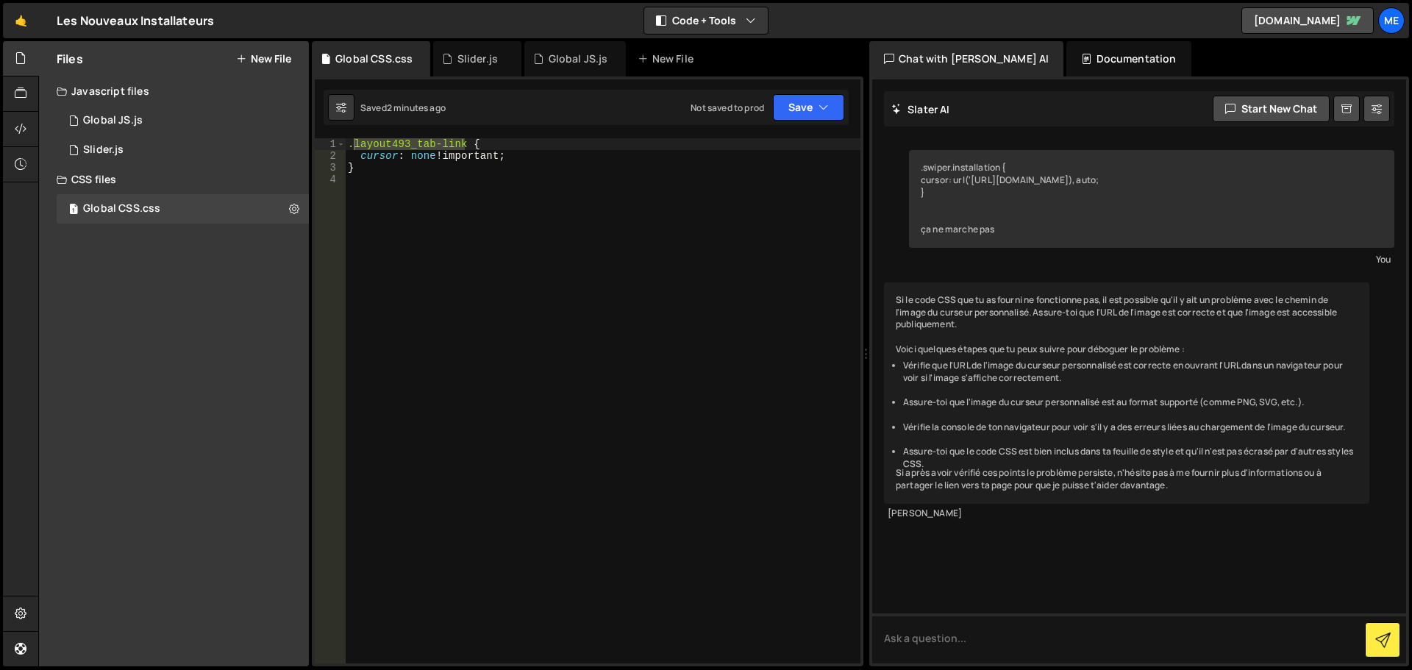
click at [412, 139] on div ".layout493_tab-link { cursor : none !important ; }" at bounding box center [603, 400] width 516 height 525
click at [412, 139] on div ".layout493_tab-link { cursor : none !important ; }" at bounding box center [603, 412] width 516 height 549
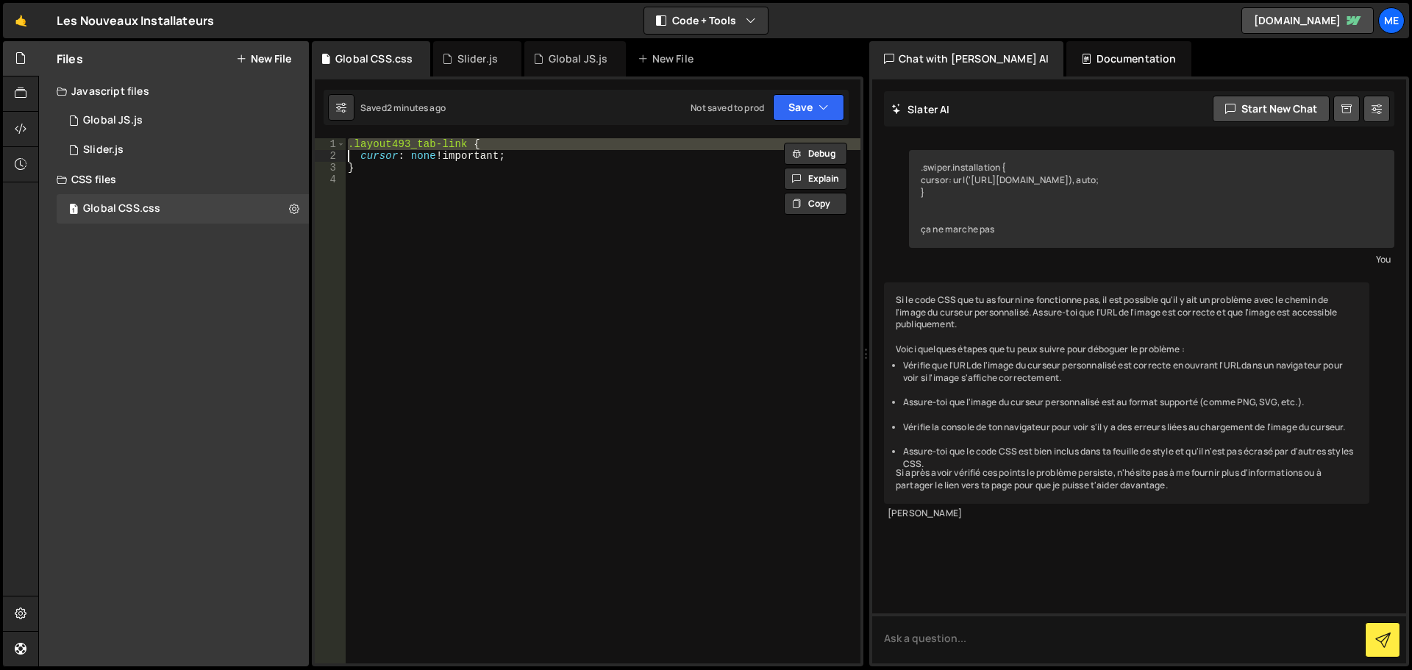
click at [466, 142] on div ".layout493_tab-link { cursor : none !important ; }" at bounding box center [603, 400] width 516 height 525
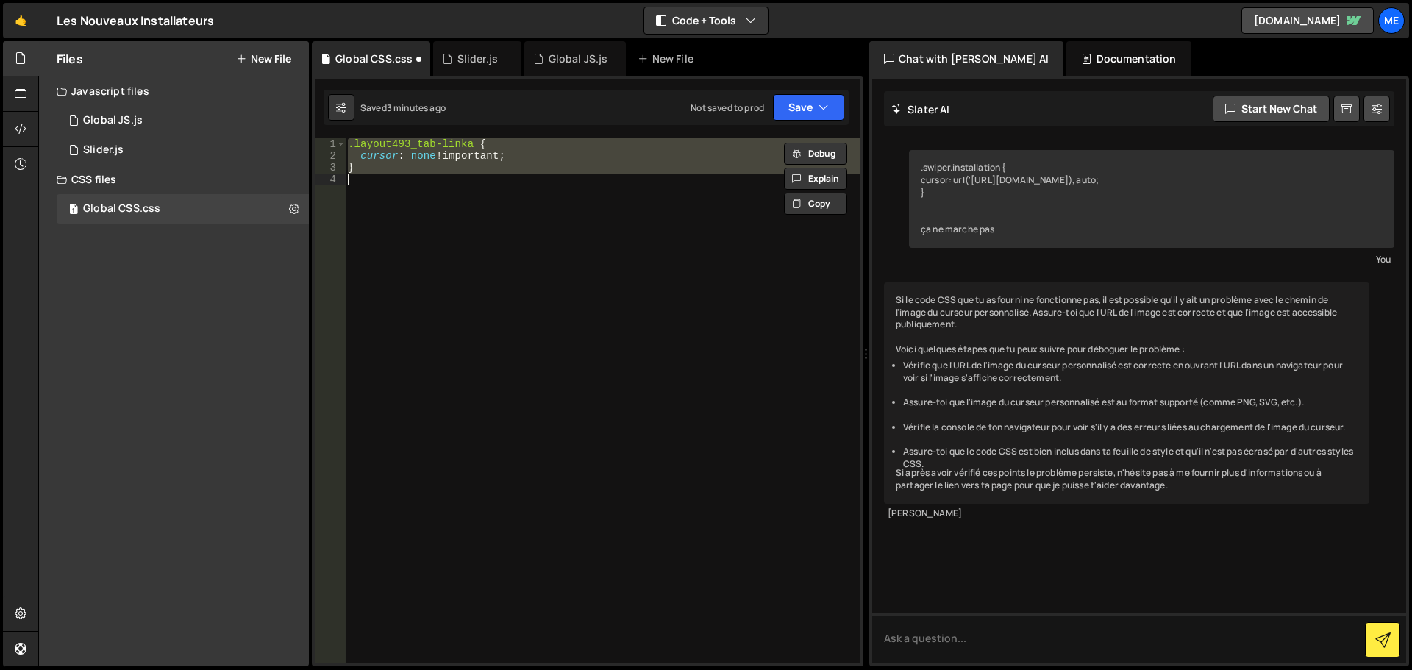
click at [427, 155] on div ".layout493_tab-linka { cursor : none !important ; }" at bounding box center [603, 400] width 516 height 525
paste textarea
type textarea "}"
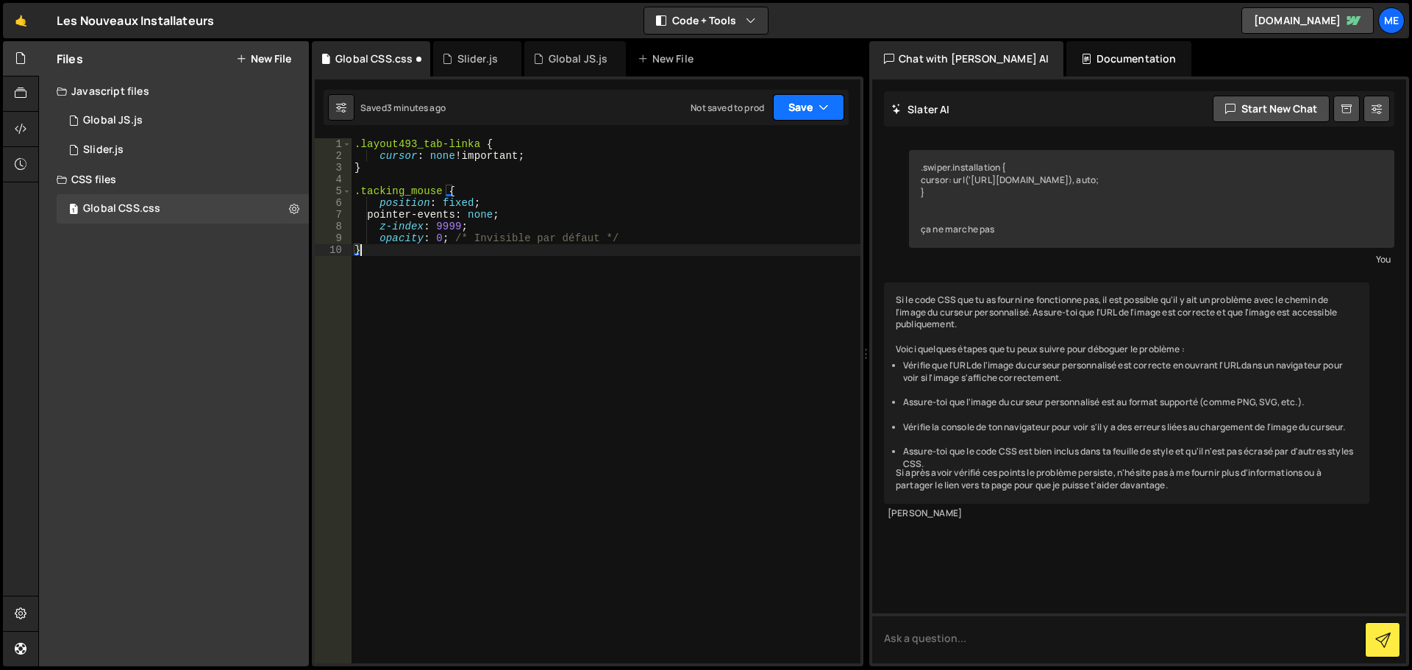
click at [818, 112] on button "Save" at bounding box center [808, 107] width 71 height 26
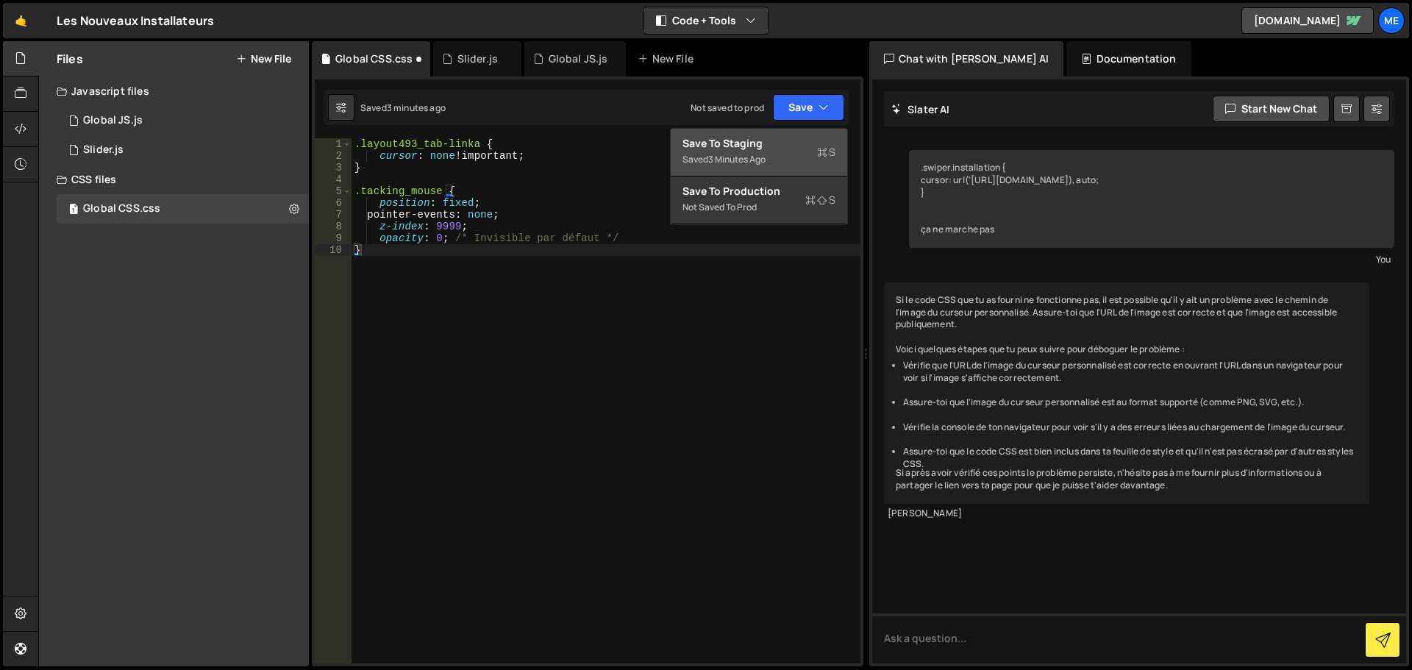
drag, startPoint x: 766, startPoint y: 142, endPoint x: 647, endPoint y: 31, distance: 162.9
click at [766, 143] on div "Save to Staging S" at bounding box center [759, 143] width 153 height 15
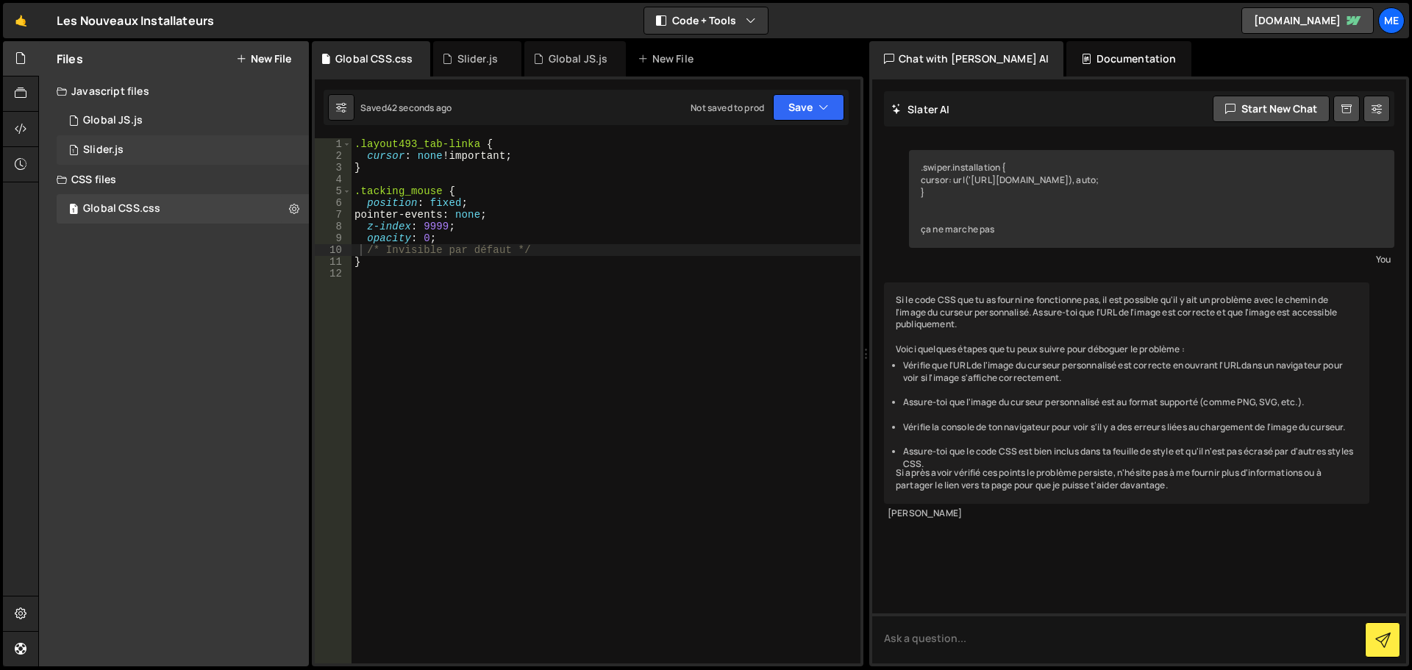
click at [163, 155] on div "1 Slider.js 0" at bounding box center [185, 149] width 257 height 29
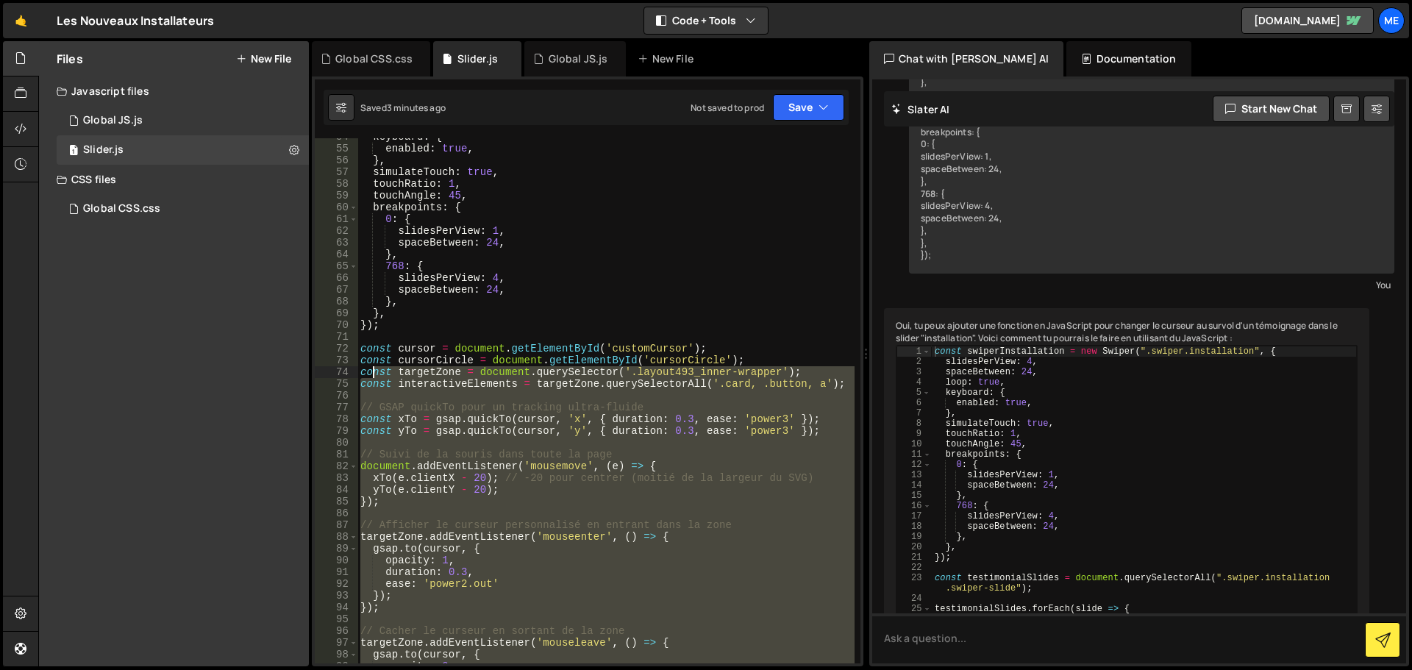
scroll to position [631, 0]
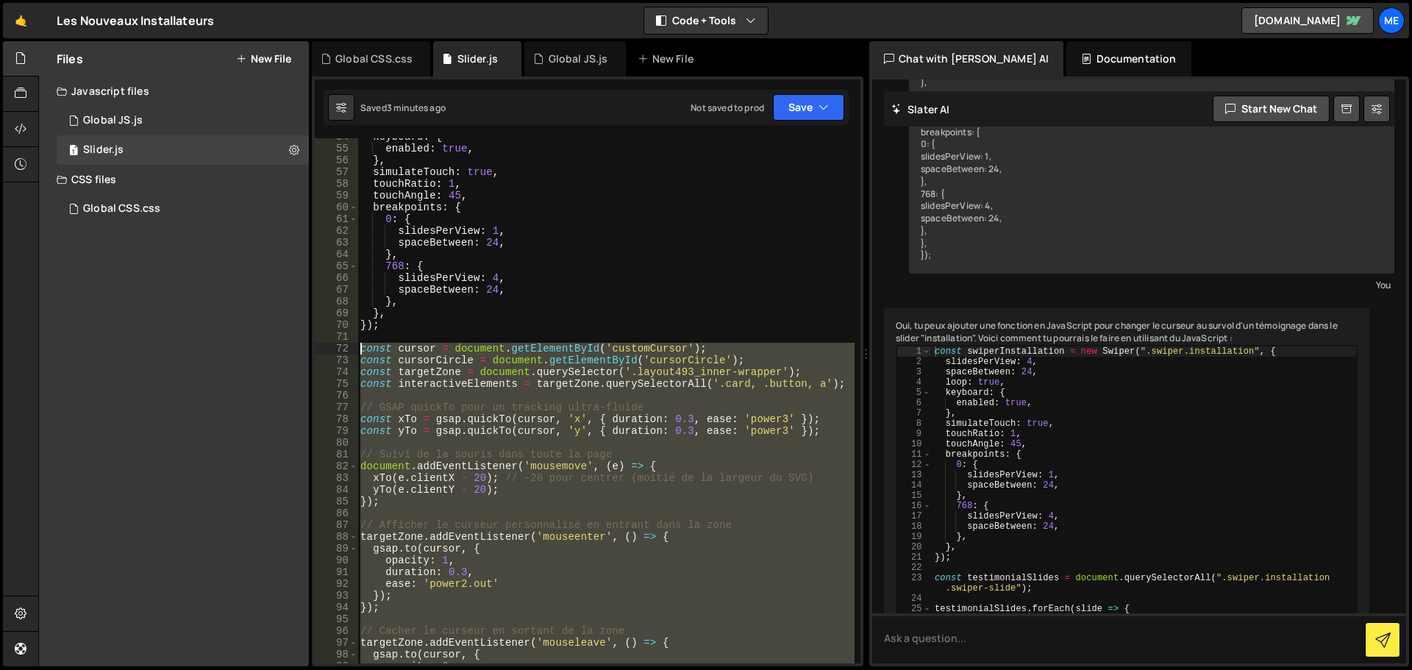
drag, startPoint x: 374, startPoint y: 458, endPoint x: 342, endPoint y: 346, distance: 116.2
click at [342, 346] on div "54 55 56 57 58 59 60 61 62 63 64 65 66 67 68 69 70 71 72 73 74 75 76 77 78 79 8…" at bounding box center [588, 400] width 546 height 525
type textarea "const cursor = document.getElementById('customCursor'); const cursorCircle = do…"
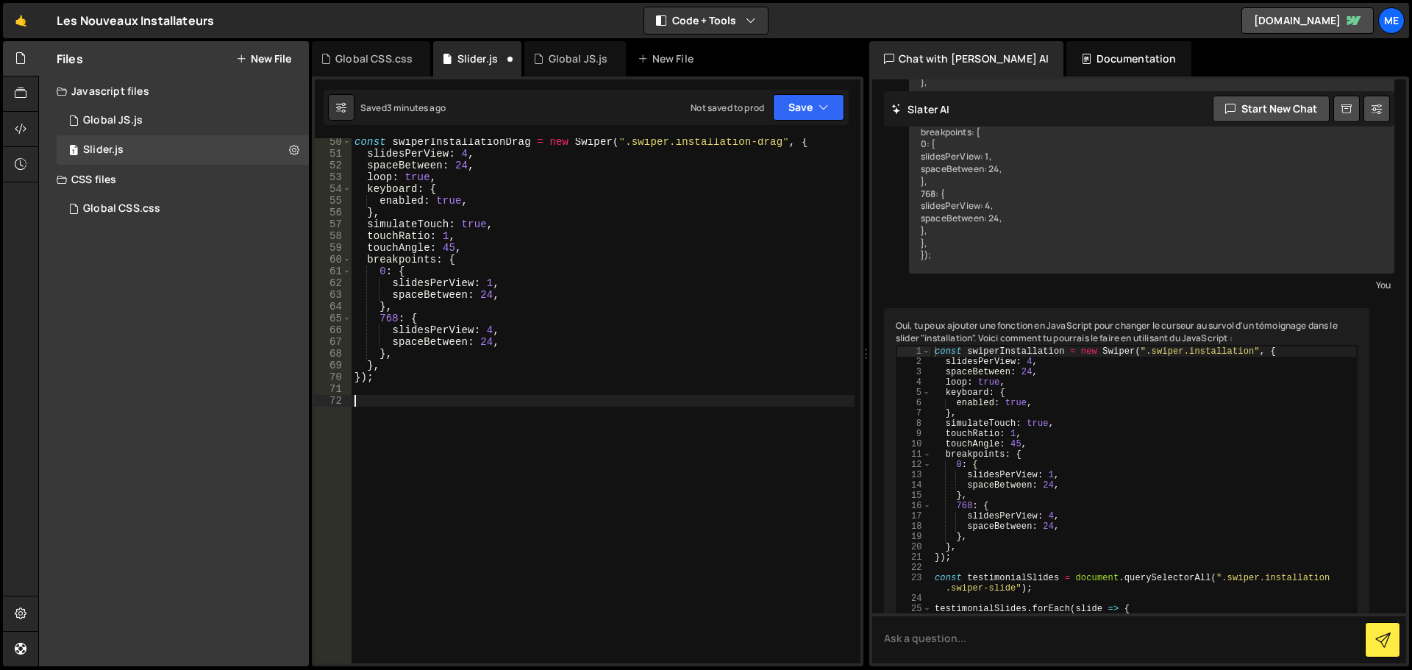
paste textarea "});"
type textarea "});"
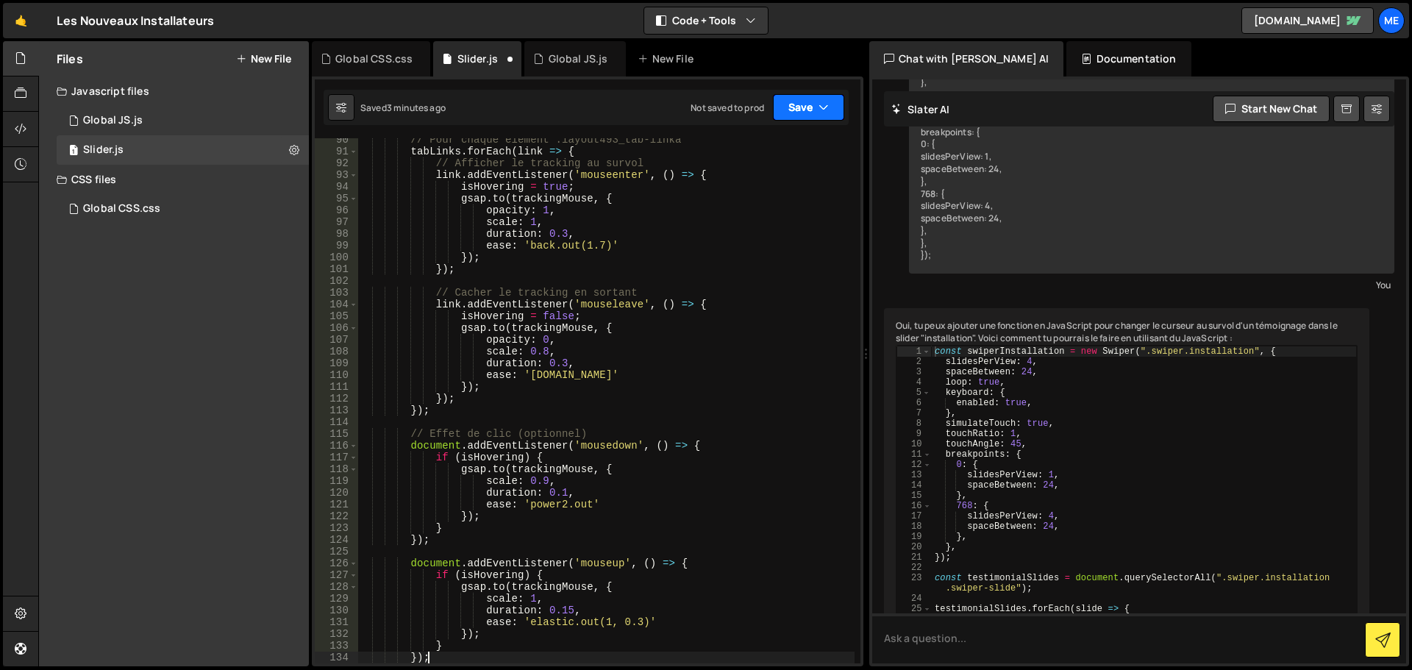
click at [797, 114] on button "Save" at bounding box center [808, 107] width 71 height 26
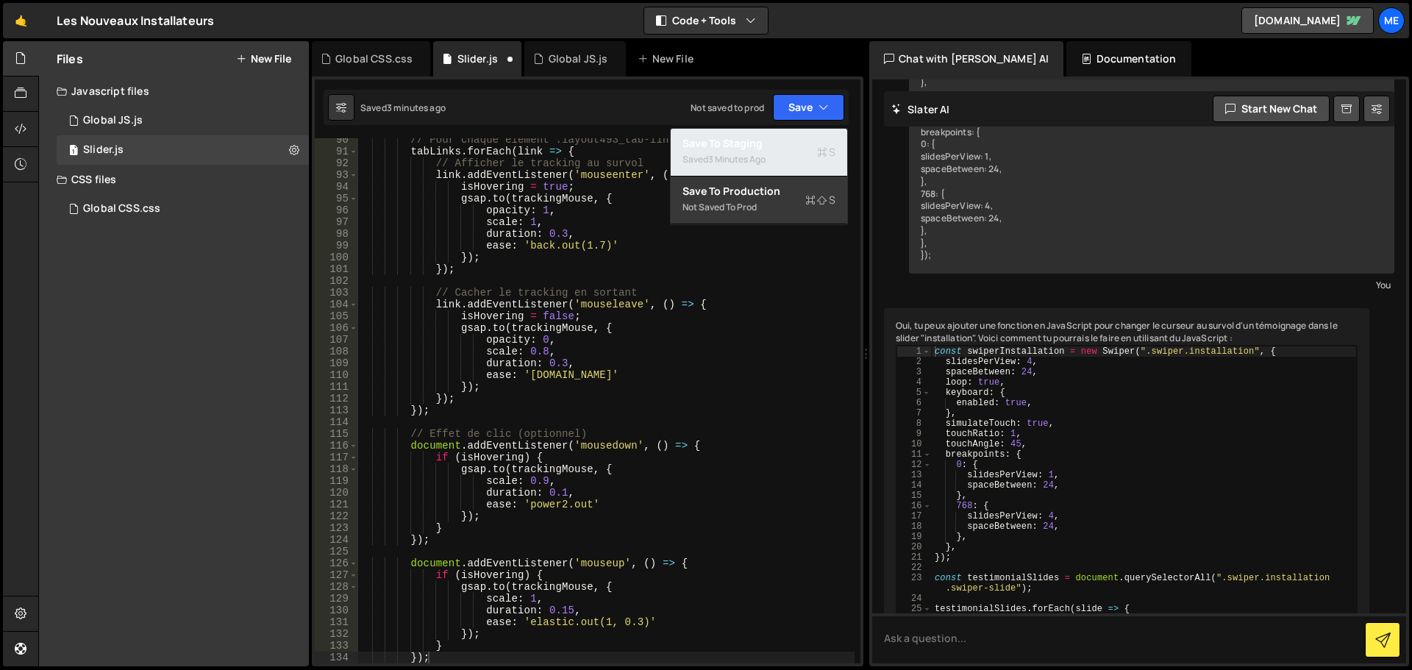
click at [788, 152] on div "Saved 3 minutes ago" at bounding box center [759, 160] width 153 height 18
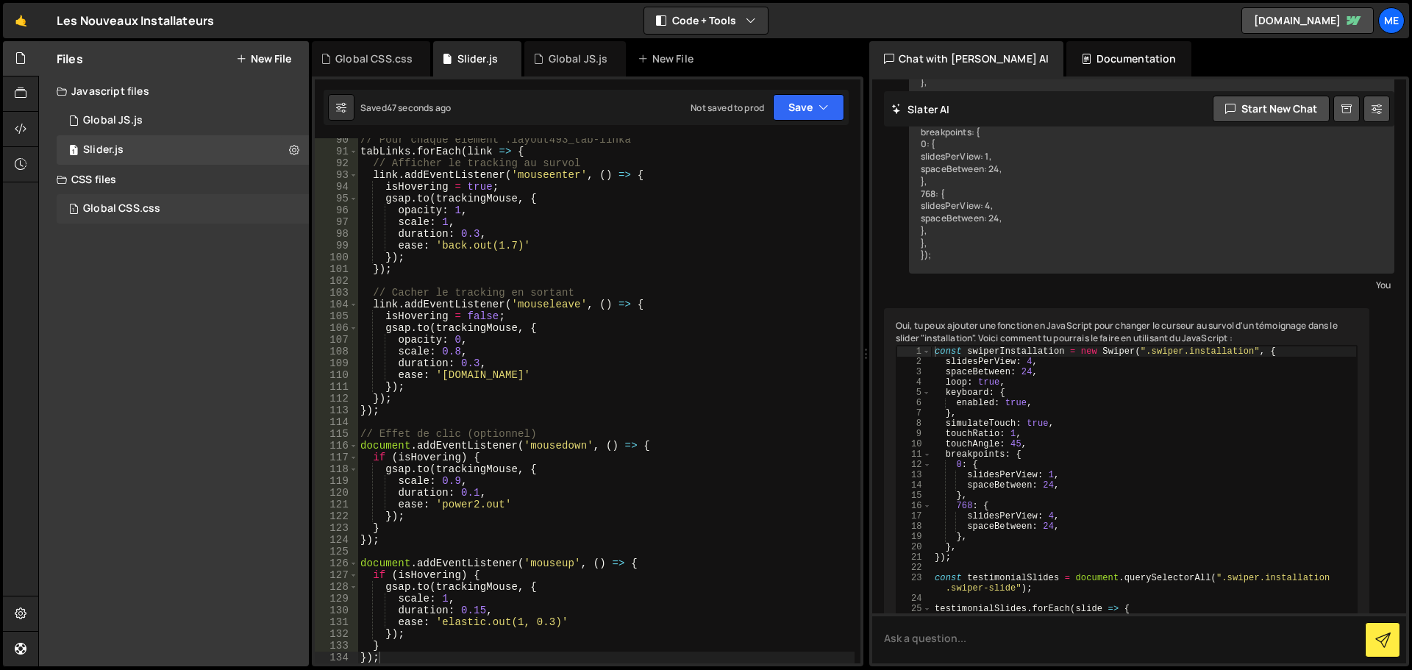
click at [183, 197] on div "1 Global CSS.css 0" at bounding box center [183, 208] width 252 height 29
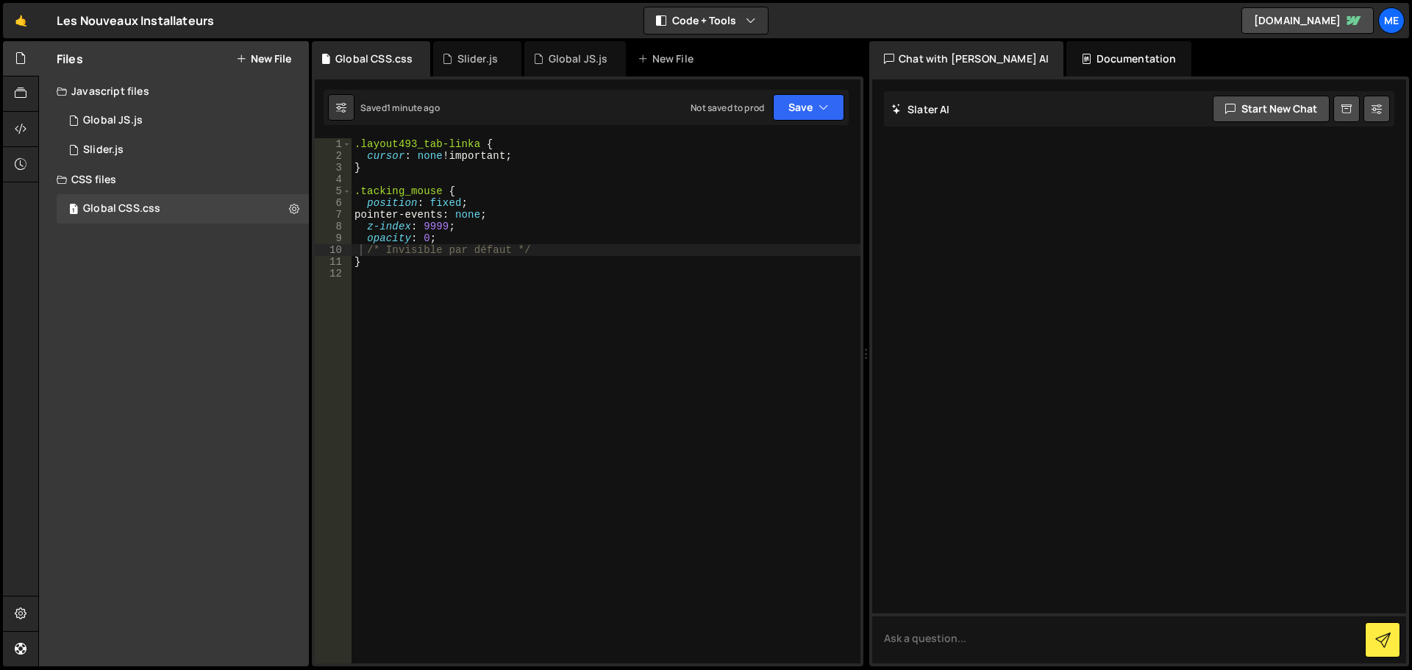
scroll to position [0, 0]
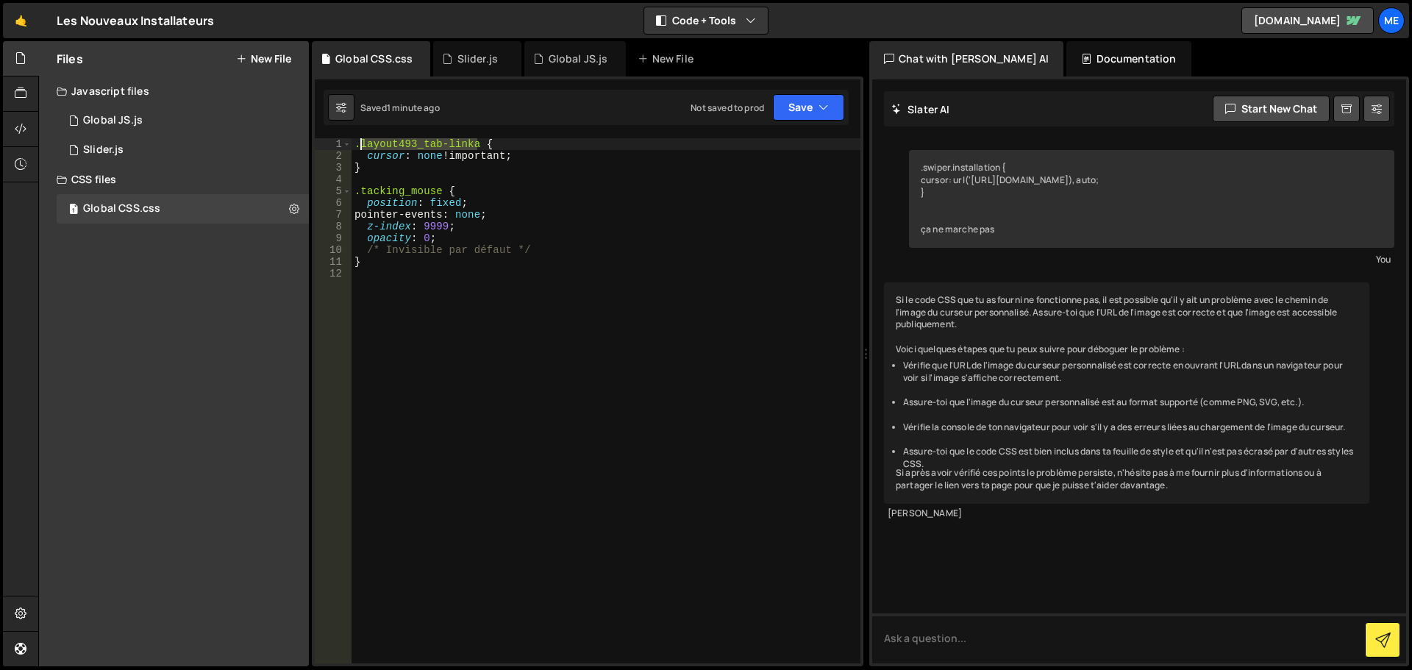
drag, startPoint x: 478, startPoint y: 147, endPoint x: 362, endPoint y: 146, distance: 116.2
click at [362, 146] on div ".layout493_tab-linka { cursor : none !important ; } .tacking_mouse { position :…" at bounding box center [606, 412] width 509 height 549
click at [460, 149] on div ".layout493_tab-linka { cursor : none !important ; } .tacking_mouse { position :…" at bounding box center [606, 400] width 509 height 525
click at [471, 148] on div ".layout493_tab-linka { cursor : none !important ; } .tacking_mouse { position :…" at bounding box center [606, 412] width 509 height 549
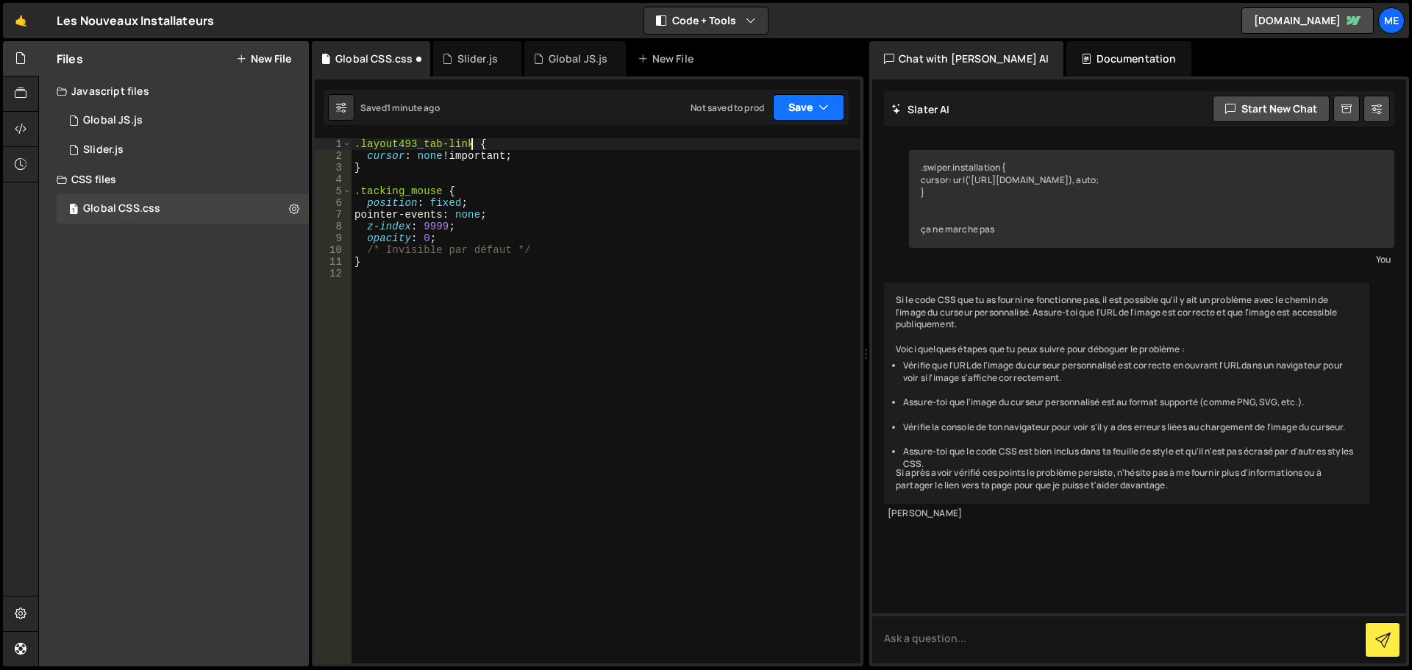
type textarea ".layout493_tab-link {"
click at [780, 104] on button "Save" at bounding box center [808, 107] width 71 height 26
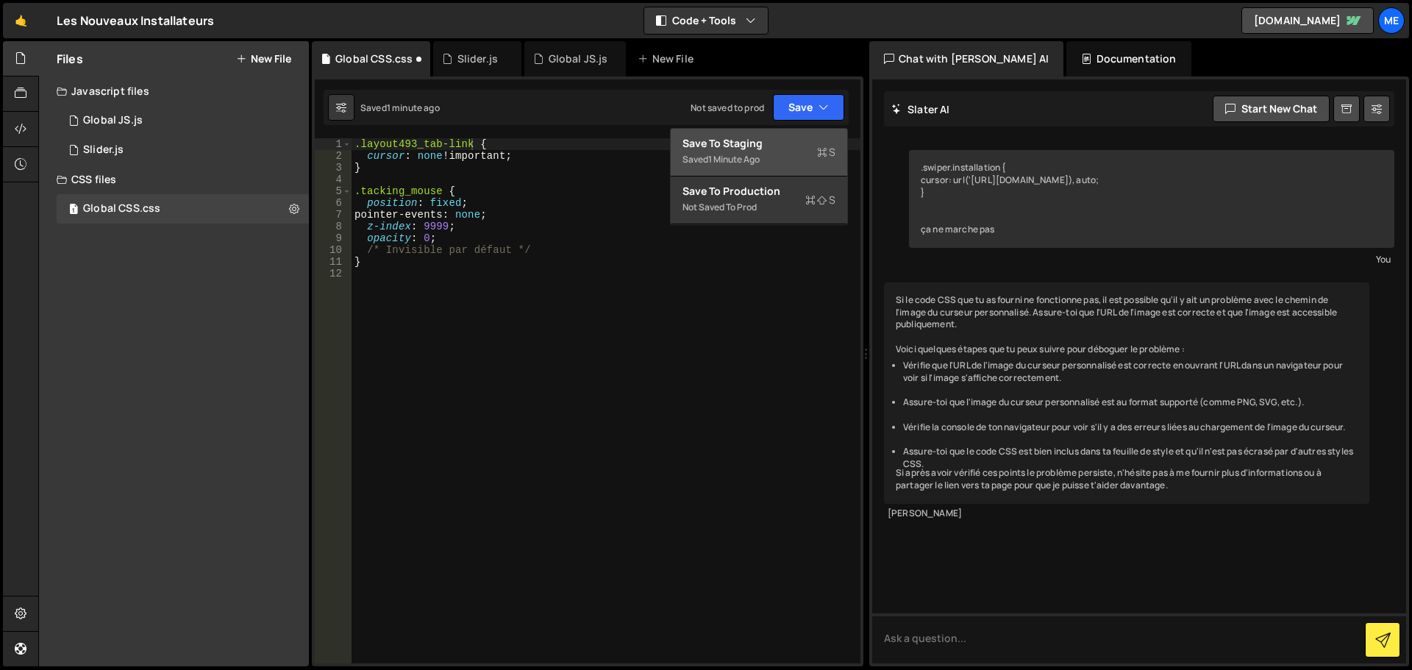
click at [769, 150] on div "Save to Staging S" at bounding box center [759, 143] width 153 height 15
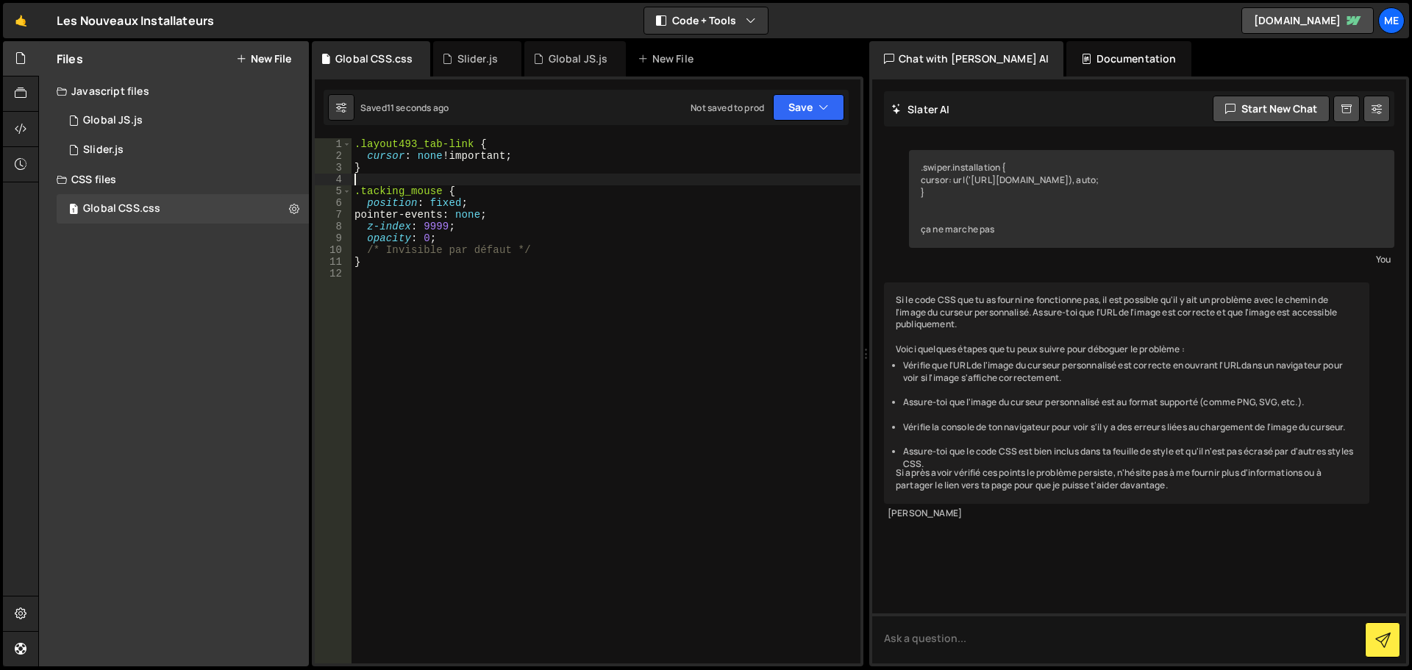
click at [462, 175] on div ".layout493_tab-link { cursor : none !important ; } .tacking_mouse { position : …" at bounding box center [606, 412] width 509 height 549
drag, startPoint x: 477, startPoint y: 143, endPoint x: 360, endPoint y: 143, distance: 116.2
click at [360, 143] on div ".layout493_tab-link { cursor : none !important ; } .tacking_mouse { position : …" at bounding box center [606, 412] width 509 height 549
type textarea ".layout493_tab-link {"
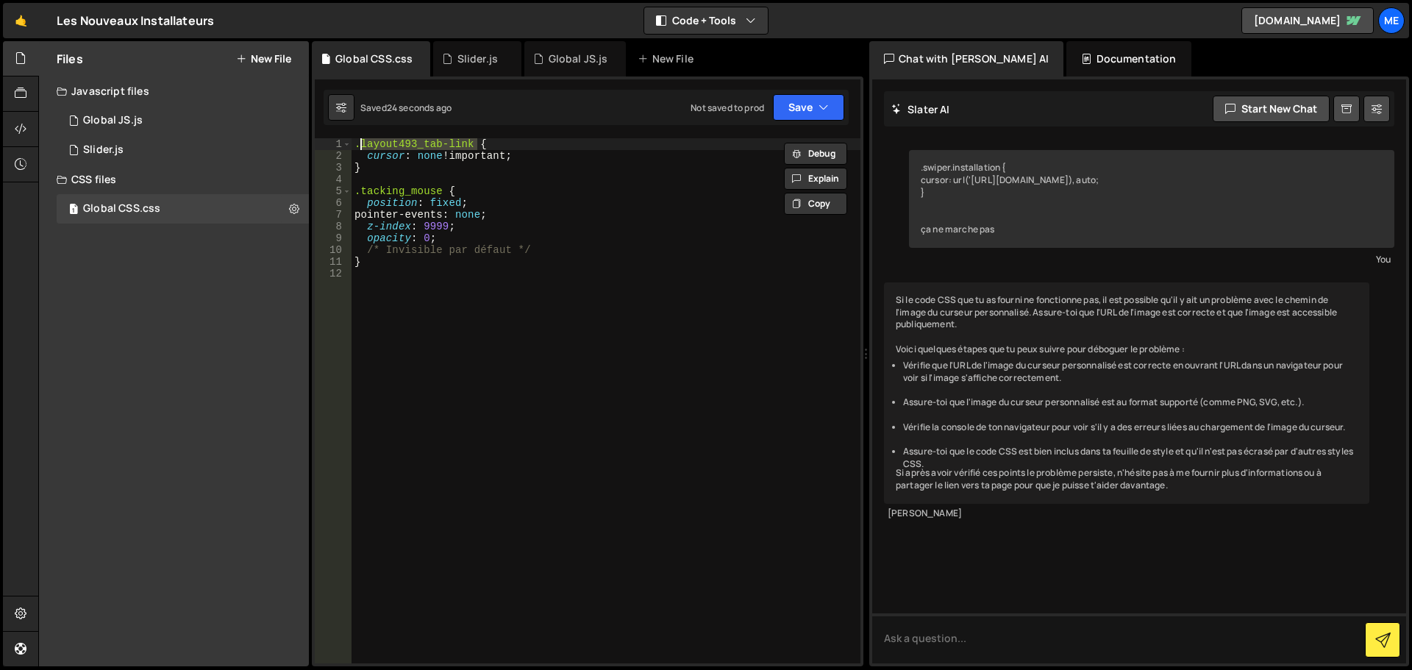
click at [696, 289] on div ".layout493_tab-link { cursor : none !important ; } .tacking_mouse { position : …" at bounding box center [606, 412] width 509 height 549
type textarea "}"
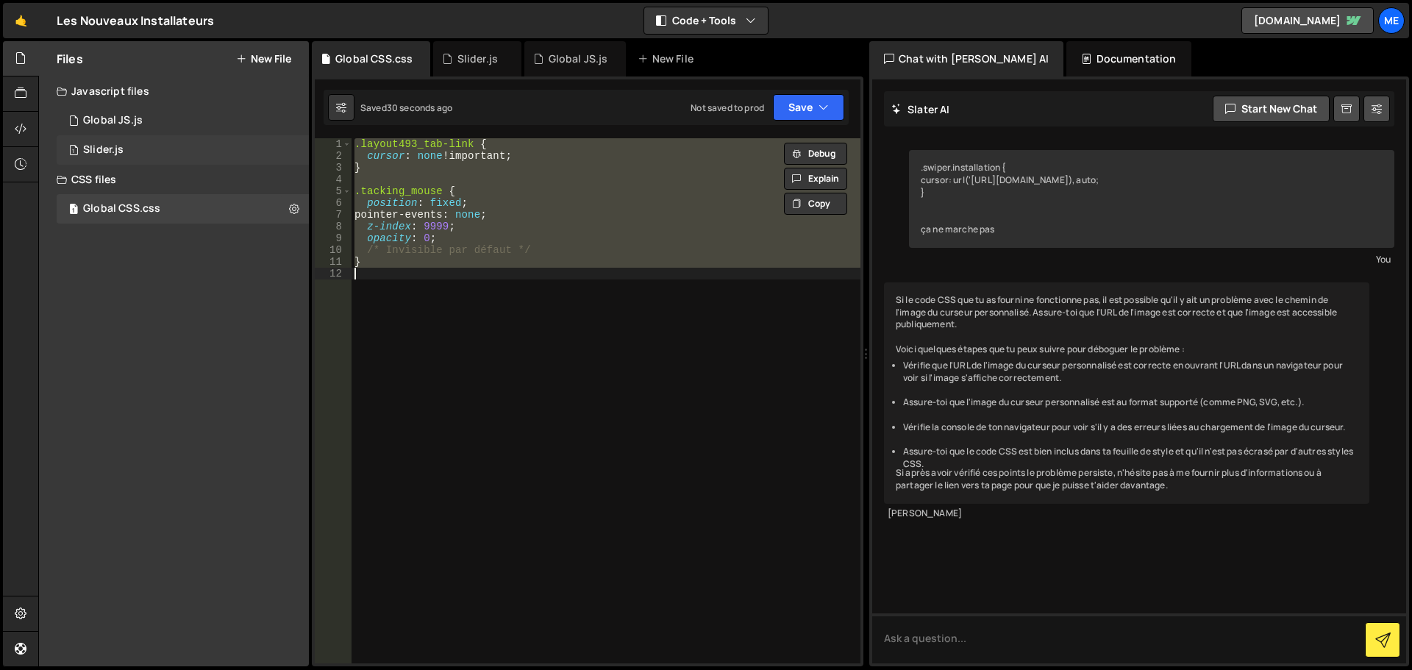
click at [131, 151] on div "1 Slider.js 0" at bounding box center [185, 149] width 257 height 29
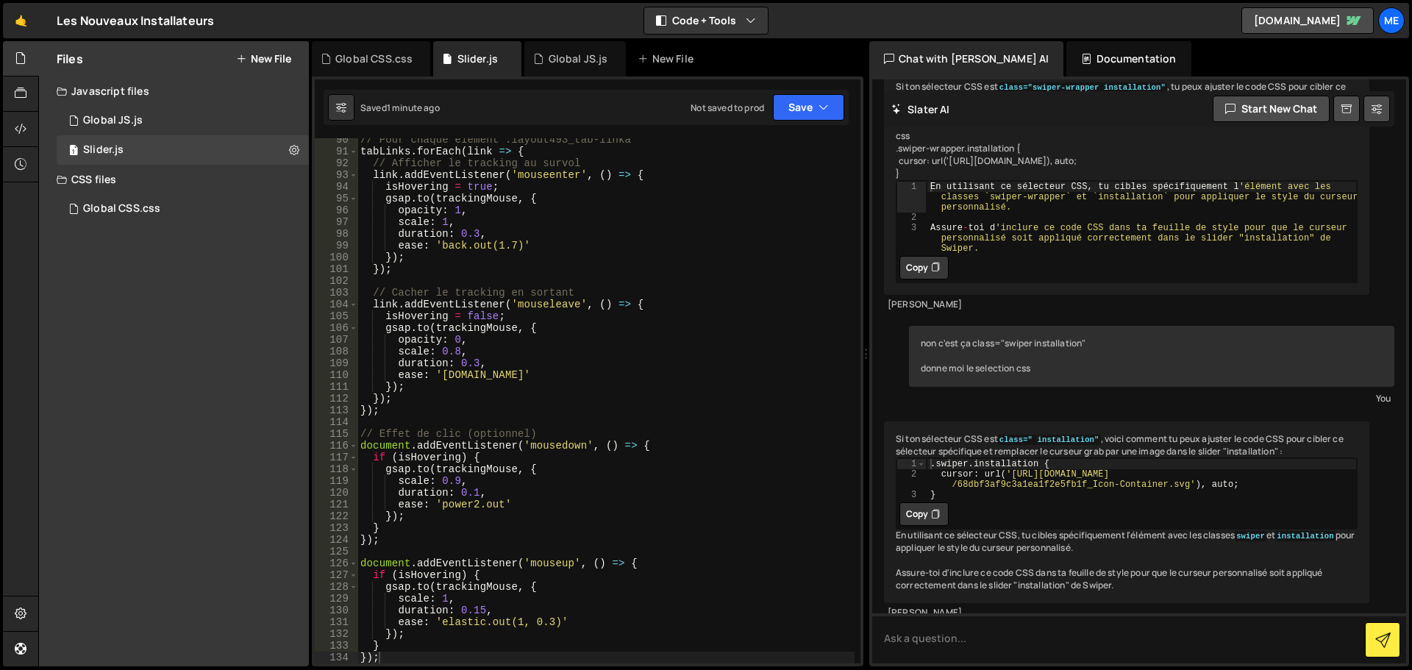
scroll to position [4945, 0]
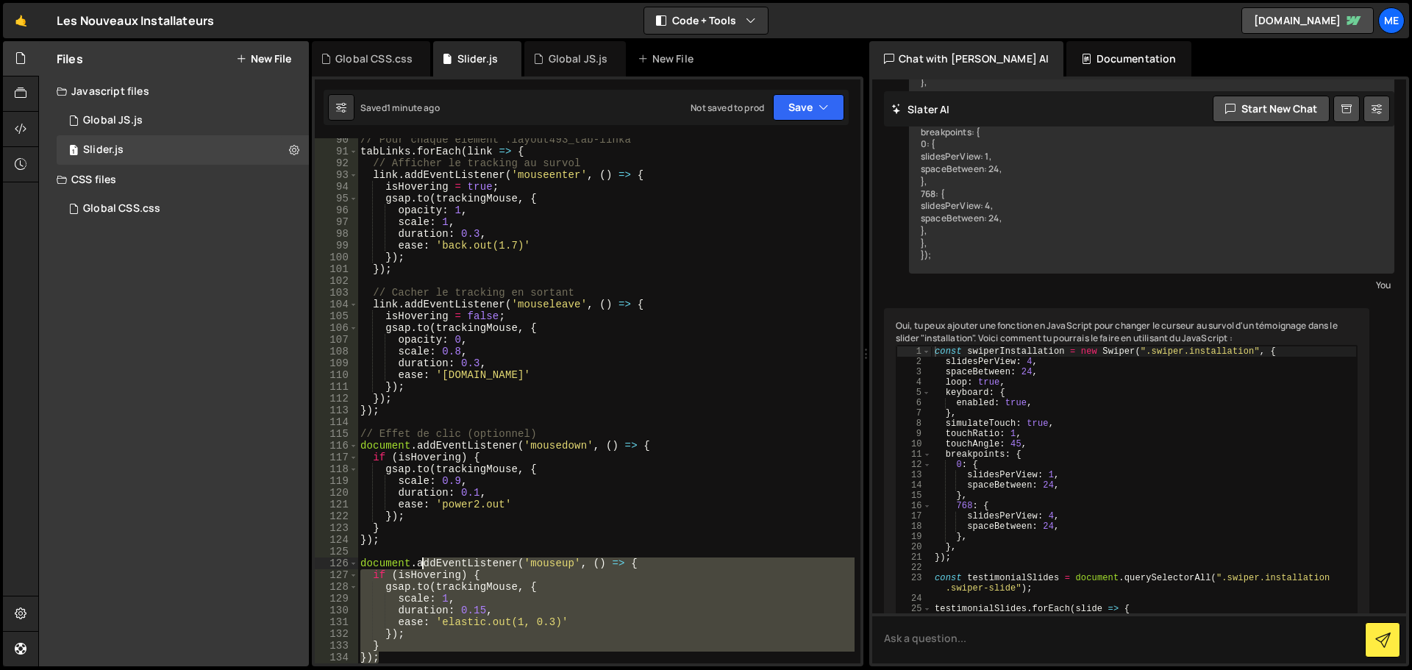
drag, startPoint x: 424, startPoint y: 661, endPoint x: 423, endPoint y: 563, distance: 97.8
click at [423, 563] on div "// Pour chaque élément .layout493_tab-linka tabLinks . forEach ( link => { // A…" at bounding box center [605, 408] width 497 height 549
click at [423, 563] on div "// Pour chaque élément .layout493_tab-linka tabLinks . forEach ( link => { // A…" at bounding box center [605, 400] width 497 height 525
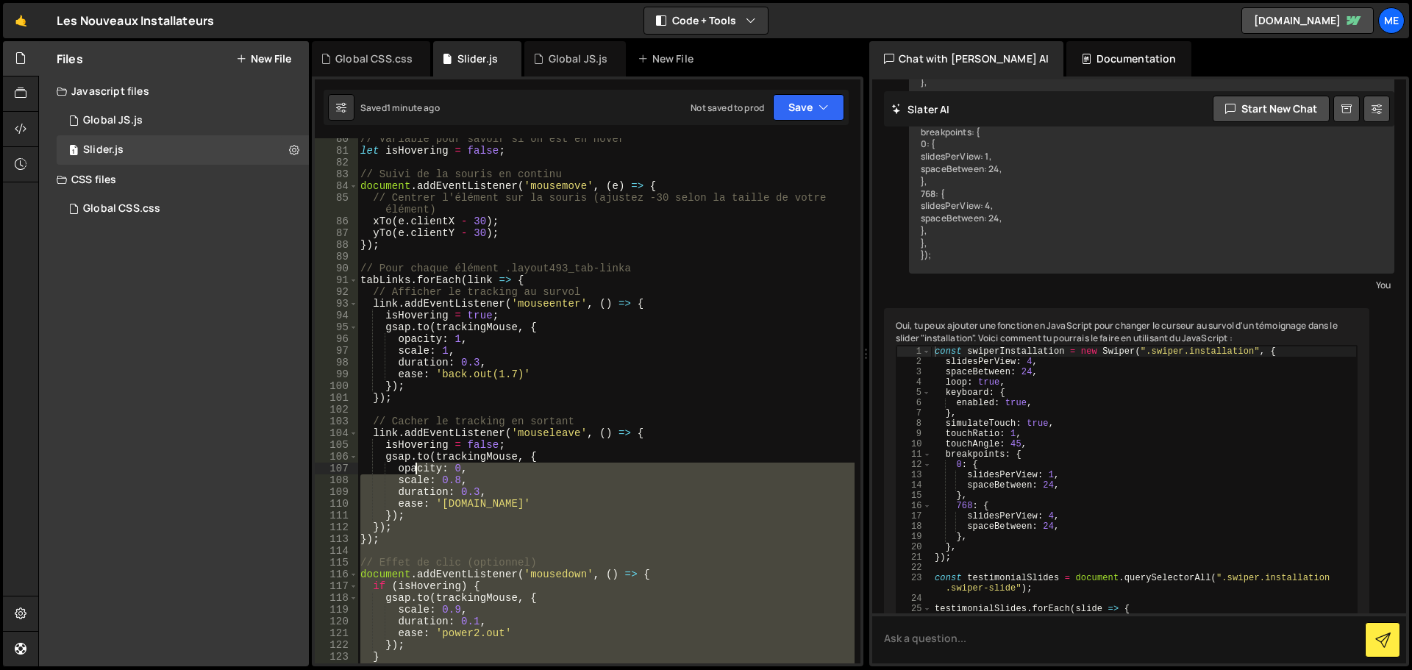
scroll to position [649, 0]
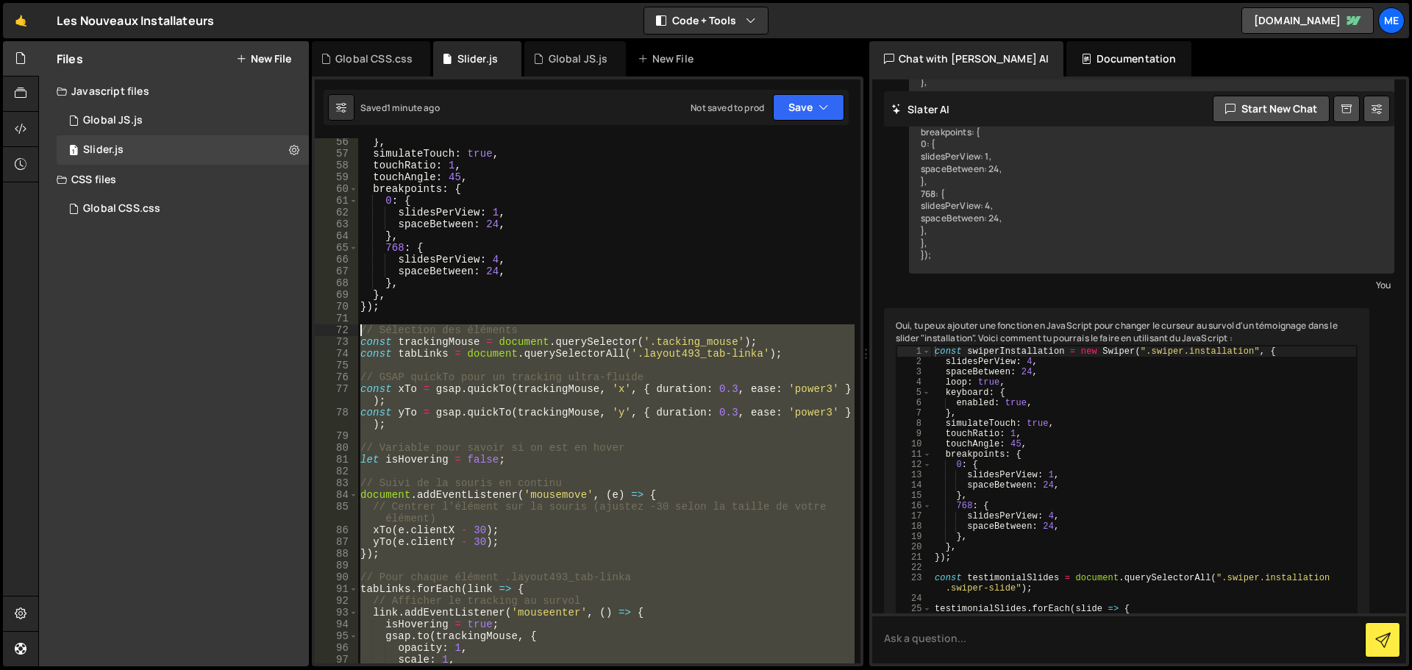
drag, startPoint x: 408, startPoint y: 585, endPoint x: 345, endPoint y: 328, distance: 264.4
click at [345, 328] on div "document.addEventListener('mouseup', () => { 56 57 58 59 60 61 62 63 64 65 66 6…" at bounding box center [588, 400] width 546 height 525
type textarea "// Sélection des éléments const trackingMouse = document.querySelector('.tackin…"
click at [105, 199] on div "1 Global CSS.css 0" at bounding box center [183, 208] width 252 height 29
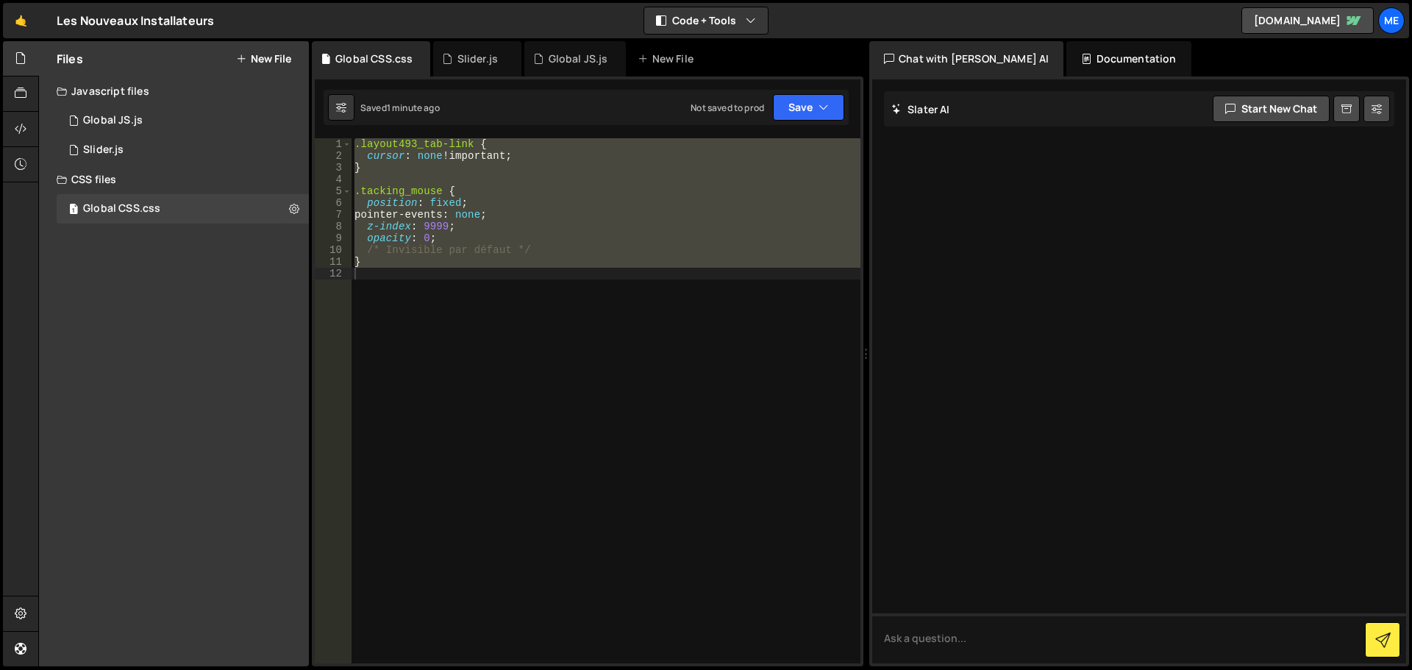
scroll to position [0, 0]
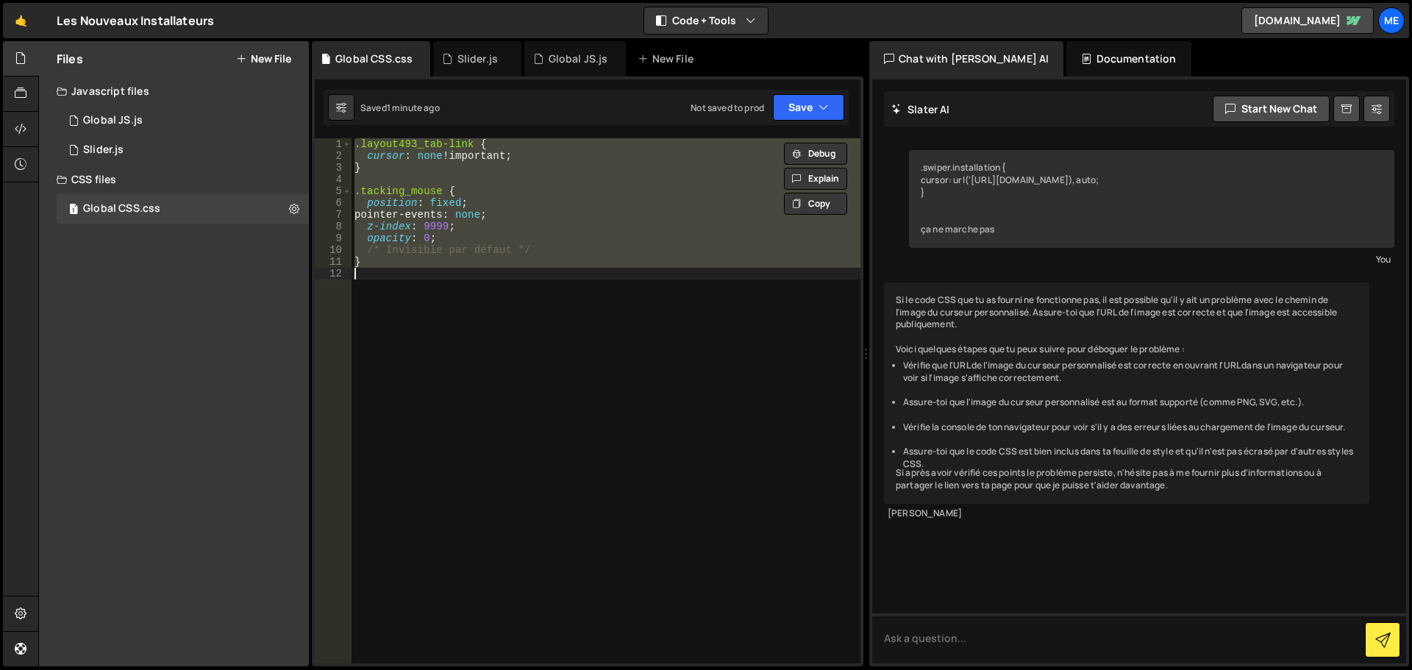
click at [476, 148] on div ".layout493_tab-link { cursor : none !important ; } .tacking_mouse { position : …" at bounding box center [606, 400] width 509 height 525
type textarea ".layout493_tab-link {"
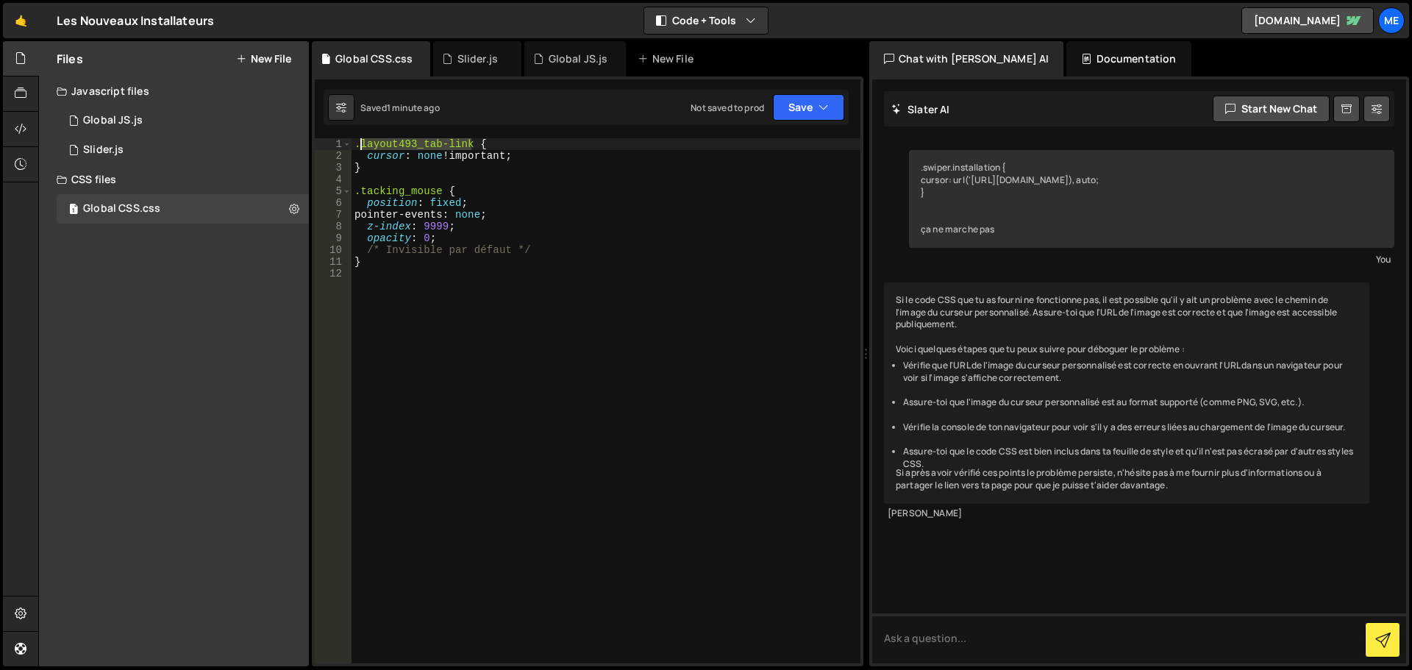
drag, startPoint x: 473, startPoint y: 147, endPoint x: 362, endPoint y: 144, distance: 111.1
click at [362, 144] on div ".layout493_tab-link { cursor : none !important ; } .tacking_mouse { position : …" at bounding box center [606, 412] width 509 height 549
click at [152, 146] on div "1 Slider.js 0" at bounding box center [185, 149] width 257 height 29
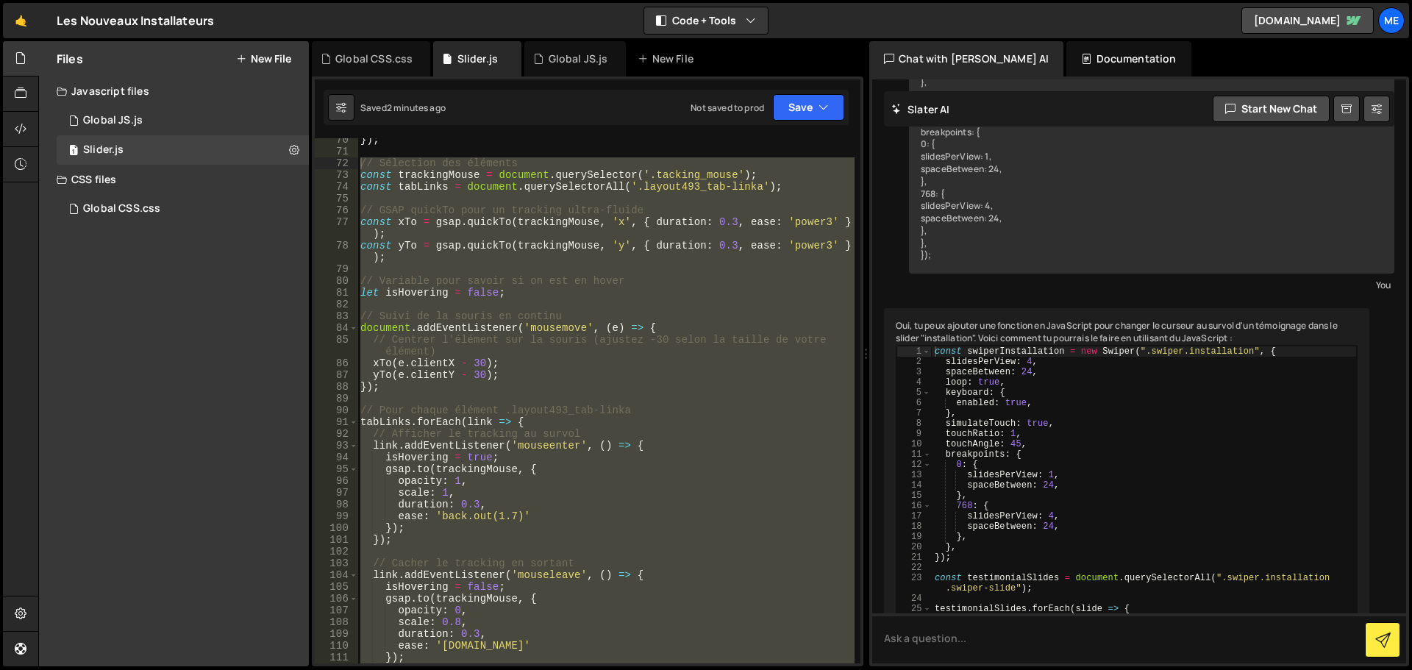
scroll to position [811, 0]
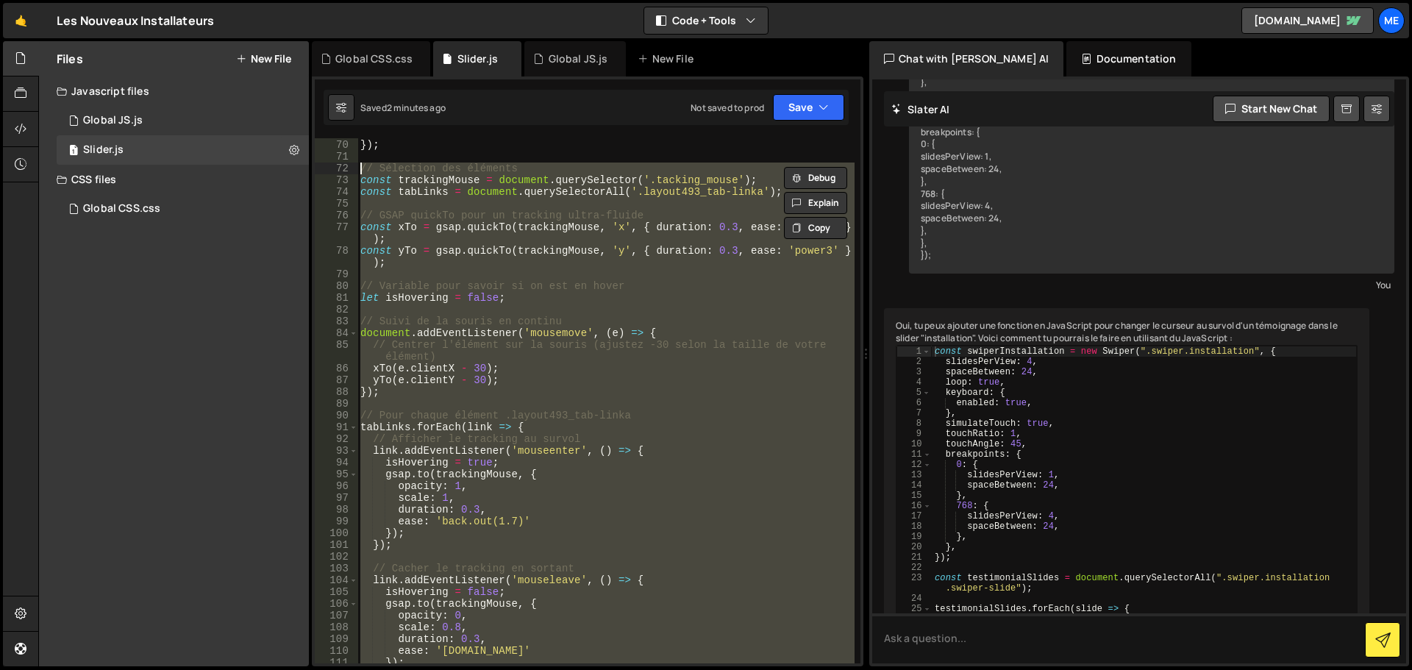
click at [365, 168] on div "} , }) ; // Sélection des éléments const trackingMouse = document . querySelect…" at bounding box center [605, 400] width 497 height 525
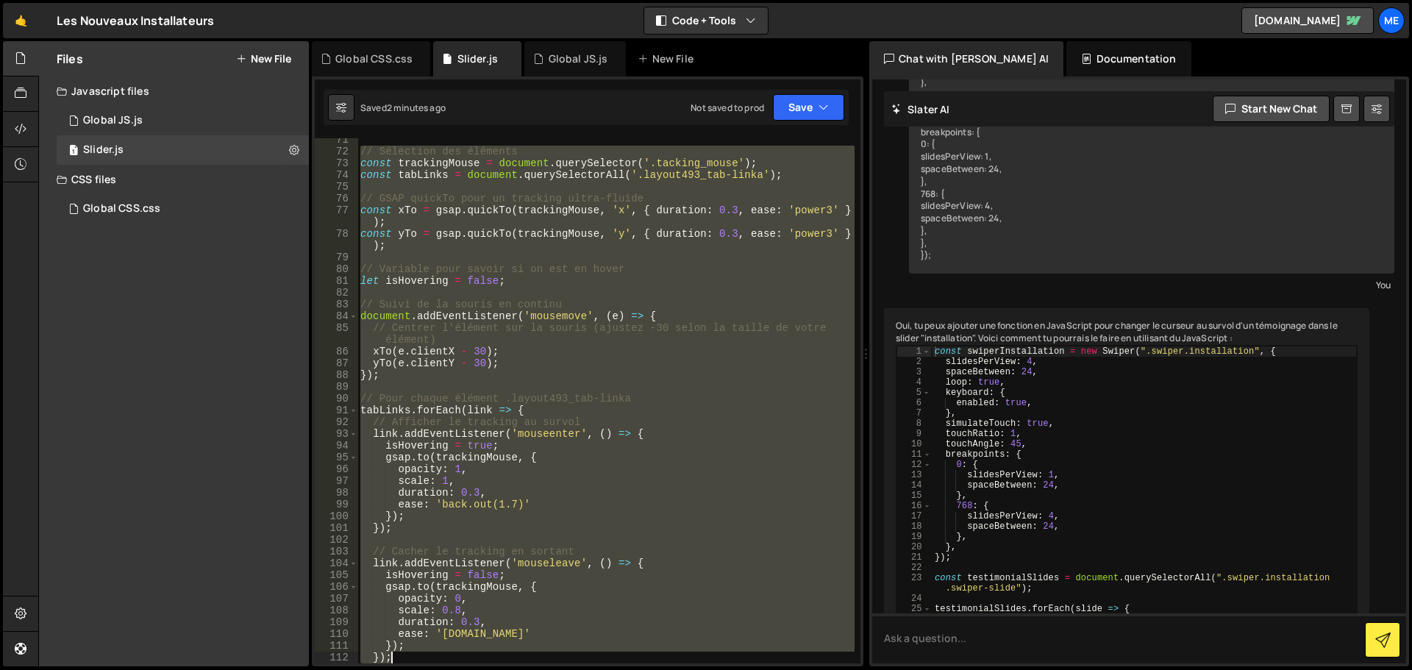
scroll to position [1099, 0]
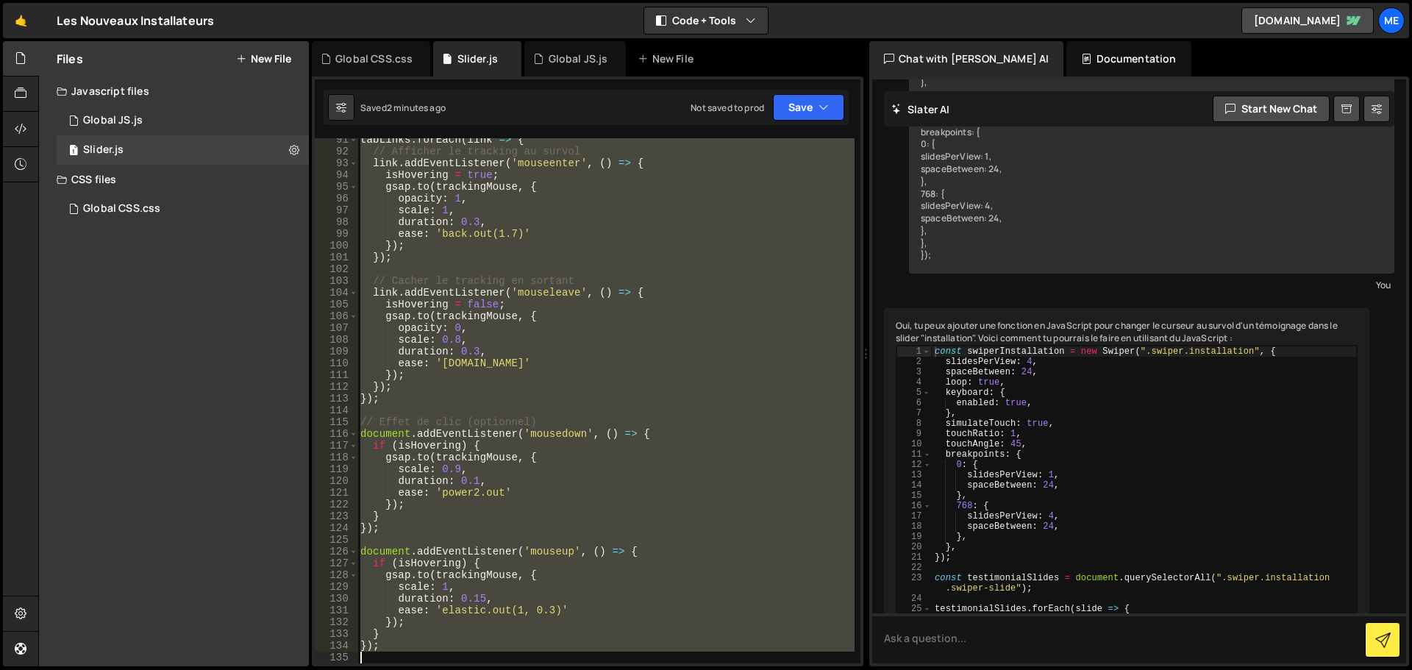
drag, startPoint x: 360, startPoint y: 165, endPoint x: 619, endPoint y: 677, distance: 572.6
click at [619, 669] on html "Projects Community Library Blog Me Your current team is Mekaa Projects Your Tea…" at bounding box center [706, 335] width 1412 height 670
type textarea "});"
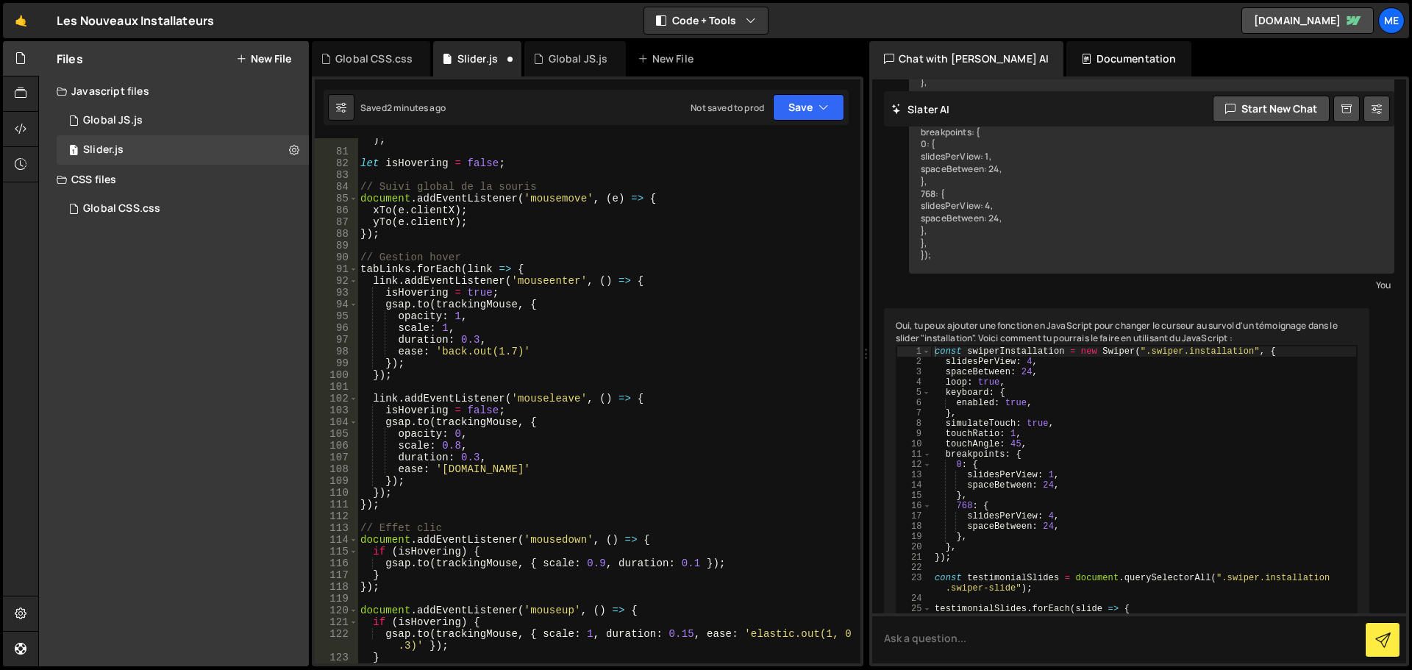
scroll to position [1208, 0]
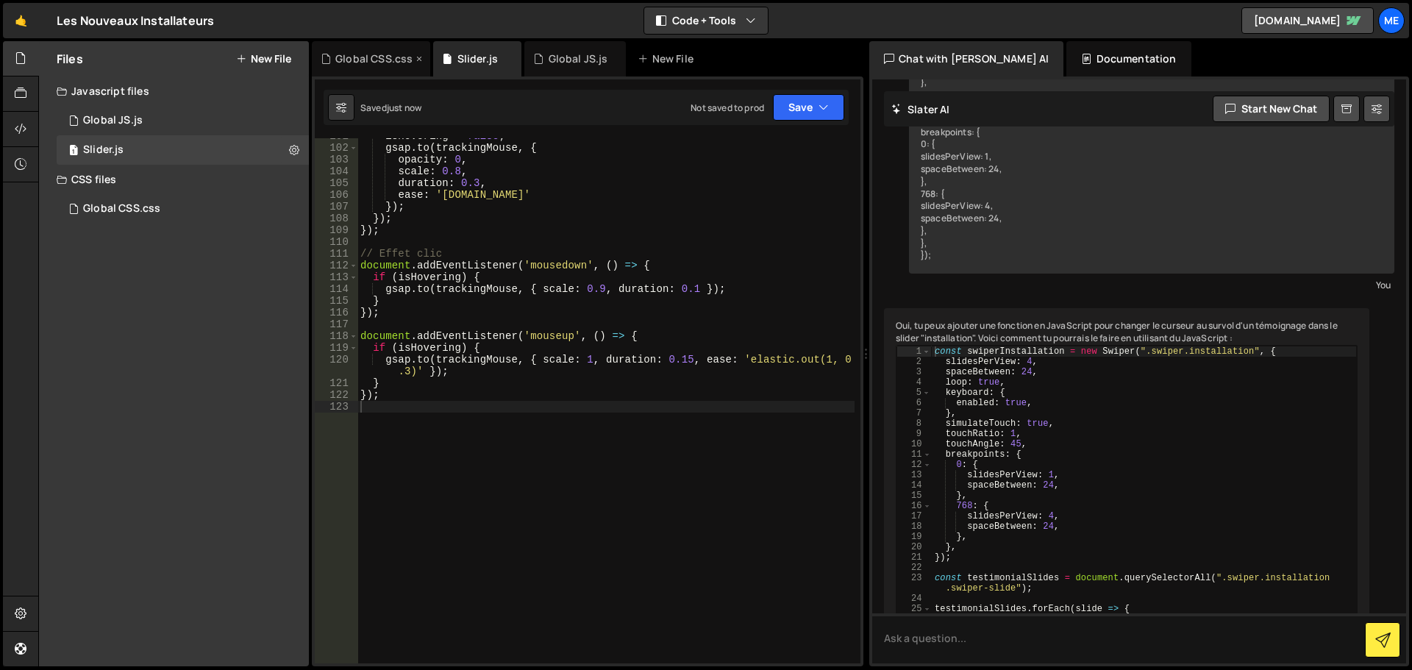
click at [340, 51] on div "Global CSS.css" at bounding box center [373, 58] width 77 height 15
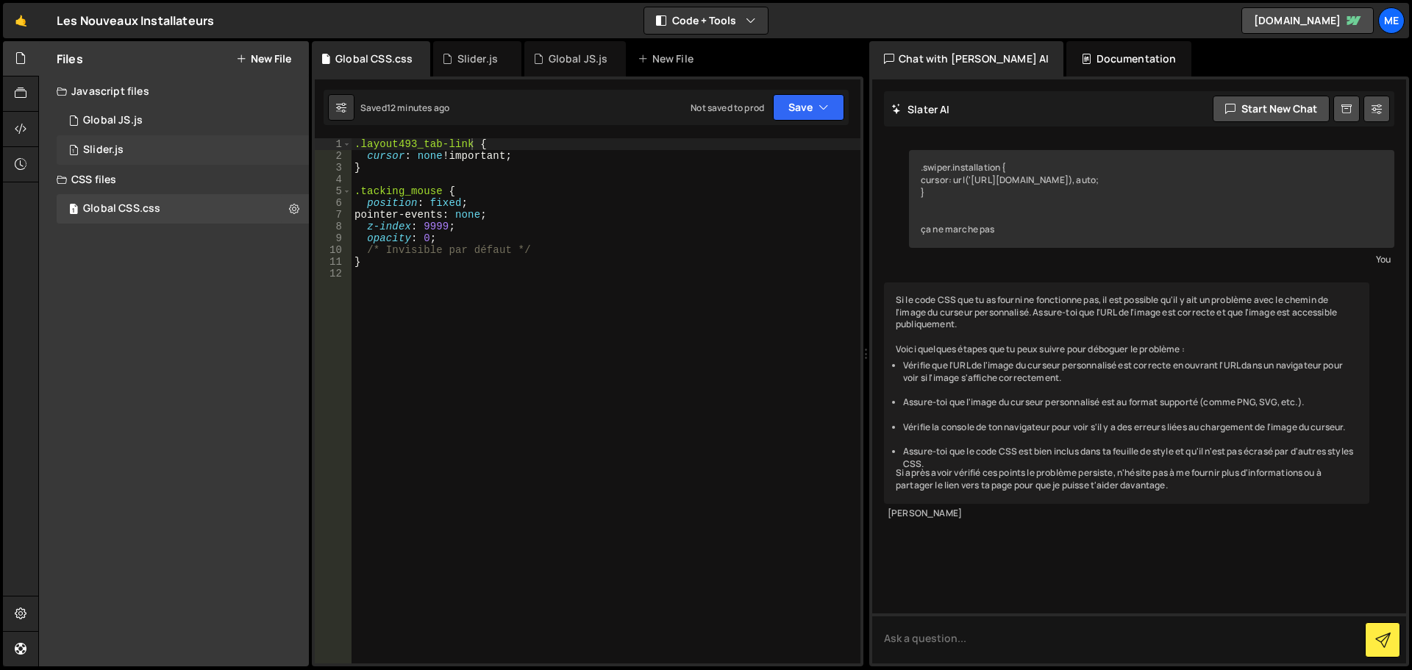
click at [168, 158] on div "1 Slider.js 0" at bounding box center [185, 149] width 257 height 29
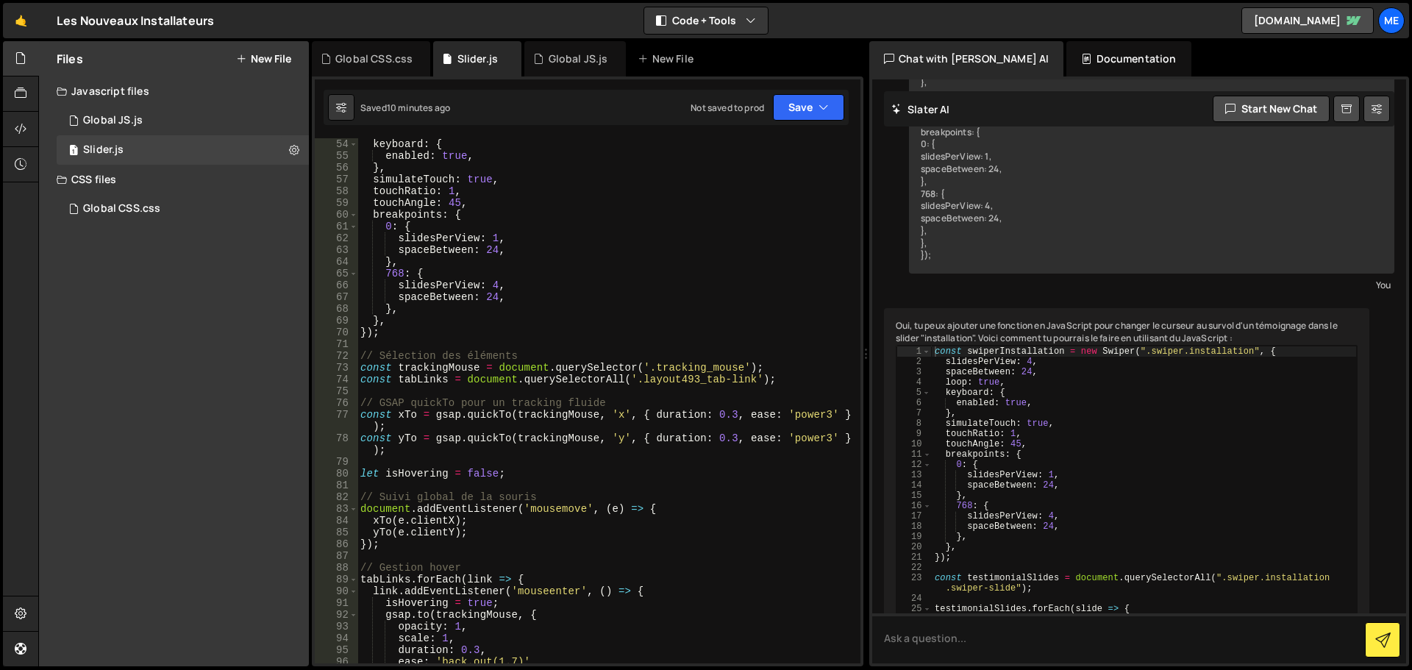
scroll to position [623, 0]
click at [822, 95] on button "Save" at bounding box center [808, 107] width 71 height 26
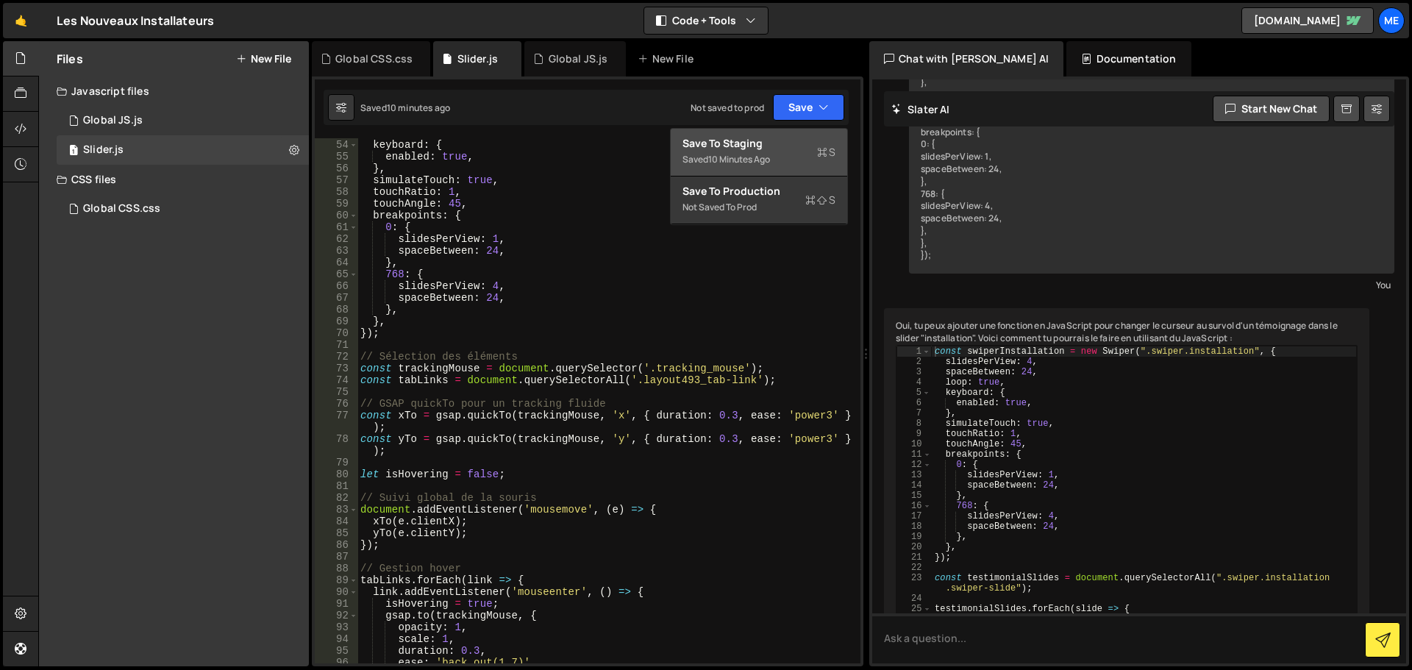
click at [788, 143] on div "Save to Staging S" at bounding box center [759, 143] width 153 height 15
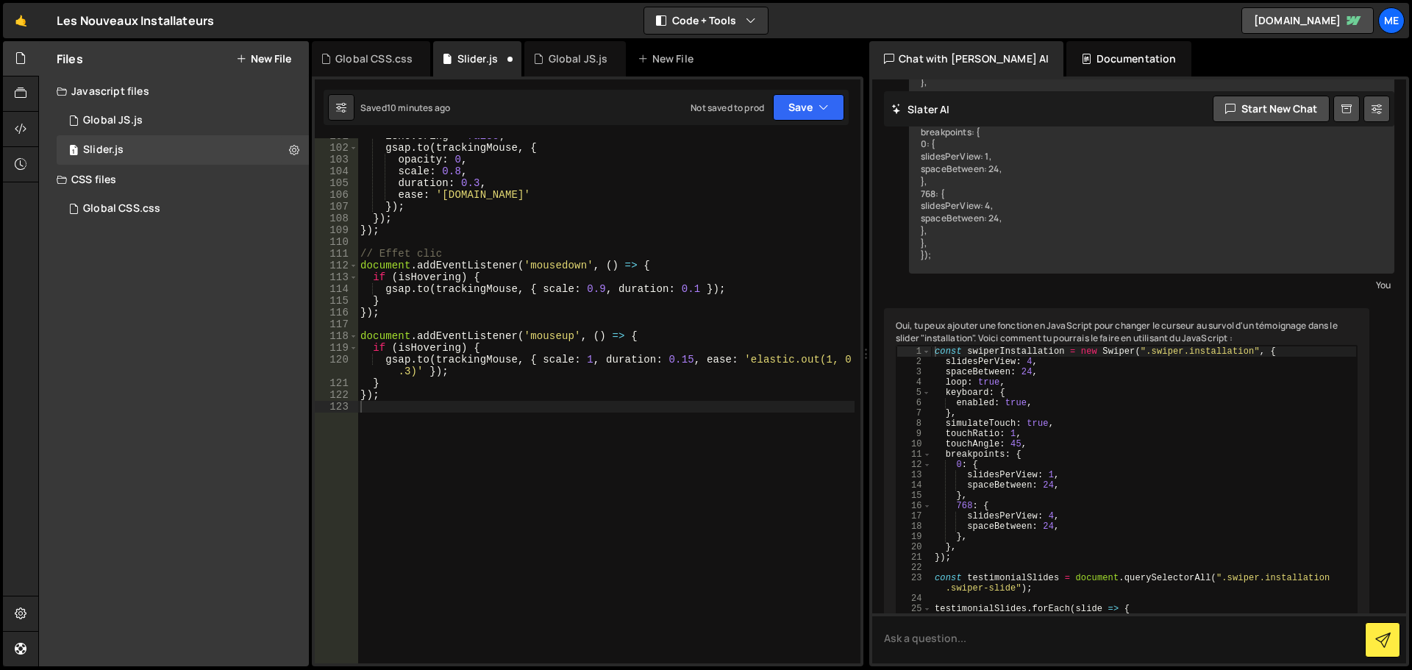
scroll to position [1208, 0]
click at [126, 207] on div "Global CSS.css" at bounding box center [121, 208] width 77 height 13
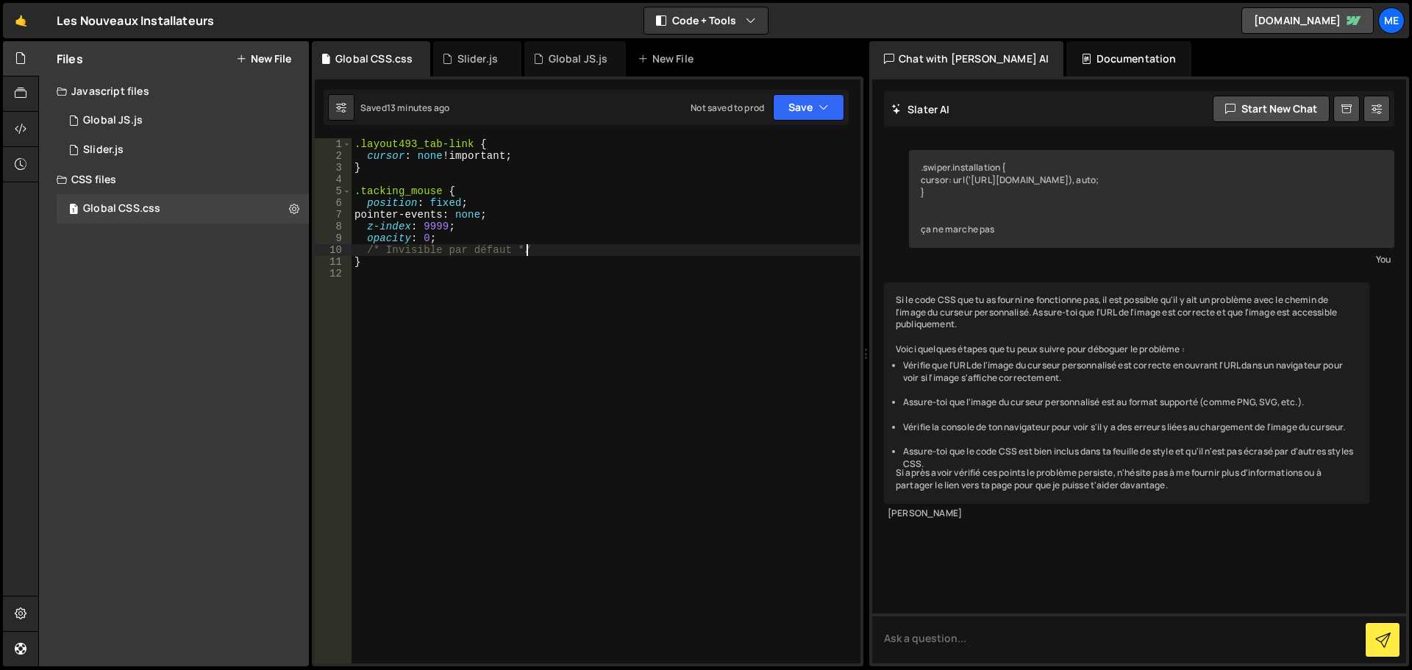
click at [537, 252] on div ".layout493_tab-link { cursor : none !important ; } .tacking_mouse { position : …" at bounding box center [606, 412] width 509 height 549
type textarea "}"
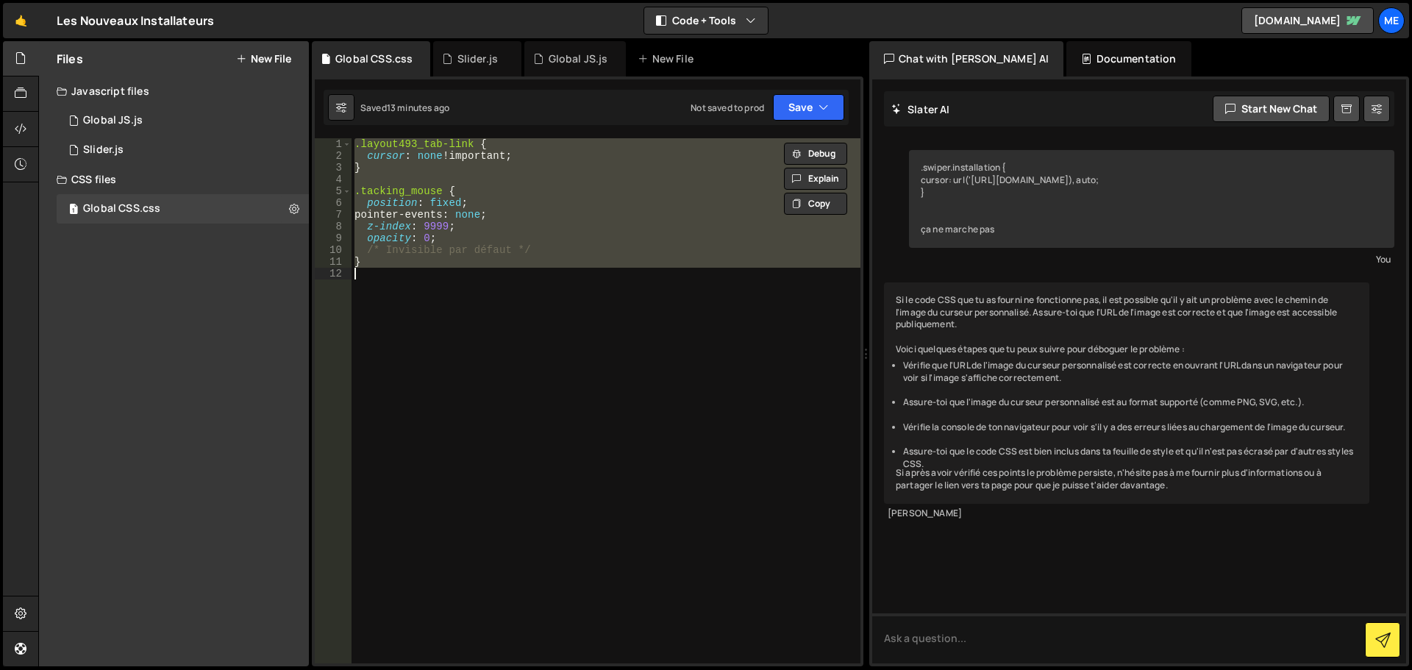
paste textarea
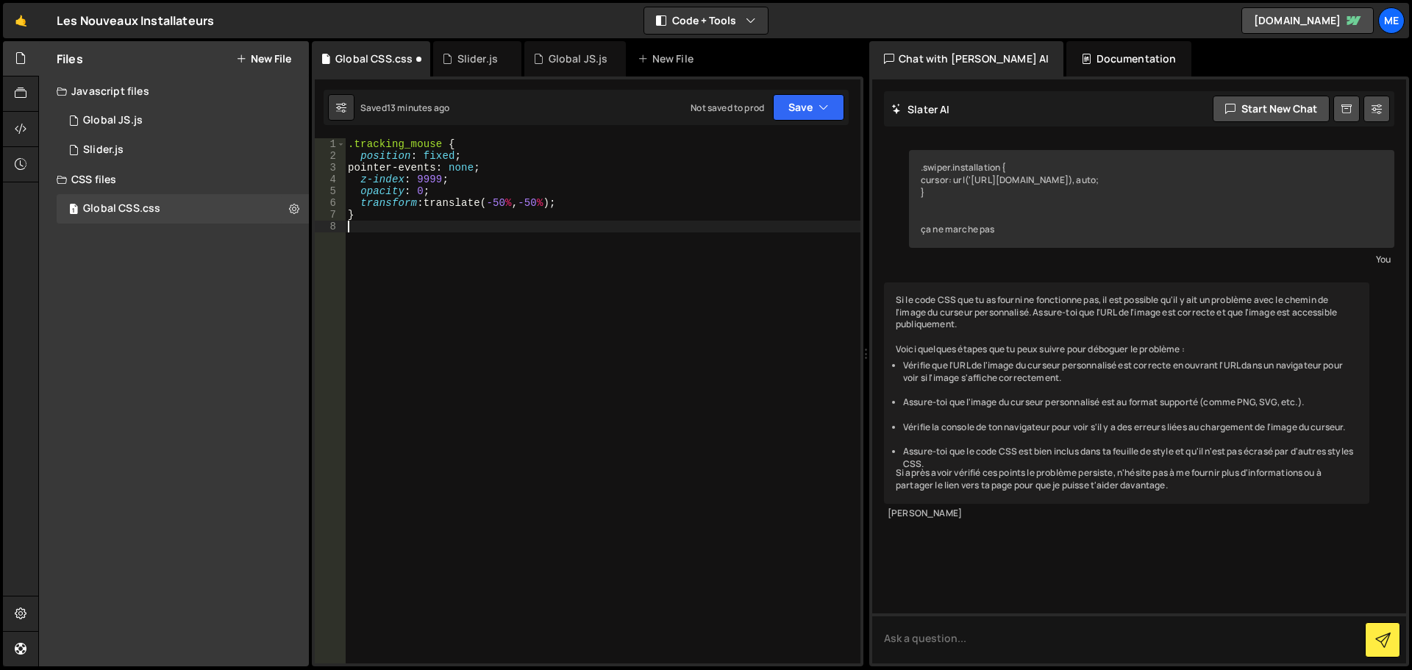
type textarea "}"
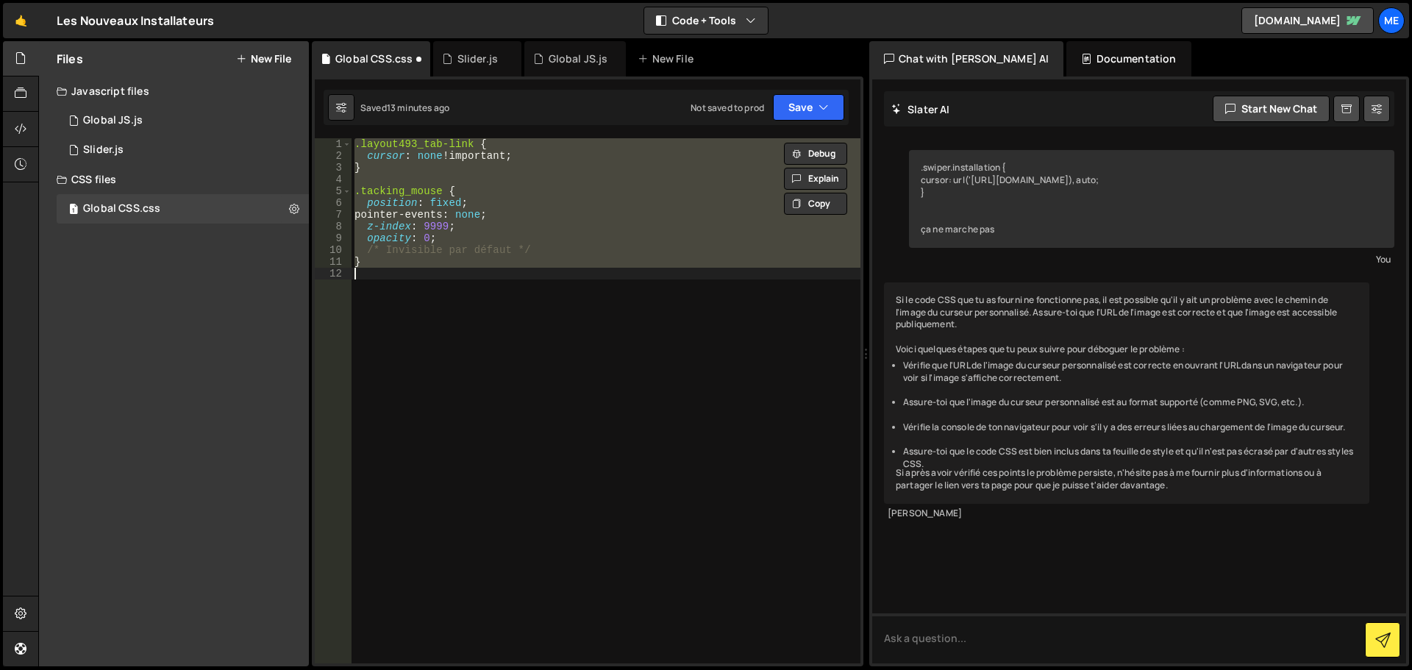
click at [480, 317] on div ".layout493_tab-link { cursor : none !important ; } .tacking_mouse { position : …" at bounding box center [606, 400] width 509 height 525
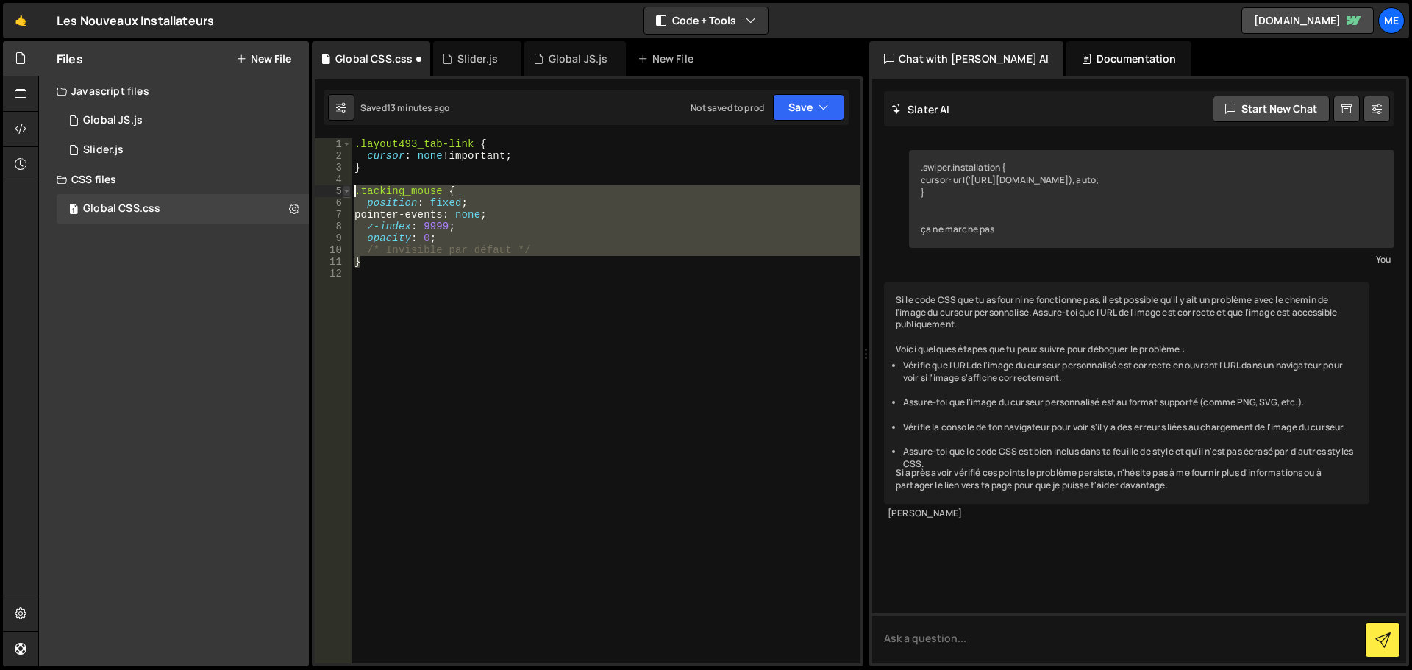
drag, startPoint x: 385, startPoint y: 263, endPoint x: 346, endPoint y: 195, distance: 78.1
click at [346, 195] on div "1 2 3 4 5 6 7 8 9 10 11 12 .layout493_tab-link { cursor : none !important ; } .…" at bounding box center [588, 400] width 546 height 525
type textarea ".tacking_mouse { position: fixed;"
paste textarea
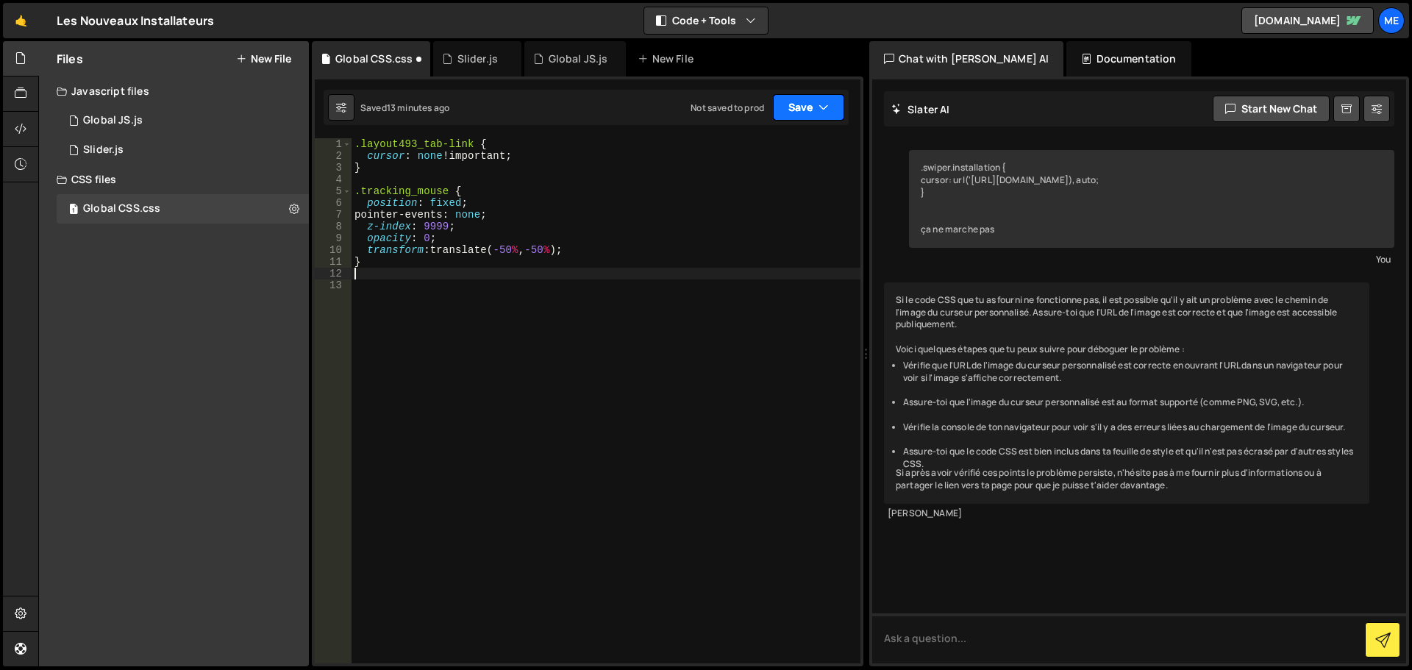
click at [786, 118] on button "Save" at bounding box center [808, 107] width 71 height 26
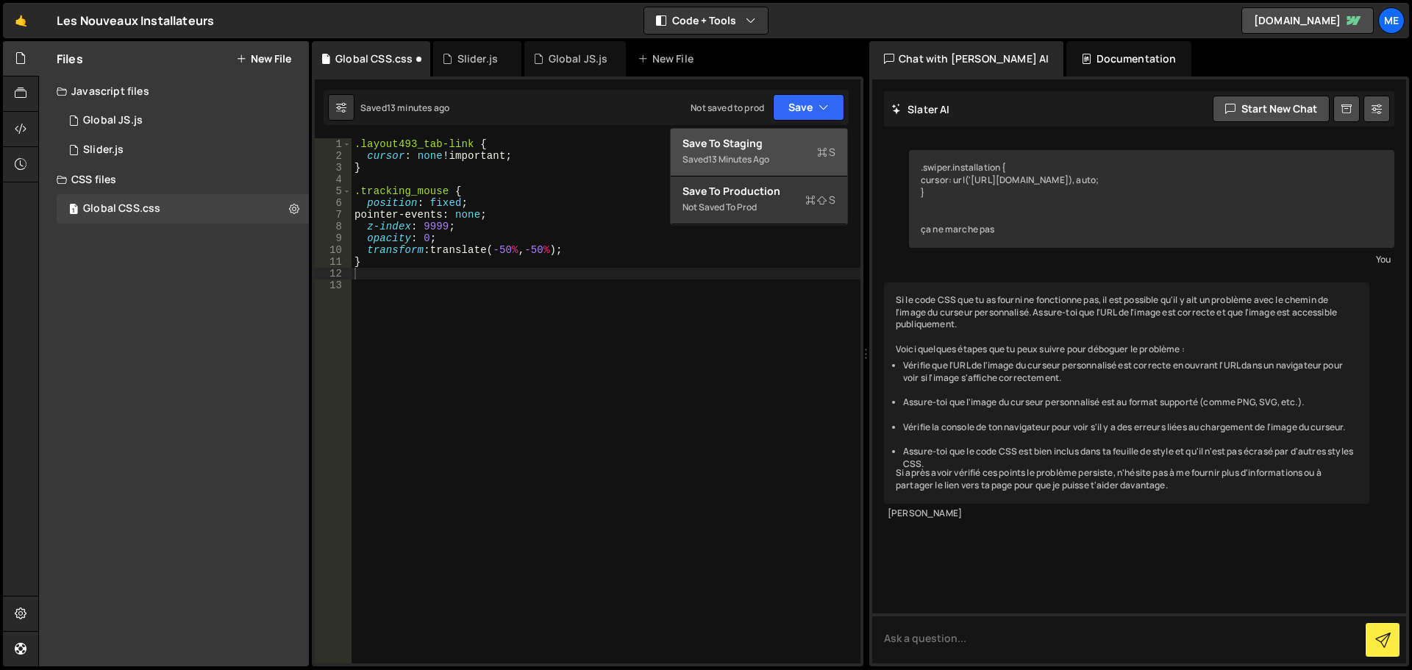
click at [751, 164] on div "13 minutes ago" at bounding box center [738, 159] width 61 height 13
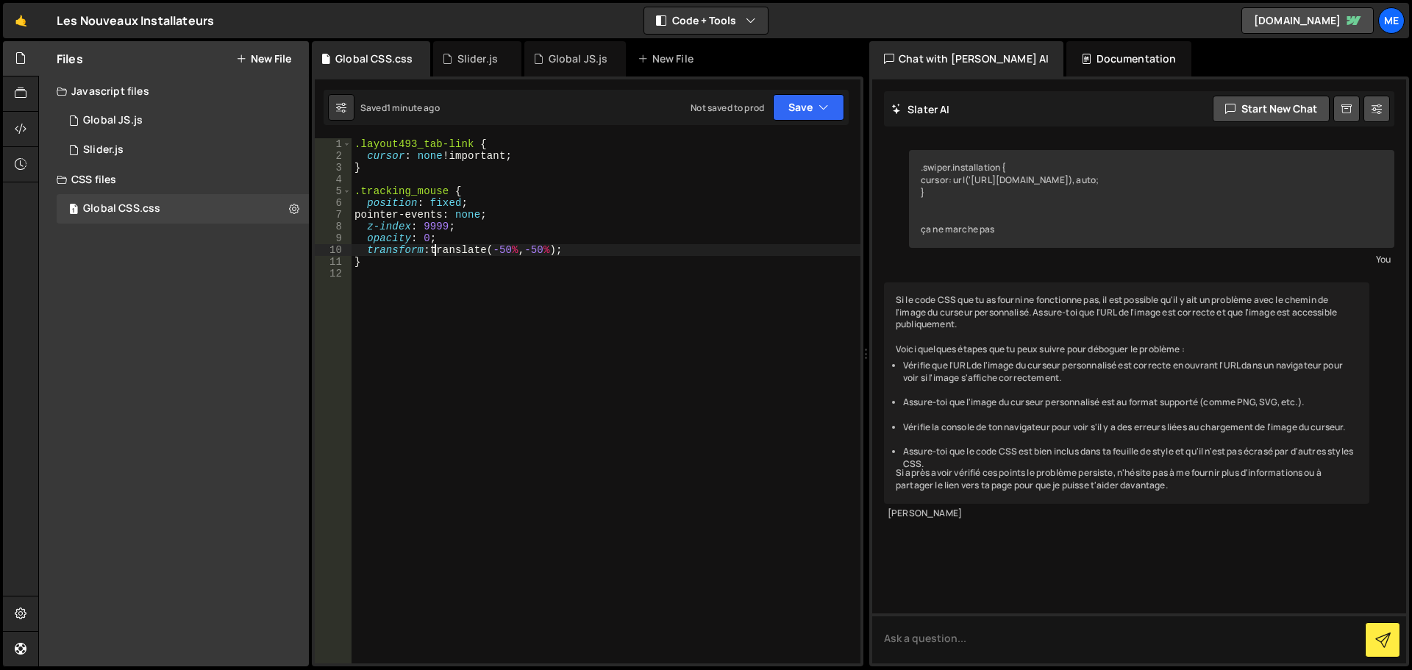
click at [436, 252] on div ".layout493_tab-link { cursor : none !important ; } .tracking_mouse { position :…" at bounding box center [606, 412] width 509 height 549
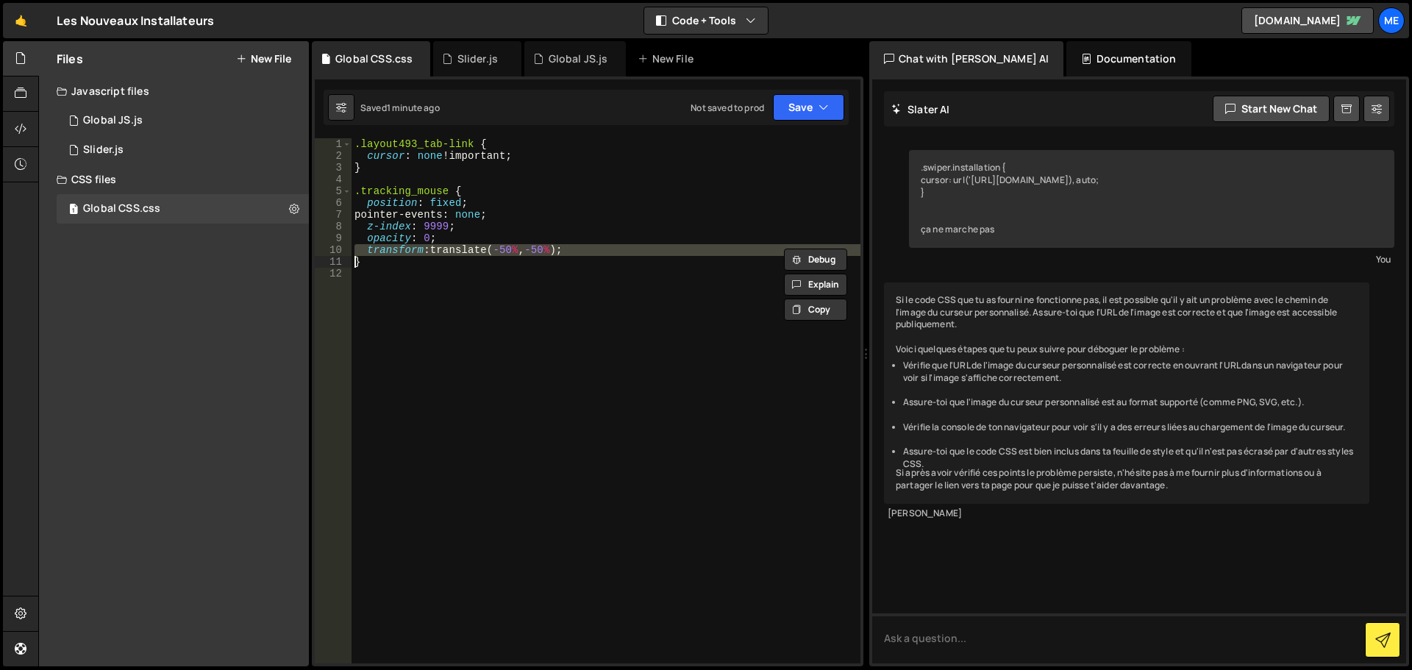
click at [436, 252] on div ".layout493_tab-link { cursor : none !important ; } .tracking_mouse { position :…" at bounding box center [606, 412] width 509 height 549
type textarea "}"
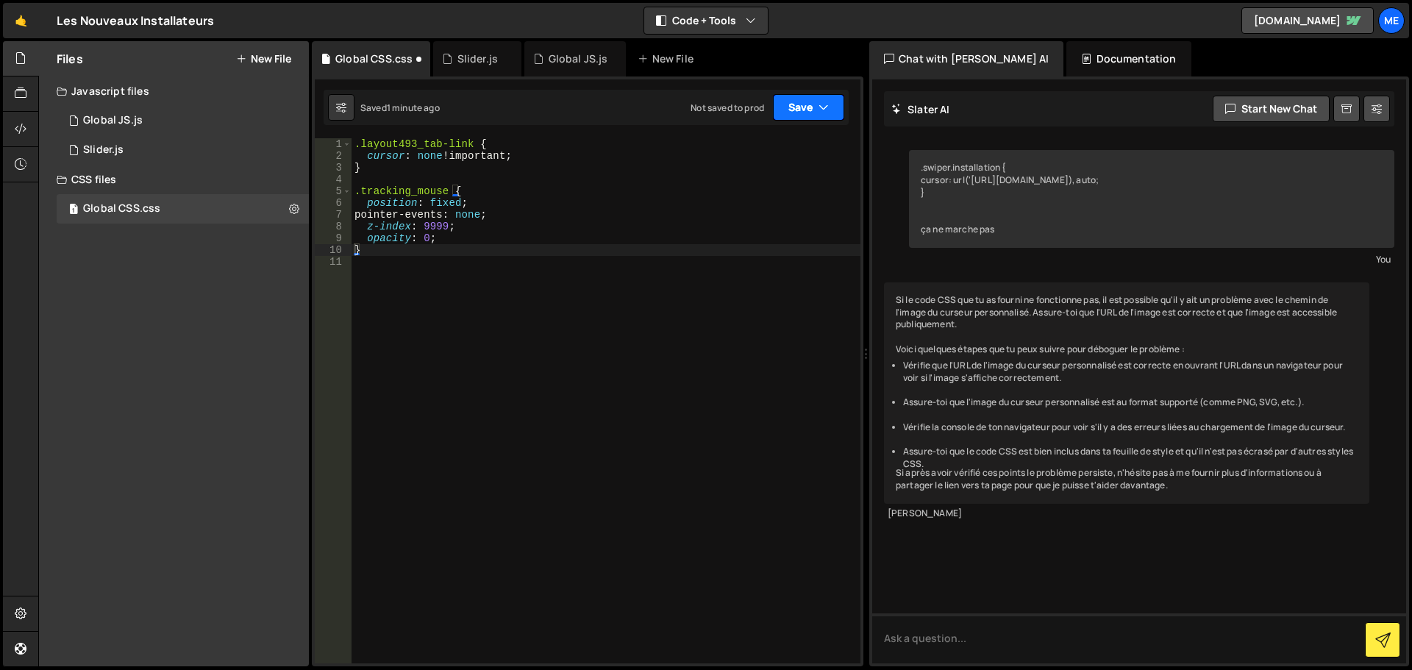
click at [813, 113] on button "Save" at bounding box center [808, 107] width 71 height 26
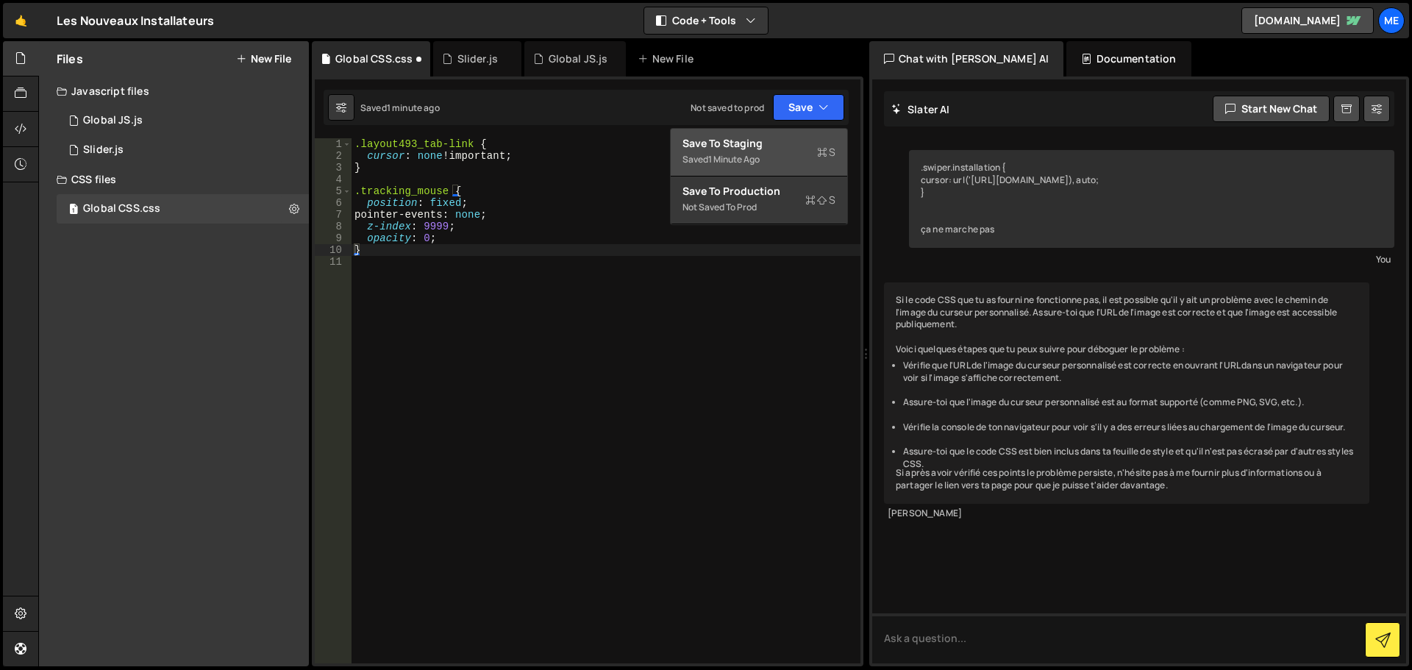
click at [801, 150] on div "Save to Staging S" at bounding box center [759, 143] width 153 height 15
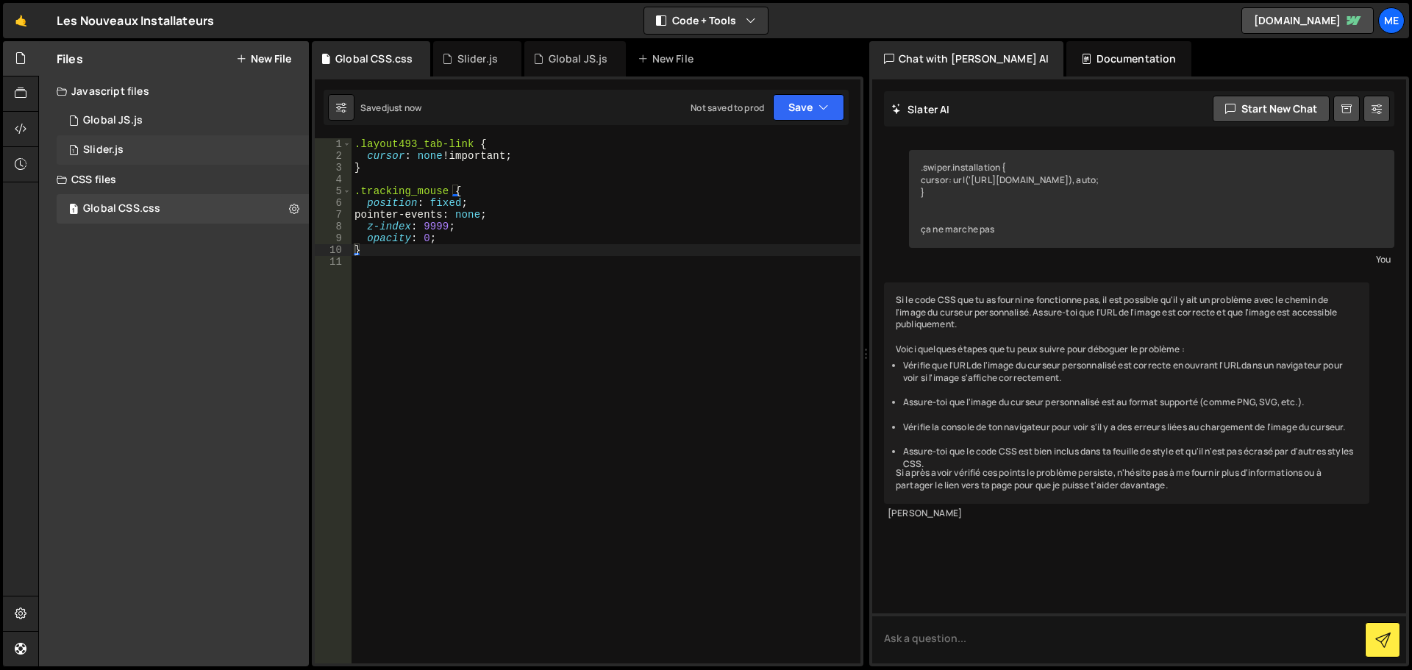
click at [153, 142] on div "1 Slider.js 0" at bounding box center [185, 149] width 257 height 29
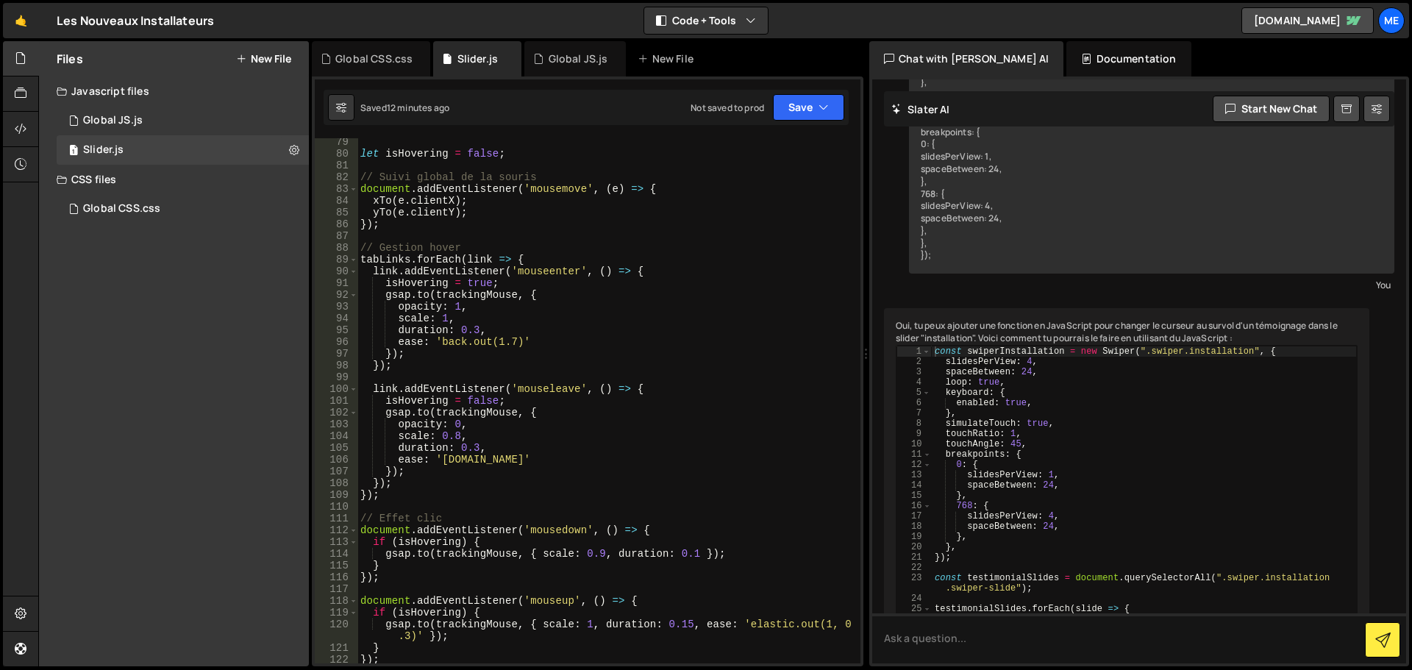
scroll to position [899, 0]
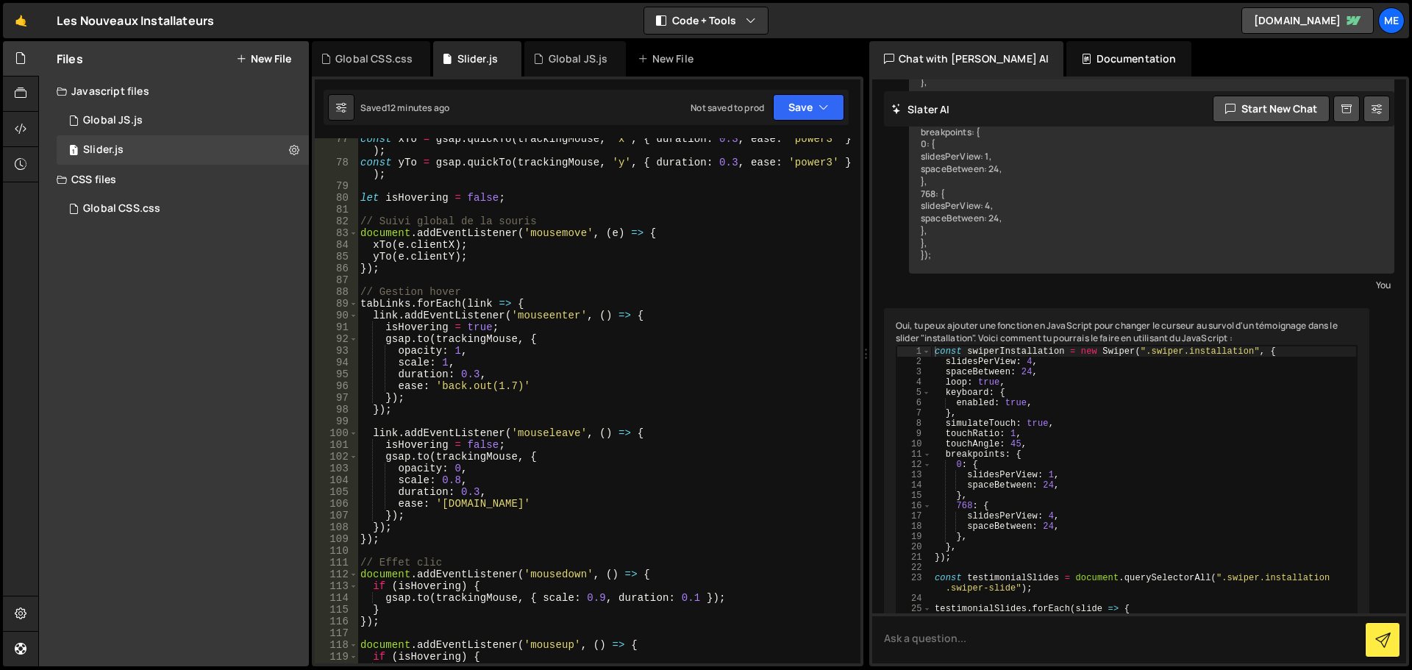
click at [574, 370] on div "const xTo = gsap . quickTo ( trackingMouse , 'x' , { duration : 0.3 , ease : 'p…" at bounding box center [605, 419] width 497 height 572
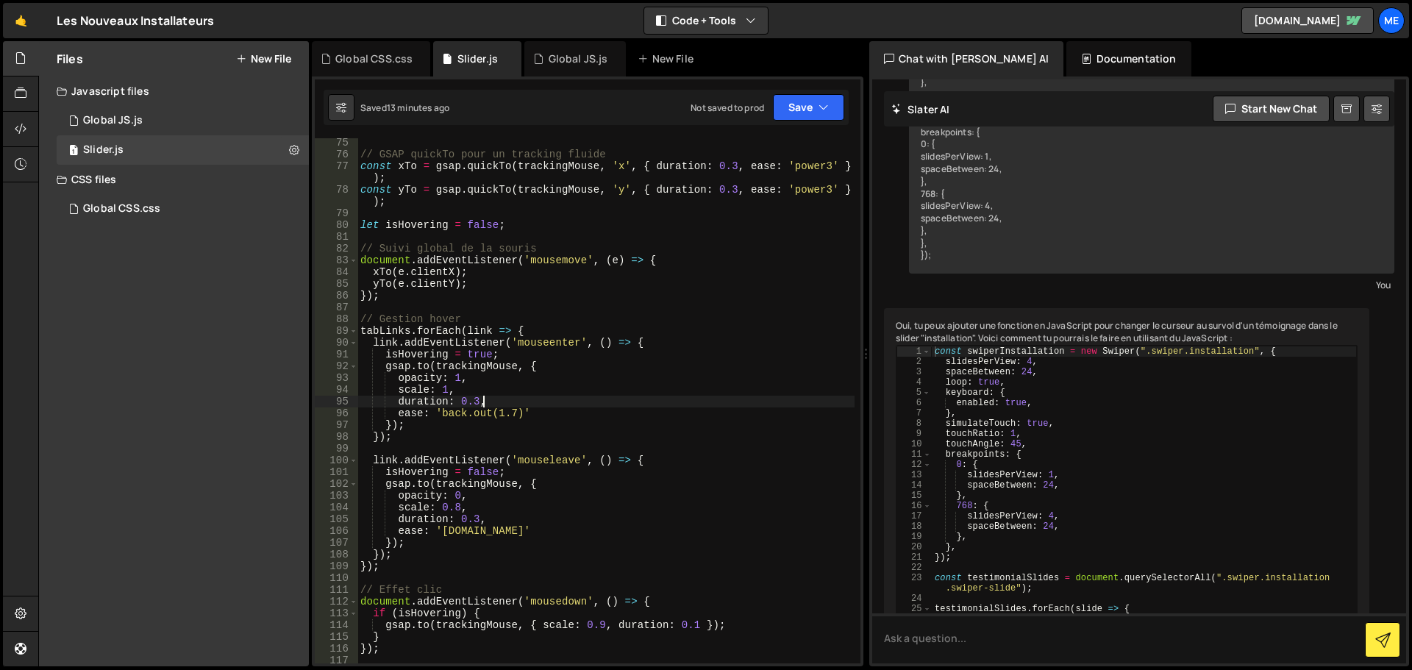
scroll to position [872, 0]
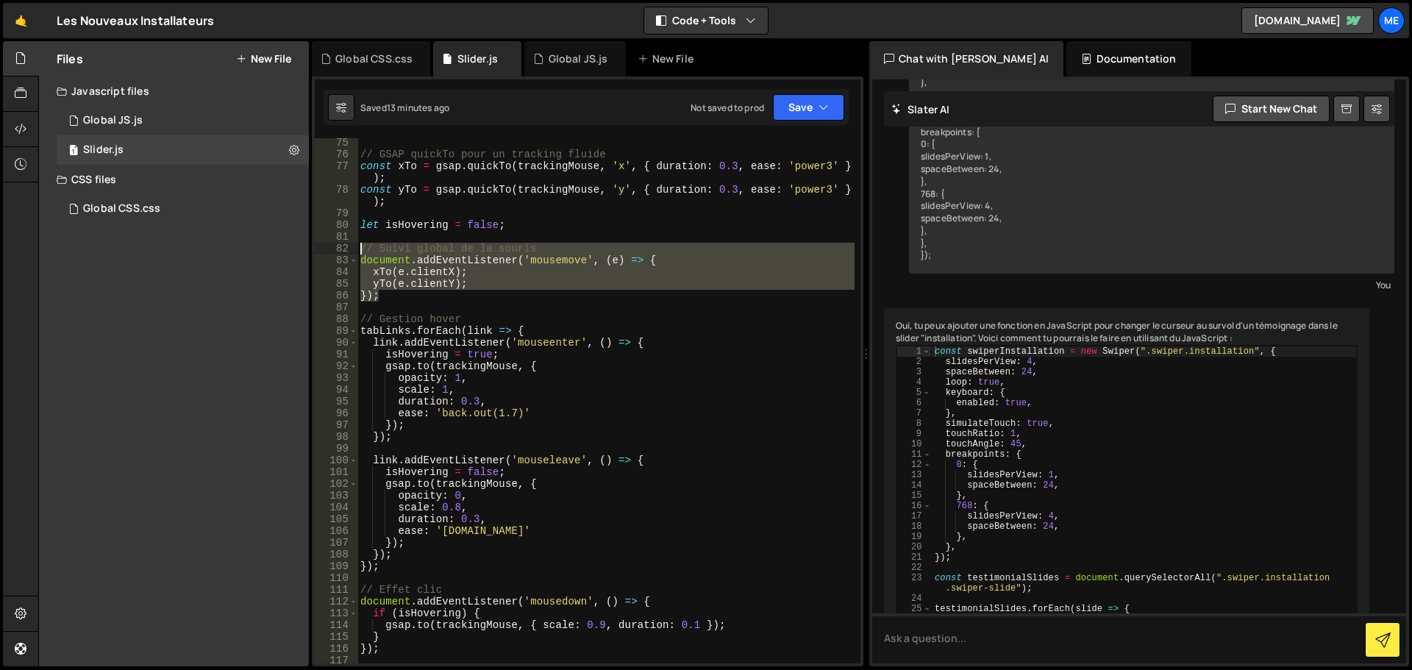
drag, startPoint x: 396, startPoint y: 297, endPoint x: 358, endPoint y: 251, distance: 60.1
click at [358, 251] on div "// GSAP quickTo pour un tracking fluide const xTo = gsap . quickTo ( trackingMo…" at bounding box center [605, 411] width 497 height 549
type textarea "// Suivi global de la souris document.addEventListener('mousemove', (e) => {"
paste textarea
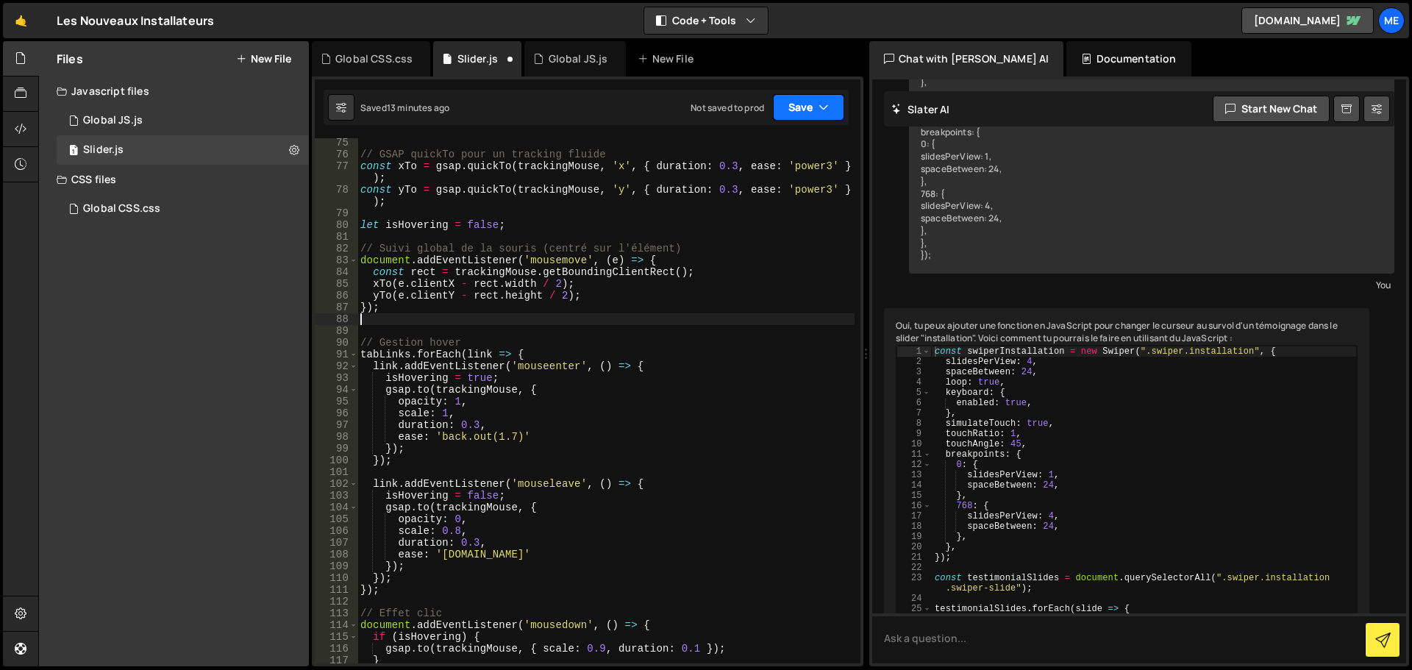
click at [797, 107] on button "Save" at bounding box center [808, 107] width 71 height 26
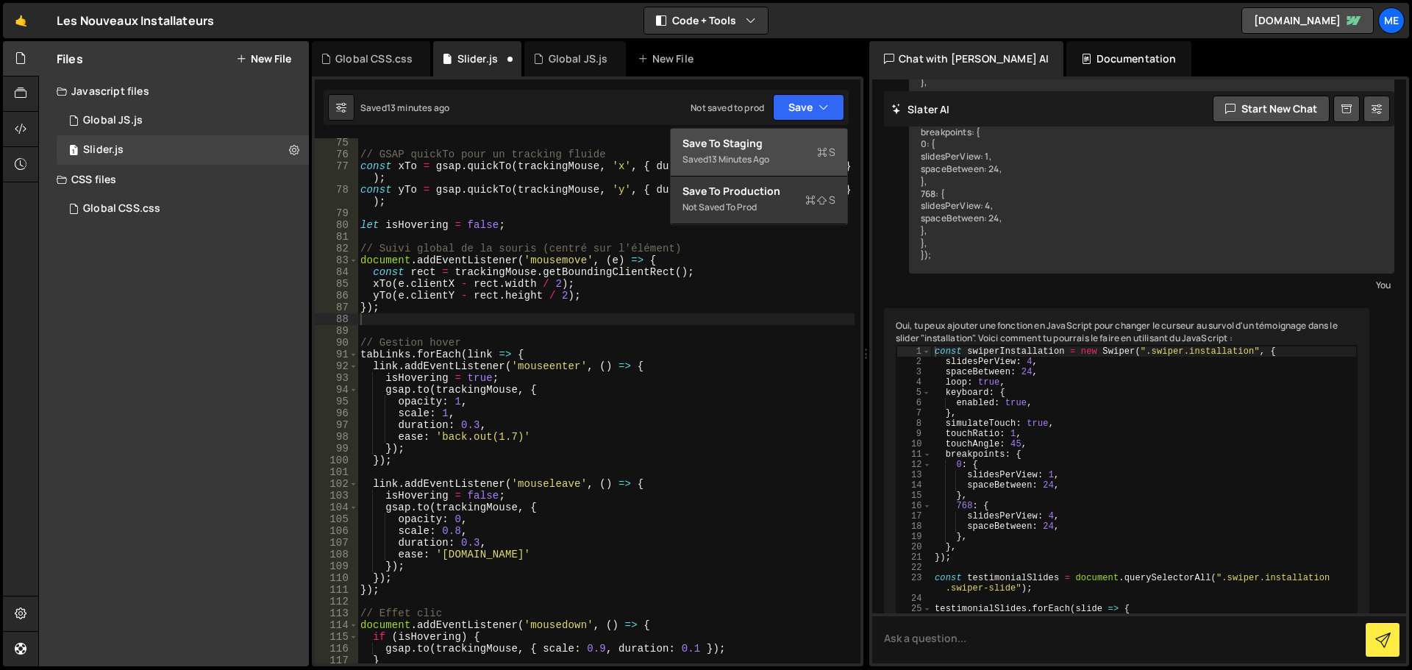
click at [783, 149] on div "Save to Staging S" at bounding box center [759, 143] width 153 height 15
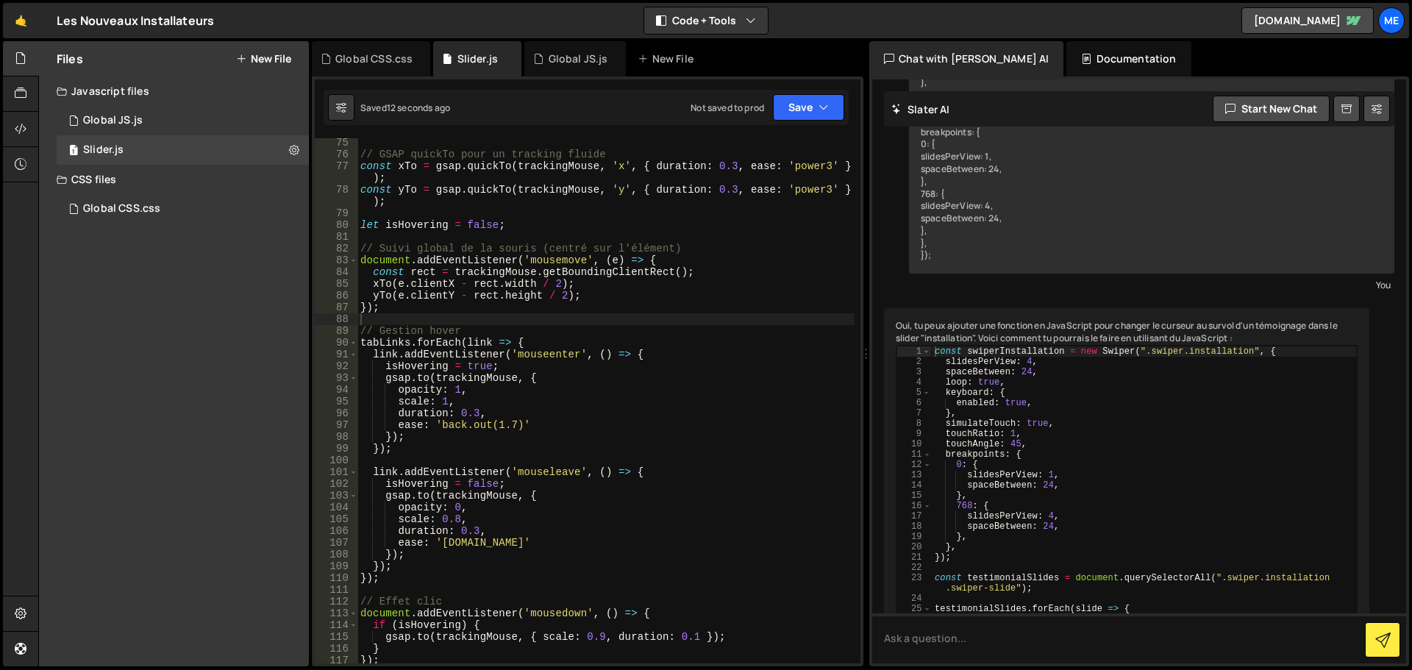
click at [460, 295] on div "// GSAP quickTo pour un tracking fluide const xTo = gsap . quickTo ( trackingMo…" at bounding box center [605, 411] width 497 height 549
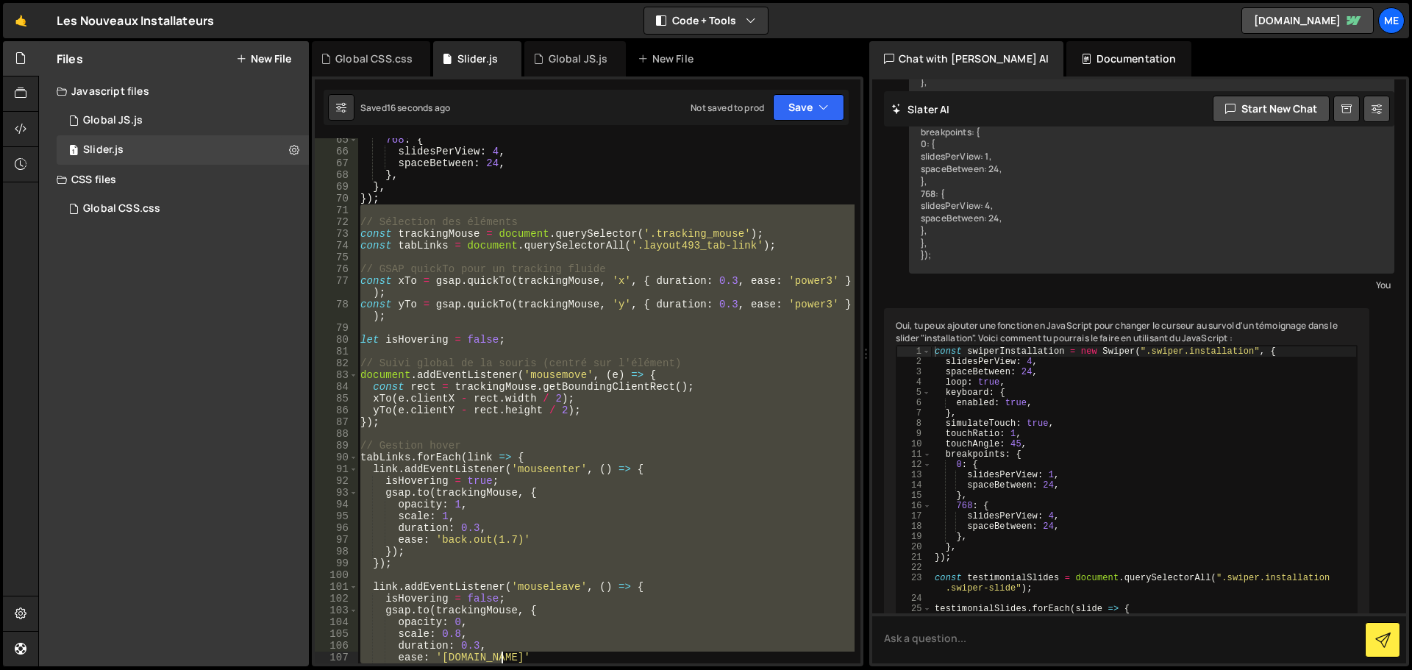
scroll to position [969, 0]
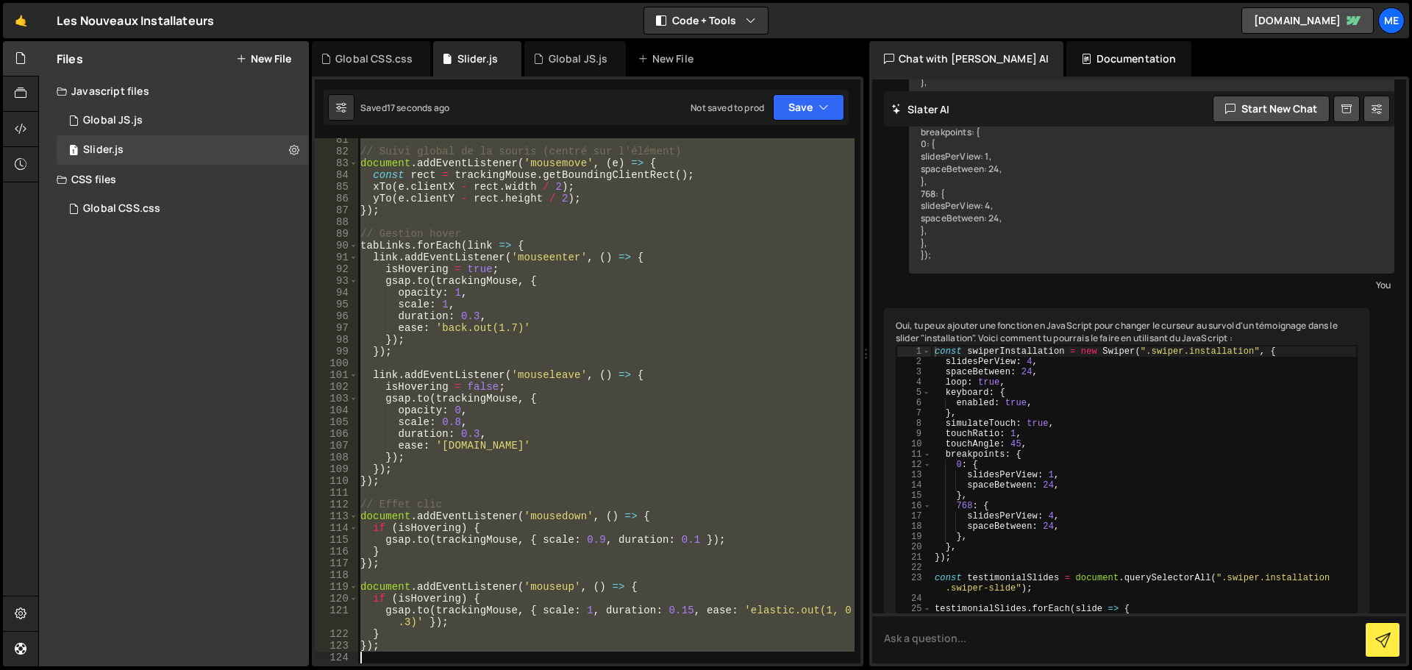
drag, startPoint x: 455, startPoint y: 267, endPoint x: 635, endPoint y: 670, distance: 441.2
click at [635, 669] on html "Projects Community Library Blog Me Your current team is Mekaa Projects Your Tea…" at bounding box center [706, 335] width 1412 height 670
type textarea "});"
click at [140, 202] on div "Global CSS.css" at bounding box center [121, 208] width 77 height 13
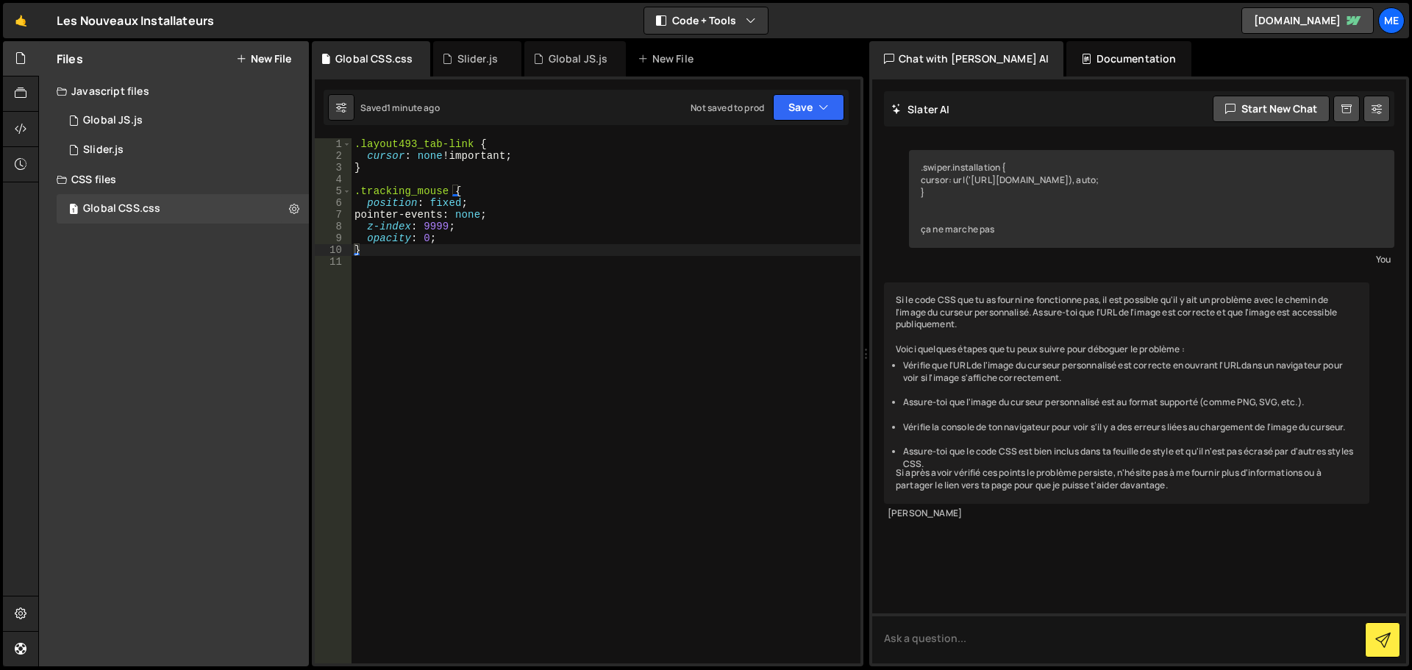
click at [489, 225] on div ".layout493_tab-link { cursor : none !important ; } .tracking_mouse { position :…" at bounding box center [606, 412] width 509 height 549
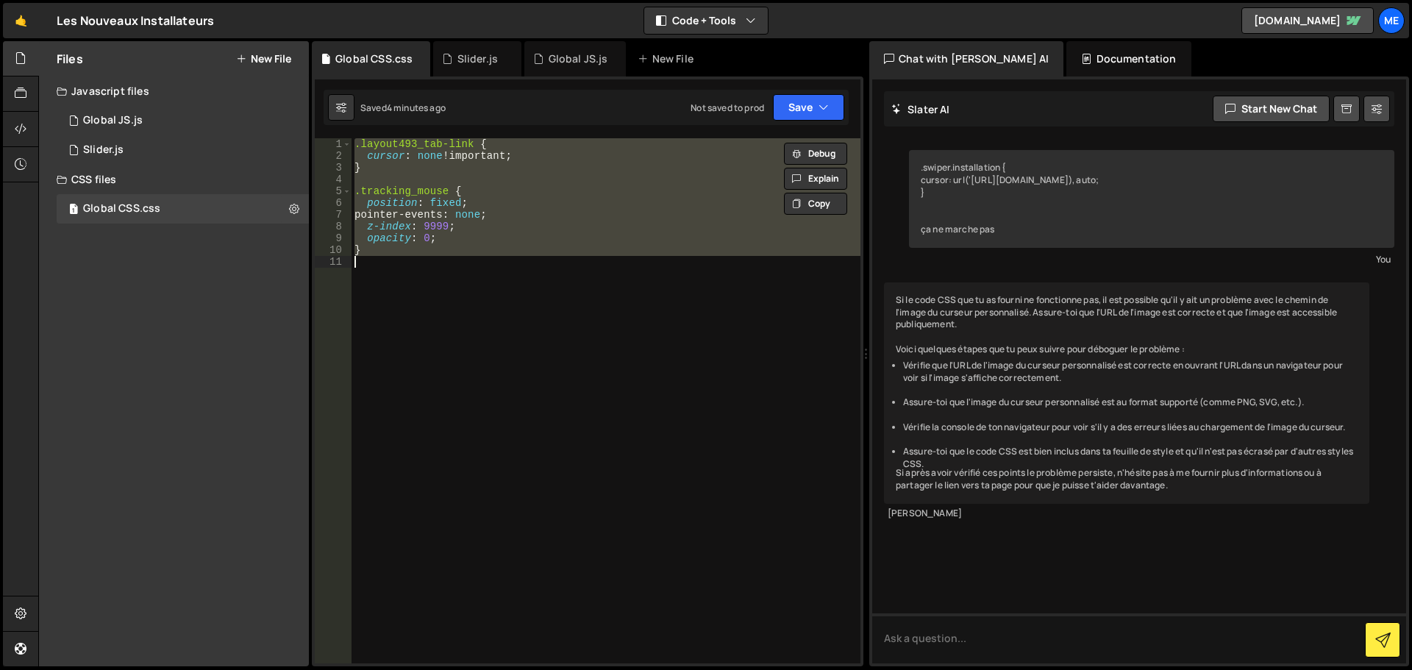
click at [481, 229] on div ".layout493_tab-link { cursor : none !important ; } .tracking_mouse { position :…" at bounding box center [606, 400] width 509 height 525
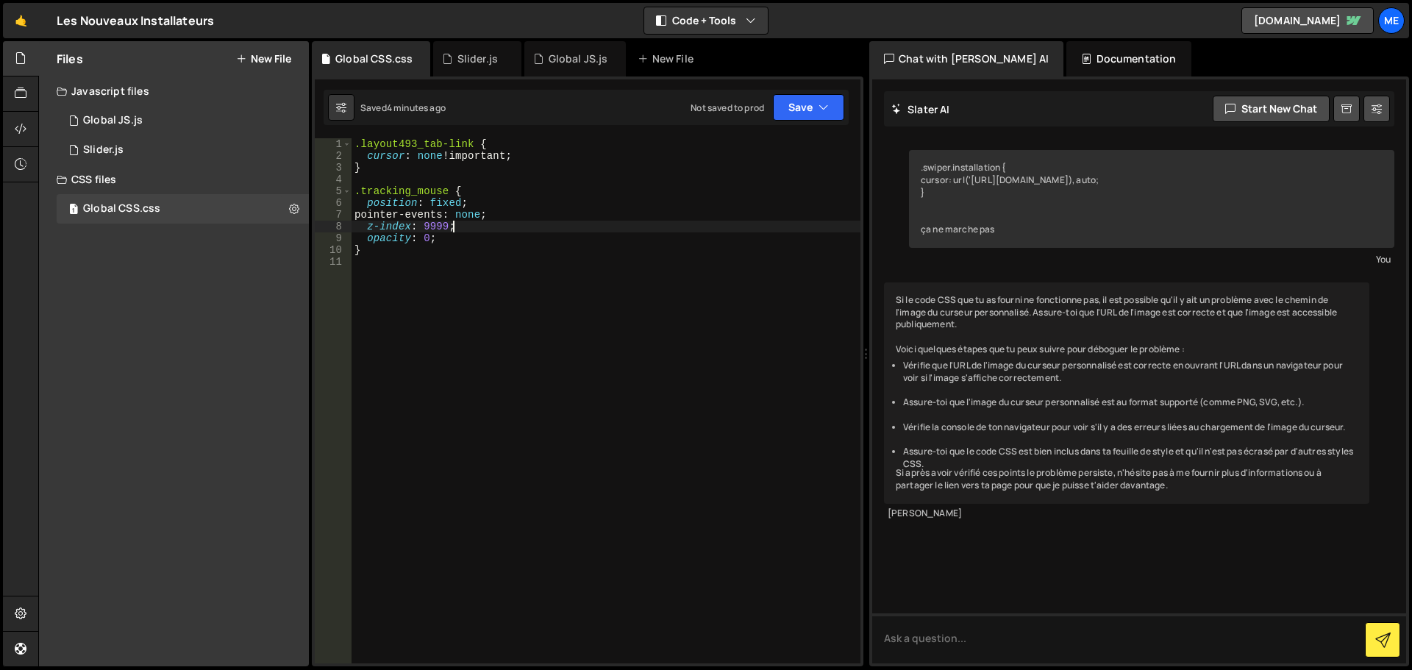
click at [483, 239] on div ".layout493_tab-link { cursor : none !important ; } .tracking_mouse { position :…" at bounding box center [606, 412] width 509 height 549
type textarea "opacity: 0;"
paste textarea "height: 60px;"
drag, startPoint x: 429, startPoint y: 252, endPoint x: 410, endPoint y: 252, distance: 19.1
click at [410, 252] on div ".layout493_tab-link { cursor : none !important ; } .tracking_mouse { position :…" at bounding box center [606, 412] width 509 height 549
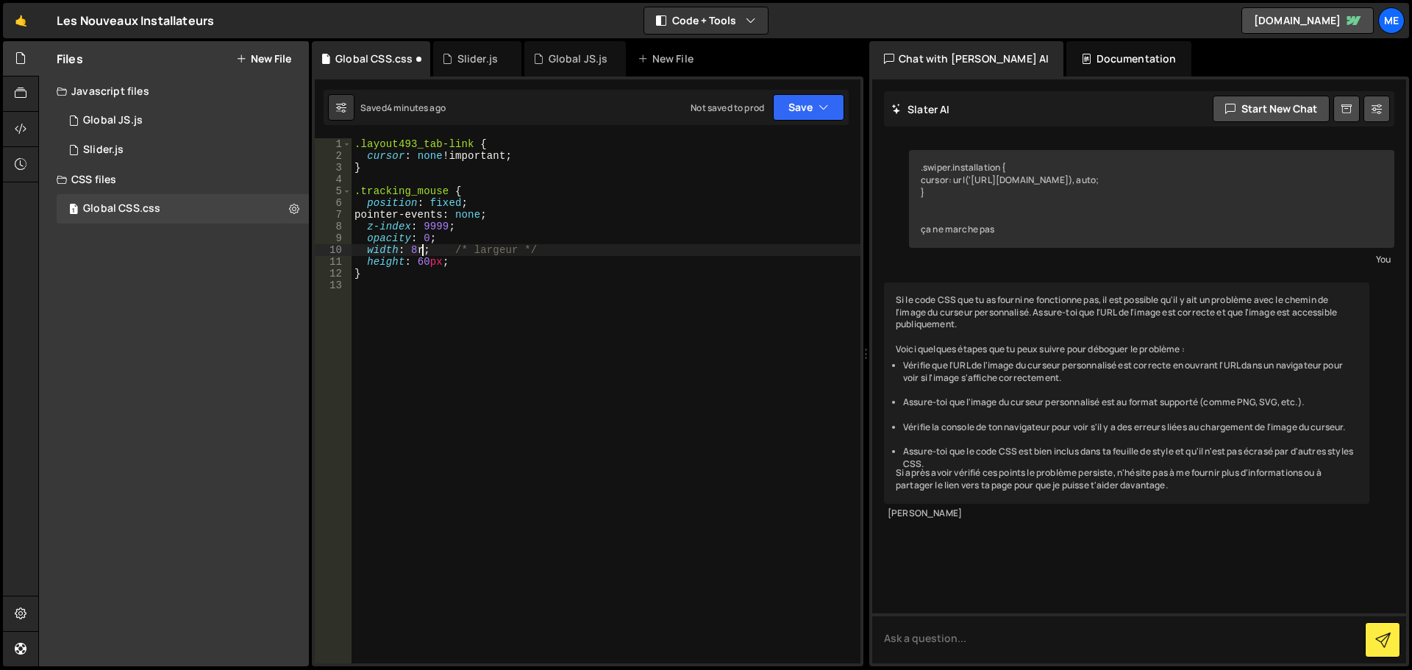
scroll to position [0, 5]
drag, startPoint x: 441, startPoint y: 259, endPoint x: 418, endPoint y: 266, distance: 23.7
click at [418, 266] on div ".layout493_tab-link { cursor : none !important ; } .tracking_mouse { position :…" at bounding box center [606, 412] width 509 height 549
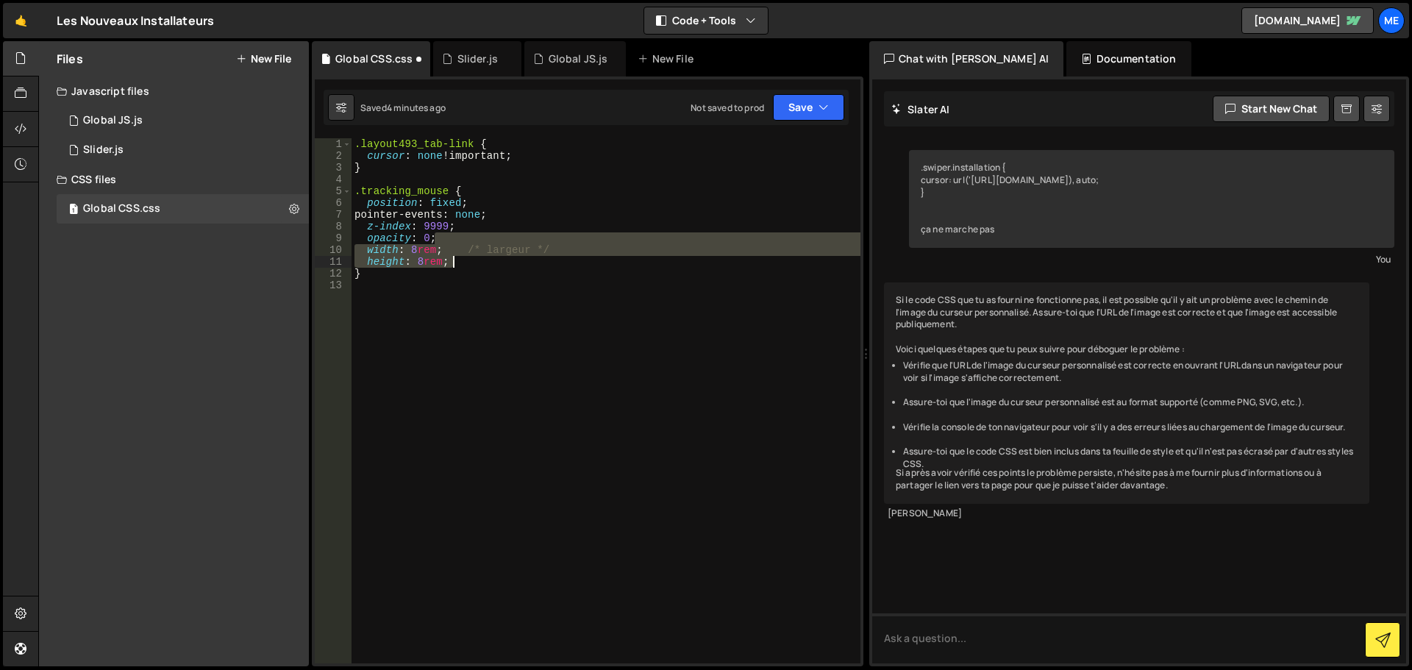
drag, startPoint x: 466, startPoint y: 241, endPoint x: 588, endPoint y: 264, distance: 123.5
click at [588, 264] on div ".layout493_tab-link { cursor : none !important ; } .tracking_mouse { position :…" at bounding box center [606, 412] width 509 height 549
click at [573, 252] on div ".layout493_tab-link { cursor : none !important ; } .tracking_mouse { position :…" at bounding box center [606, 412] width 509 height 549
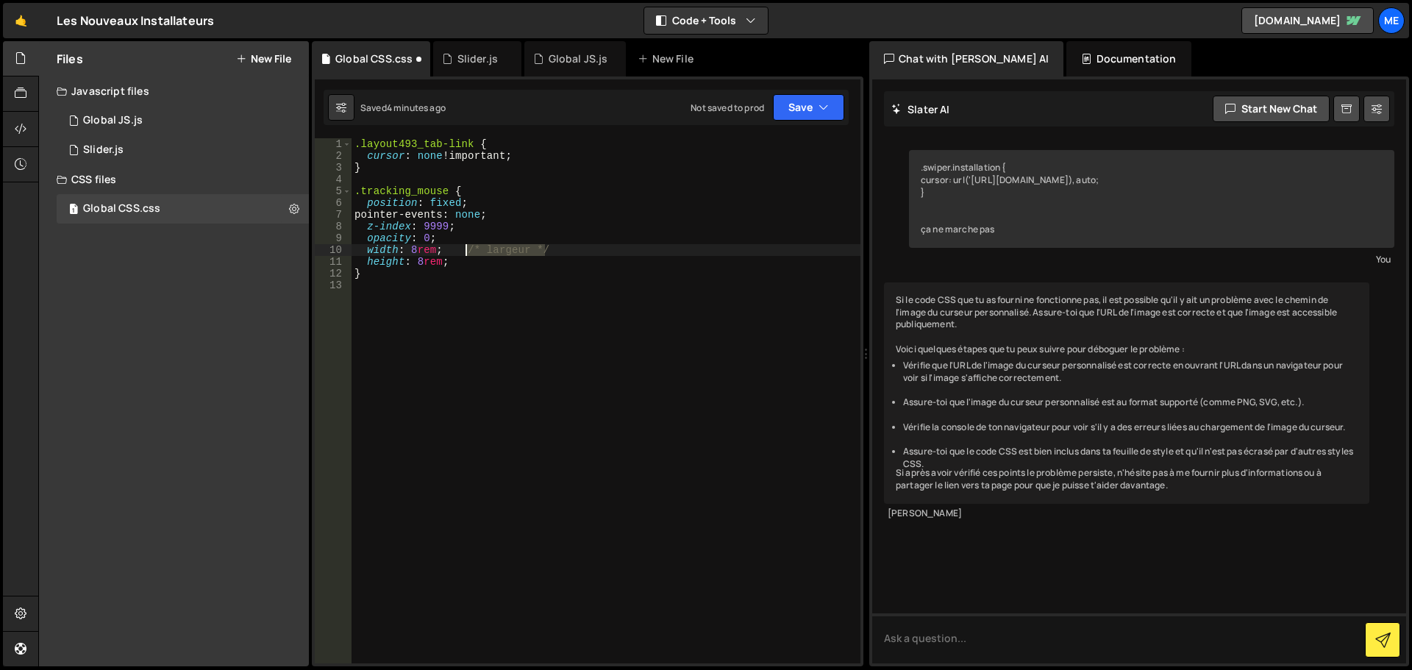
drag, startPoint x: 575, startPoint y: 249, endPoint x: 463, endPoint y: 249, distance: 112.5
click at [463, 249] on div ".layout493_tab-link { cursor : none !important ; } .tracking_mouse { position :…" at bounding box center [606, 412] width 509 height 549
click at [806, 106] on button "Save" at bounding box center [808, 107] width 71 height 26
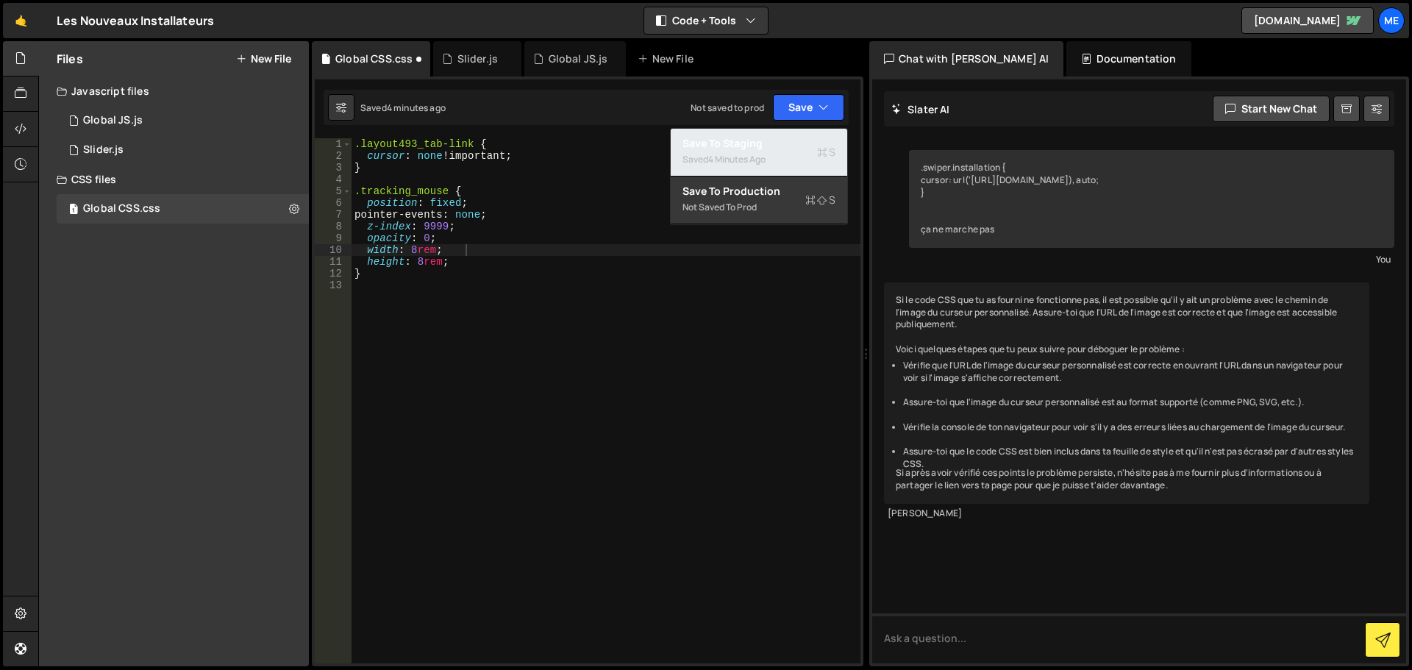
click at [766, 154] on div "4 minutes ago" at bounding box center [736, 159] width 57 height 13
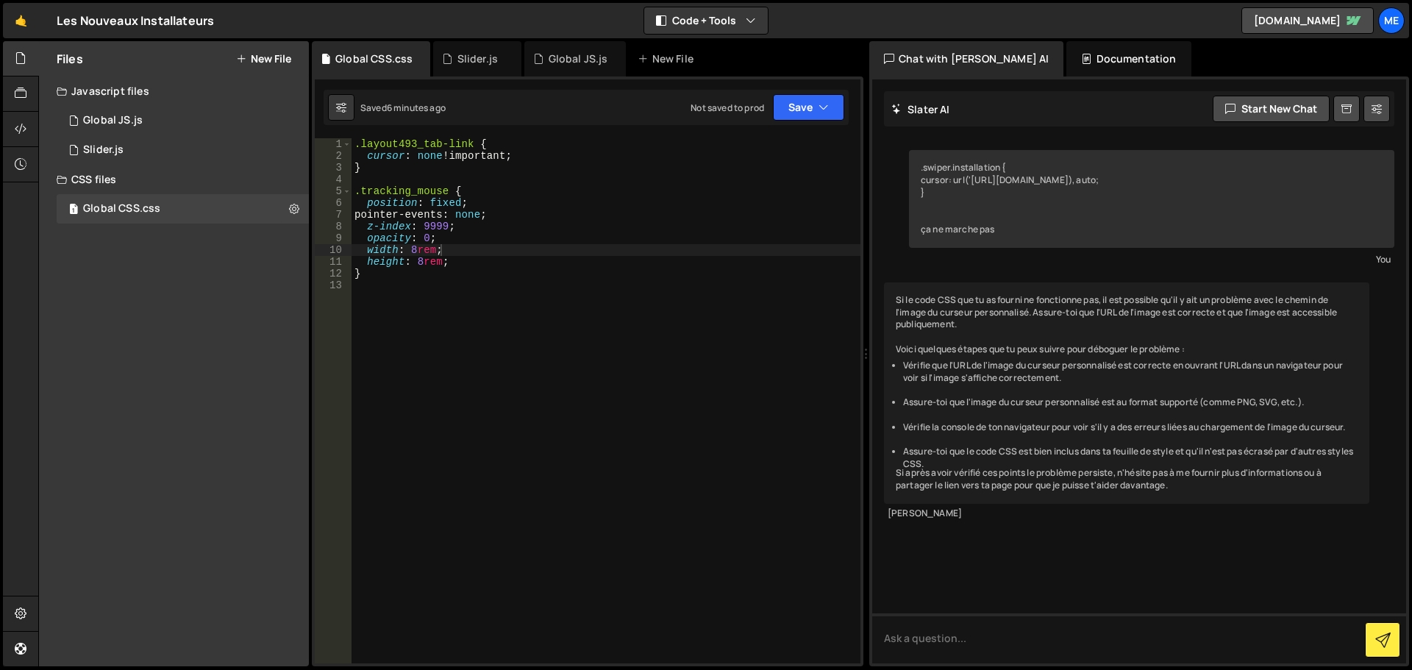
scroll to position [0, 5]
click at [468, 237] on div ".layout493_tab-link { cursor : none !important ; } .tracking_mouse { position :…" at bounding box center [606, 412] width 509 height 549
click at [173, 209] on div "1 Global CSS.css 0" at bounding box center [183, 208] width 252 height 29
click at [516, 271] on div ".layout493_tab-link { cursor : none !important ; } .tracking_mouse { position :…" at bounding box center [606, 412] width 509 height 549
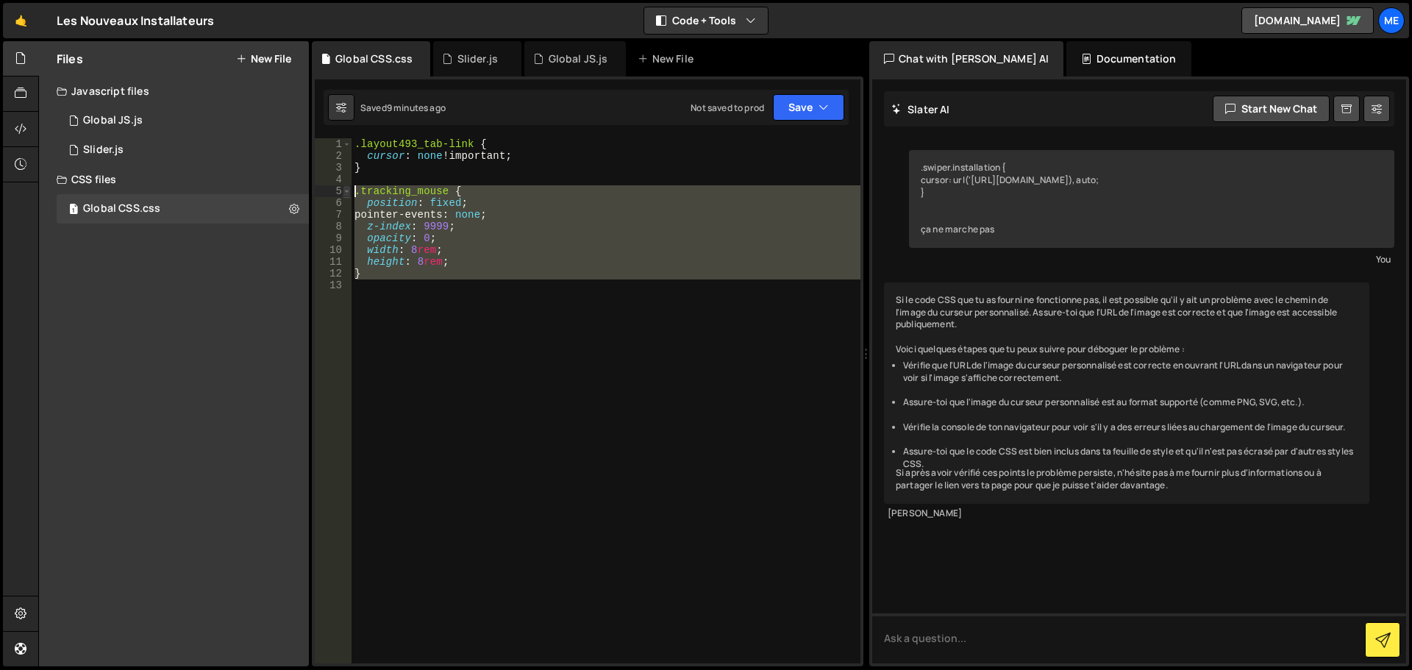
drag, startPoint x: 411, startPoint y: 282, endPoint x: 343, endPoint y: 191, distance: 114.0
click at [343, 191] on div "} 1 2 3 4 5 6 7 8 9 10 11 12 13 .layout493_tab-link { cursor : none !important …" at bounding box center [588, 400] width 546 height 525
type textarea ".tracking_mouse { position: fixed;"
paste textarea
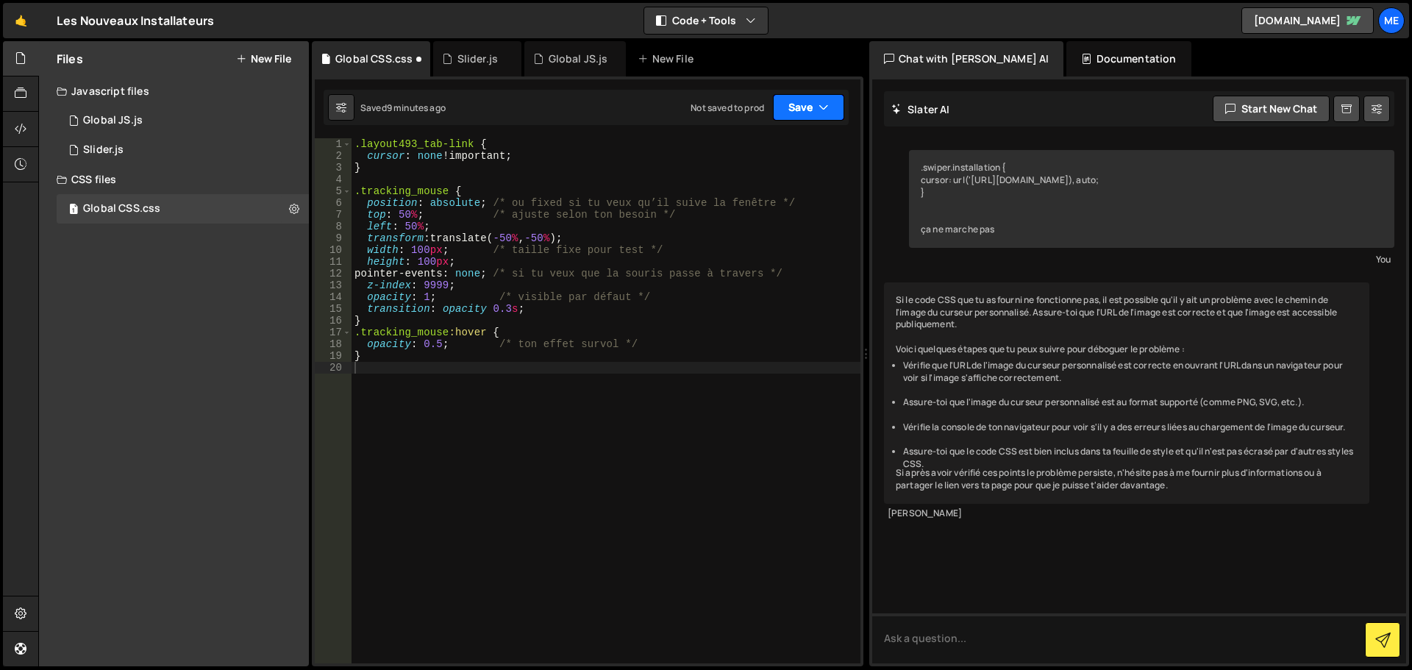
click at [798, 109] on button "Save" at bounding box center [808, 107] width 71 height 26
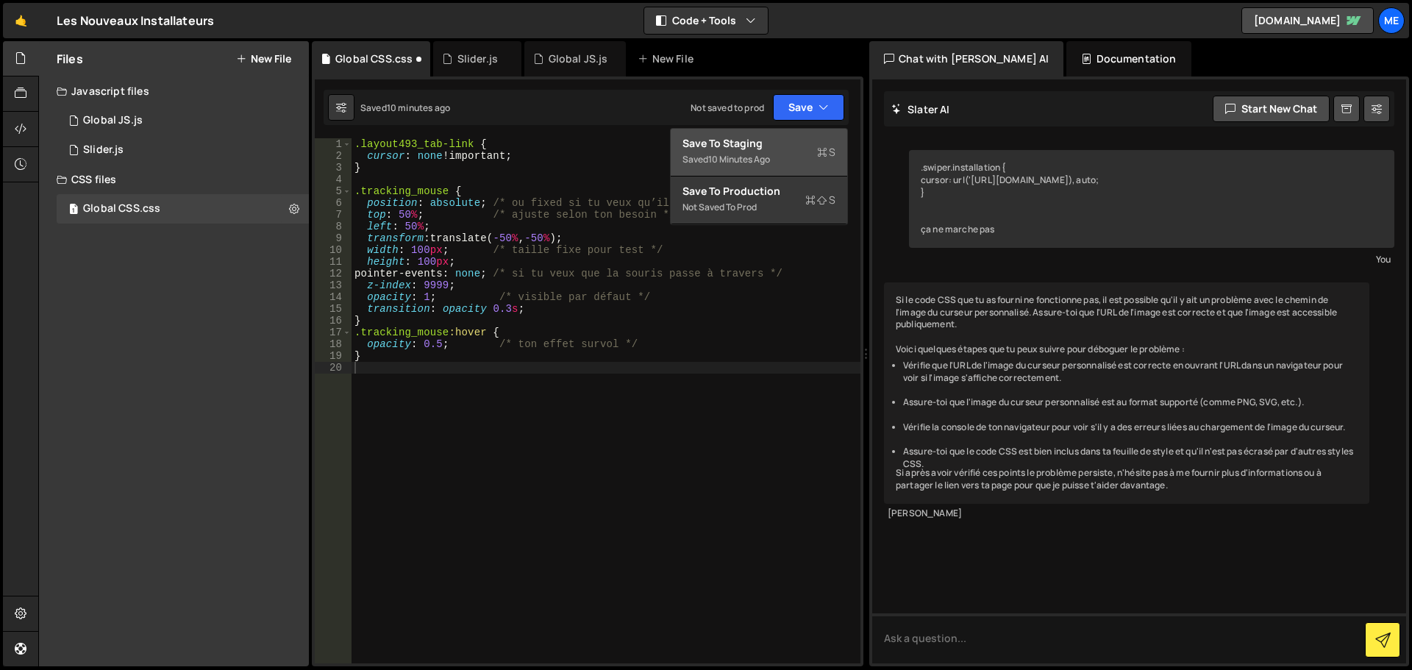
click at [768, 171] on button "Save to Staging S Saved 10 minutes ago" at bounding box center [759, 153] width 177 height 48
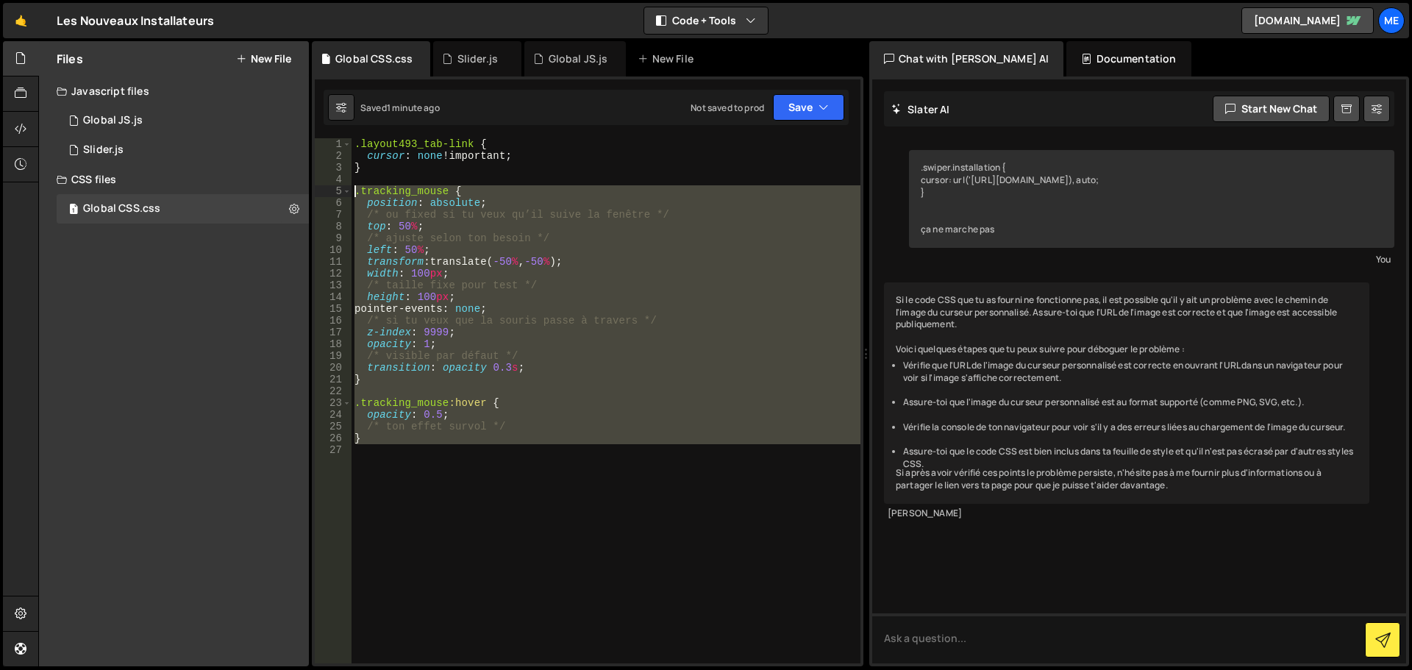
drag, startPoint x: 383, startPoint y: 481, endPoint x: 335, endPoint y: 191, distance: 293.8
click at [335, 191] on div "1 2 3 4 5 6 7 8 9 10 11 12 13 14 15 16 17 18 19 20 21 22 23 24 25 26 27 .layout…" at bounding box center [588, 400] width 546 height 525
type textarea ".tracking_mouse { position: absolute;"
paste textarea
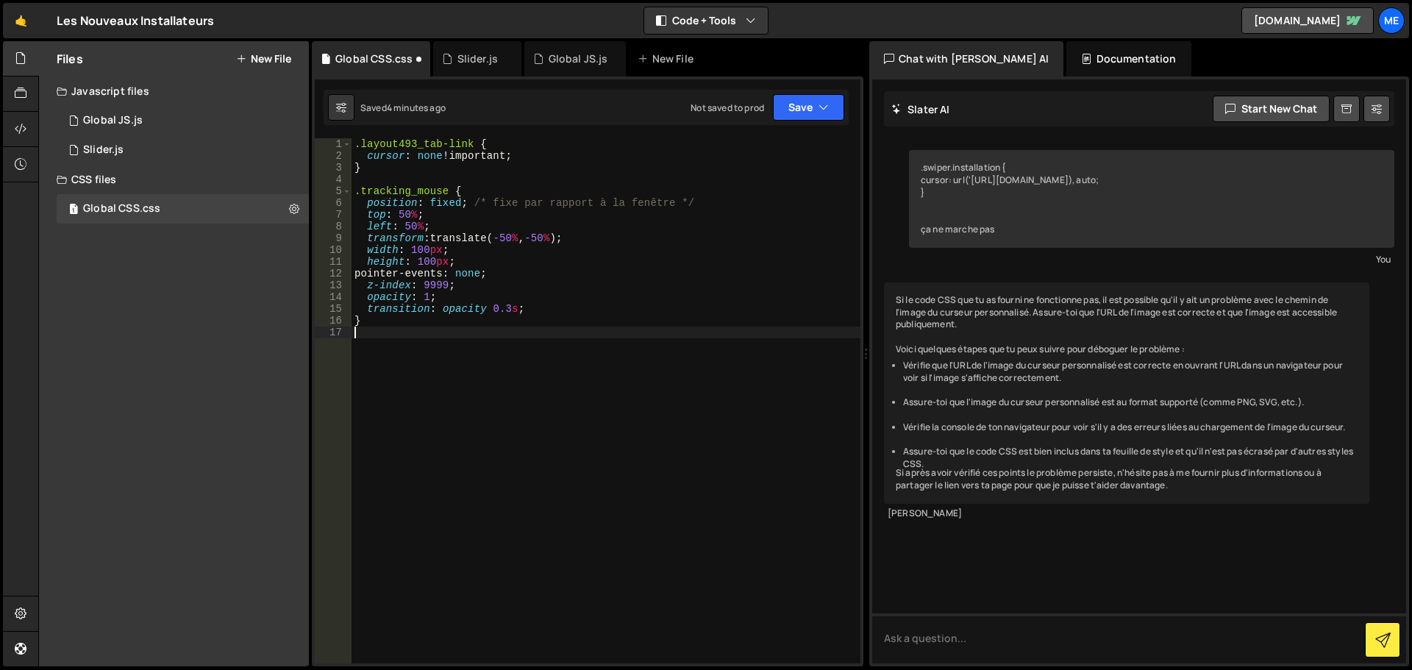
type textarea "}"
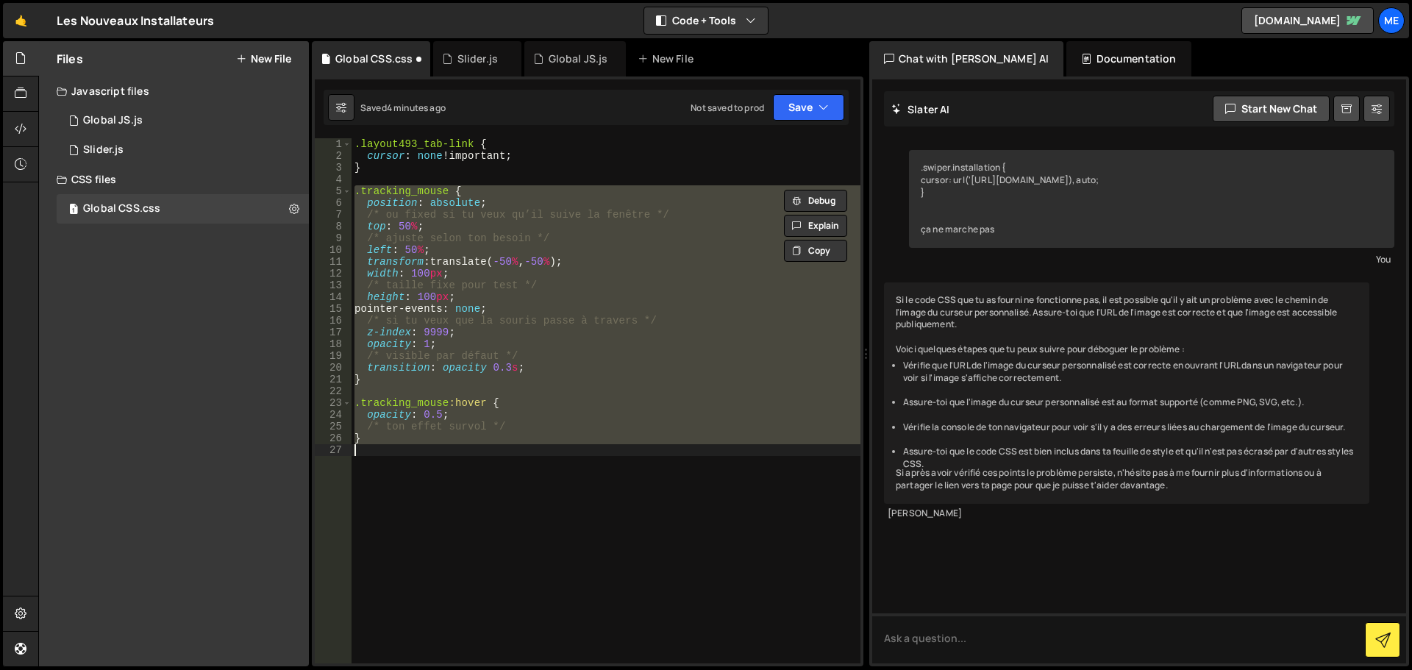
click at [385, 393] on div ".layout493_tab-link { cursor : none !important ; } .tracking_mouse { position :…" at bounding box center [606, 400] width 509 height 525
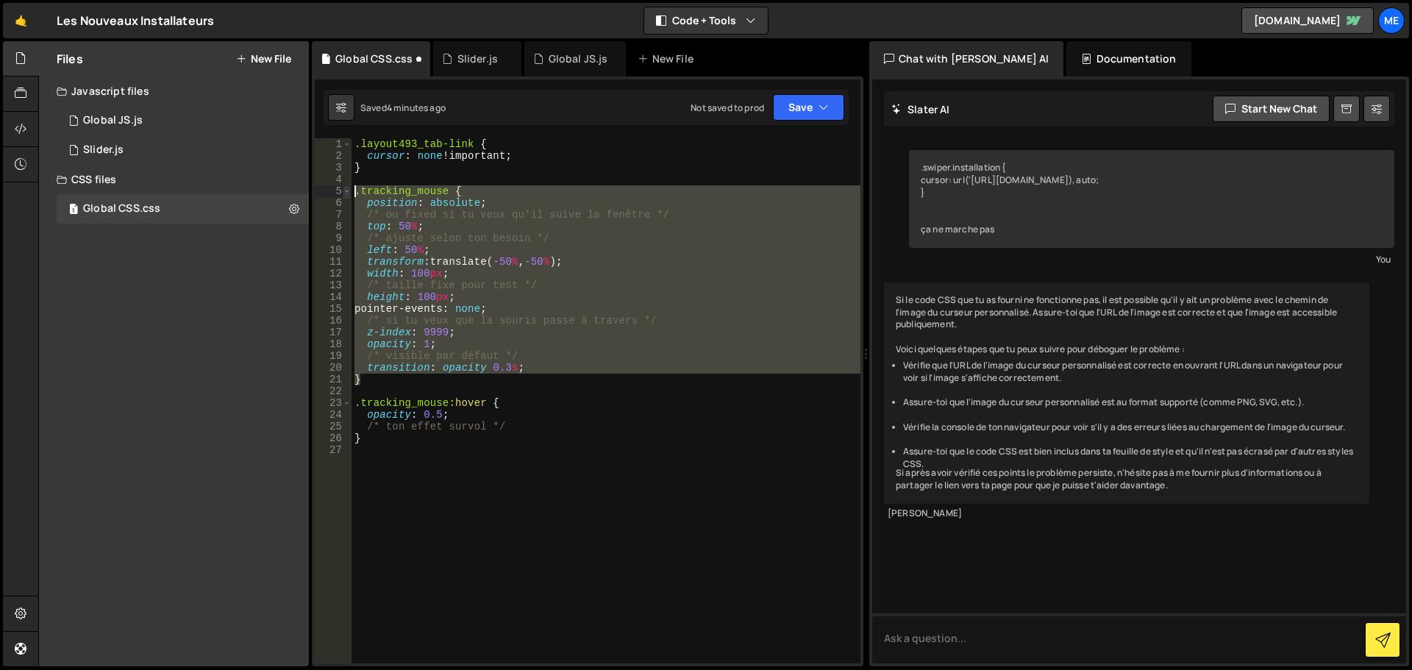
drag, startPoint x: 377, startPoint y: 385, endPoint x: 349, endPoint y: 193, distance: 193.3
click at [349, 193] on div "1 2 3 4 5 6 7 8 9 10 11 12 13 14 15 16 17 18 19 20 21 22 23 24 25 26 27 .layout…" at bounding box center [588, 400] width 546 height 525
type textarea ".tracking_mouse { position: absolute;"
paste textarea
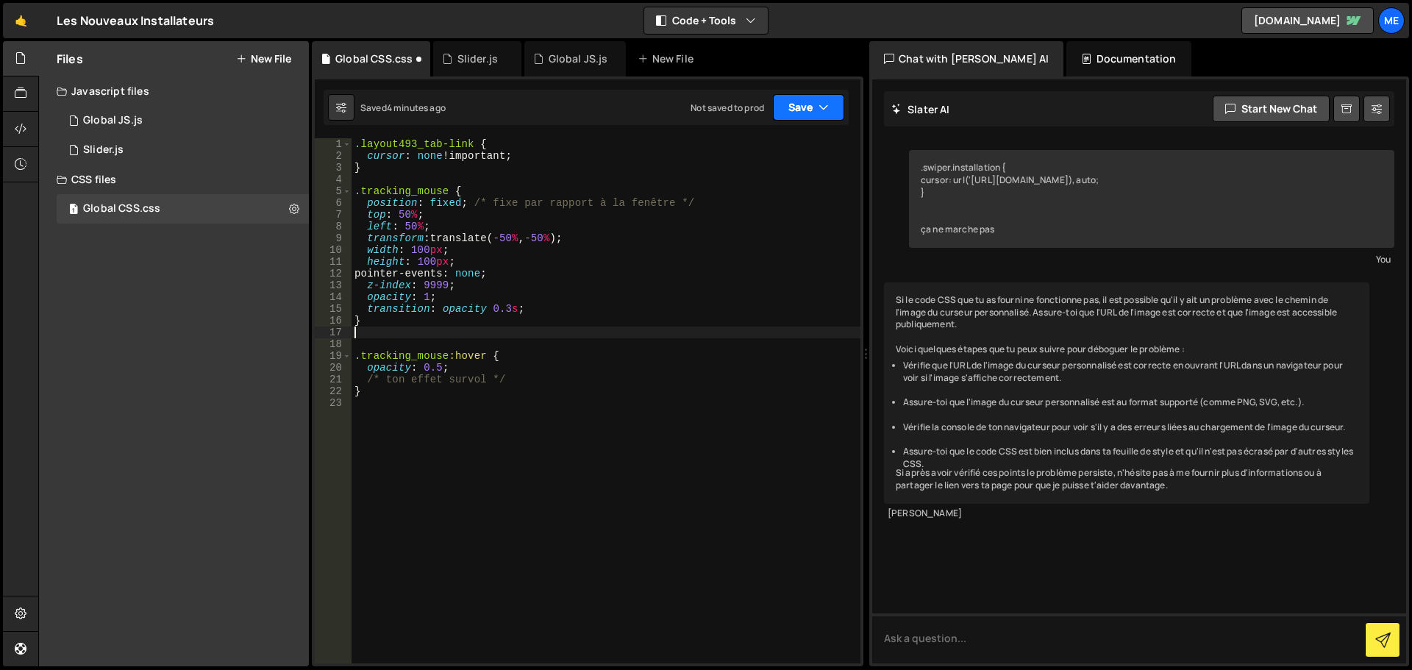
click at [826, 111] on icon "button" at bounding box center [824, 107] width 10 height 15
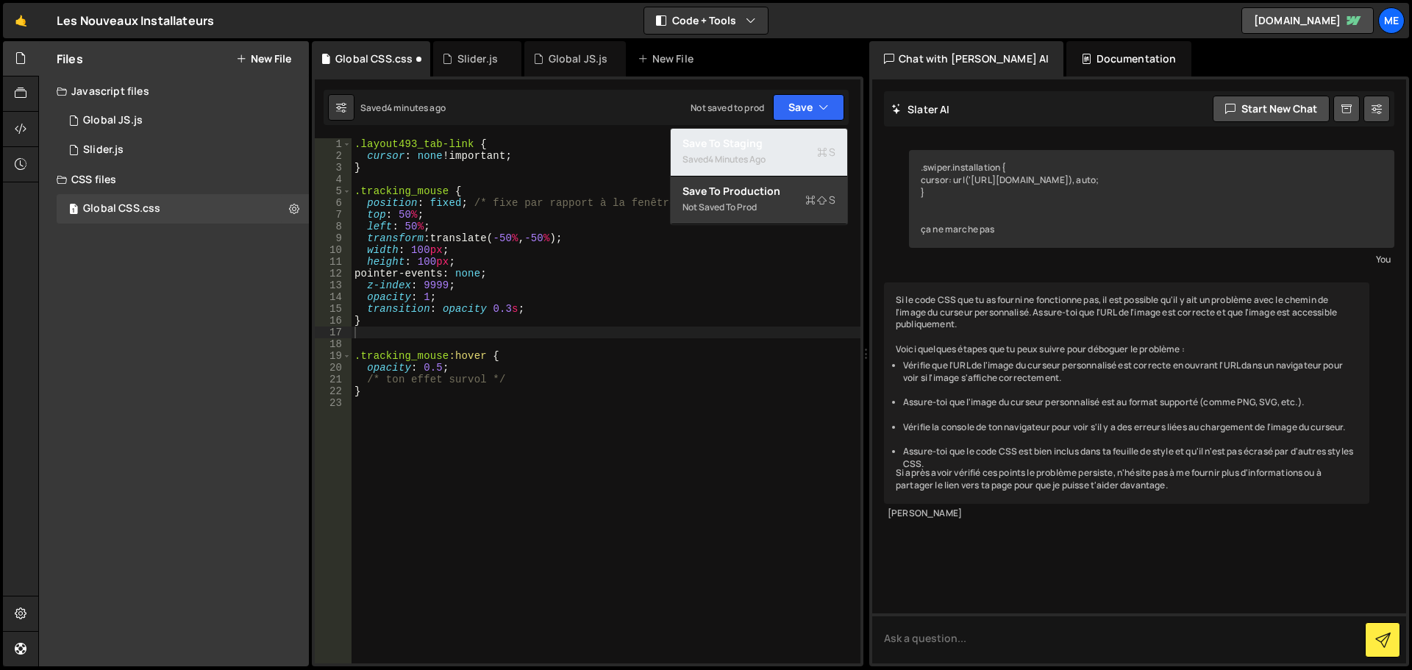
click at [783, 167] on div "Saved 4 minutes ago" at bounding box center [759, 160] width 153 height 18
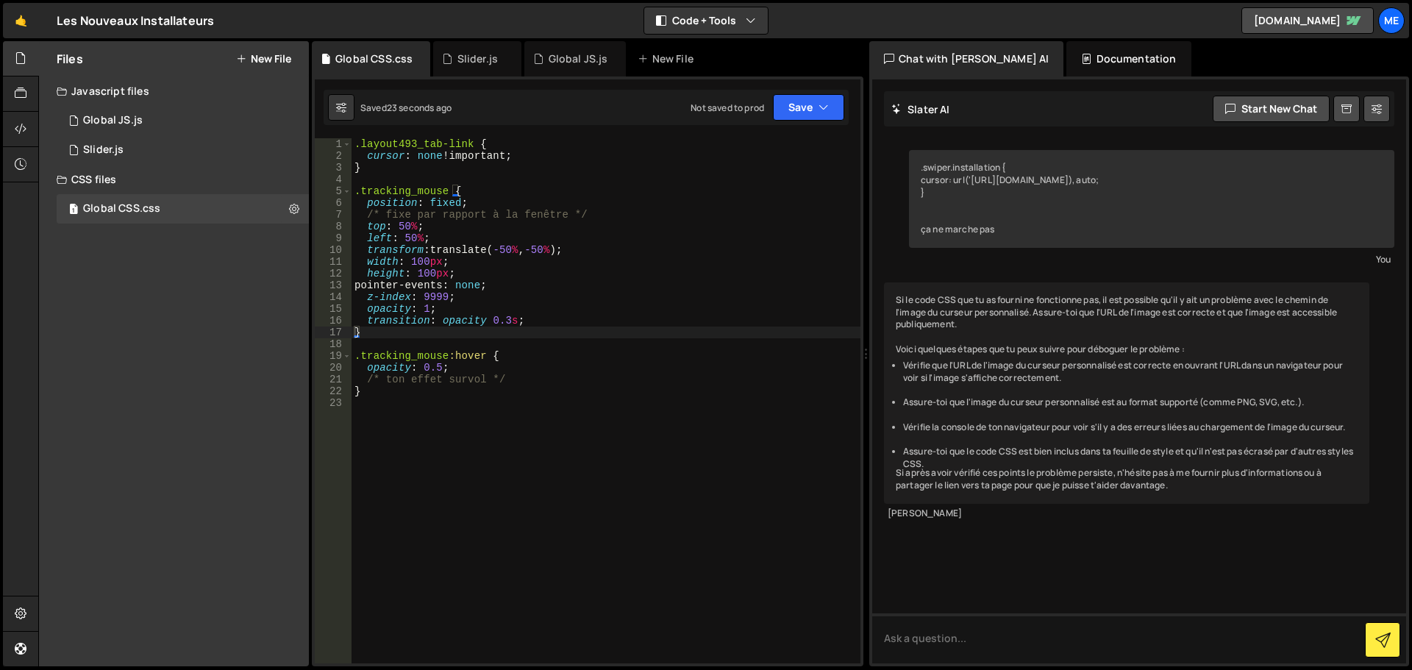
click at [463, 257] on div ".layout493_tab-link { cursor : none !important ; } .tracking_mouse { position :…" at bounding box center [606, 412] width 509 height 549
type textarea "}"
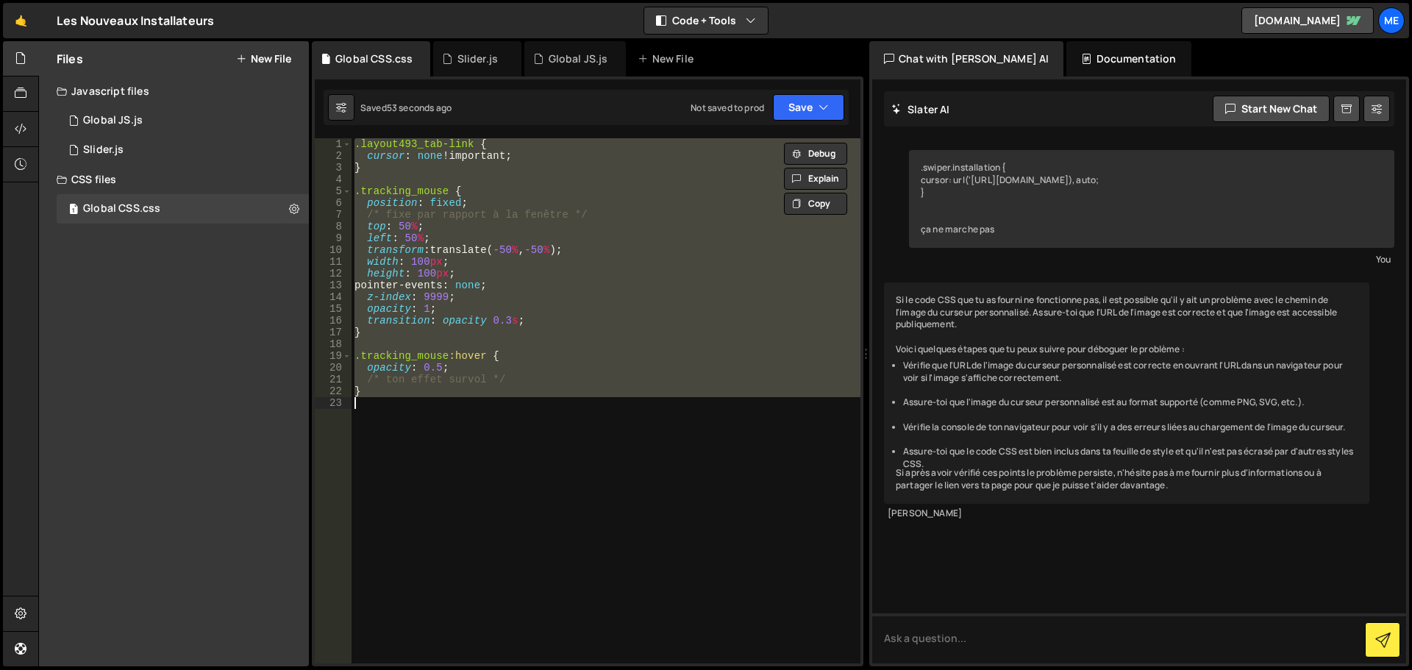
click at [440, 339] on div ".layout493_tab-link { cursor : none !important ; } .tracking_mouse { position :…" at bounding box center [606, 400] width 509 height 525
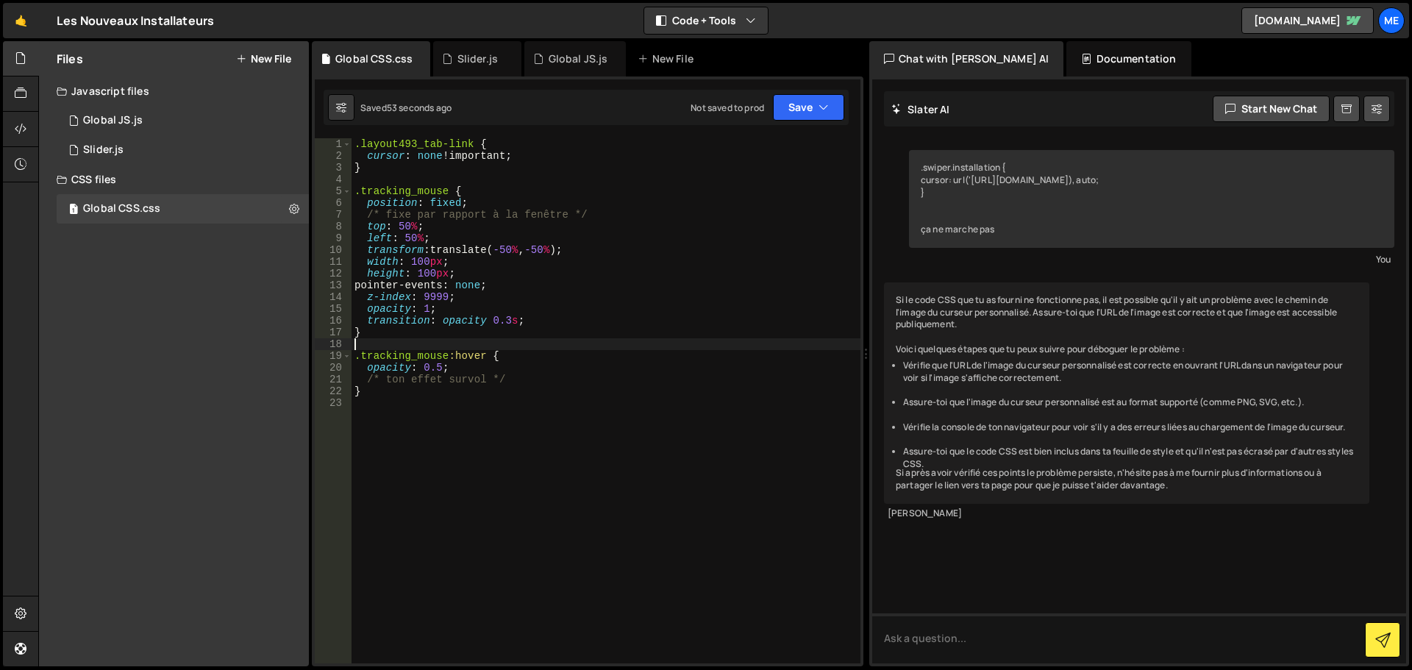
type textarea "}"
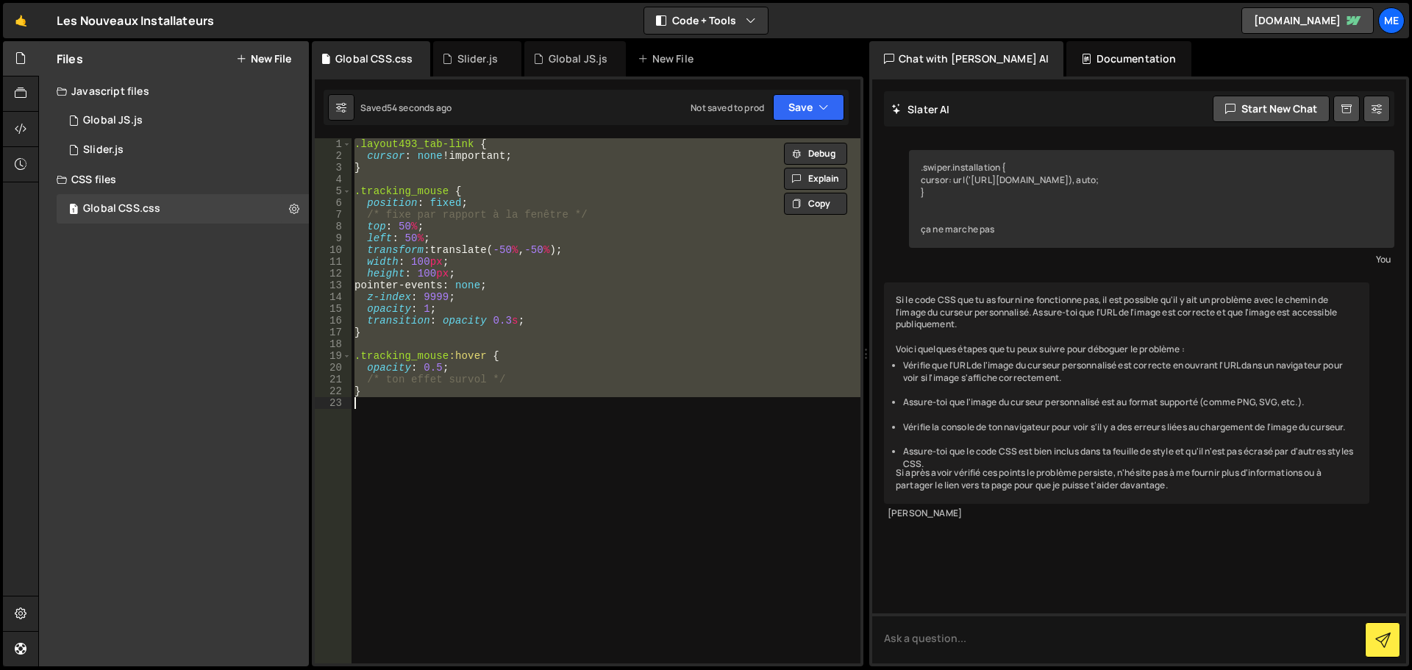
paste textarea
click at [442, 308] on div ".layout493_tab-link { cursor : none !important ; } .tracking_mouse { position :…" at bounding box center [606, 400] width 509 height 525
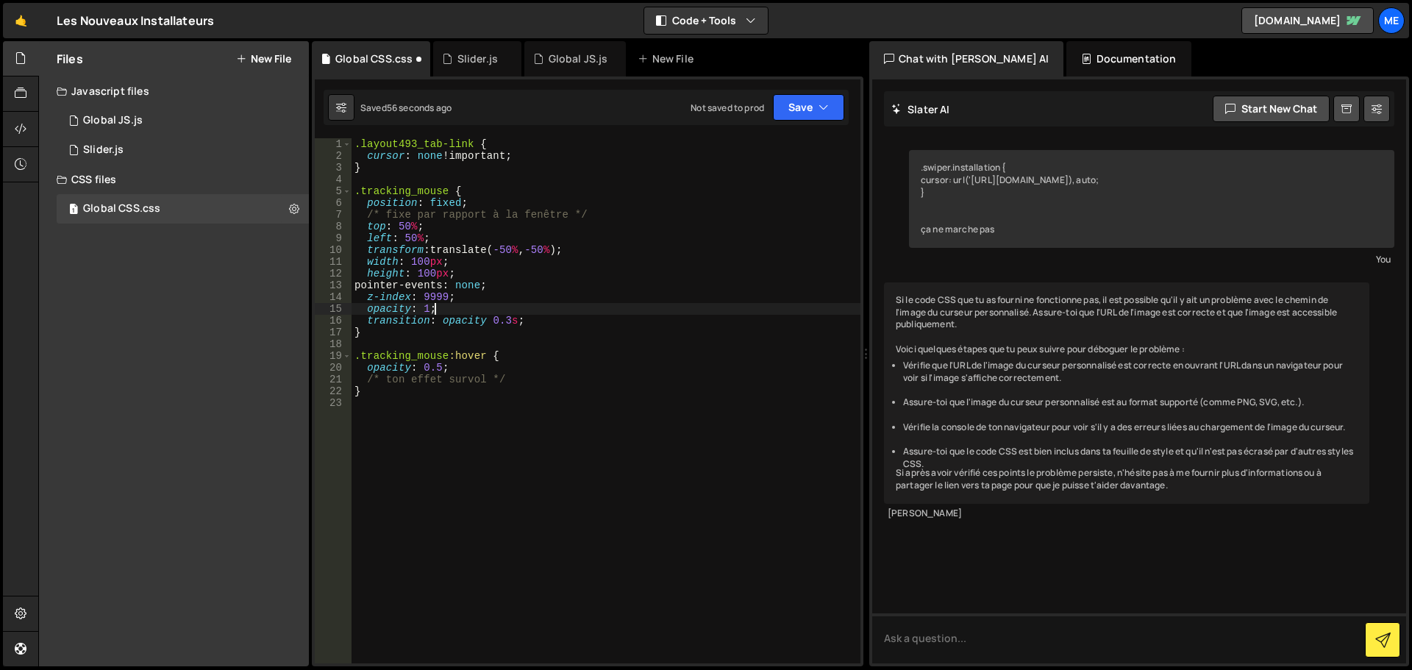
type textarea "}"
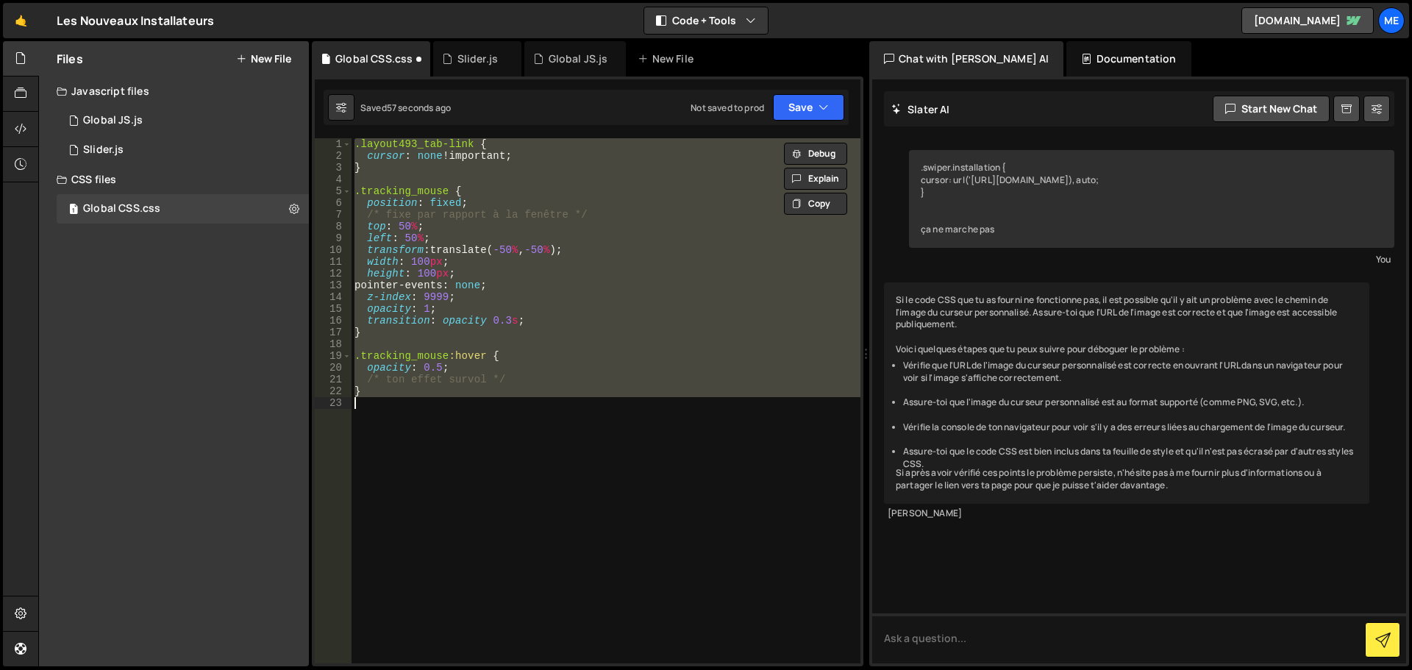
click at [423, 398] on div ".layout493_tab-link { cursor : none !important ; } .tracking_mouse { position :…" at bounding box center [606, 400] width 509 height 525
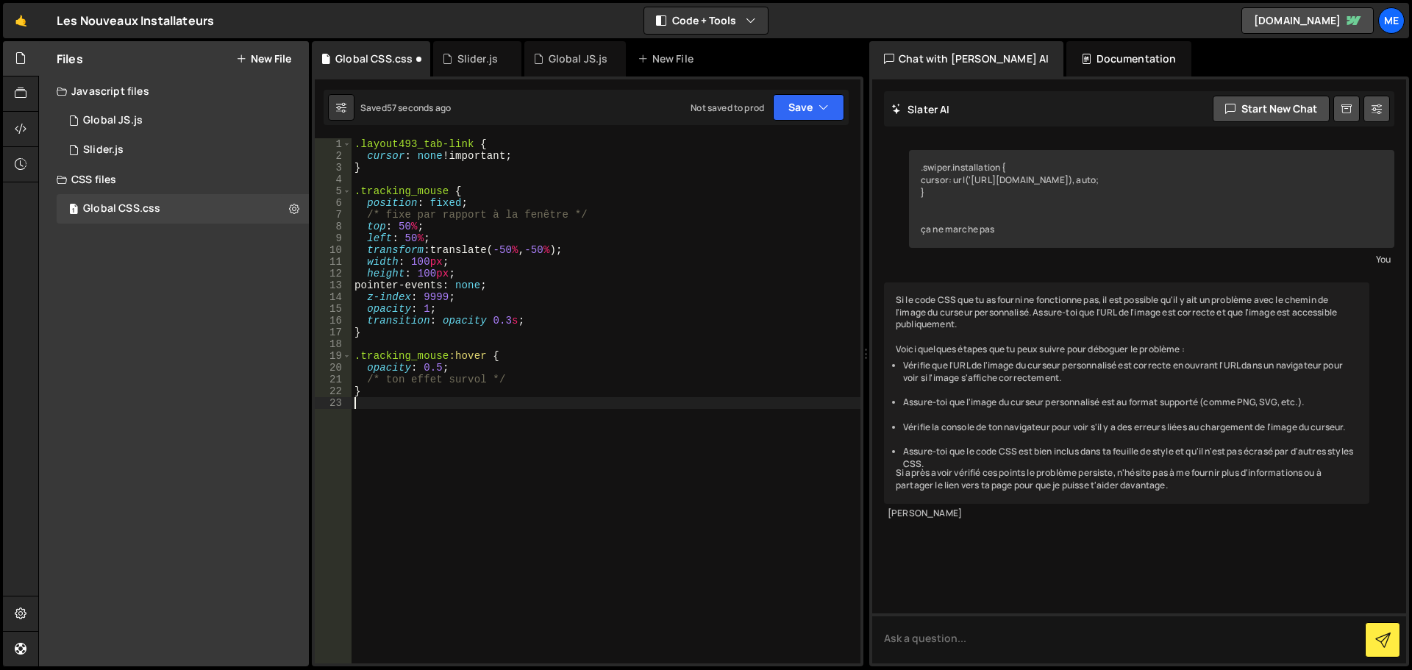
type textarea "}"
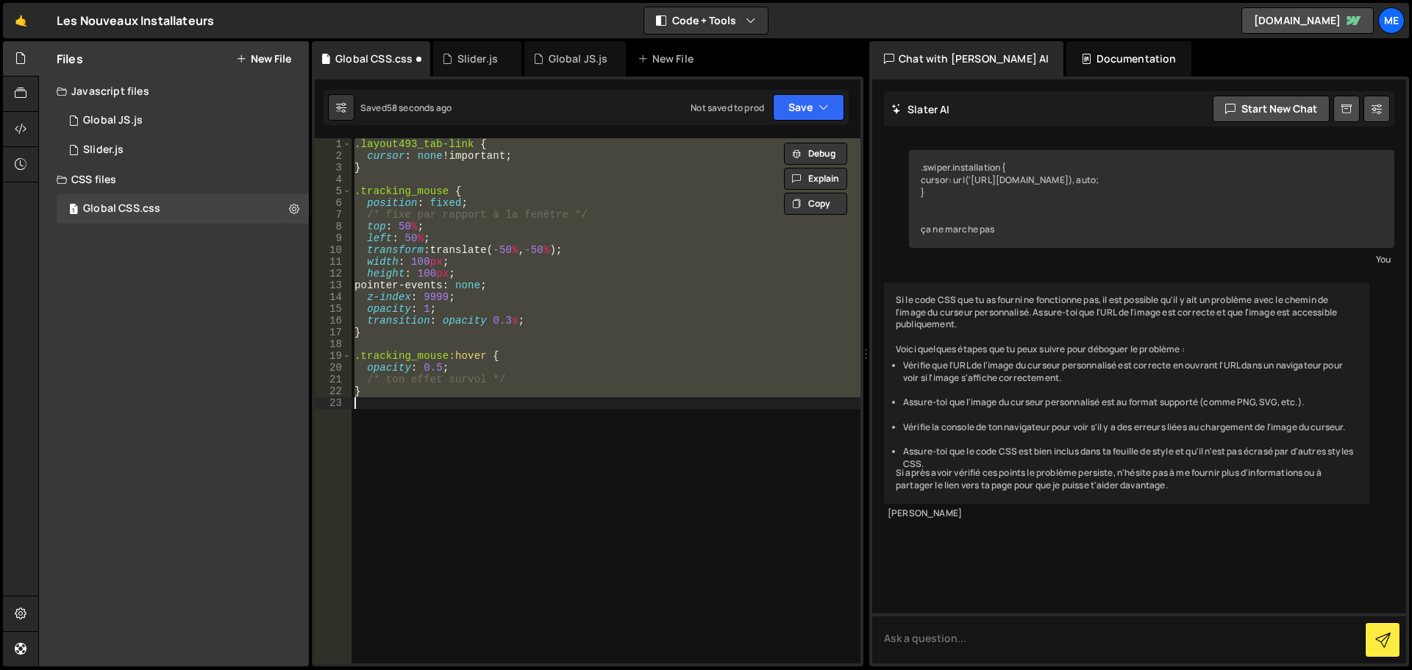
click at [423, 398] on div ".layout493_tab-link { cursor : none !important ; } .tracking_mouse { position :…" at bounding box center [606, 400] width 509 height 525
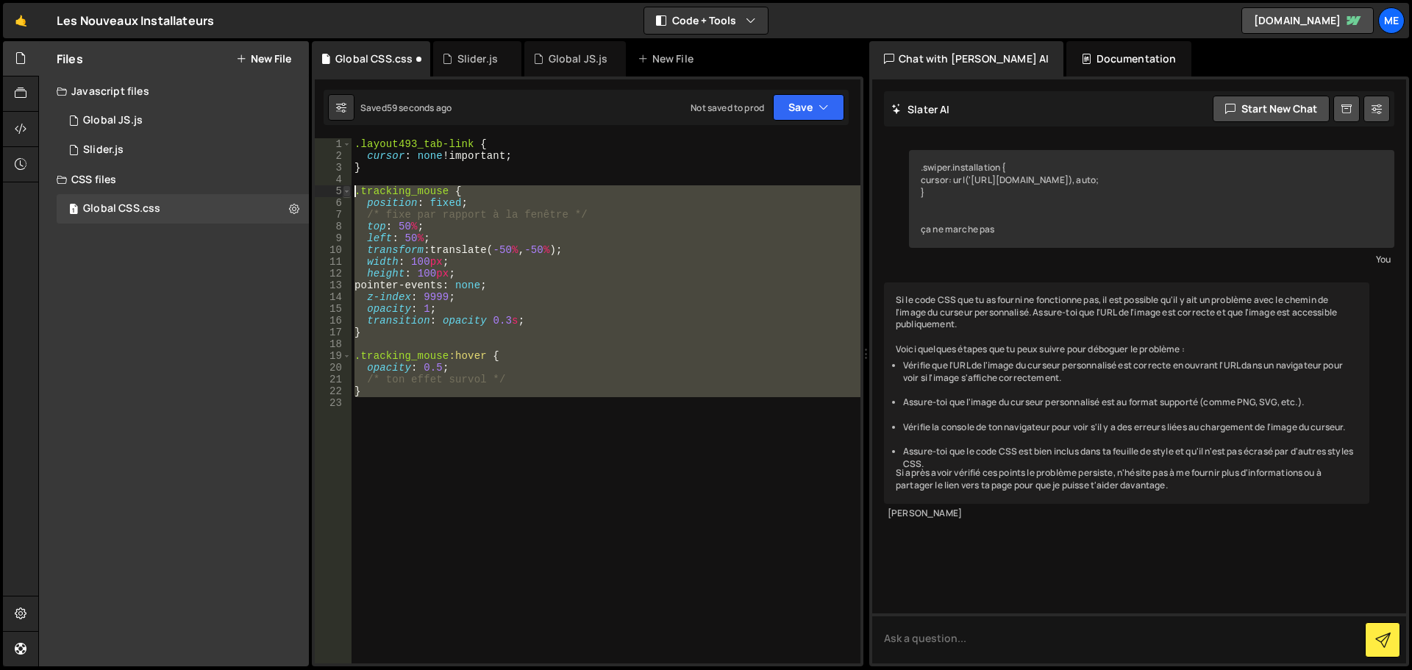
drag, startPoint x: 395, startPoint y: 404, endPoint x: 343, endPoint y: 187, distance: 223.0
click at [343, 187] on div "1 2 3 4 5 6 7 8 9 10 11 12 13 14 15 16 17 18 19 20 21 22 23 .layout493_tab-link…" at bounding box center [588, 400] width 546 height 525
type textarea ".tracking_mouse { position: fixed;"
paste textarea
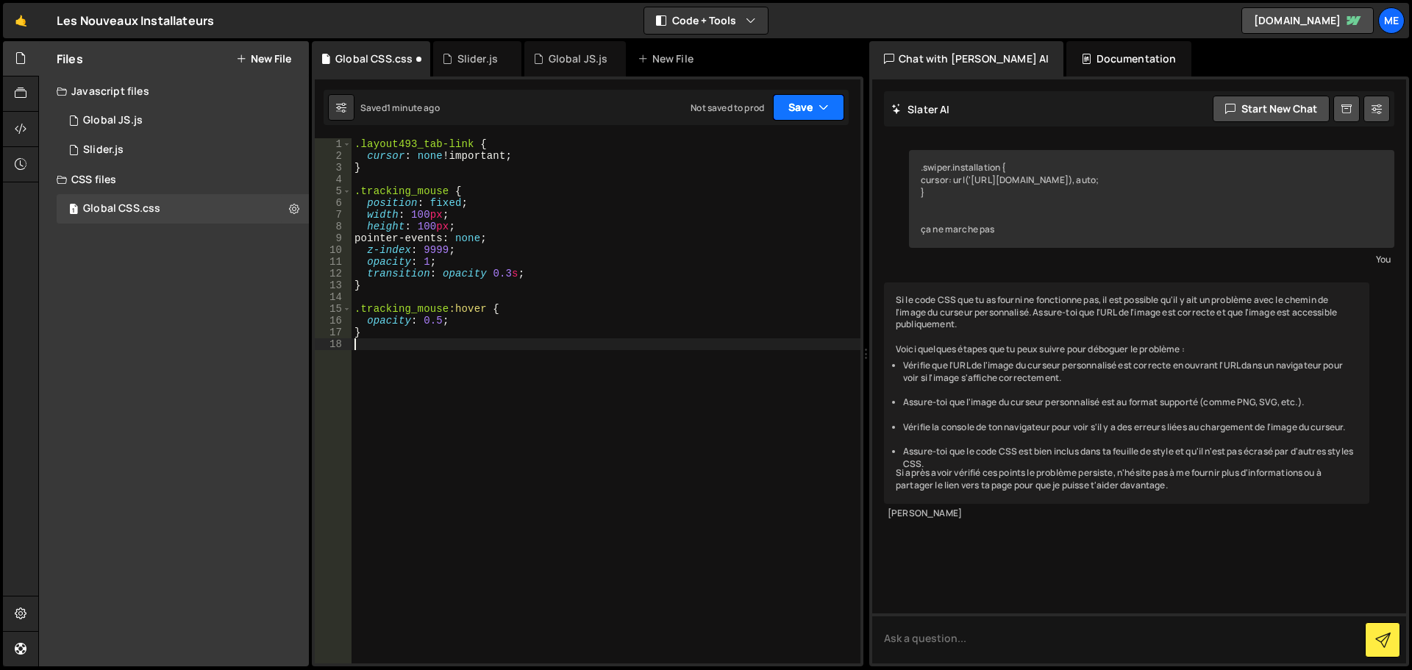
click at [814, 101] on button "Save" at bounding box center [808, 107] width 71 height 26
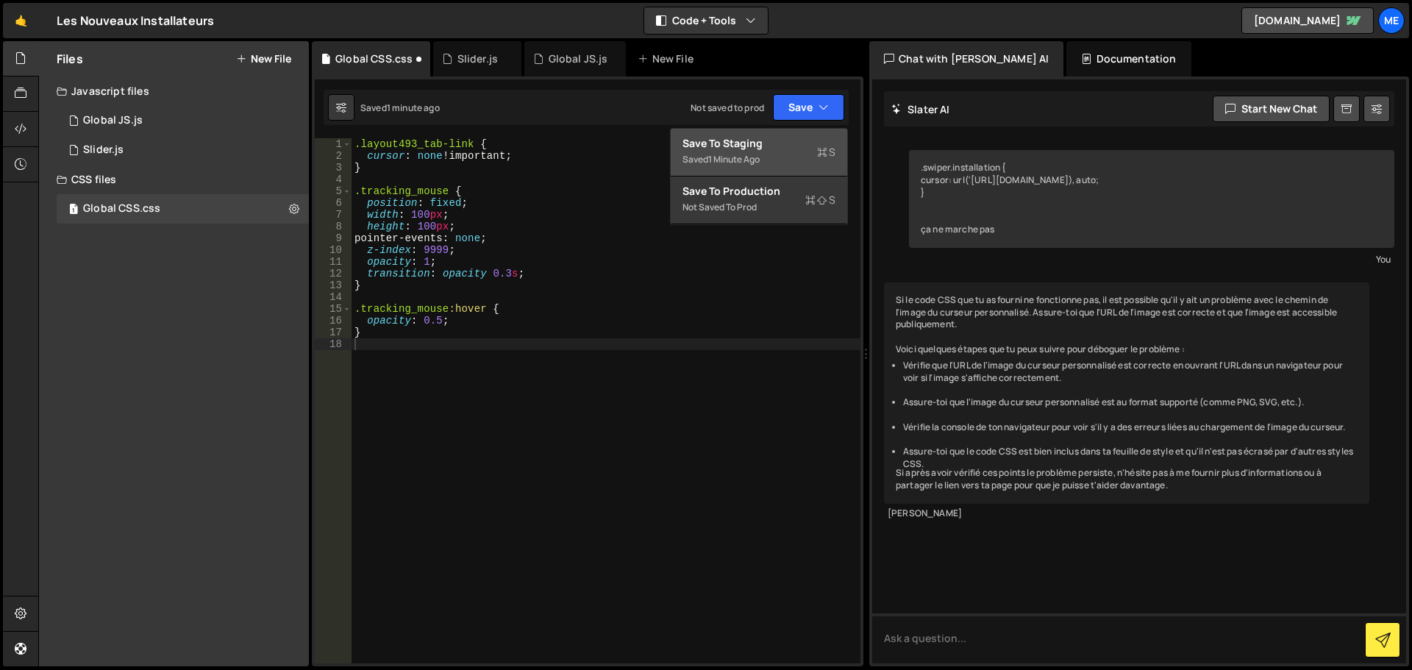
click at [763, 173] on button "Save to Staging S Saved 1 minute ago" at bounding box center [759, 153] width 177 height 48
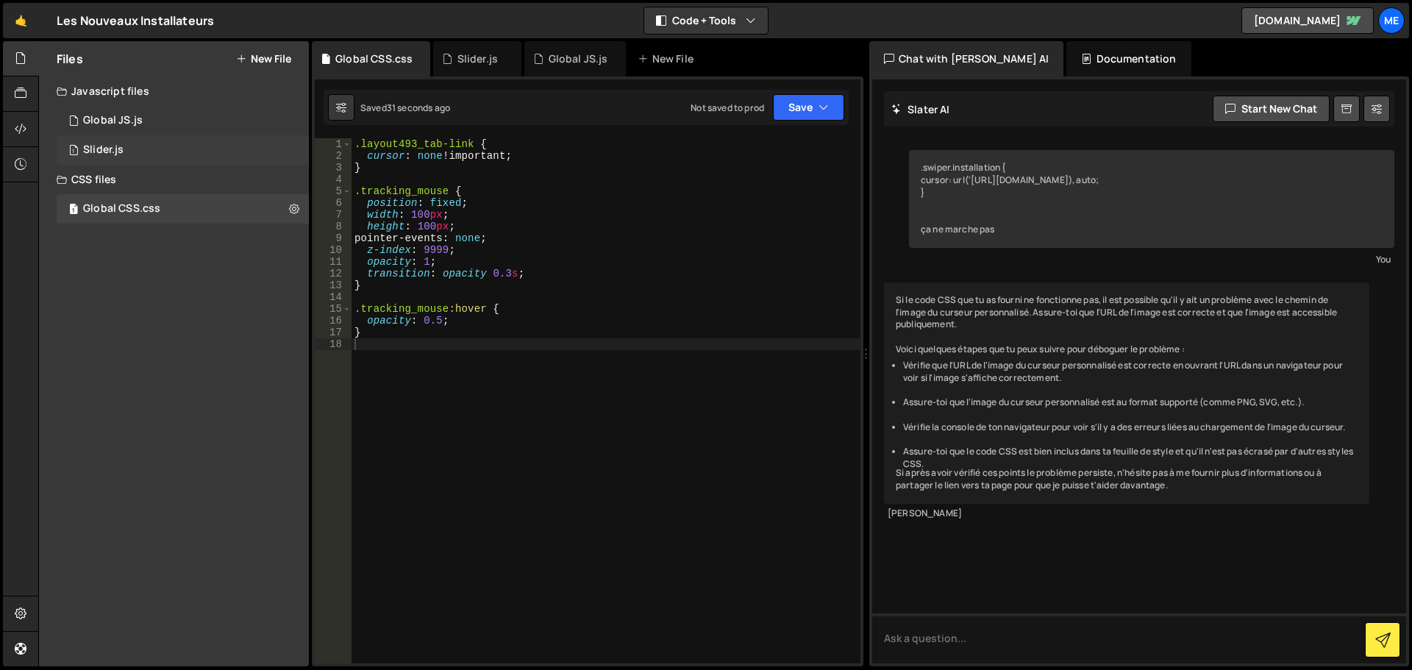
click at [163, 145] on div "1 Slider.js 0" at bounding box center [185, 149] width 257 height 29
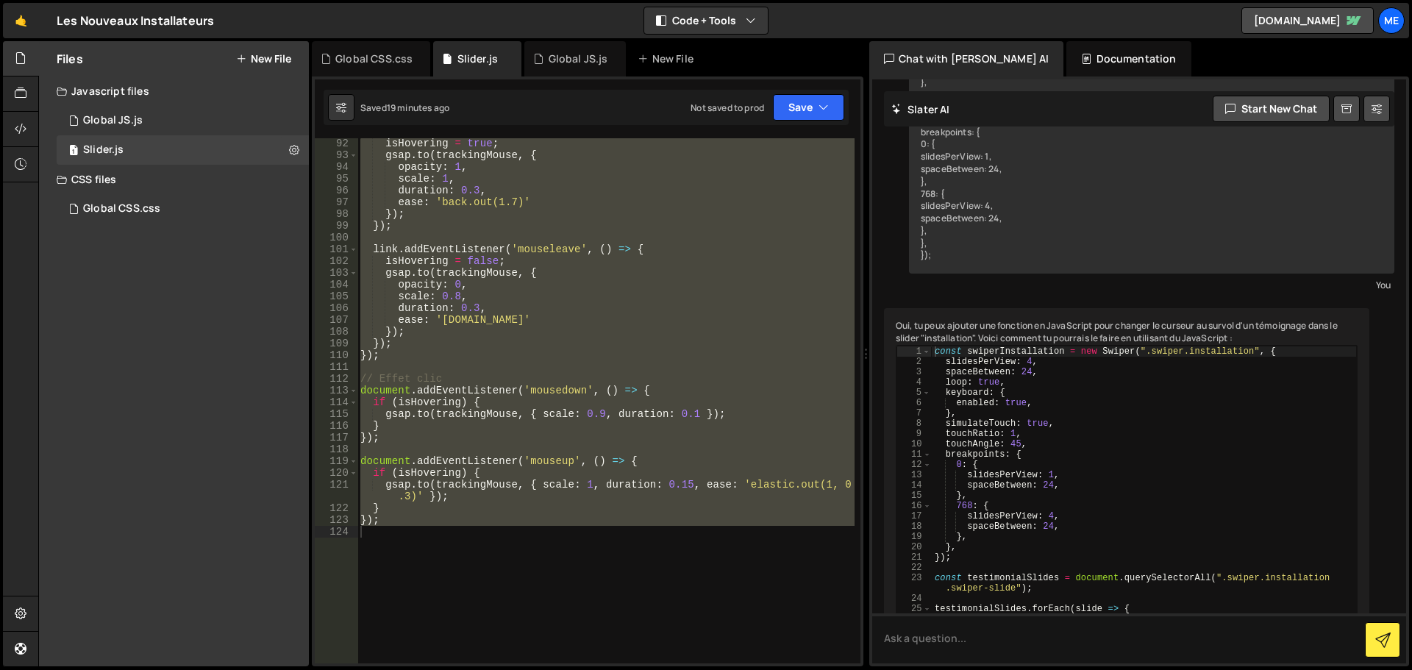
scroll to position [1051, 0]
click at [416, 528] on div "isHovering = true ; gsap . to ( trackingMouse , { opacity : 1 , scale : 1 , dur…" at bounding box center [605, 400] width 497 height 525
type textarea "gsap.to(trackingMouse, { scale: 1, duration: 0.15, ease: 'elastic.out(1, 0.3)' …"
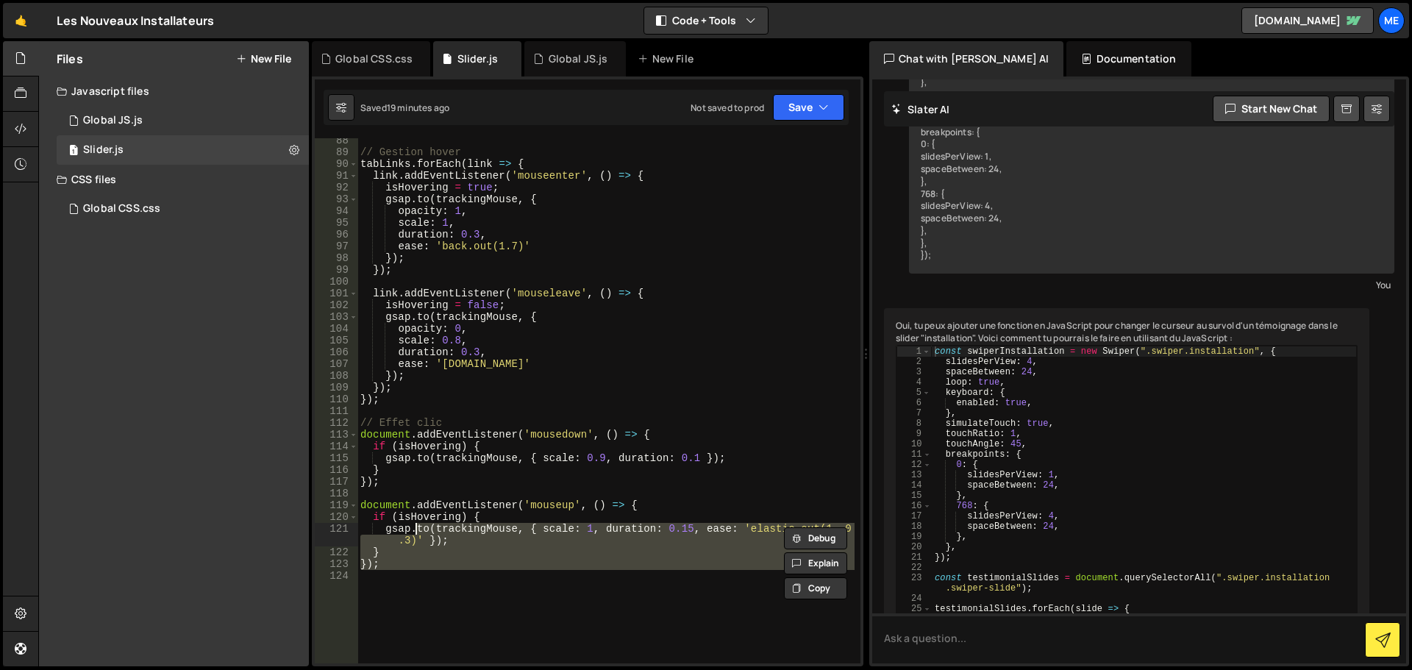
click at [413, 577] on div "// Gestion hover tabLinks . forEach ( link => { link . addEventListener ( 'mous…" at bounding box center [605, 400] width 497 height 525
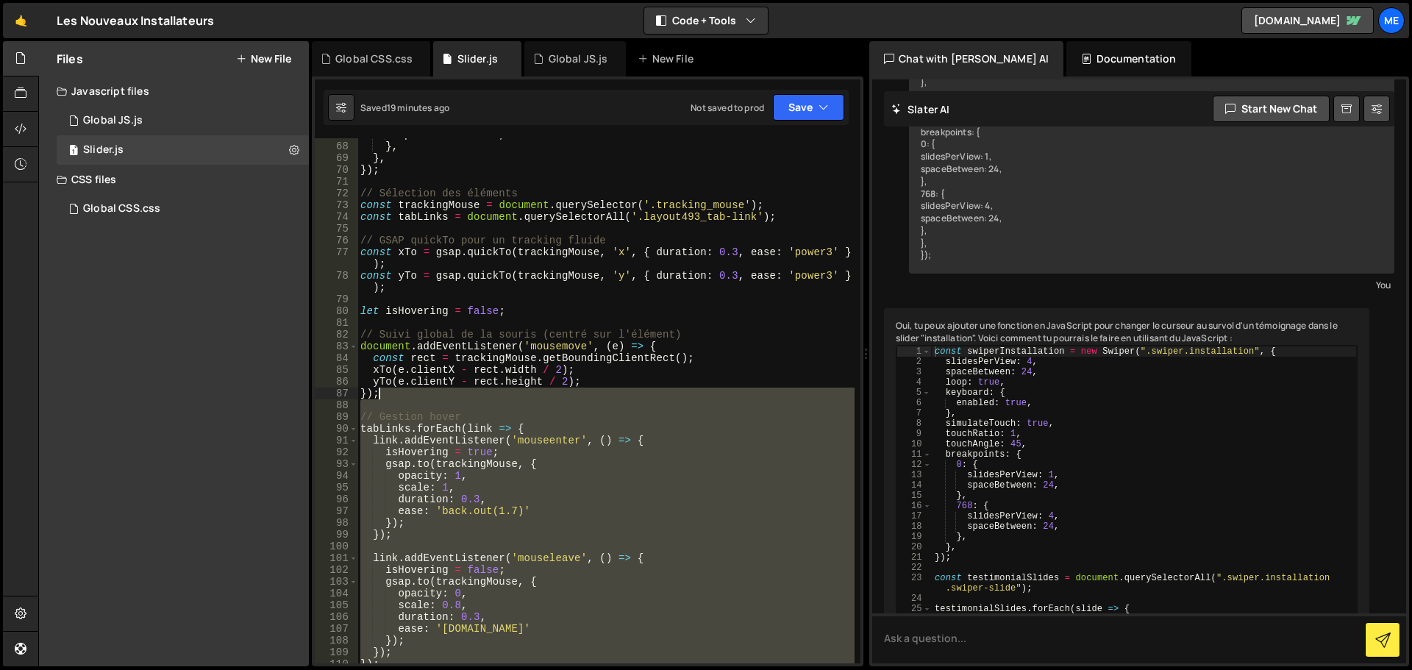
scroll to position [654, 0]
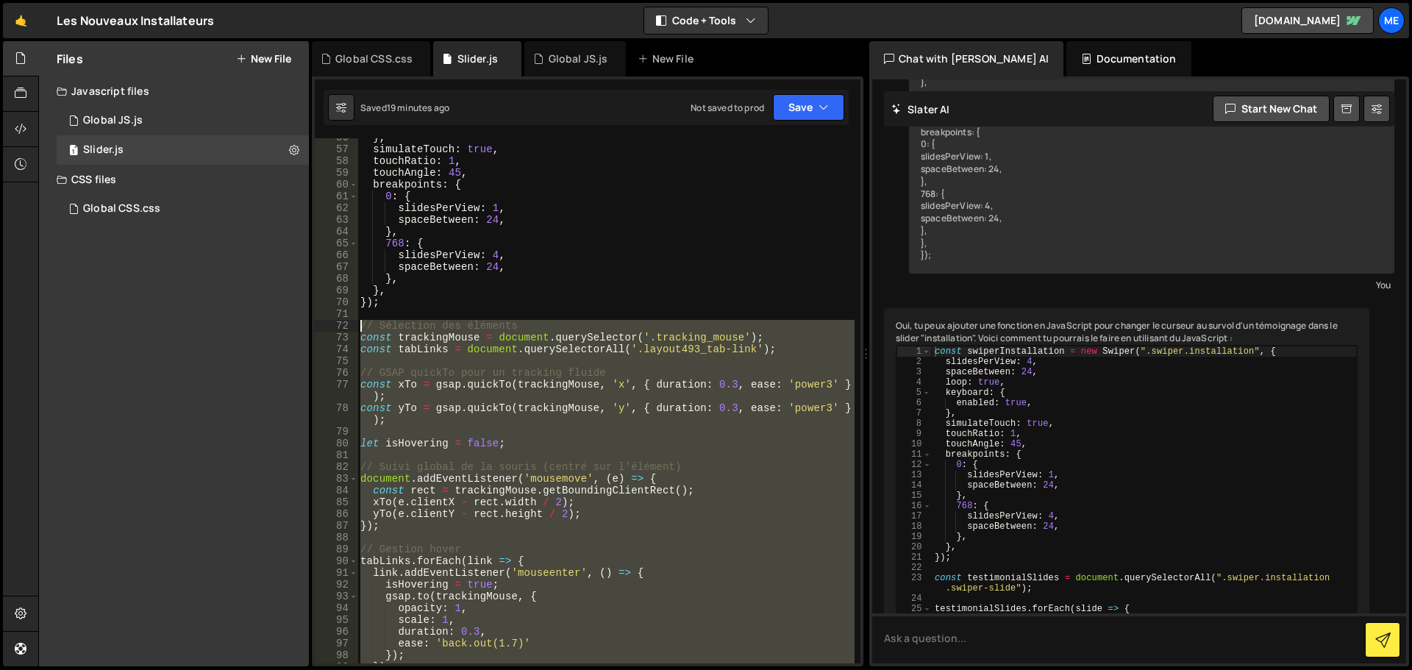
drag, startPoint x: 396, startPoint y: 573, endPoint x: 349, endPoint y: 327, distance: 250.8
click at [349, 327] on div "56 57 58 59 60 61 62 63 64 65 66 67 68 69 70 71 72 73 74 75 76 77 78 79 80 81 8…" at bounding box center [588, 400] width 546 height 525
type textarea "// Sélection des éléments const trackingMouse = document.querySelector('.tracki…"
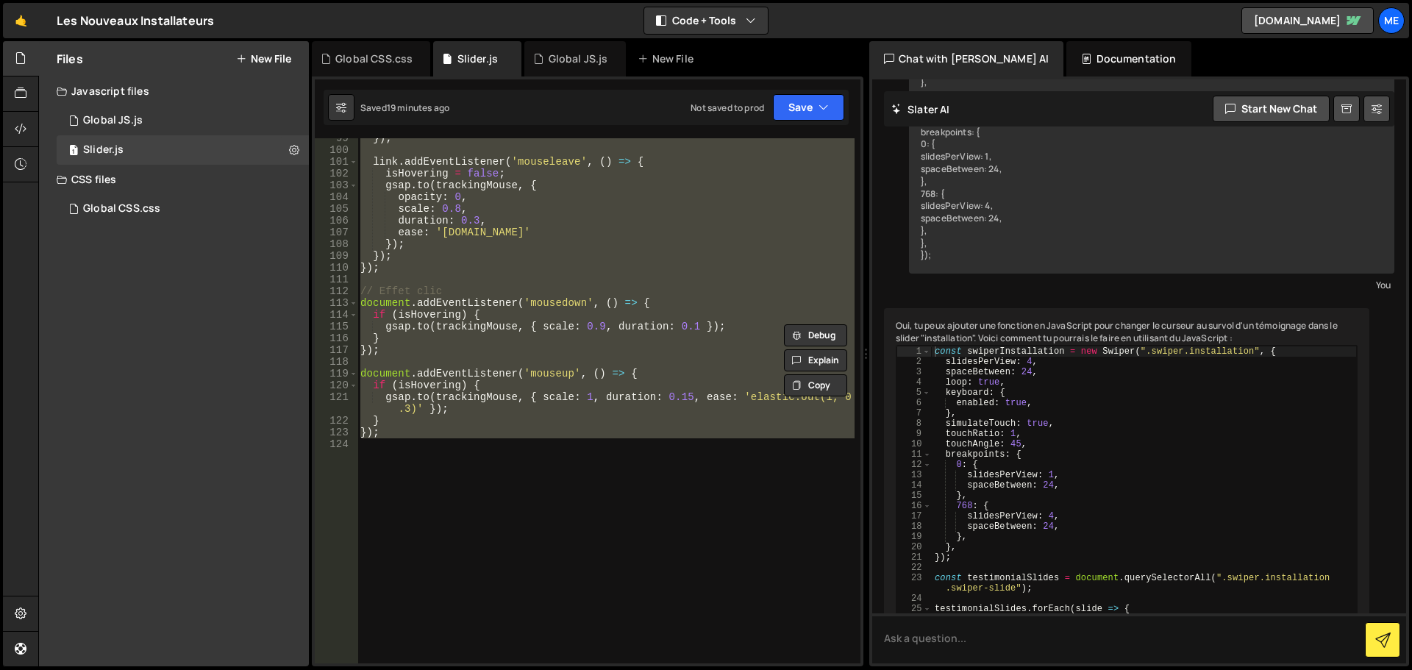
scroll to position [1183, 0]
click at [487, 448] on div "}) ; link . addEventListener ( 'mouseleave' , ( ) => { isHovering = false ; gsa…" at bounding box center [605, 400] width 497 height 525
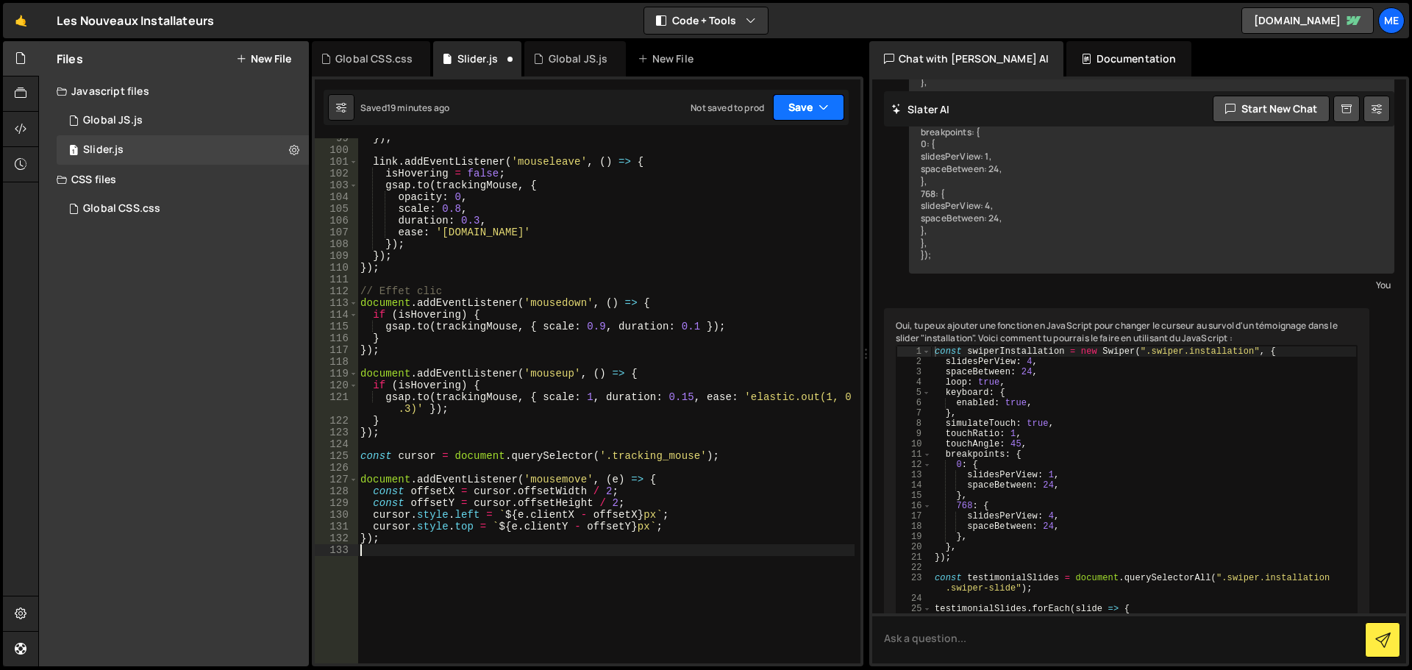
click at [810, 115] on button "Save" at bounding box center [808, 107] width 71 height 26
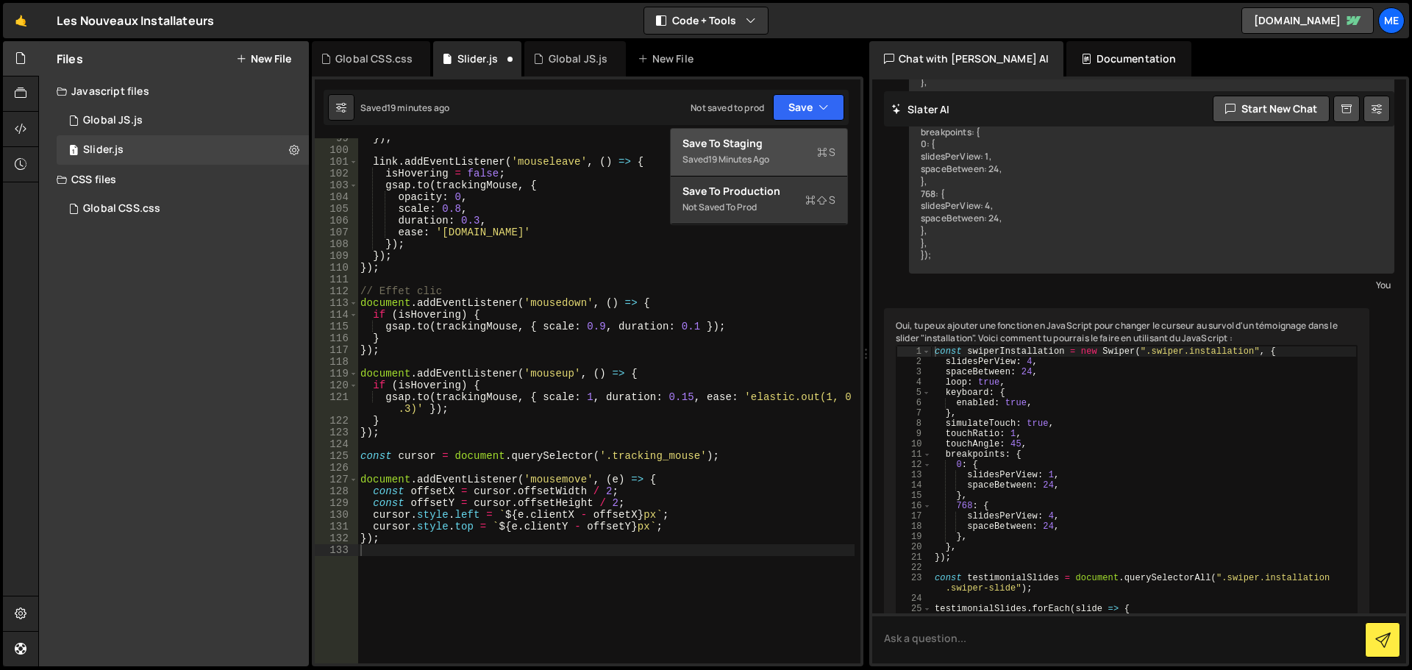
click at [799, 146] on div "Save to Staging S" at bounding box center [759, 143] width 153 height 15
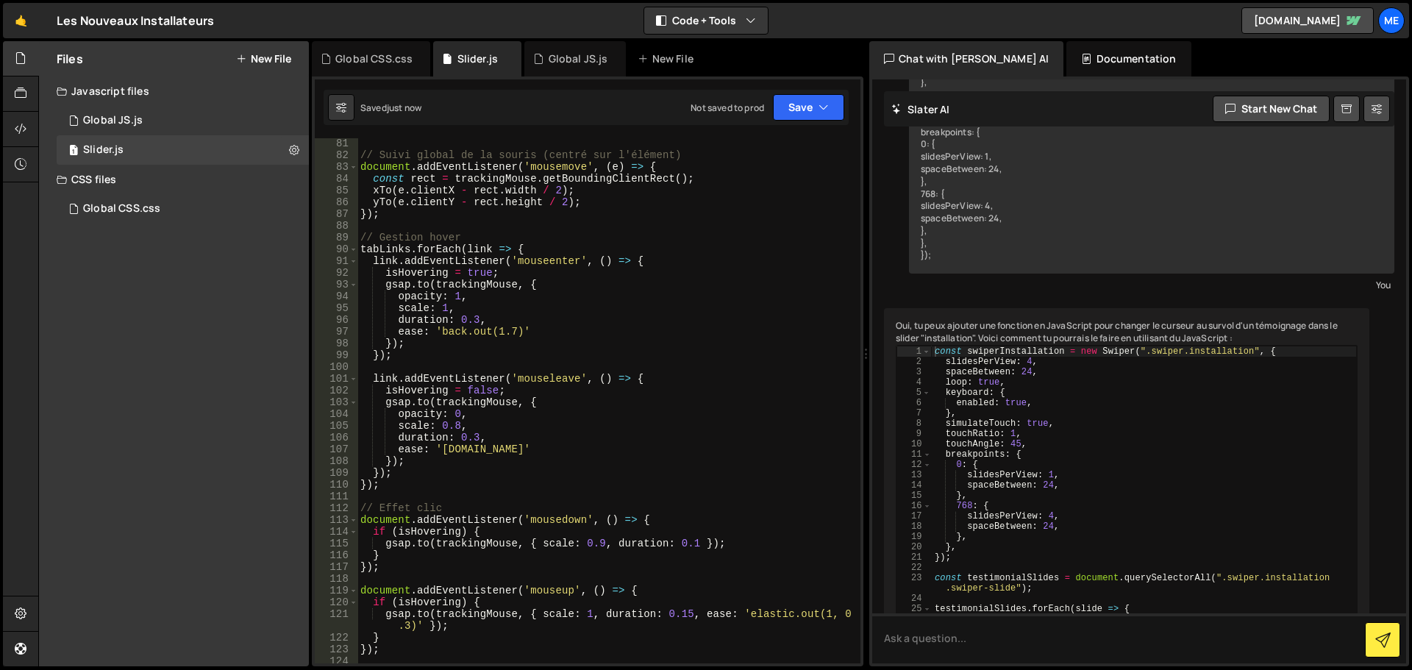
scroll to position [965, 0]
click at [179, 201] on div "1 Global CSS.css 0" at bounding box center [183, 208] width 252 height 29
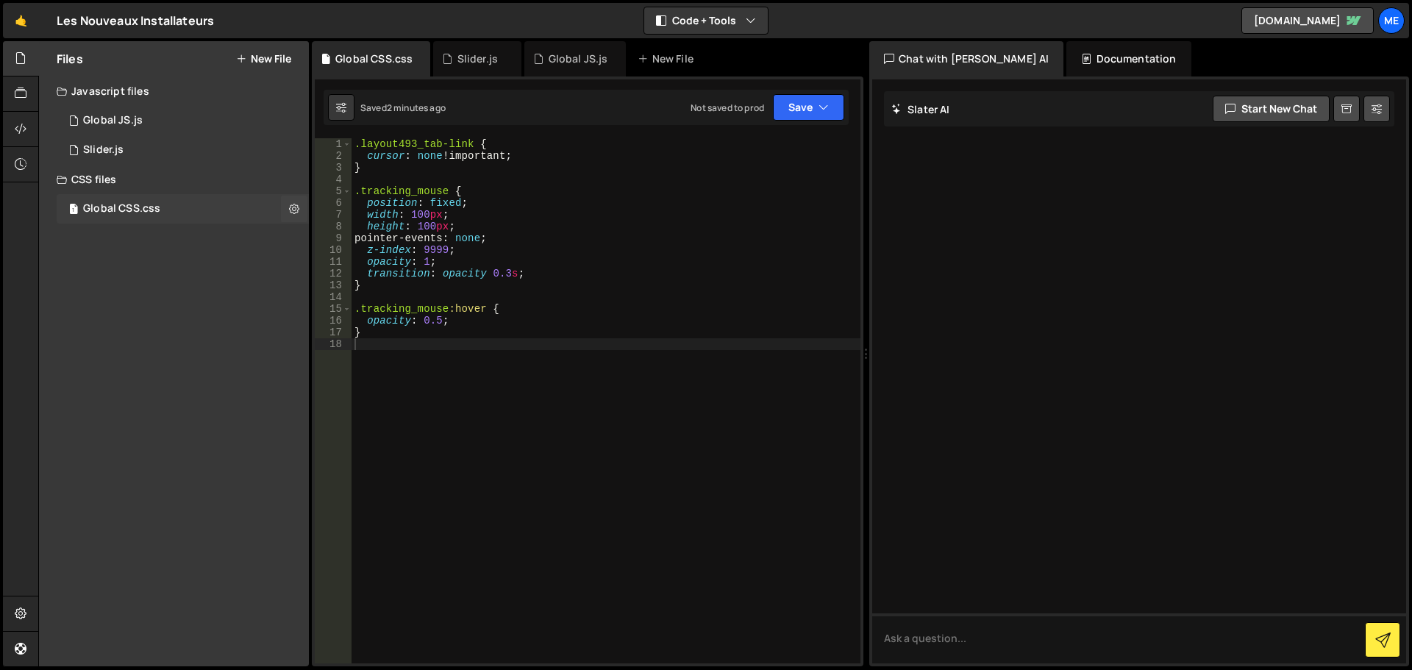
scroll to position [0, 0]
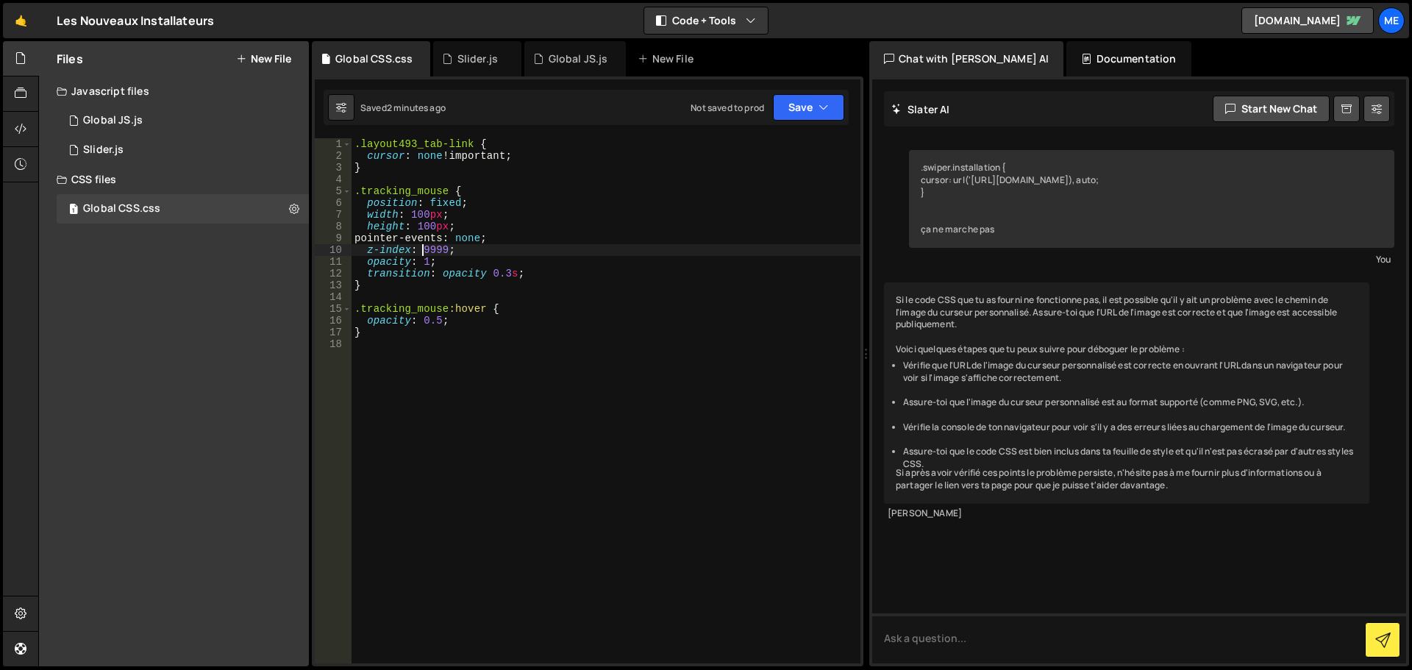
click at [420, 253] on div ".layout493_tab-link { cursor : none !important ; } .tracking_mouse { position :…" at bounding box center [606, 412] width 509 height 549
type textarea "}"
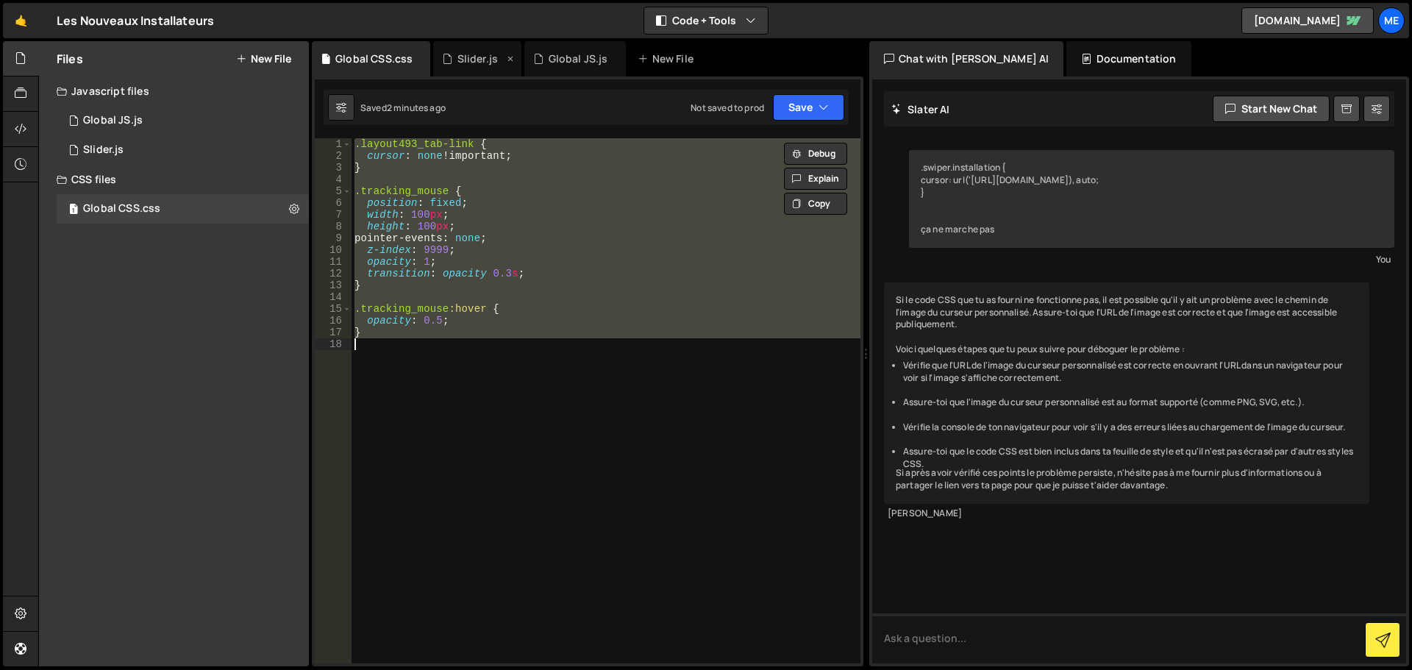
click at [481, 65] on div "Slider.js" at bounding box center [477, 58] width 40 height 15
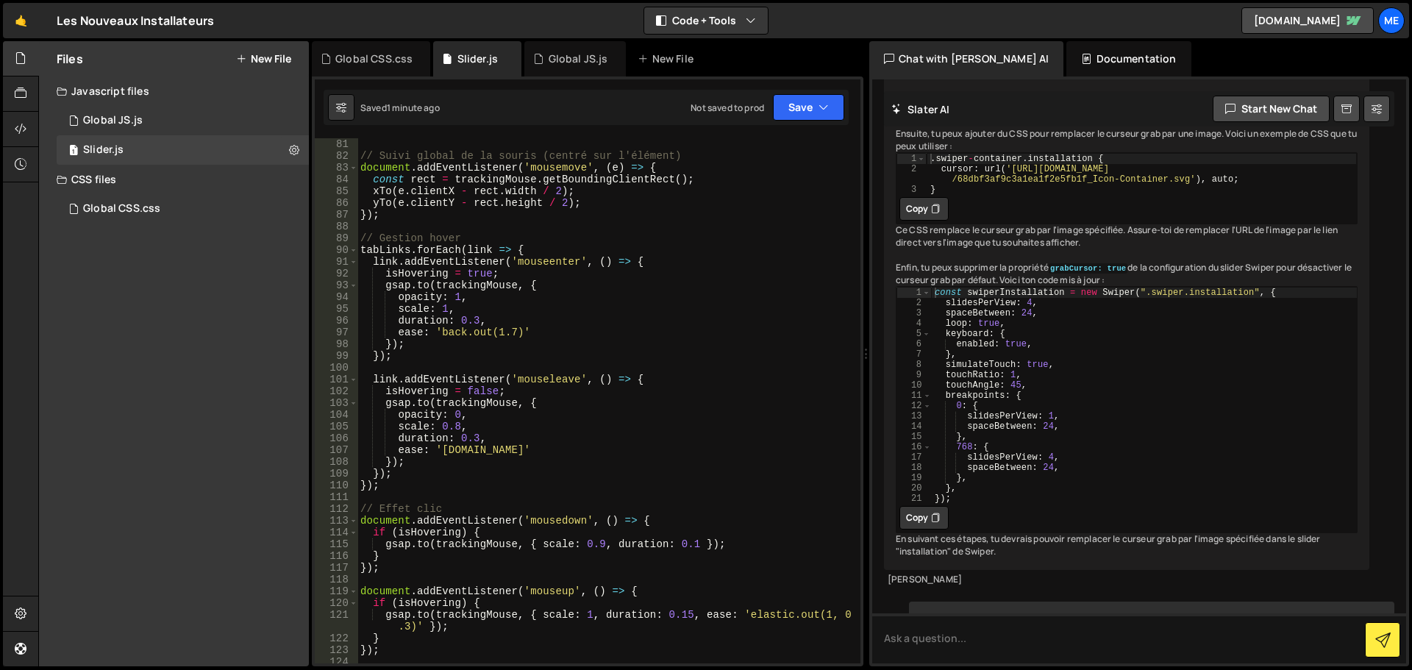
click at [504, 318] on div "let isHovering = false ; // Suivi global de la souris (centré sur l'élément) do…" at bounding box center [605, 401] width 497 height 549
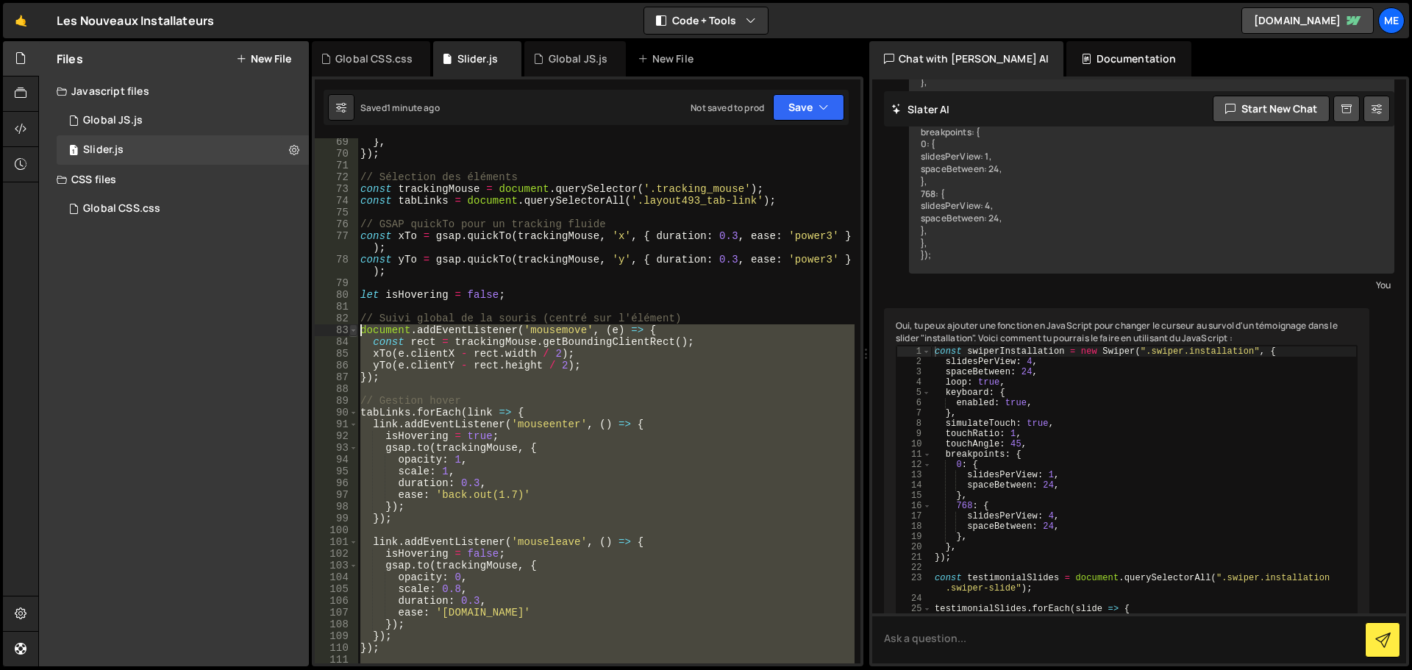
scroll to position [670, 0]
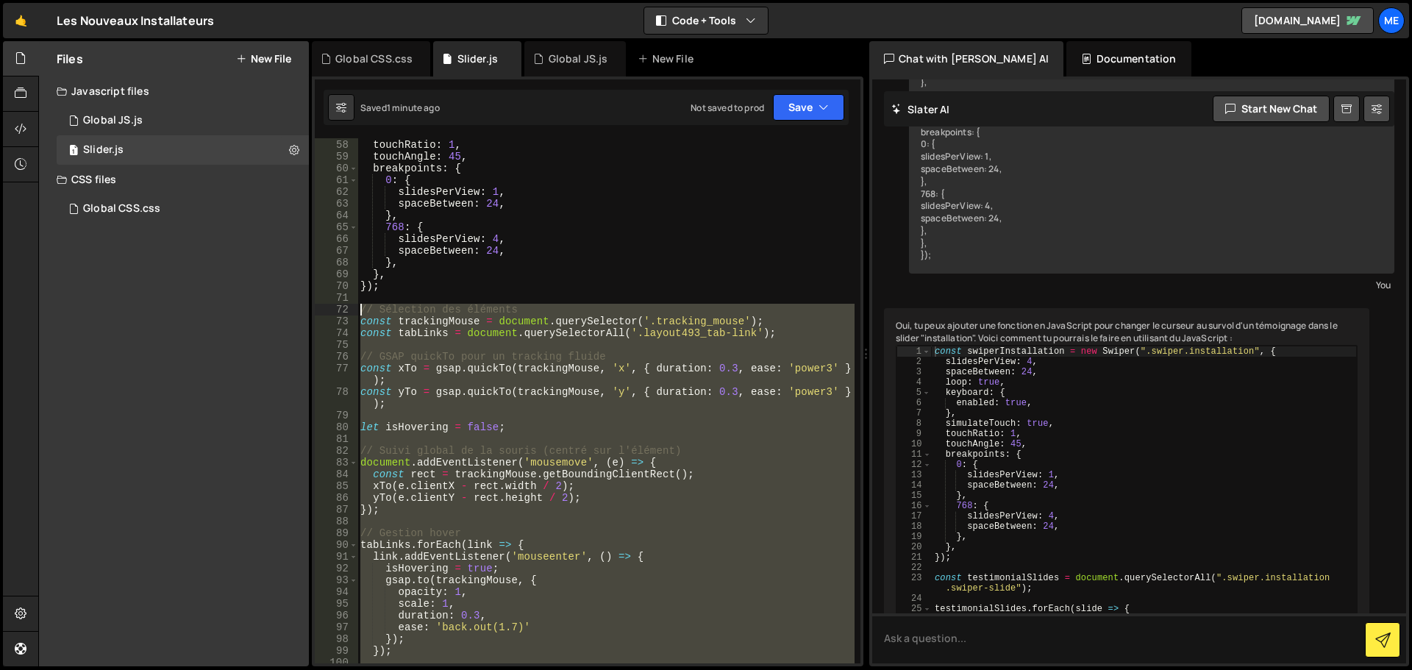
drag, startPoint x: 414, startPoint y: 354, endPoint x: 341, endPoint y: 310, distance: 85.1
click at [341, 310] on div "duration: 0.3, 57 58 59 60 61 62 63 64 65 66 67 68 69 70 71 72 73 74 75 76 77 7…" at bounding box center [588, 400] width 546 height 525
type textarea "// Sélection des éléments const trackingMouse = document.querySelector('.tracki…"
click at [181, 196] on div "1 Global CSS.css 0" at bounding box center [183, 208] width 252 height 29
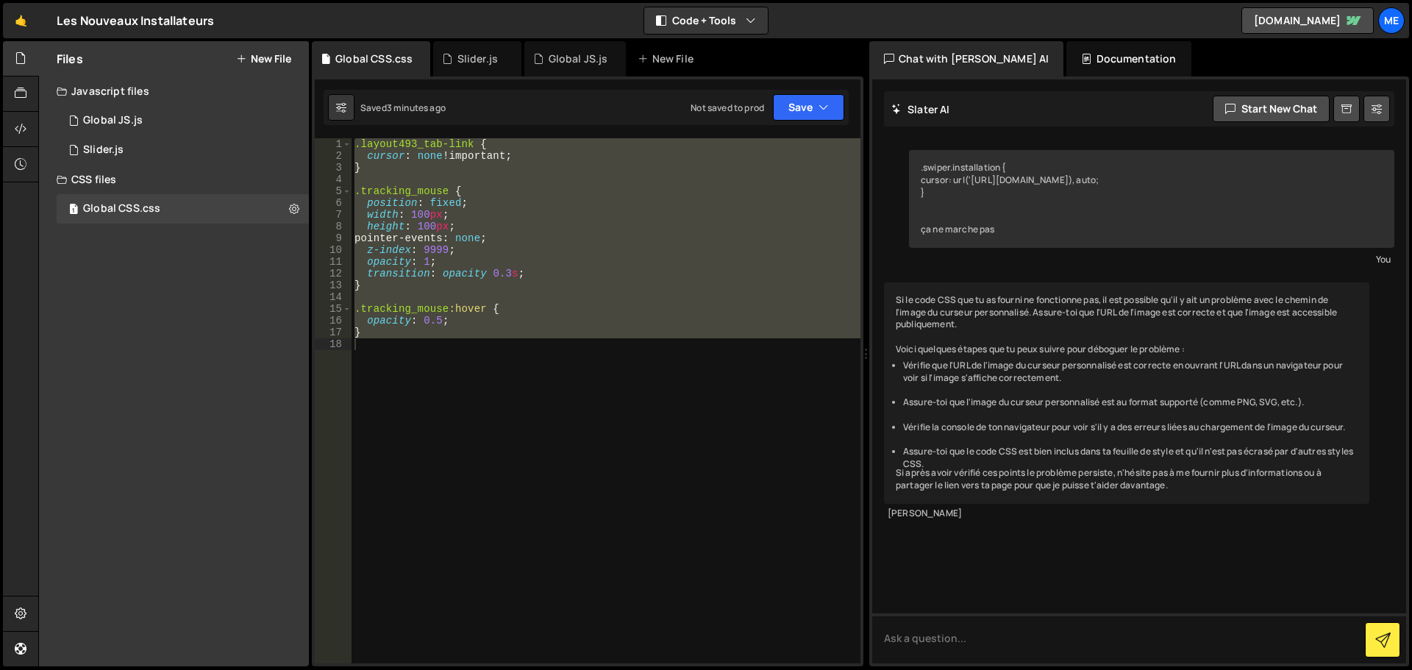
click at [404, 144] on div ".layout493_tab-link { cursor : none !important ; } .tracking_mouse { position :…" at bounding box center [606, 400] width 509 height 525
click at [405, 144] on div ".layout493_tab-link { cursor : none !important ; } .tracking_mouse { position :…" at bounding box center [606, 412] width 509 height 549
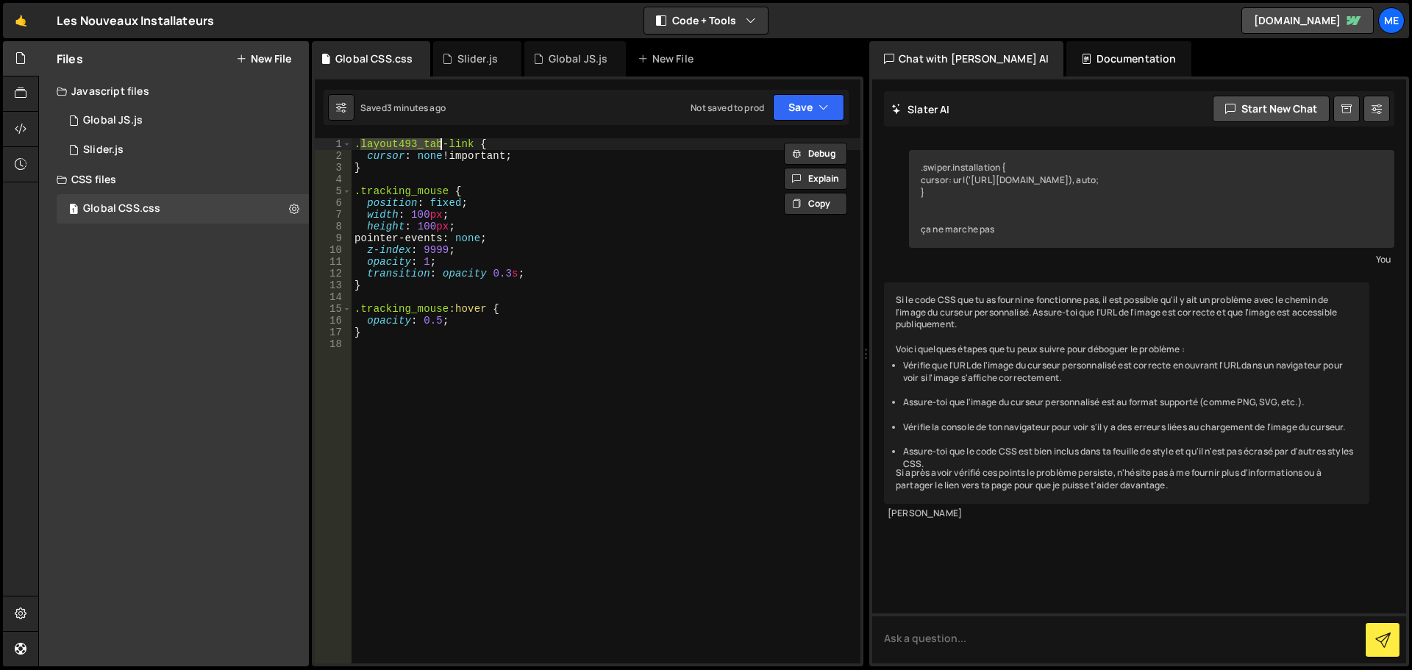
click at [405, 144] on div ".layout493_tab-link { cursor : none !important ; } .tracking_mouse { position :…" at bounding box center [606, 412] width 509 height 549
click at [431, 148] on div ".layout493_tab-link { cursor : none !important ; } .tracking_mouse { position :…" at bounding box center [606, 400] width 509 height 525
type textarea ".layout493_tab-link {"
drag, startPoint x: 475, startPoint y: 146, endPoint x: 363, endPoint y: 141, distance: 111.9
click at [363, 141] on div ".layout493_tab-link { cursor : none !important ; } .tracking_mouse { position :…" at bounding box center [606, 412] width 509 height 549
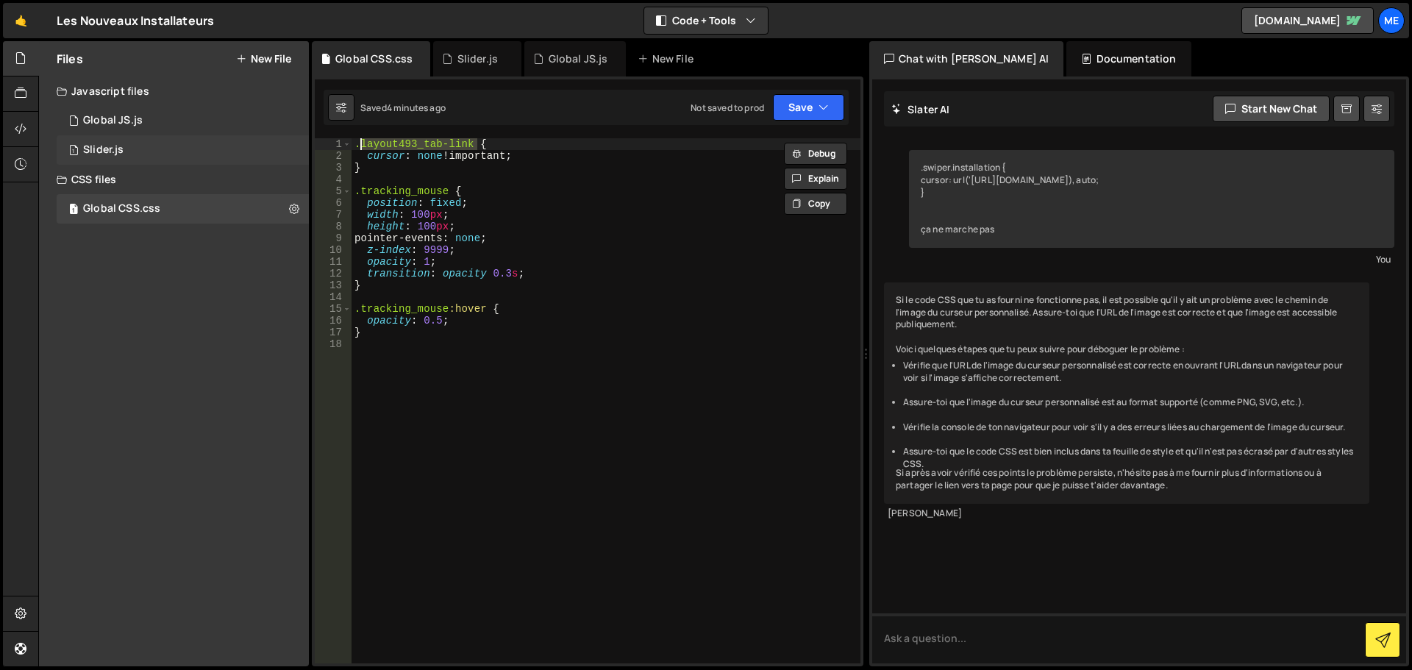
click at [133, 161] on div "1 Slider.js 0" at bounding box center [185, 149] width 257 height 29
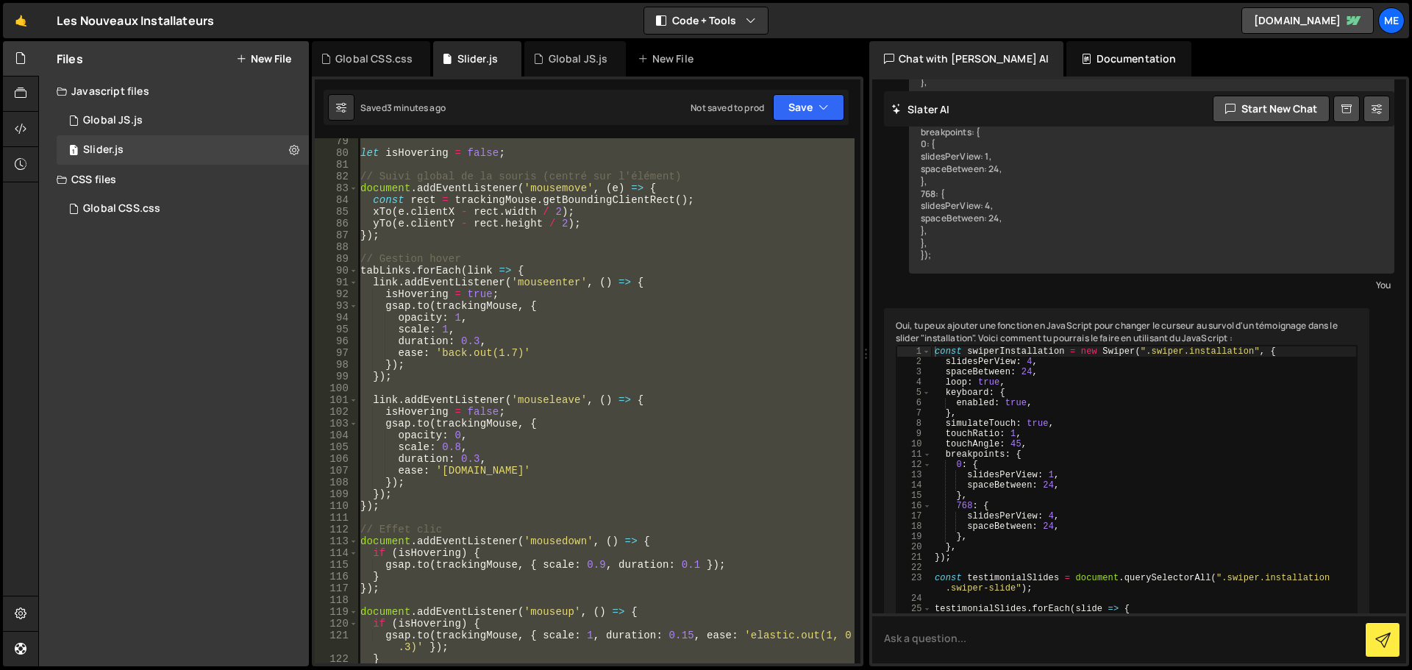
scroll to position [1165, 0]
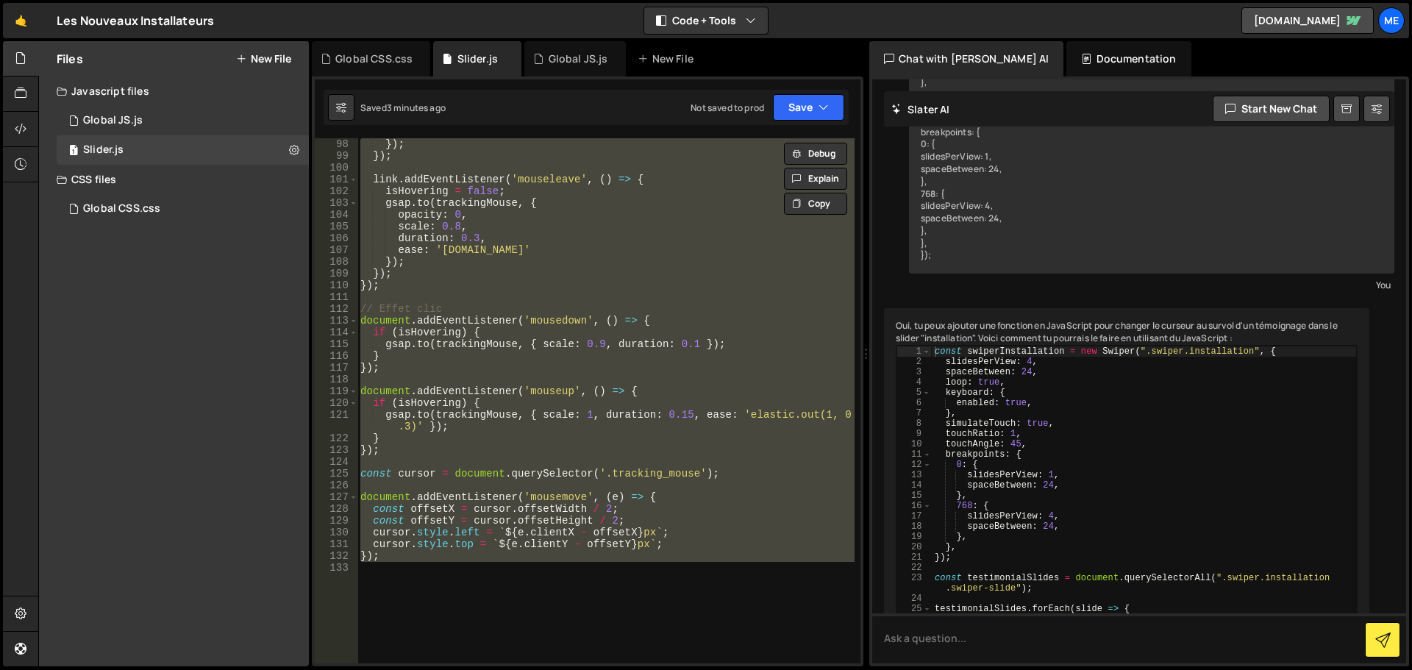
click at [440, 586] on div "}) ; }) ; link . addEventListener ( 'mouseleave' , ( ) => { isHovering = false …" at bounding box center [605, 400] width 497 height 525
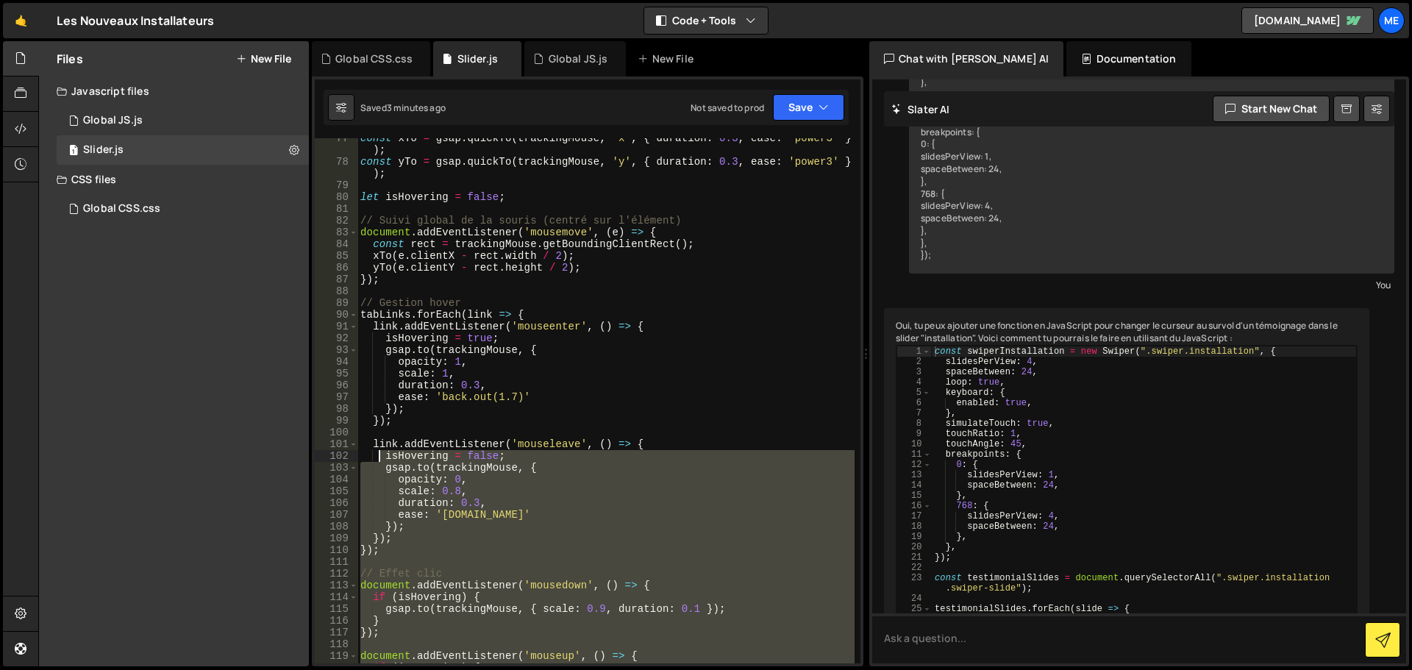
scroll to position [768, 0]
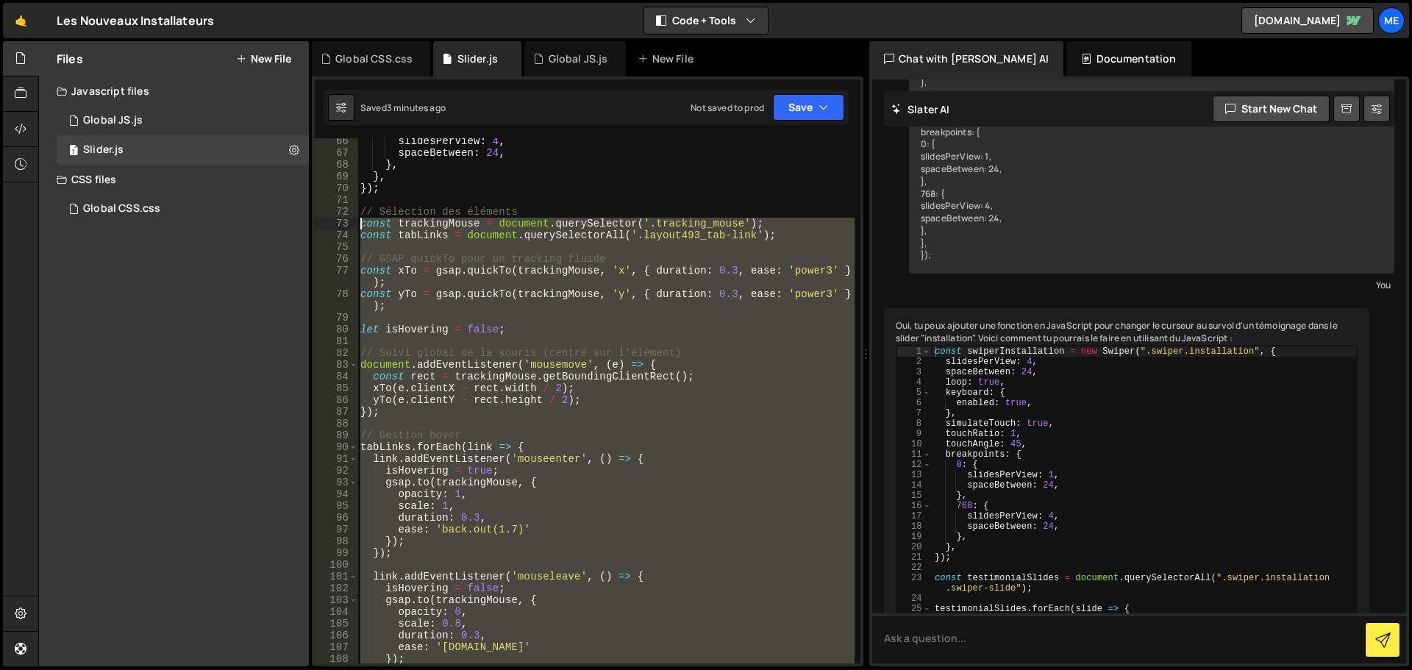
drag, startPoint x: 387, startPoint y: 524, endPoint x: 360, endPoint y: 219, distance: 306.4
click at [360, 220] on div "slidesPerView : 4 , spaceBetween : 24 , } , } , }) ; // Sélection des éléments …" at bounding box center [605, 409] width 497 height 549
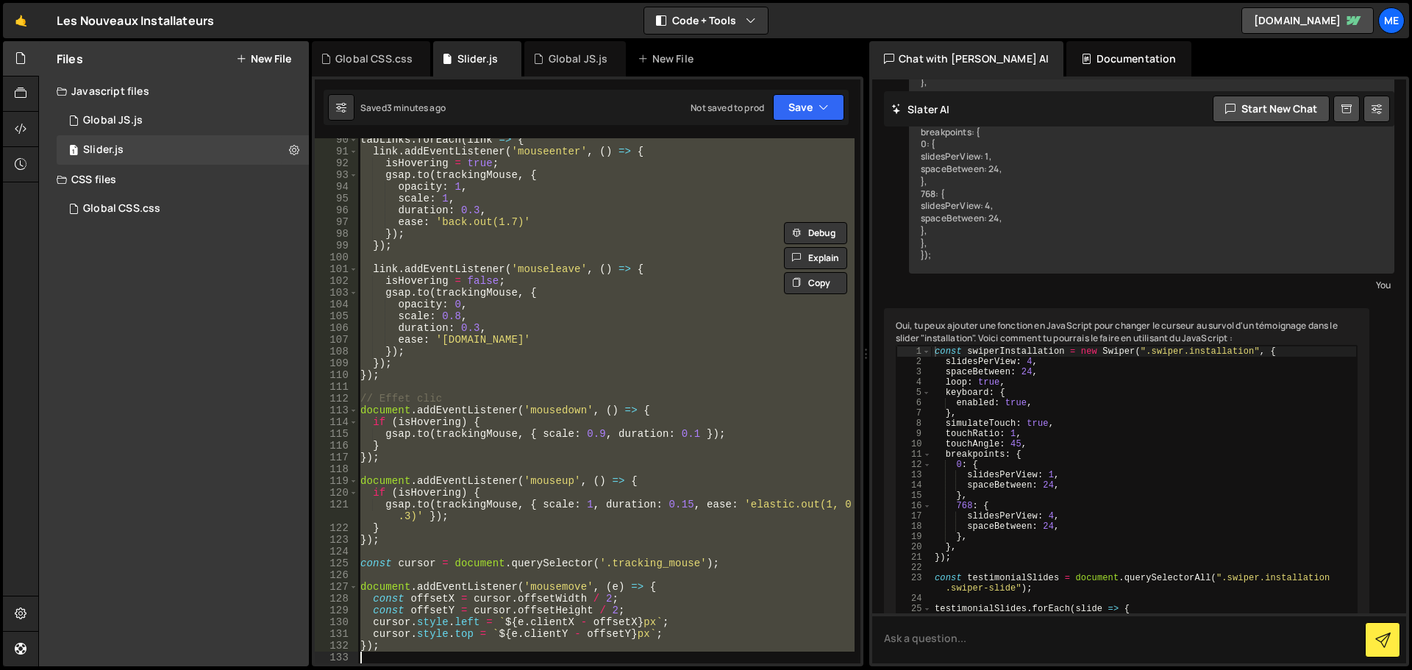
drag, startPoint x: 361, startPoint y: 213, endPoint x: 657, endPoint y: 705, distance: 574.0
click at [657, 669] on html "Projects Community Library Blog Me Your current team is Mekaa Projects Your Tea…" at bounding box center [706, 335] width 1412 height 670
type textarea "});"
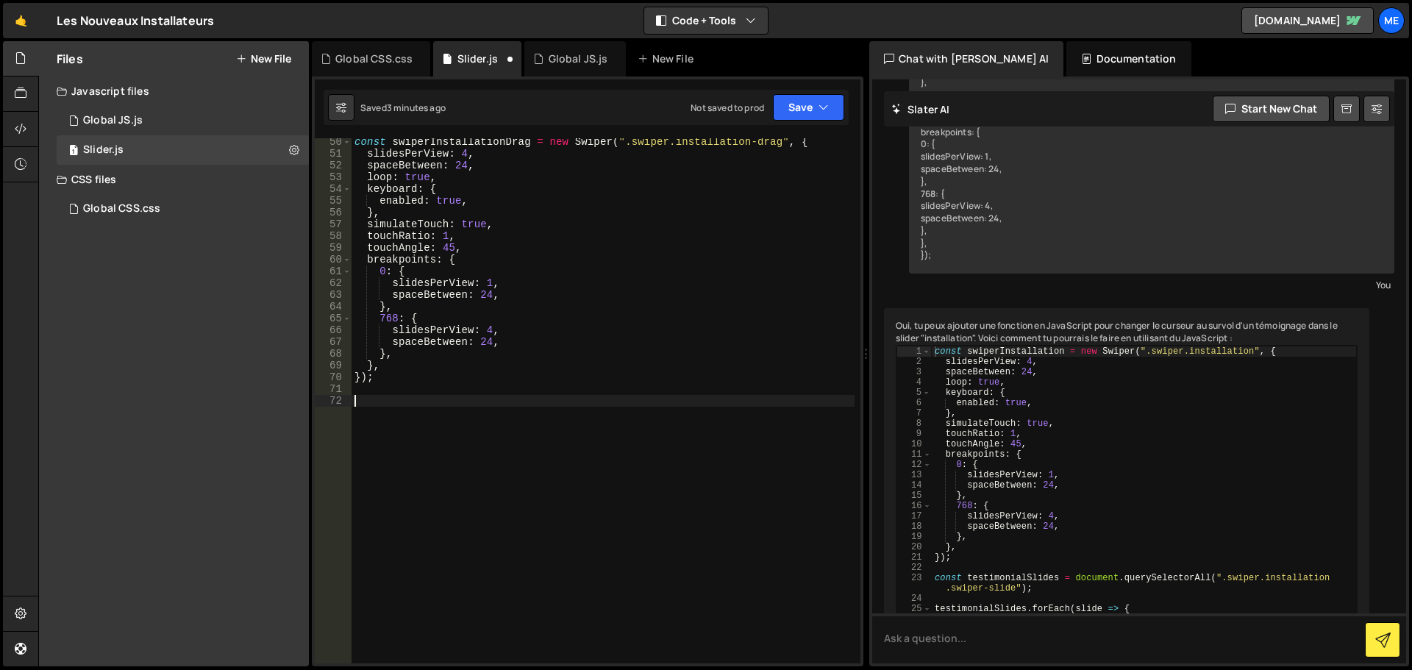
scroll to position [805, 0]
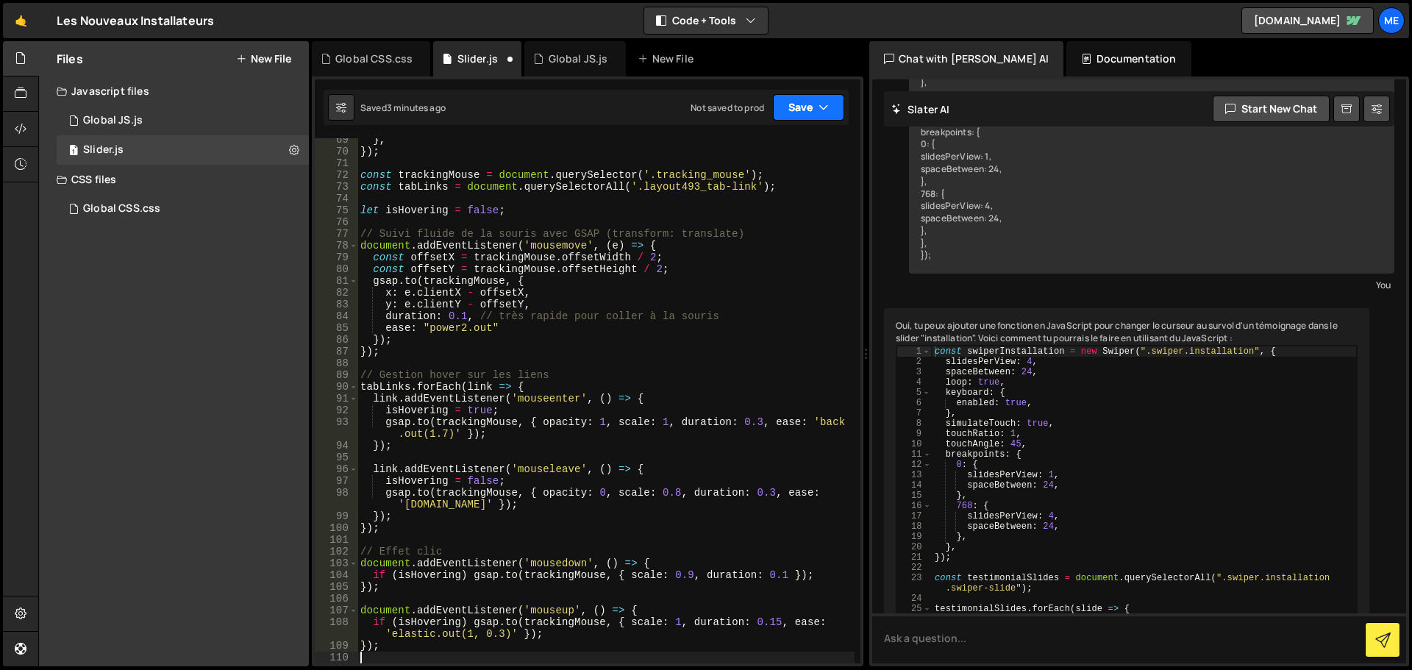
click at [833, 104] on button "Save" at bounding box center [808, 107] width 71 height 26
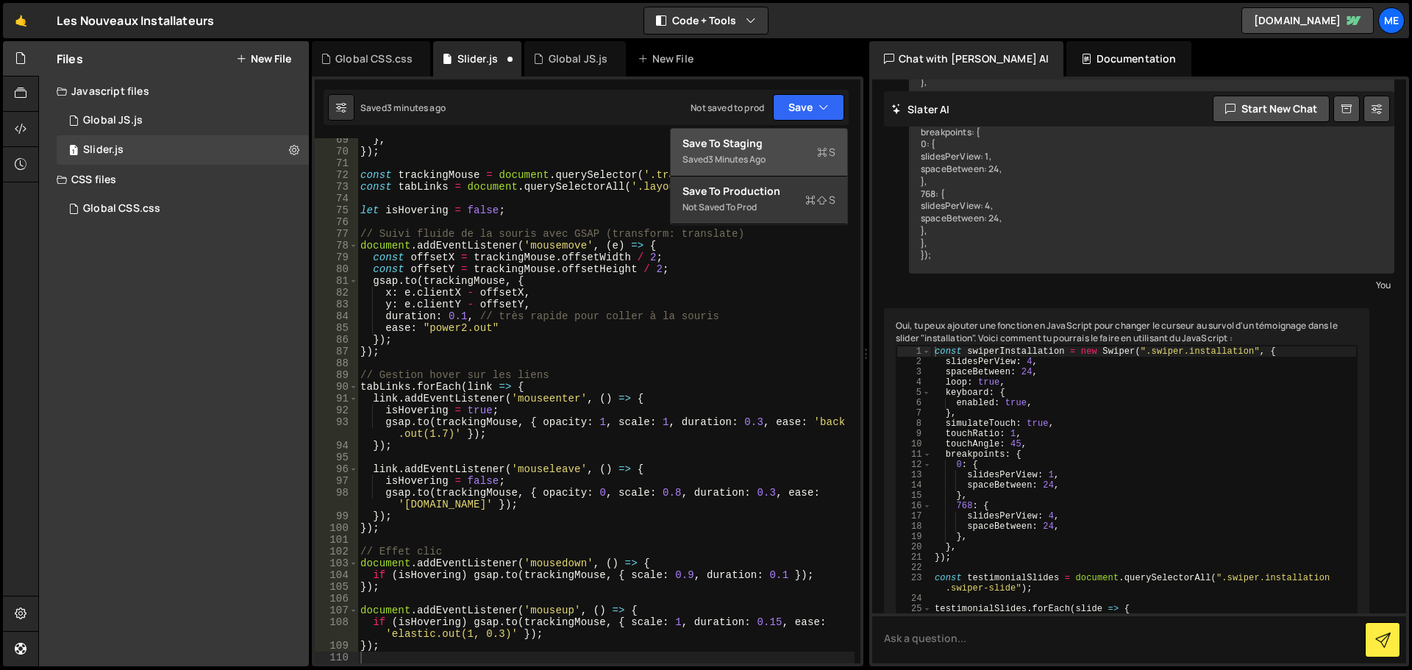
click at [769, 149] on div "Save to Staging S" at bounding box center [759, 143] width 153 height 15
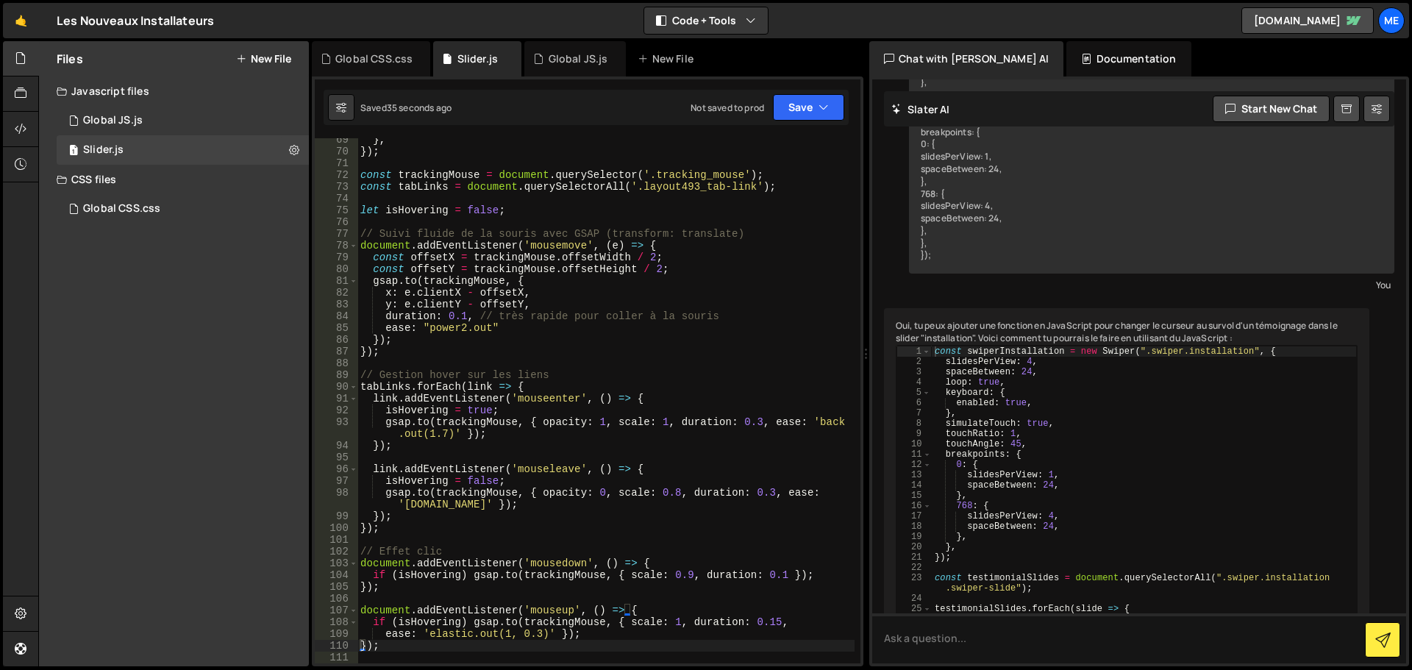
click at [382, 35] on div "🤙 Les Nouveaux Installateurs ⚠️ Code is being edited in another browser Code + …" at bounding box center [706, 20] width 1406 height 35
click at [374, 51] on div "Global CSS.css" at bounding box center [373, 58] width 77 height 15
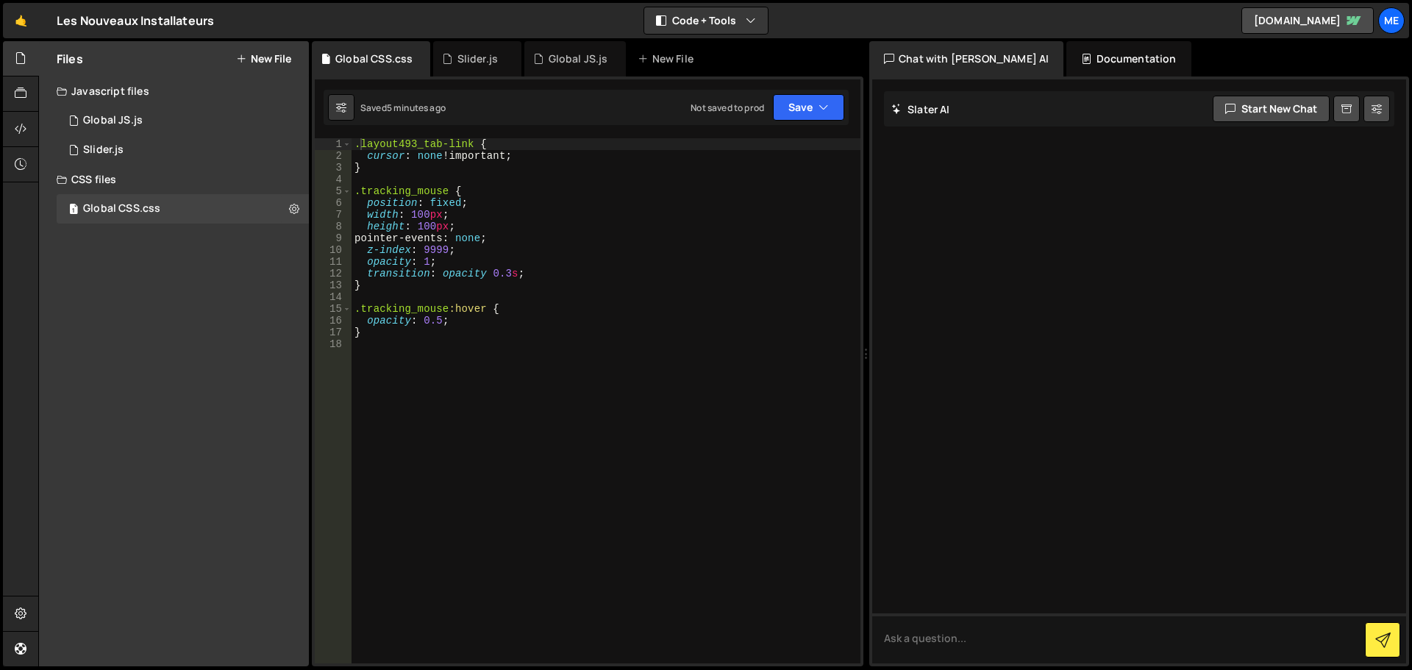
scroll to position [0, 0]
type textarea ".tracking_mouse {"
click at [484, 196] on div ".layout493_tab-link { cursor : none !important ; } .tracking_mouse { position :…" at bounding box center [606, 412] width 509 height 549
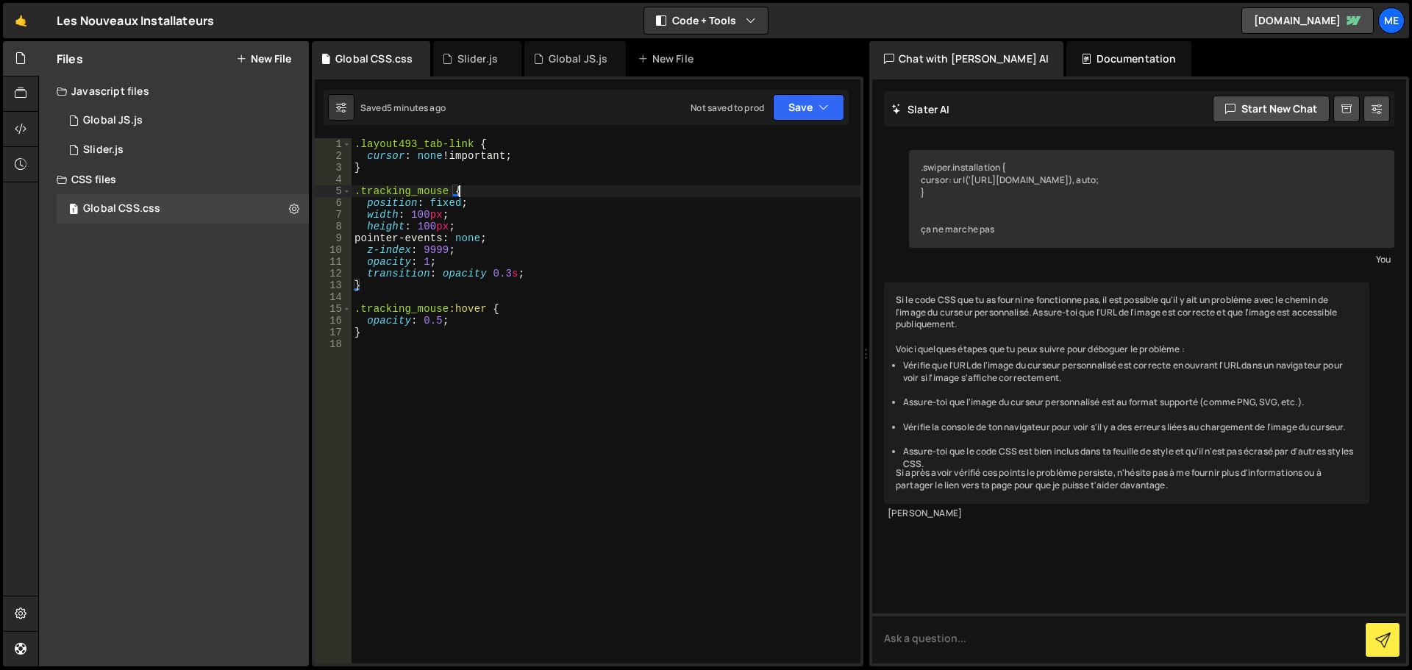
click at [455, 358] on div ".layout493_tab-link { cursor : none !important ; } .tracking_mouse { position :…" at bounding box center [606, 412] width 509 height 549
type textarea "}"
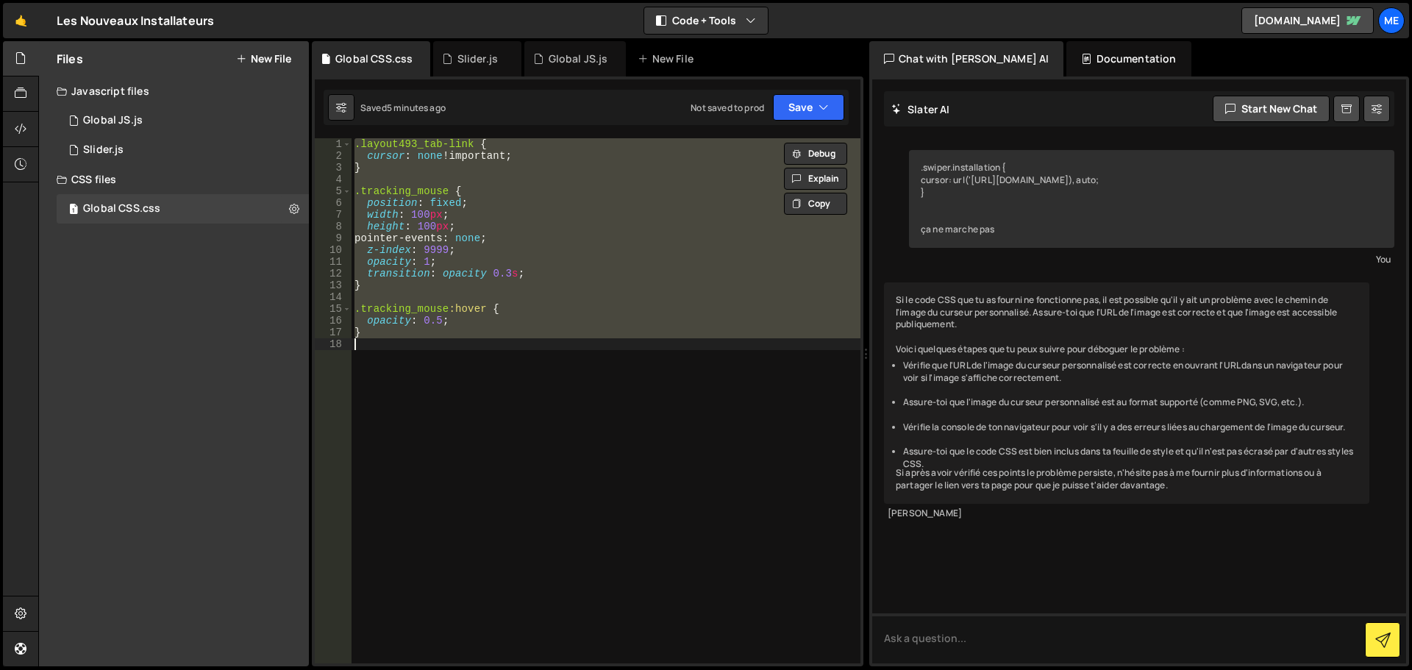
paste textarea
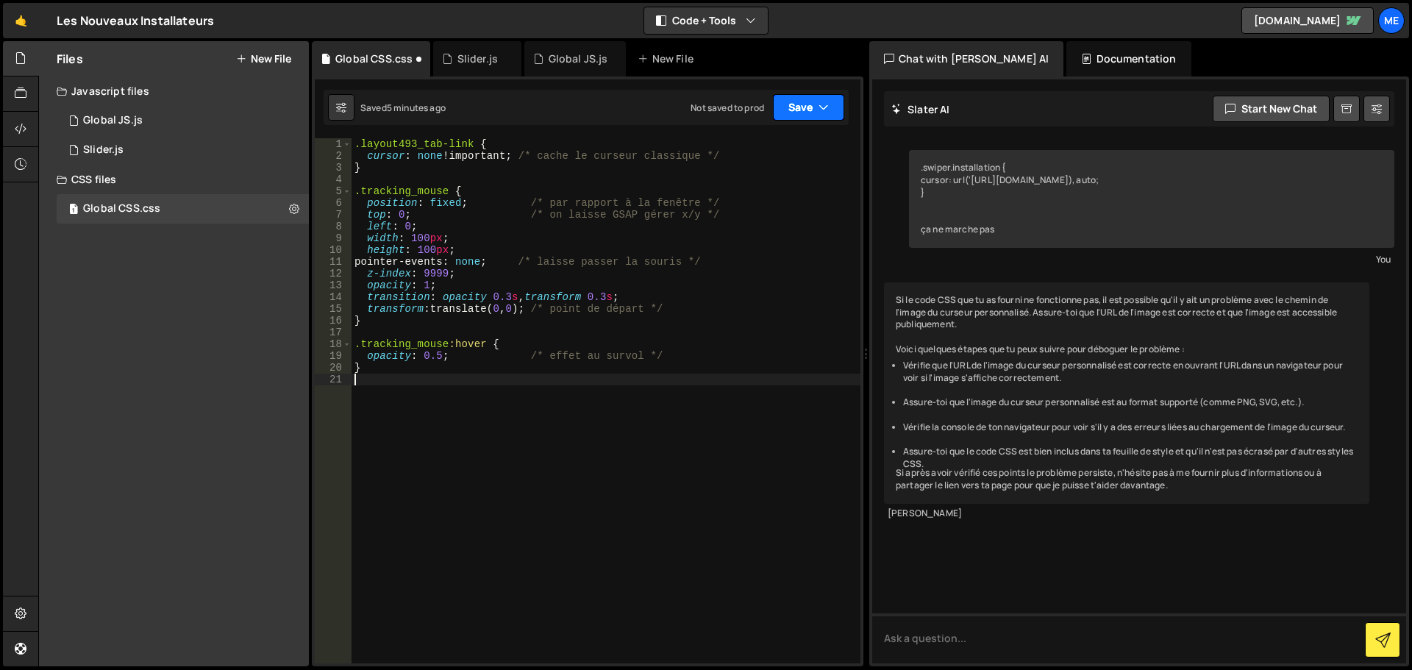
click at [817, 98] on button "Save" at bounding box center [808, 107] width 71 height 26
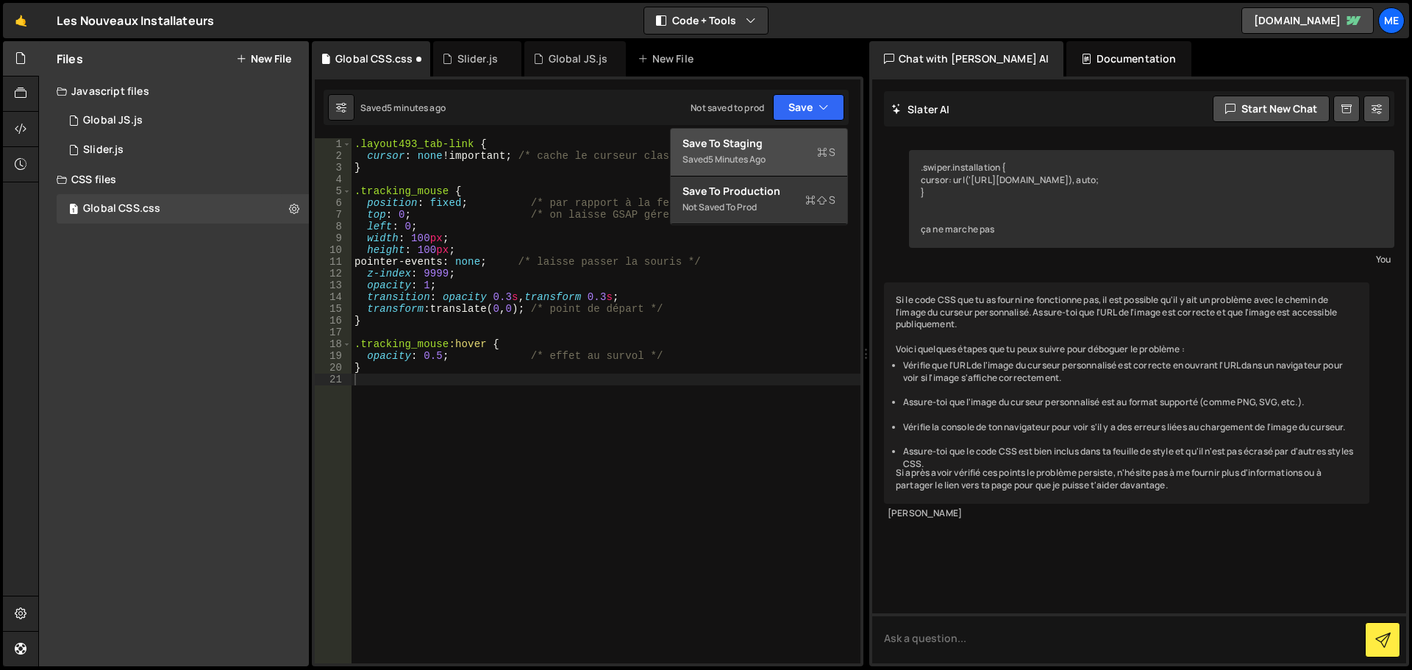
click at [795, 158] on div "Saved 5 minutes ago" at bounding box center [759, 160] width 153 height 18
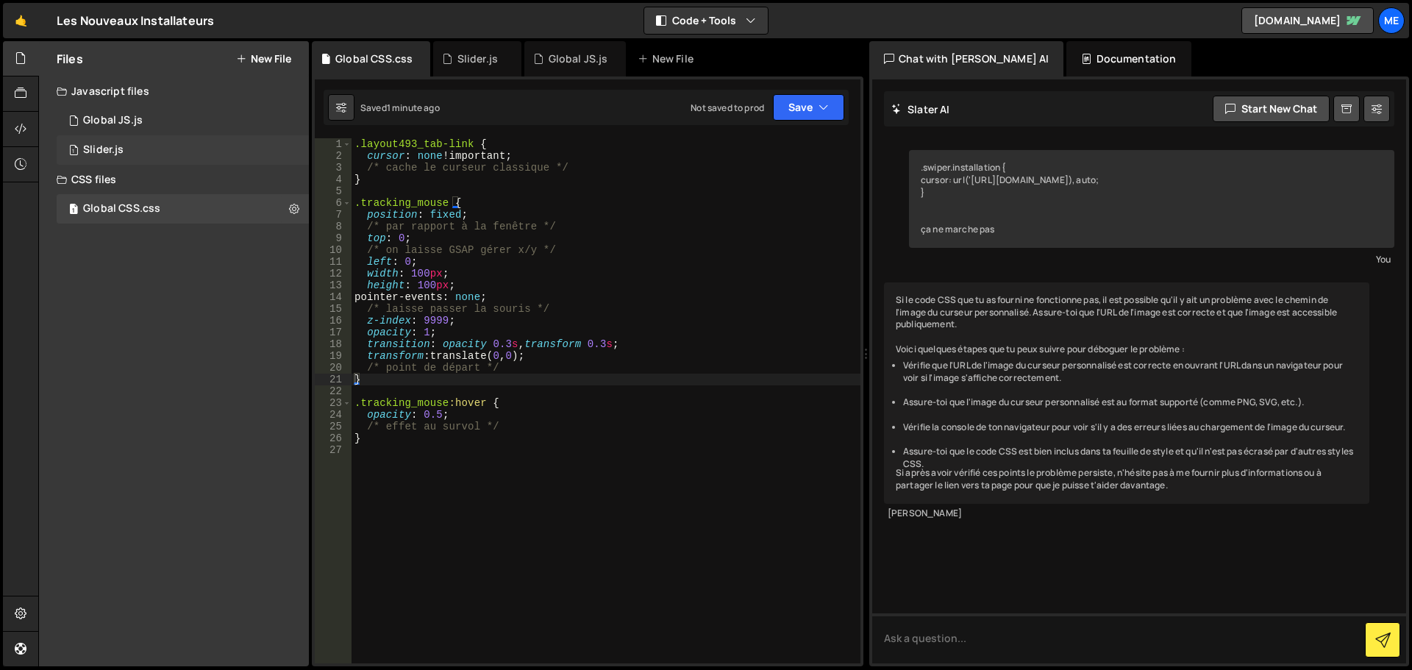
click at [194, 139] on div "1 Slider.js 0" at bounding box center [185, 149] width 257 height 29
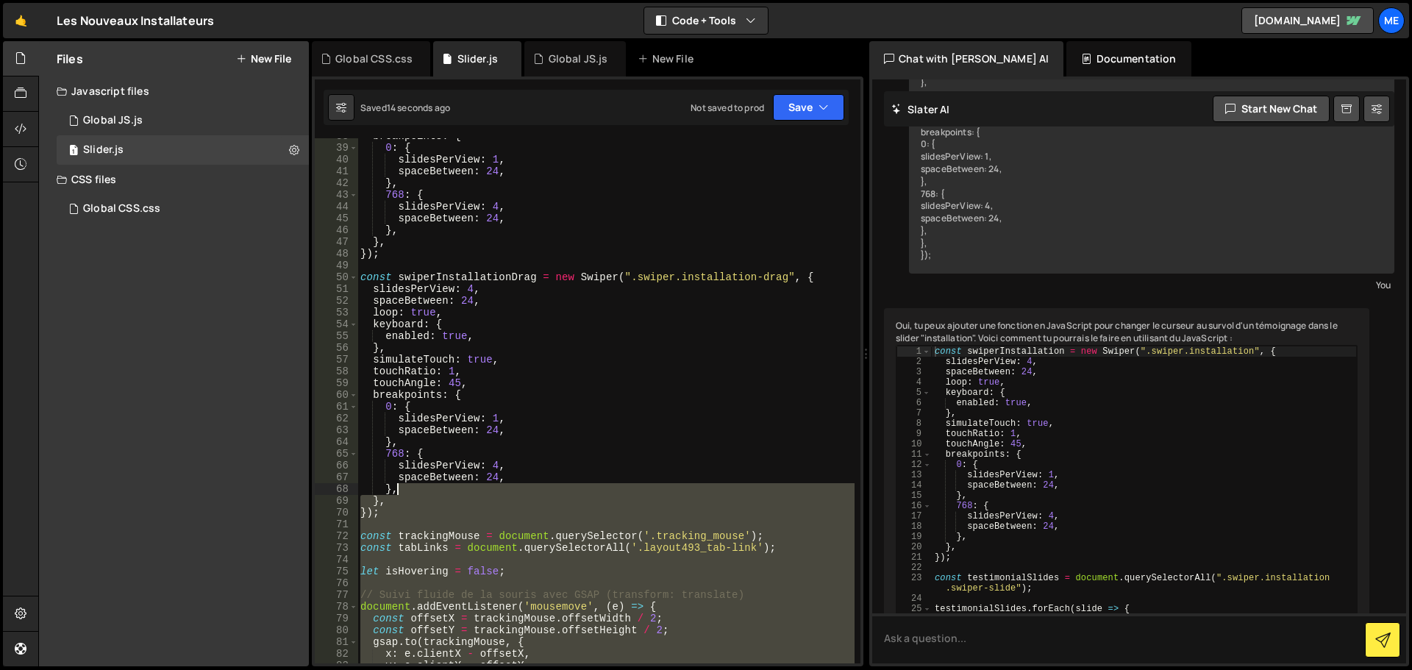
scroll to position [355, 0]
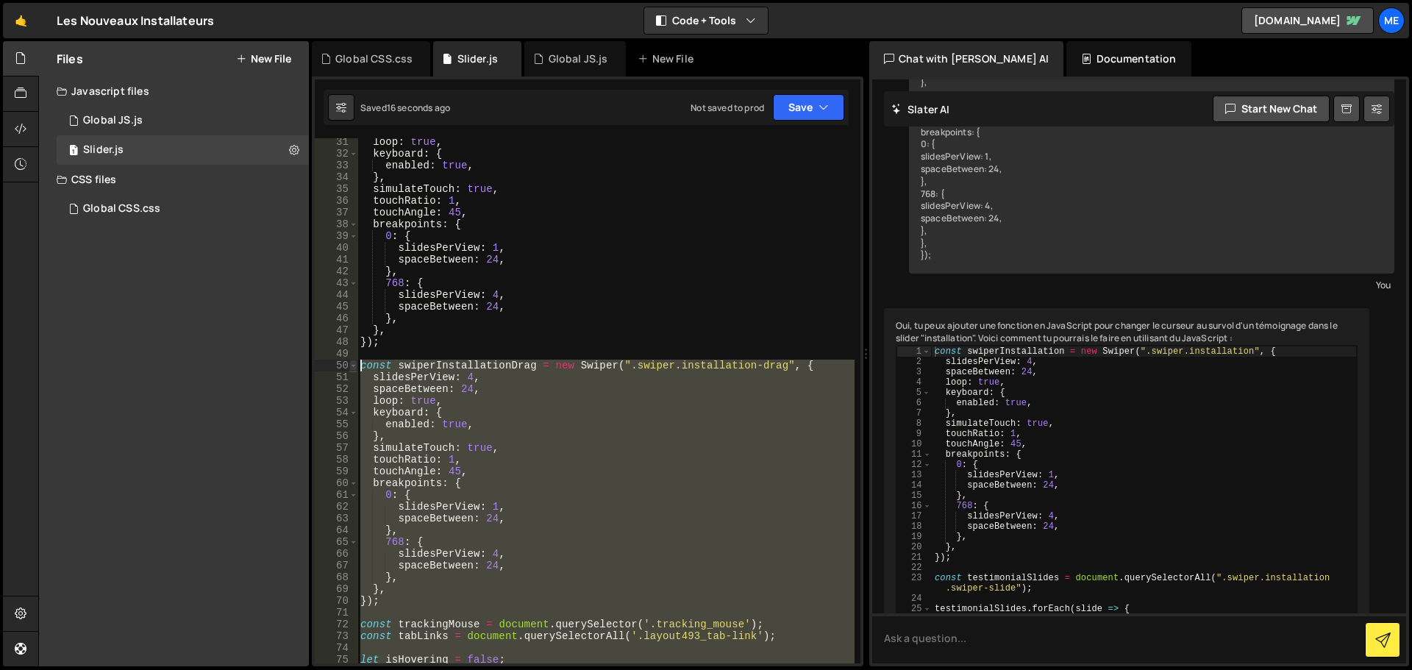
drag, startPoint x: 435, startPoint y: 437, endPoint x: 354, endPoint y: 366, distance: 106.8
click at [354, 366] on div "31 32 33 34 35 36 37 38 39 40 41 42 43 44 45 46 47 48 49 50 51 52 53 54 55 56 5…" at bounding box center [588, 400] width 546 height 525
type textarea "const swiperInstallationDrag = new Swiper(".swiper.installation-drag", { slides…"
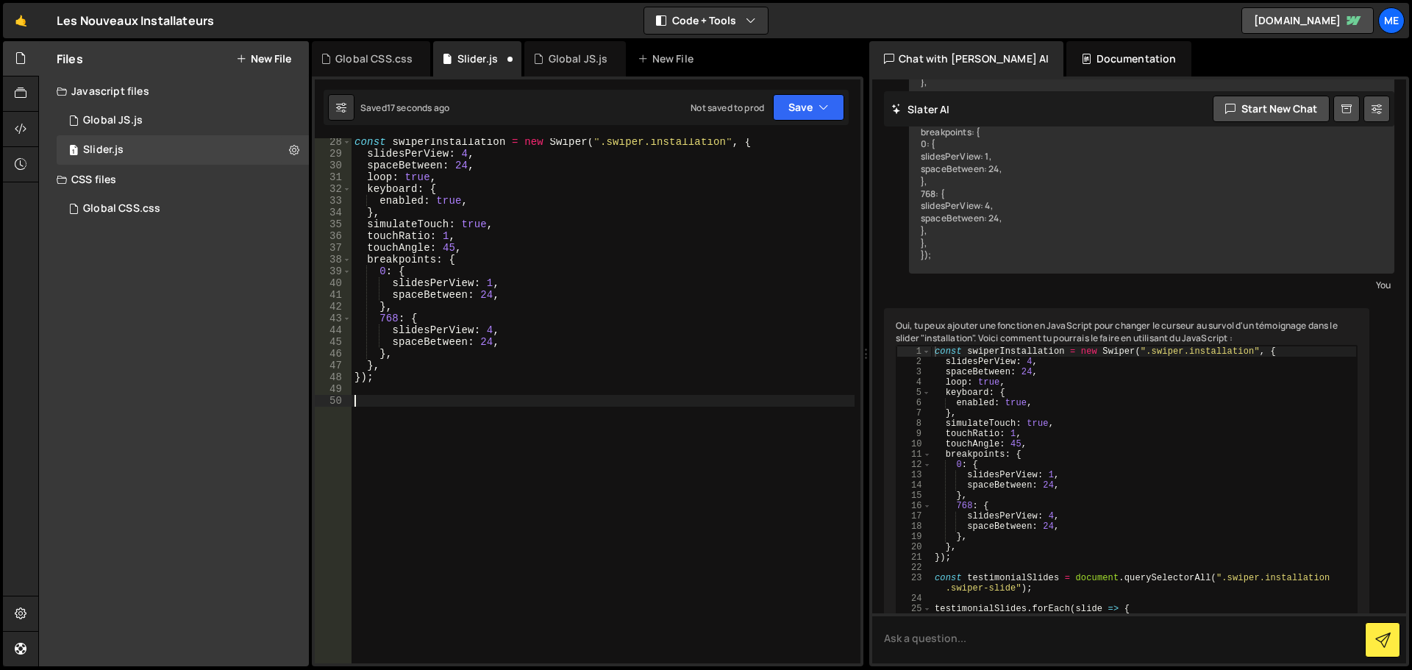
scroll to position [652, 0]
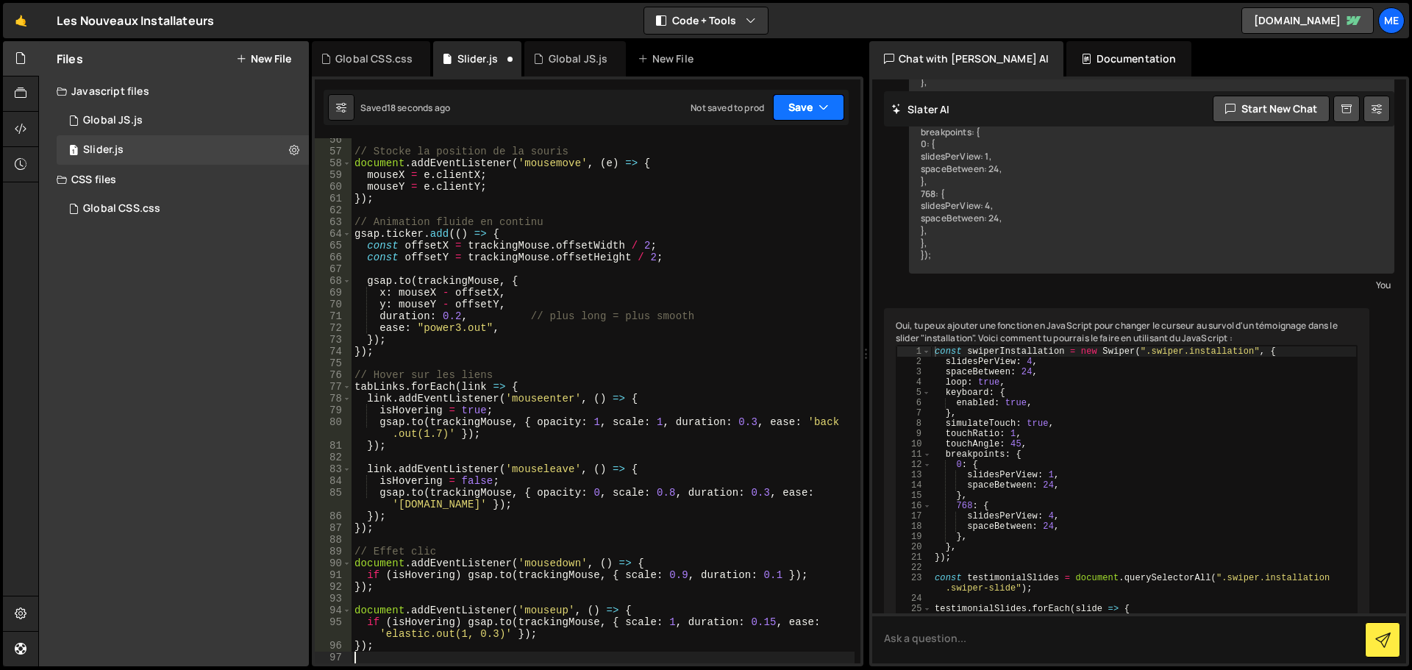
click at [802, 118] on button "Save" at bounding box center [808, 107] width 71 height 26
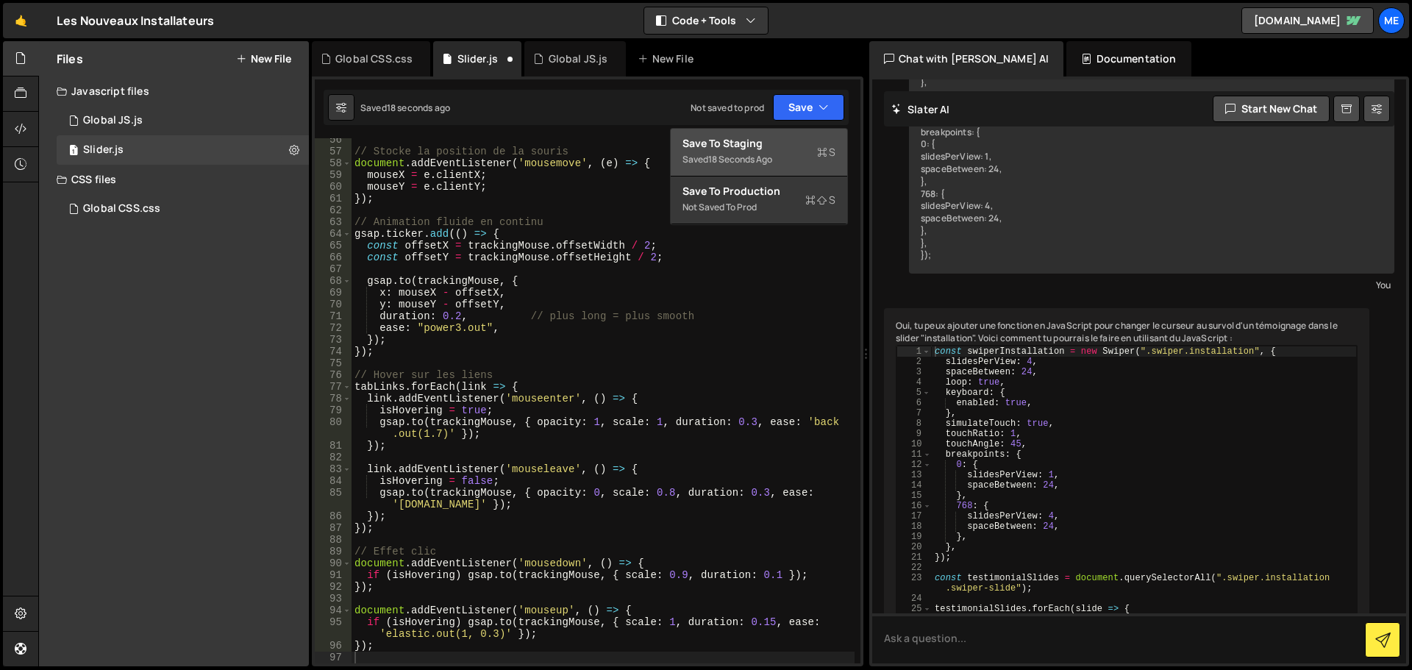
click at [780, 153] on div "Saved 18 seconds ago" at bounding box center [759, 160] width 153 height 18
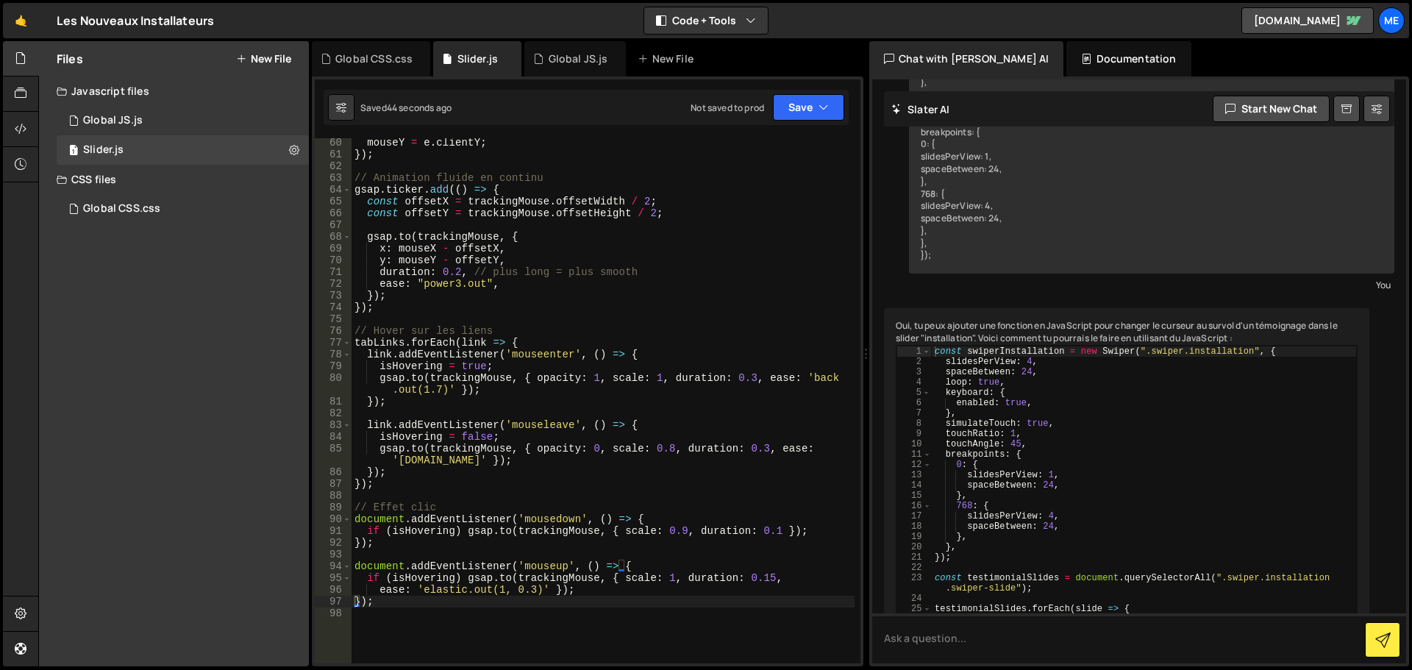
scroll to position [740, 0]
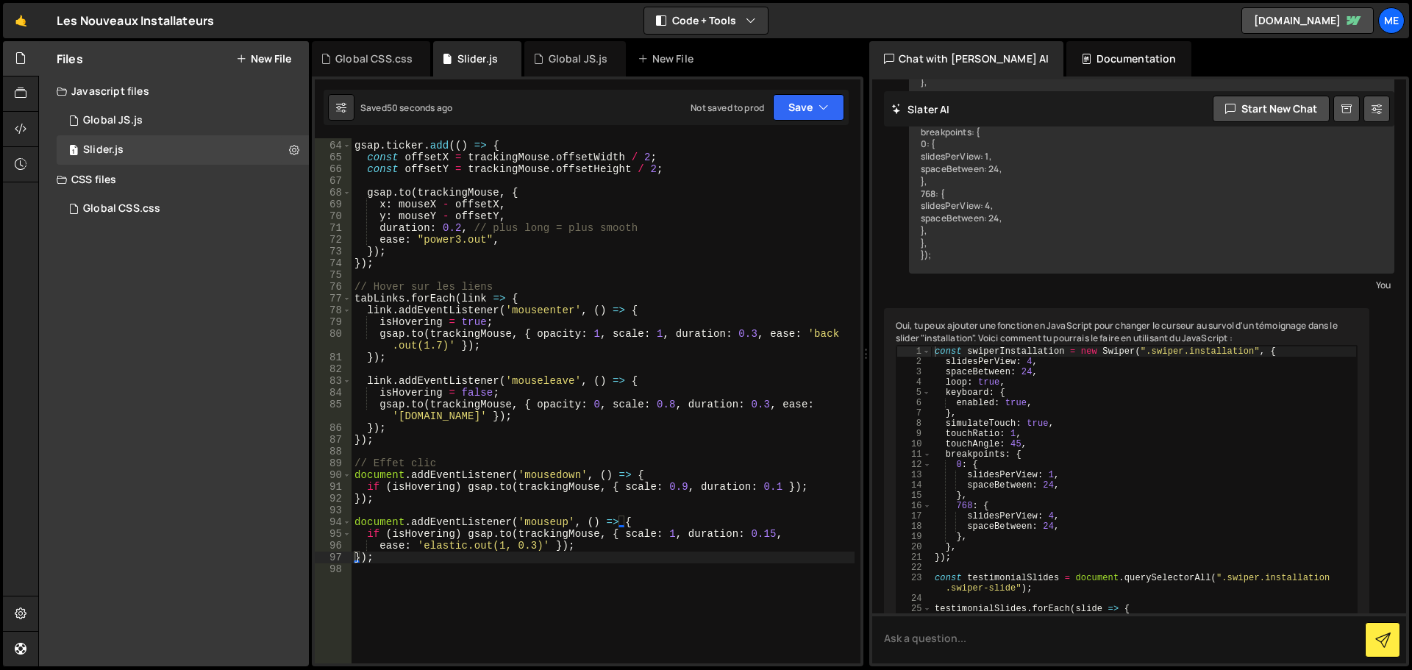
click at [458, 226] on div "// Animation fluide en continu gsap . ticker . add (( ) => { const offsetX = tr…" at bounding box center [603, 402] width 503 height 549
type textarea "duration: 0.01, // plus long = plus smooth"
click at [776, 105] on button "Save" at bounding box center [808, 107] width 71 height 26
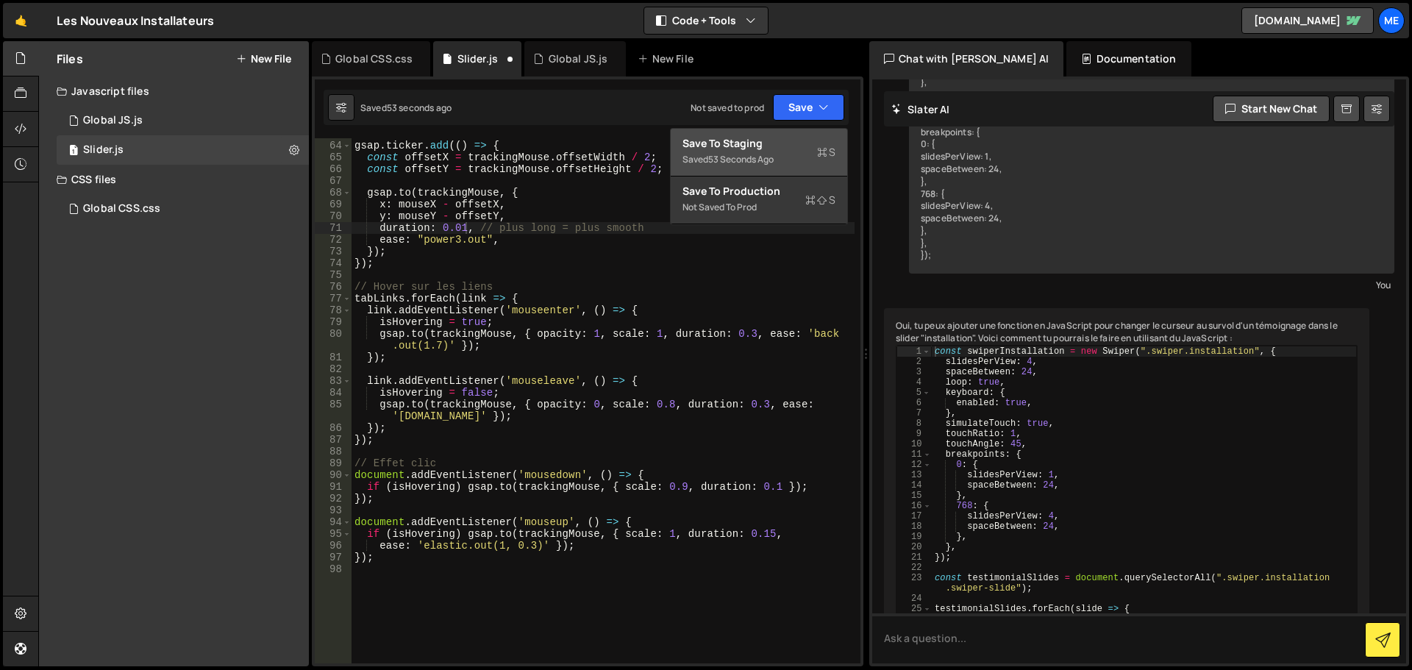
click at [769, 154] on div "53 seconds ago" at bounding box center [740, 159] width 65 height 13
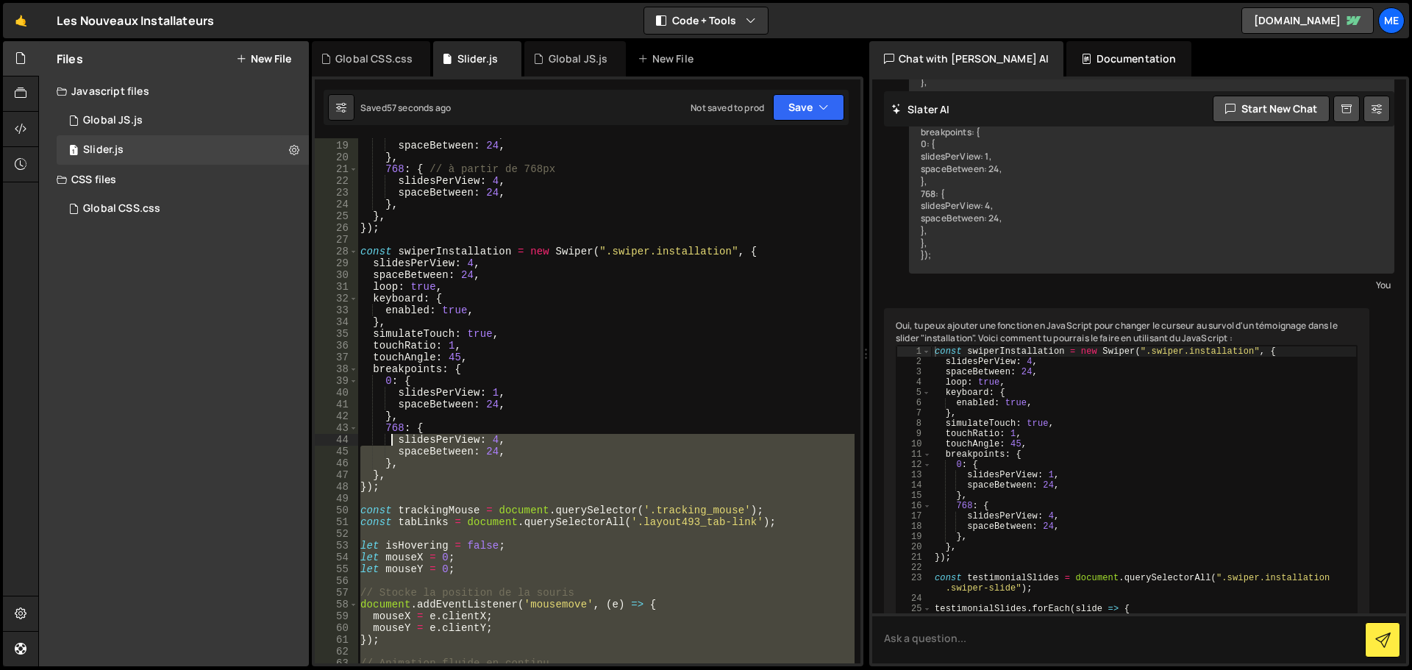
scroll to position [254, 0]
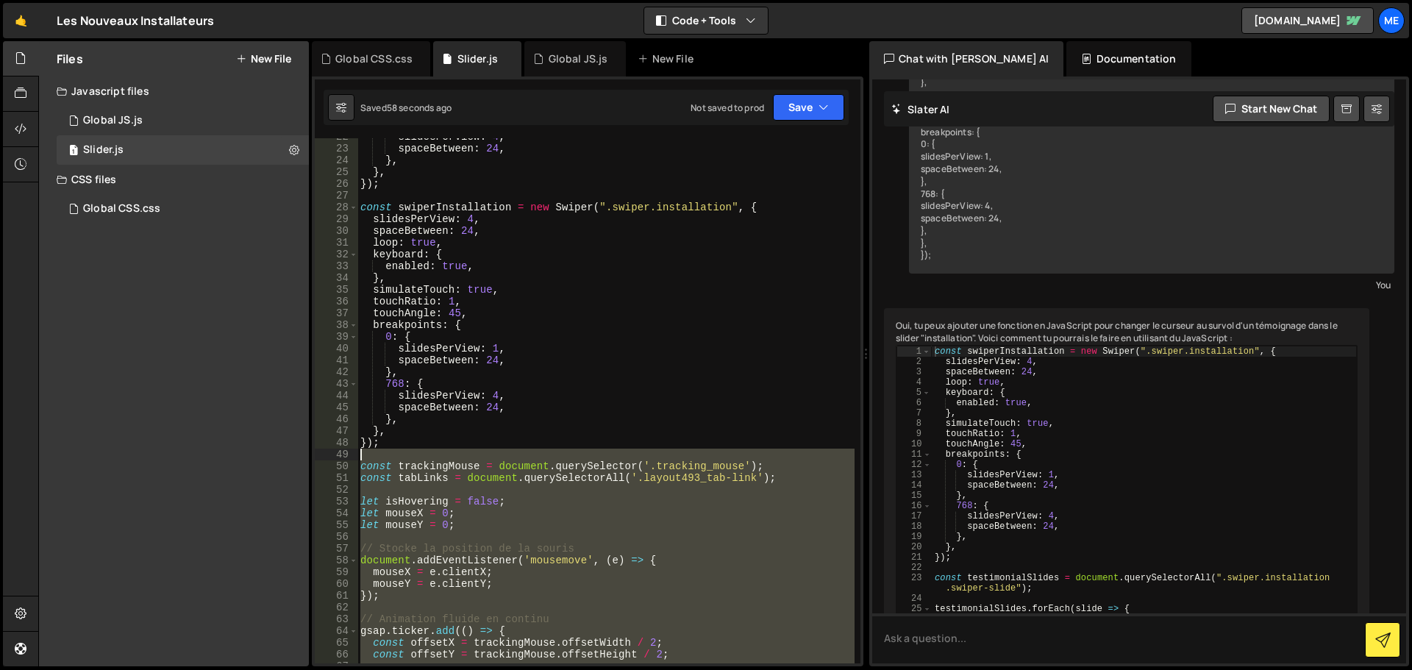
drag, startPoint x: 403, startPoint y: 541, endPoint x: 332, endPoint y: 460, distance: 107.4
click at [332, 460] on div "22 23 24 25 26 27 28 29 30 31 32 33 34 35 36 37 38 39 40 41 42 43 44 45 46 47 4…" at bounding box center [588, 400] width 546 height 525
type textarea "const trackingMouse = document.querySelector('.tracking_mouse');"
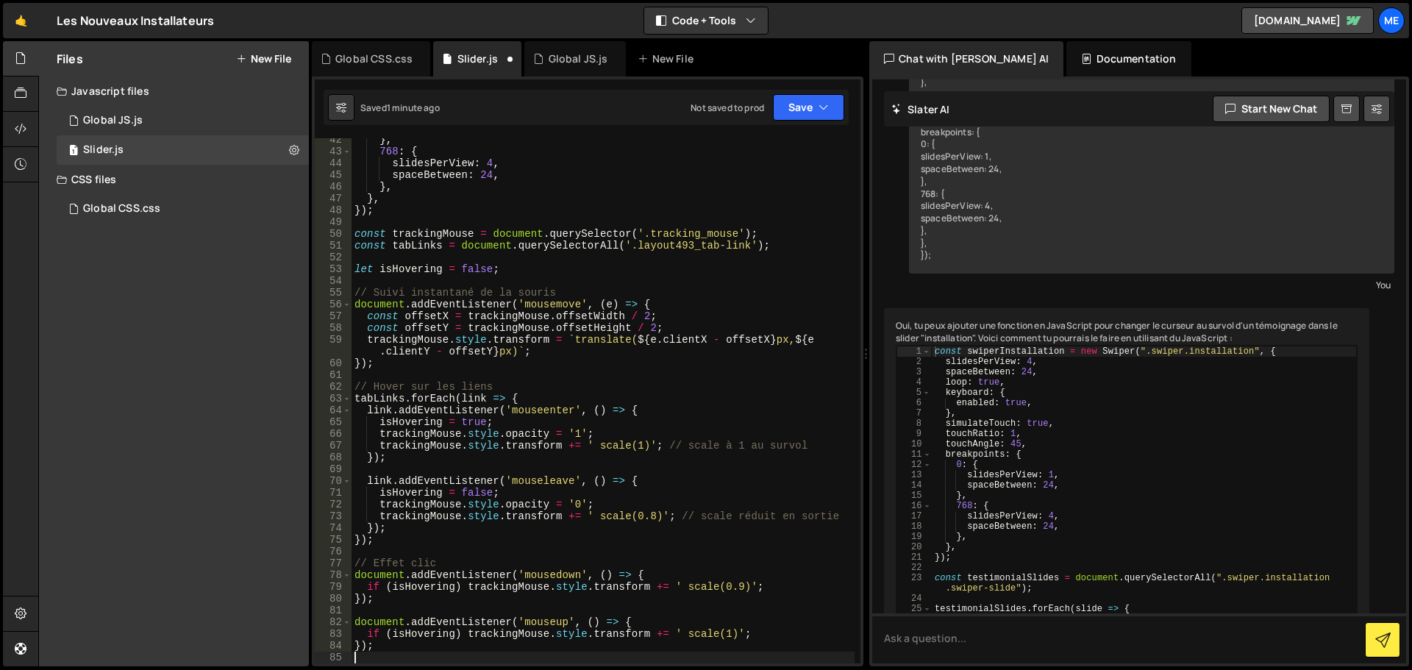
scroll to position [487, 0]
click at [788, 119] on button "Save" at bounding box center [808, 107] width 71 height 26
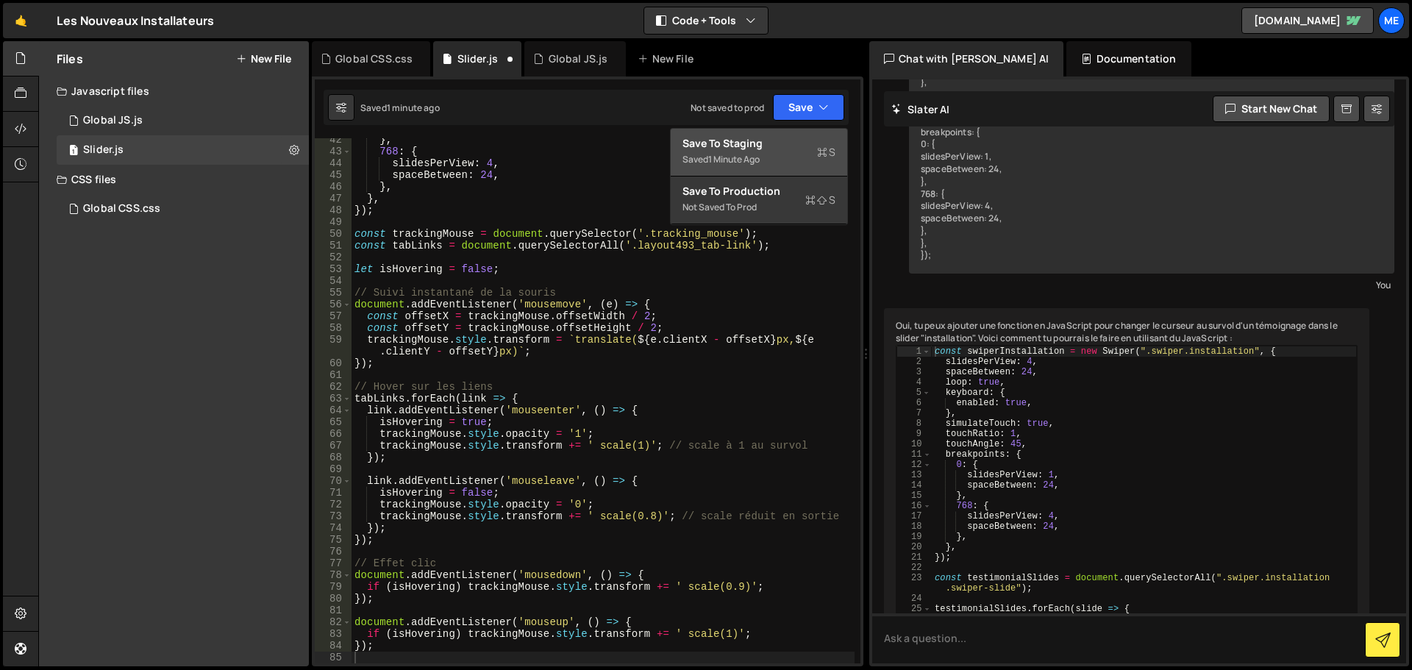
click at [791, 154] on div "Saved 1 minute ago" at bounding box center [759, 160] width 153 height 18
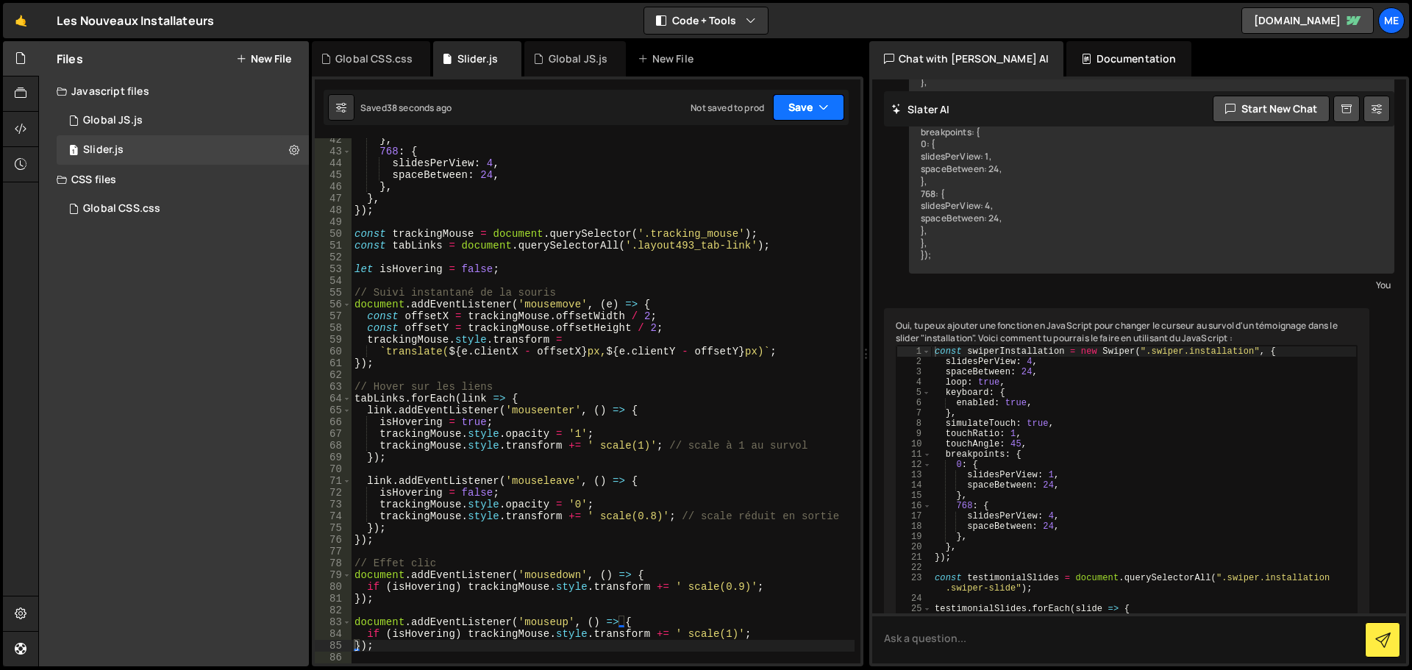
click at [803, 113] on button "Save" at bounding box center [808, 107] width 71 height 26
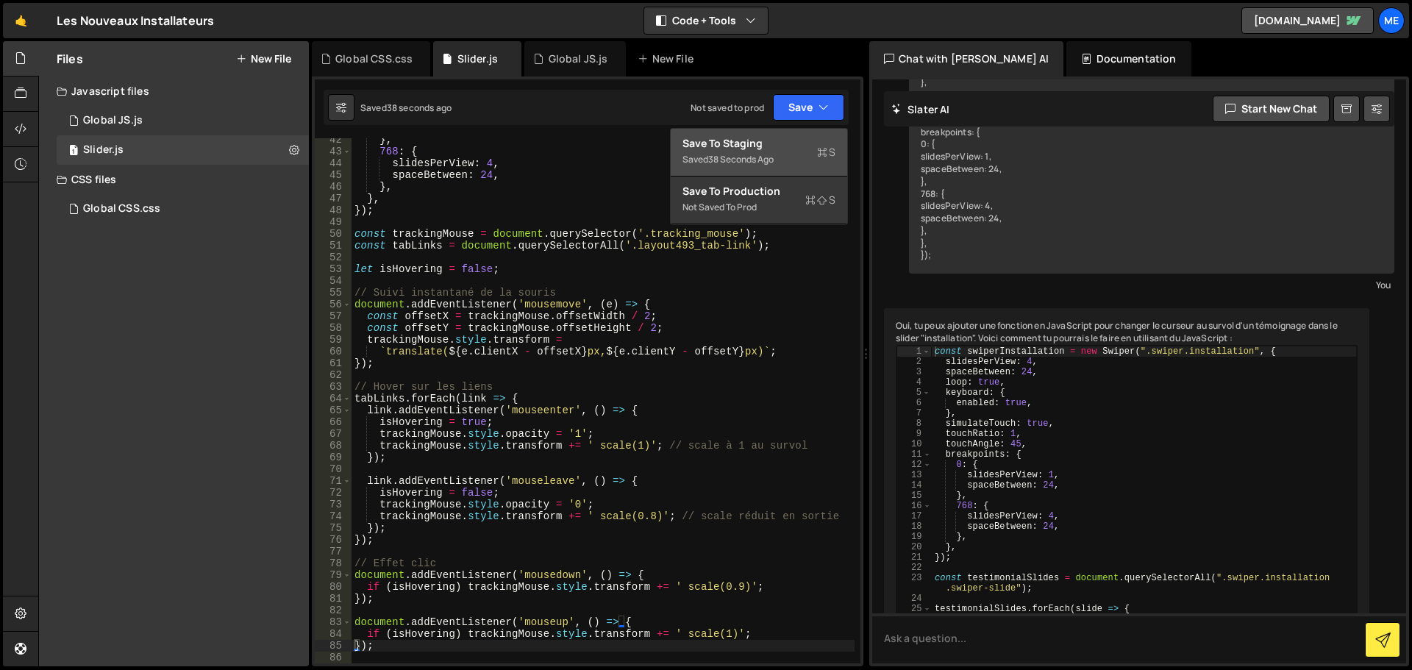
click at [731, 163] on div "38 seconds ago" at bounding box center [740, 159] width 65 height 13
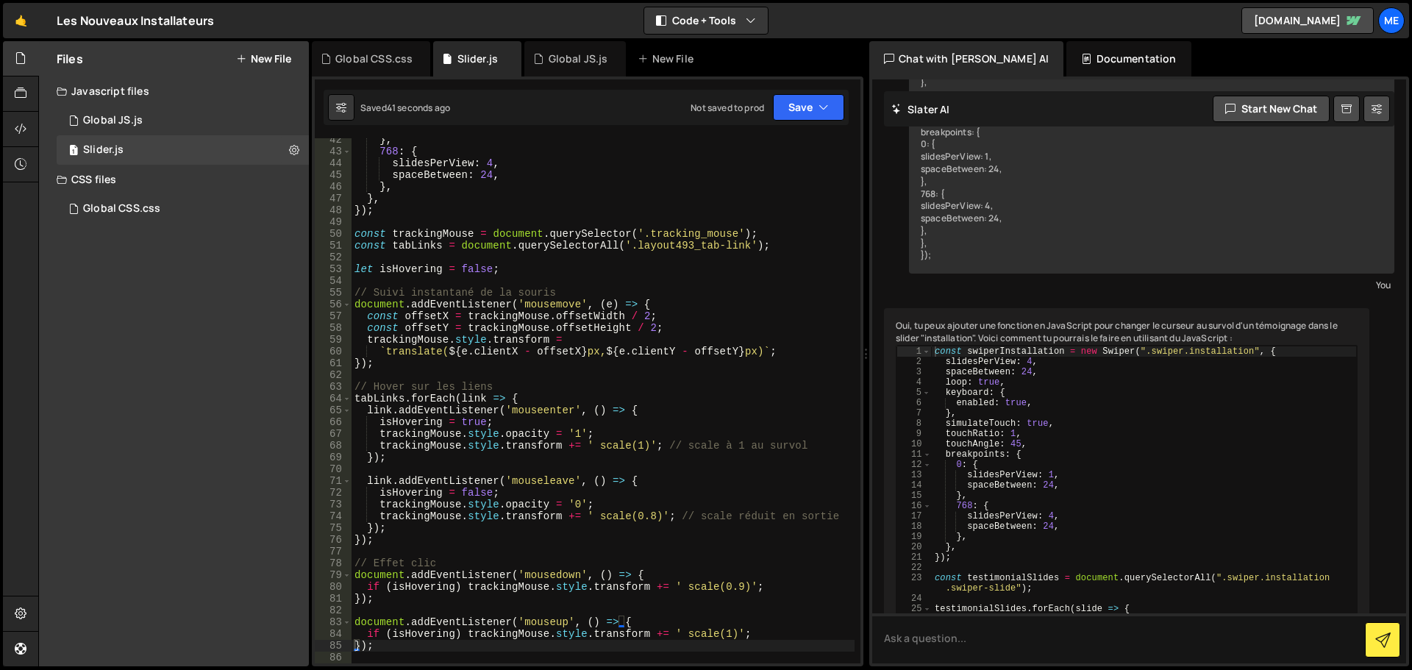
click at [127, 193] on div "CSS files" at bounding box center [174, 179] width 270 height 29
click at [127, 188] on div "CSS files" at bounding box center [174, 179] width 270 height 29
click at [124, 207] on div "Global CSS.css" at bounding box center [121, 208] width 77 height 13
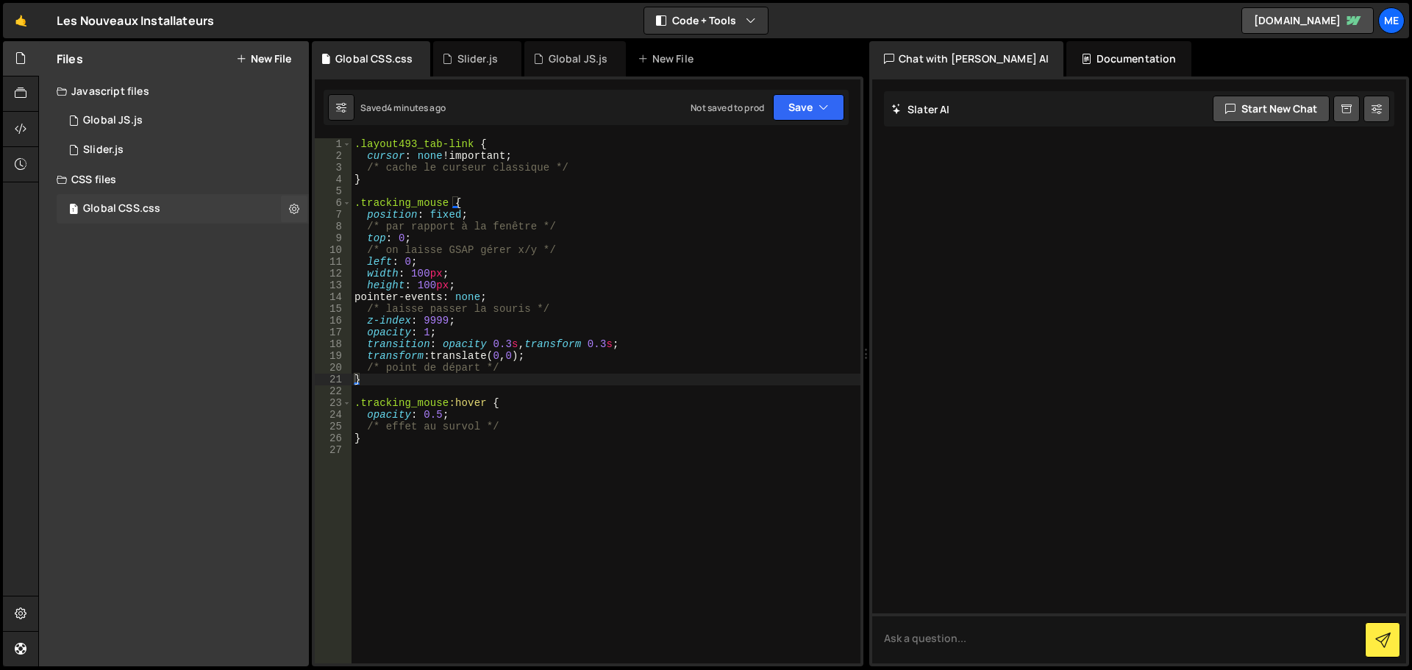
scroll to position [0, 0]
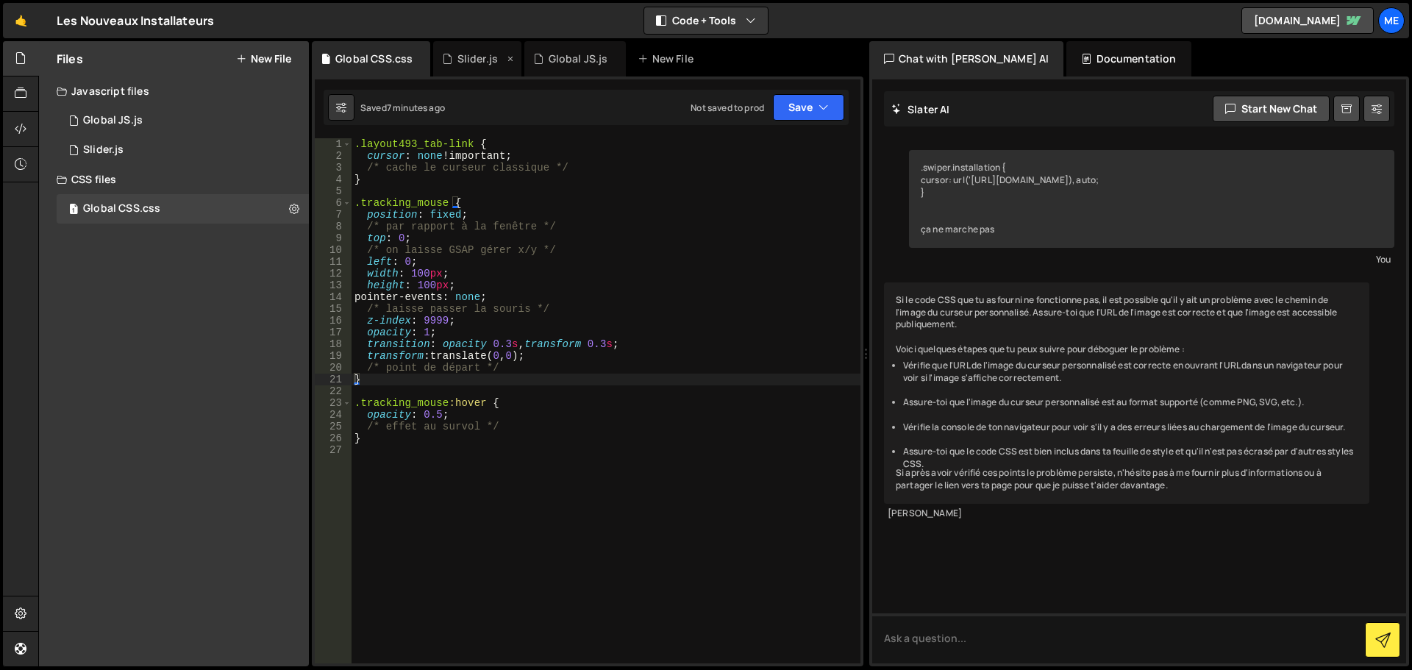
click at [478, 62] on div "Slider.js" at bounding box center [477, 58] width 40 height 15
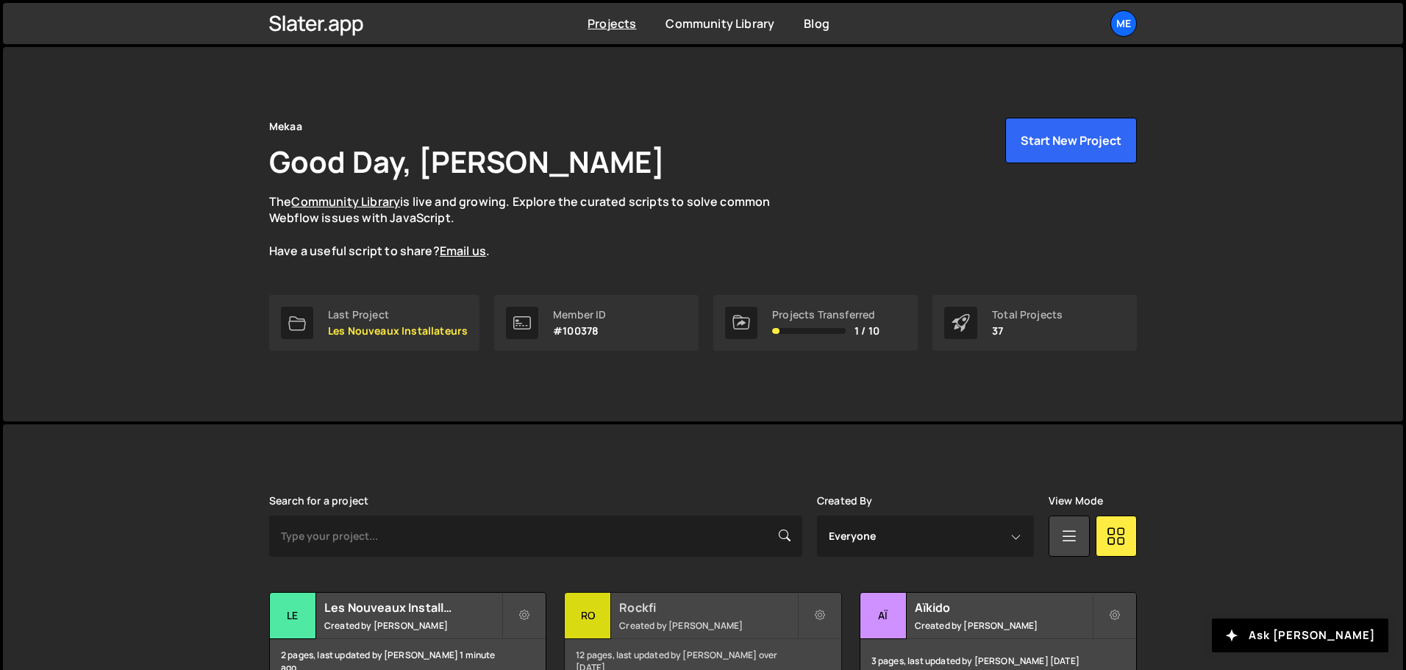
click at [686, 618] on div "Rockfi Created by [PERSON_NAME]" at bounding box center [703, 616] width 276 height 46
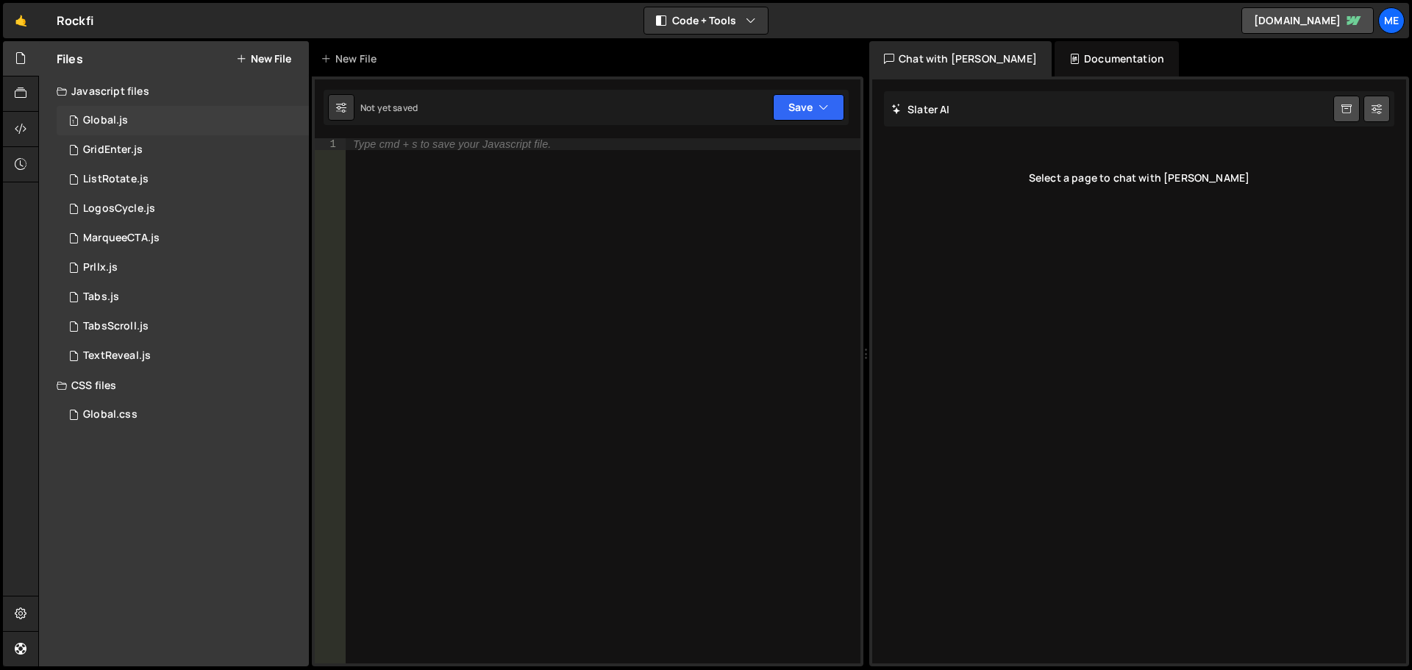
click at [161, 129] on div "1 Global.js 0" at bounding box center [183, 120] width 252 height 29
